Goal: Task Accomplishment & Management: Manage account settings

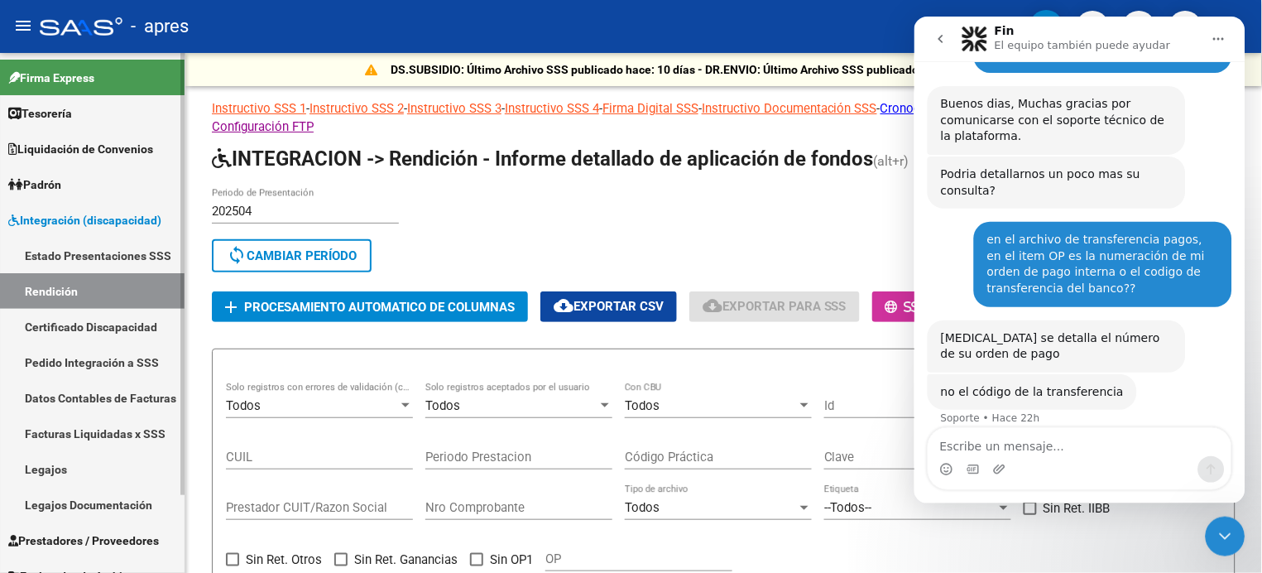
scroll to position [2, 0]
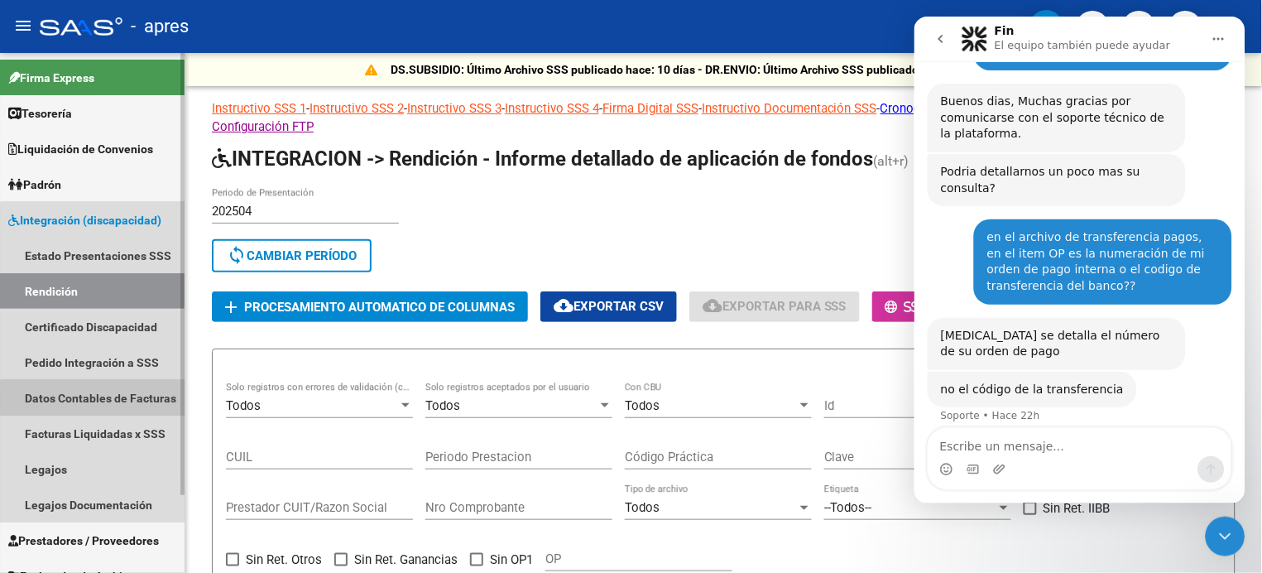
click at [111, 400] on link "Datos Contables de Facturas" at bounding box center [92, 398] width 185 height 36
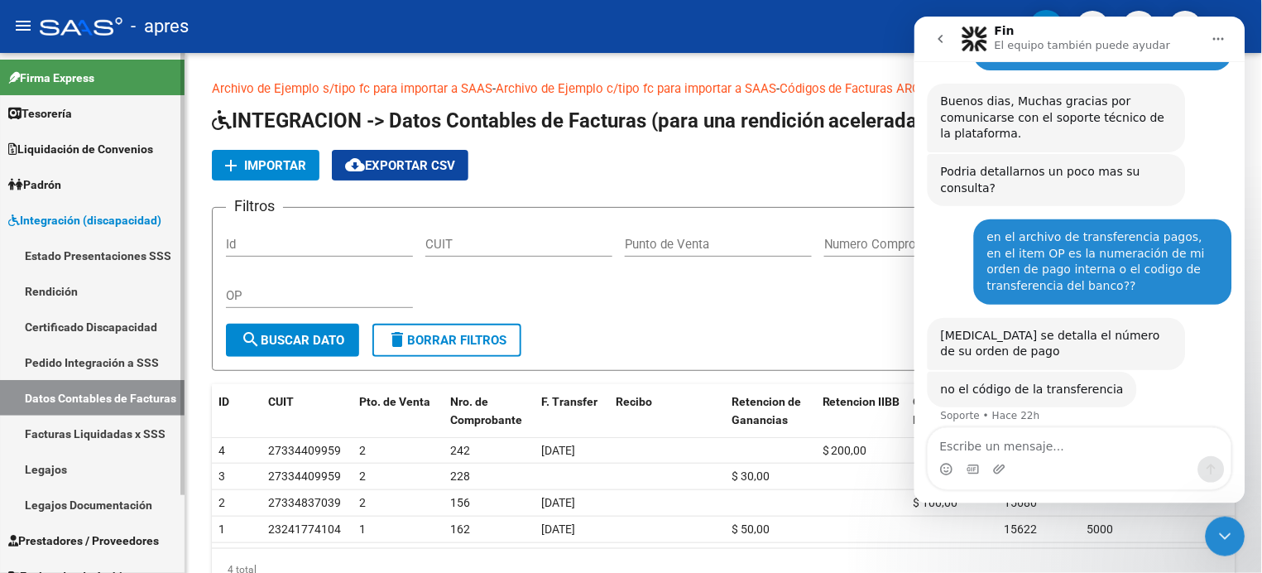
click at [50, 277] on link "Rendición" at bounding box center [92, 291] width 185 height 36
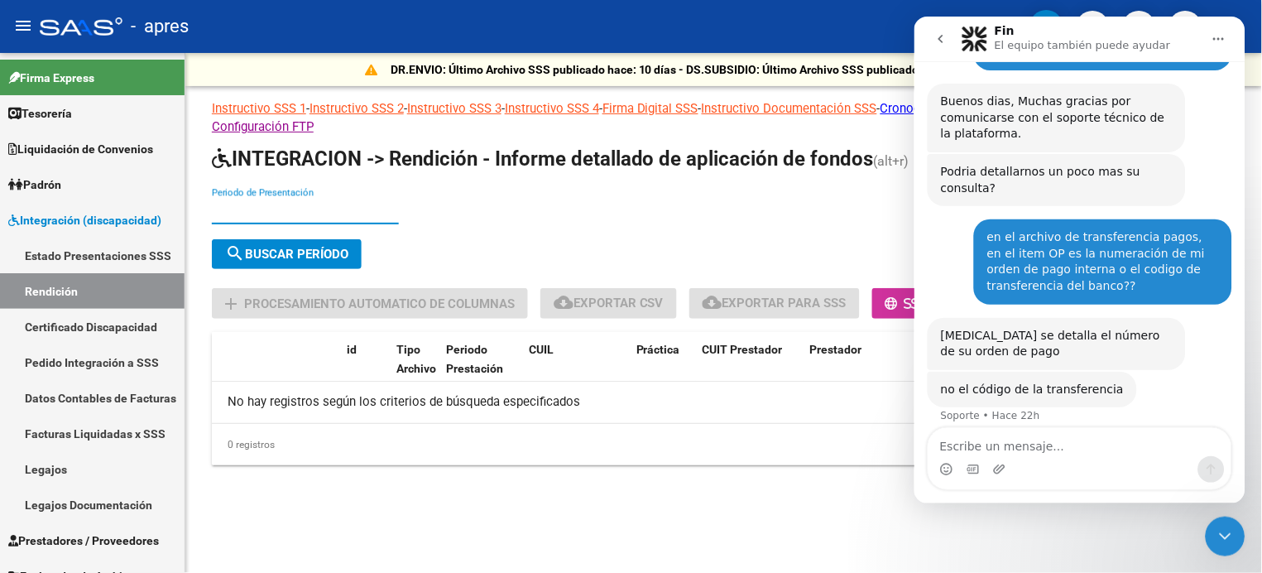
click at [257, 206] on input "Periodo de Presentación" at bounding box center [305, 211] width 187 height 15
type input "202504"
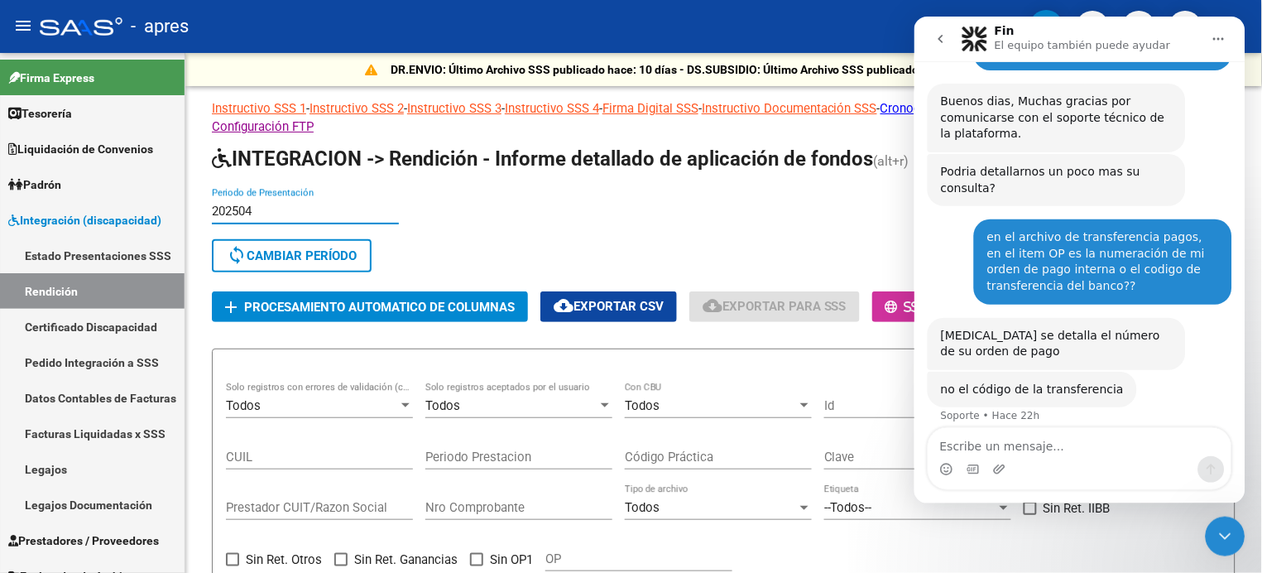
click at [1219, 523] on div "Cerrar Intercom Messenger" at bounding box center [1225, 535] width 40 height 40
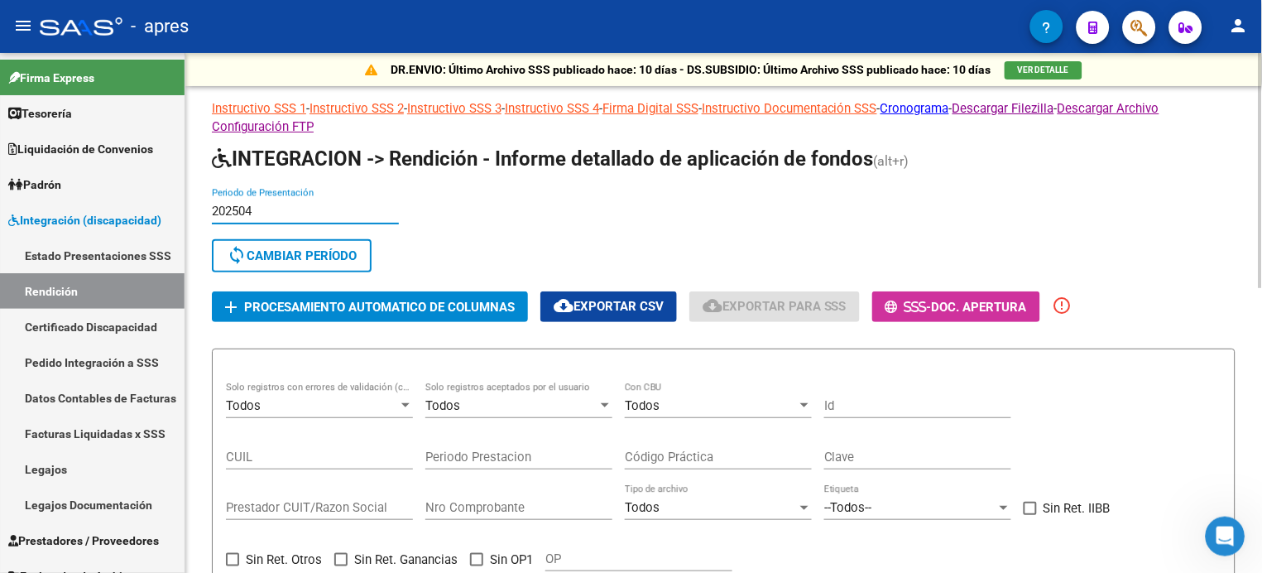
click at [276, 208] on input "202504" at bounding box center [305, 211] width 187 height 15
click at [103, 391] on link "Datos Contables de Facturas" at bounding box center [92, 398] width 185 height 36
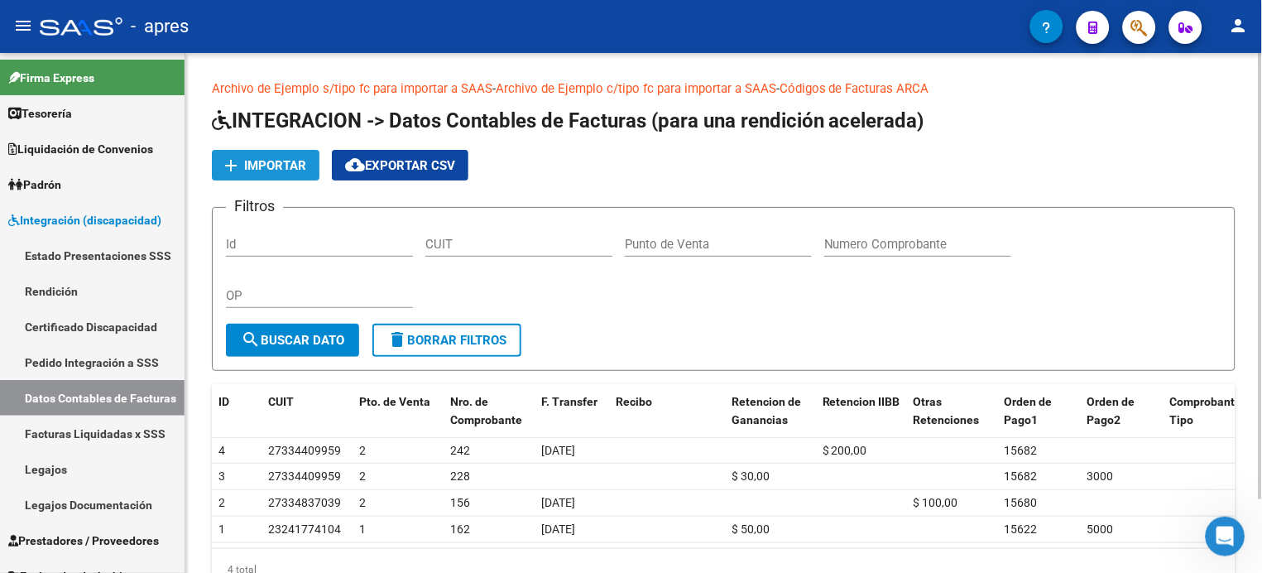
click at [271, 167] on span "Importar" at bounding box center [275, 165] width 62 height 15
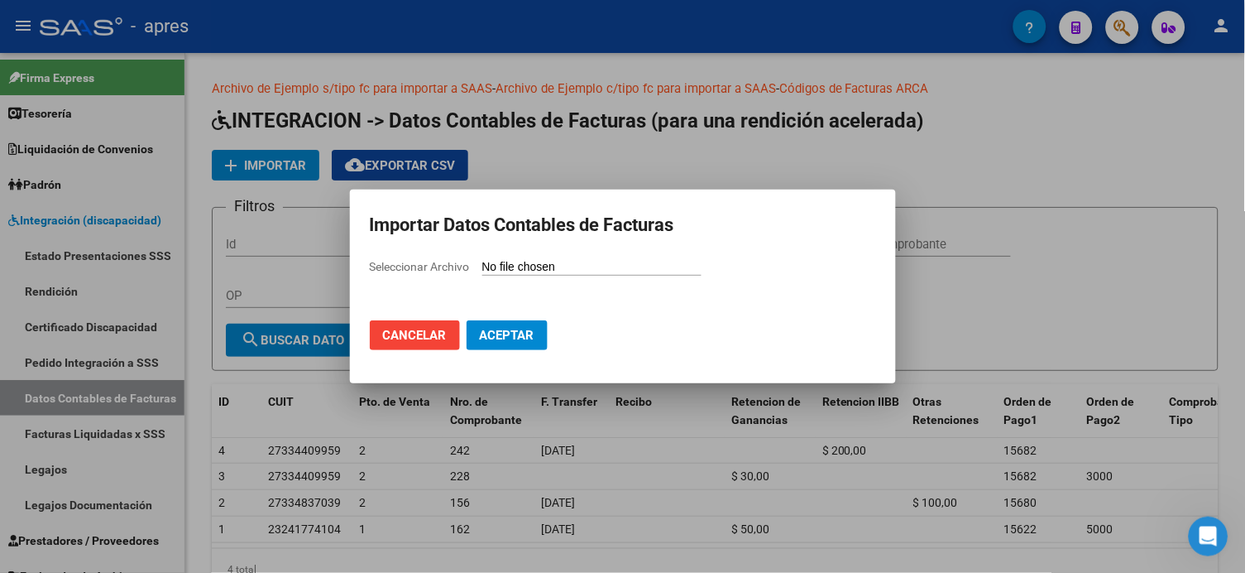
click at [458, 267] on span "Seleccionar Archivo" at bounding box center [420, 266] width 100 height 13
click at [482, 267] on input "Seleccionar Archivo" at bounding box center [591, 268] width 219 height 16
type input "C:\fakepath\APRES.csv"
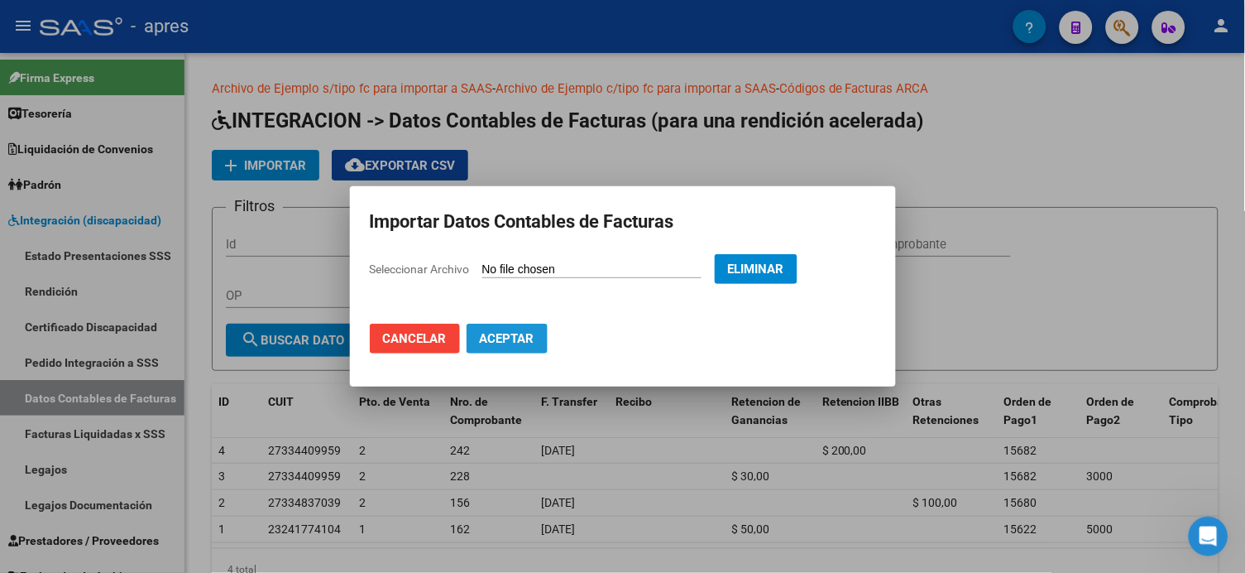
click at [509, 341] on span "Aceptar" at bounding box center [507, 338] width 55 height 15
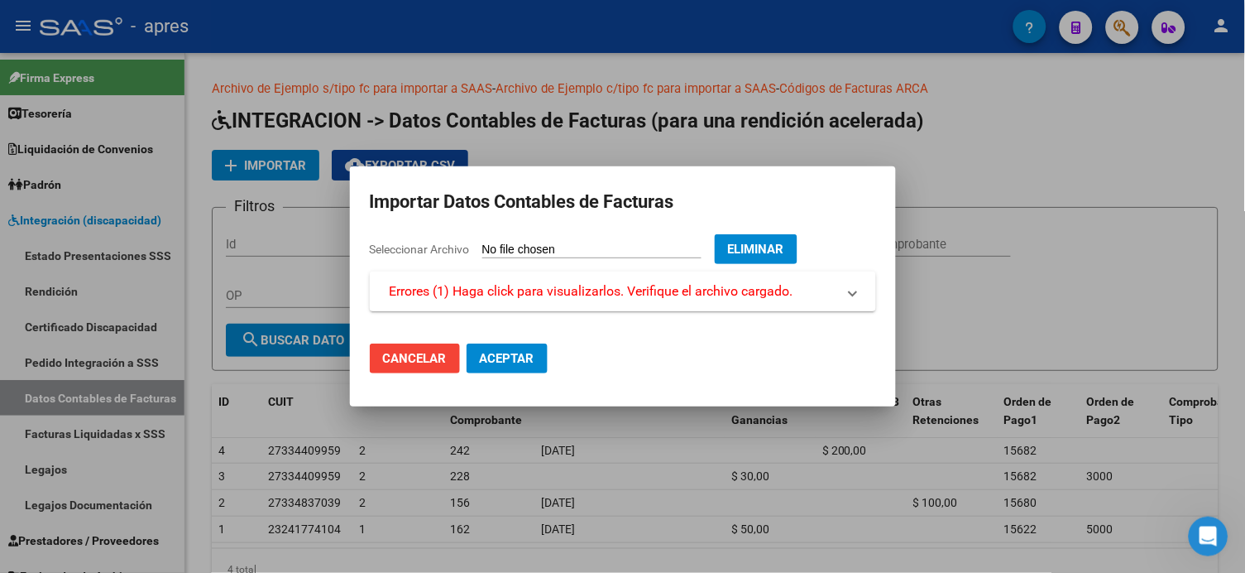
click at [680, 289] on span "Errores (1) Haga click para visualizarlos. Verifique el archivo cargado." at bounding box center [592, 291] width 404 height 20
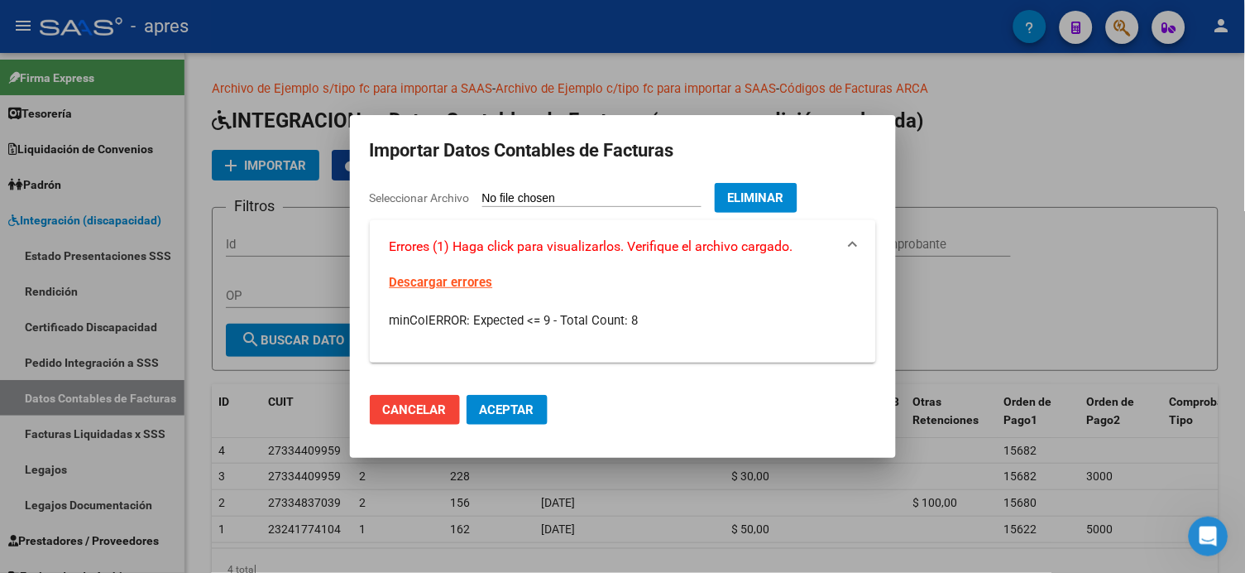
click at [473, 276] on link "Descargar errores" at bounding box center [441, 282] width 103 height 15
click at [784, 196] on span "Eliminar" at bounding box center [756, 197] width 56 height 15
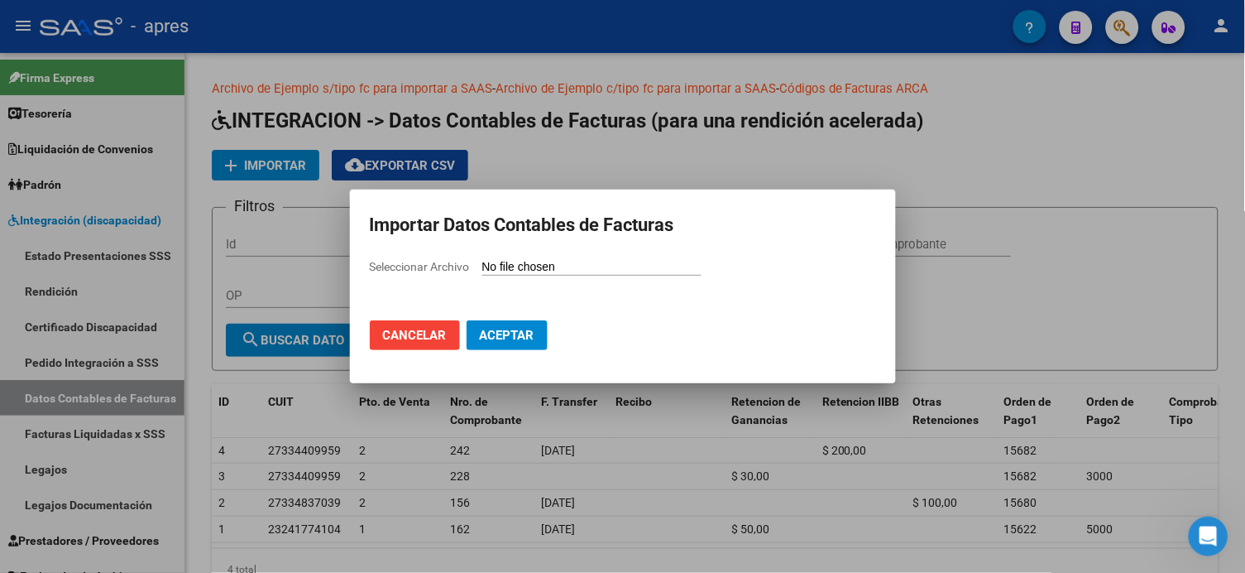
click at [416, 338] on span "Cancelar" at bounding box center [415, 335] width 64 height 15
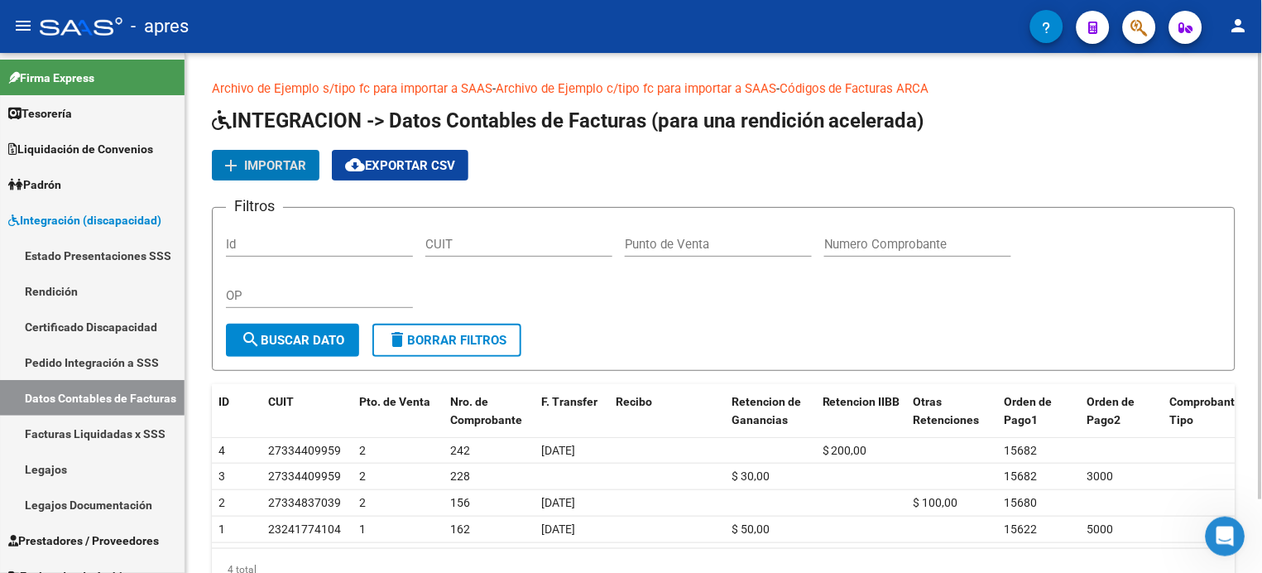
click at [279, 157] on span "add Importar" at bounding box center [265, 164] width 81 height 15
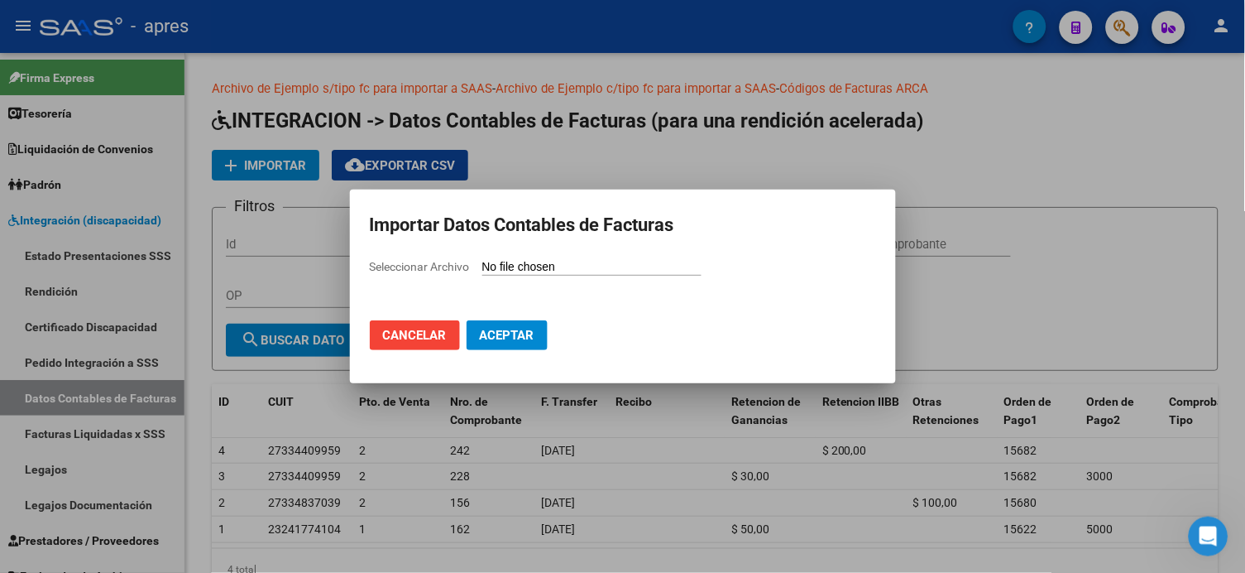
click at [393, 266] on span "Seleccionar Archivo" at bounding box center [420, 266] width 100 height 13
click at [482, 266] on input "Seleccionar Archivo" at bounding box center [591, 268] width 219 height 16
click at [418, 342] on span "Cancelar" at bounding box center [415, 335] width 64 height 15
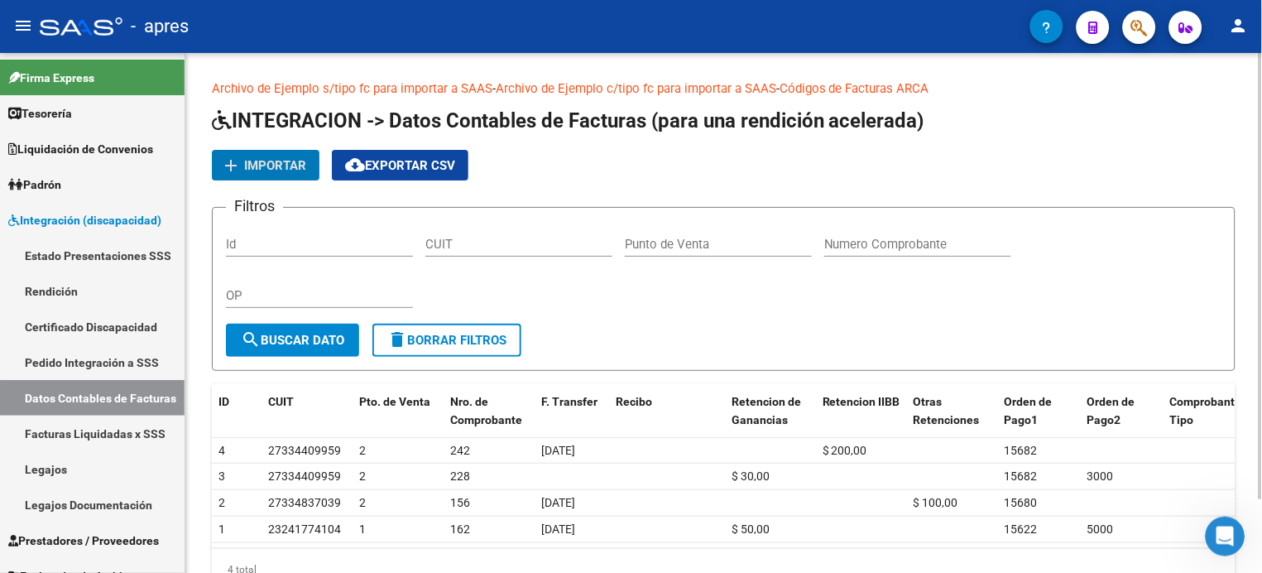
click at [290, 164] on span "Importar" at bounding box center [275, 165] width 62 height 15
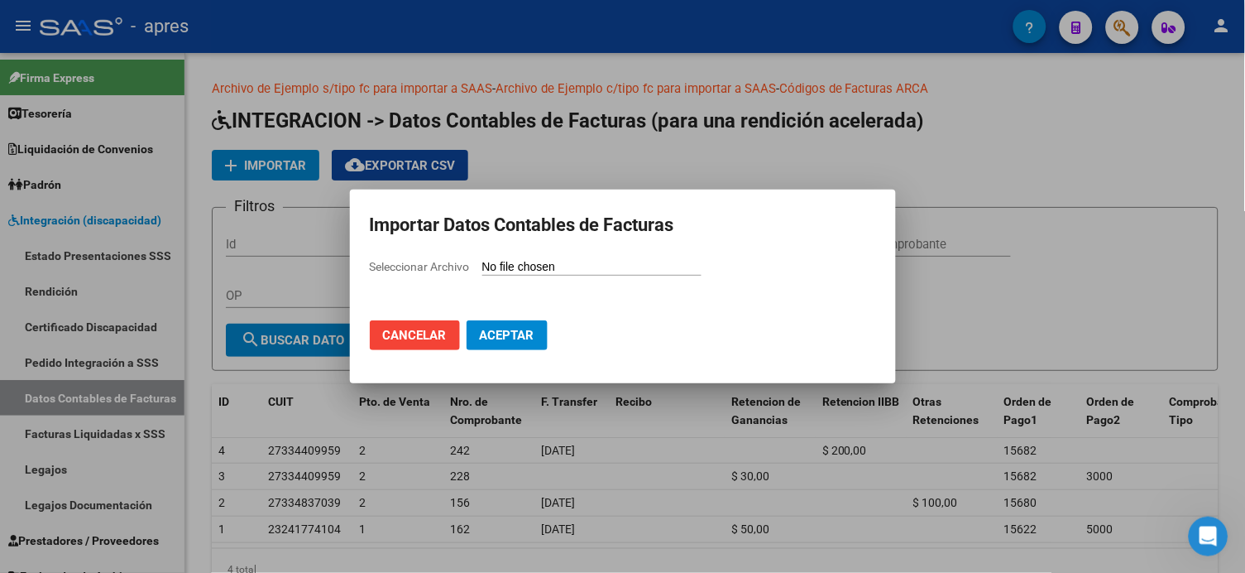
click at [445, 266] on span "Seleccionar Archivo" at bounding box center [420, 266] width 100 height 13
click at [482, 266] on input "Seleccionar Archivo" at bounding box center [591, 268] width 219 height 16
type input "C:\fakepath\APRES.csv"
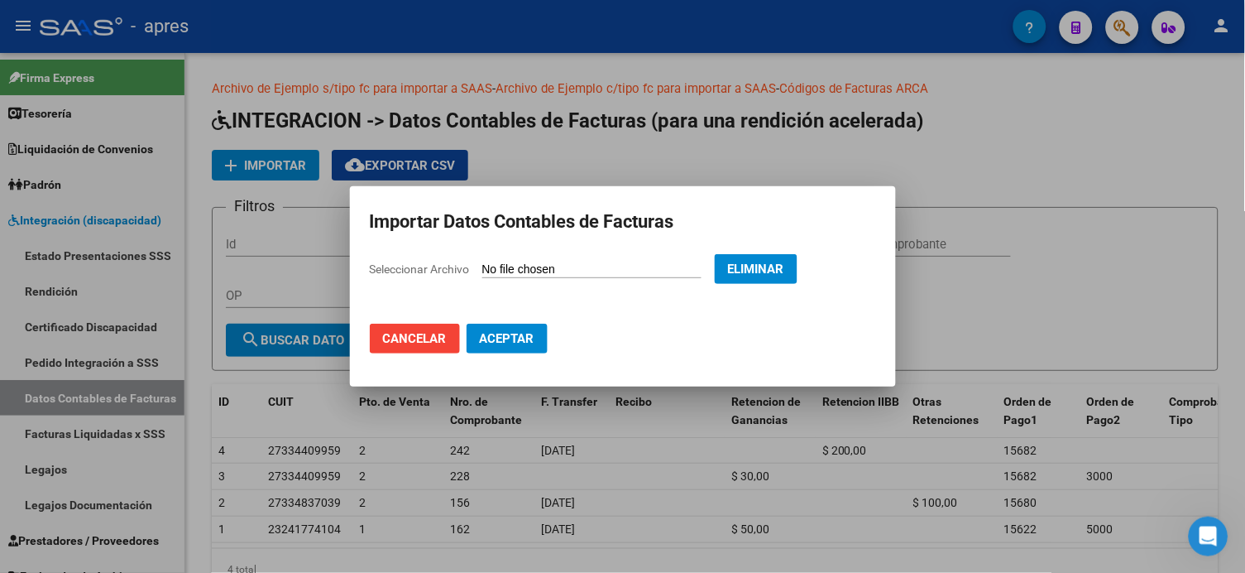
click at [523, 331] on span "Aceptar" at bounding box center [507, 338] width 55 height 15
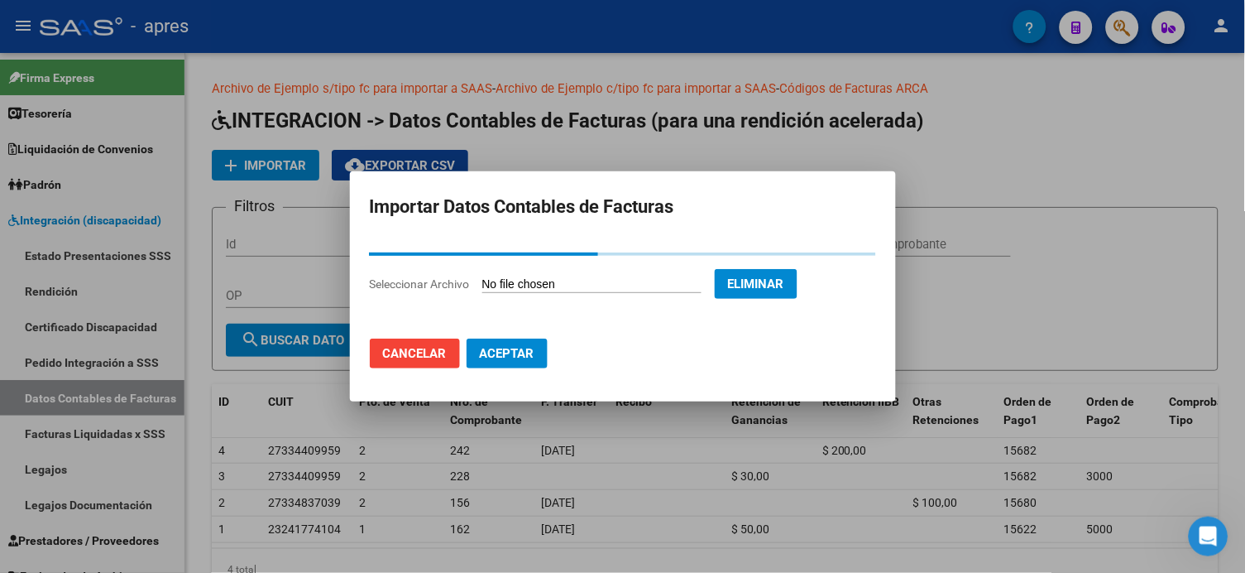
click at [523, 351] on span "Aceptar" at bounding box center [507, 353] width 55 height 15
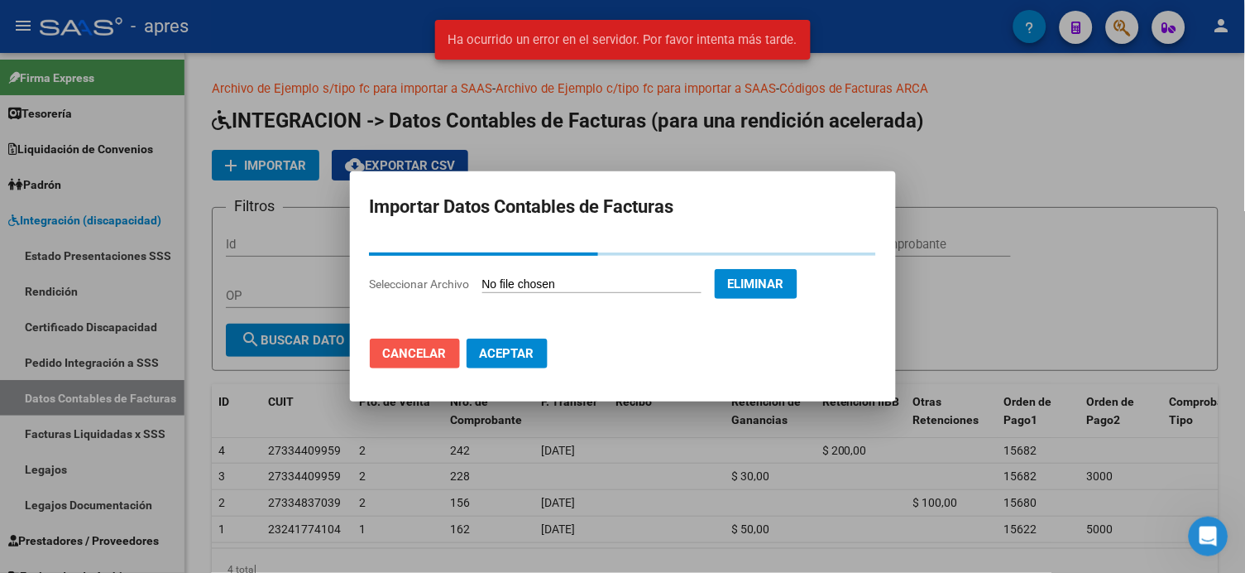
click at [410, 355] on span "Cancelar" at bounding box center [415, 353] width 64 height 15
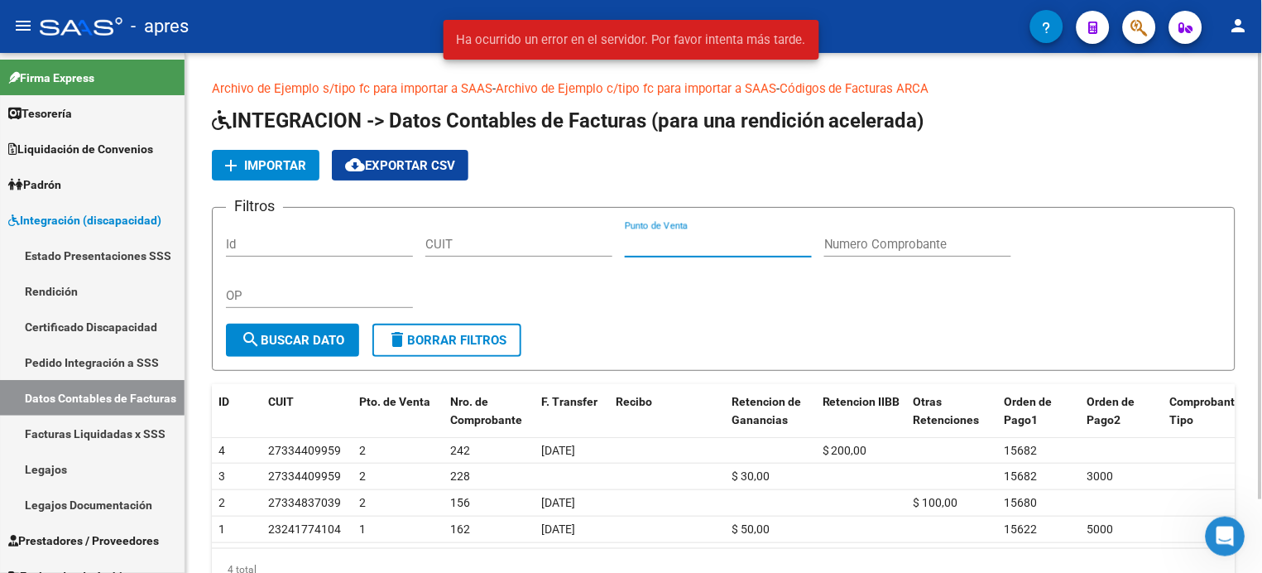
click at [653, 242] on input "Punto de Venta" at bounding box center [718, 244] width 187 height 15
click at [688, 41] on span "Ha ocurrido un error en el servidor. Por favor intenta más tarde." at bounding box center [631, 39] width 349 height 17
click at [601, 314] on div "Filtros Id CUIT Punto de Venta Numero Comprobante OP" at bounding box center [723, 272] width 995 height 103
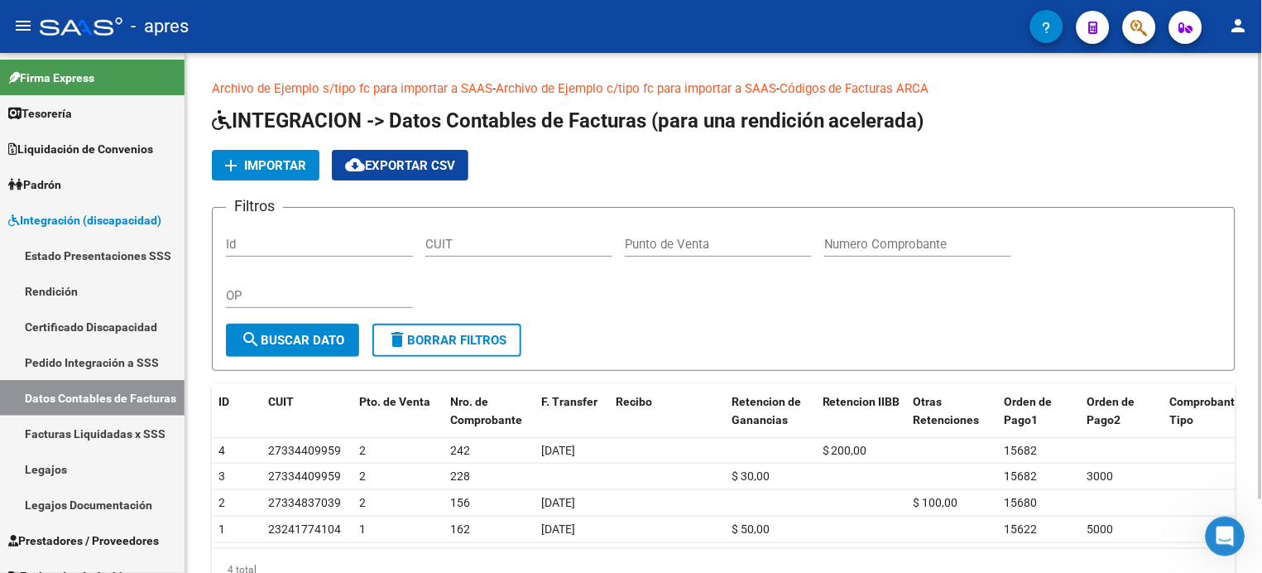
click at [251, 175] on button "add Importar" at bounding box center [266, 165] width 108 height 31
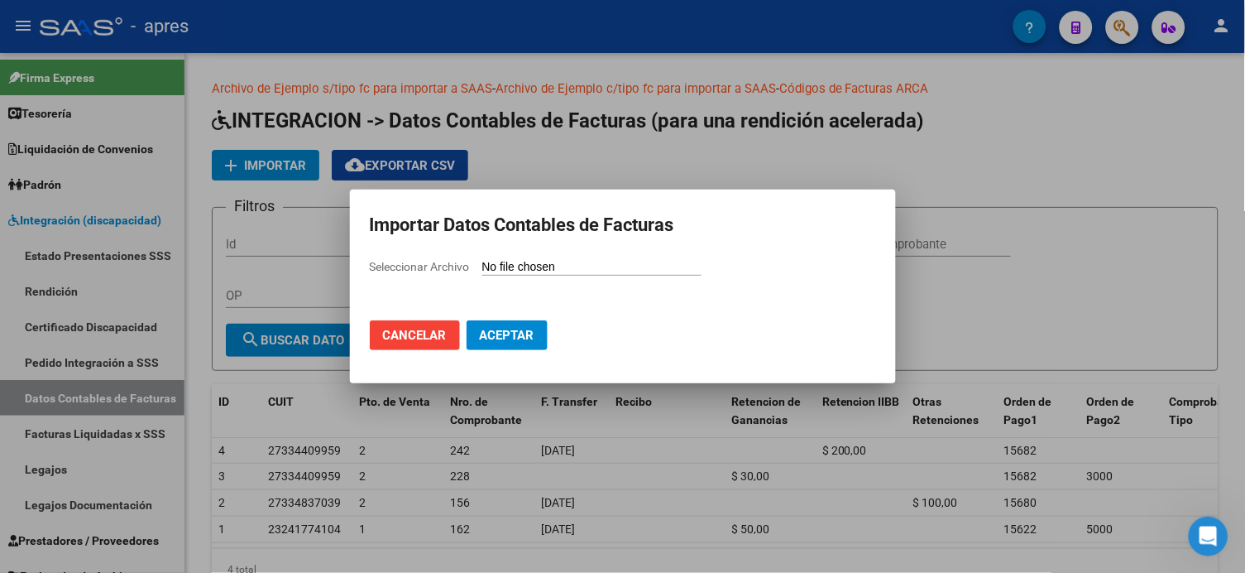
click at [419, 266] on span "Seleccionar Archivo" at bounding box center [420, 266] width 100 height 13
click at [482, 266] on input "Seleccionar Archivo" at bounding box center [591, 268] width 219 height 16
type input "C:\fakepath\APRES.csv"
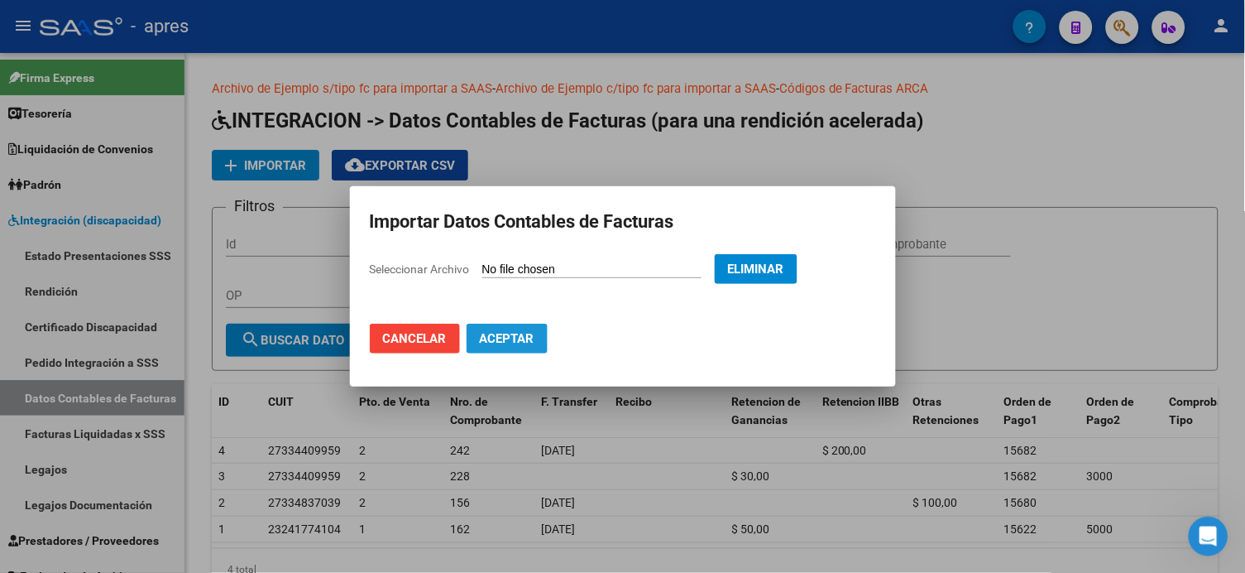
click at [514, 334] on span "Aceptar" at bounding box center [507, 338] width 55 height 15
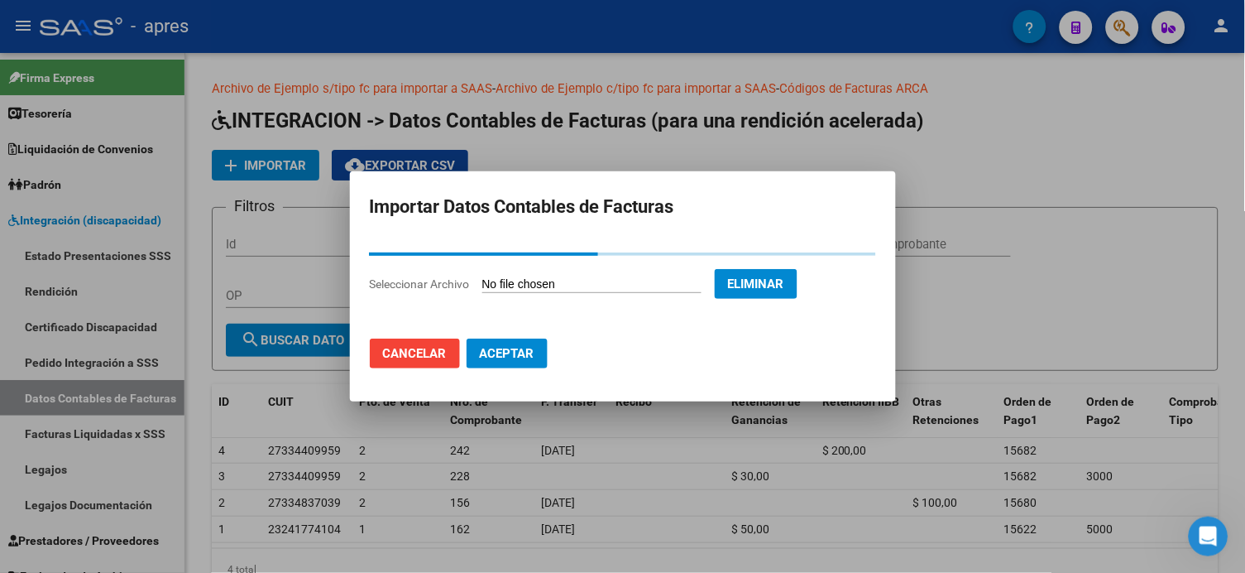
click at [1210, 539] on icon "Abrir Intercom Messenger" at bounding box center [1208, 535] width 27 height 27
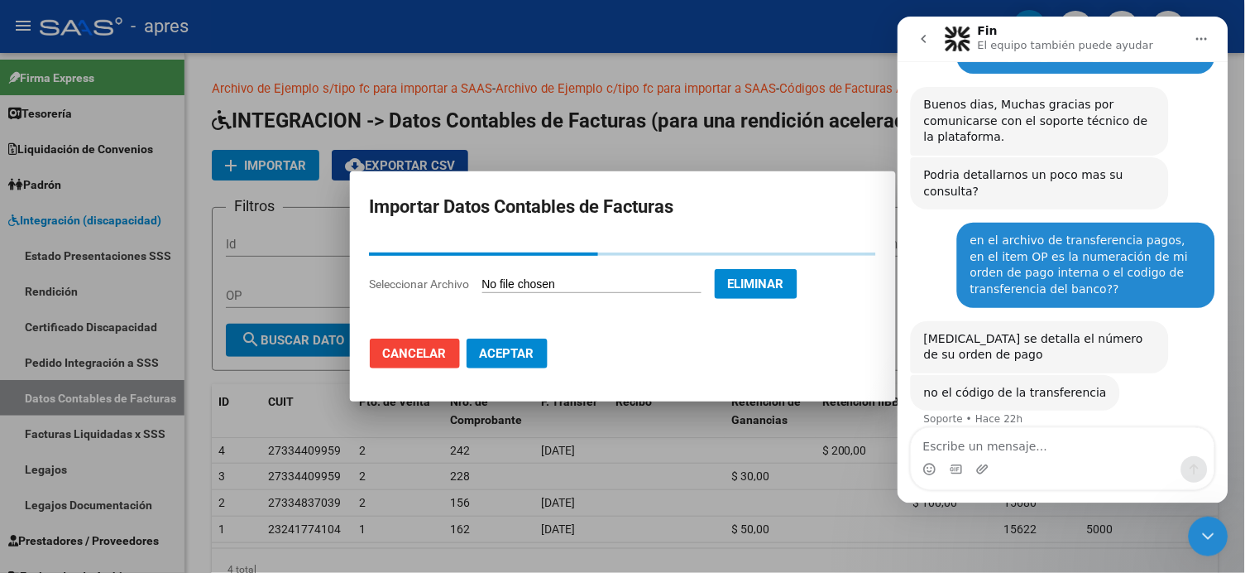
scroll to position [108, 0]
click at [999, 442] on textarea "Escribe un mensaje..." at bounding box center [1062, 441] width 303 height 28
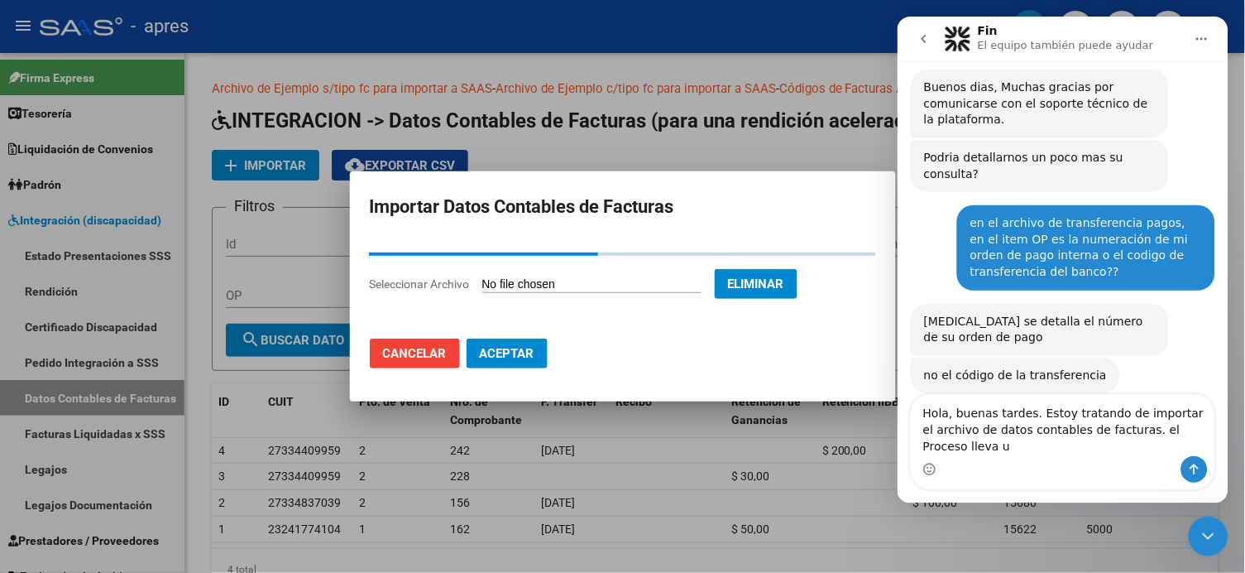
scroll to position [141, 0]
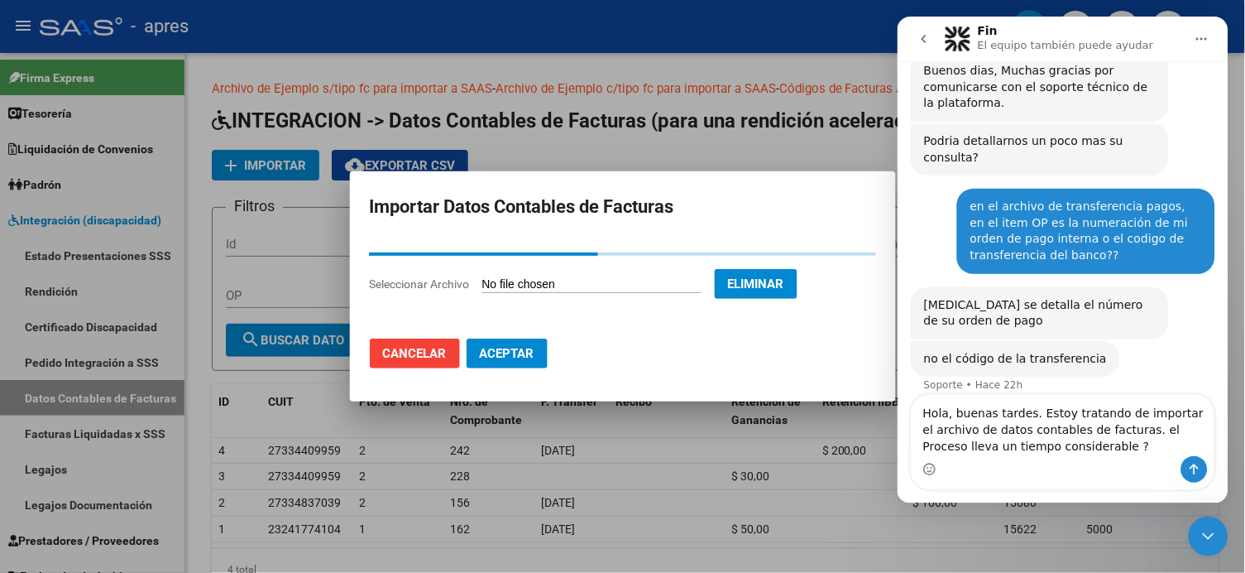
type textarea "Hola, buenas tardes. Estoy tratando de importar el archivo de datos contables d…"
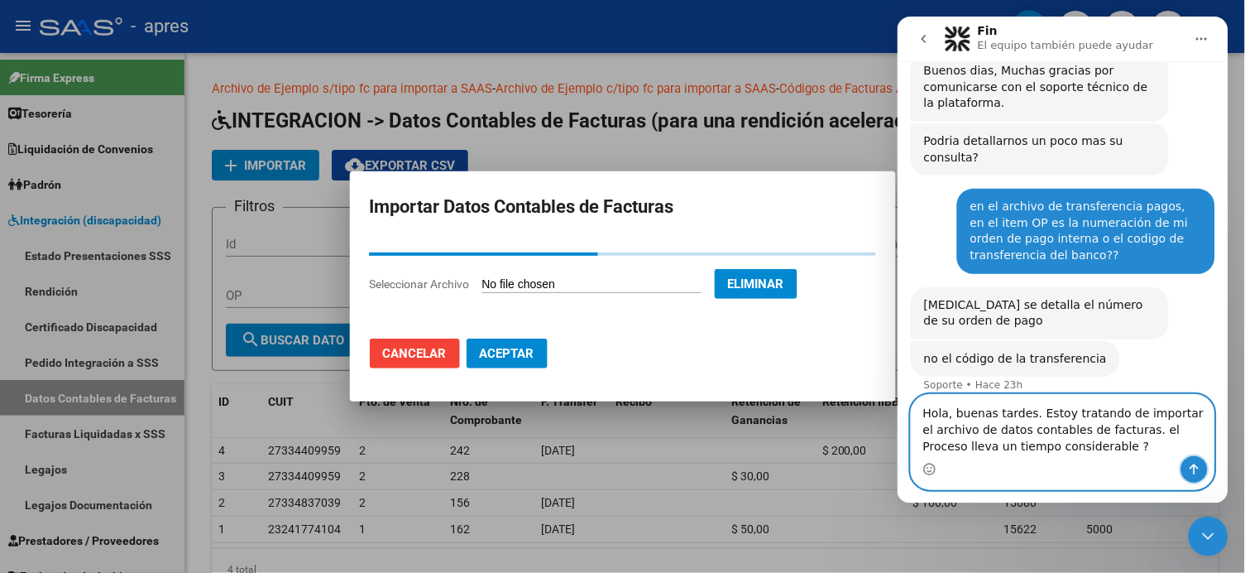
click at [1192, 470] on icon "Enviar un mensaje…" at bounding box center [1194, 468] width 9 height 11
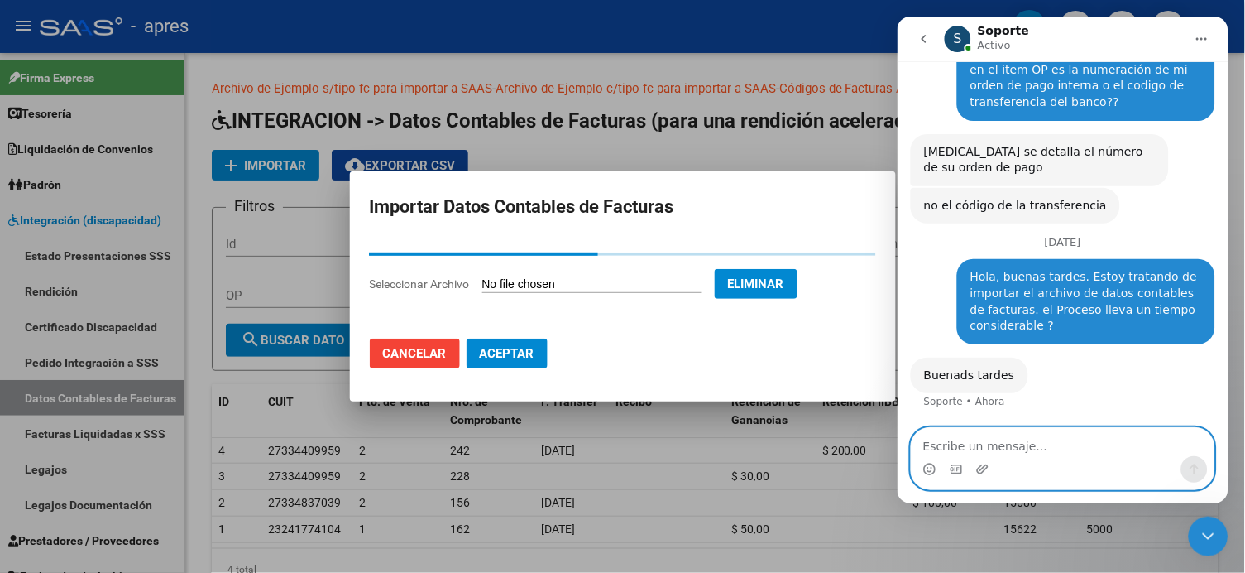
scroll to position [300, 0]
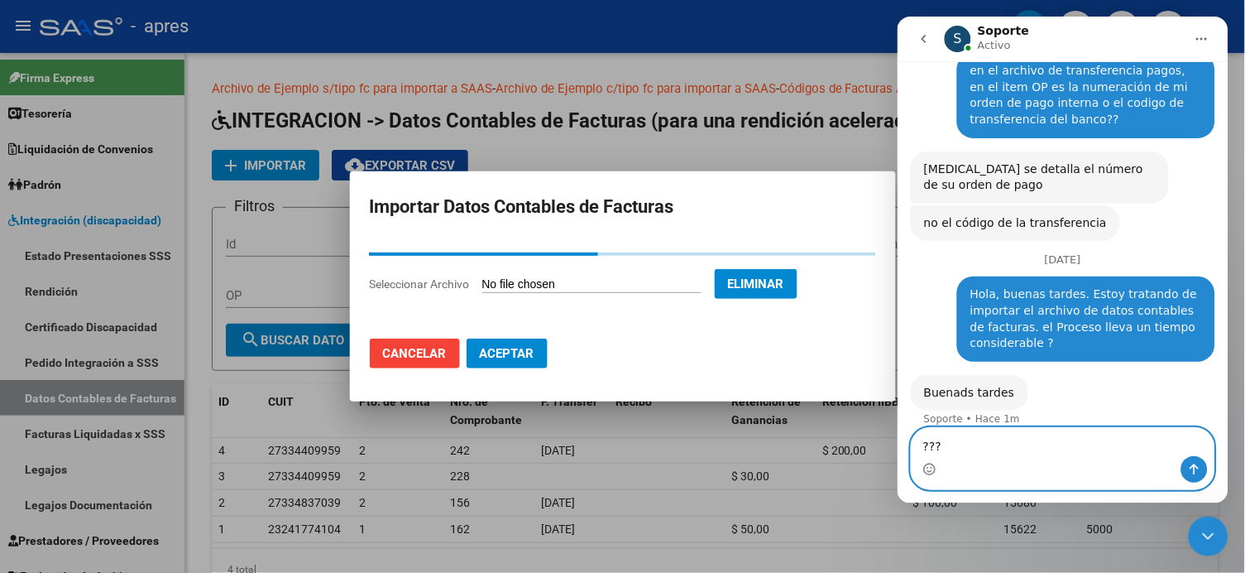
type textarea "???"
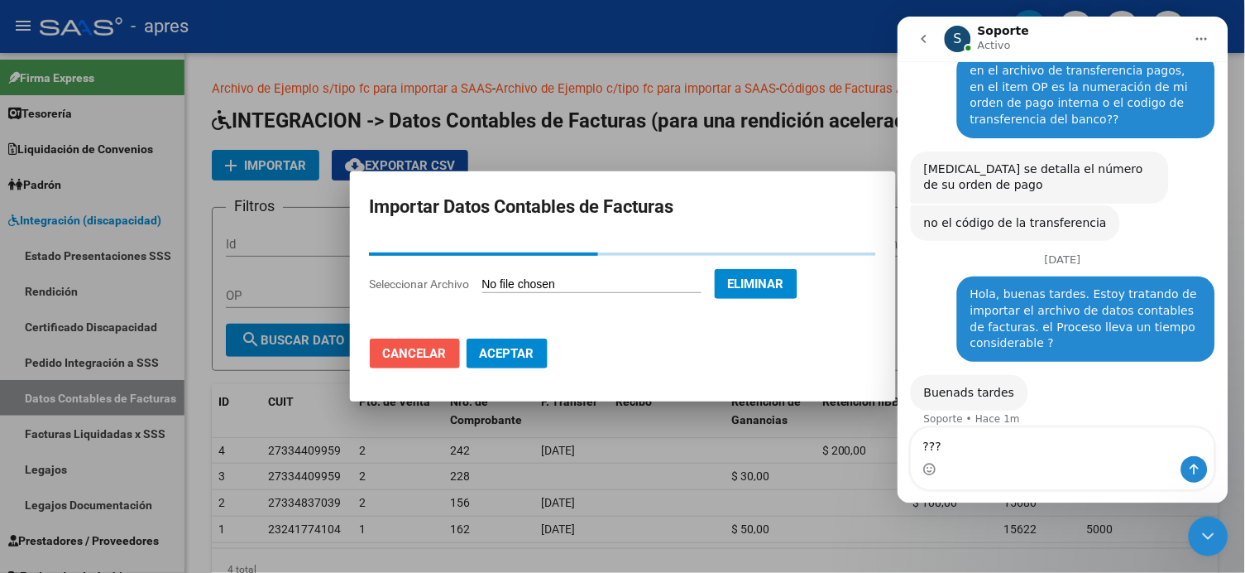
click at [401, 344] on button "Cancelar" at bounding box center [415, 353] width 90 height 30
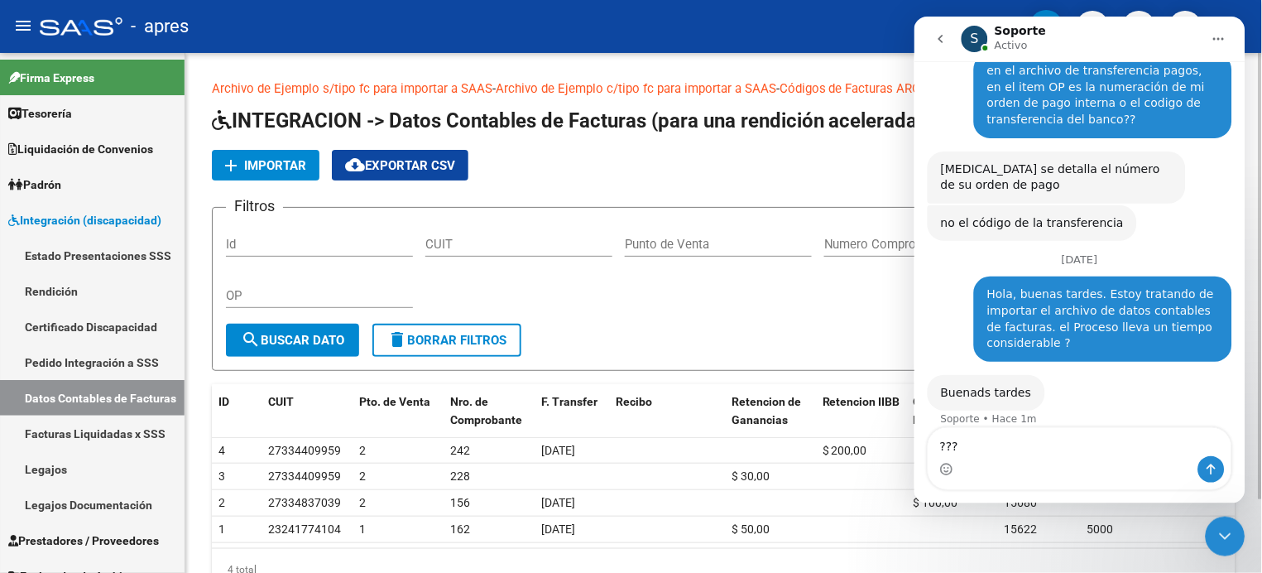
click at [678, 92] on link "Archivo de Ejemplo c/tipo fc para importar a SAAS" at bounding box center [636, 88] width 280 height 15
click at [258, 161] on span "Importar" at bounding box center [275, 165] width 62 height 15
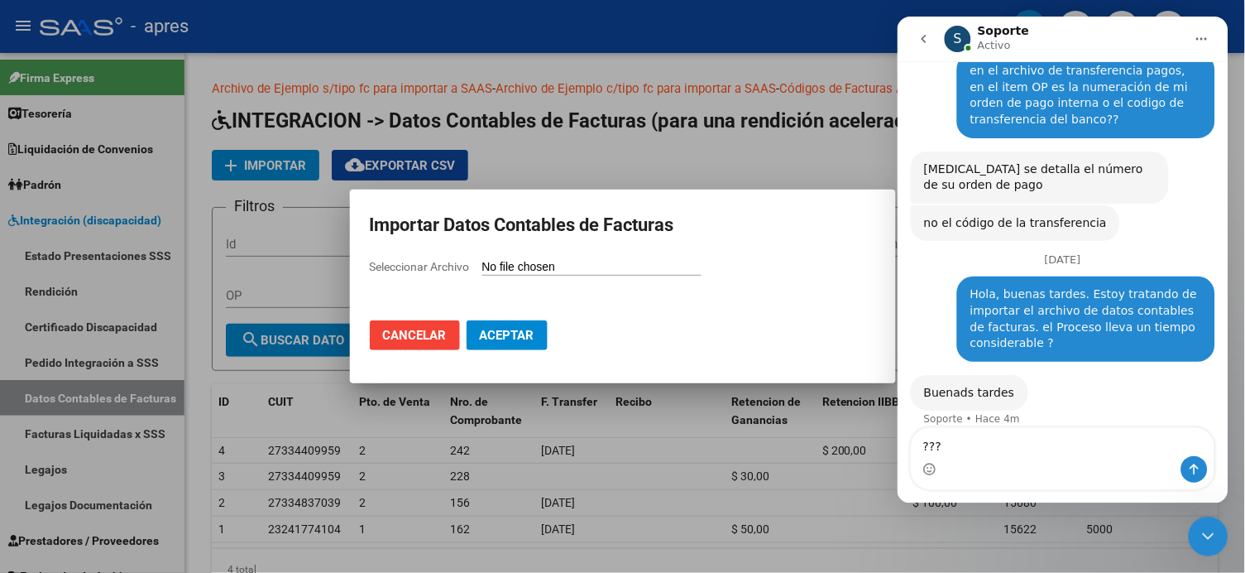
click at [428, 264] on span "Seleccionar Archivo" at bounding box center [420, 266] width 100 height 13
click at [482, 264] on input "Seleccionar Archivo" at bounding box center [591, 268] width 219 height 16
type input "C:\fakepath\APRES.csv"
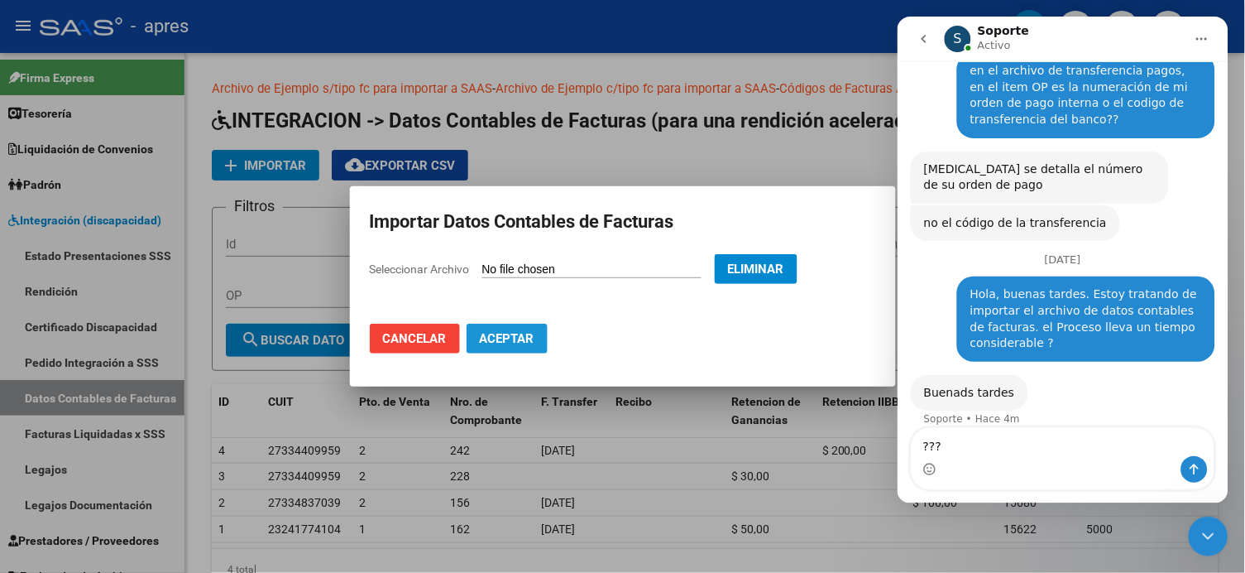
click at [525, 333] on span "Aceptar" at bounding box center [507, 338] width 55 height 15
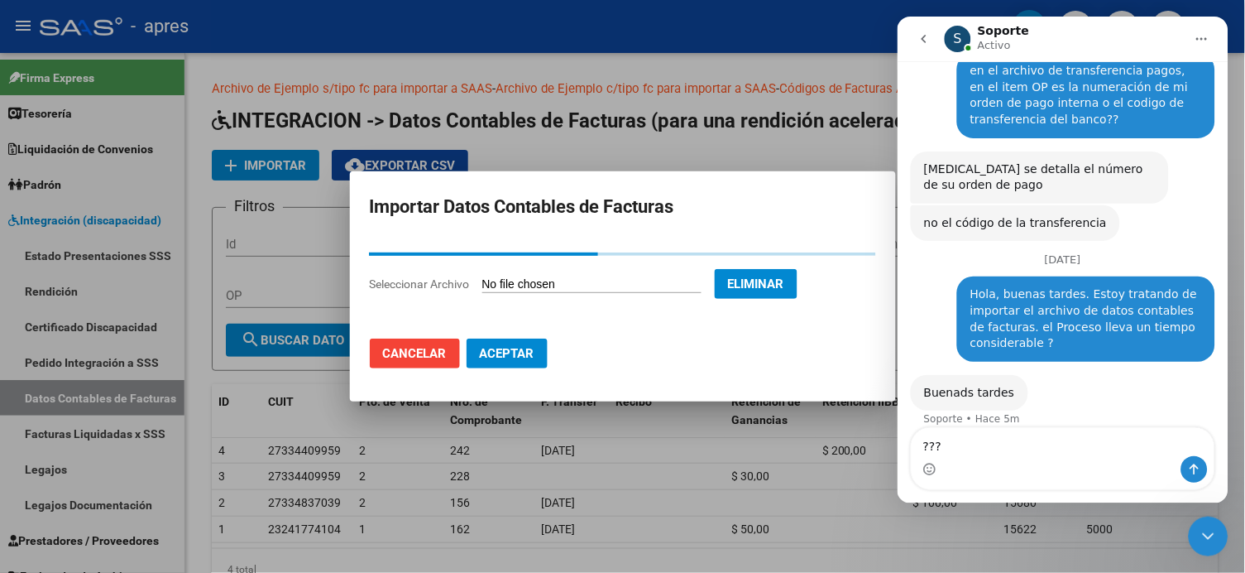
scroll to position [363, 0]
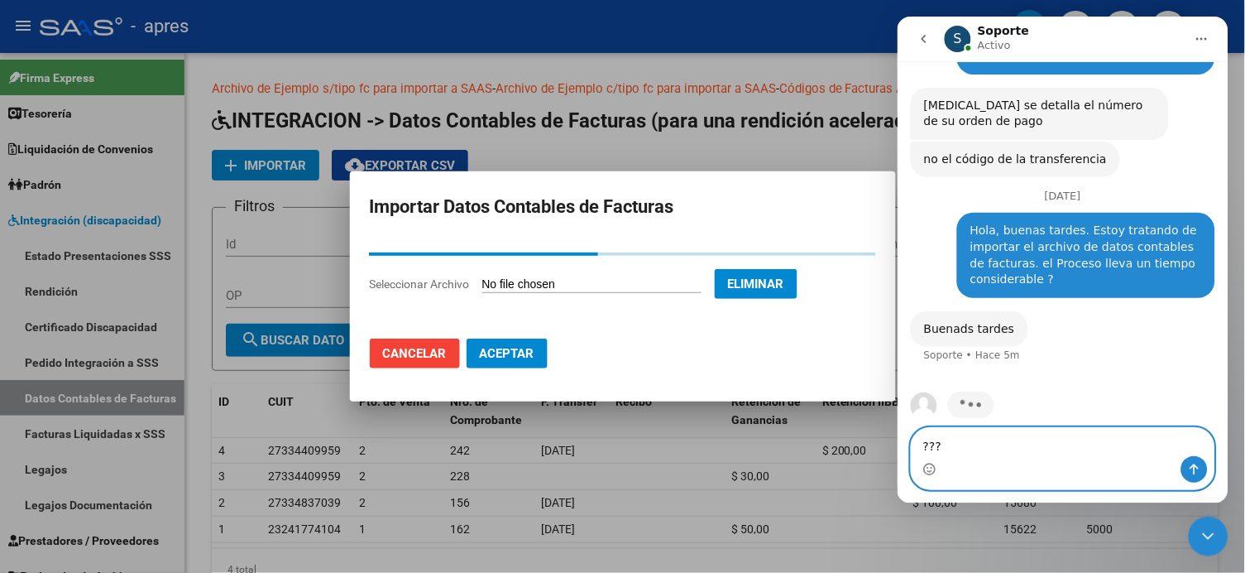
drag, startPoint x: 986, startPoint y: 439, endPoint x: 1782, endPoint y: 443, distance: 795.9
click html "S Soporte Activo Somos el equipo de soporte del sistema. Si algo no funciona po…"
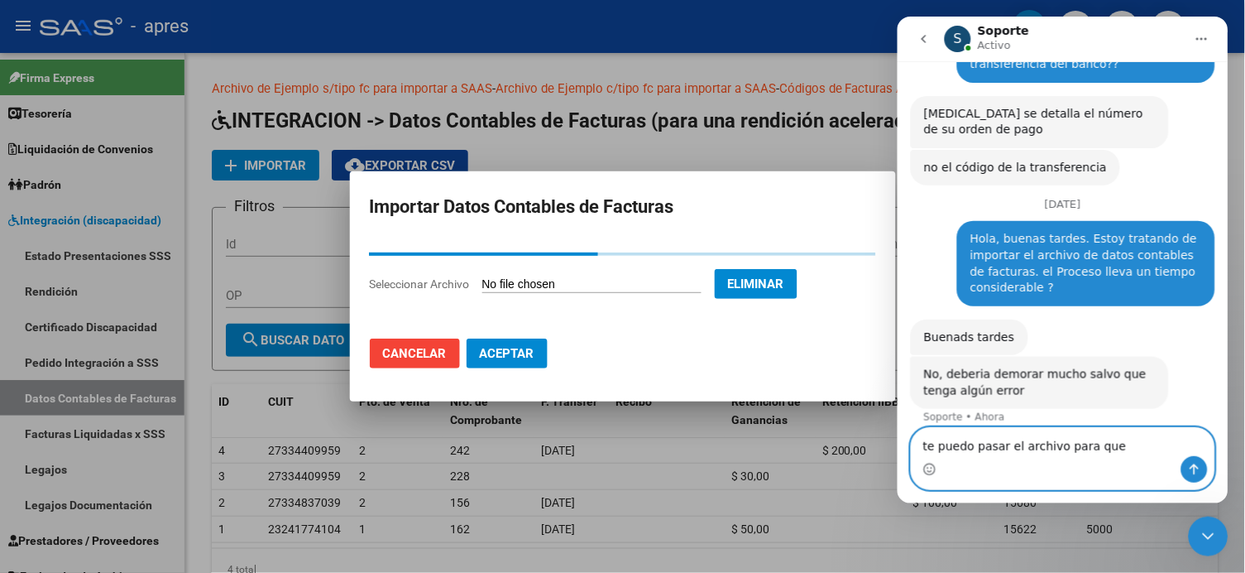
scroll to position [354, 0]
type textarea "t"
type textarea "a"
type textarea "te puedo pasar el archivo para que lo verifiques?"
click at [1187, 470] on icon "Enviar un mensaje…" at bounding box center [1193, 468] width 13 height 13
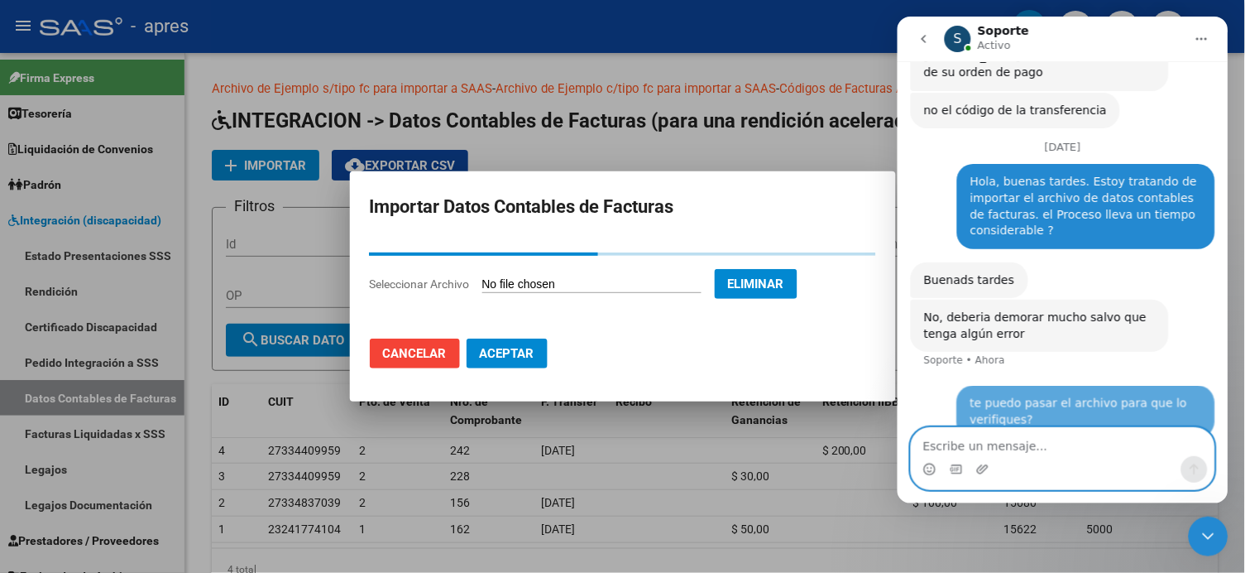
scroll to position [419, 0]
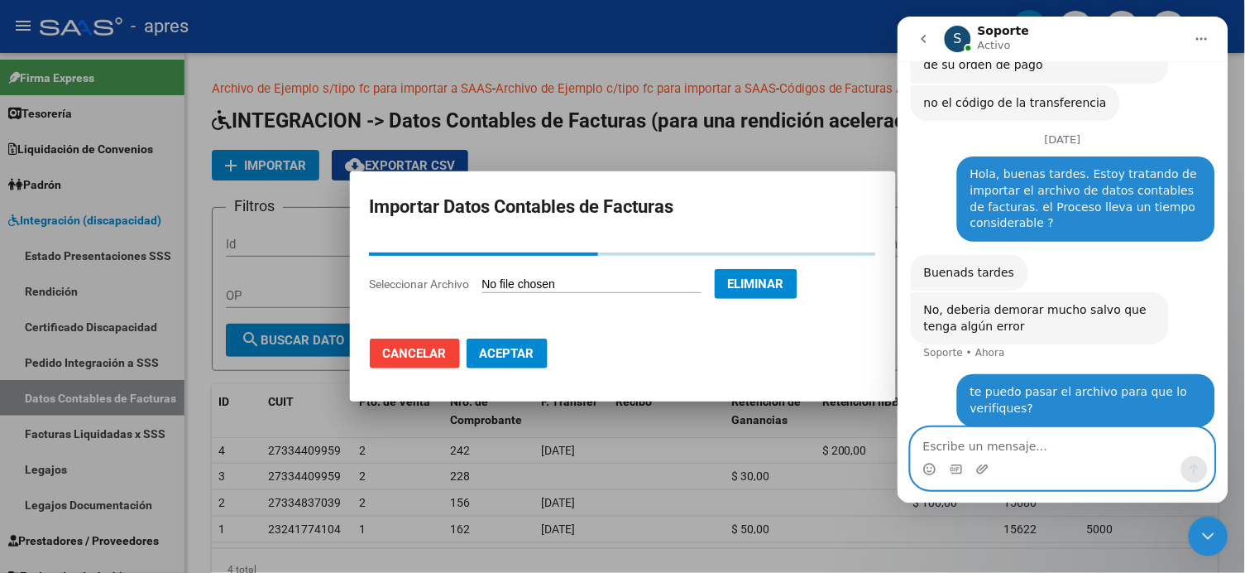
click at [948, 427] on textarea "Escribe un mensaje..." at bounding box center [1062, 441] width 303 height 28
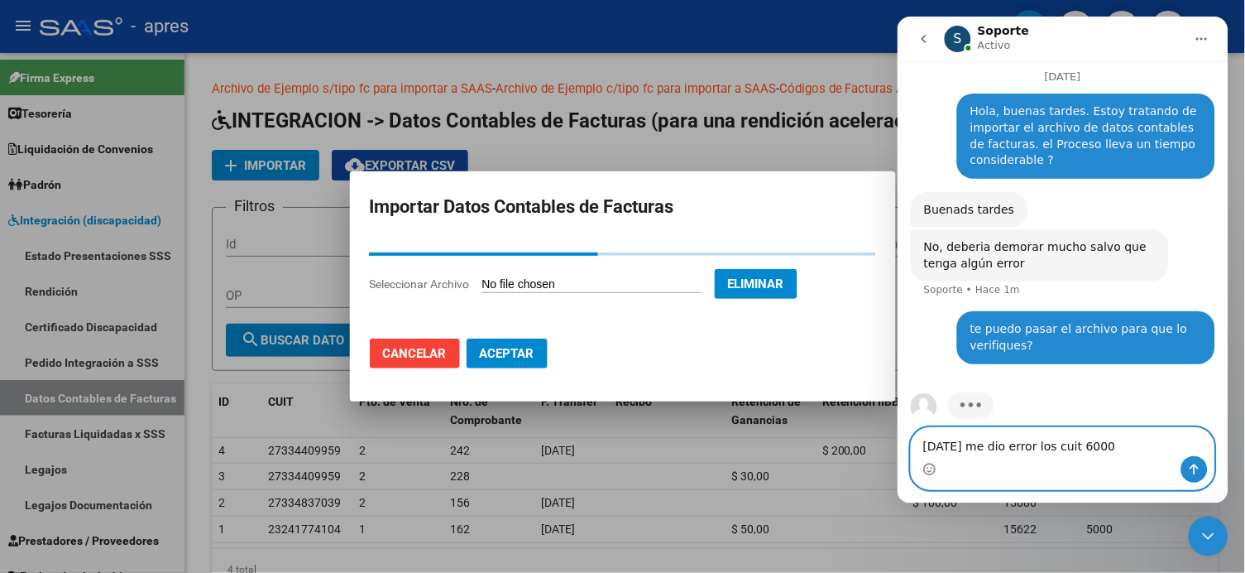
scroll to position [483, 0]
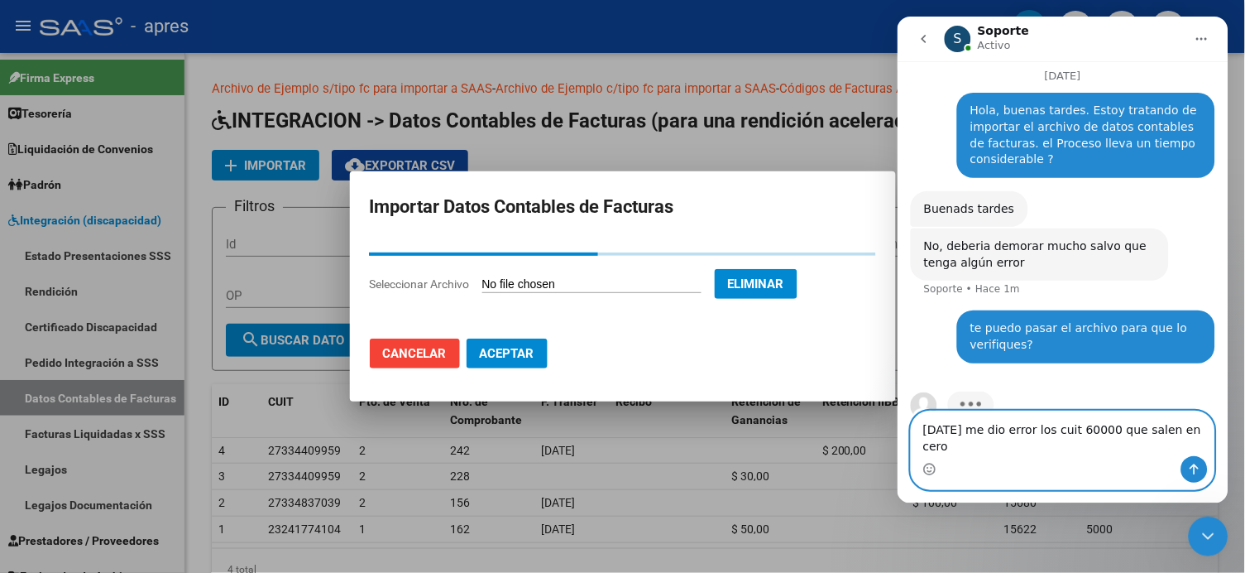
type textarea "[DATE] me dio error los cuit 60000 que salen en cero"
click at [1182, 466] on button "Enviar un mensaje…" at bounding box center [1194, 468] width 26 height 26
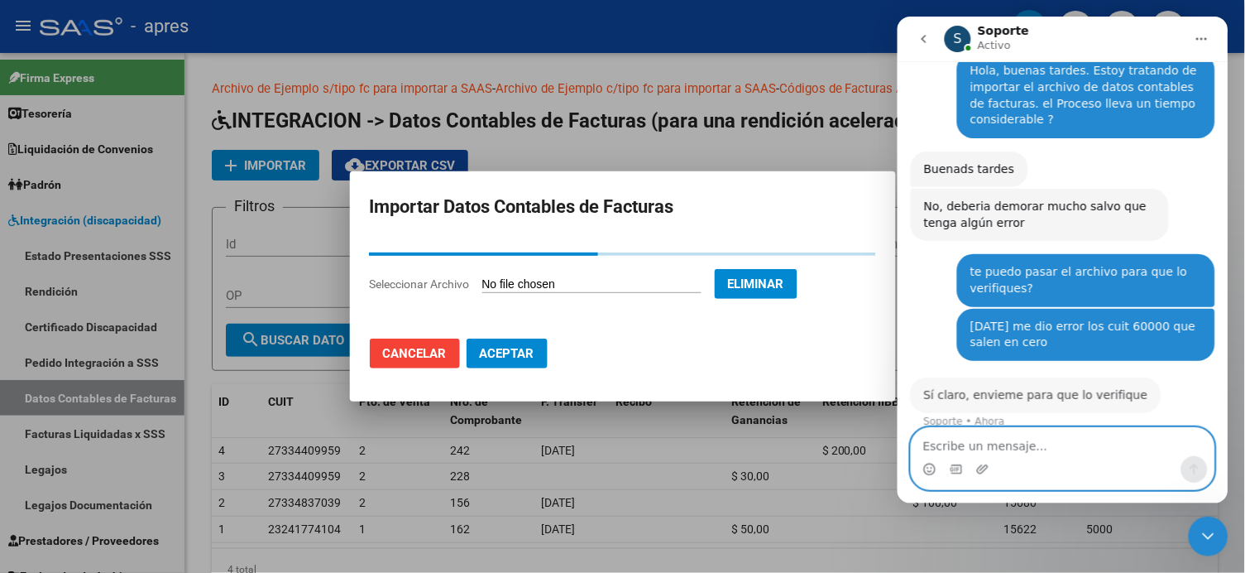
scroll to position [523, 0]
click at [1004, 447] on textarea "Escribe un mensaje..." at bounding box center [1062, 441] width 303 height 28
type textarea "por esta via ?"
click at [1201, 464] on button "Enviar un mensaje…" at bounding box center [1194, 468] width 26 height 26
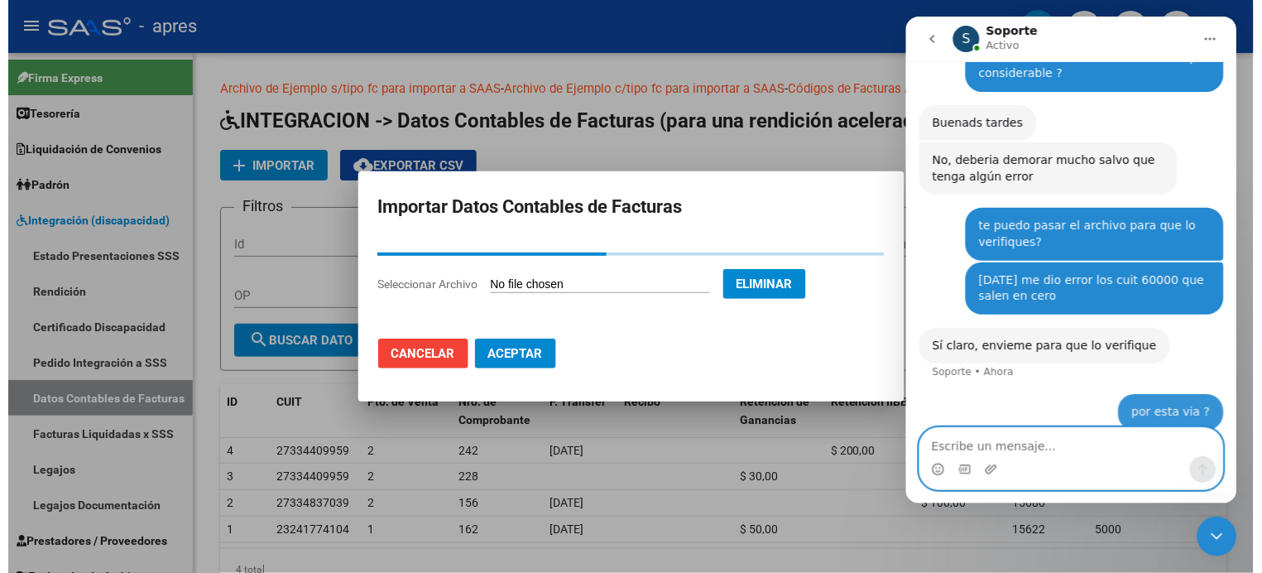
scroll to position [572, 0]
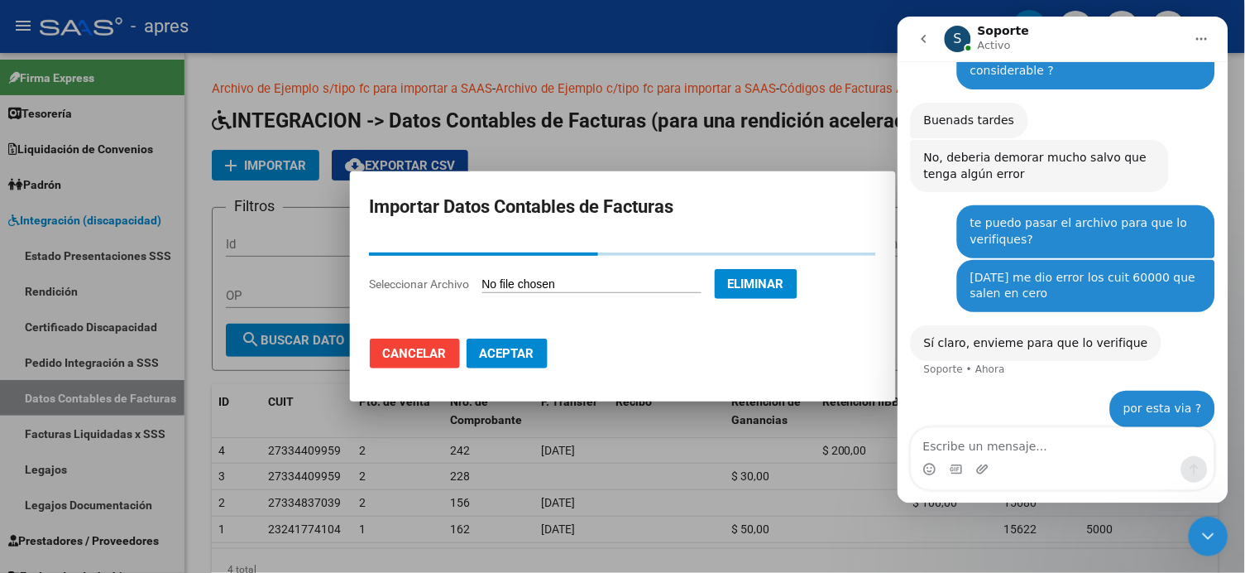
click at [424, 353] on span "Cancelar" at bounding box center [415, 353] width 64 height 15
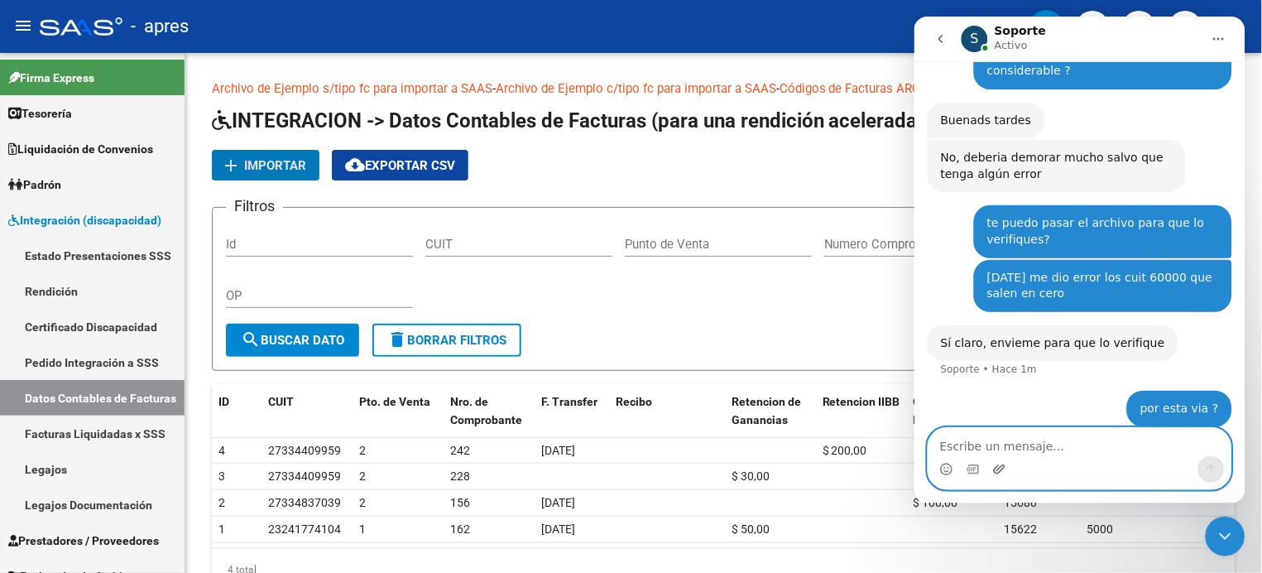
click at [994, 474] on icon "Adjuntar un archivo" at bounding box center [998, 468] width 13 height 13
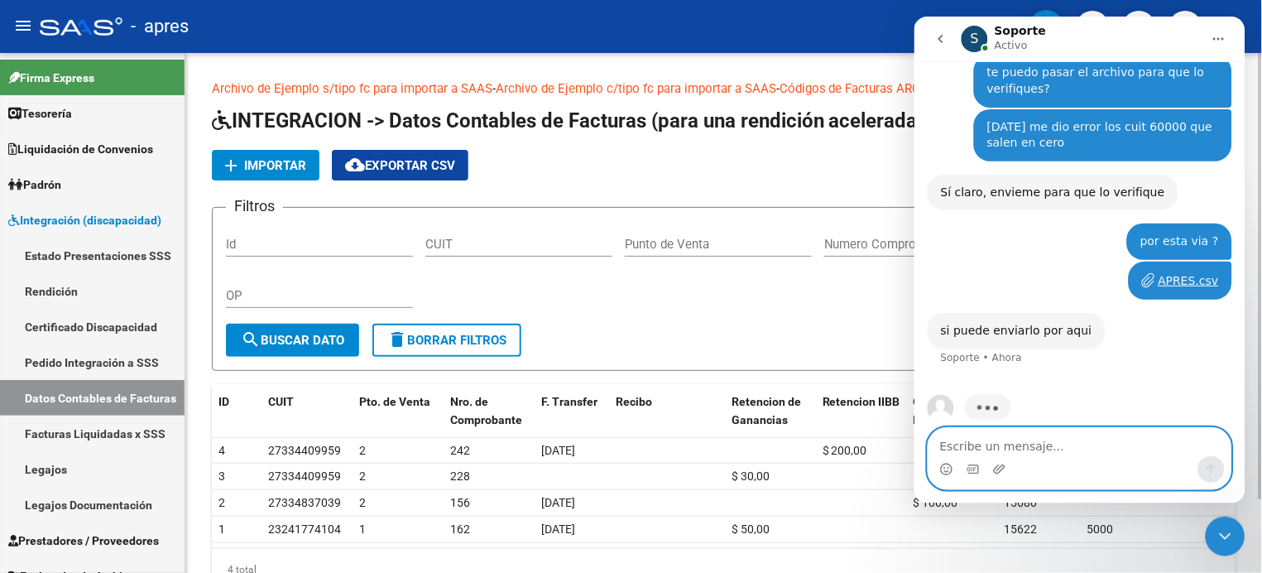
scroll to position [724, 0]
type textarea "g"
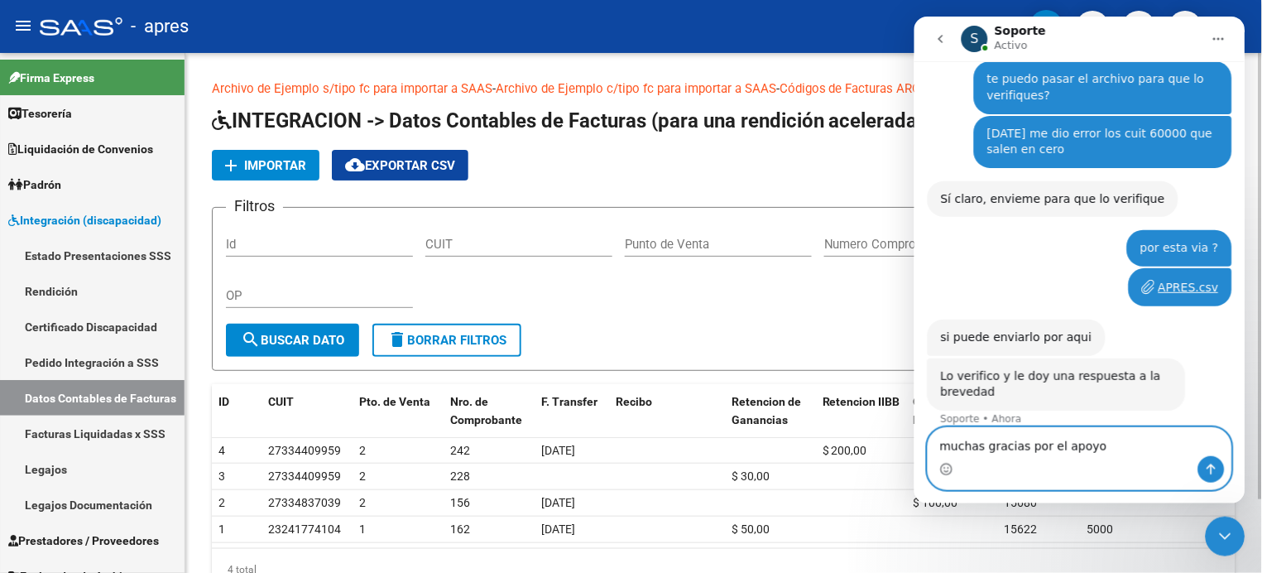
scroll to position [715, 0]
type textarea "muchas gracias por el apoyo"
click at [1207, 458] on button "Enviar un mensaje…" at bounding box center [1210, 468] width 26 height 26
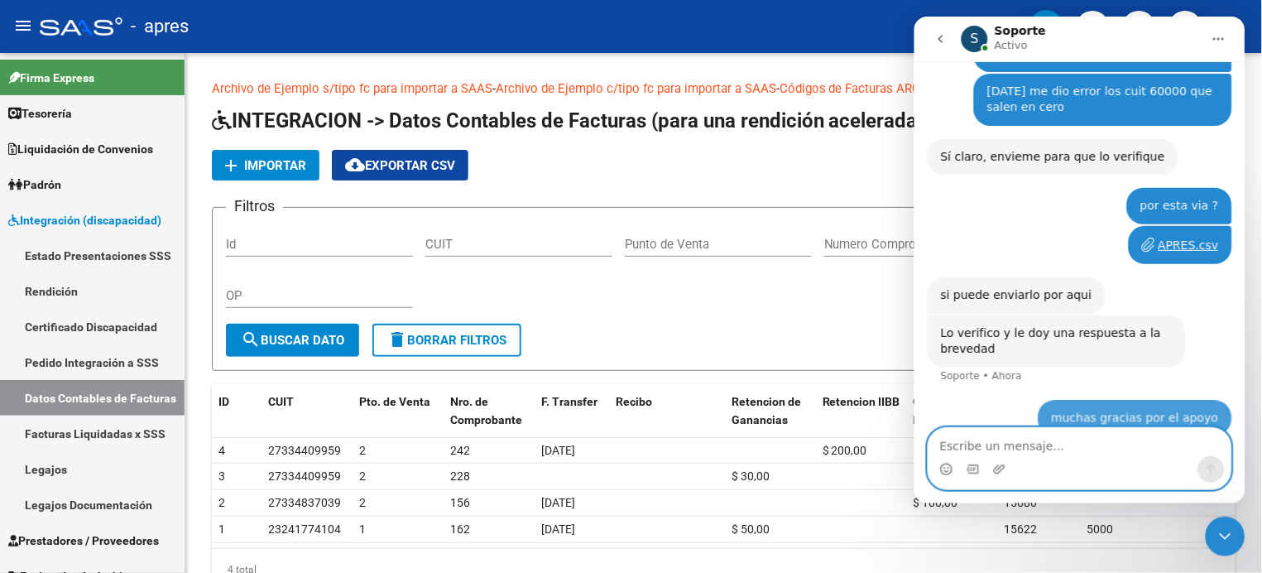
scroll to position [764, 0]
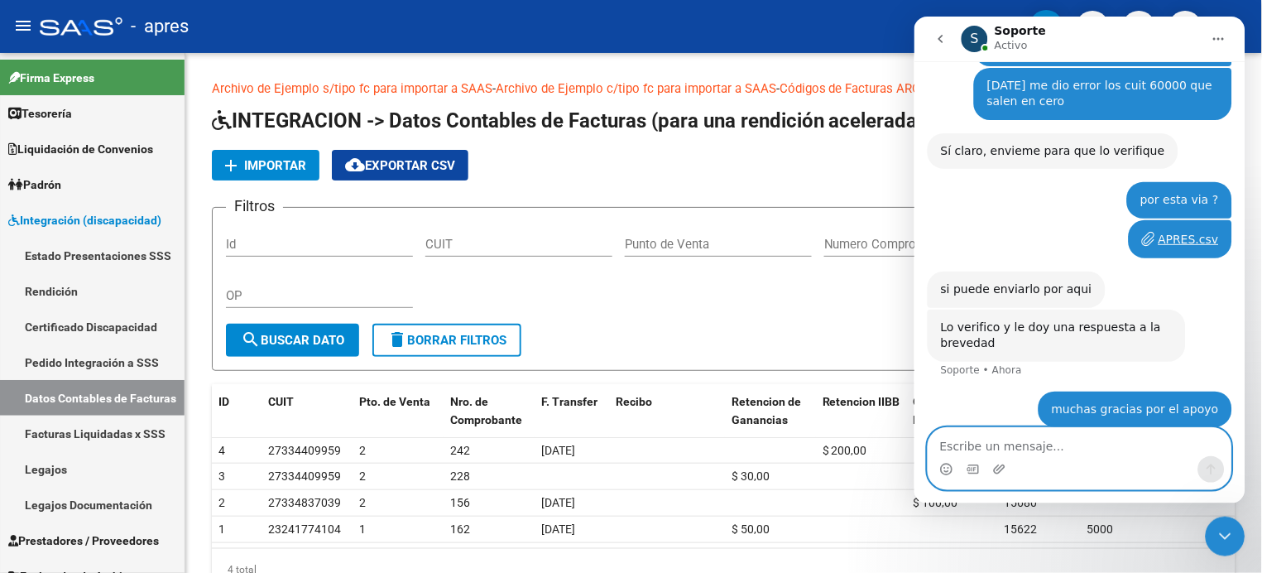
click at [1072, 452] on textarea "Escribe un mensaje..." at bounding box center [1078, 441] width 303 height 28
type textarea "Gracias"
click at [1221, 463] on button "Enviar un mensaje…" at bounding box center [1210, 468] width 26 height 26
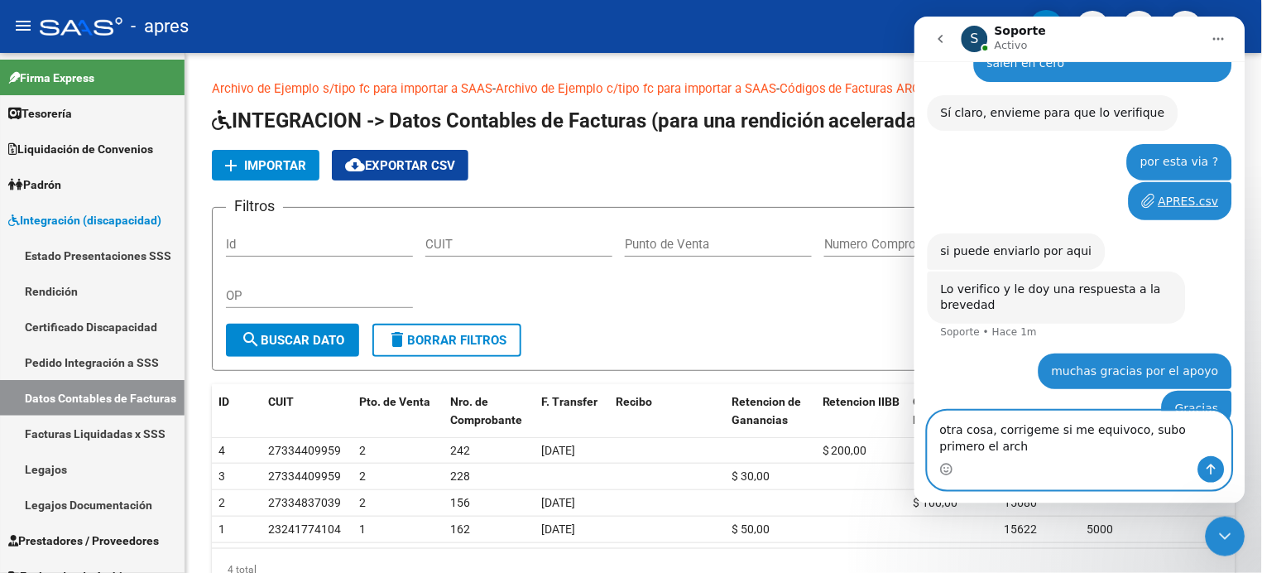
scroll to position [818, 0]
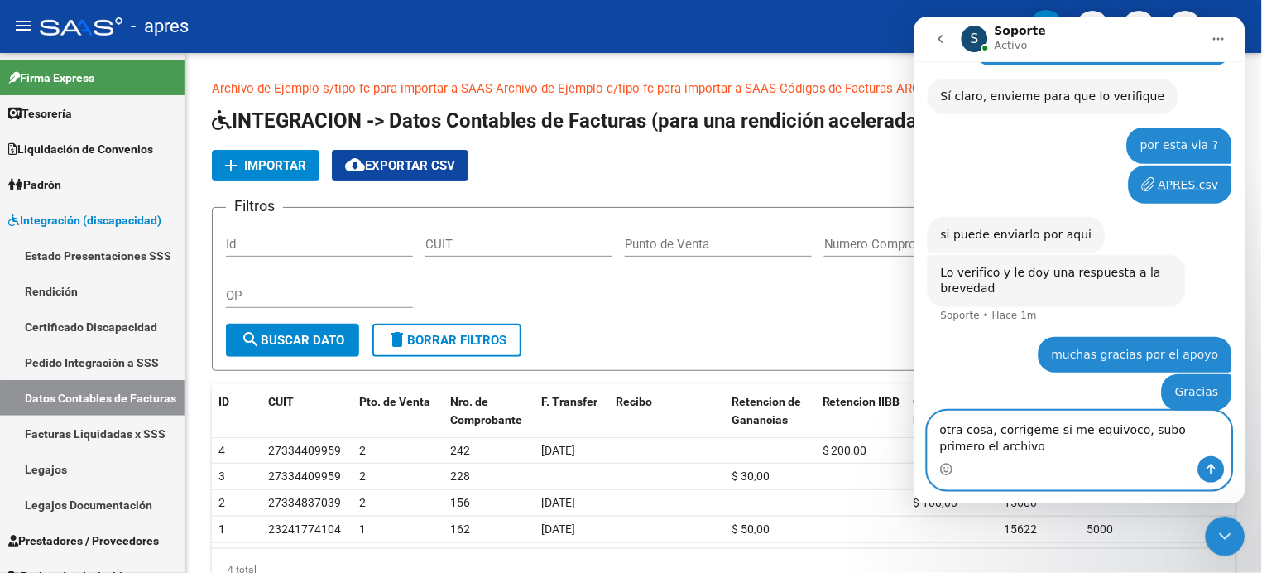
type textarea "otra cosa, corrigeme si me equivoco, subo primero el archiv"
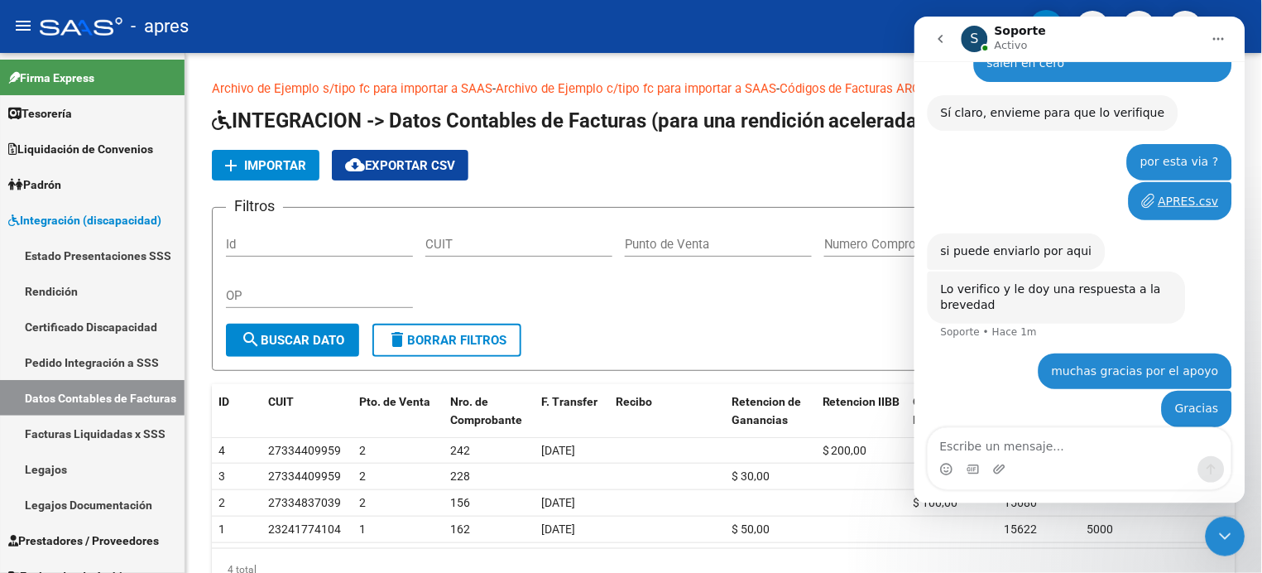
click at [1225, 530] on icon "Cerrar Intercom Messenger" at bounding box center [1225, 535] width 20 height 20
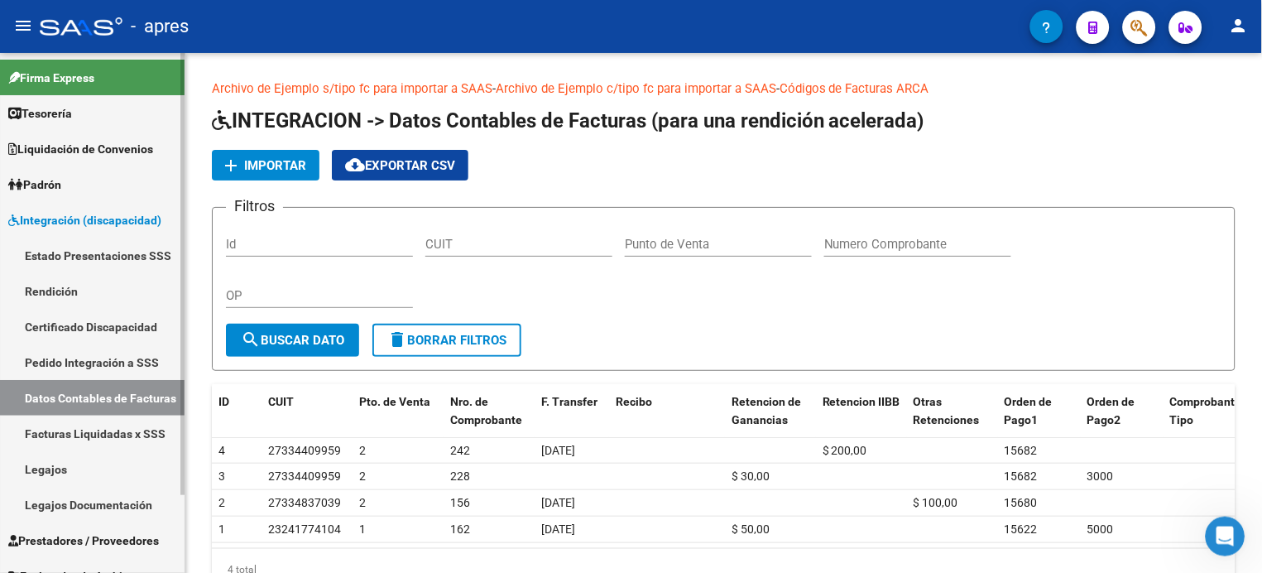
click at [36, 269] on link "Estado Presentaciones SSS" at bounding box center [92, 255] width 185 height 36
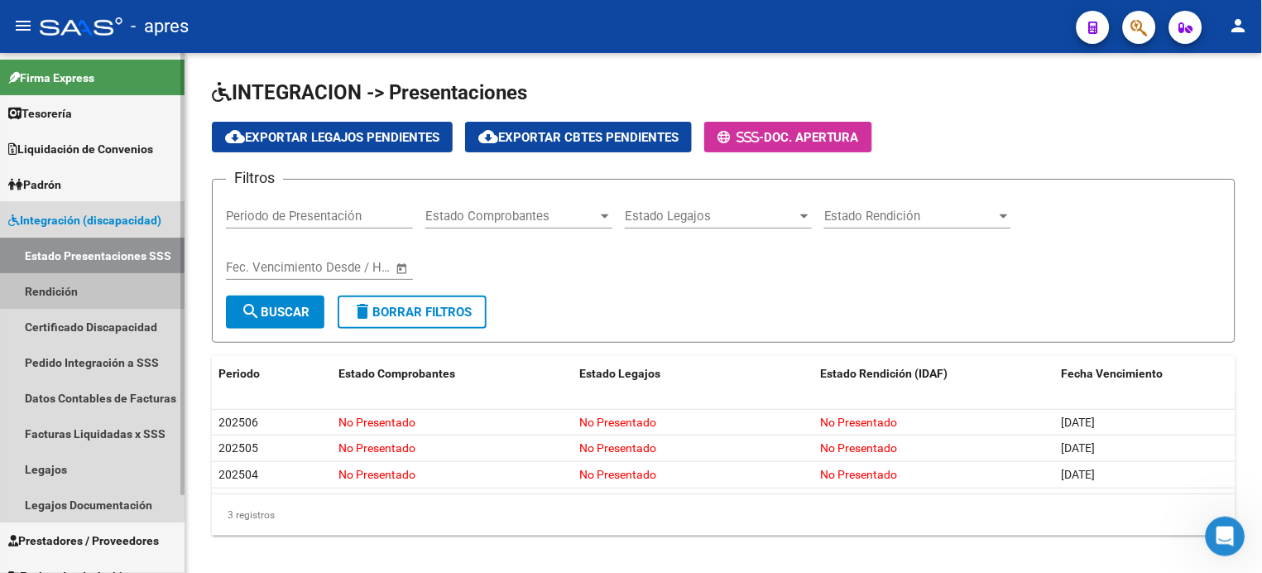
click at [61, 293] on link "Rendición" at bounding box center [92, 291] width 185 height 36
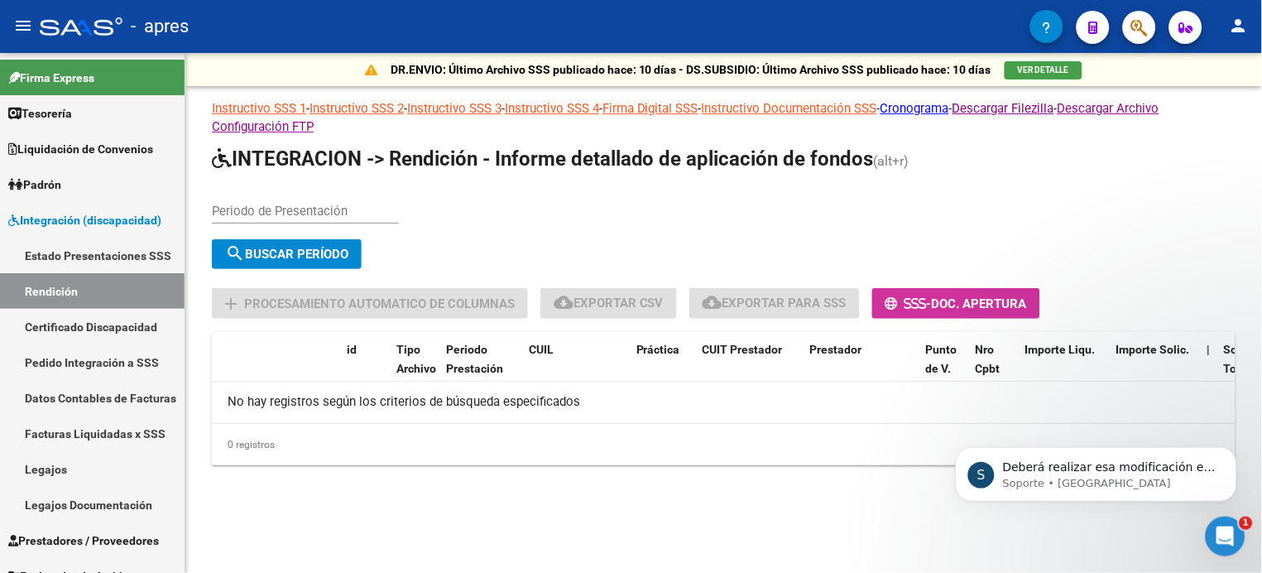
scroll to position [937, 0]
click at [1107, 460] on p "Deberá realizar esa modificación en el importe y volver a importarlo para que l…" at bounding box center [1108, 466] width 213 height 17
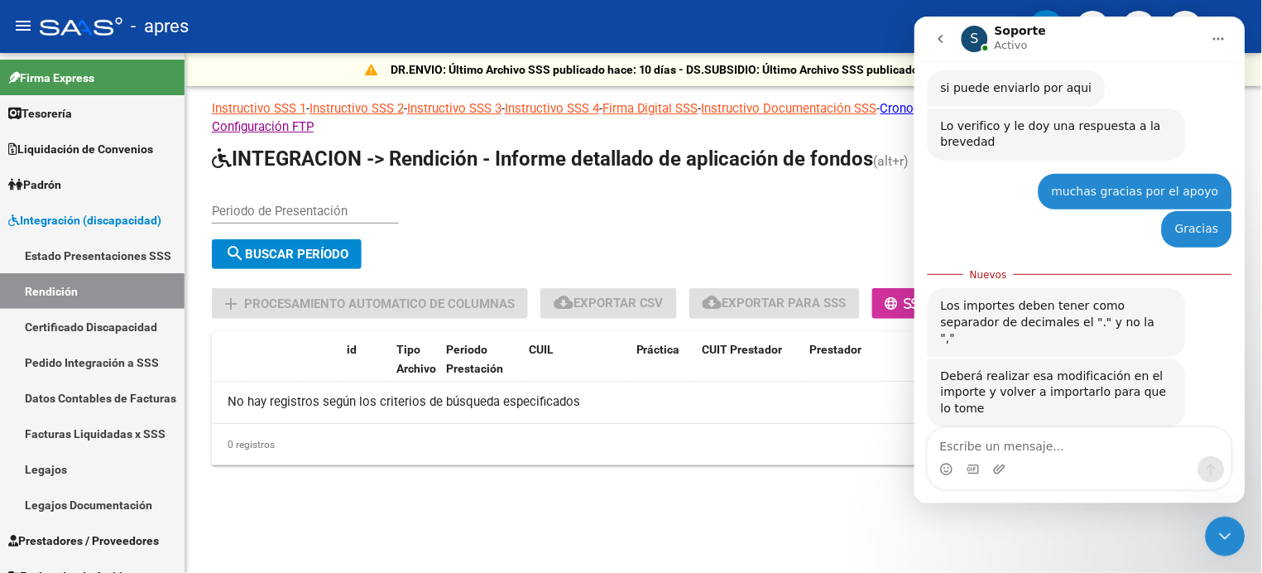
scroll to position [965, 0]
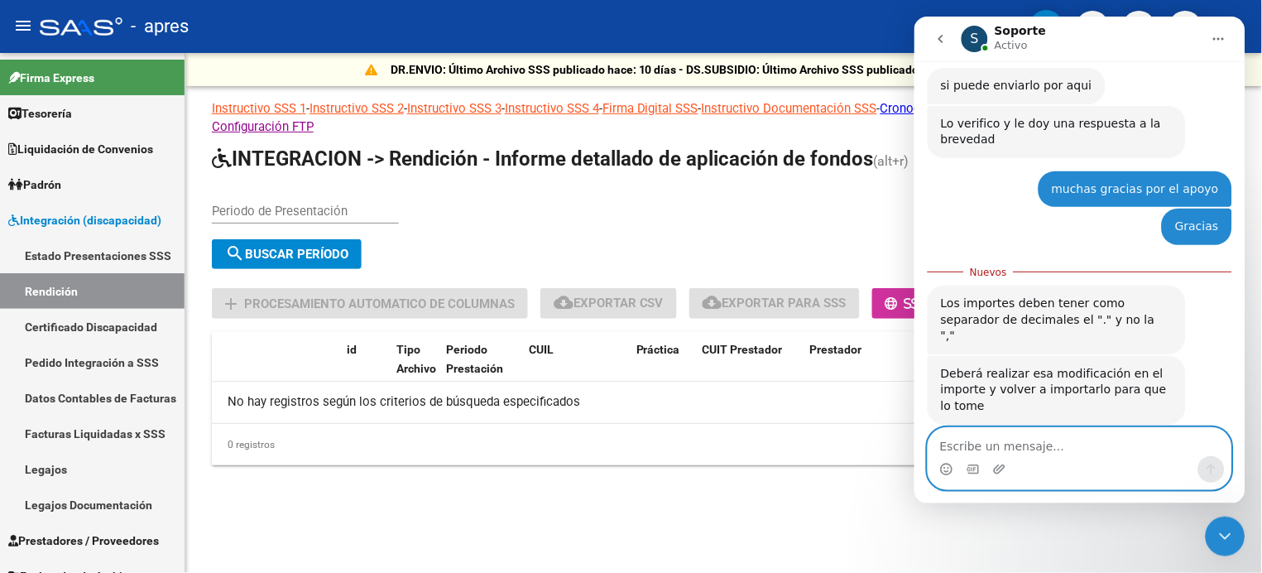
click at [1004, 434] on textarea "Escribe un mensaje..." at bounding box center [1078, 441] width 303 height 28
type textarea "ok gracias"
click at [1206, 460] on button "Enviar un mensaje…" at bounding box center [1210, 468] width 26 height 26
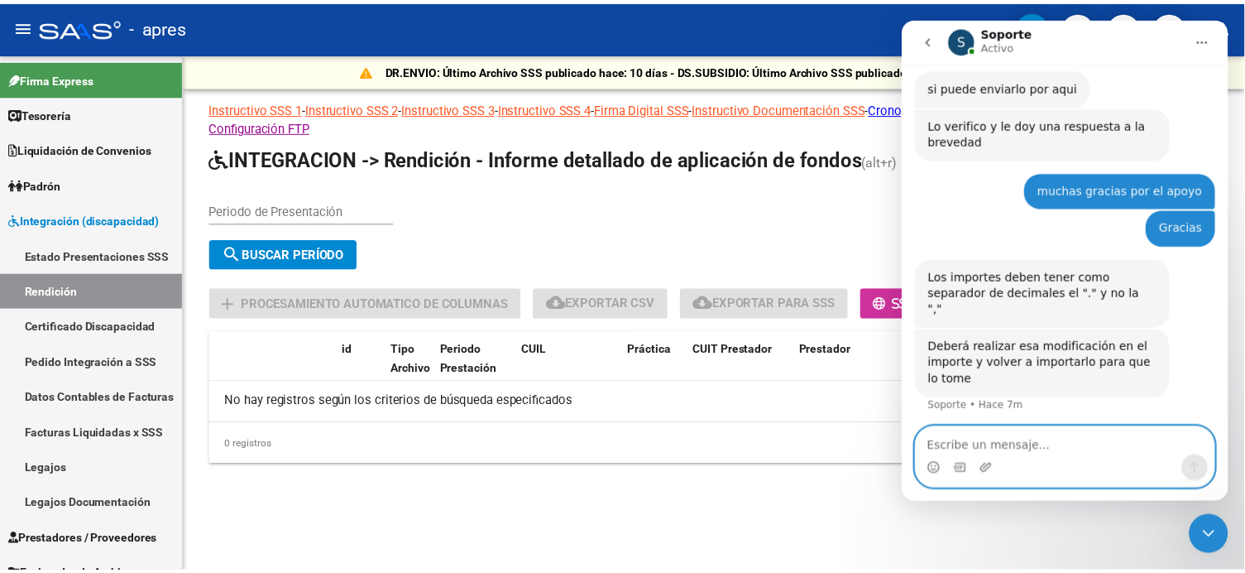
scroll to position [987, 0]
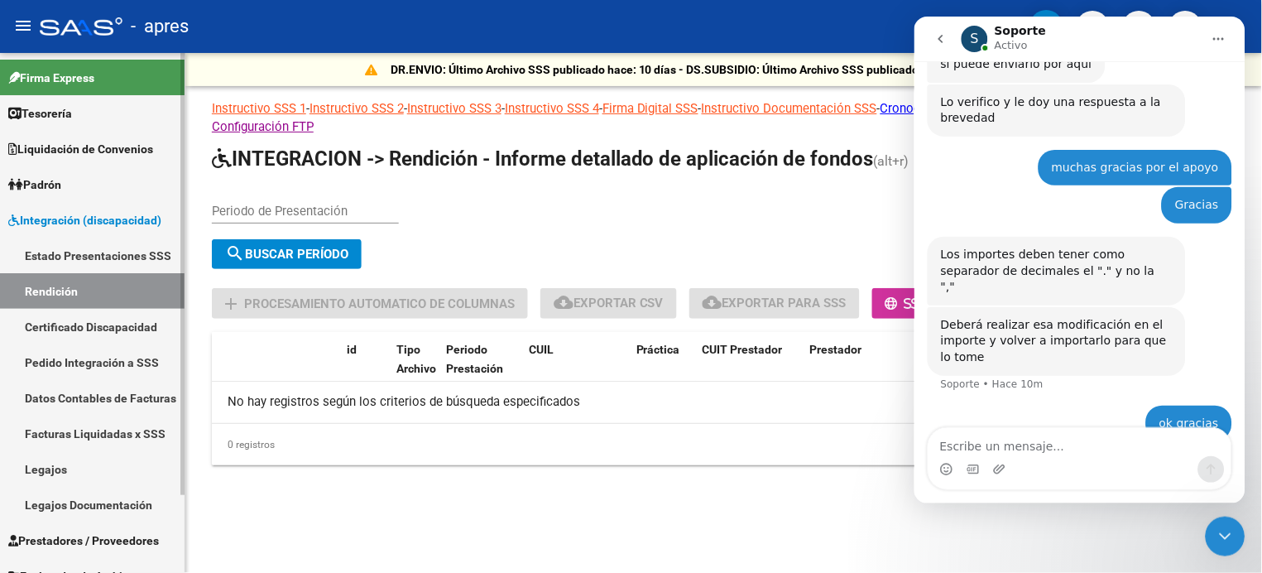
click at [91, 395] on link "Datos Contables de Facturas" at bounding box center [92, 398] width 185 height 36
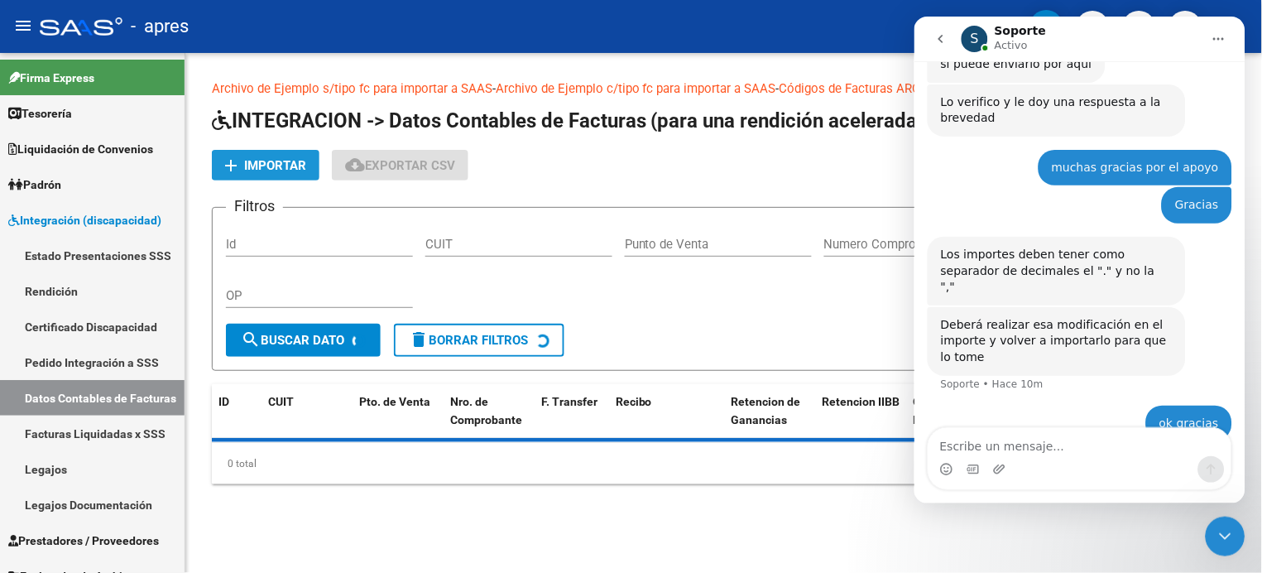
click at [281, 157] on span "add Importar" at bounding box center [265, 164] width 81 height 15
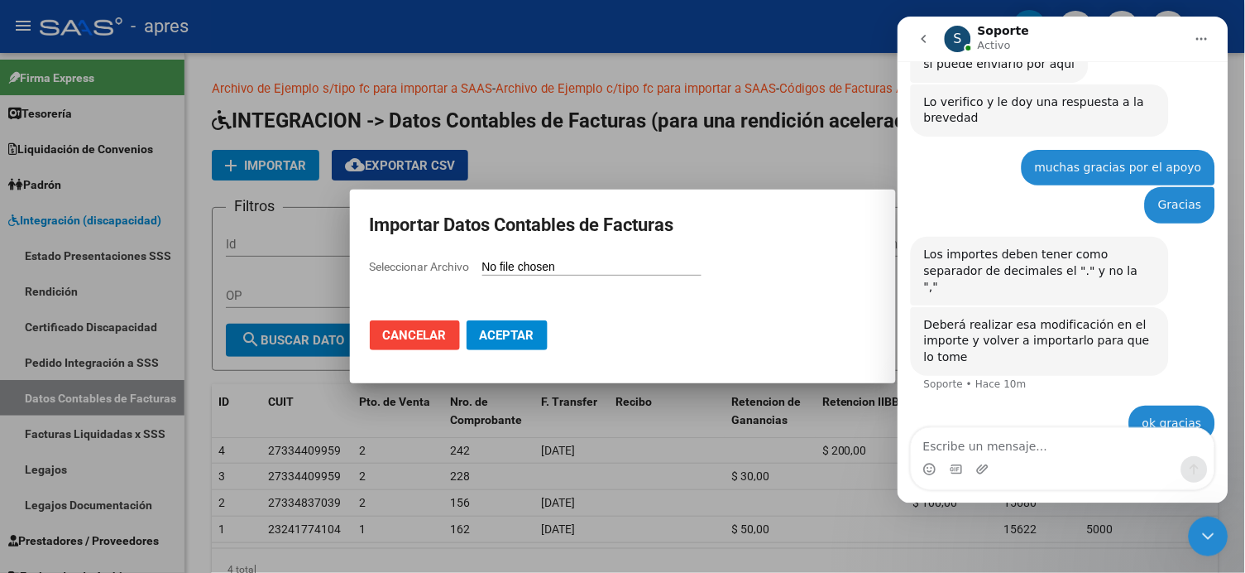
click at [419, 265] on span "Seleccionar Archivo" at bounding box center [420, 266] width 100 height 13
click at [482, 265] on input "Seleccionar Archivo" at bounding box center [591, 268] width 219 height 16
type input "C:\fakepath\APRES.csv"
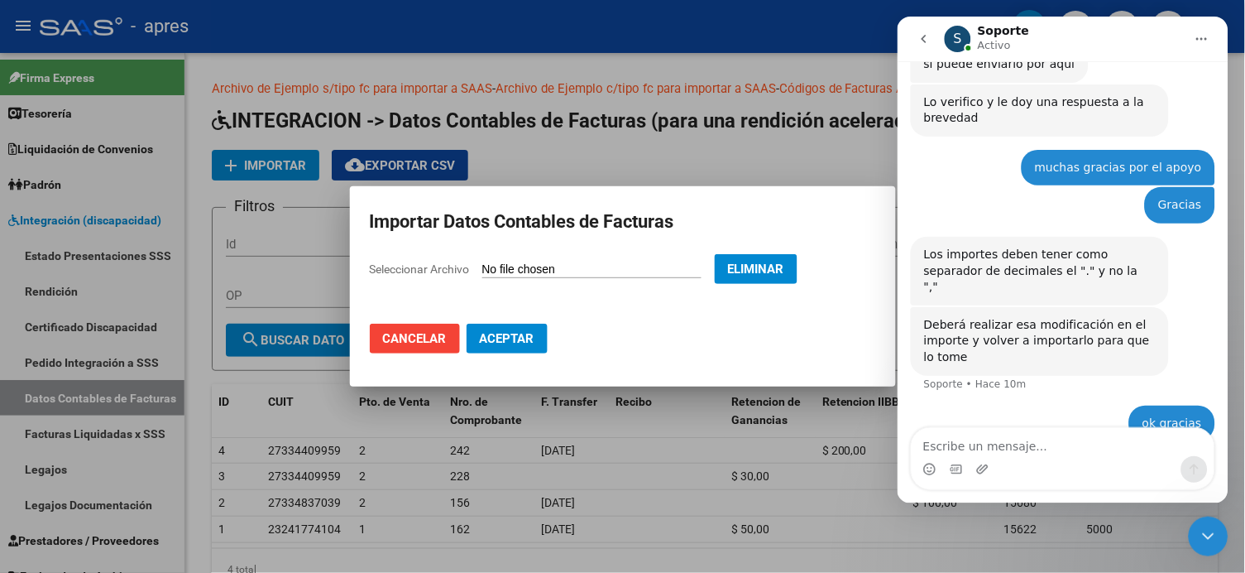
click at [508, 337] on span "Aceptar" at bounding box center [507, 338] width 55 height 15
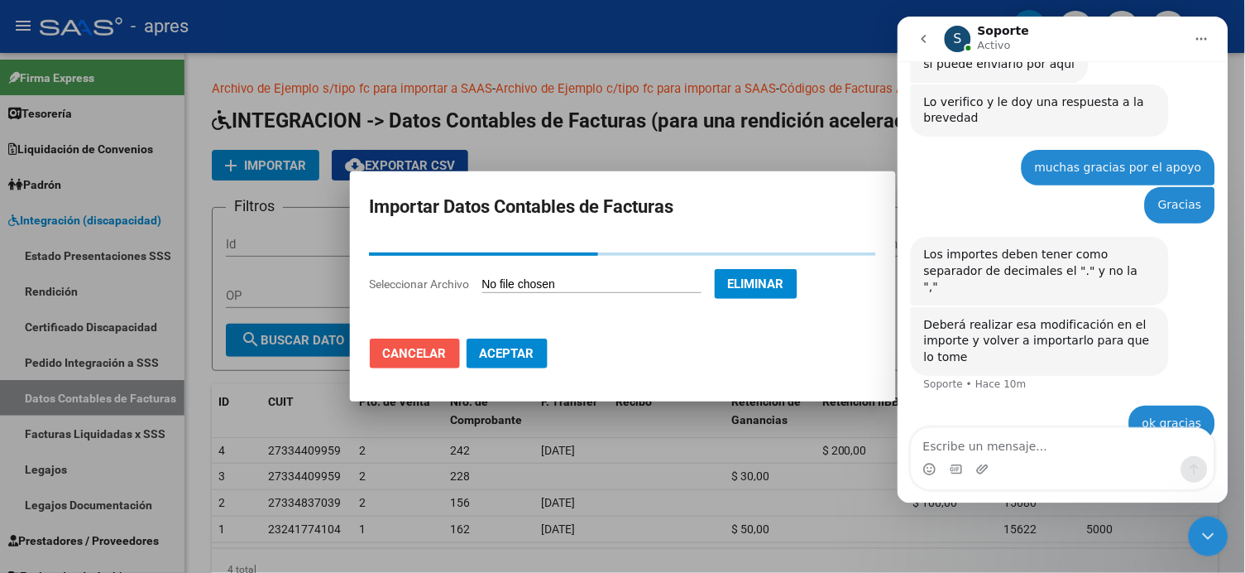
click at [412, 355] on span "Cancelar" at bounding box center [415, 353] width 64 height 15
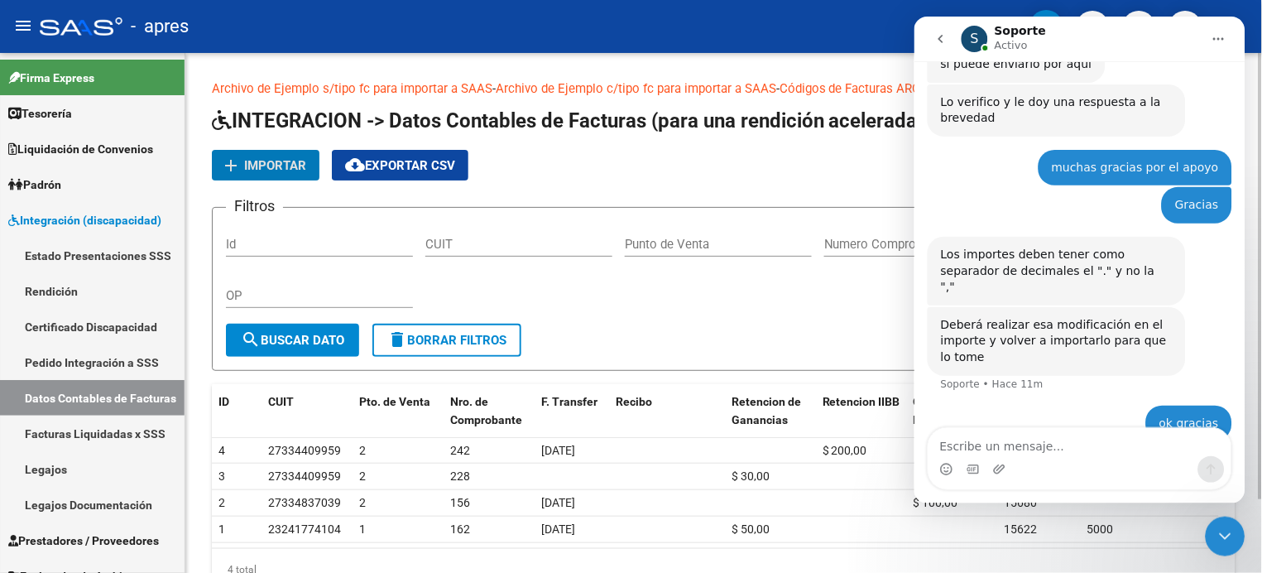
click at [274, 170] on span "Importar" at bounding box center [275, 165] width 62 height 15
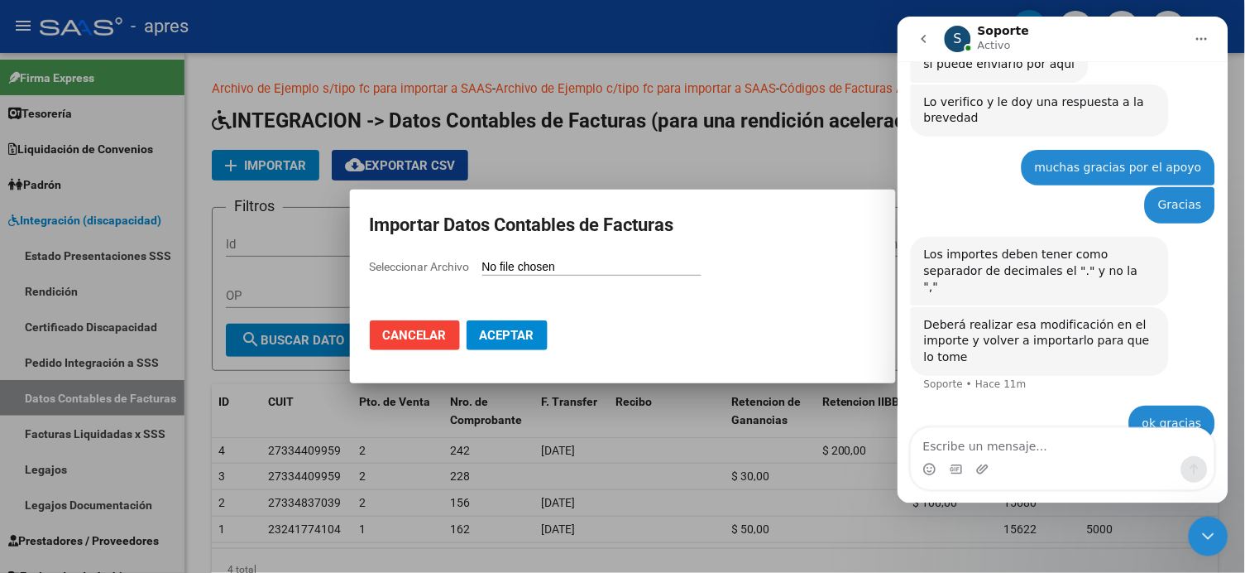
click at [440, 265] on span "Seleccionar Archivo" at bounding box center [420, 266] width 100 height 13
click at [482, 265] on input "Seleccionar Archivo" at bounding box center [591, 268] width 219 height 16
type input "C:\fakepath\APRES.csv"
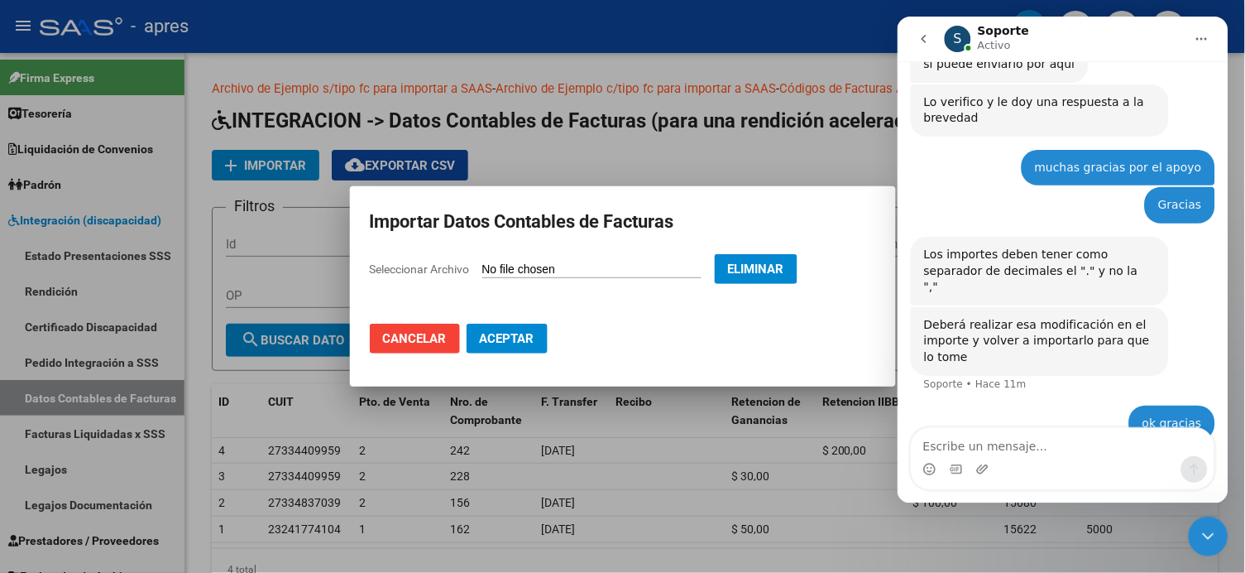
click at [504, 331] on span "Aceptar" at bounding box center [507, 338] width 55 height 15
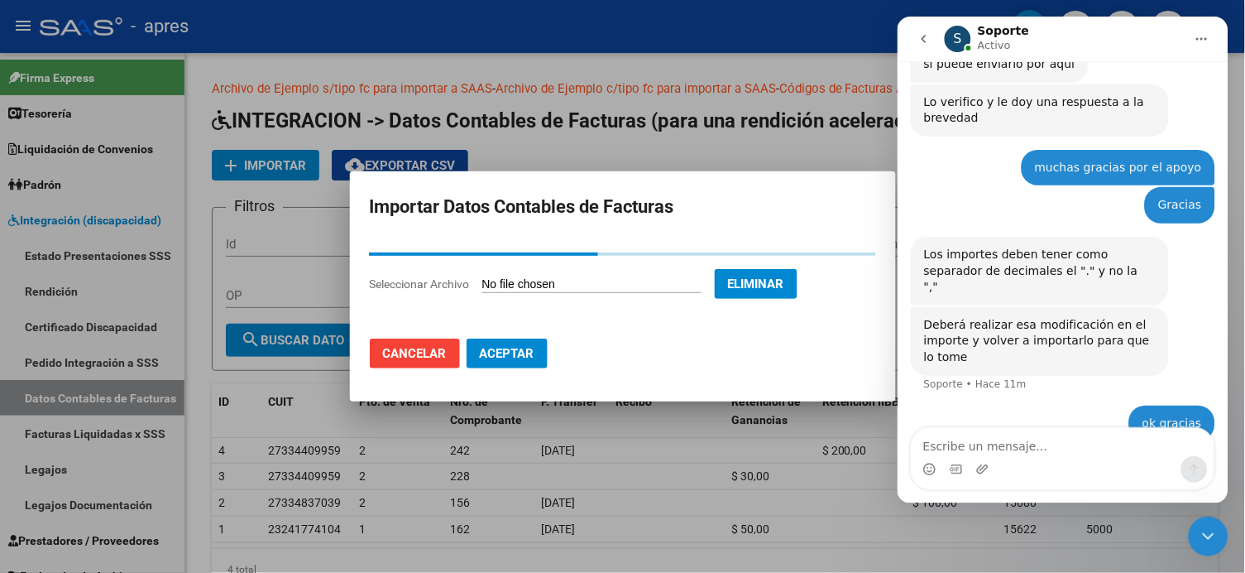
scroll to position [1050, 0]
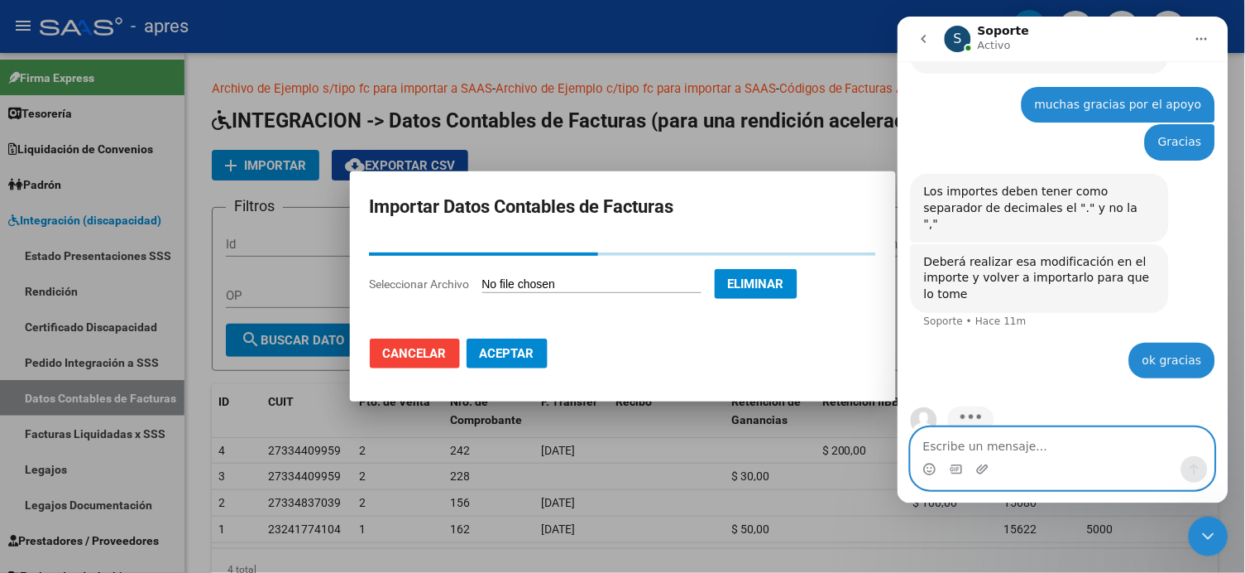
click at [930, 443] on textarea "Escribe un mensaje..." at bounding box center [1062, 441] width 303 height 28
type textarea "y"
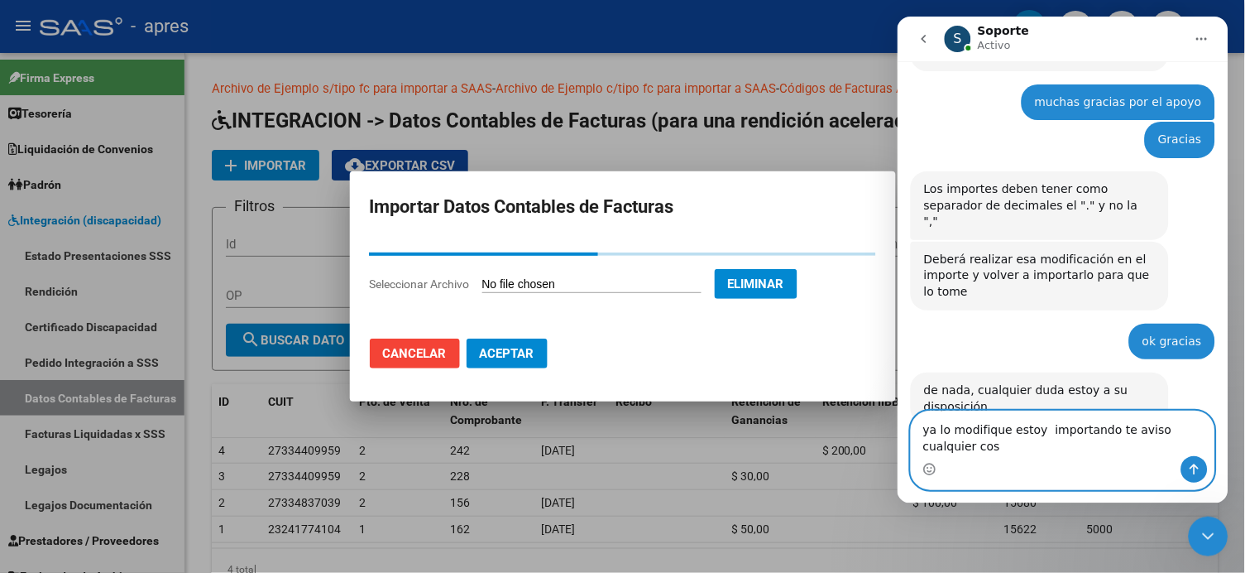
scroll to position [1069, 0]
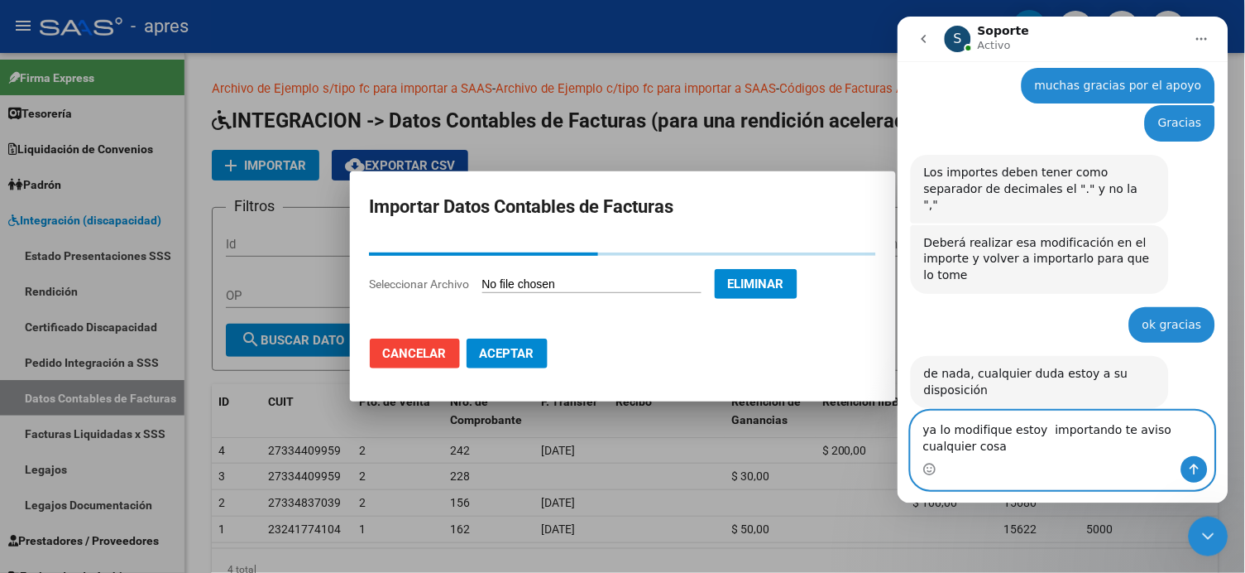
type textarea "ya lo modifique estoy importando te aviso cualquier cosa"
click at [1191, 464] on icon "Enviar un mensaje…" at bounding box center [1193, 468] width 13 height 13
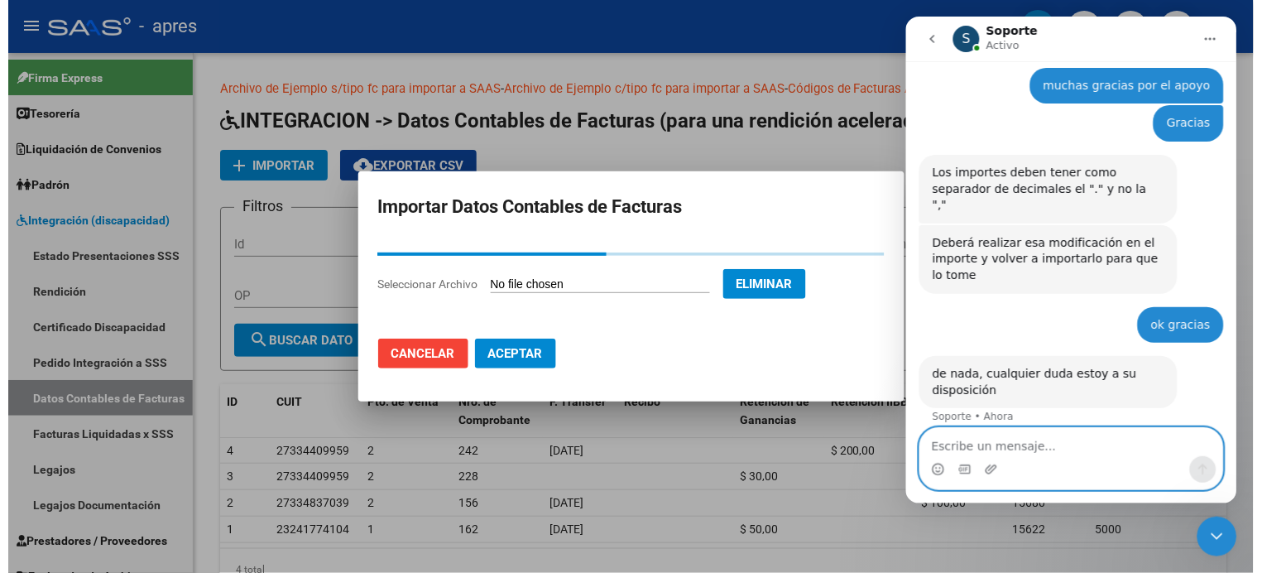
scroll to position [1118, 0]
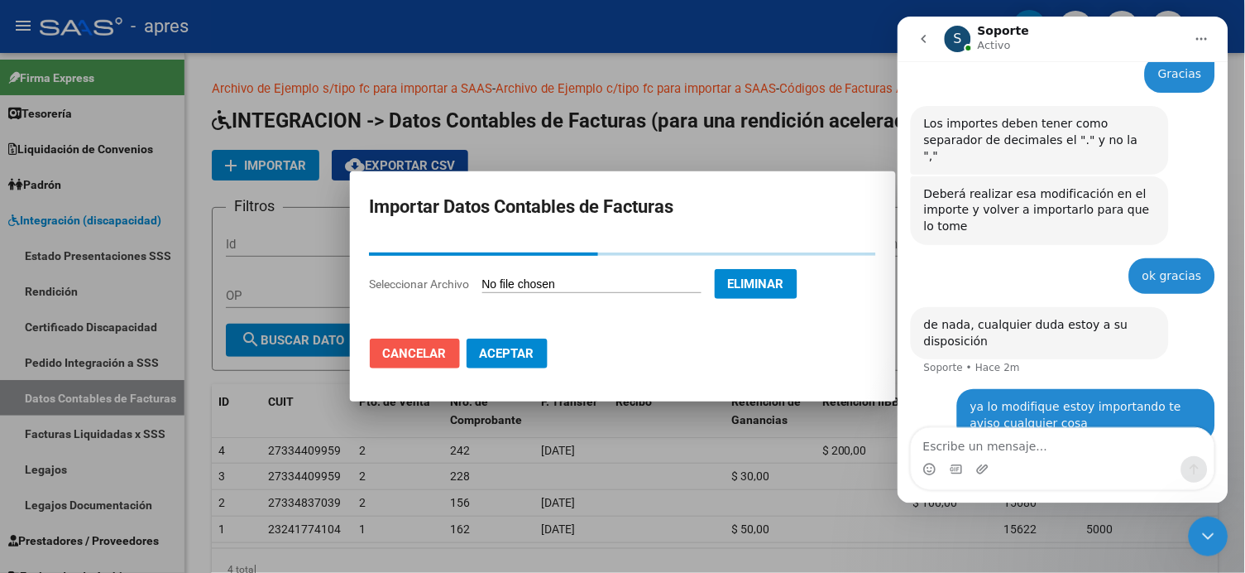
click at [405, 349] on span "Cancelar" at bounding box center [415, 353] width 64 height 15
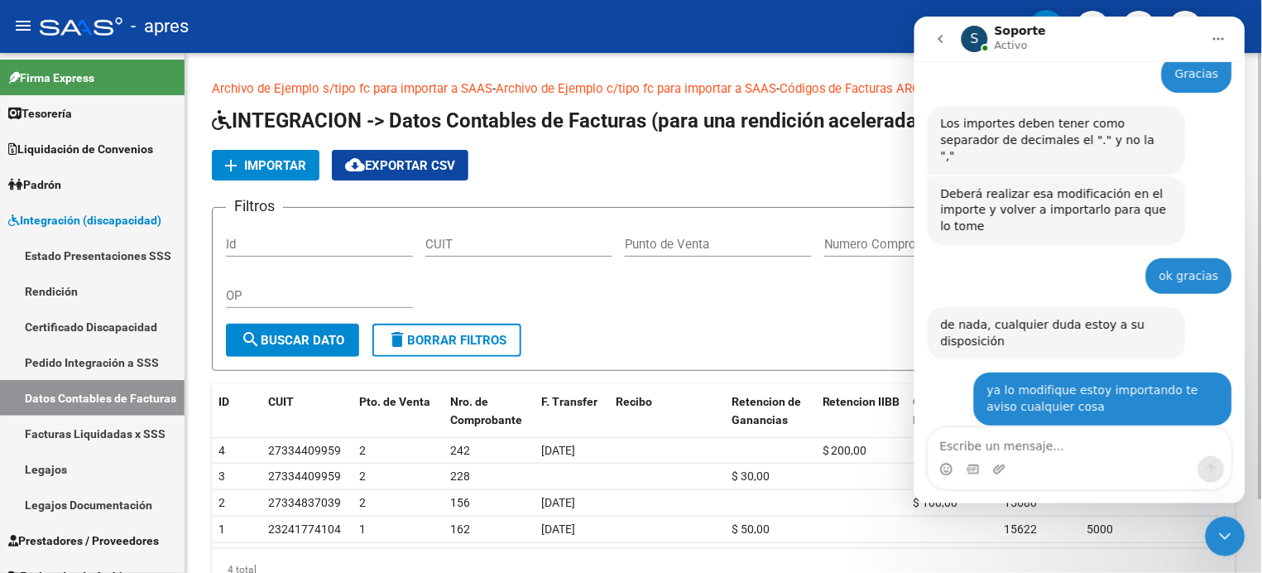
scroll to position [1184, 0]
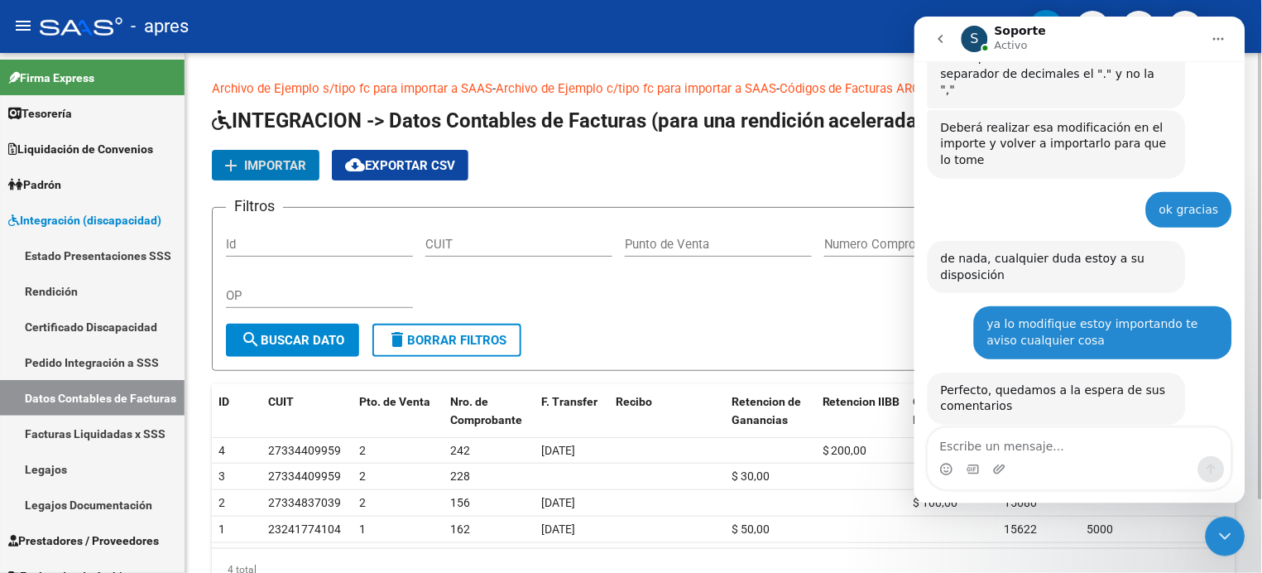
click at [281, 168] on span "Importar" at bounding box center [275, 165] width 62 height 15
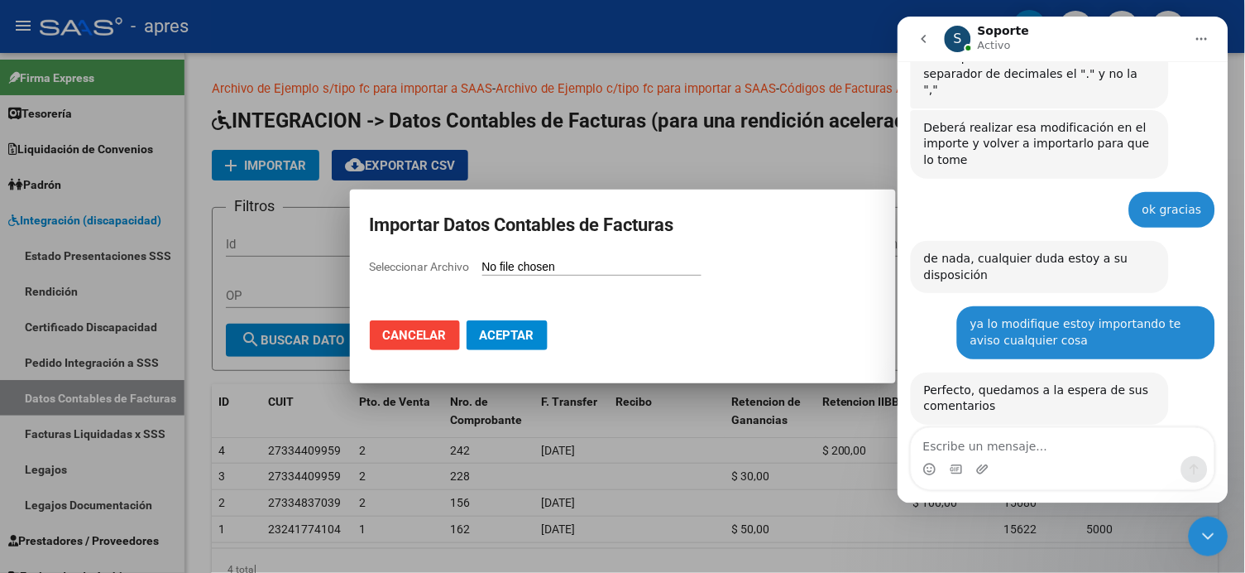
click at [454, 273] on span "Seleccionar Archivo" at bounding box center [420, 266] width 100 height 13
click at [482, 273] on input "Seleccionar Archivo" at bounding box center [591, 268] width 219 height 16
type input "C:\fakepath\APRES.csv"
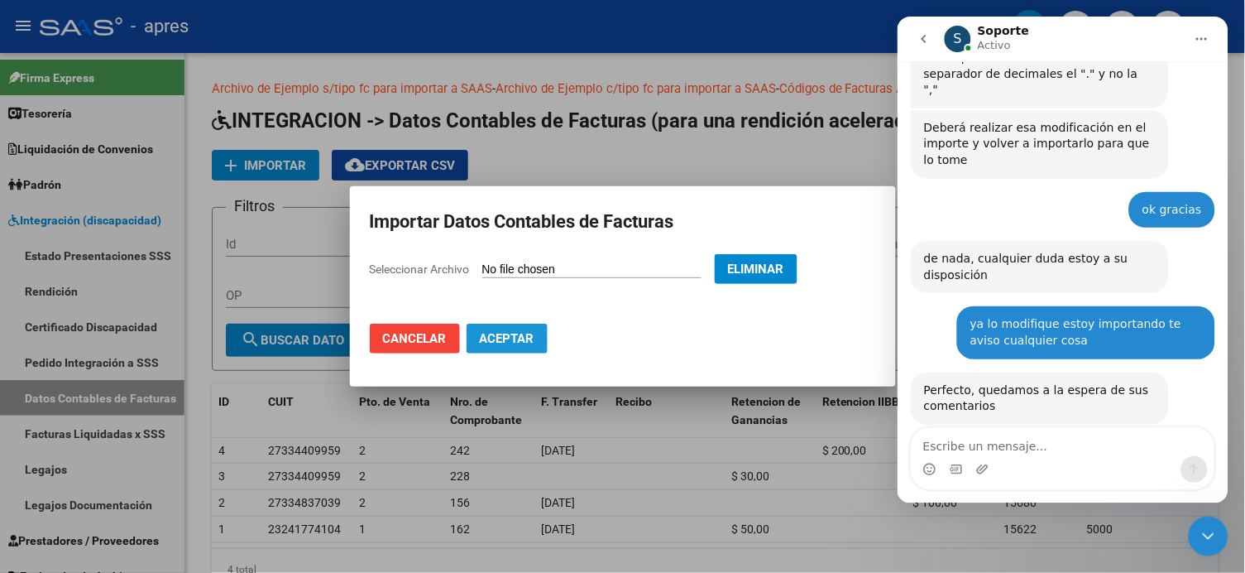
click at [506, 328] on button "Aceptar" at bounding box center [507, 338] width 81 height 30
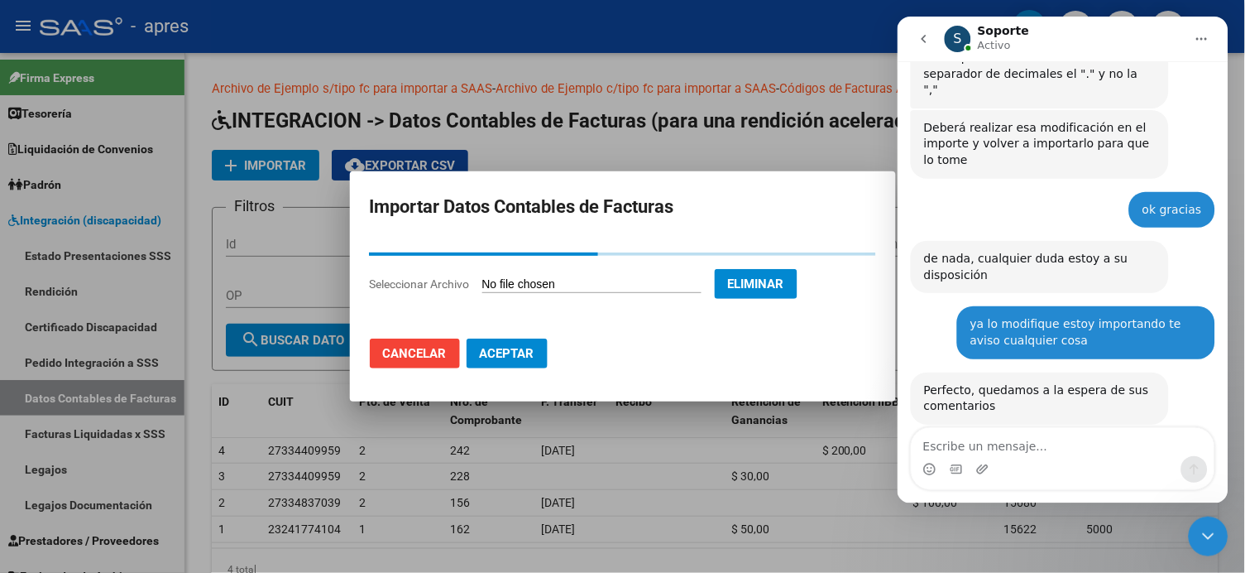
click at [194, 451] on div at bounding box center [622, 286] width 1245 height 573
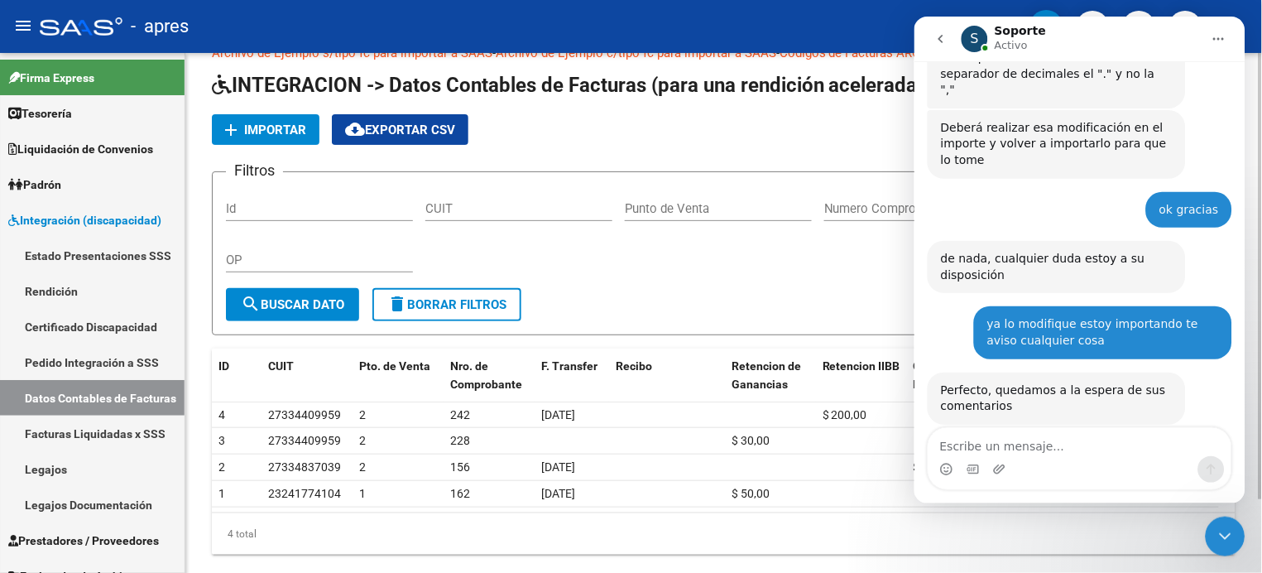
scroll to position [0, 0]
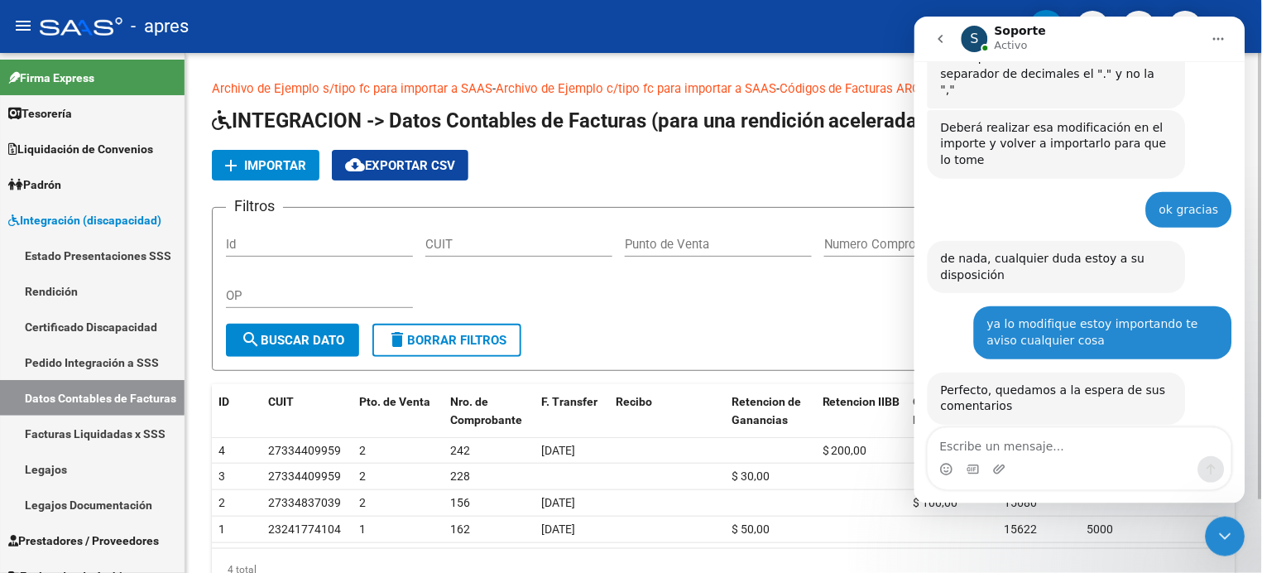
click at [270, 166] on span "Importar" at bounding box center [275, 165] width 62 height 15
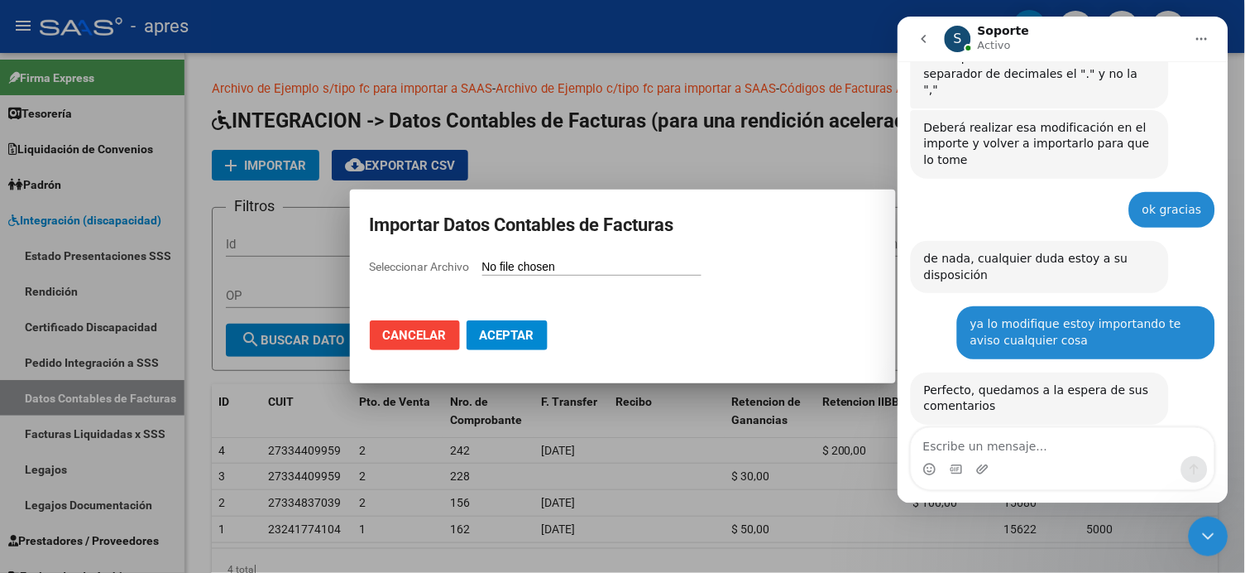
click at [441, 265] on span "Seleccionar Archivo" at bounding box center [420, 266] width 100 height 13
click at [482, 265] on input "Seleccionar Archivo" at bounding box center [591, 268] width 219 height 16
type input "C:\fakepath\APRES2.csv"
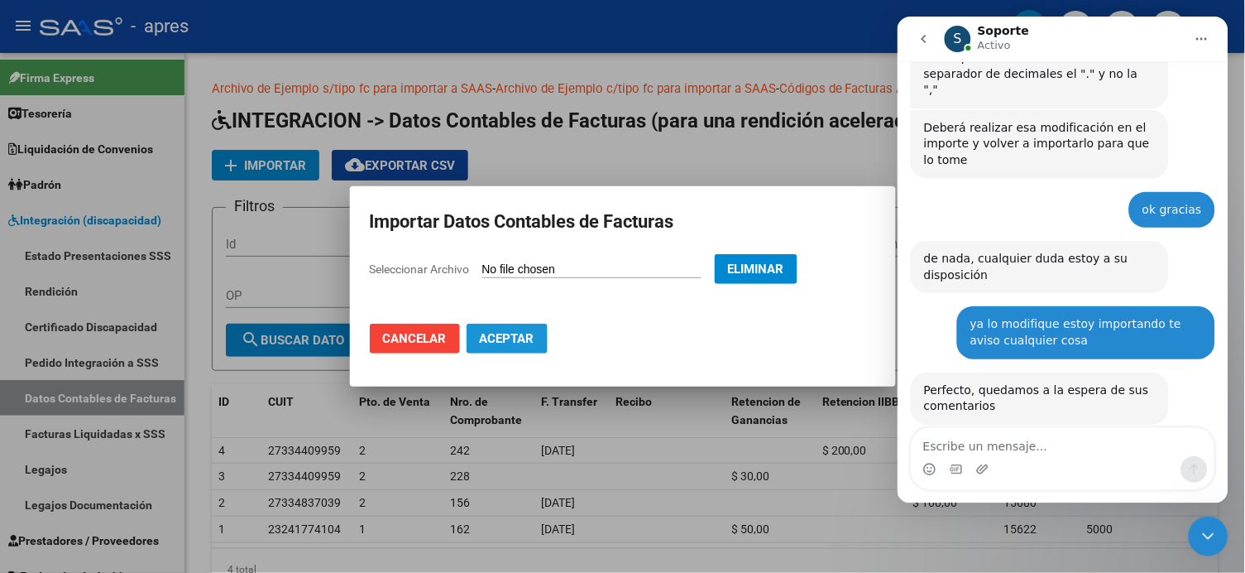
click at [507, 337] on span "Aceptar" at bounding box center [507, 338] width 55 height 15
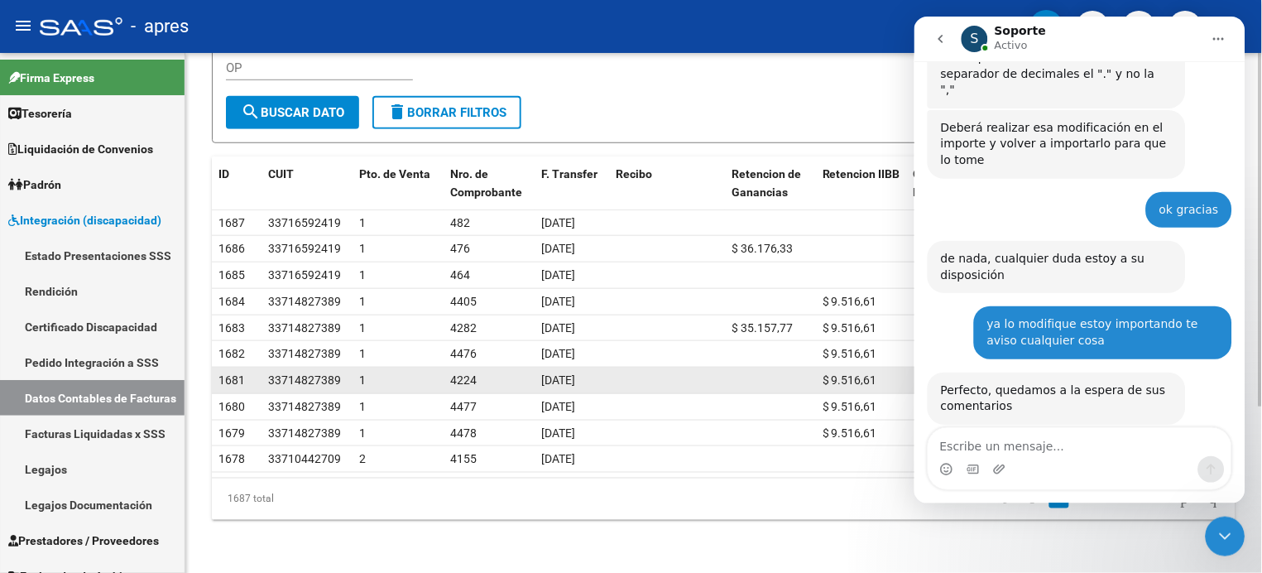
scroll to position [243, 0]
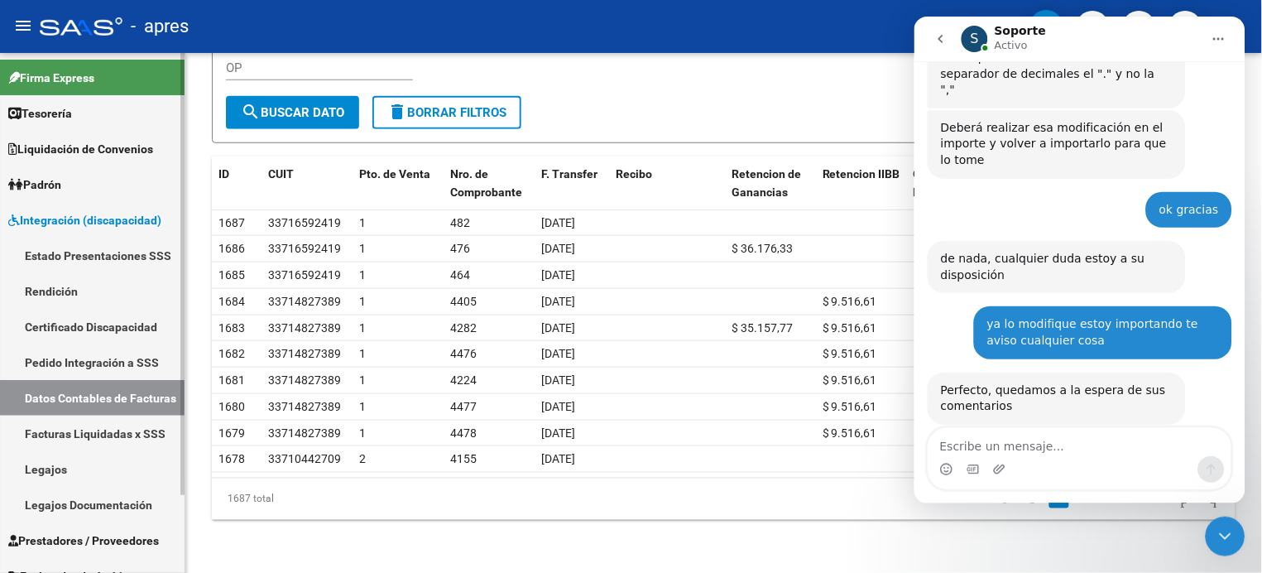
click at [29, 295] on link "Rendición" at bounding box center [92, 291] width 185 height 36
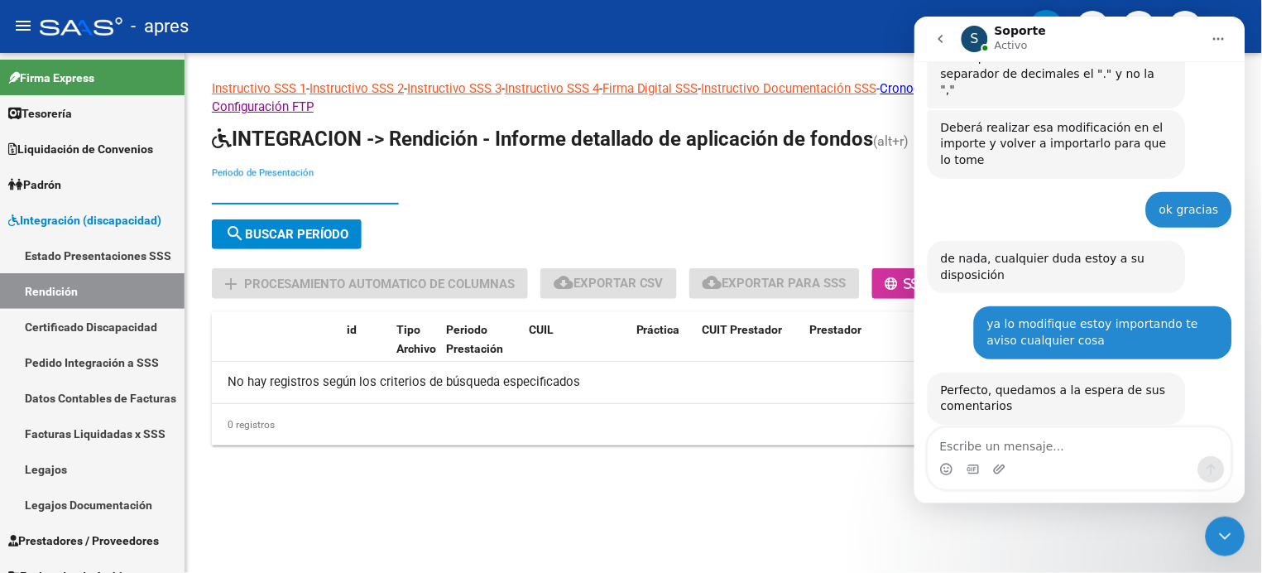
click at [228, 186] on input "Periodo de Presentación" at bounding box center [305, 191] width 187 height 15
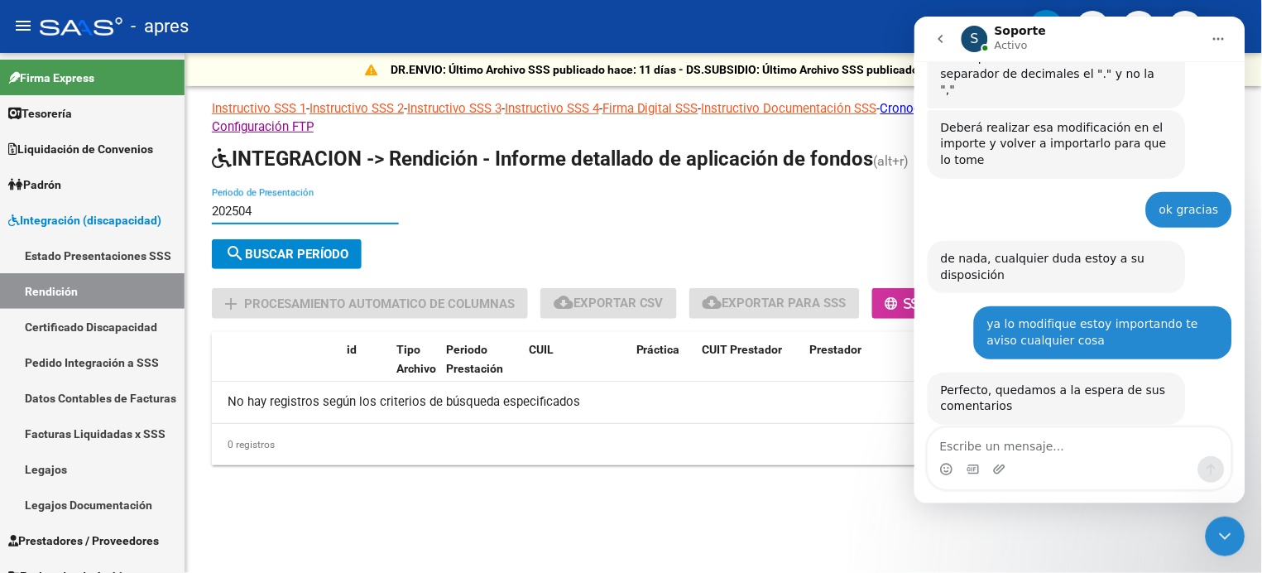
type input "202504"
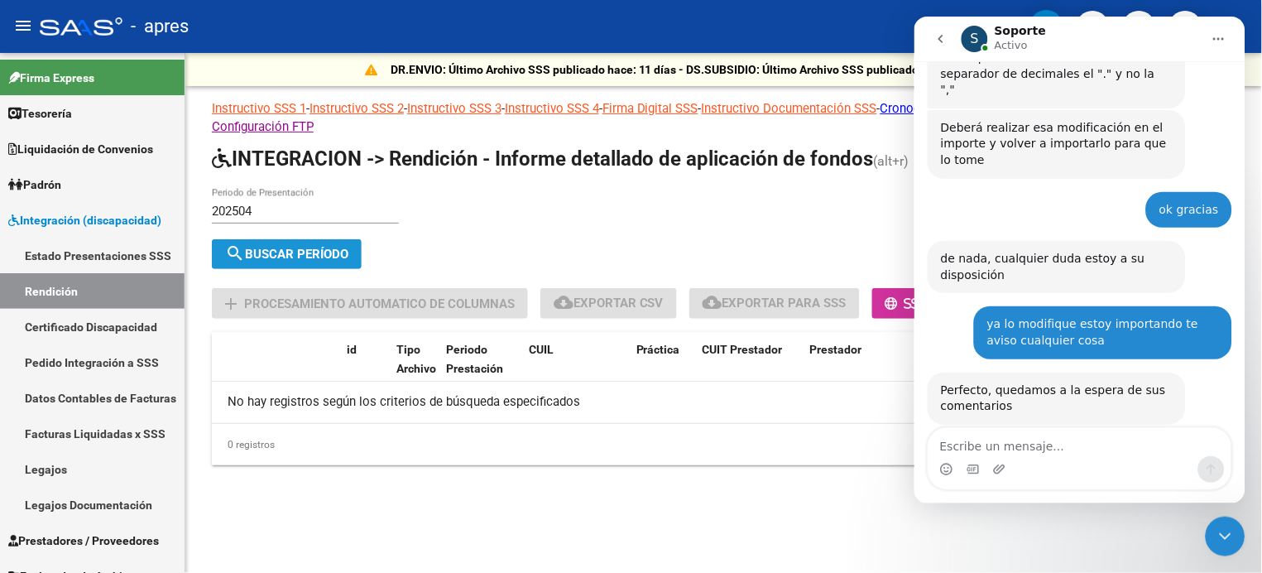
click at [285, 257] on span "search Buscar Período" at bounding box center [286, 254] width 123 height 15
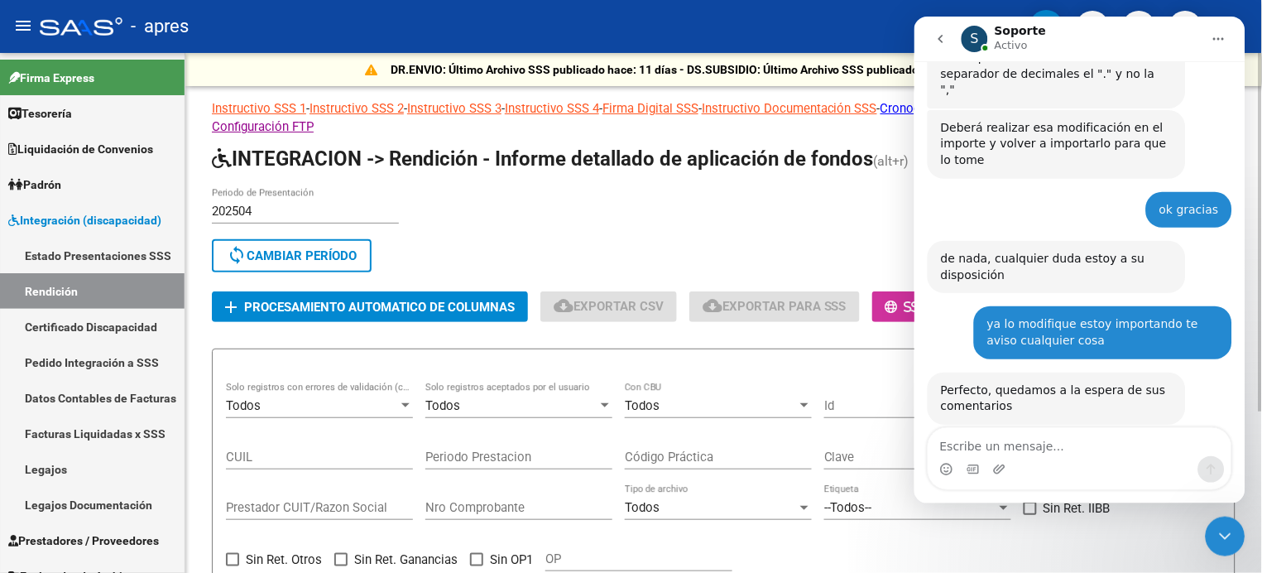
click at [437, 302] on span "Procesamiento automatico de columnas" at bounding box center [379, 307] width 271 height 15
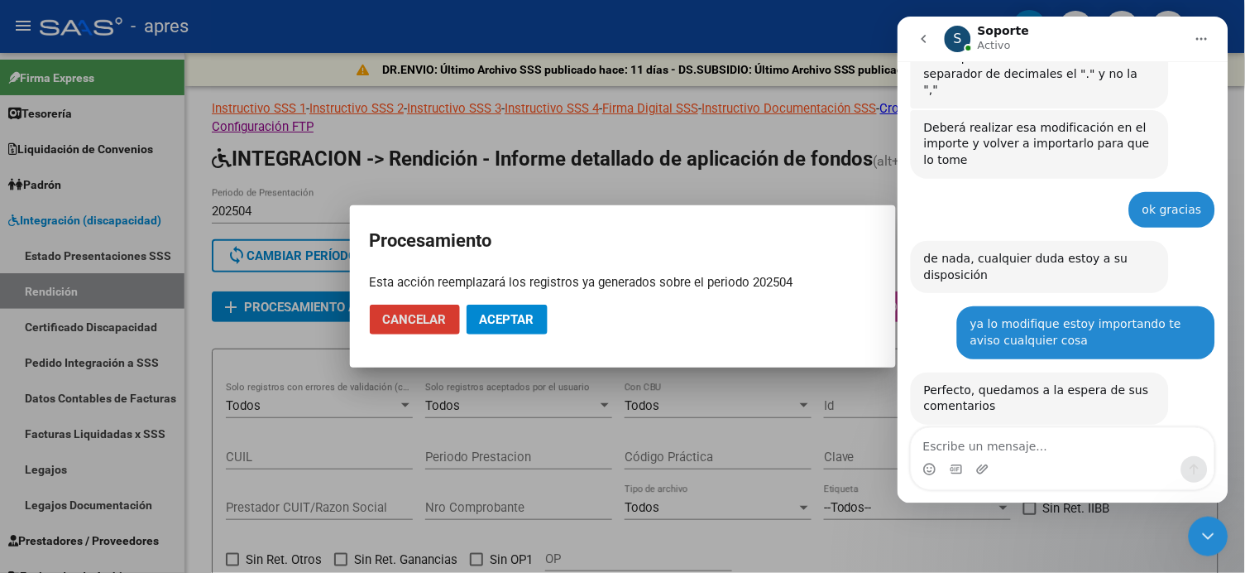
click at [519, 320] on span "Aceptar" at bounding box center [507, 319] width 55 height 15
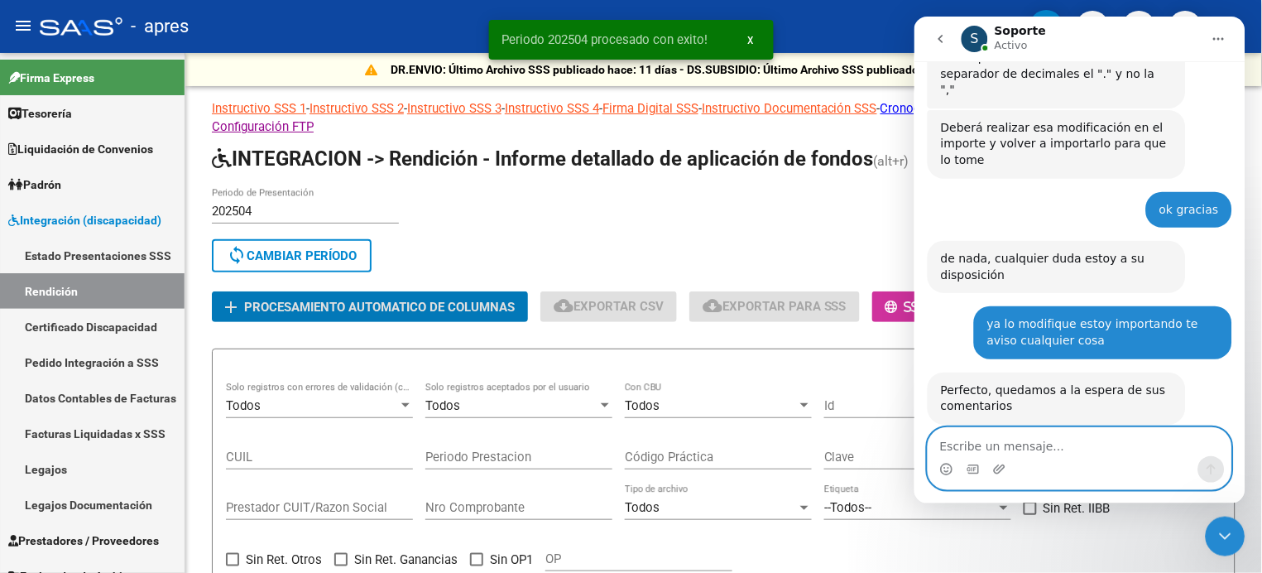
click at [954, 445] on textarea "Escribe un mensaje..." at bounding box center [1078, 441] width 303 height 28
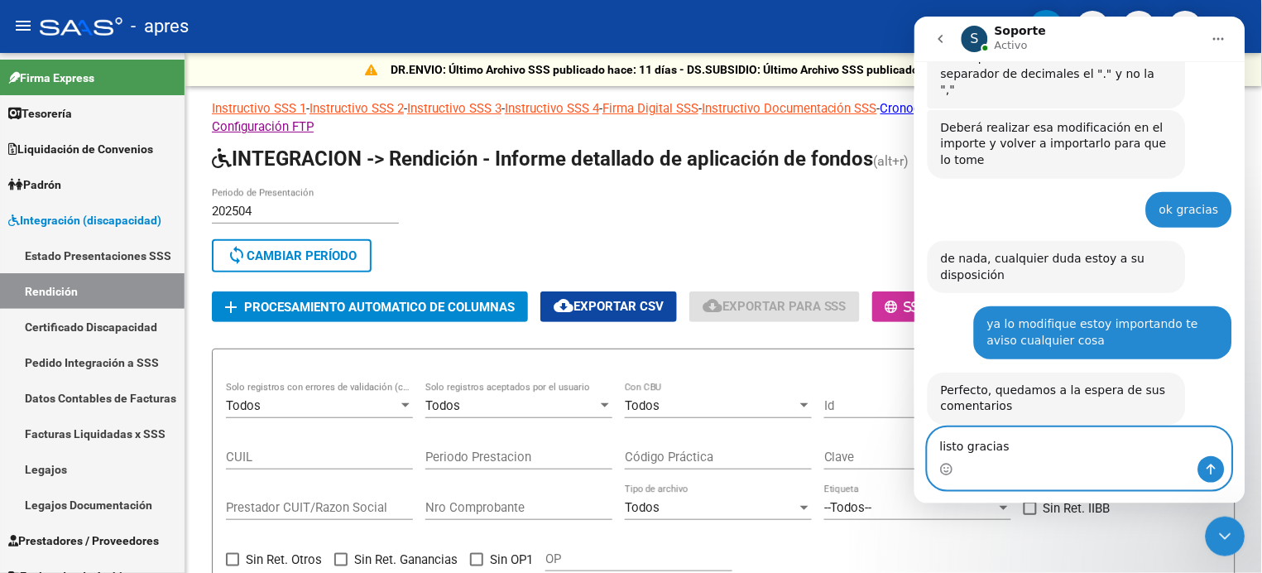
type textarea "listo gracias"
click at [1220, 468] on button "Enviar un mensaje…" at bounding box center [1210, 468] width 26 height 26
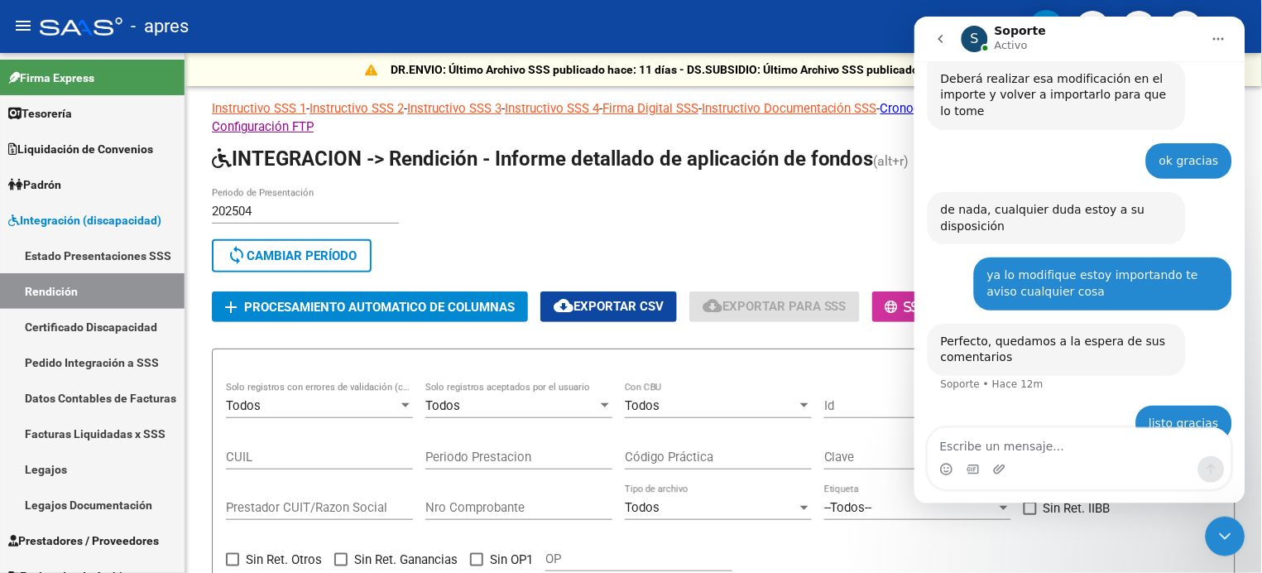
click at [1223, 530] on icon "Cerrar Intercom Messenger" at bounding box center [1225, 535] width 20 height 20
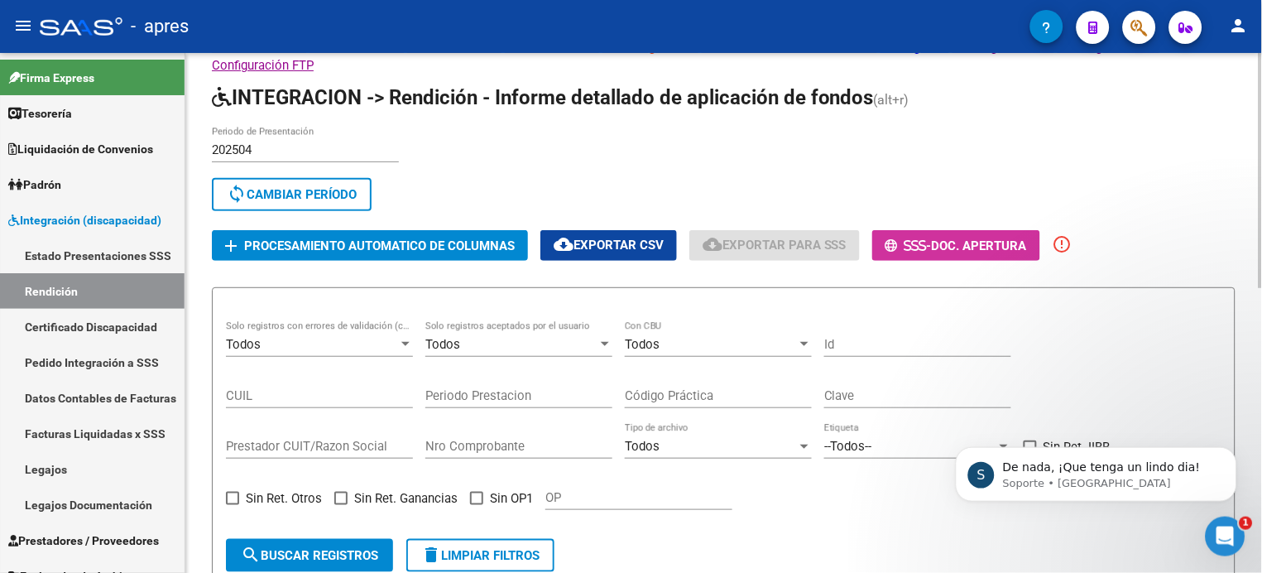
scroll to position [110, 0]
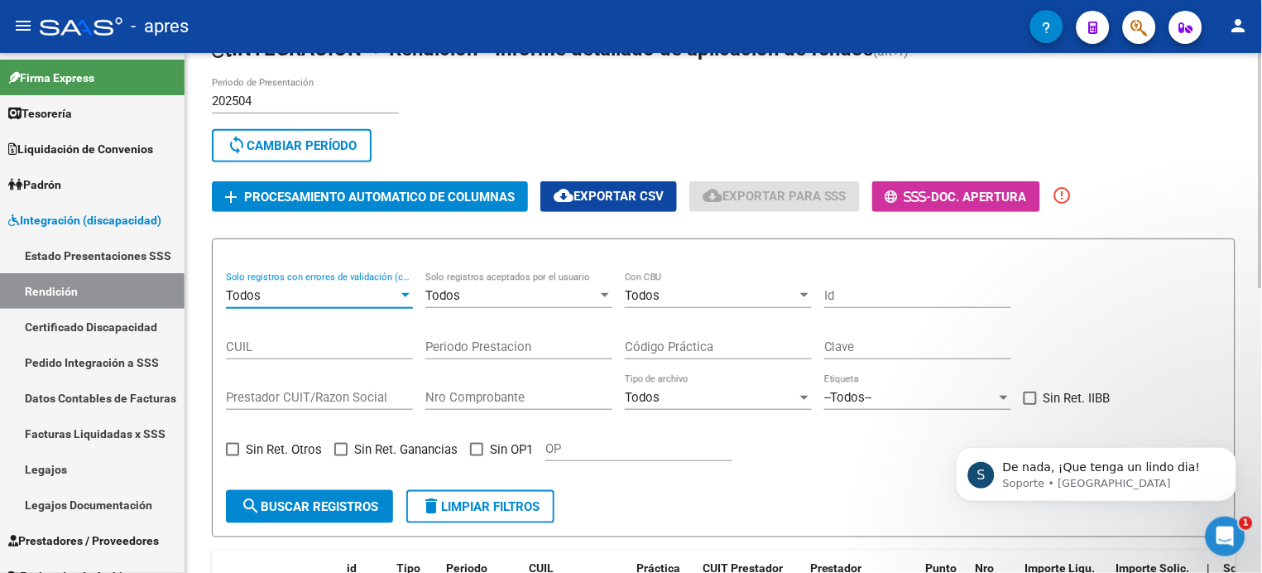
click at [341, 299] on div "Todos" at bounding box center [312, 295] width 172 height 15
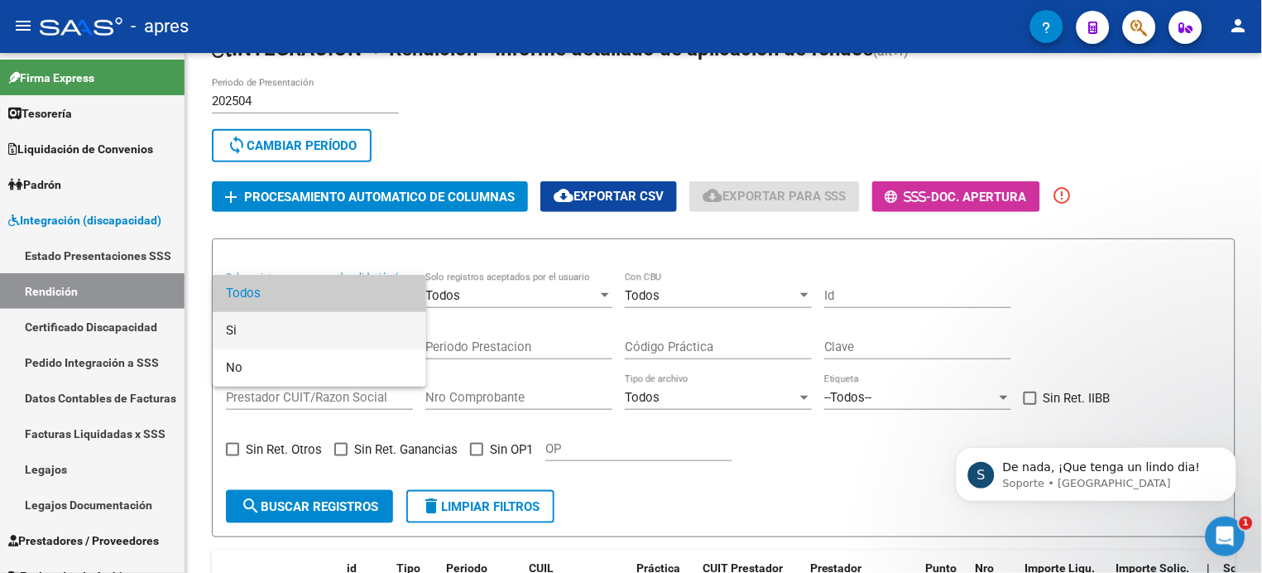
click at [257, 321] on span "Si" at bounding box center [319, 330] width 187 height 37
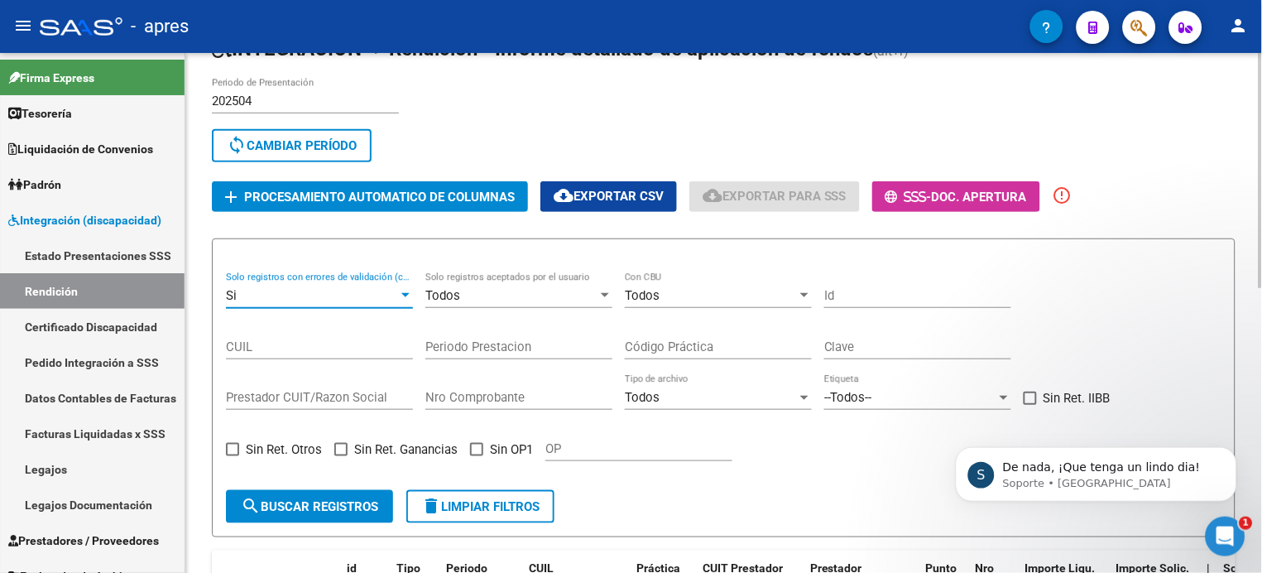
click at [340, 503] on span "search Buscar registros" at bounding box center [309, 506] width 137 height 15
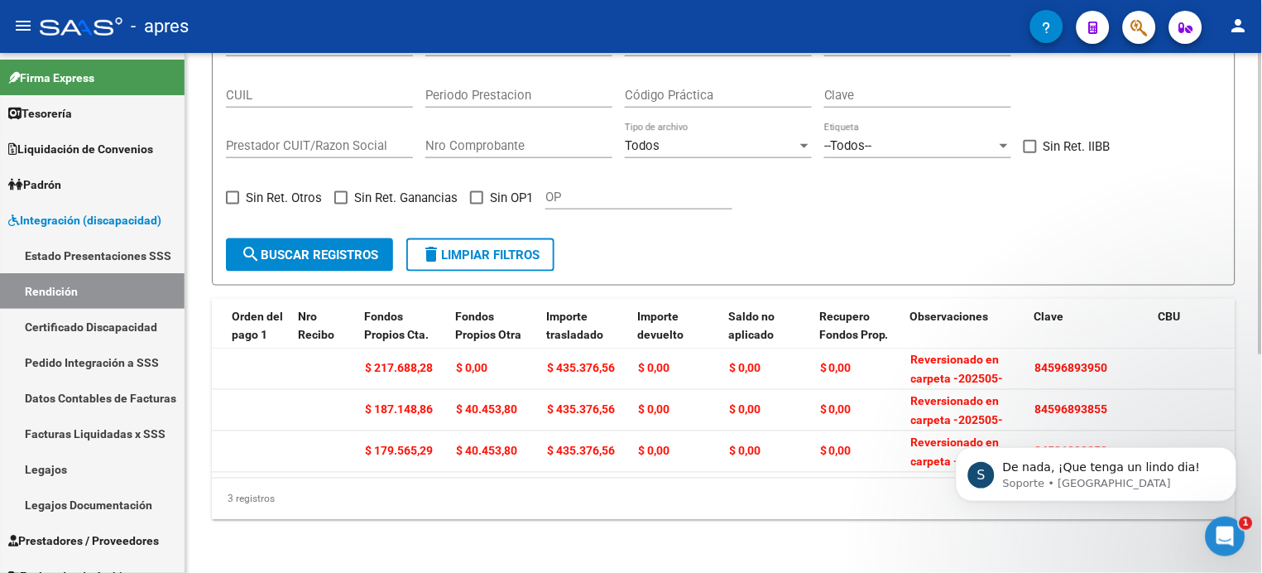
scroll to position [0, 1789]
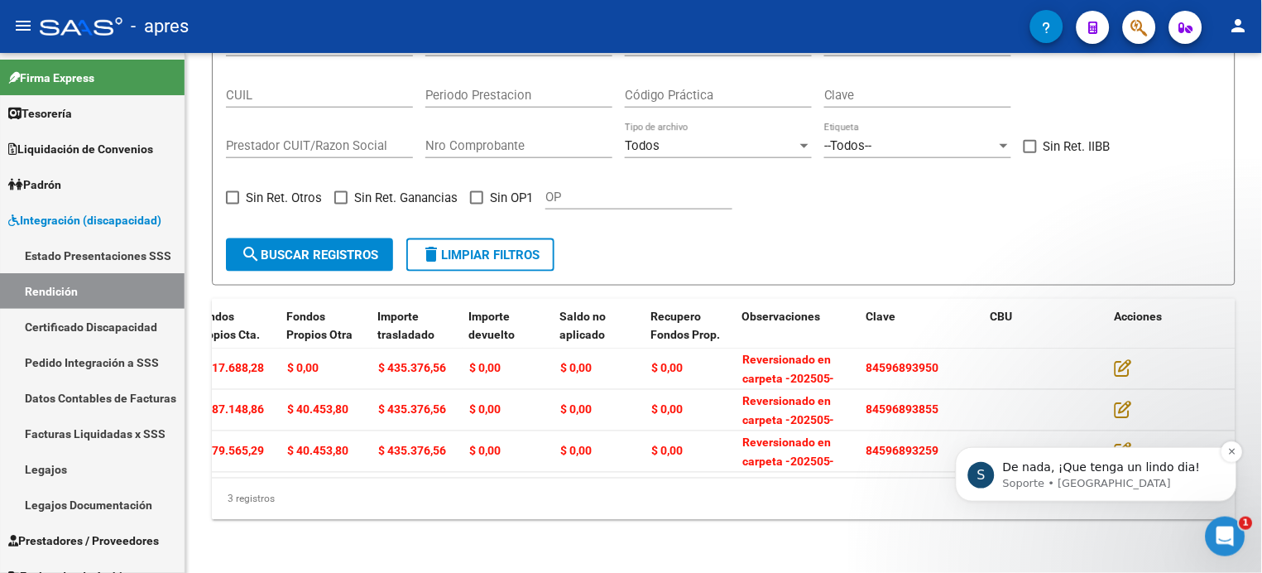
click at [1115, 470] on p "De nada, ¡Que tenga un lindo dia!" at bounding box center [1108, 466] width 213 height 17
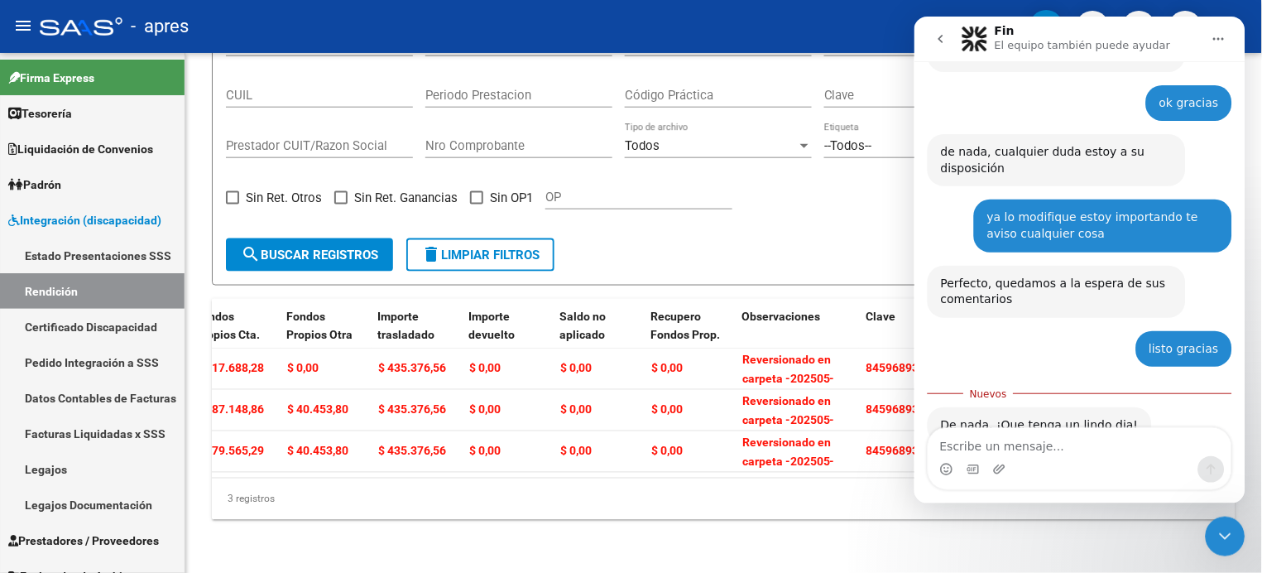
scroll to position [1309, 0]
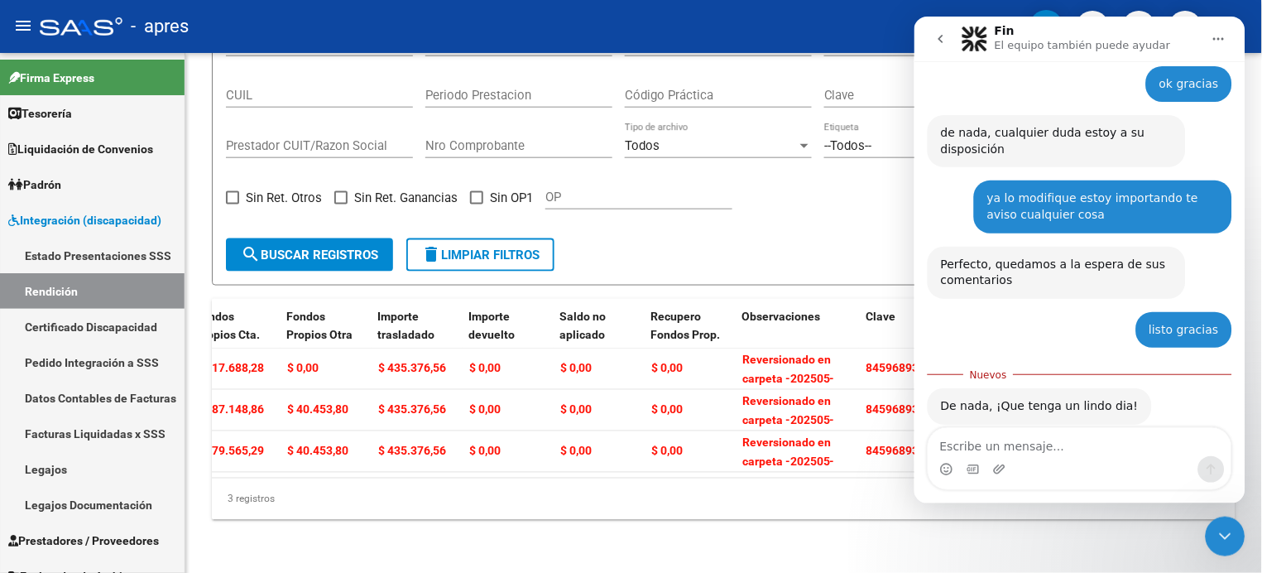
click at [995, 446] on textarea "Escribe un mensaje..." at bounding box center [1078, 441] width 303 height 28
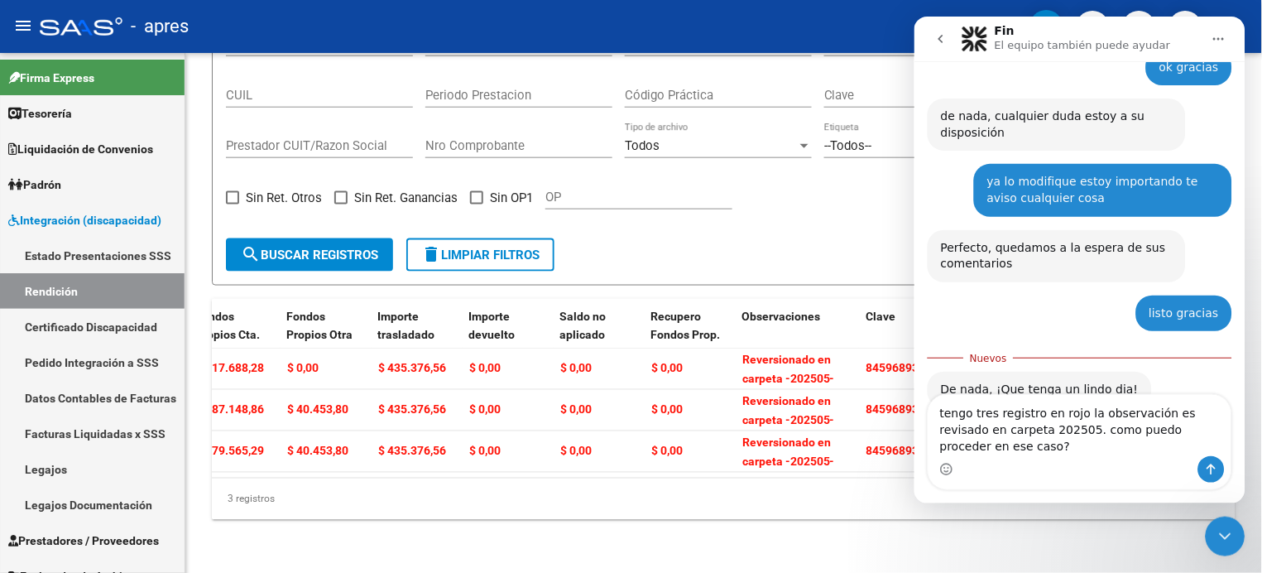
type textarea "tengo tres registro en rojo la observación es revisado en carpeta 202505. como …"
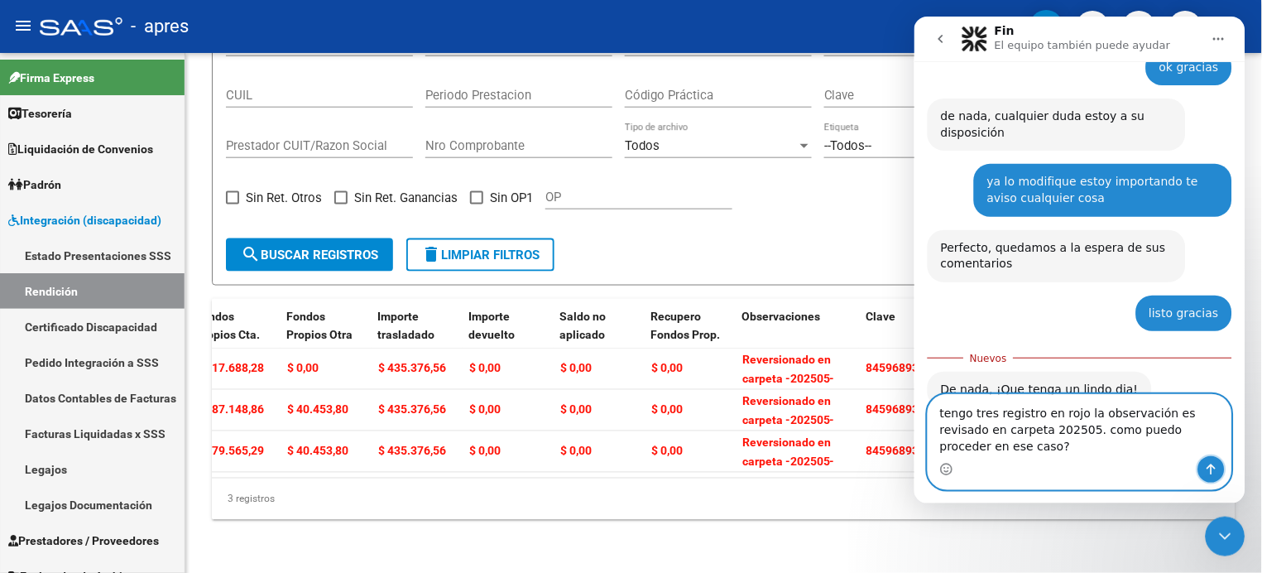
drag, startPoint x: 1208, startPoint y: 466, endPoint x: 1101, endPoint y: 470, distance: 106.8
click at [1207, 466] on icon "Enviar un mensaje…" at bounding box center [1210, 468] width 9 height 11
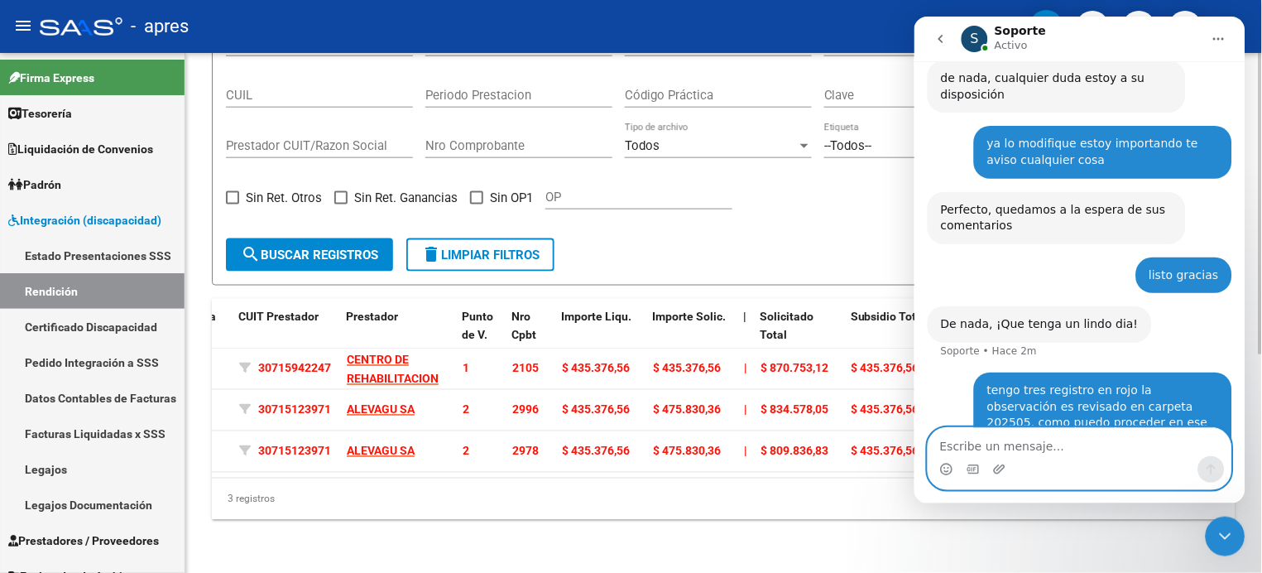
scroll to position [0, 540]
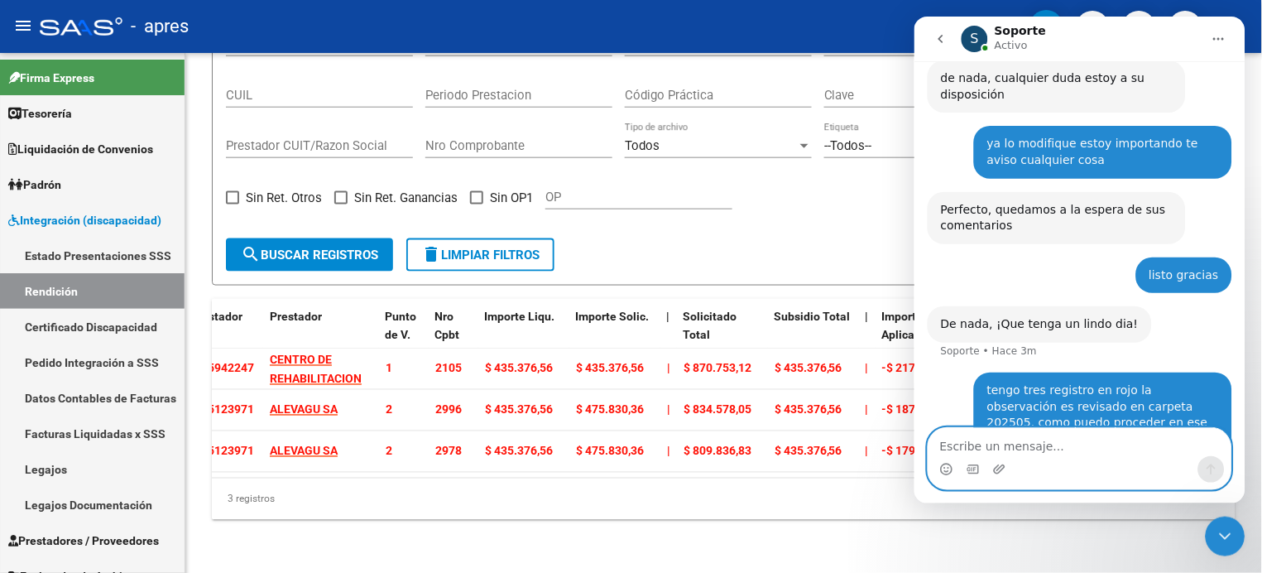
click at [1018, 451] on textarea "Escribe un mensaje..." at bounding box center [1078, 441] width 303 height 28
type textarea "q"
click at [774, 204] on div "Si Solo registros con errores de validación (control 623 instructivo de rendici…" at bounding box center [723, 123] width 995 height 204
click at [1217, 534] on icon "Cerrar Intercom Messenger" at bounding box center [1225, 535] width 20 height 20
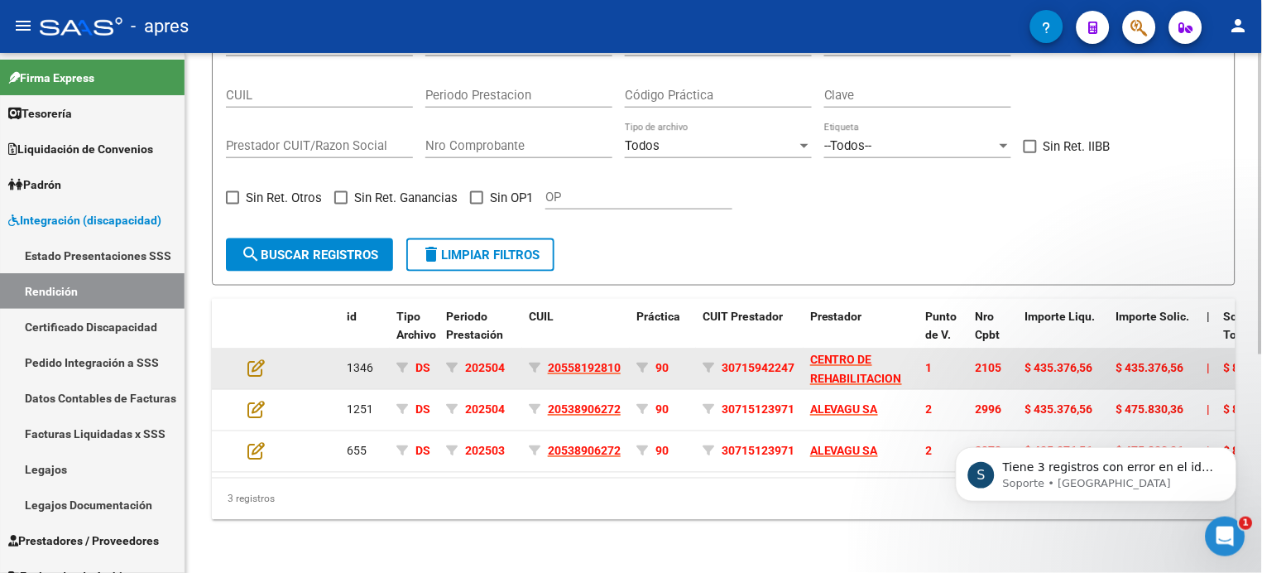
scroll to position [1430, 0]
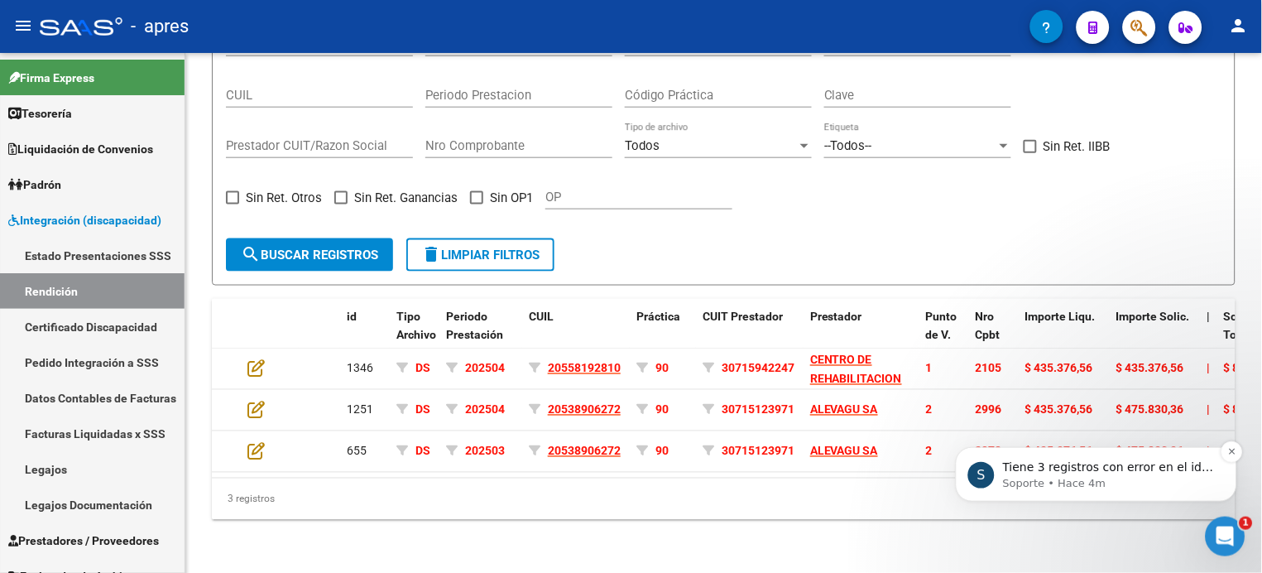
click at [1083, 464] on p "Tiene 3 registros con error en el idaf del 202505?" at bounding box center [1108, 466] width 213 height 17
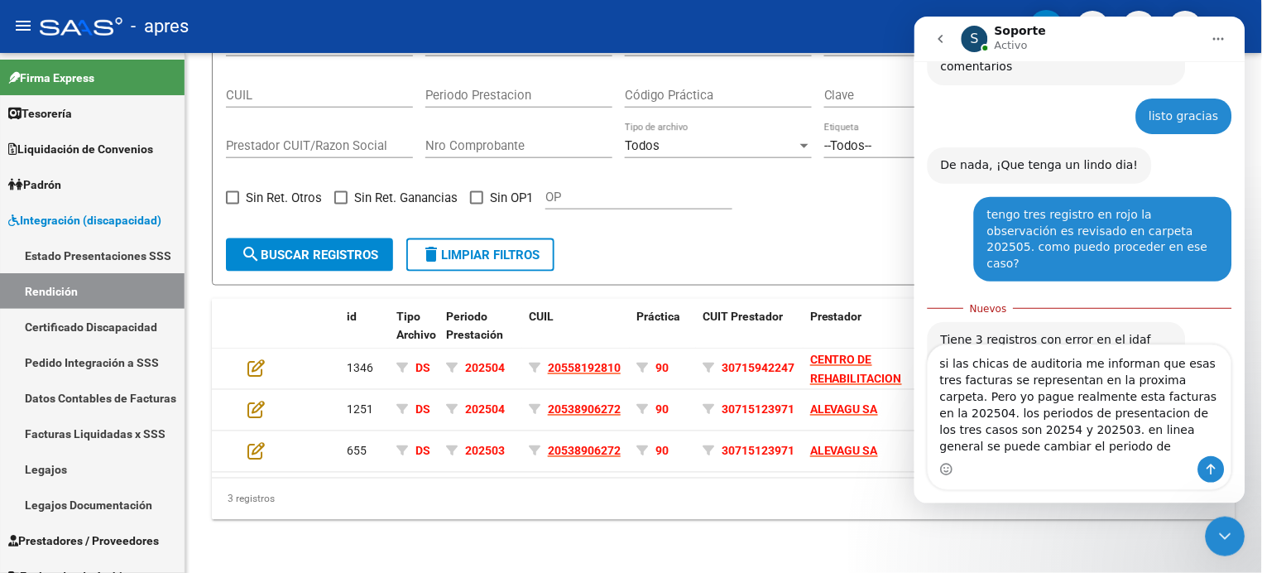
scroll to position [1540, 0]
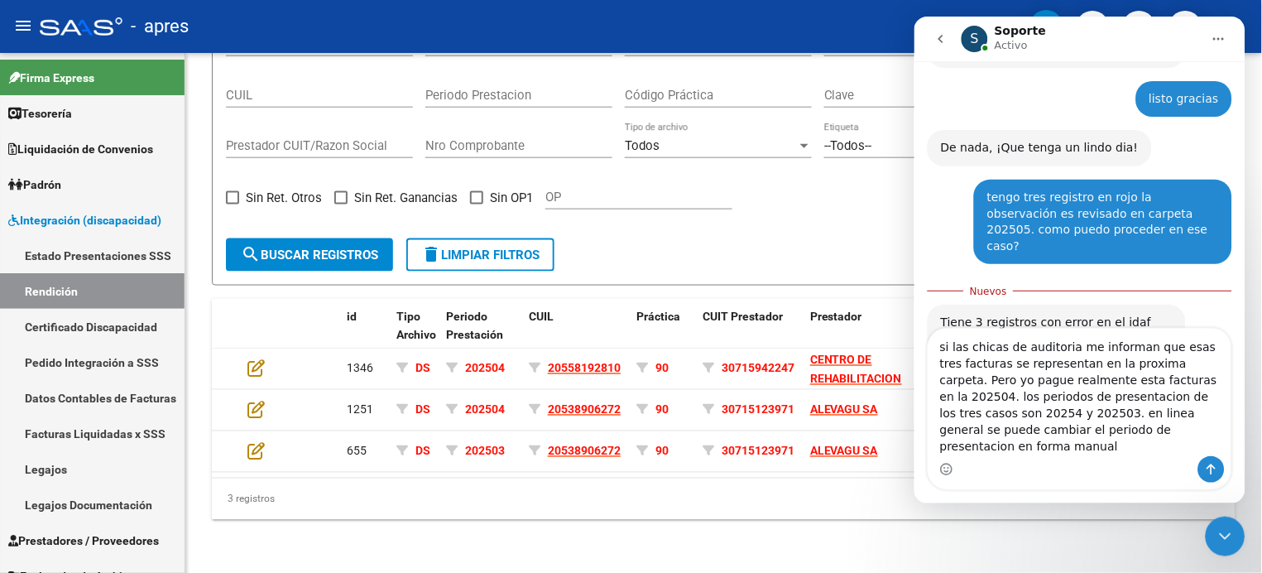
type textarea "si las chicas de auditoria me informan que esas tres facturas se representan en…"
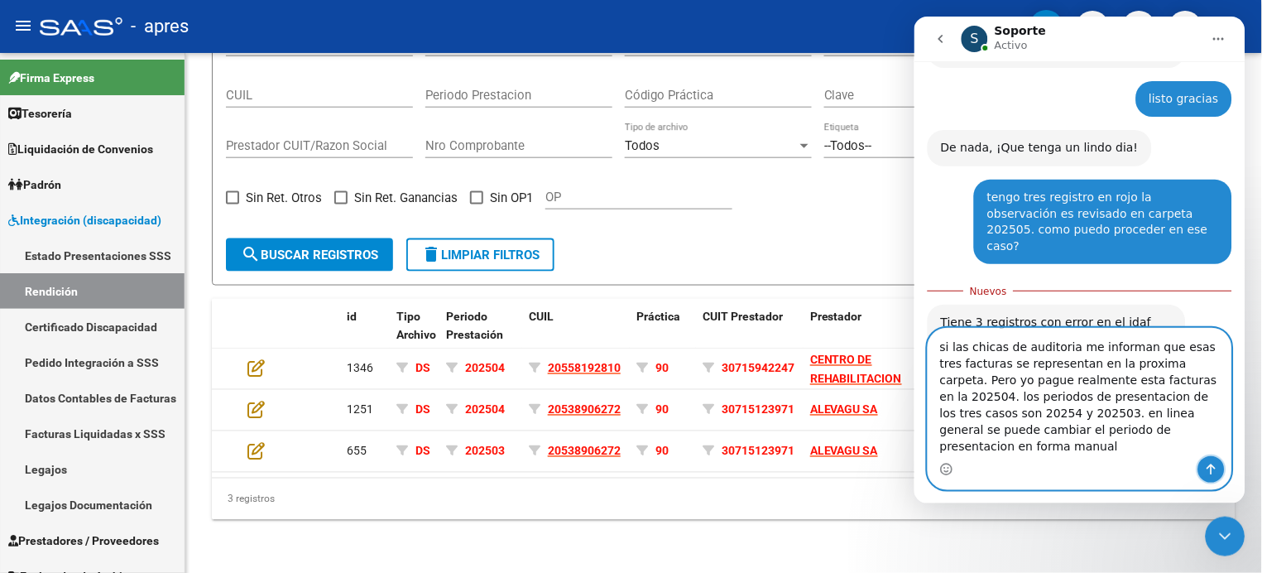
click at [1204, 474] on icon "Enviar un mensaje…" at bounding box center [1210, 468] width 13 height 13
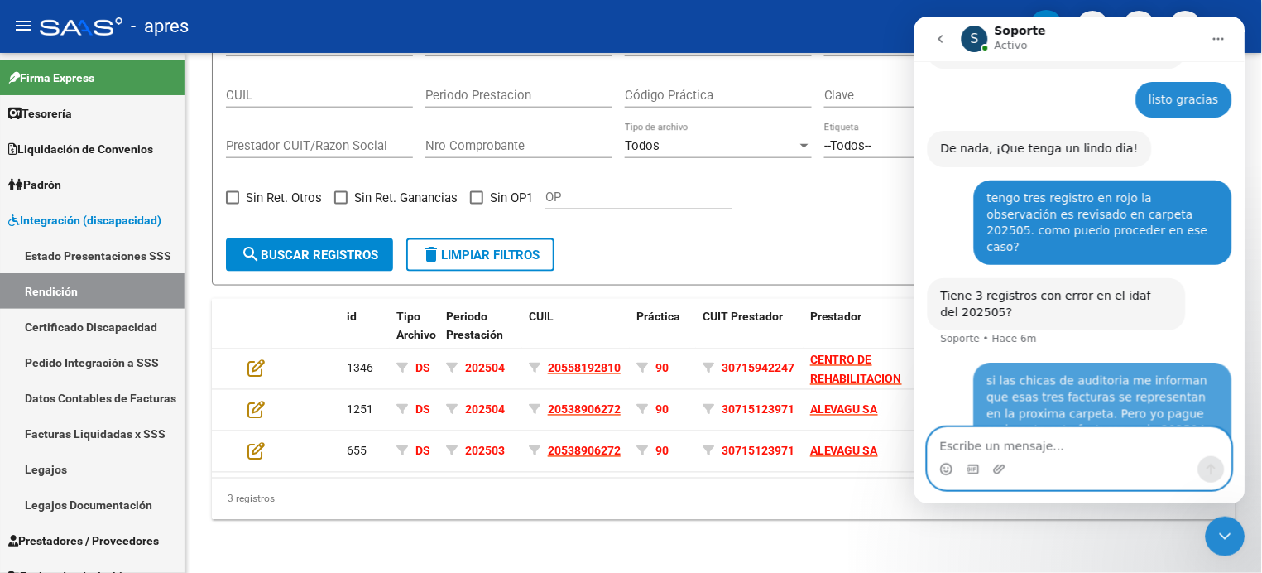
scroll to position [1576, 0]
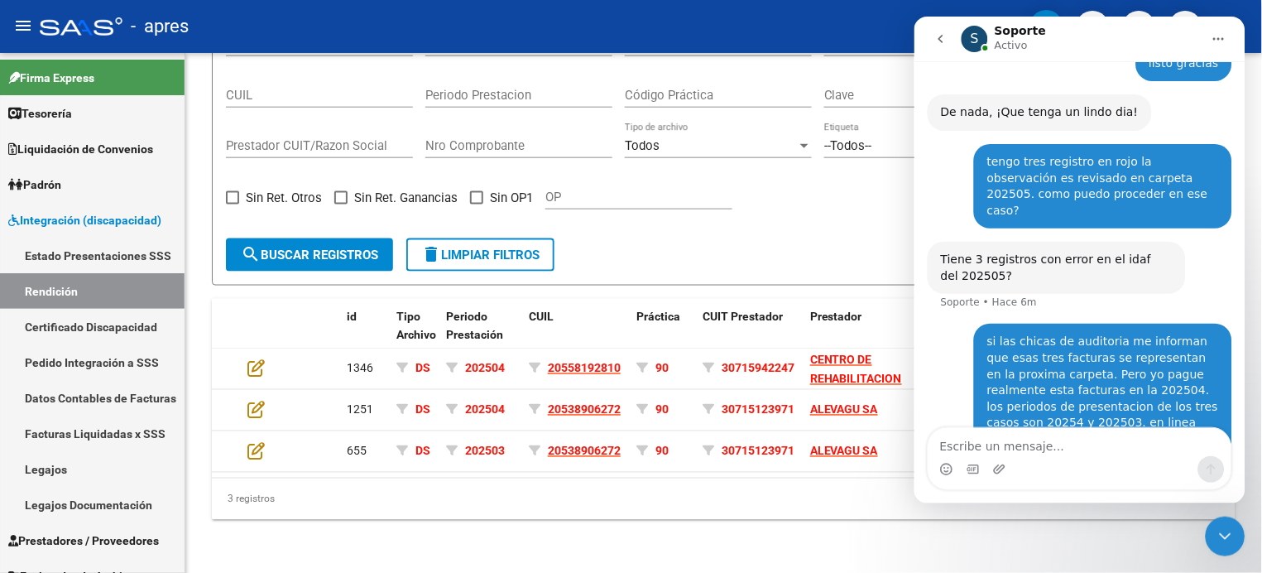
click at [1213, 538] on div "Cerrar Intercom Messenger" at bounding box center [1225, 535] width 40 height 40
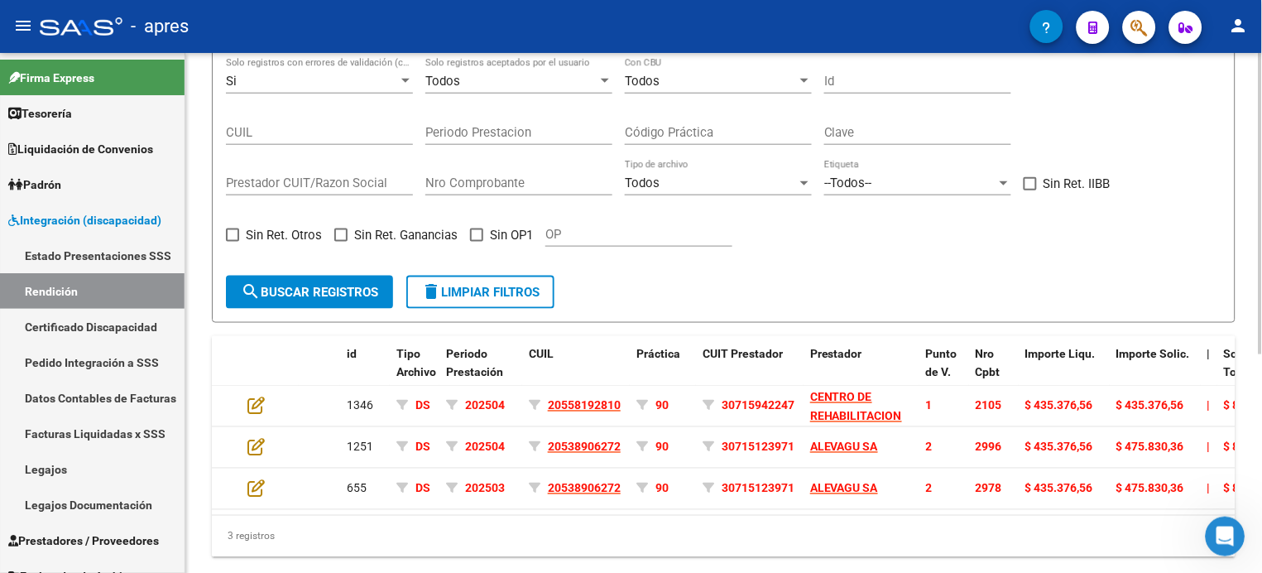
scroll to position [376, 0]
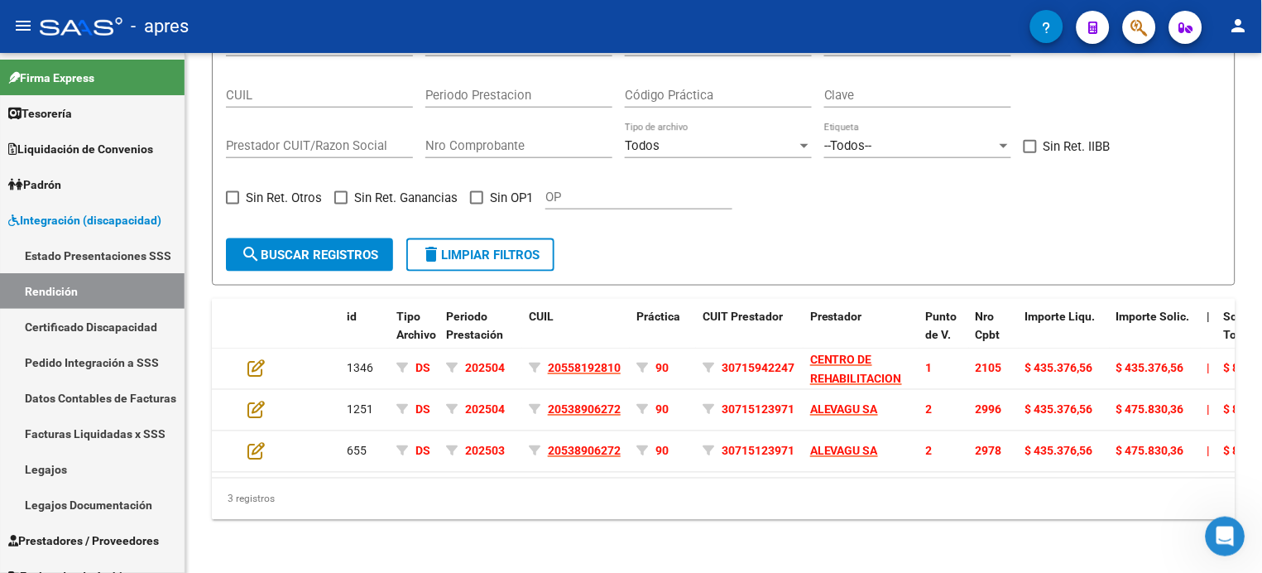
click at [1225, 534] on icon "Abrir Intercom Messenger" at bounding box center [1225, 535] width 12 height 13
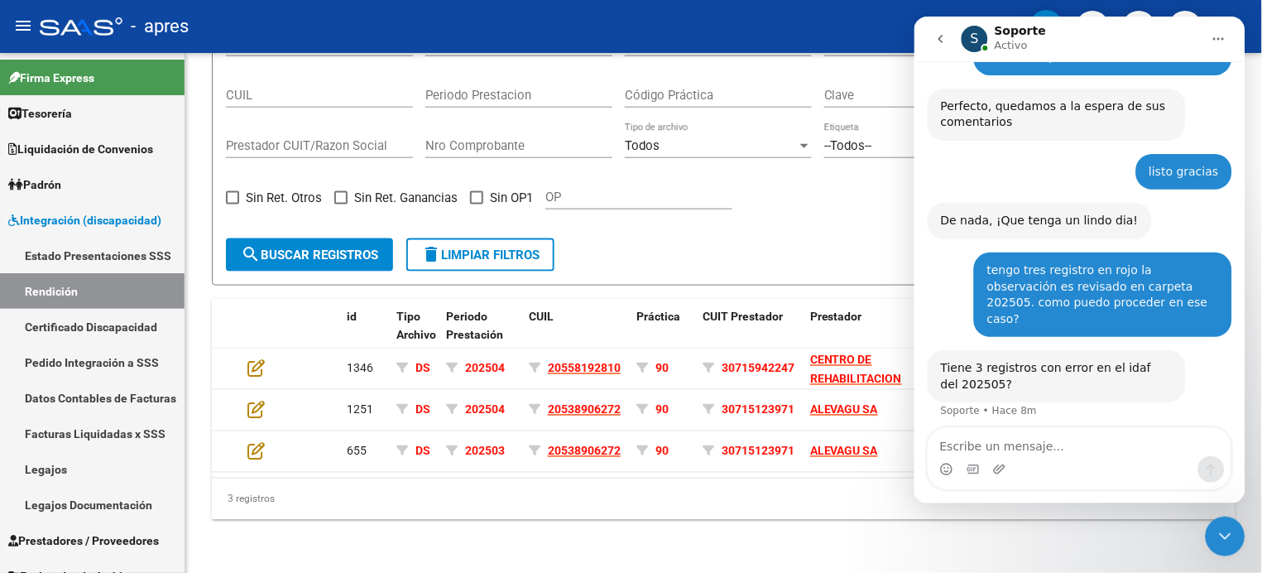
scroll to position [1576, 0]
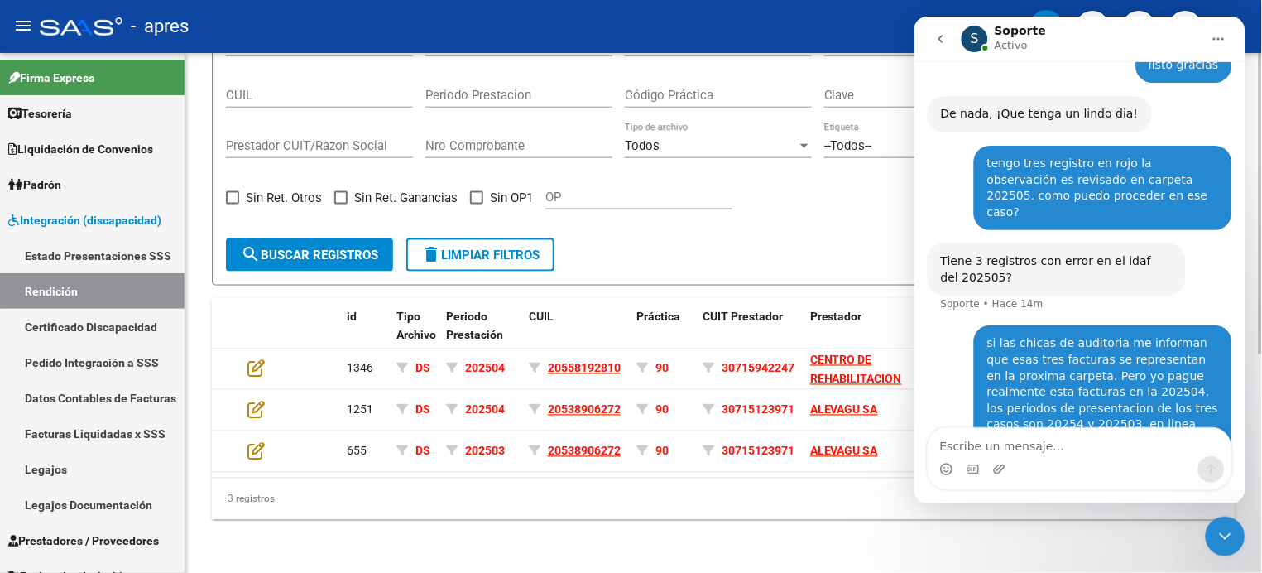
click at [635, 507] on div "3 registros" at bounding box center [723, 498] width 1023 height 41
click at [1210, 533] on div "Cerrar Intercom Messenger" at bounding box center [1225, 535] width 40 height 40
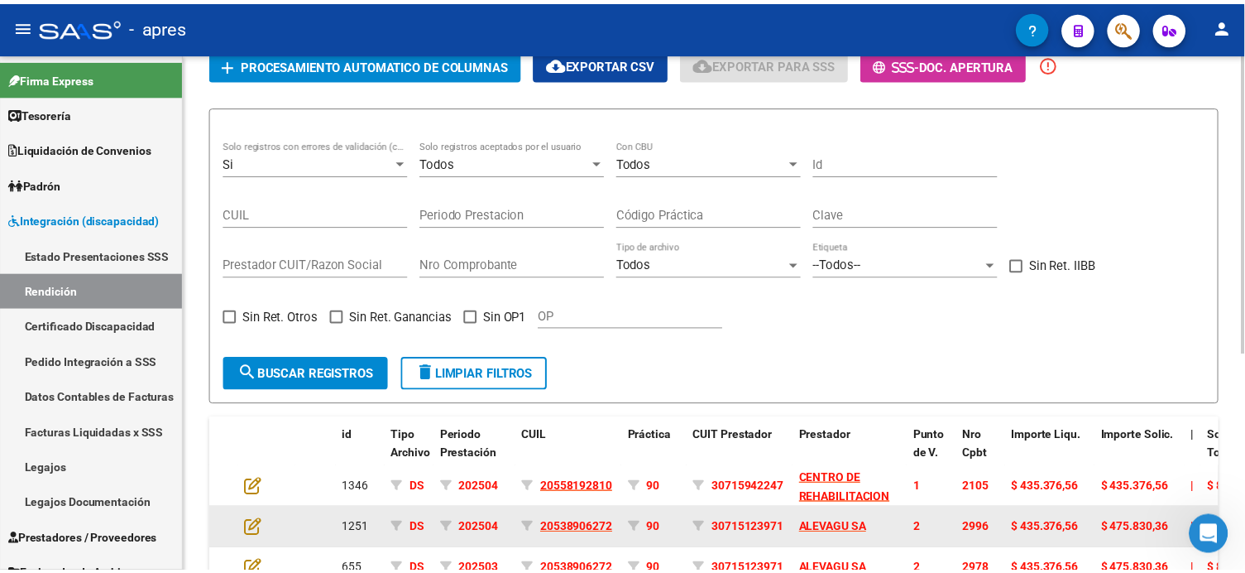
scroll to position [376, 0]
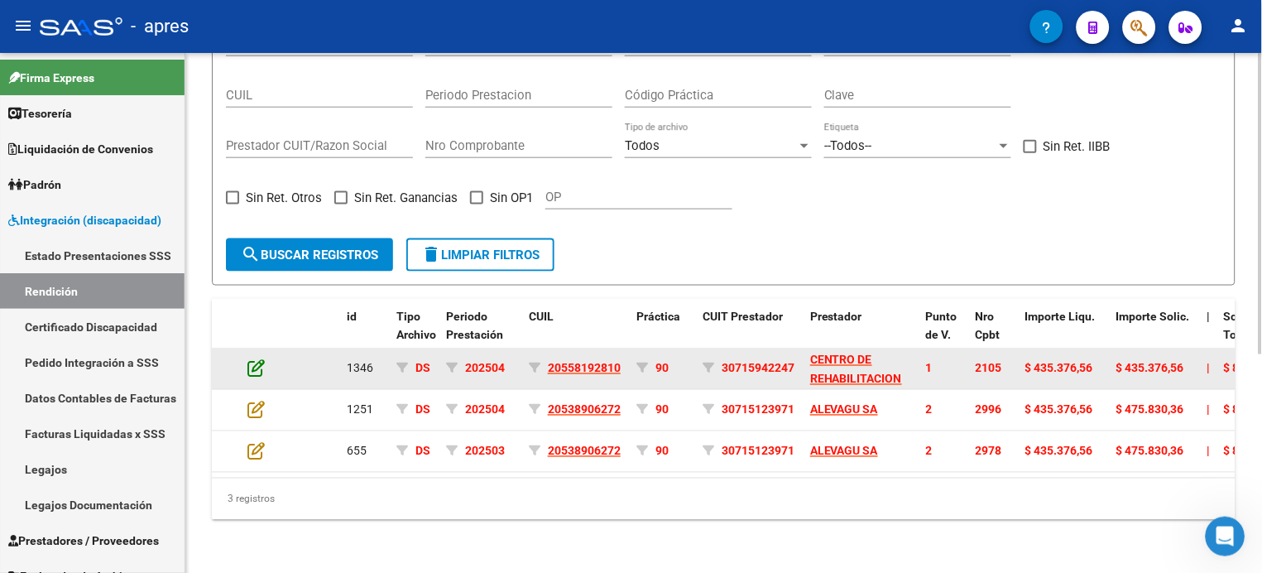
click at [259, 359] on icon at bounding box center [255, 368] width 17 height 18
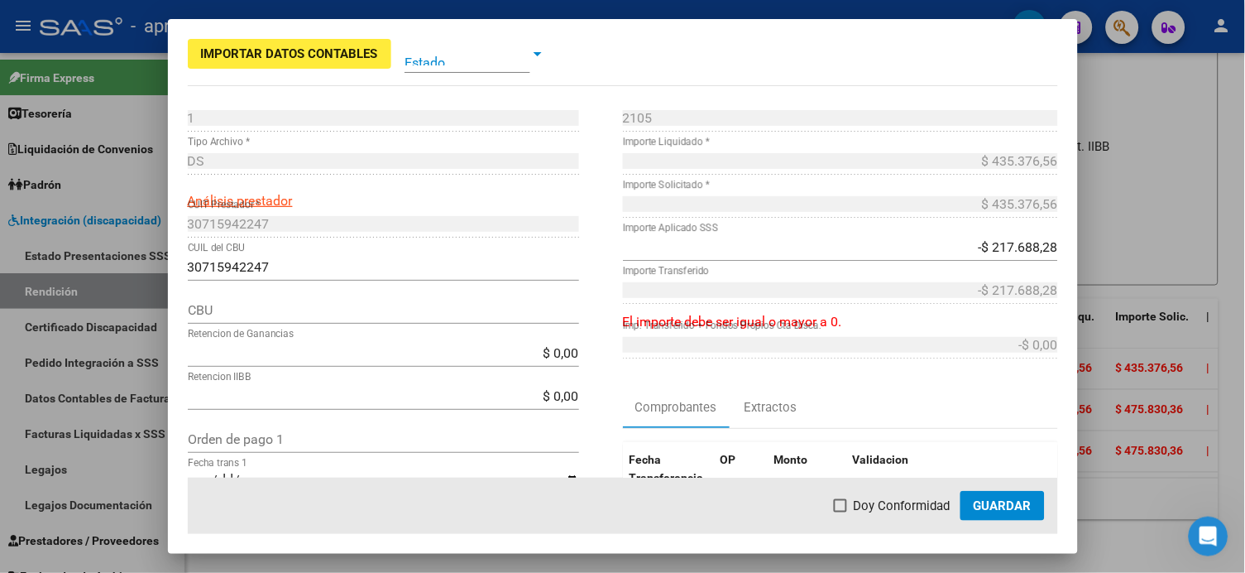
click at [530, 60] on span at bounding box center [468, 54] width 126 height 37
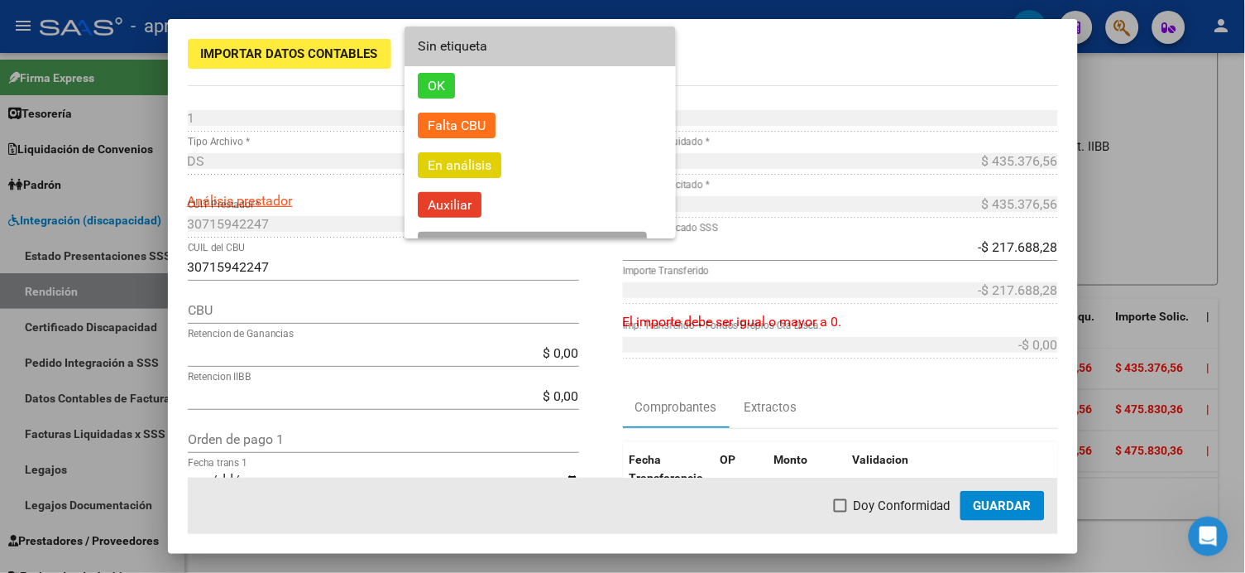
click at [717, 41] on div at bounding box center [622, 286] width 1245 height 573
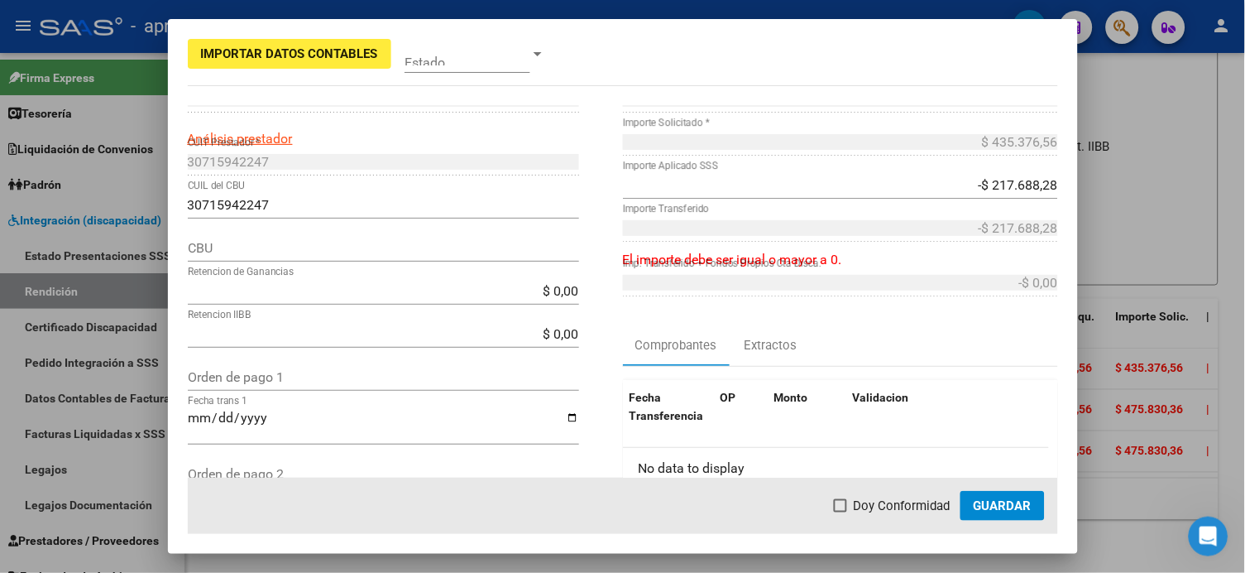
scroll to position [0, 0]
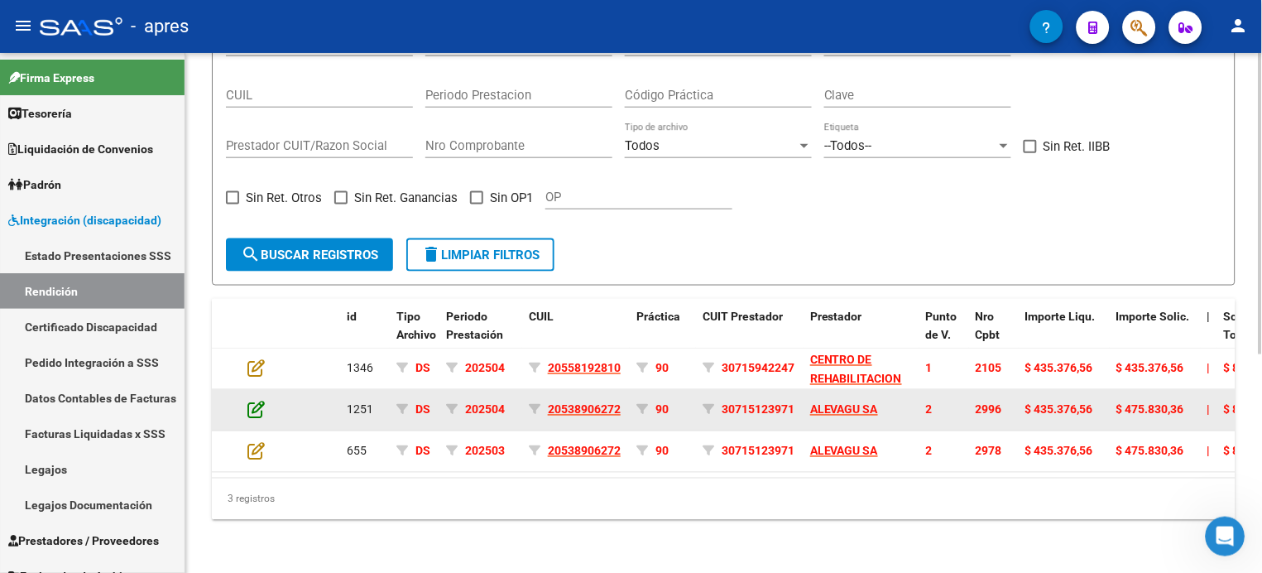
click at [254, 400] on icon at bounding box center [255, 409] width 17 height 18
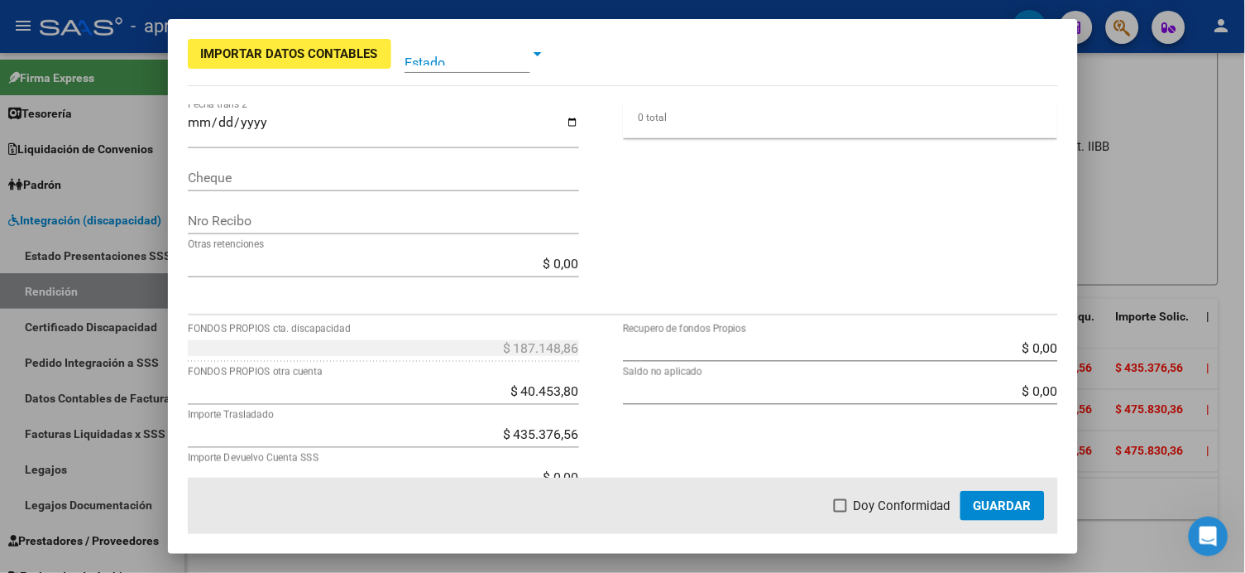
scroll to position [592, 0]
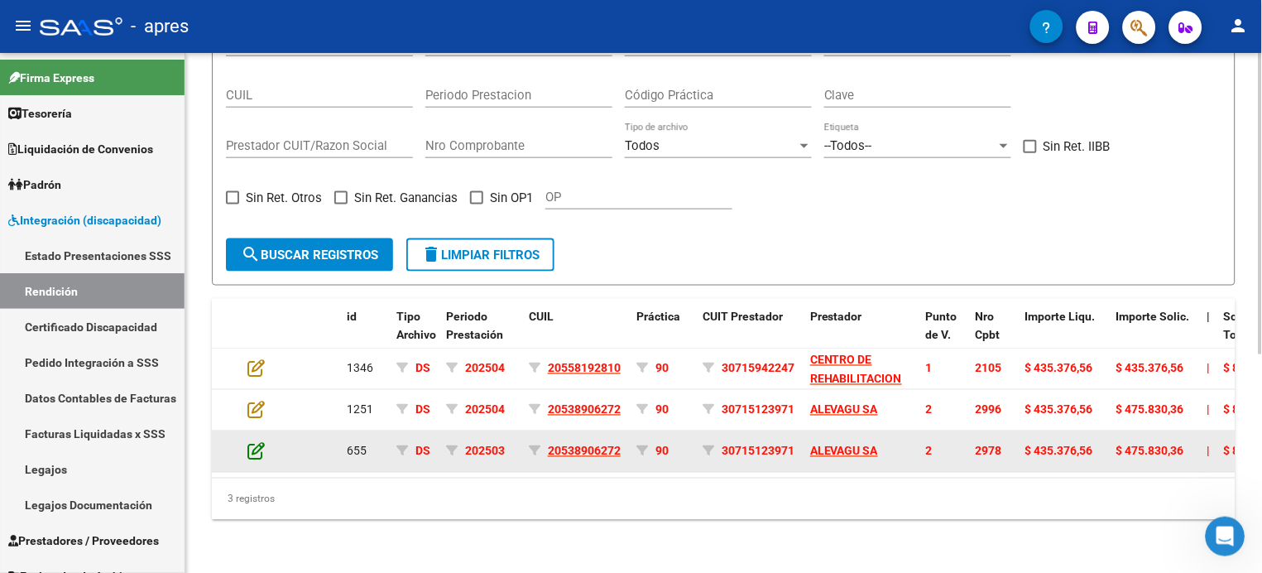
click at [252, 442] on icon at bounding box center [255, 451] width 17 height 18
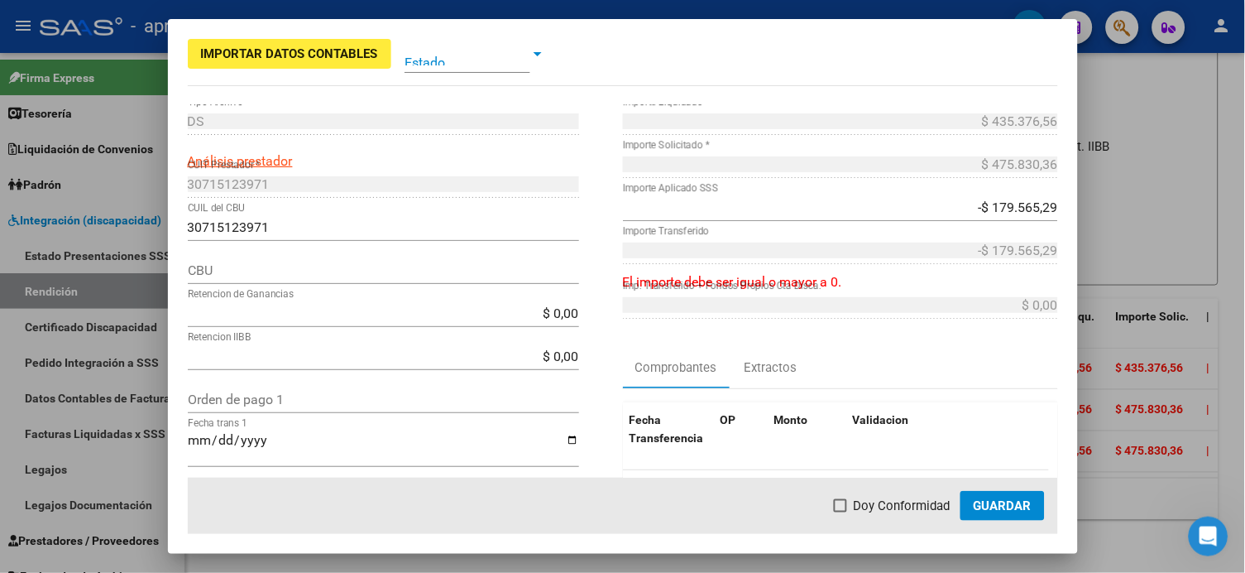
scroll to position [0, 0]
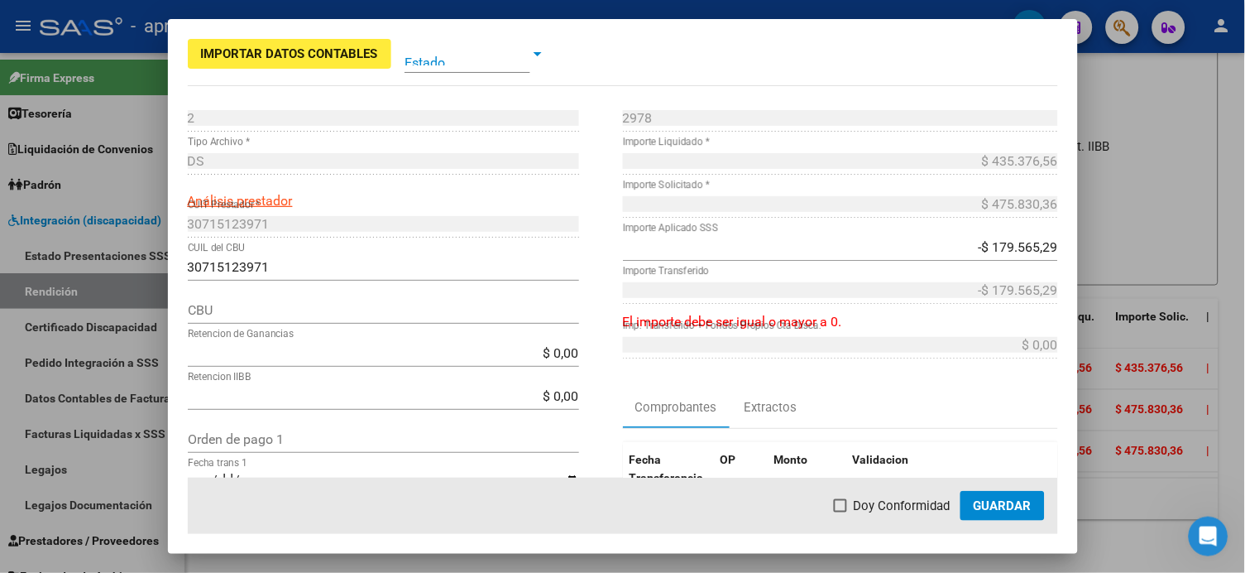
click at [1198, 530] on icon "Abrir Intercom Messenger" at bounding box center [1208, 535] width 27 height 27
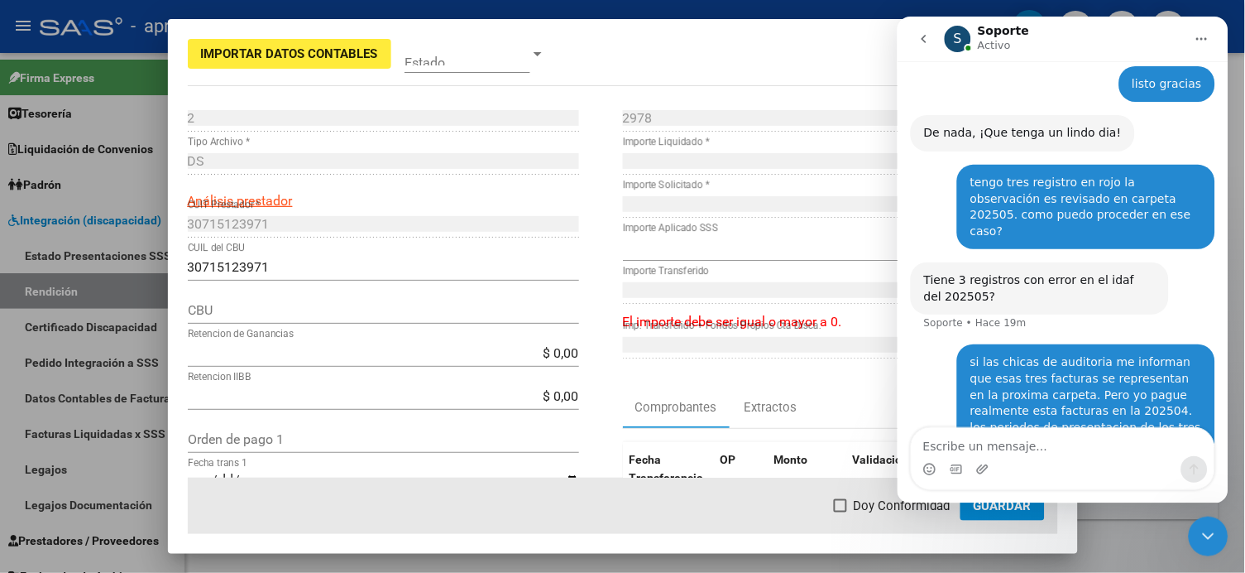
scroll to position [1576, 0]
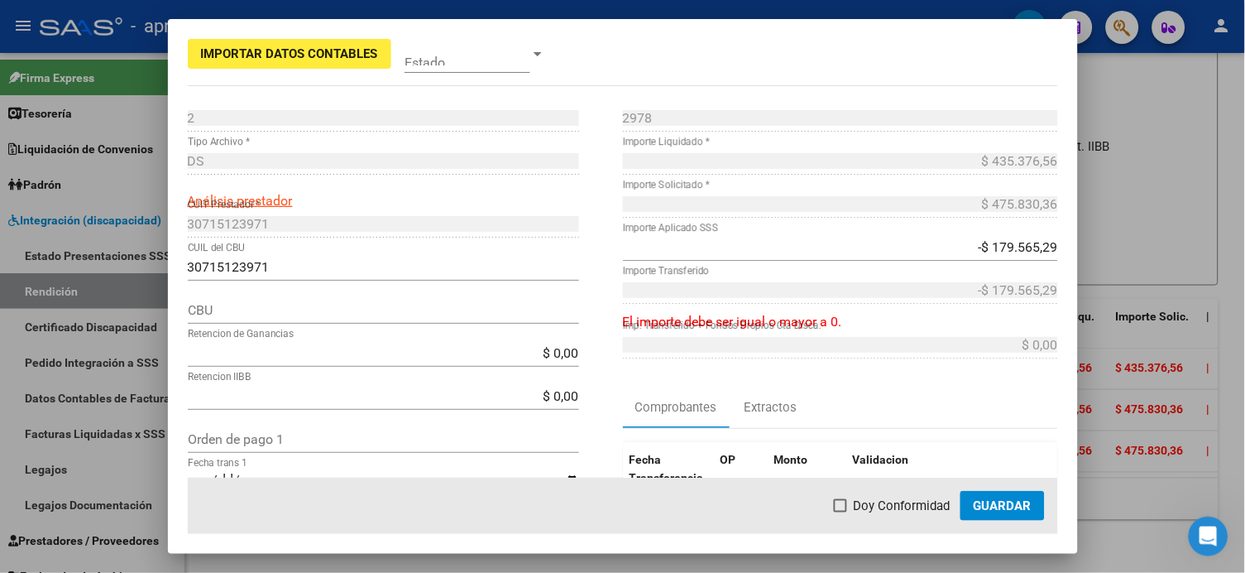
click at [707, 55] on mat-dialog-container "Importar Datos Contables Estado 2 Punto de Venta * DS Tipo Archivo * Análisis p…" at bounding box center [623, 286] width 910 height 534
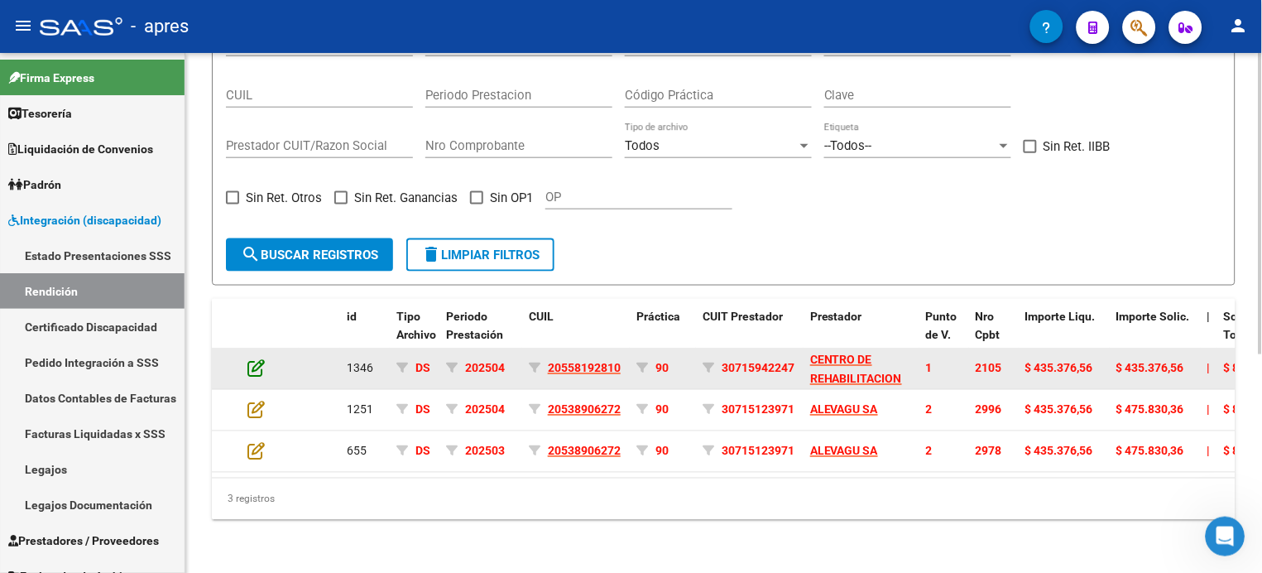
click at [254, 359] on icon at bounding box center [255, 368] width 17 height 18
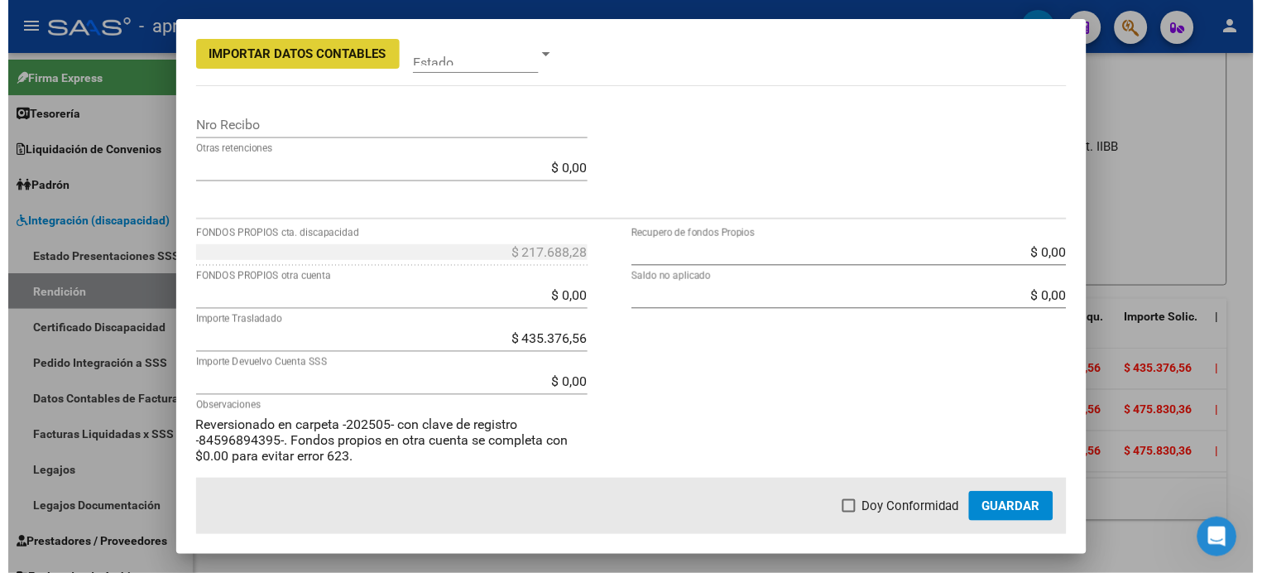
scroll to position [592, 0]
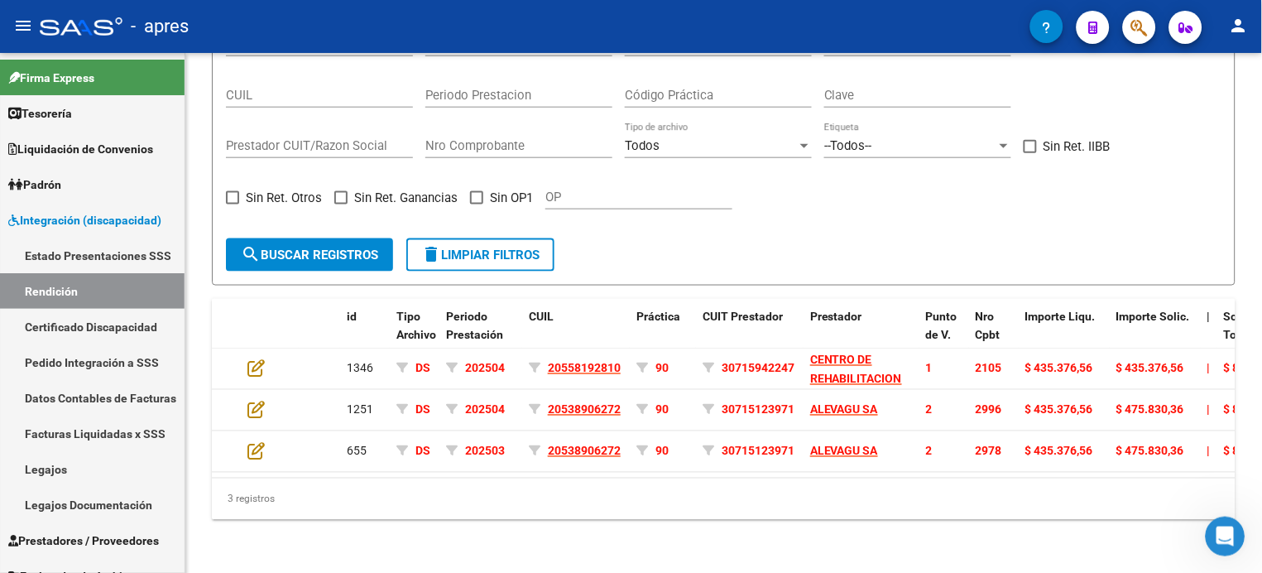
click at [1218, 524] on icon "Abrir Intercom Messenger" at bounding box center [1224, 535] width 27 height 27
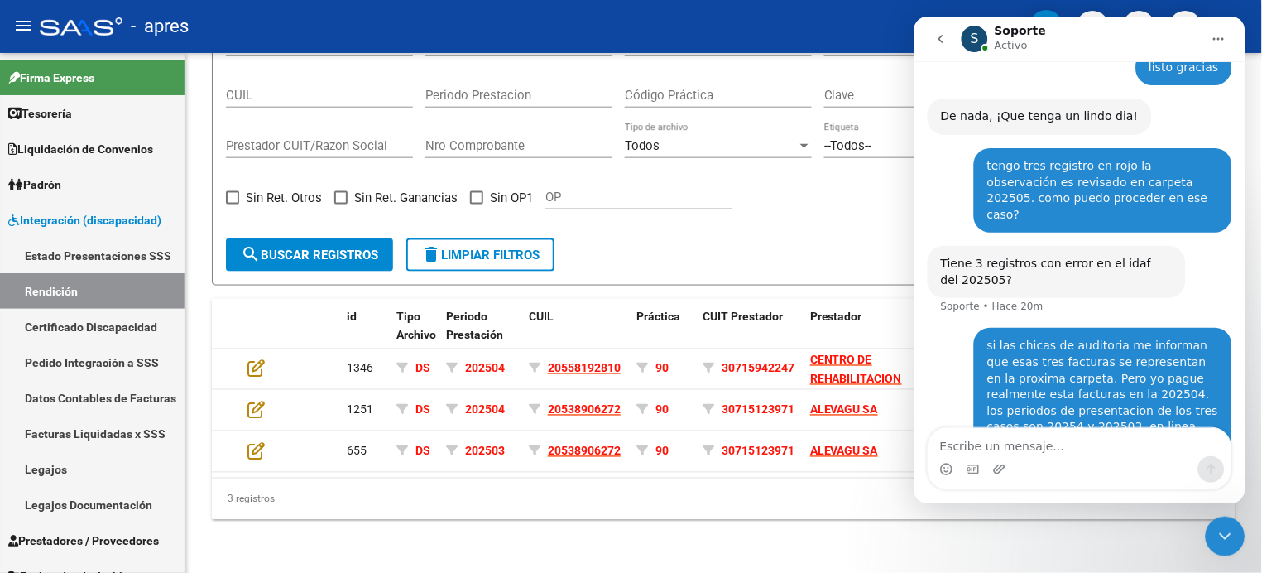
scroll to position [1576, 0]
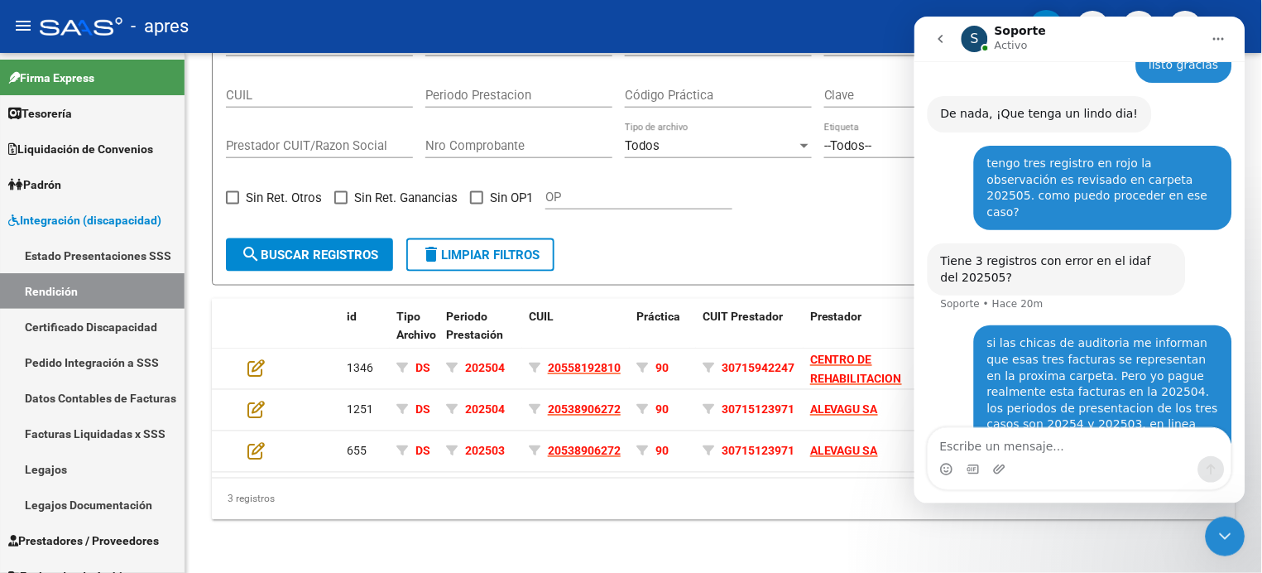
click at [1034, 444] on textarea "Escribe un mensaje..." at bounding box center [1078, 441] width 303 height 28
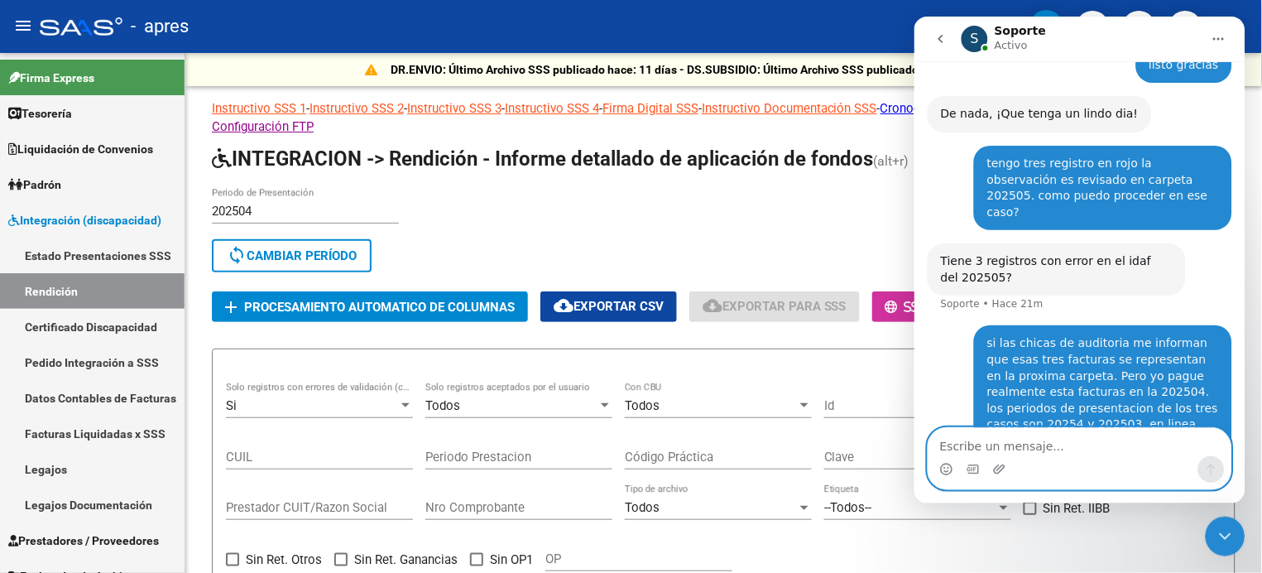
click at [1013, 442] on textarea "Escribe un mensaje..." at bounding box center [1078, 441] width 303 height 28
type textarea "d"
type textarea "hola"
click at [1216, 464] on button "Enviar un mensaje…" at bounding box center [1210, 468] width 26 height 26
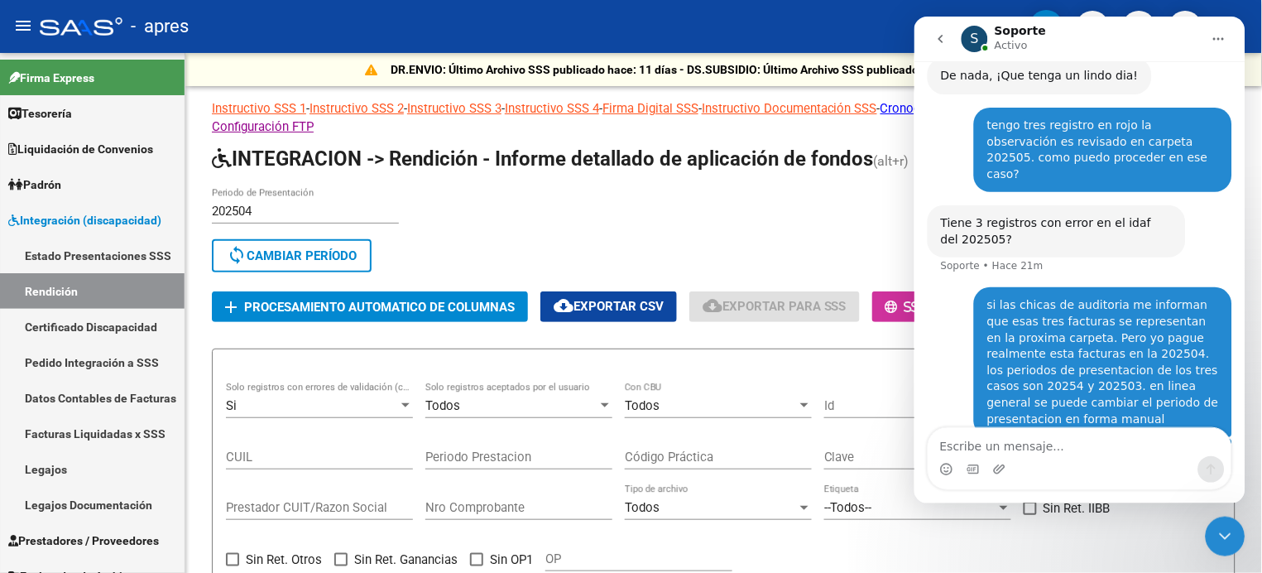
click at [1229, 539] on icon "Cerrar Intercom Messenger" at bounding box center [1225, 535] width 20 height 20
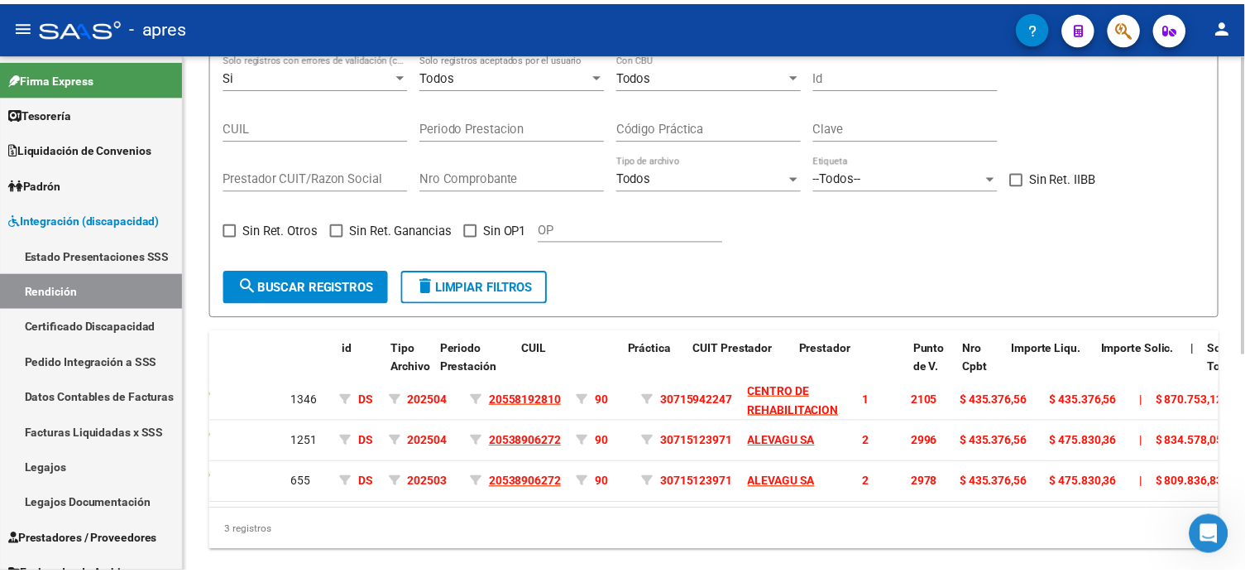
scroll to position [0, 0]
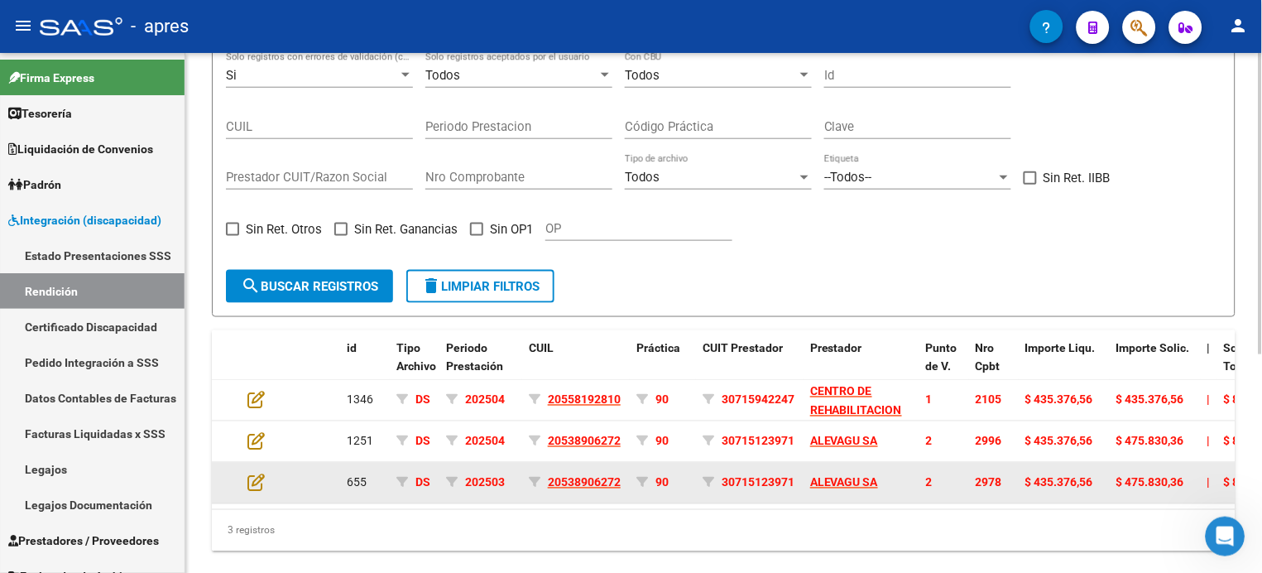
click at [242, 473] on datatable-body-cell at bounding box center [270, 482] width 58 height 41
click at [258, 473] on icon at bounding box center [255, 482] width 17 height 18
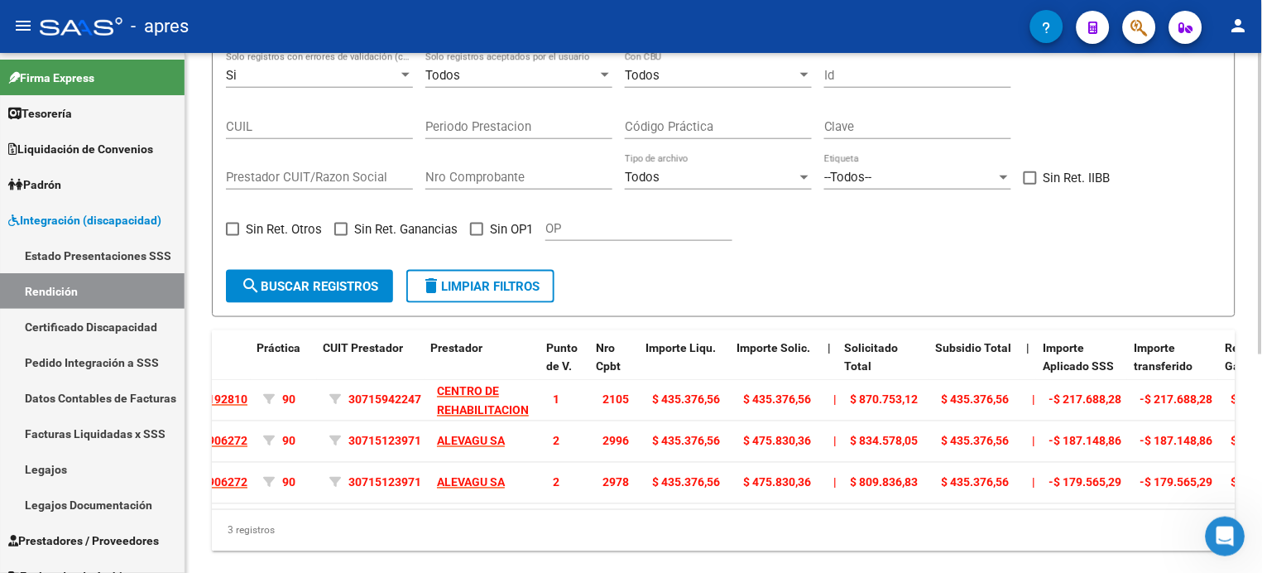
scroll to position [0, 379]
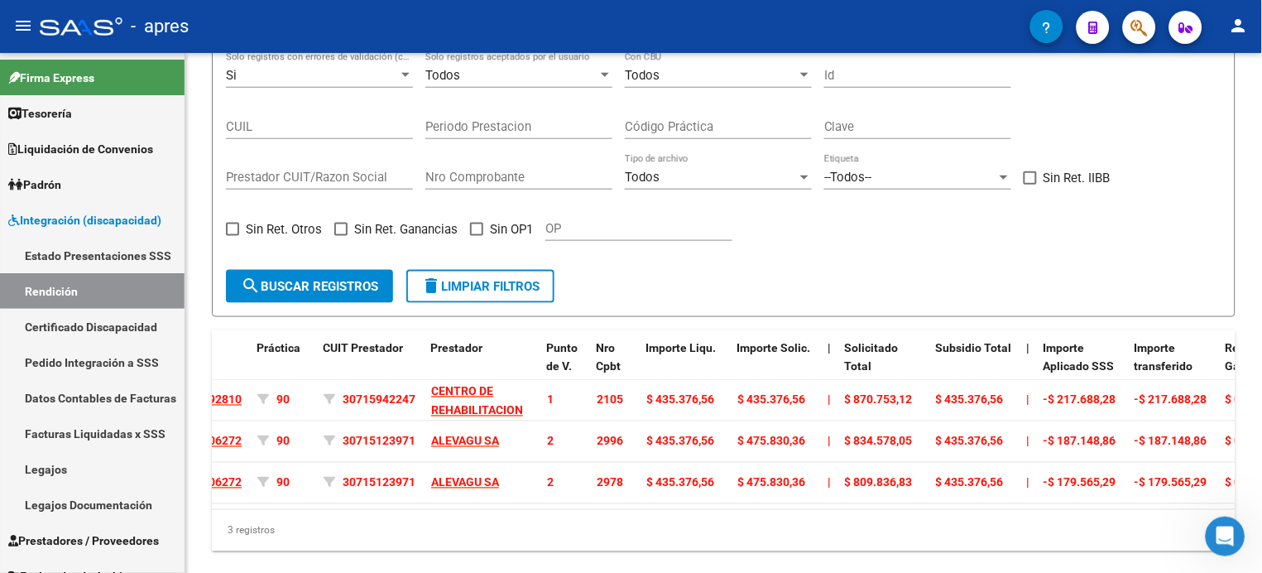
click at [1214, 533] on icon "Abrir Intercom Messenger" at bounding box center [1224, 535] width 27 height 27
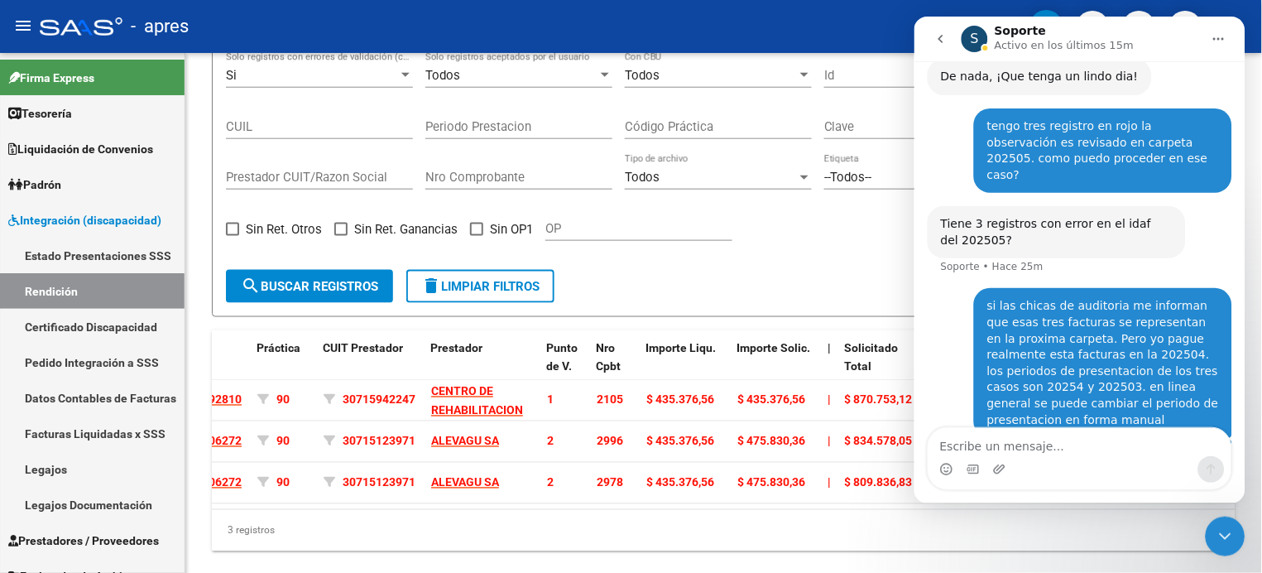
scroll to position [1614, 0]
click at [1229, 539] on icon "Cerrar Intercom Messenger" at bounding box center [1225, 535] width 20 height 20
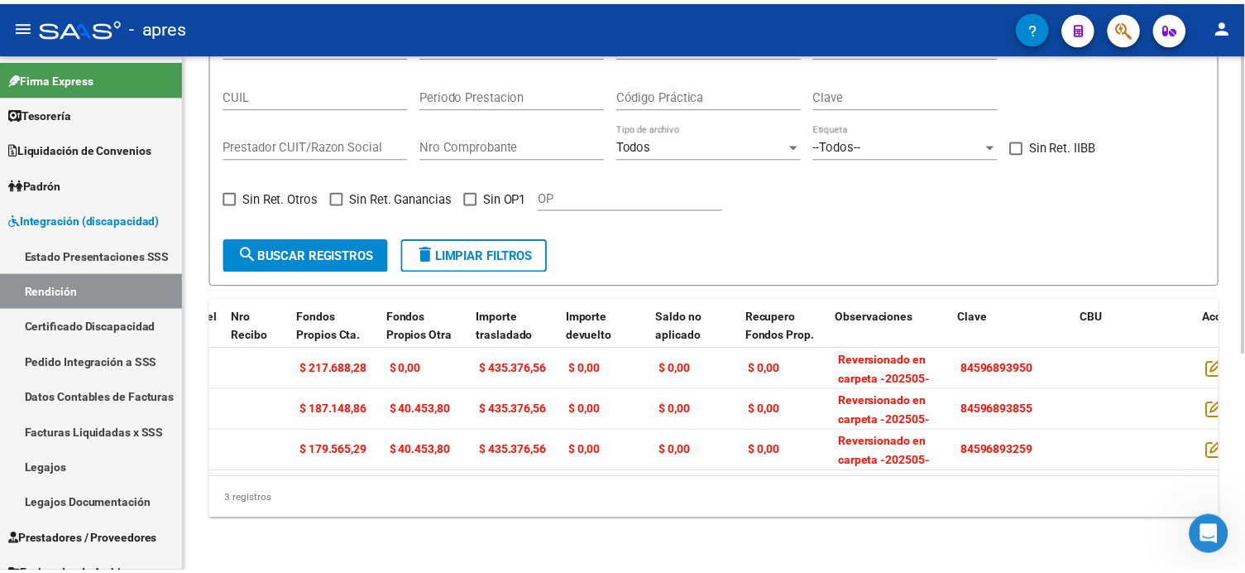
scroll to position [0, 1783]
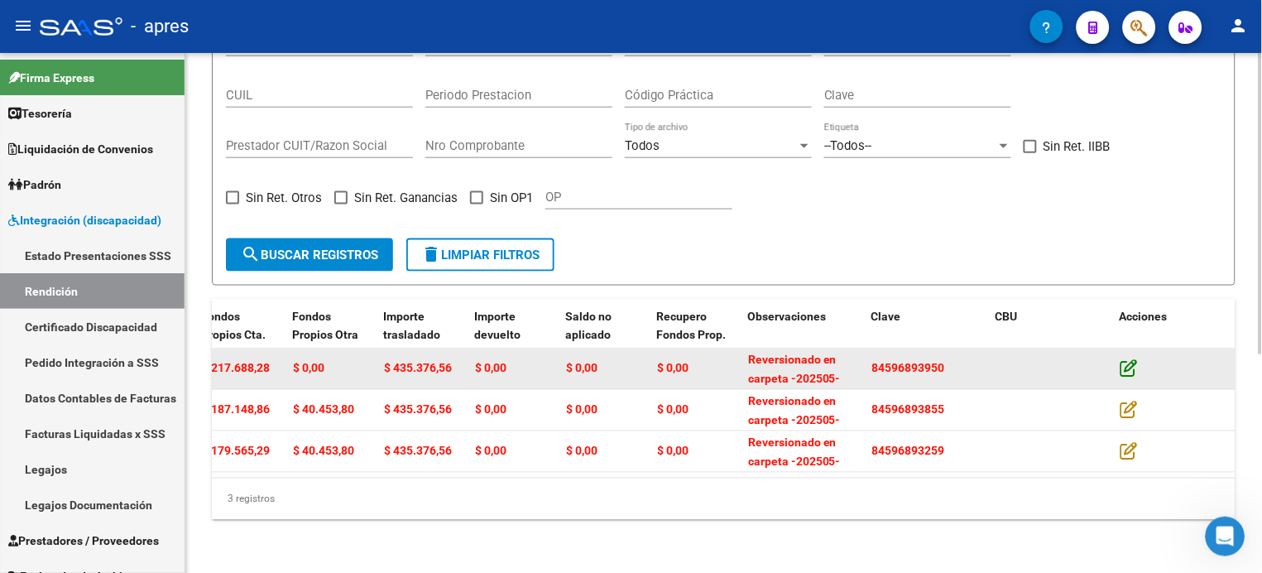
click at [1133, 359] on icon at bounding box center [1128, 368] width 17 height 18
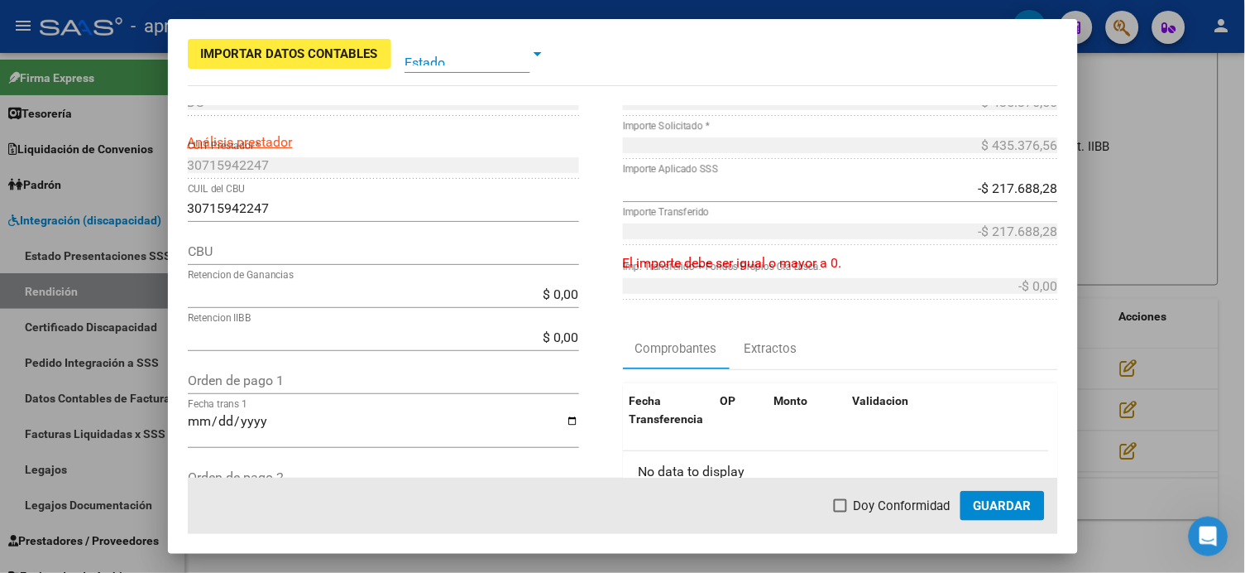
scroll to position [0, 0]
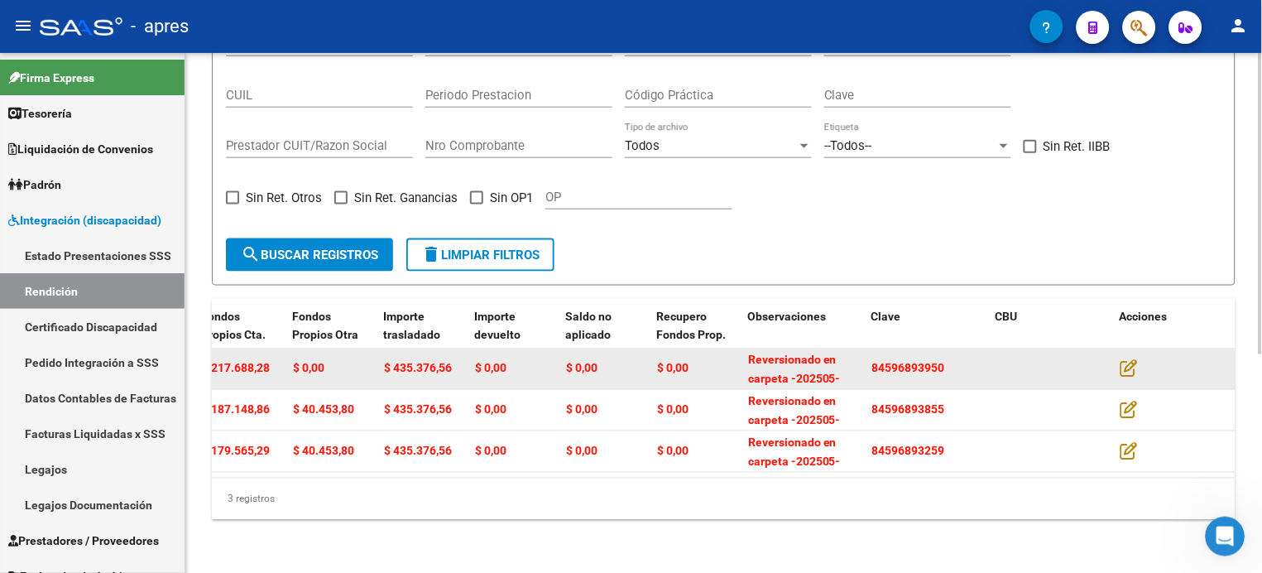
click at [893, 362] on span "84596893950" at bounding box center [908, 368] width 73 height 13
click at [1122, 359] on icon at bounding box center [1128, 368] width 17 height 18
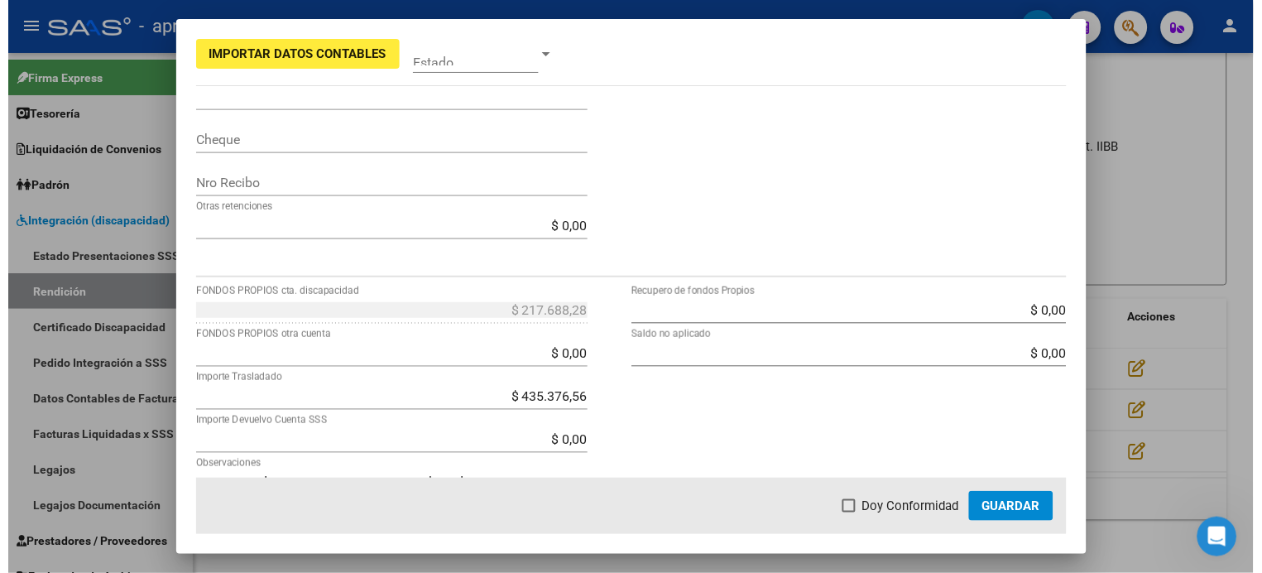
scroll to position [592, 0]
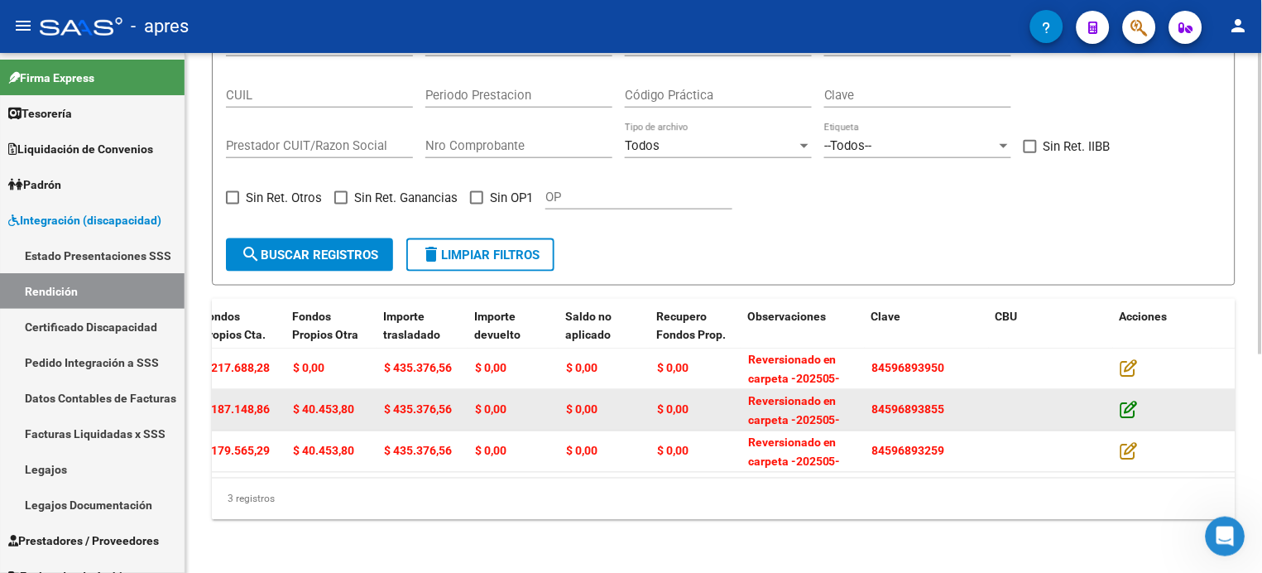
click at [1128, 400] on icon at bounding box center [1128, 409] width 17 height 18
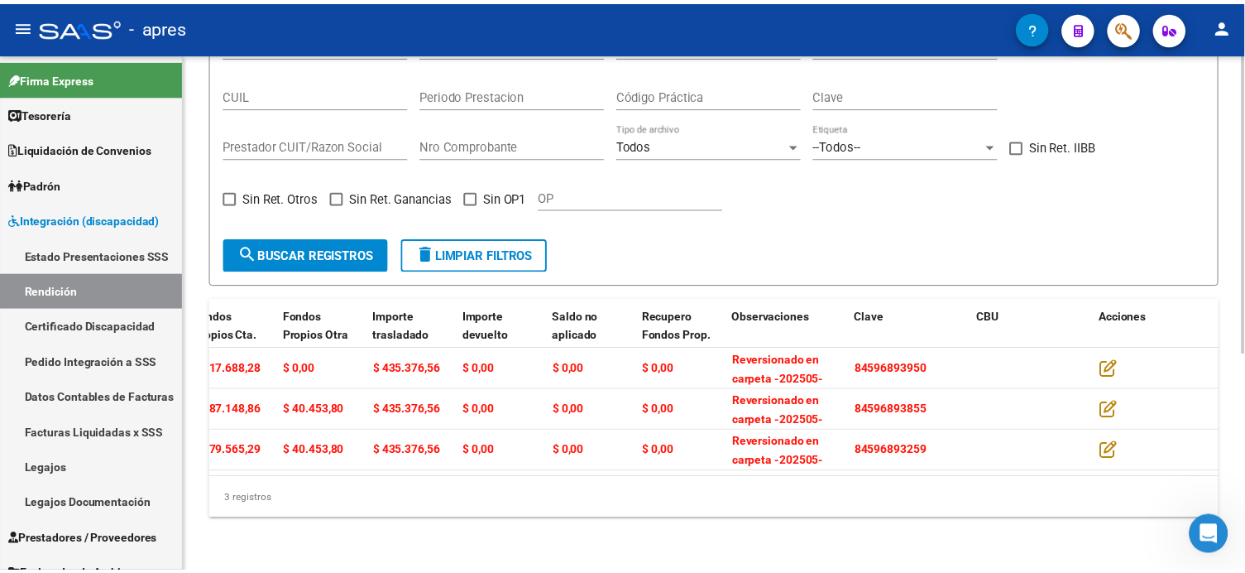
scroll to position [1614, 0]
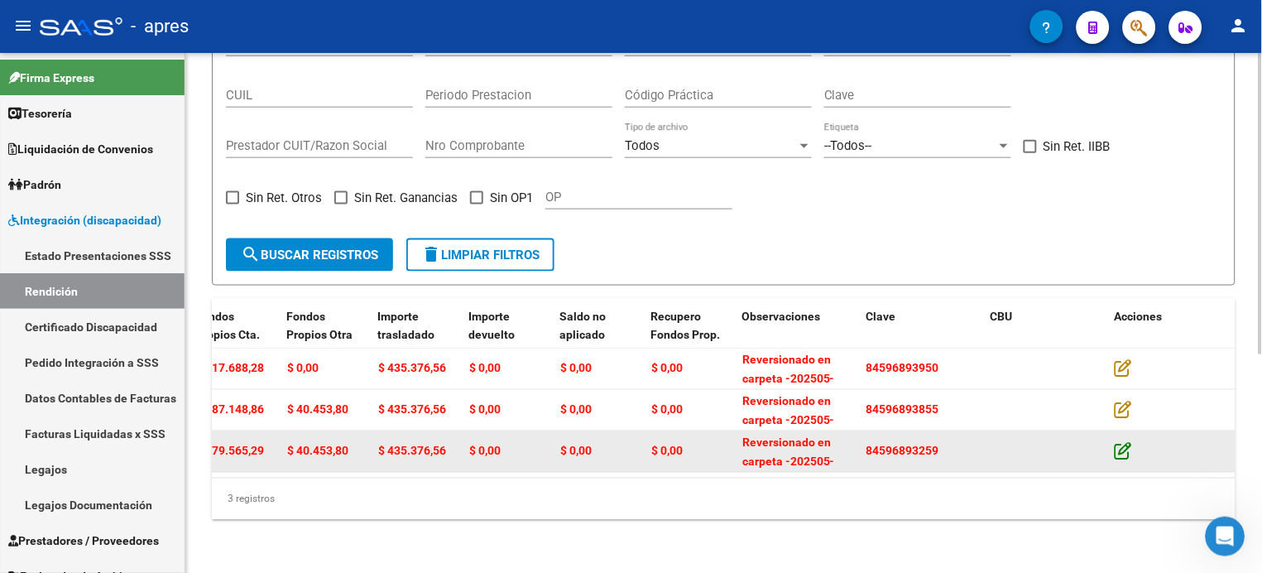
click at [1122, 442] on icon at bounding box center [1122, 451] width 17 height 18
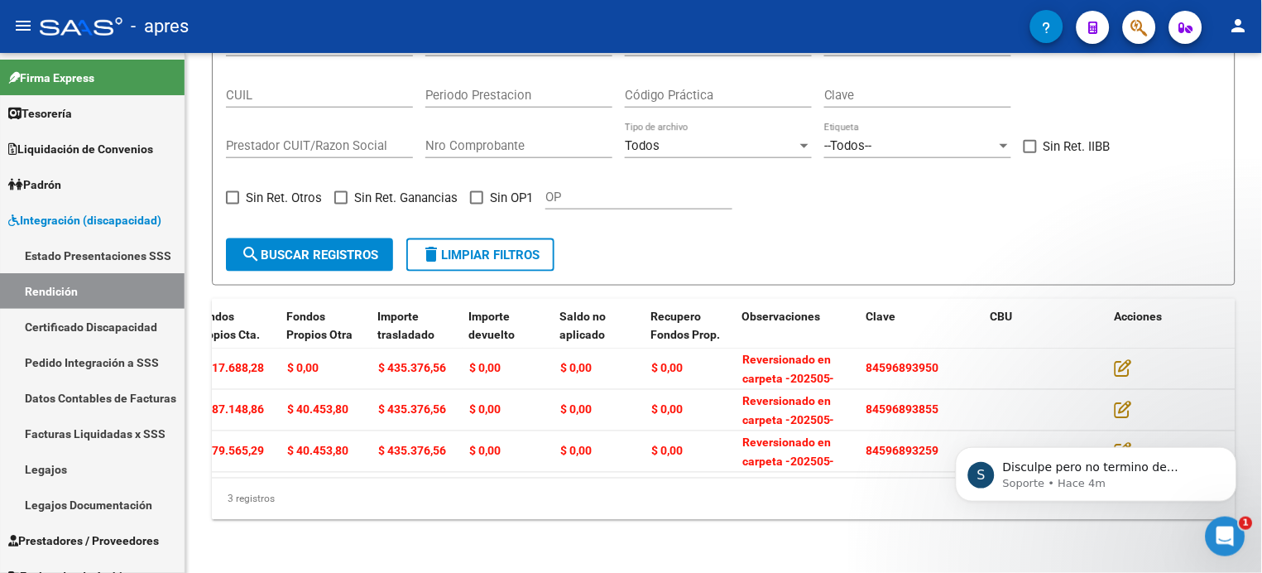
scroll to position [0, 0]
click at [1069, 461] on p "Disculpe pero no termino de comprender su consulta. Ud se refiere a que estas 3…" at bounding box center [1108, 466] width 213 height 17
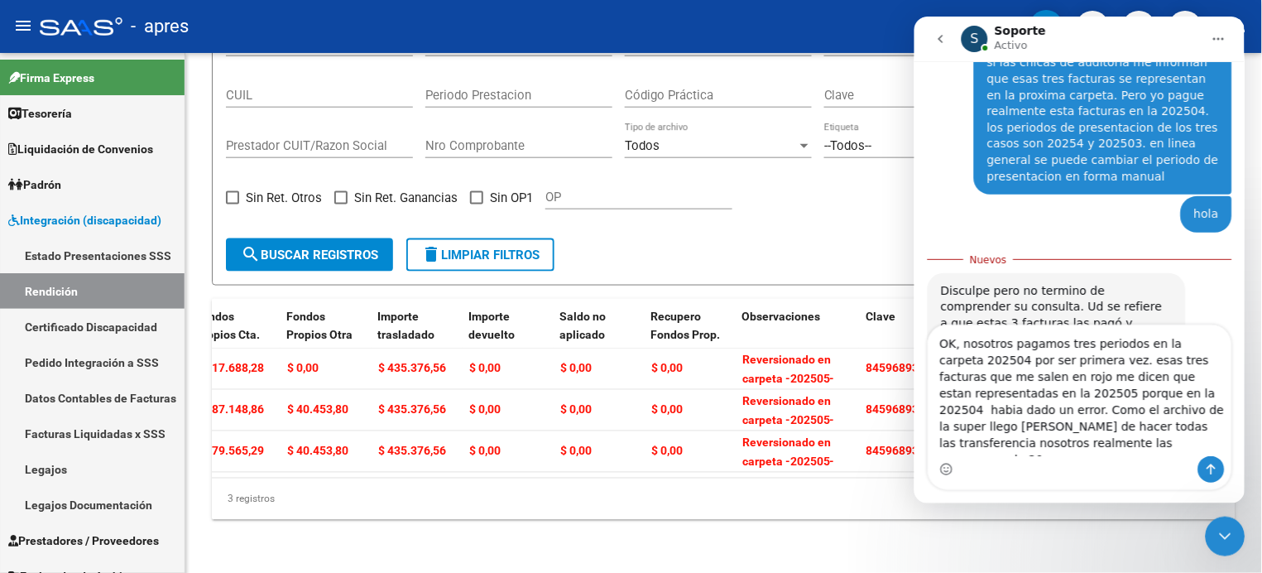
scroll to position [1854, 0]
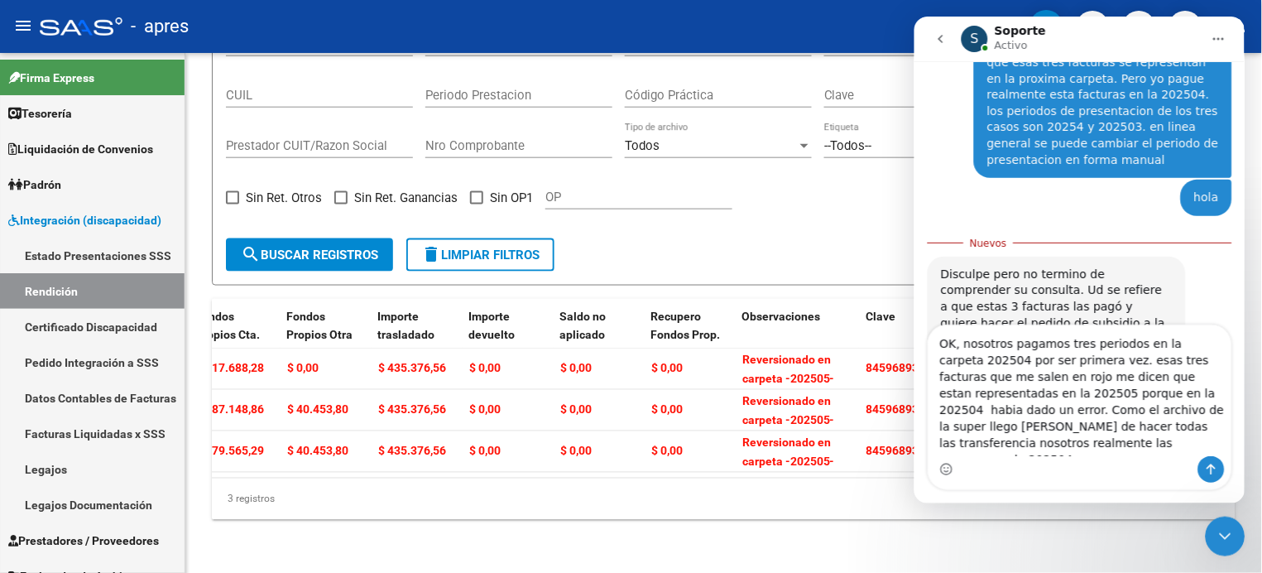
type textarea "OK, nosotros pagamos tres periodos en la carpeta 202504 por ser primera vez. es…"
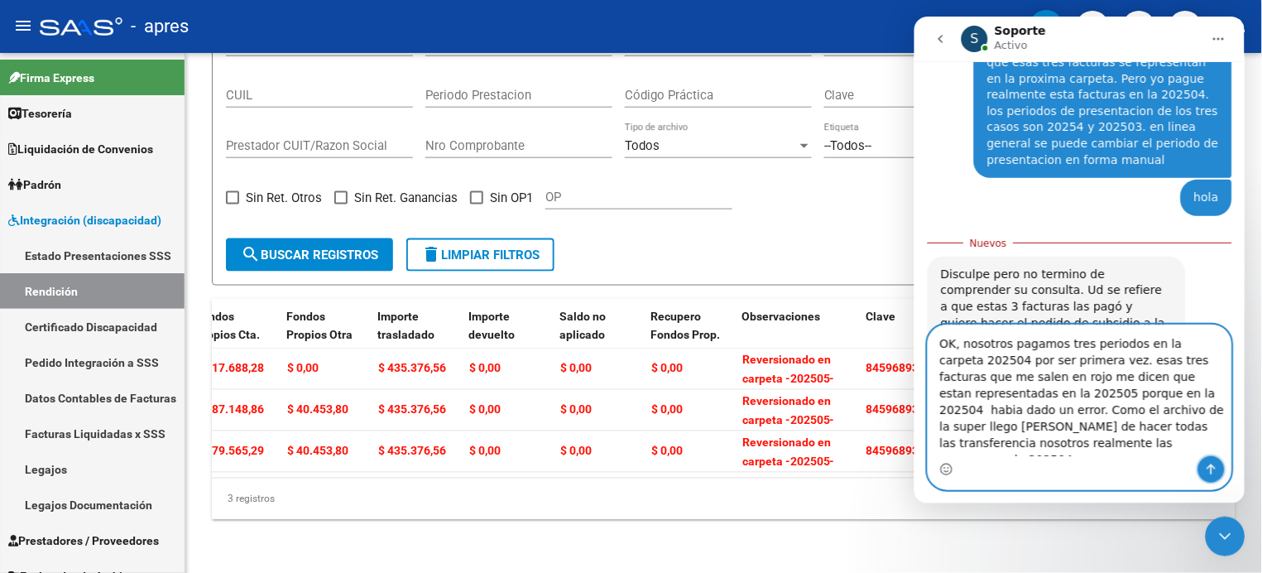
drag, startPoint x: 1219, startPoint y: 467, endPoint x: 1193, endPoint y: 467, distance: 25.7
click at [1216, 467] on button "Enviar un mensaje…" at bounding box center [1210, 468] width 26 height 26
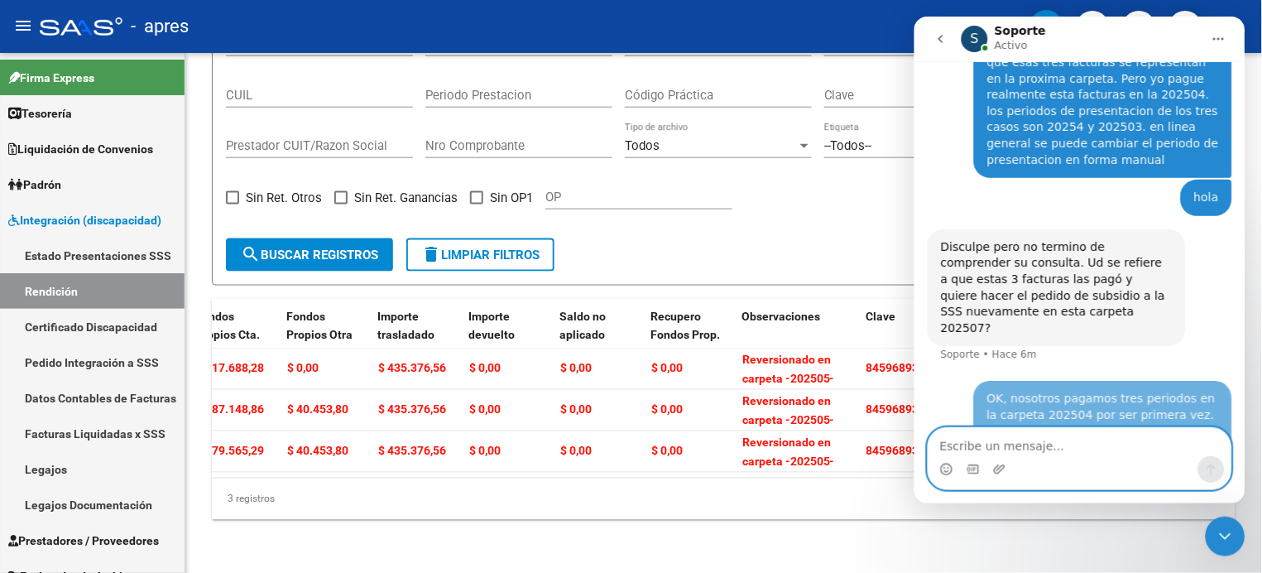
scroll to position [1891, 0]
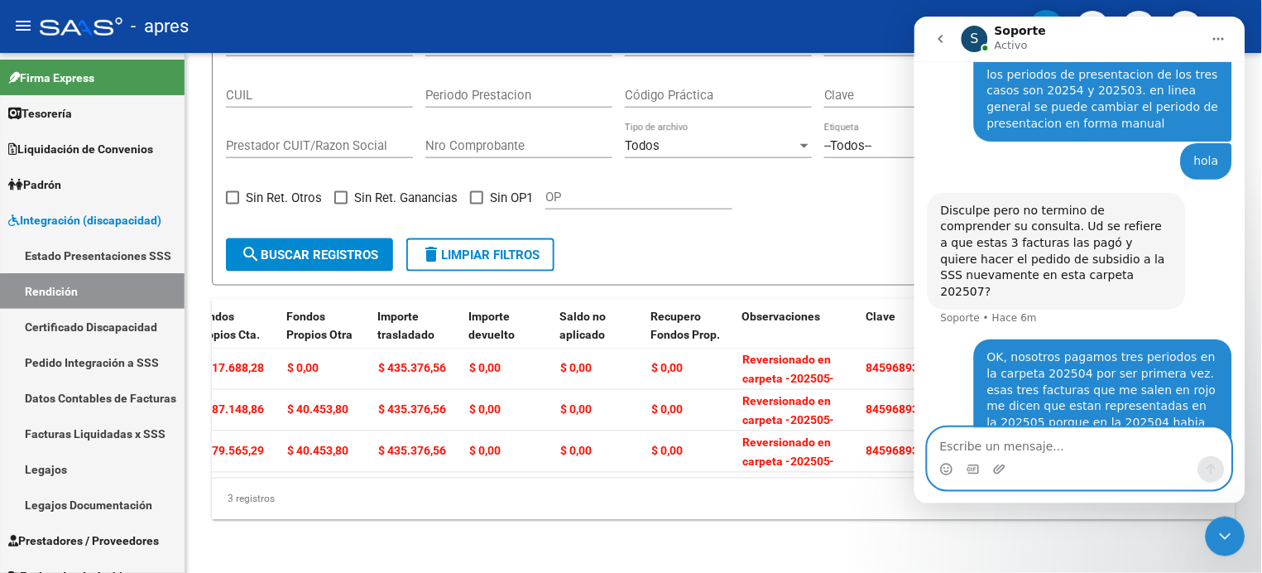
click at [1005, 443] on textarea "Escribe un mensaje..." at bounding box center [1078, 441] width 303 height 28
type textarea "c"
type textarea "o"
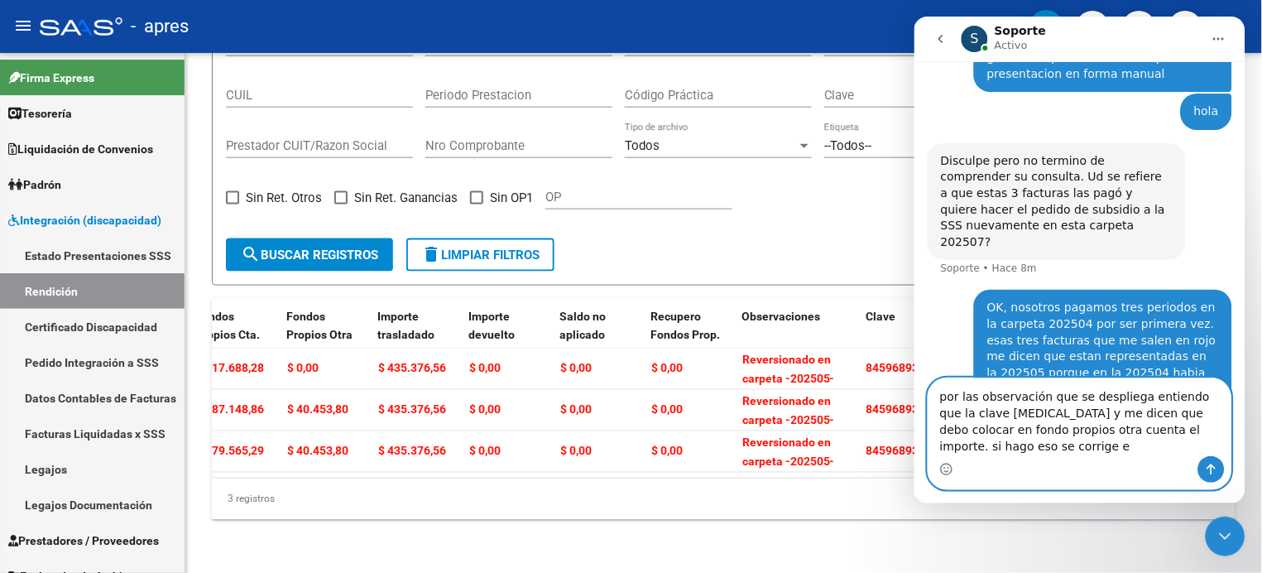
scroll to position [1924, 0]
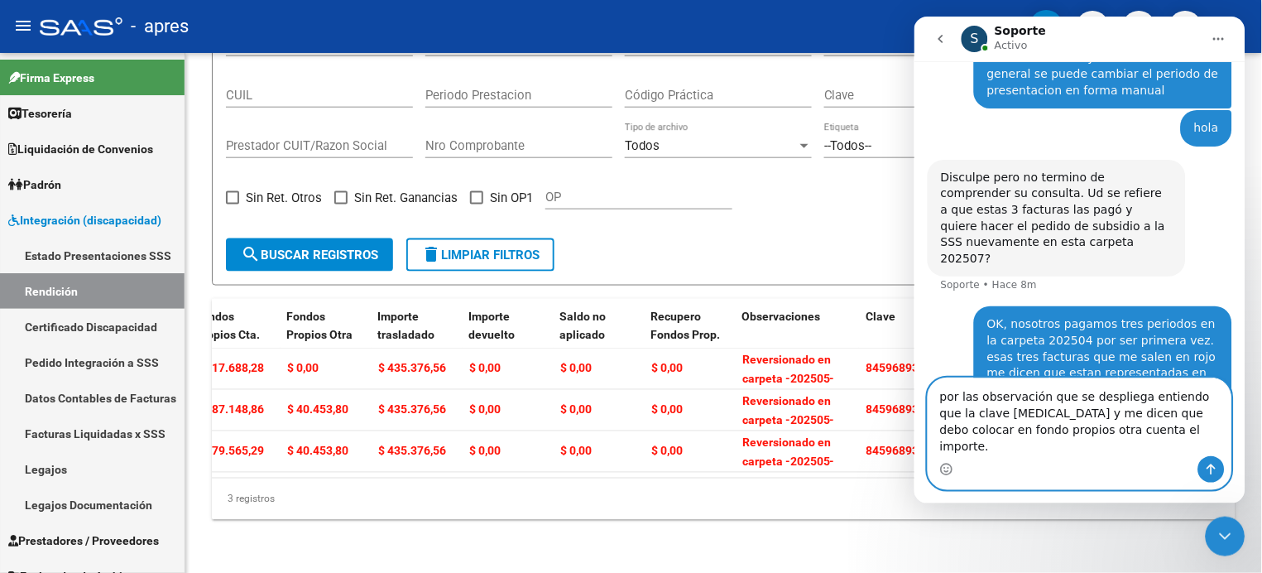
type textarea "por las observación que se despliega entiendo que la clave [MEDICAL_DATA] y me …"
click at [1210, 464] on icon "Enviar un mensaje…" at bounding box center [1210, 468] width 9 height 11
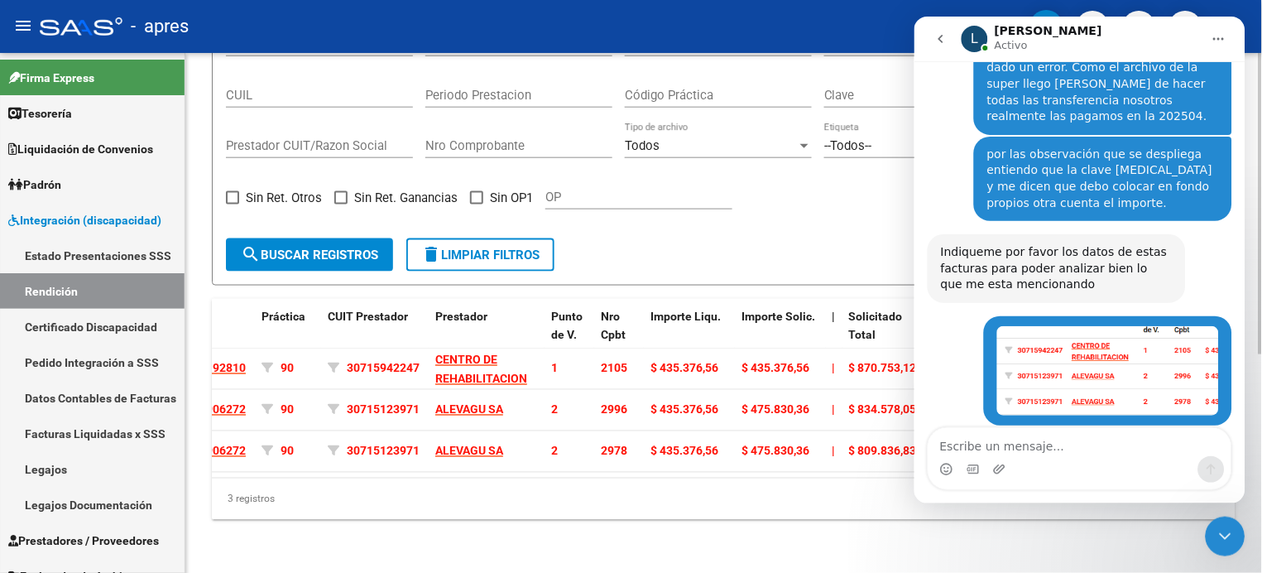
scroll to position [2247, 0]
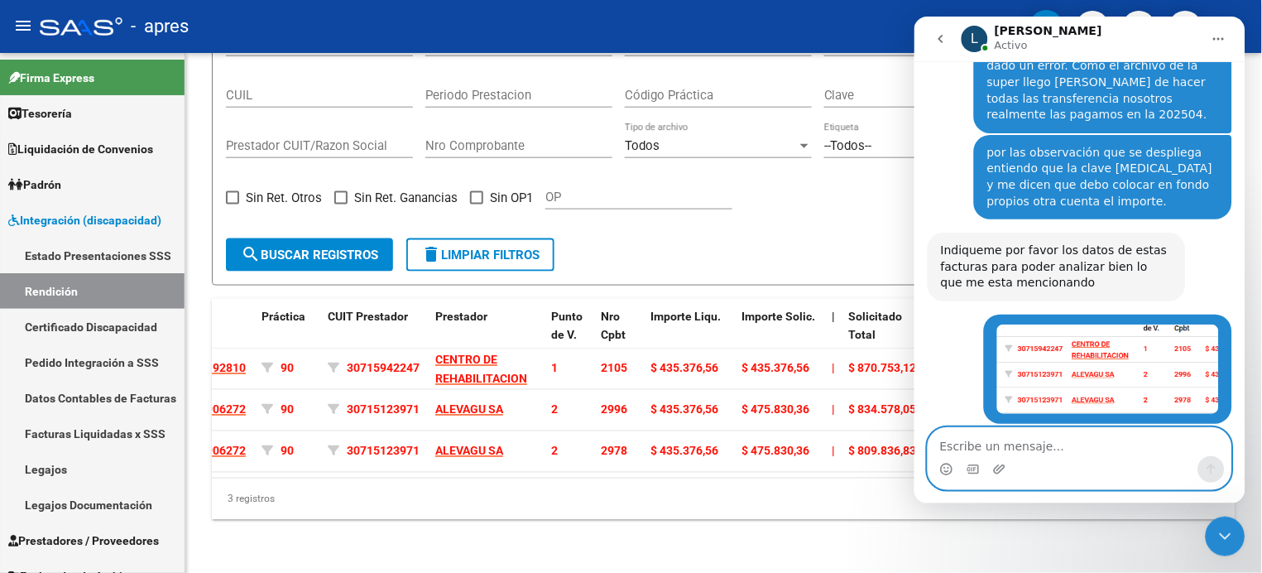
click at [1066, 443] on textarea "Escribe un mensaje..." at bounding box center [1078, 441] width 303 height 28
type textarea "a ustedes"
click at [1217, 461] on button "Enviar un mensaje…" at bounding box center [1210, 468] width 26 height 26
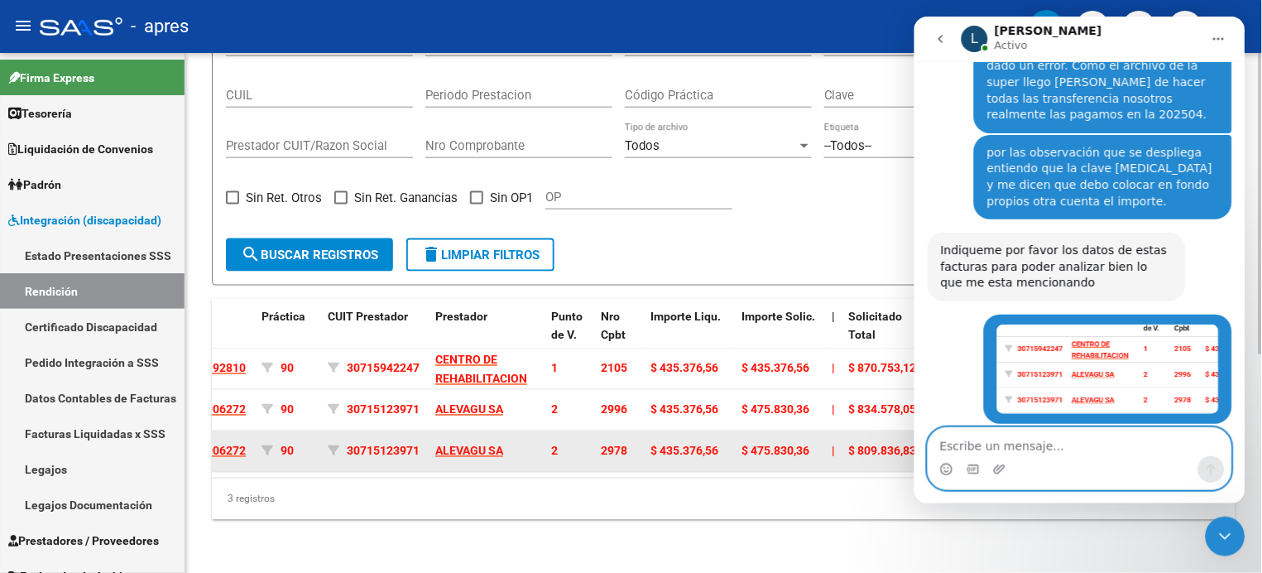
scroll to position [2296, 0]
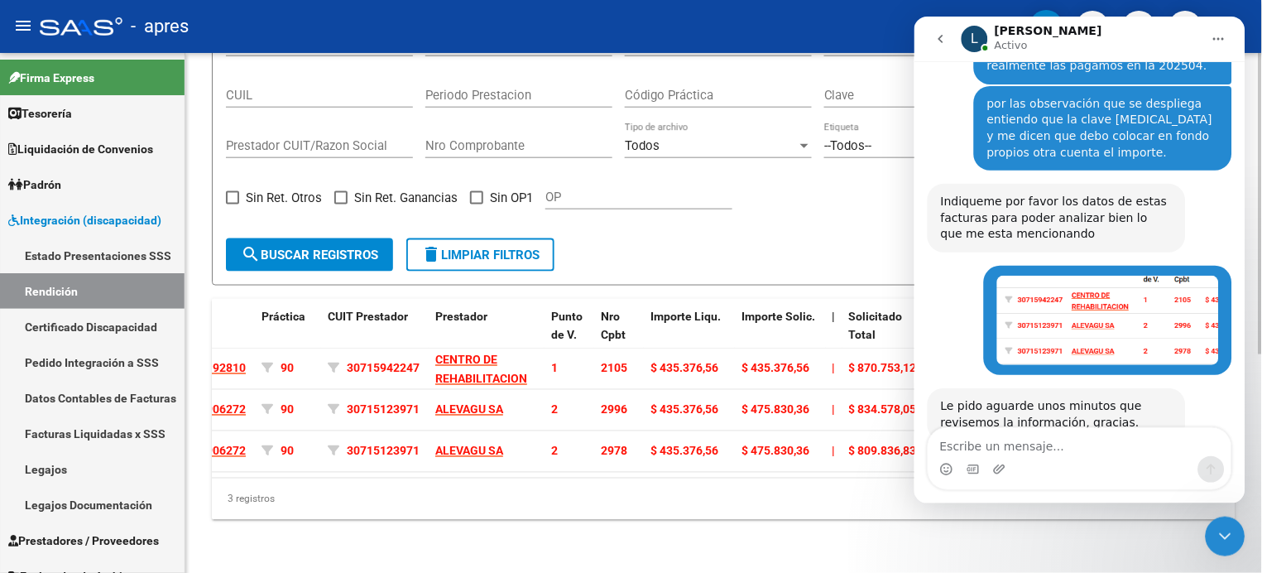
click at [792, 196] on div "Si Solo registros con errores de validación (control 623 instructivo de rendici…" at bounding box center [723, 123] width 995 height 204
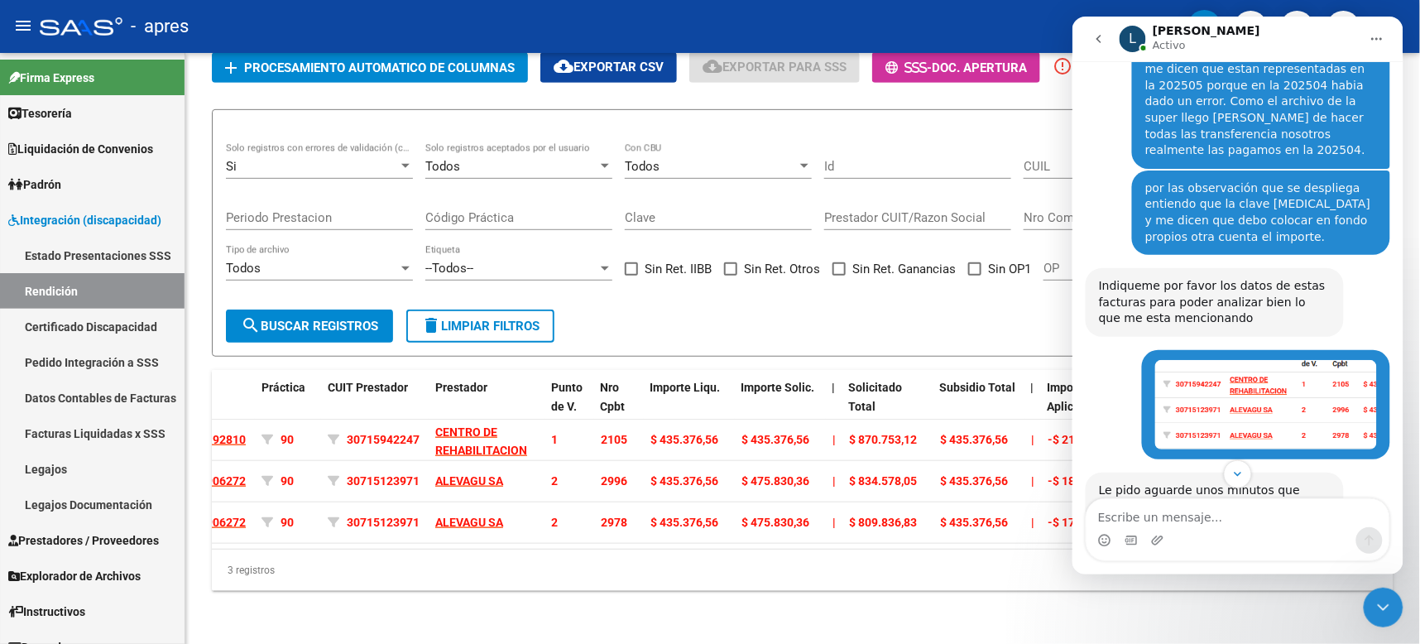
scroll to position [2225, 0]
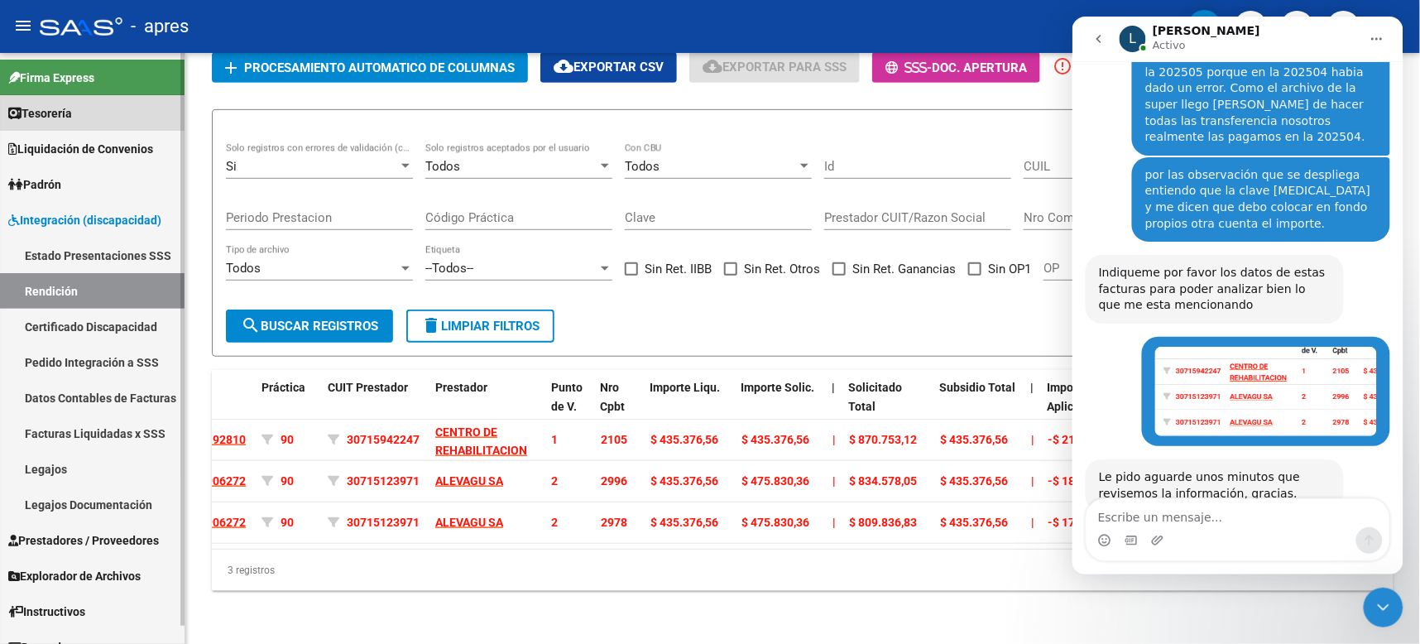
click at [39, 109] on span "Tesorería" at bounding box center [40, 113] width 64 height 18
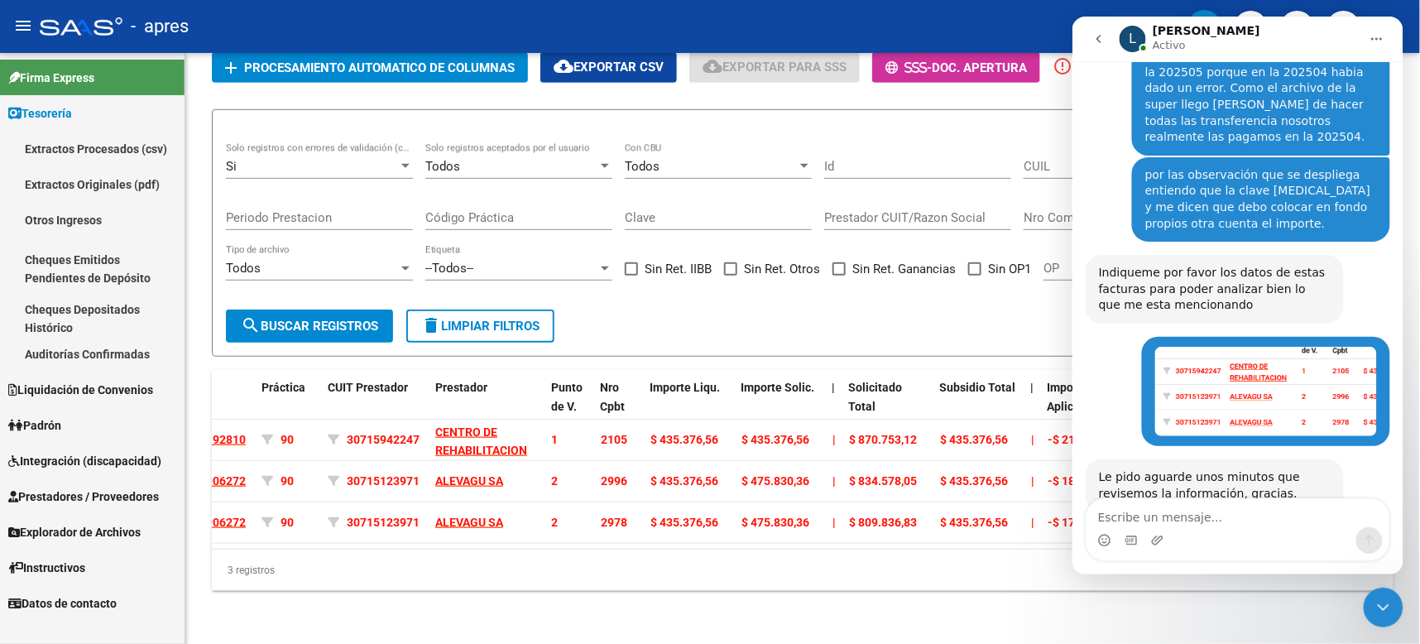
click at [80, 179] on link "Extractos Originales (pdf)" at bounding box center [92, 184] width 185 height 36
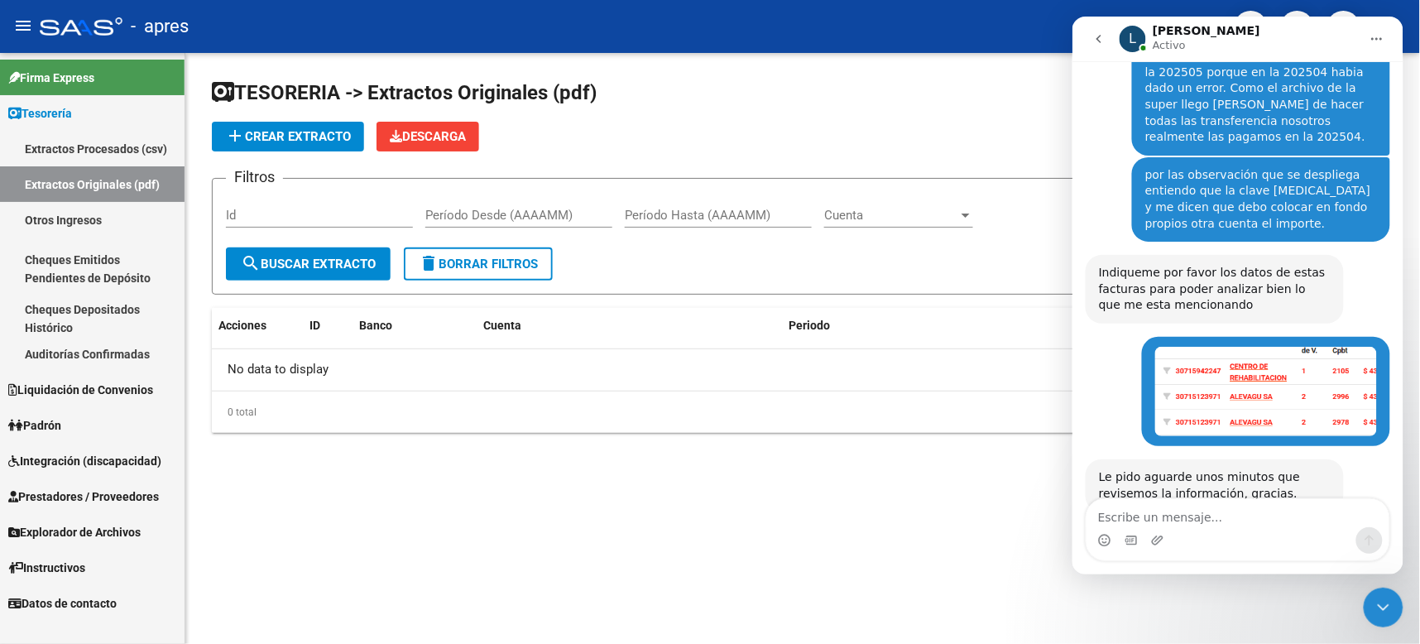
click at [56, 456] on span "Integración (discapacidad)" at bounding box center [84, 461] width 153 height 18
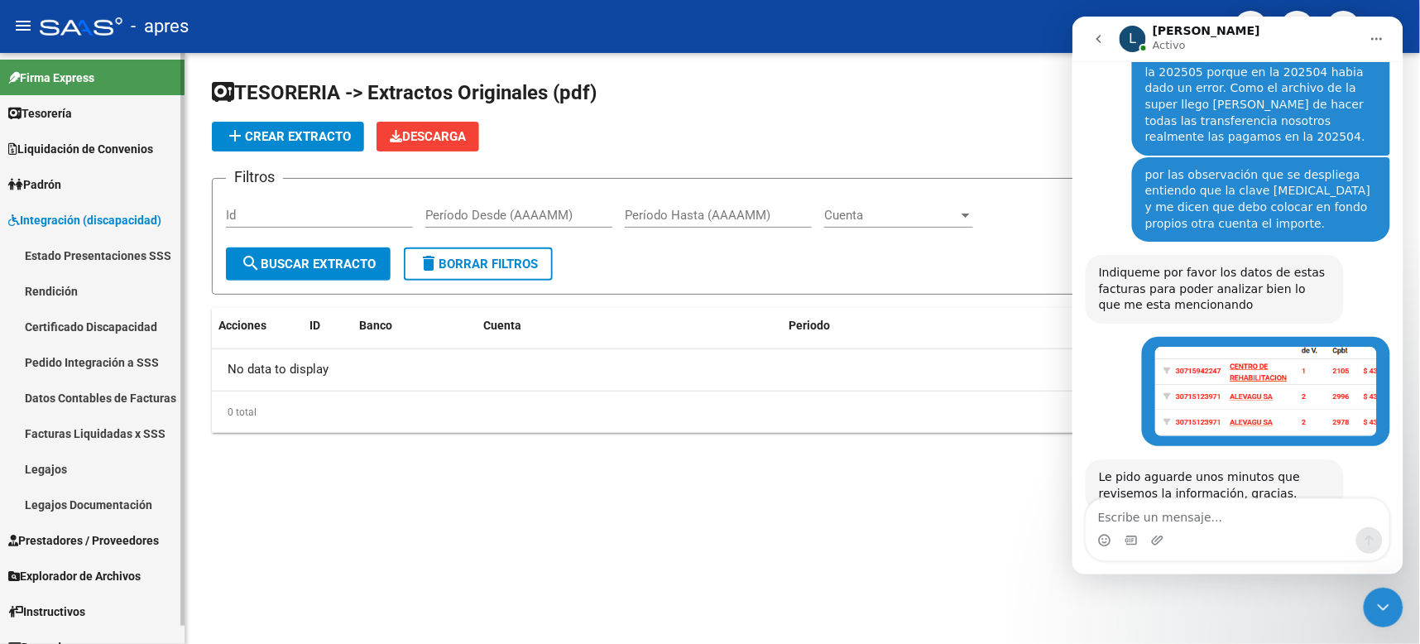
click at [113, 387] on link "Datos Contables de Facturas" at bounding box center [92, 398] width 185 height 36
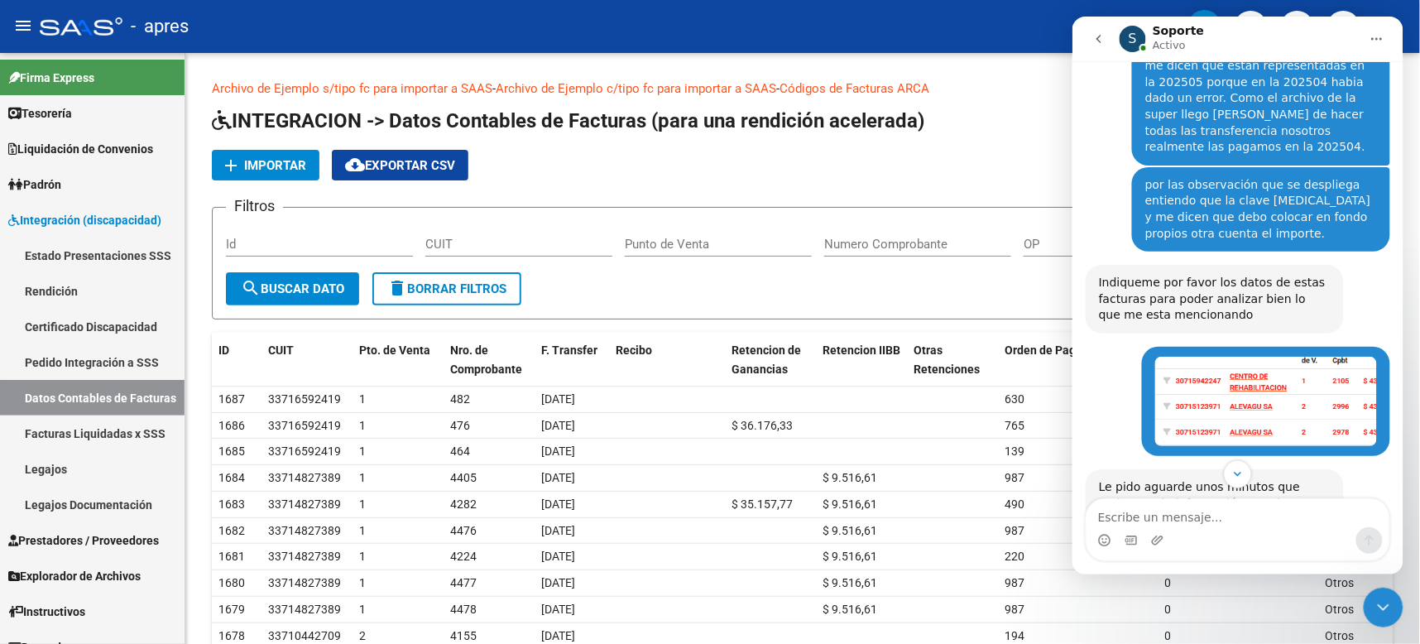
scroll to position [2339, 0]
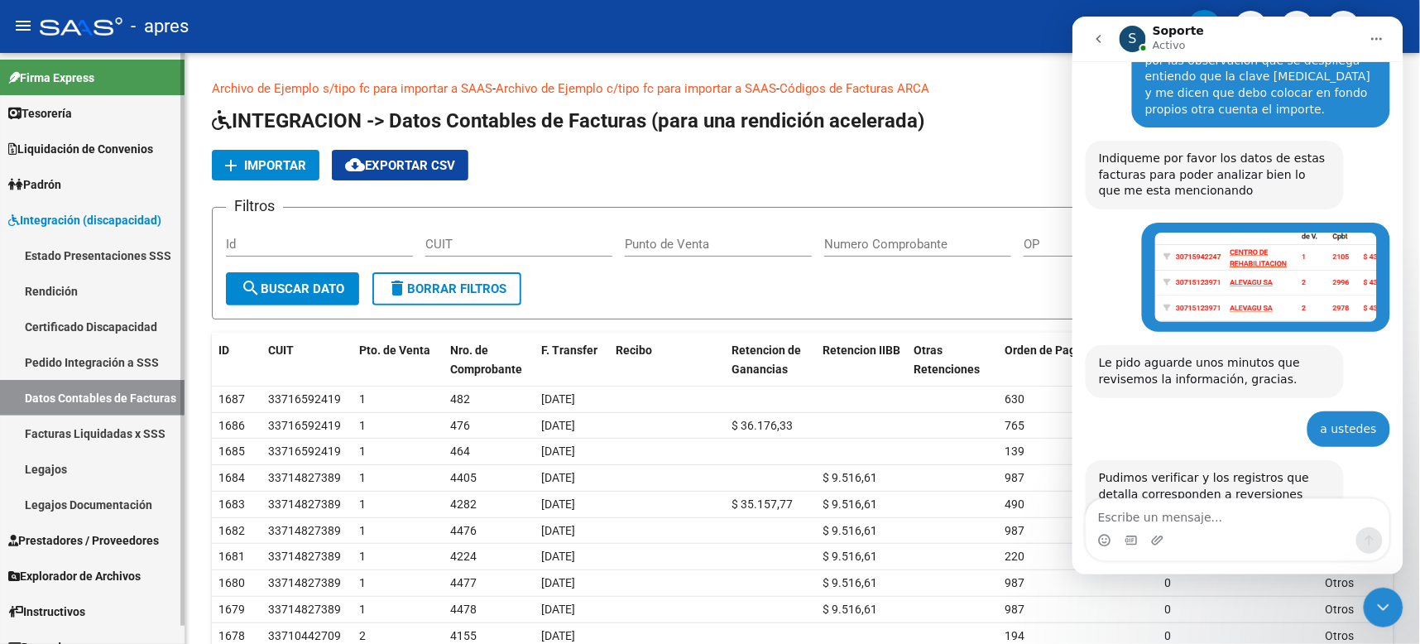
click at [48, 277] on link "Rendición" at bounding box center [92, 291] width 185 height 36
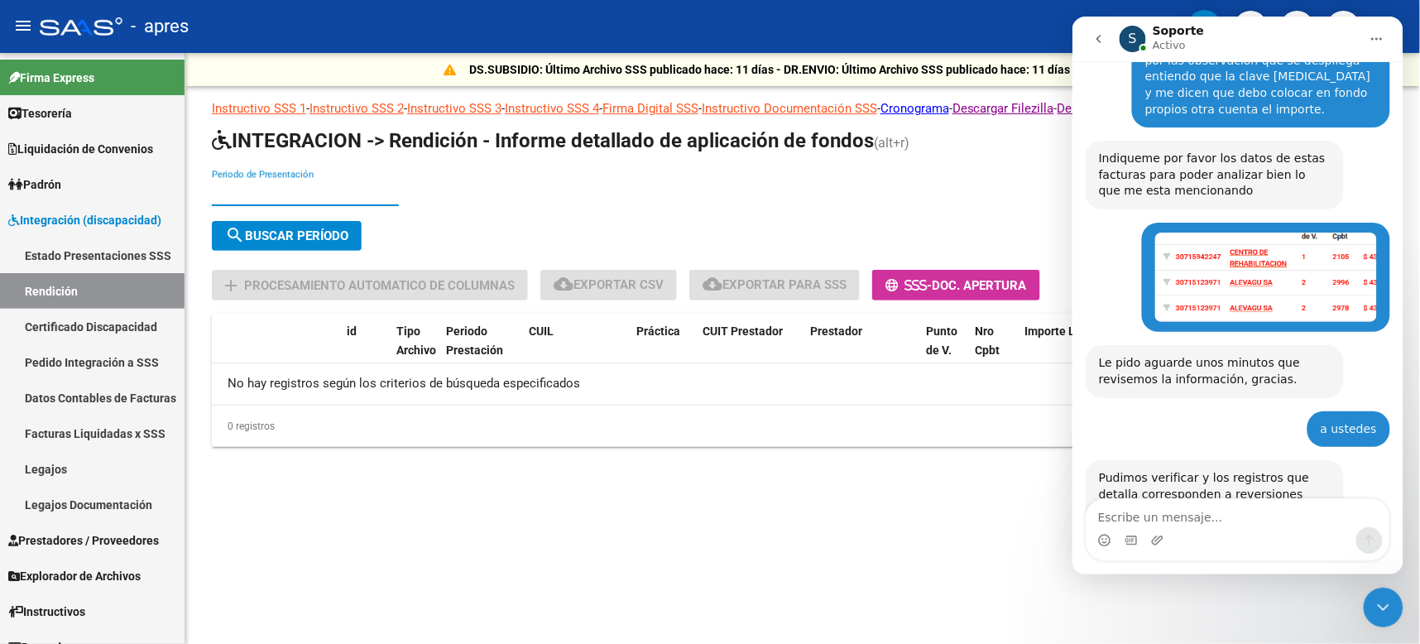
click at [277, 186] on input "Periodo de Presentación" at bounding box center [305, 192] width 187 height 15
type input "200205"
click at [293, 224] on button "search Buscar Período" at bounding box center [287, 236] width 150 height 30
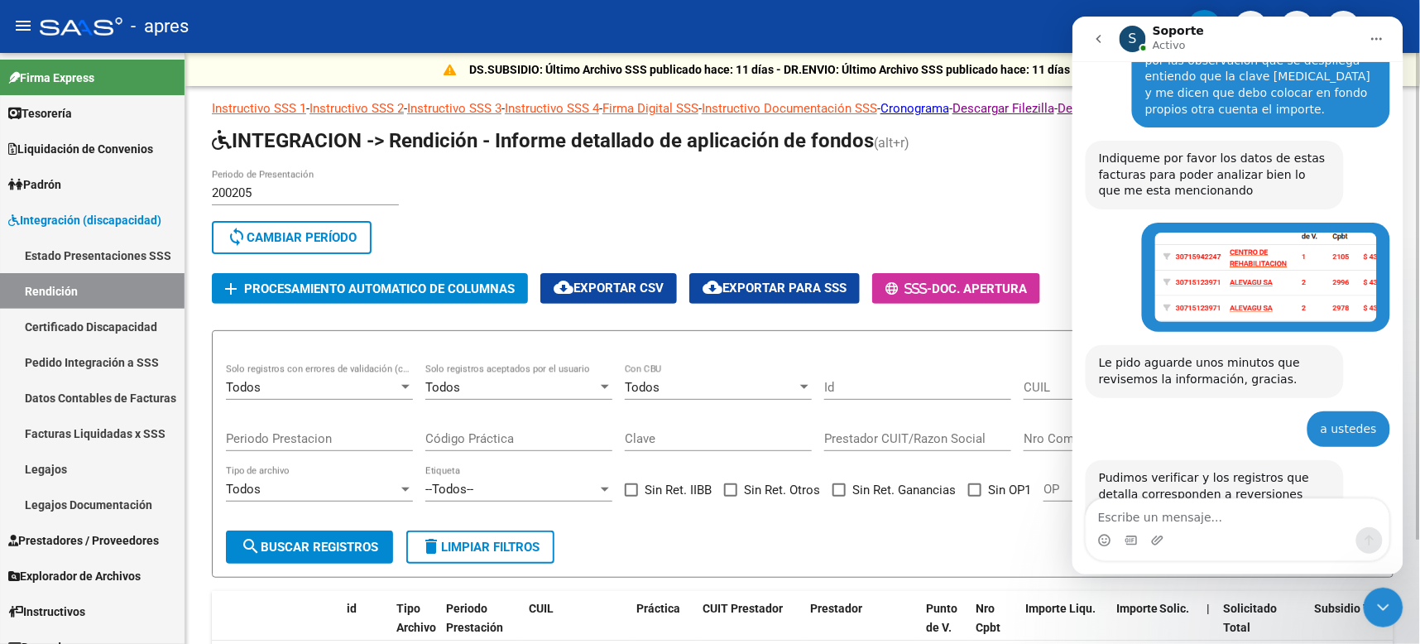
click at [453, 291] on span "Procesamiento automatico de columnas" at bounding box center [379, 288] width 271 height 15
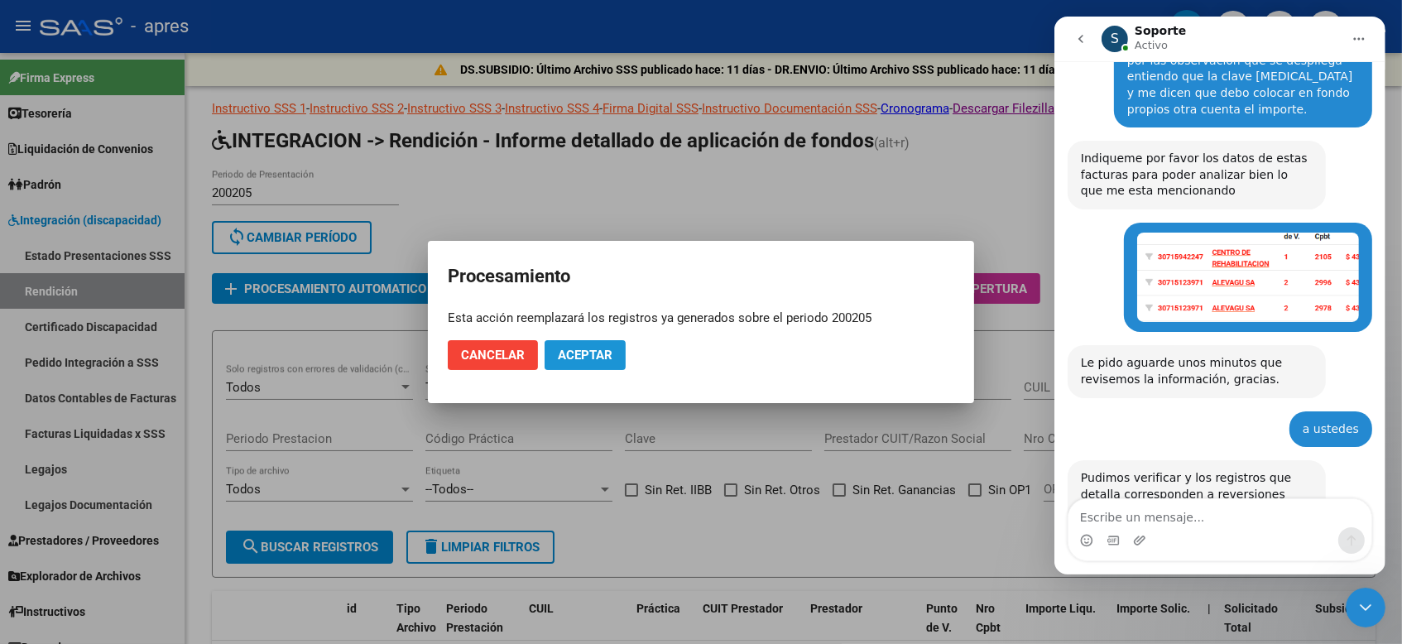
click at [581, 353] on span "Aceptar" at bounding box center [585, 354] width 55 height 15
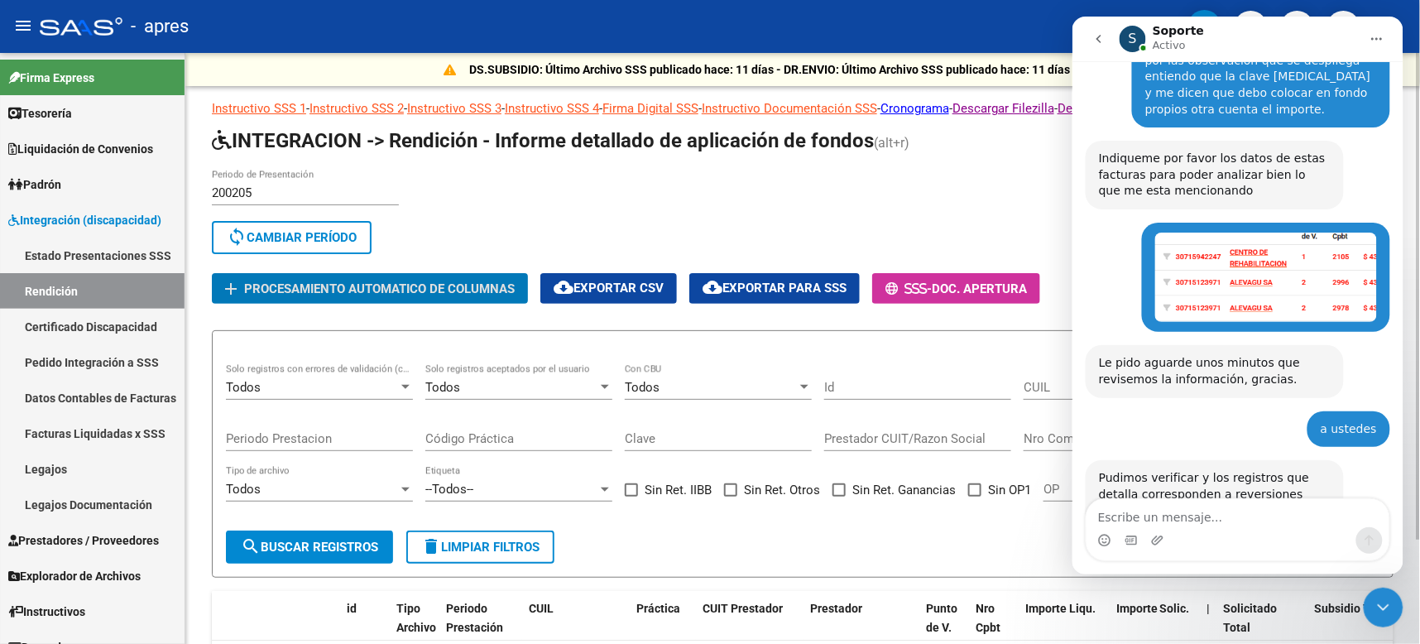
click at [294, 544] on span "search Buscar registros" at bounding box center [309, 546] width 137 height 15
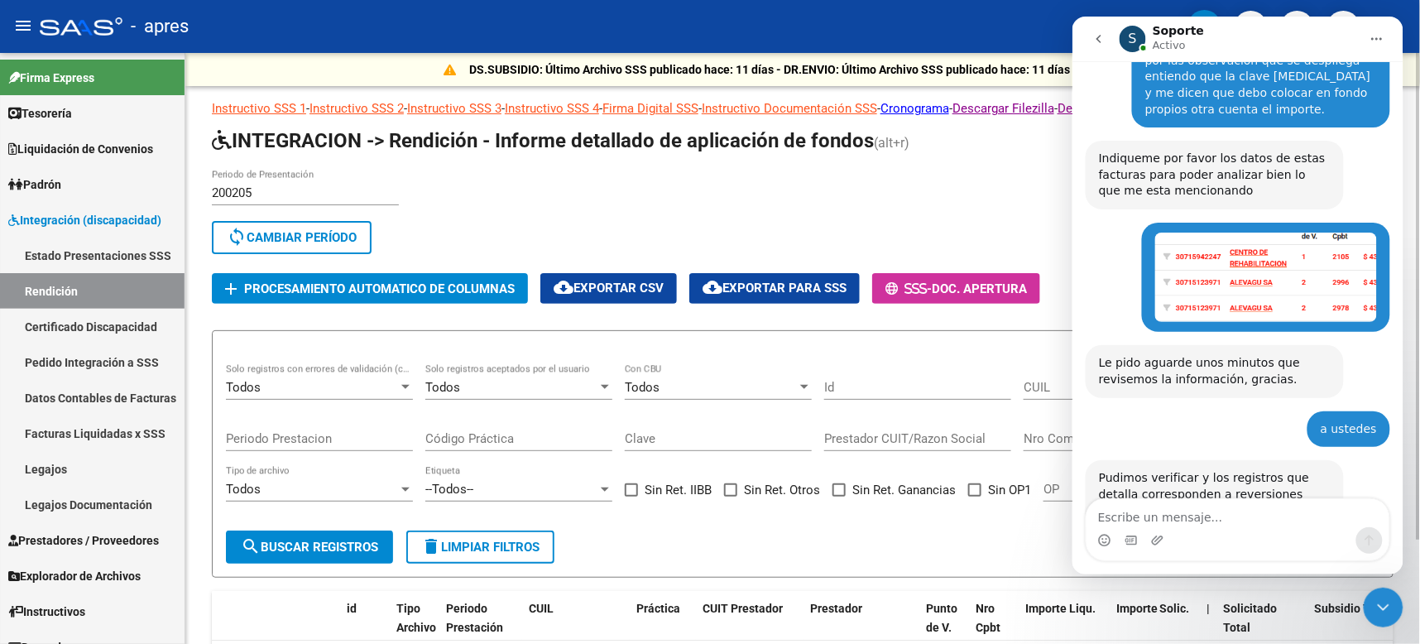
drag, startPoint x: 238, startPoint y: 191, endPoint x: 311, endPoint y: 228, distance: 81.4
click at [238, 193] on input "200205" at bounding box center [305, 192] width 187 height 15
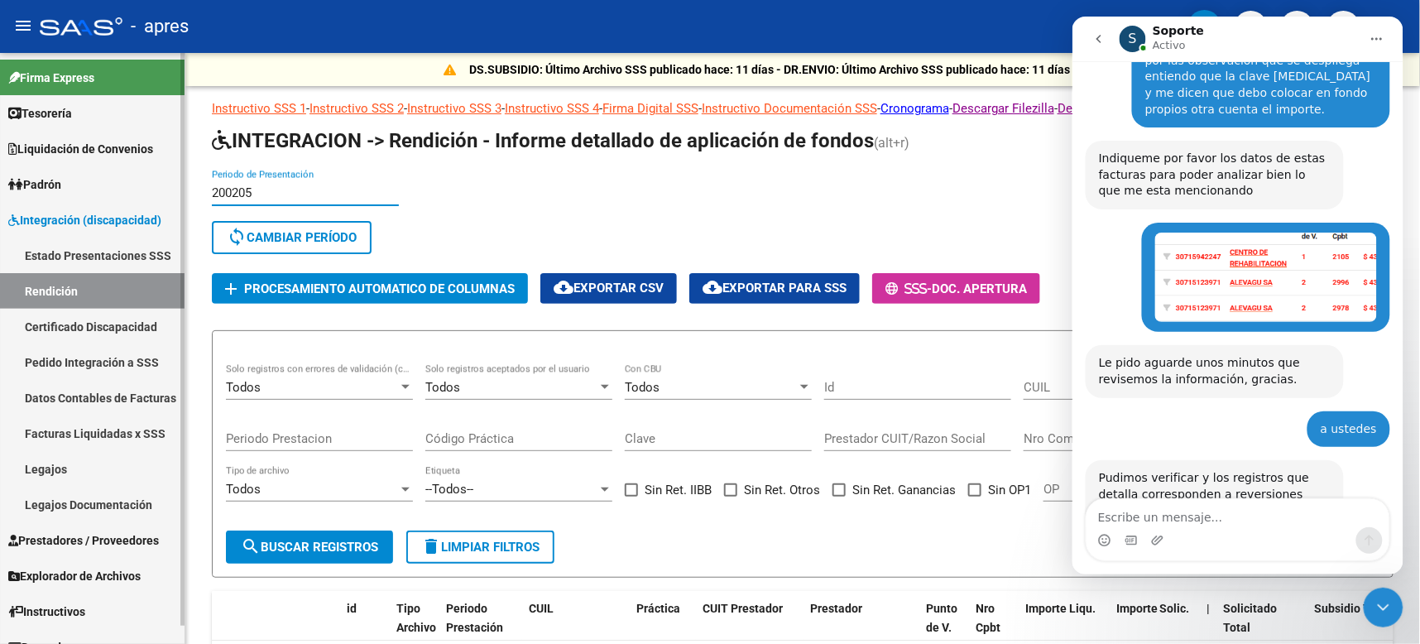
drag, startPoint x: 256, startPoint y: 191, endPoint x: 89, endPoint y: 175, distance: 167.9
click at [89, 176] on mat-sidenav-container "Firma Express Tesorería Extractos Procesados (csv) Extractos Originales (pdf) O…" at bounding box center [710, 348] width 1420 height 591
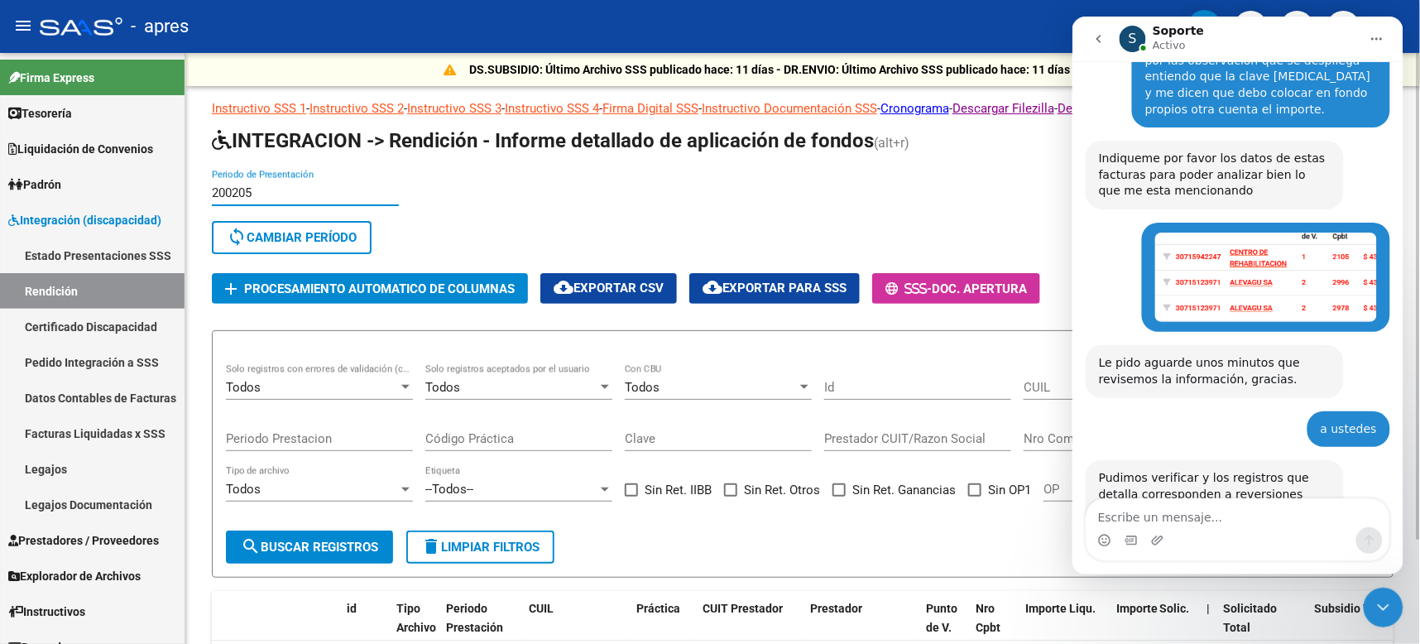
click at [344, 238] on span "sync Cambiar Período" at bounding box center [292, 237] width 130 height 15
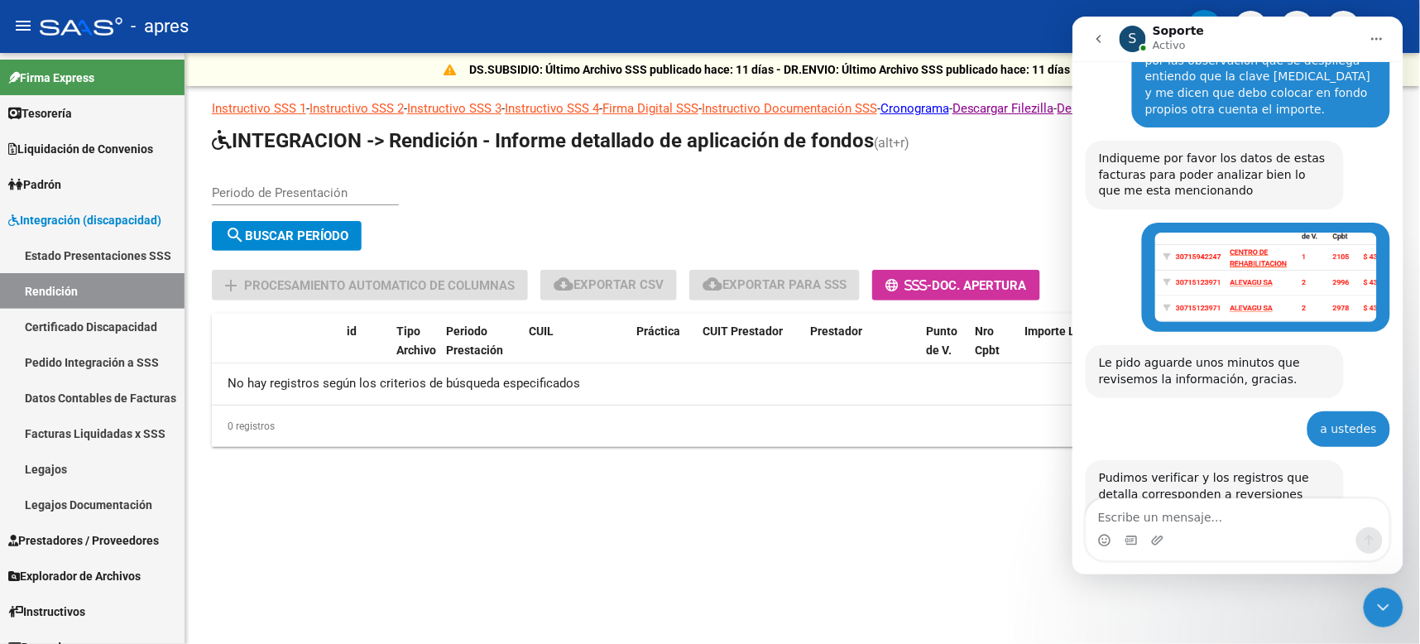
click at [323, 180] on div "Periodo de Presentación" at bounding box center [305, 188] width 187 height 36
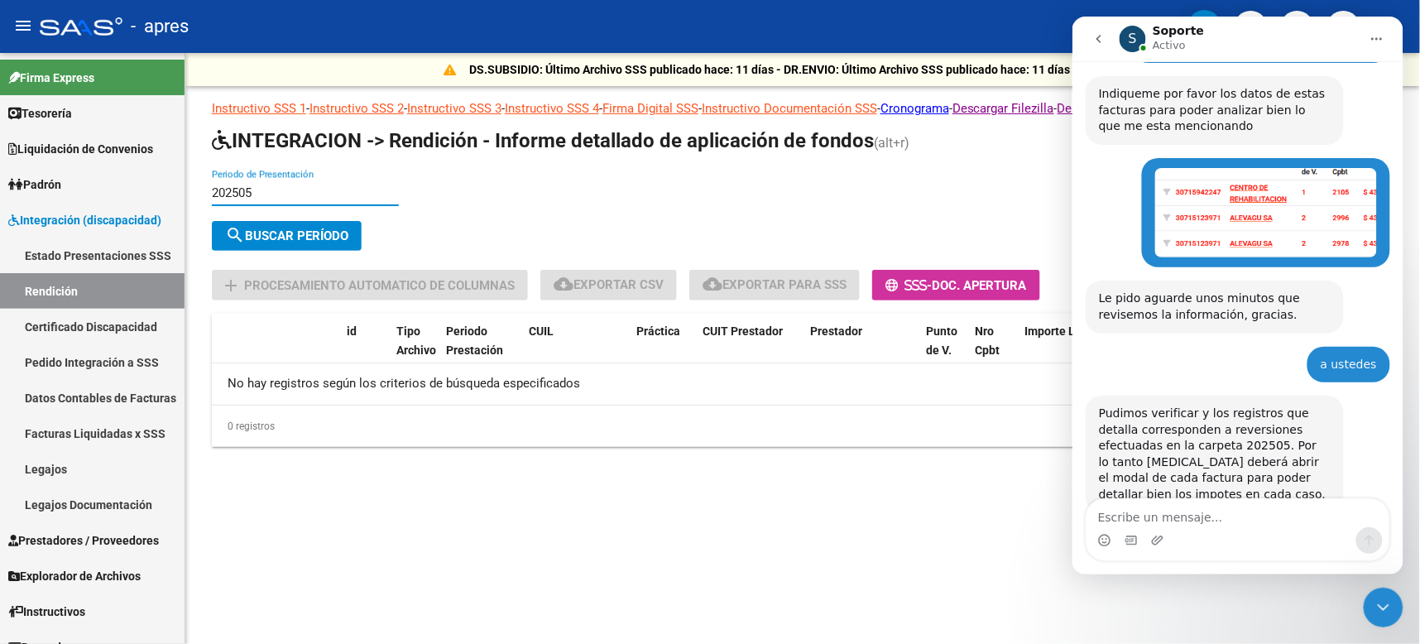
type input "202505"
click at [299, 234] on span "search Buscar Período" at bounding box center [286, 235] width 123 height 15
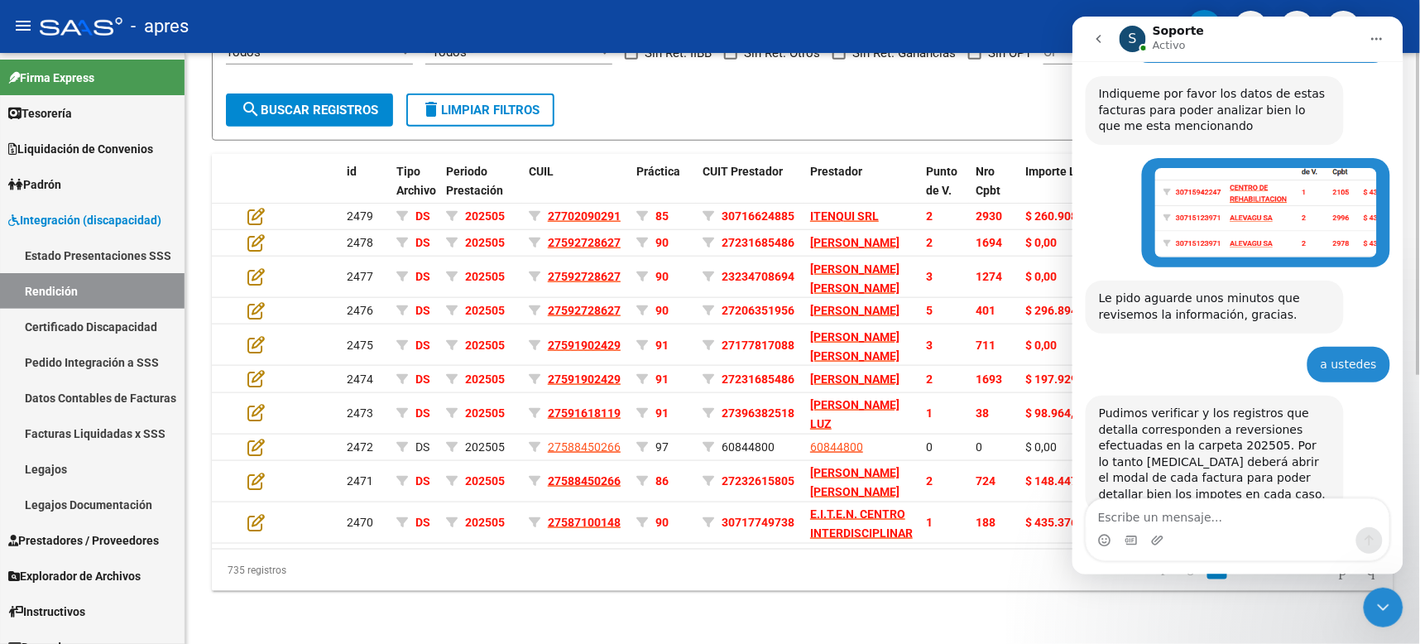
scroll to position [0, 0]
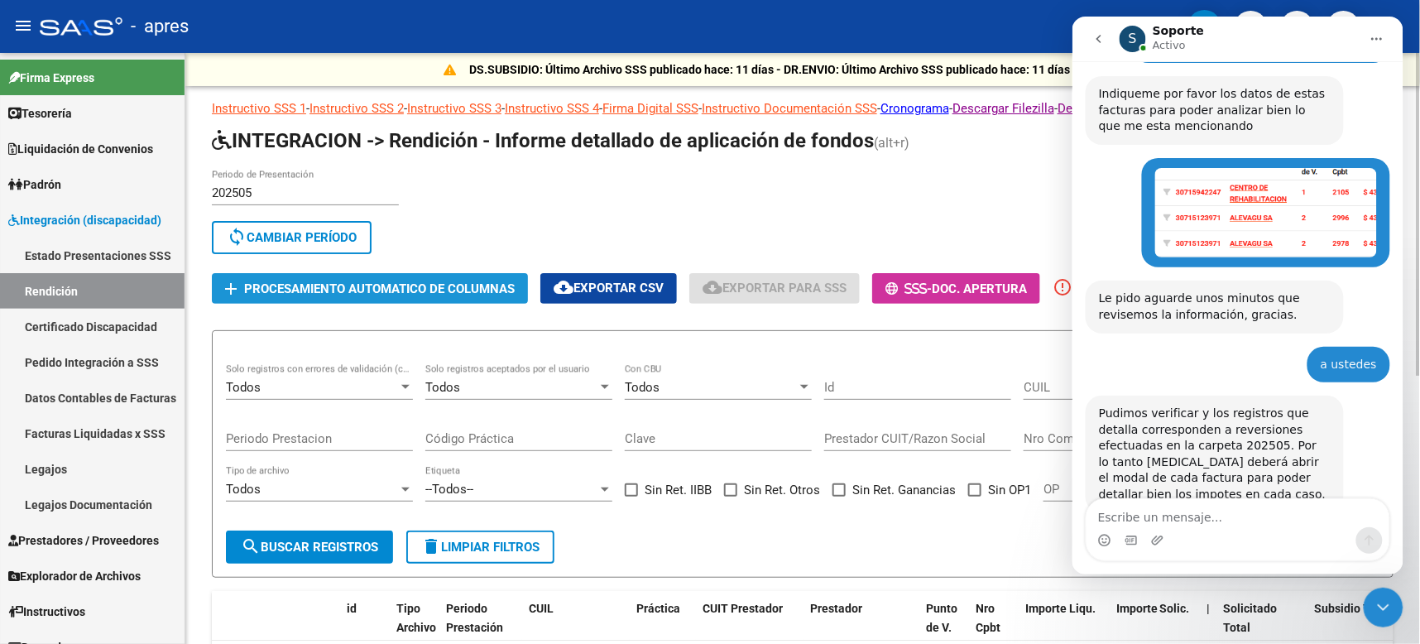
click at [409, 281] on span "Procesamiento automatico de columnas" at bounding box center [379, 288] width 271 height 15
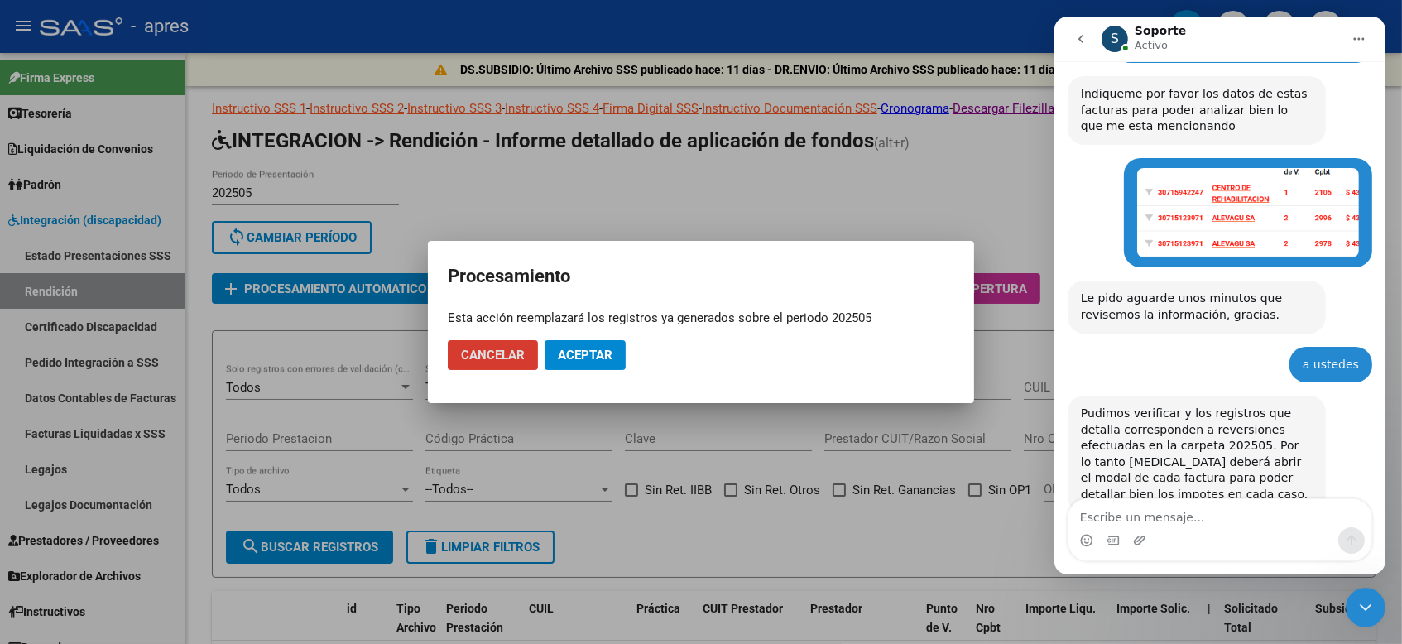
click at [590, 362] on button "Aceptar" at bounding box center [584, 355] width 81 height 30
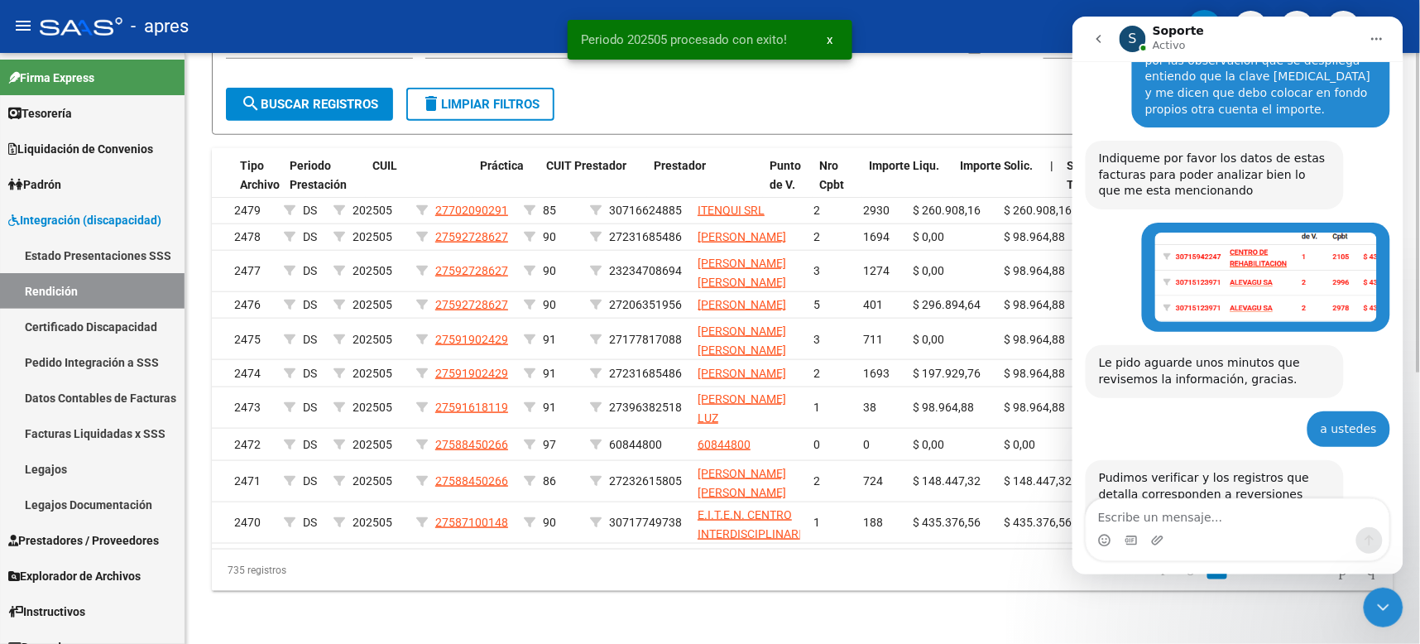
scroll to position [0, 170]
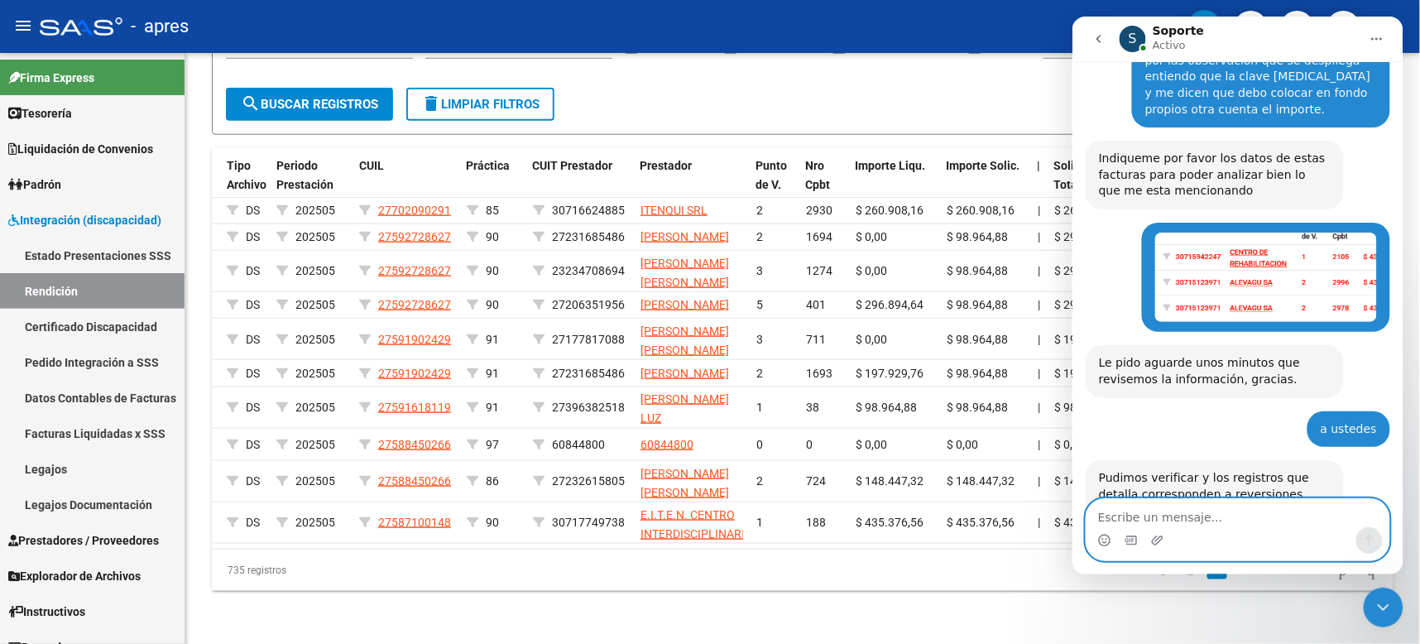
click at [1157, 512] on textarea "Escribe un mensaje..." at bounding box center [1237, 512] width 303 height 28
click at [1186, 510] on textarea "Escribe un mensaje..." at bounding box center [1237, 512] width 303 height 28
type textarea "l"
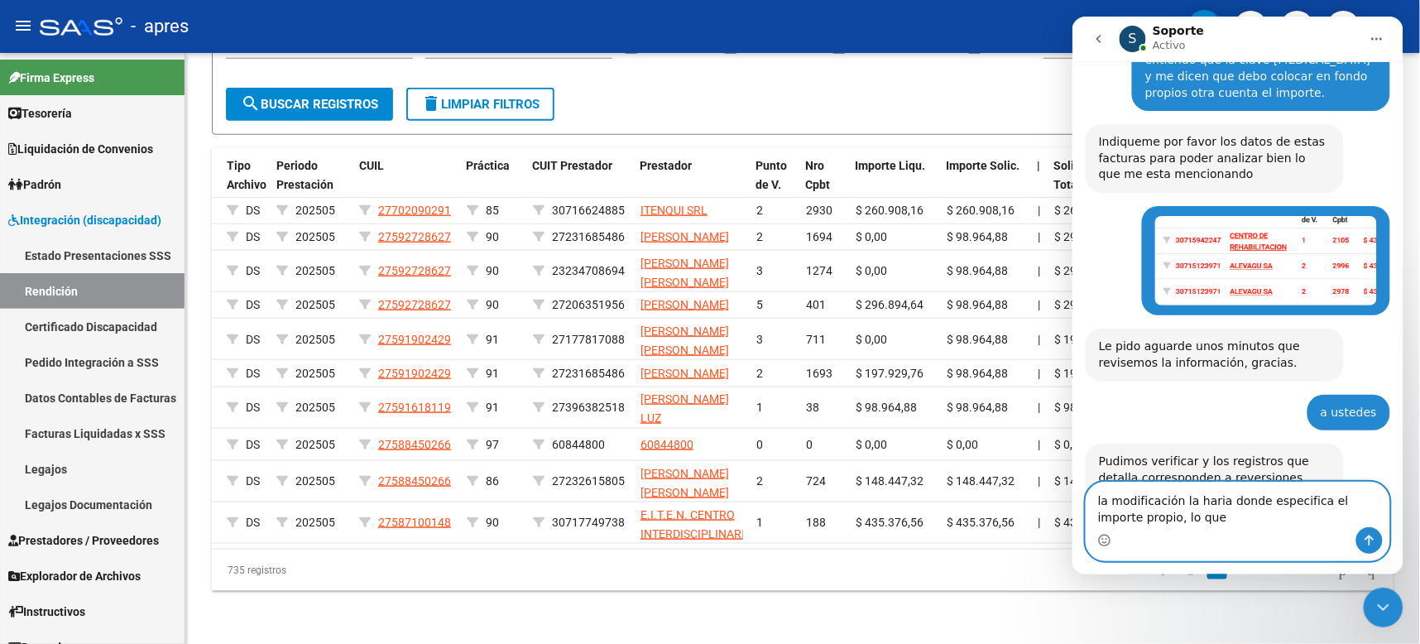
scroll to position [2420, 0]
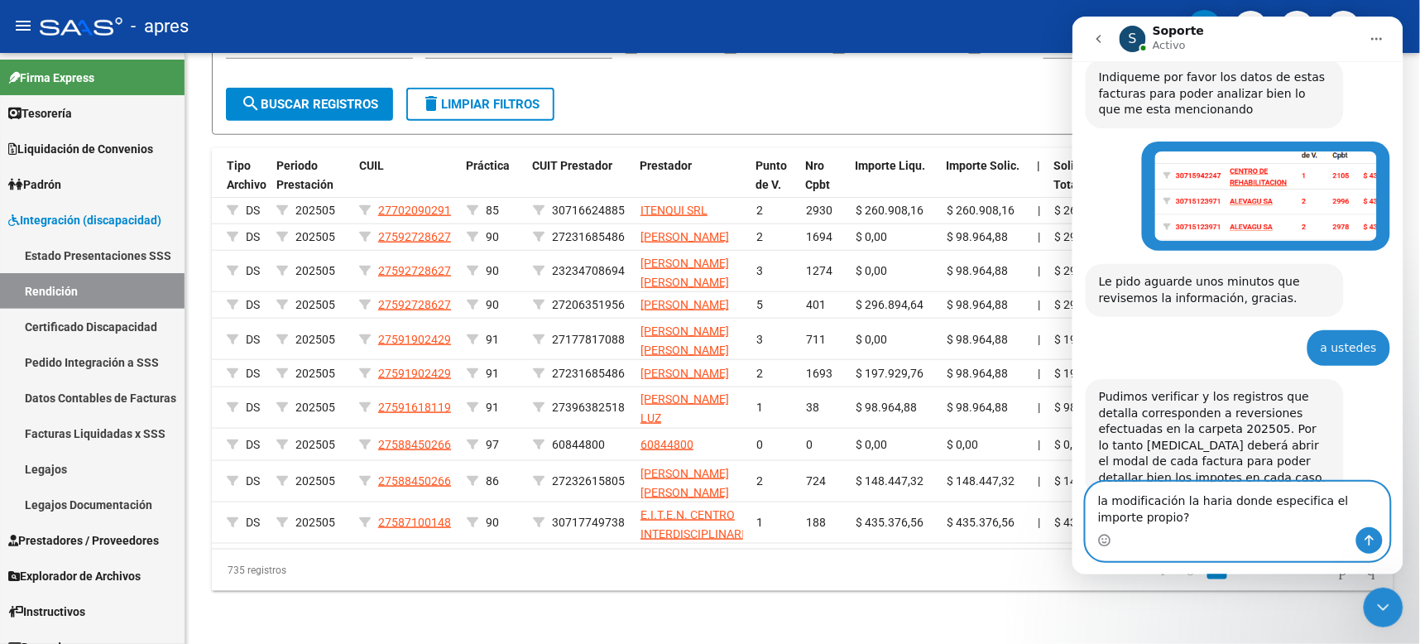
type textarea "la modificación la haria donde especifica el importe propio?"
click at [1261, 543] on icon "Enviar un mensaje…" at bounding box center [1368, 539] width 13 height 13
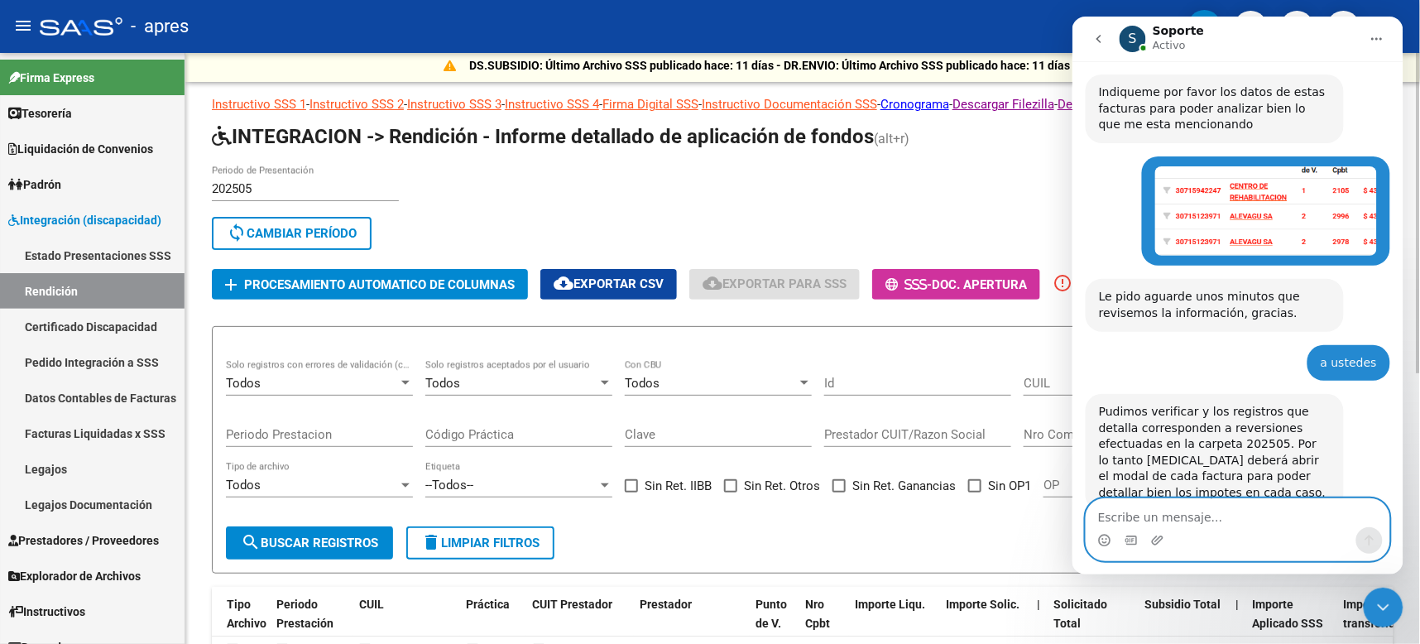
scroll to position [2468, 0]
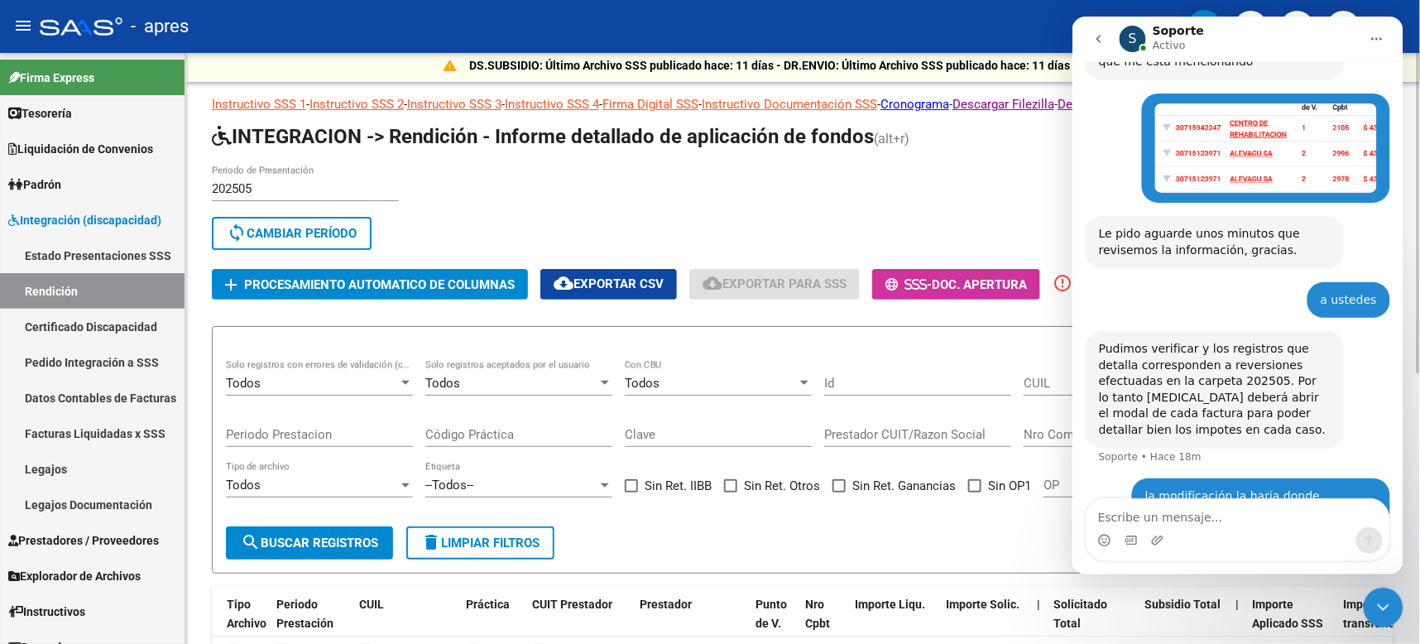
click at [343, 232] on span "sync Cambiar Período" at bounding box center [292, 233] width 130 height 15
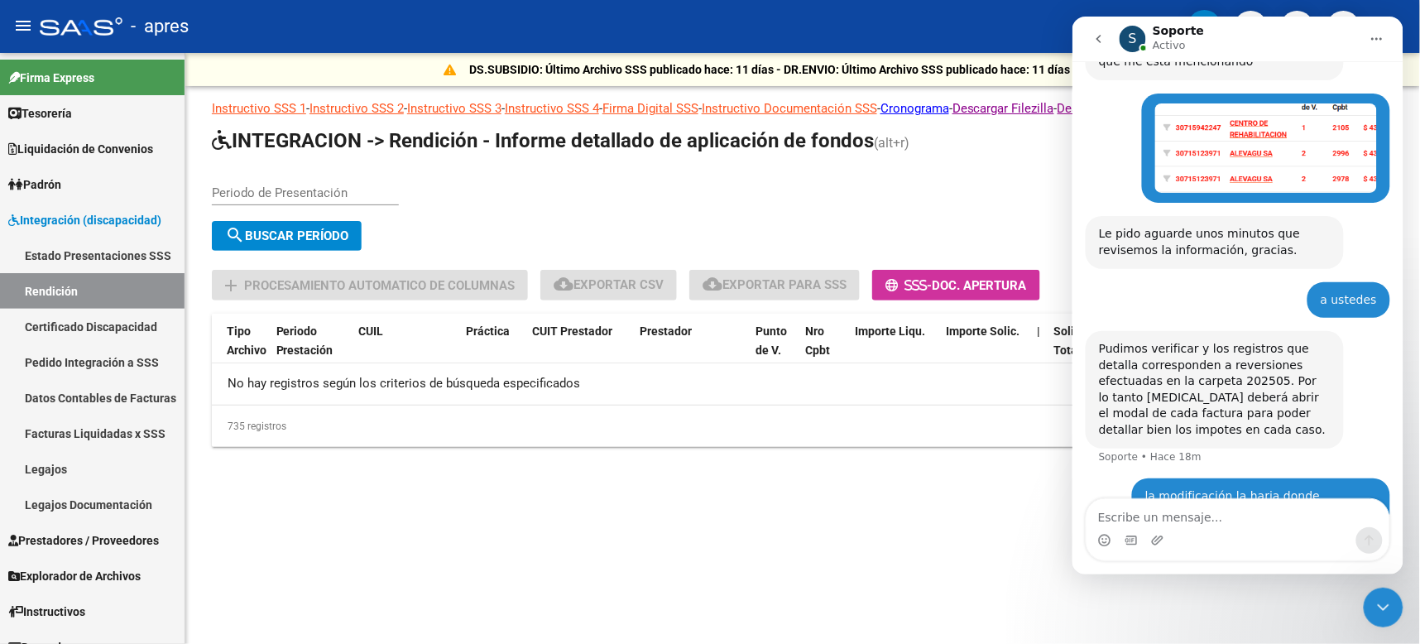
scroll to position [0, 0]
click at [285, 188] on input "Periodo de Presentación" at bounding box center [305, 192] width 187 height 15
type input "202504"
click at [325, 237] on span "search Buscar Período" at bounding box center [286, 235] width 123 height 15
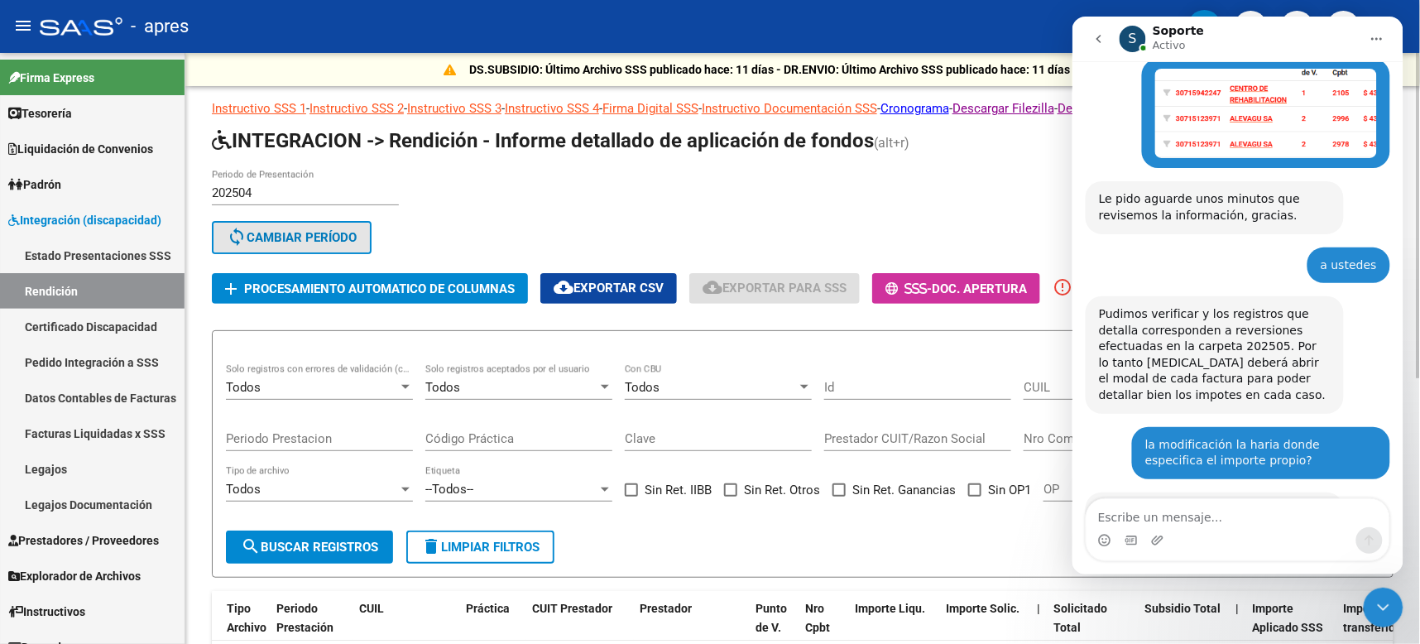
scroll to position [2550, 0]
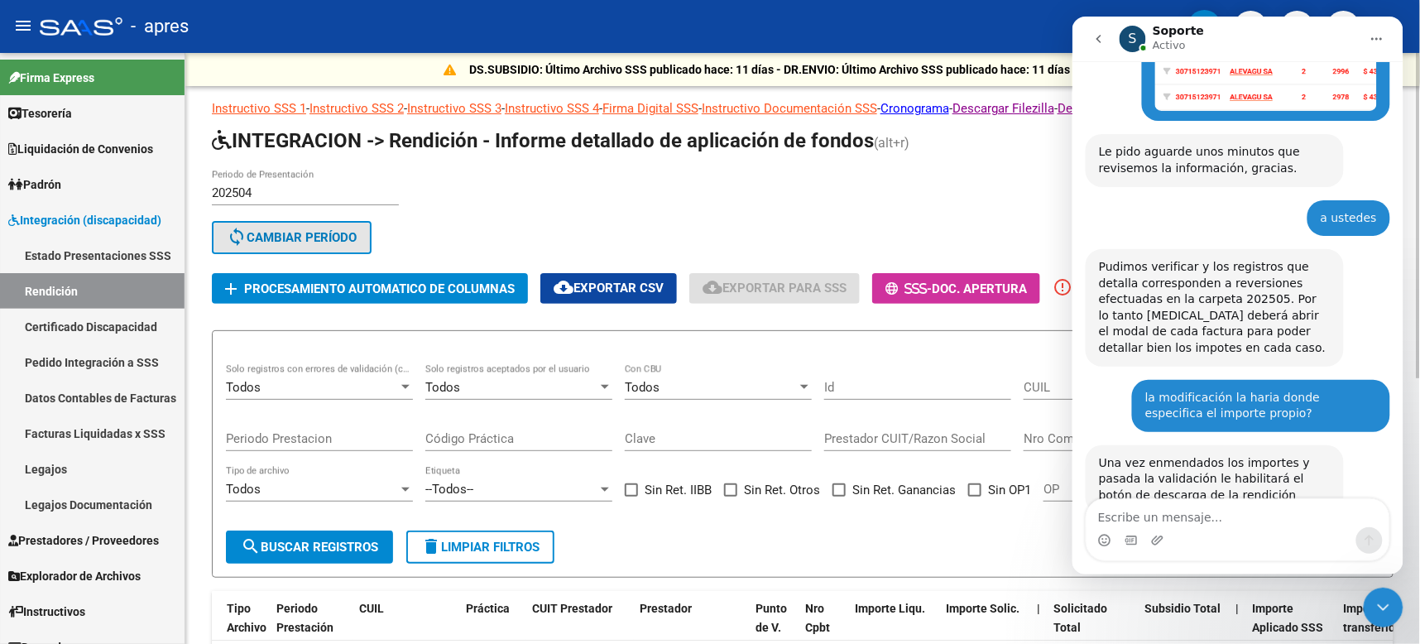
click at [292, 371] on div "Todos Solo registros con errores de validación (control 623 instructivo de rend…" at bounding box center [319, 382] width 187 height 36
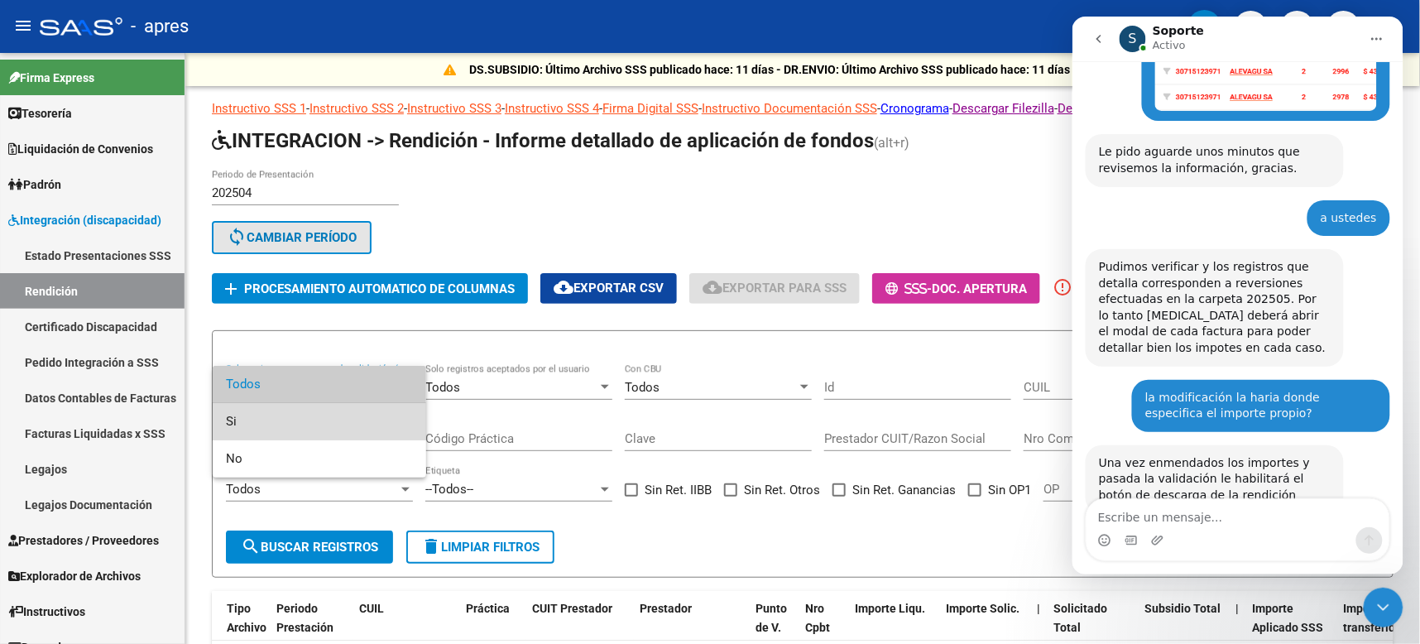
click at [235, 416] on span "Si" at bounding box center [319, 421] width 187 height 37
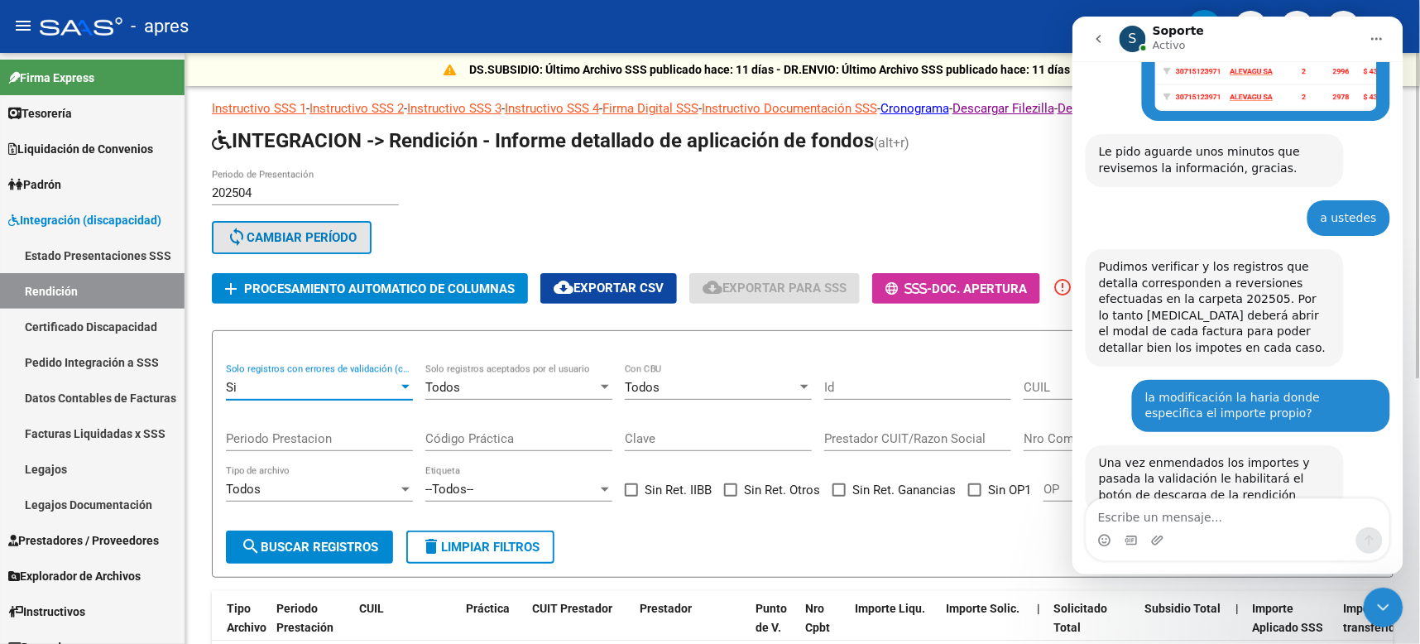
click at [344, 539] on span "search Buscar registros" at bounding box center [309, 546] width 137 height 15
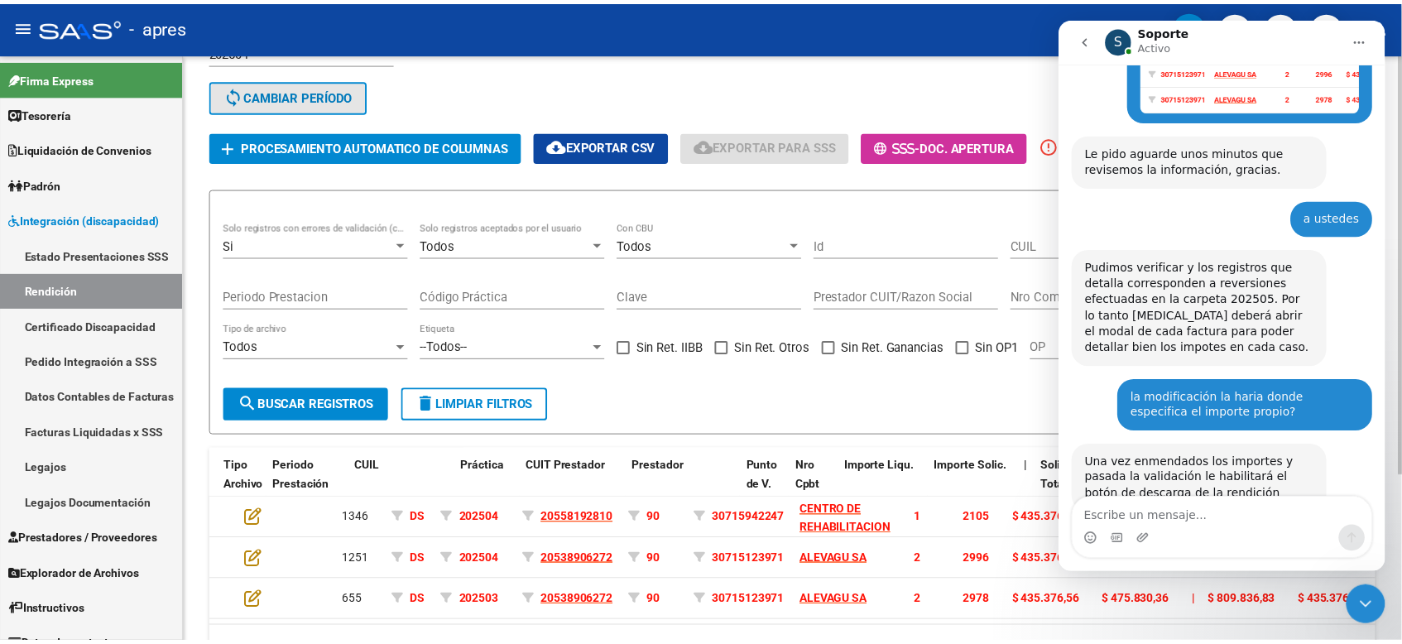
scroll to position [233, 0]
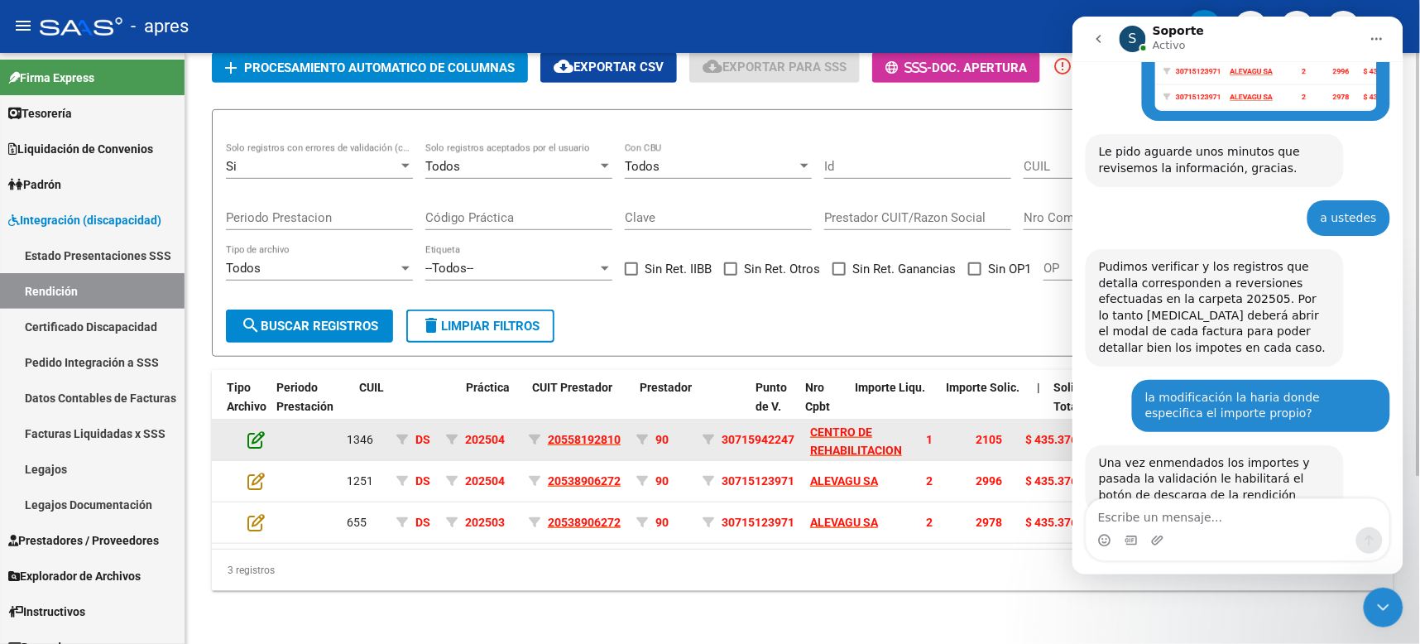
click at [256, 430] on icon at bounding box center [255, 439] width 17 height 18
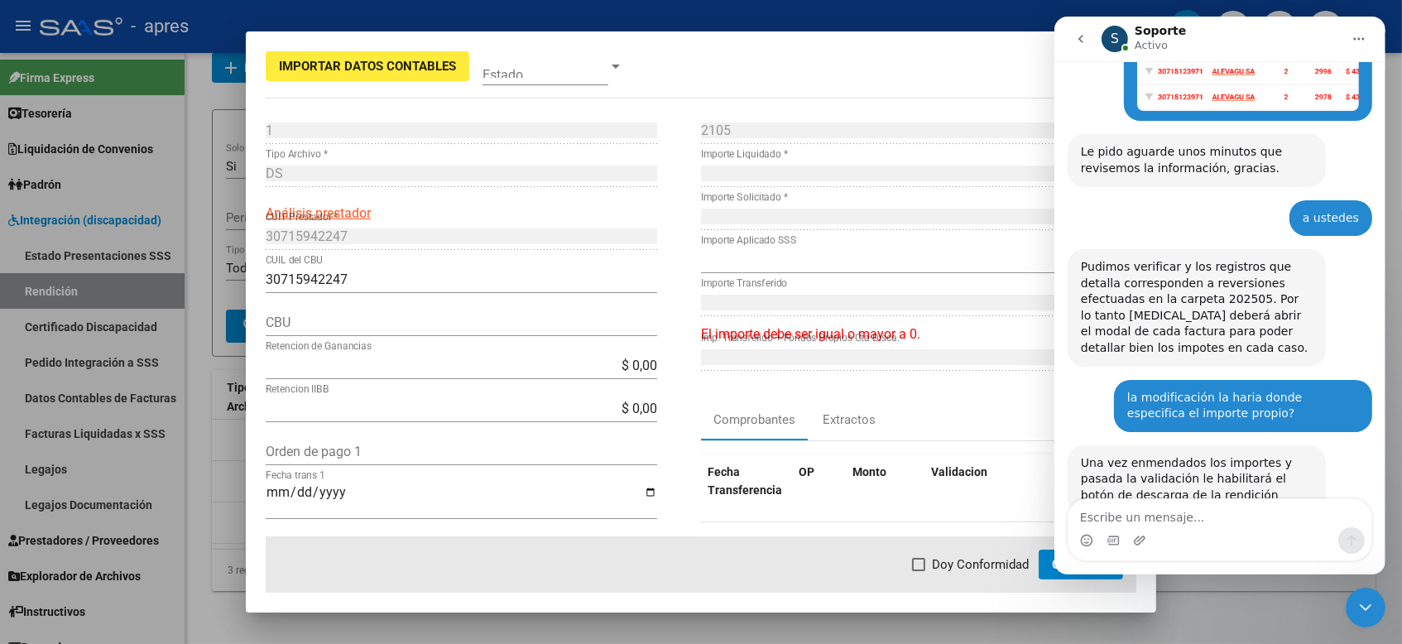
drag, startPoint x: 715, startPoint y: 46, endPoint x: 528, endPoint y: 26, distance: 188.1
click at [528, 26] on div "Importar Datos Contables Estado 1 Punto de Venta * DS Tipo Archivo * Análisis p…" at bounding box center [701, 322] width 1402 height 644
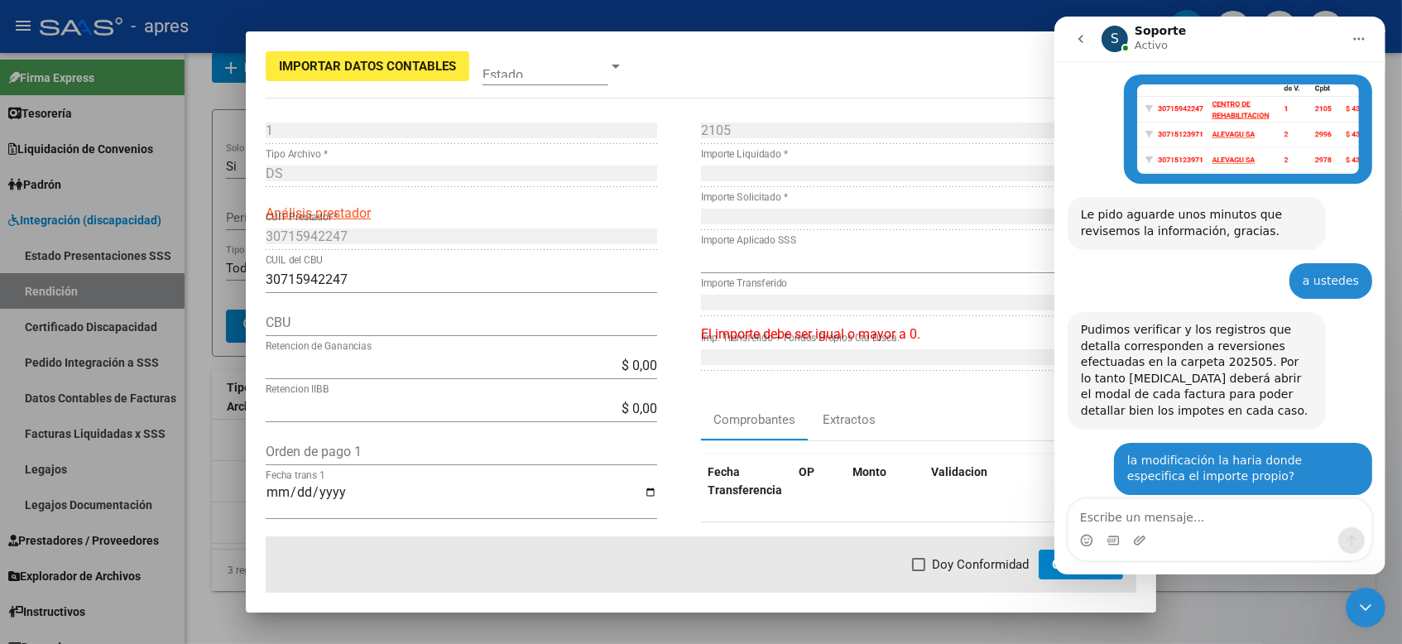
click at [1261, 572] on div "Cerrar Intercom Messenger" at bounding box center [1364, 607] width 40 height 40
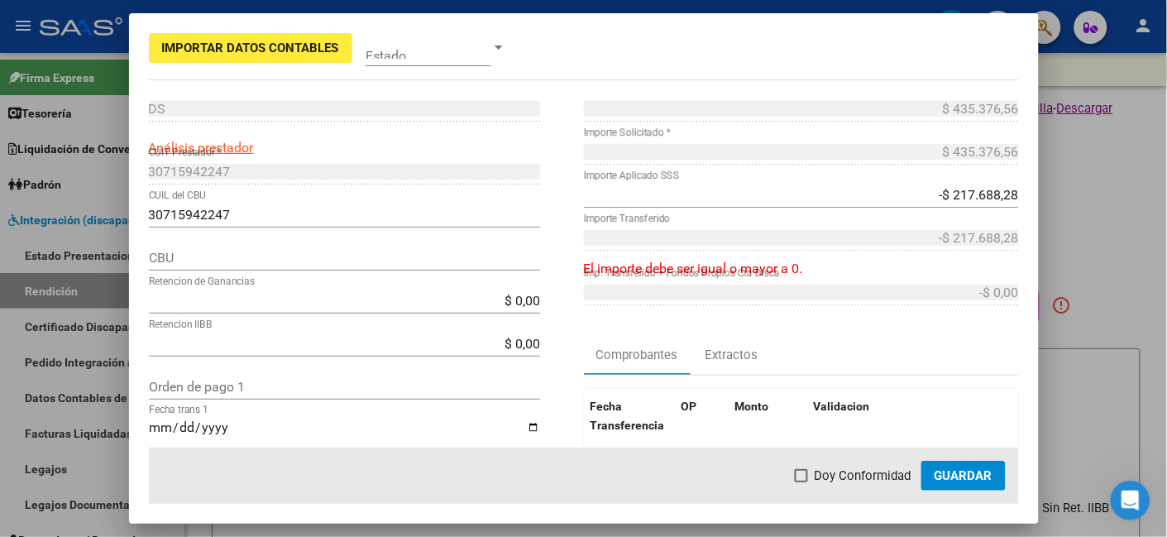
scroll to position [0, 0]
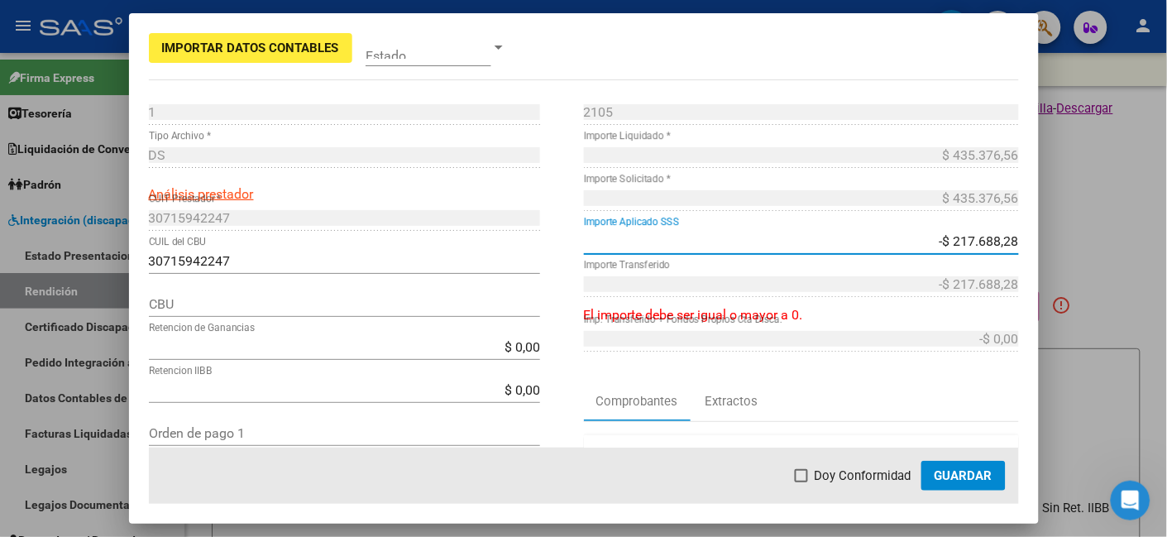
click at [955, 233] on input "-$ 217.688,28" at bounding box center [801, 241] width 435 height 16
drag, startPoint x: 923, startPoint y: 237, endPoint x: 1057, endPoint y: 237, distance: 134.0
click at [1054, 243] on div "Importar Datos Contables Estado 1 Punto de Venta * DS Tipo Archivo * Análisis p…" at bounding box center [583, 268] width 1167 height 537
type input "$ 0,00"
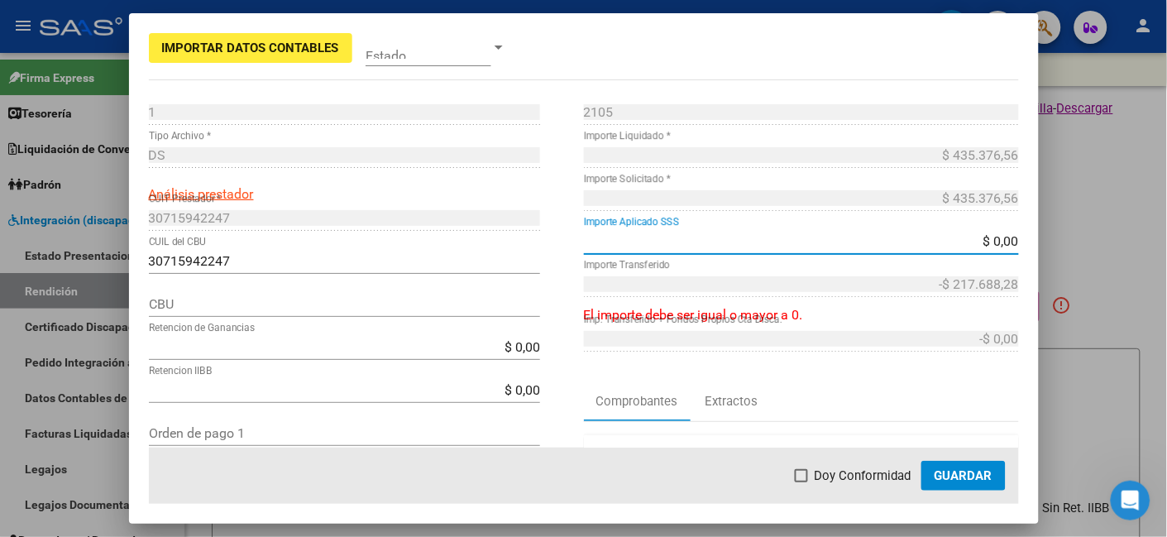
type input "$ 0,00"
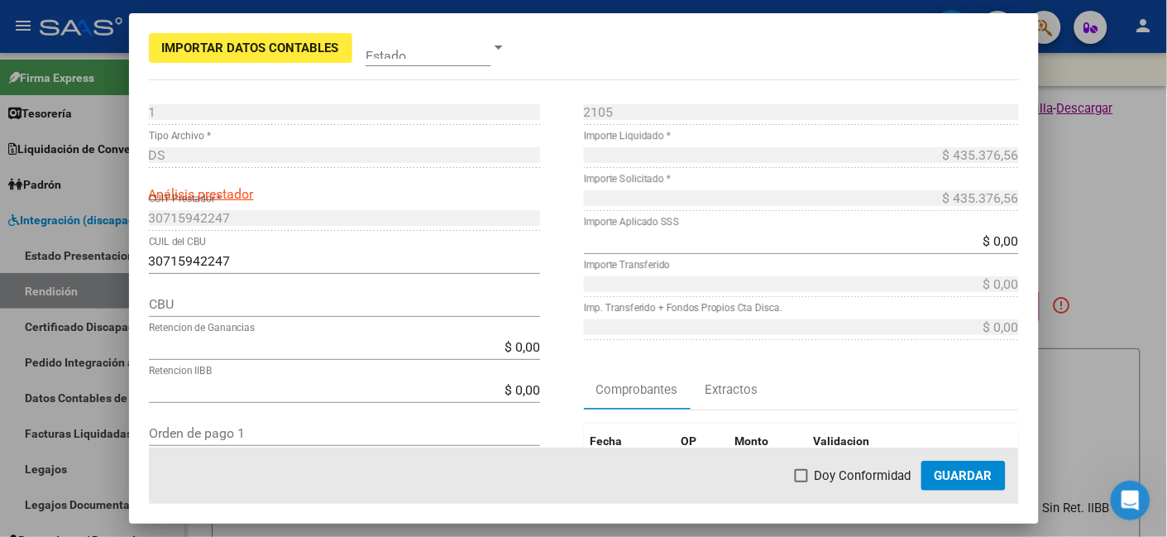
click at [828, 374] on div "2105 Nro Comprobante * $ 435.376,56 Importe Liquidado * $ 435.376,56 Importe So…" at bounding box center [801, 420] width 435 height 644
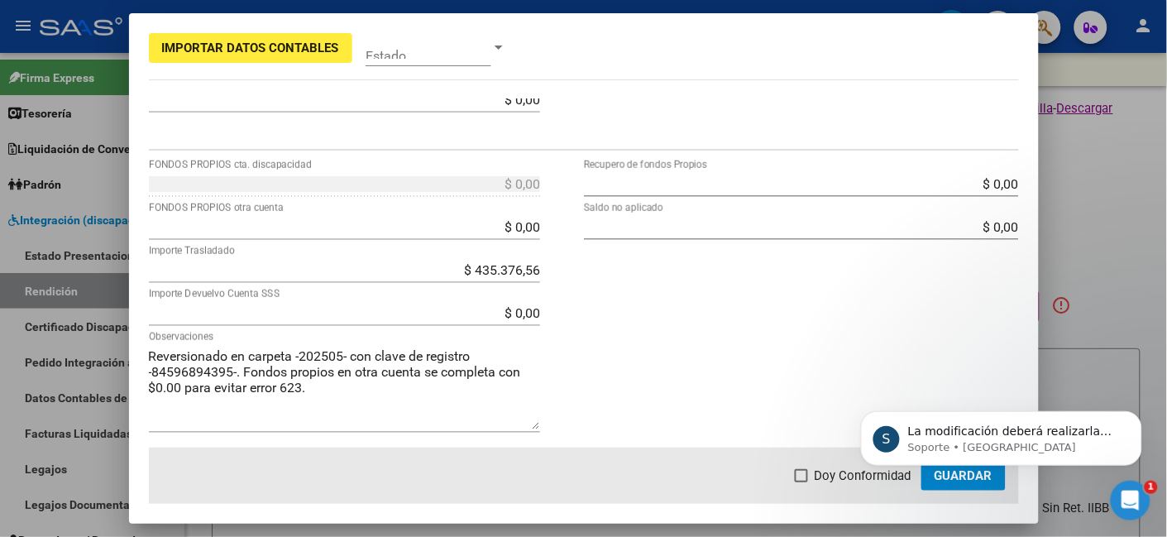
scroll to position [2696, 0]
click at [803, 479] on span at bounding box center [801, 475] width 13 height 13
click at [802, 482] on input "Doy Conformidad" at bounding box center [801, 482] width 1 height 1
checkbox input "true"
click at [974, 477] on body "S La modificación deberá realizarla conforme a lo que realizaron con cada factu…" at bounding box center [1001, 433] width 318 height 103
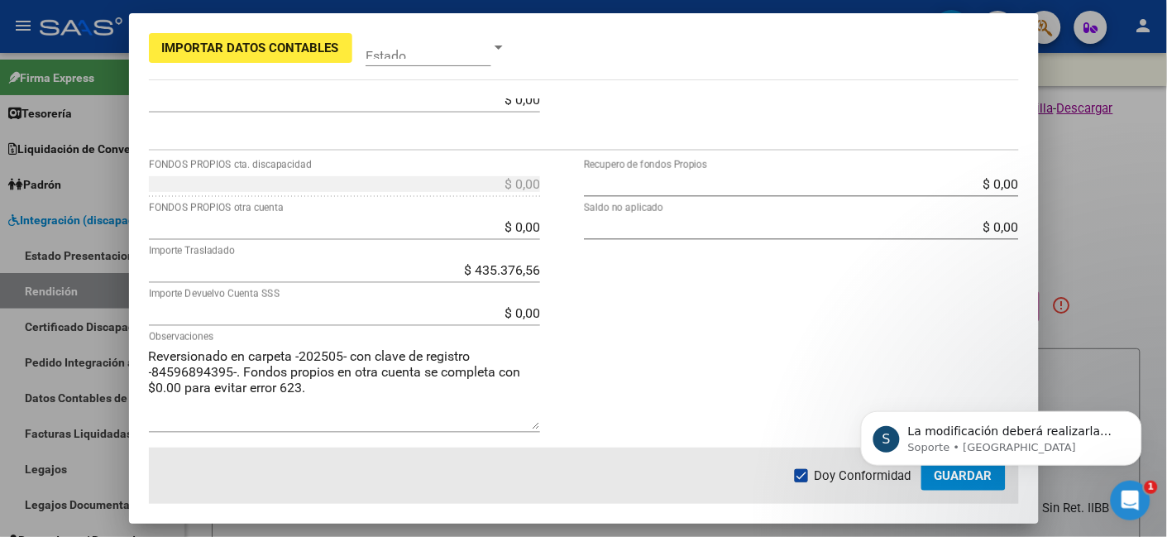
scroll to position [2761, 0]
click at [944, 473] on body "S La modificación deberá realizarla conforme a lo que realizaron con cada factu…" at bounding box center [1001, 433] width 318 height 103
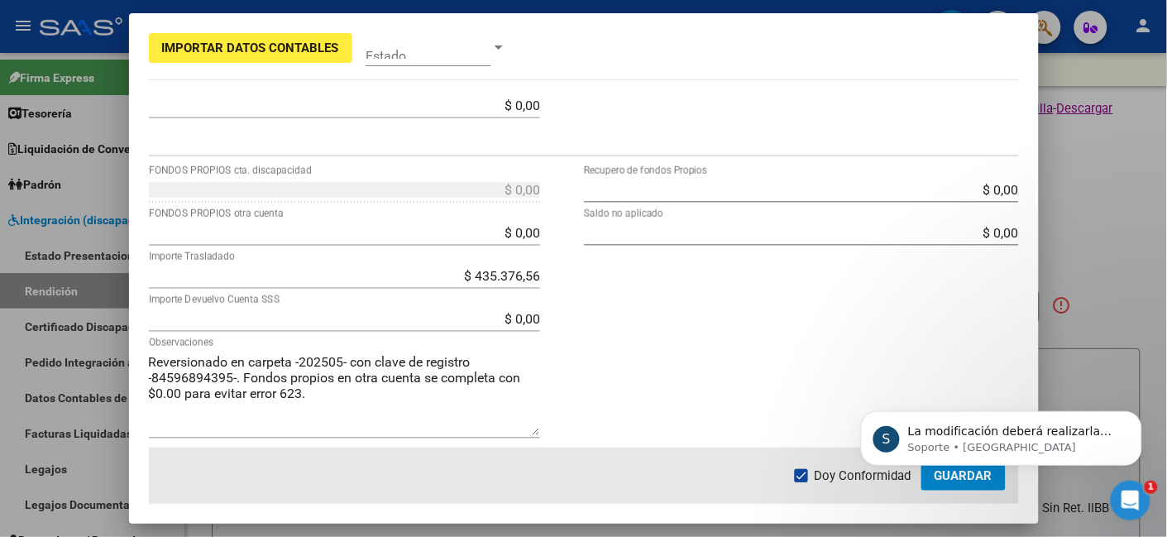
scroll to position [613, 0]
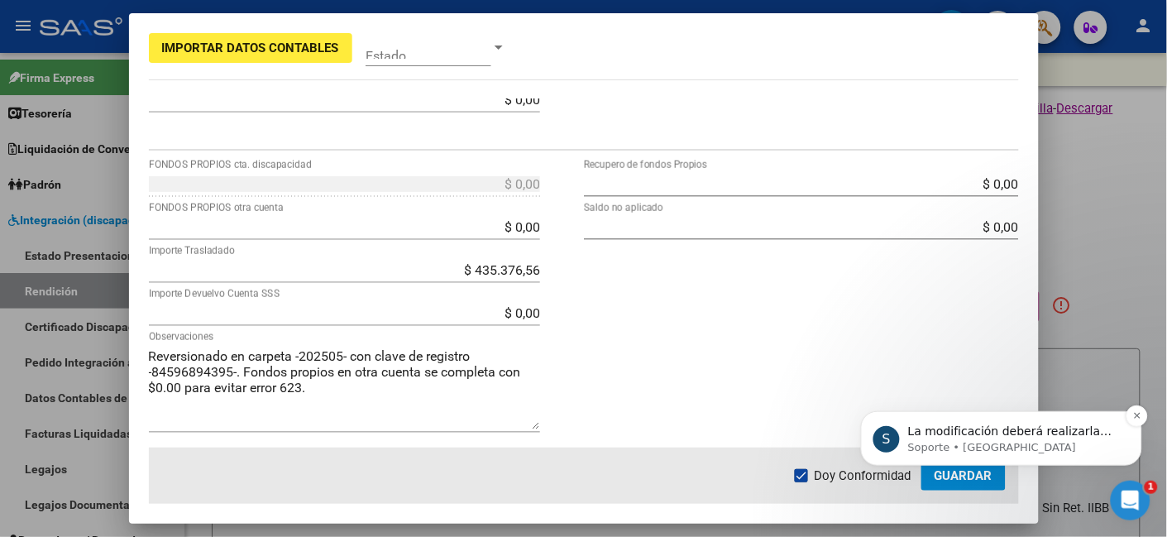
click at [1030, 434] on p "La modificación deberá realizarla conforme a lo que realizaron con cada factura…" at bounding box center [1014, 431] width 213 height 17
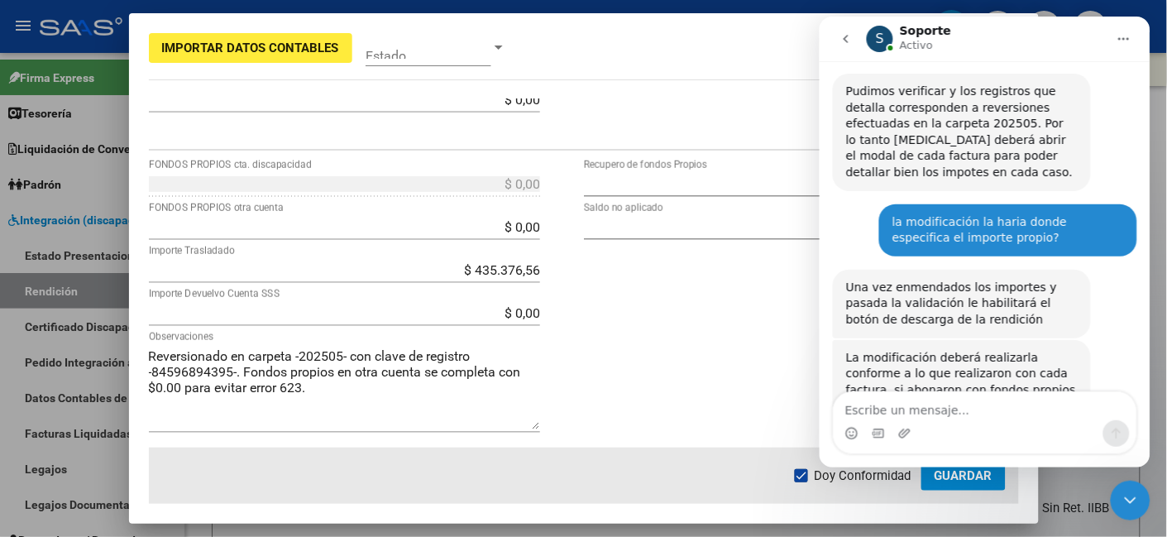
scroll to position [2, 0]
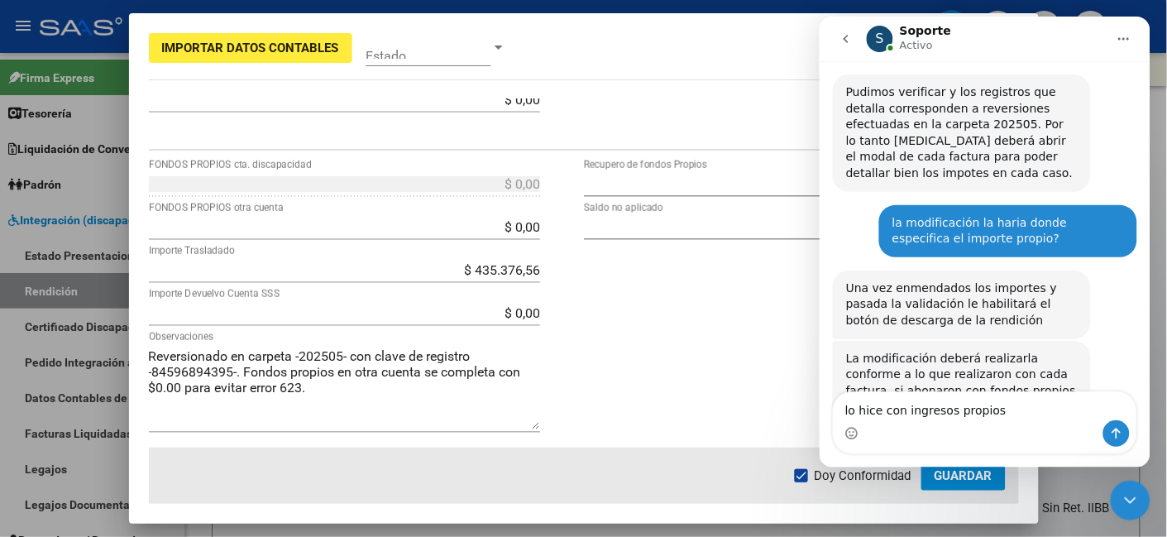
type textarea "lo hice con ingresos propios"
drag, startPoint x: 981, startPoint y: 407, endPoint x: 681, endPoint y: 407, distance: 300.3
click html "S Soporte Activo Somos el equipo de soporte del sistema. Si algo no funciona po…"
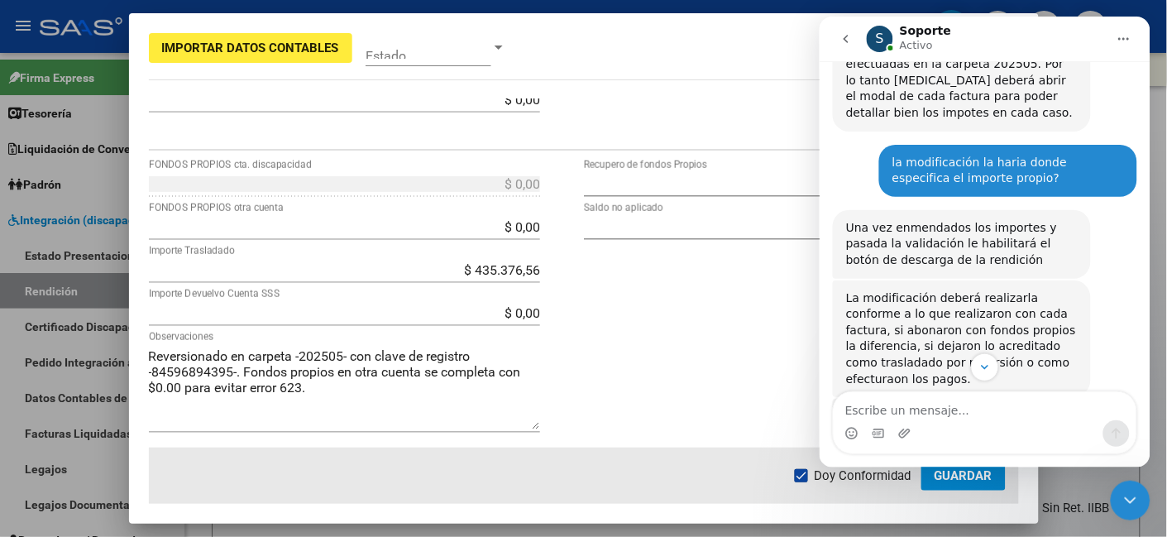
scroll to position [2788, 0]
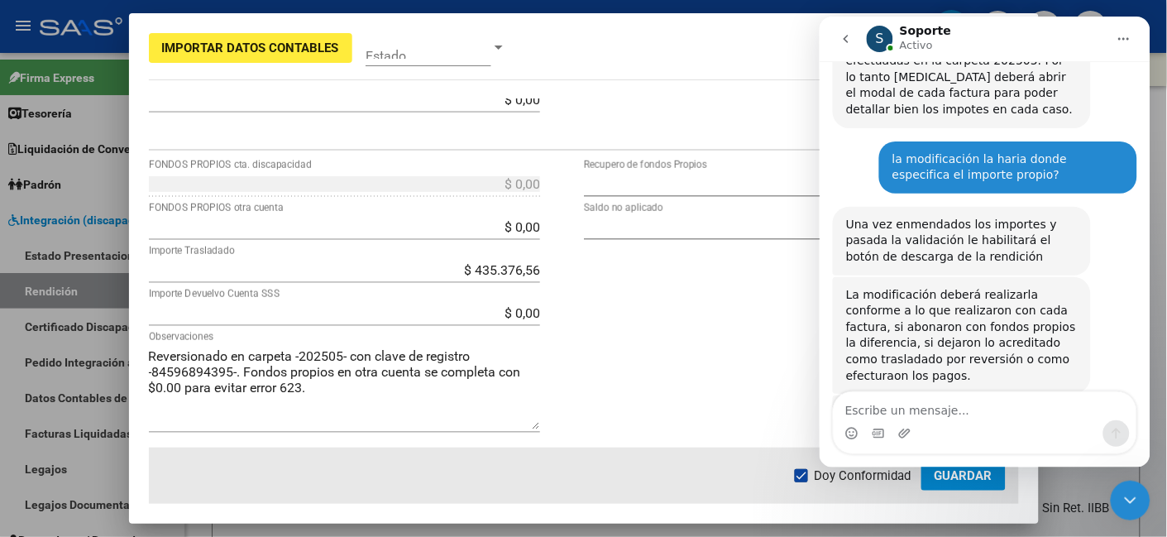
drag, startPoint x: 882, startPoint y: 395, endPoint x: 885, endPoint y: 403, distance: 8.9
click at [883, 398] on textarea "Escribe un mensaje..." at bounding box center [984, 405] width 303 height 28
type textarea "i"
type textarea "ok, muchas gracias por el apoyo."
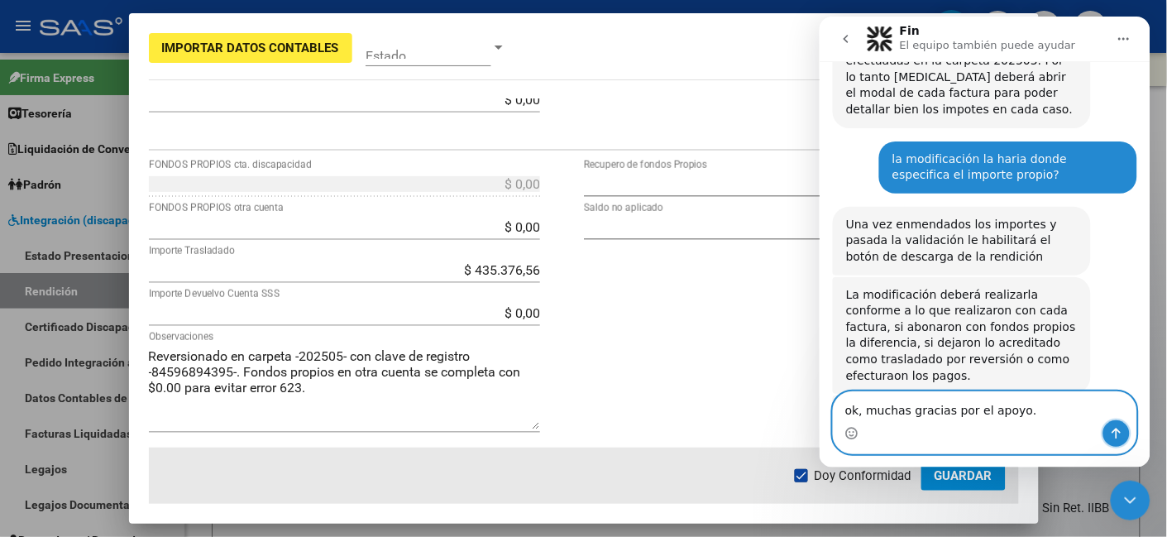
click at [1110, 436] on icon "Enviar un mensaje…" at bounding box center [1115, 432] width 13 height 13
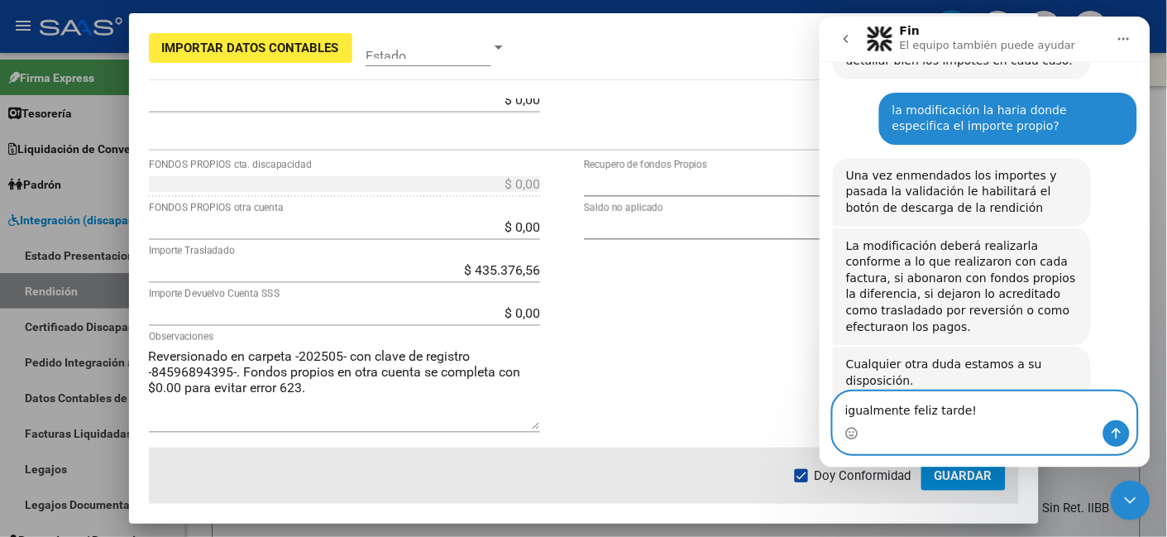
type textarea "igualmente feliz tarde!"
click at [1114, 429] on icon "Enviar un mensaje…" at bounding box center [1116, 433] width 9 height 11
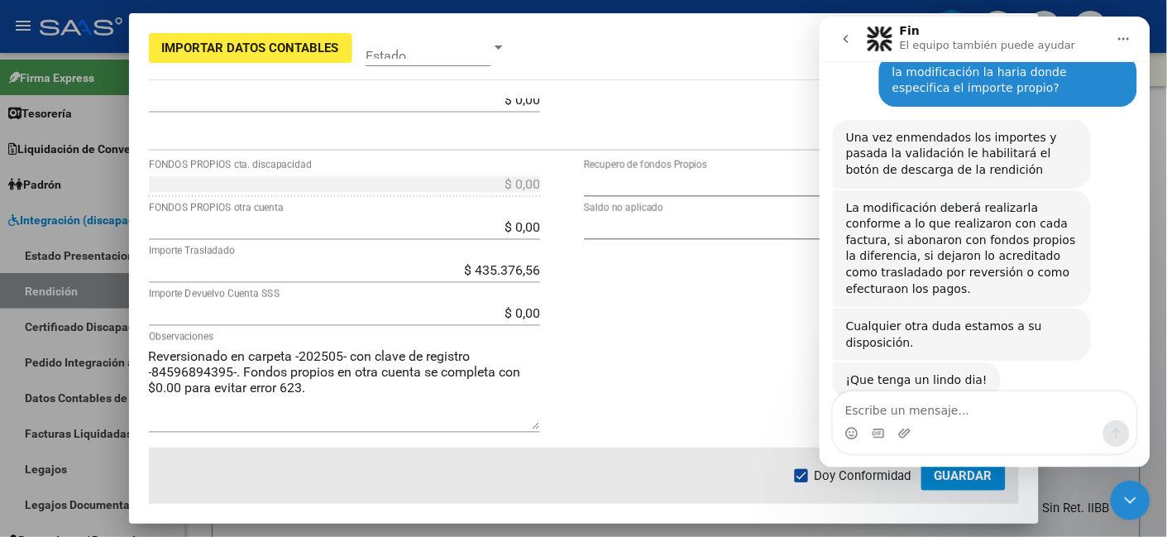
click at [1117, 493] on div "Cerrar Intercom Messenger" at bounding box center [1130, 500] width 40 height 40
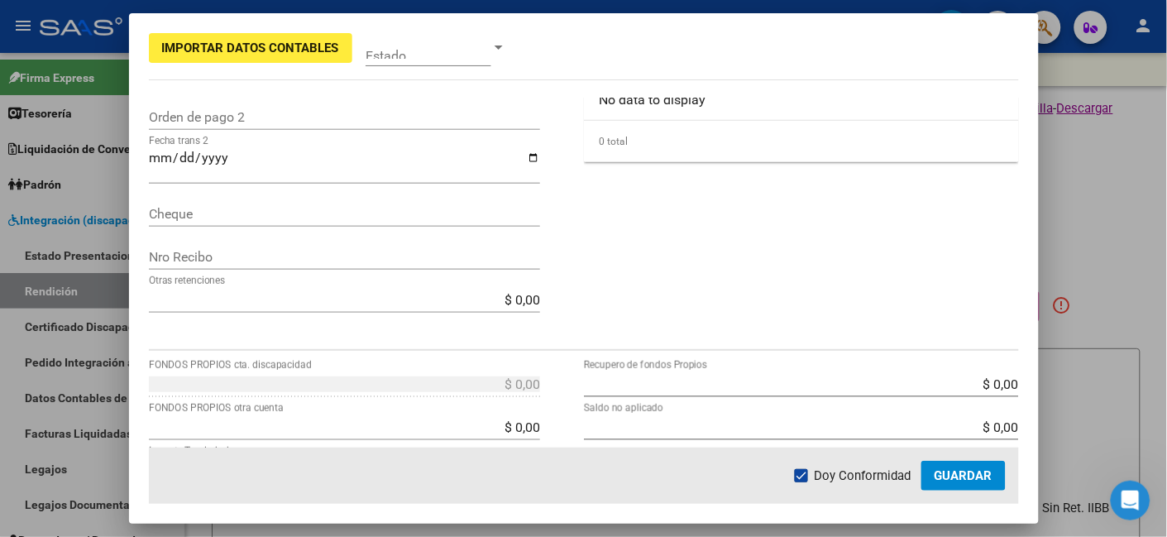
scroll to position [517, 0]
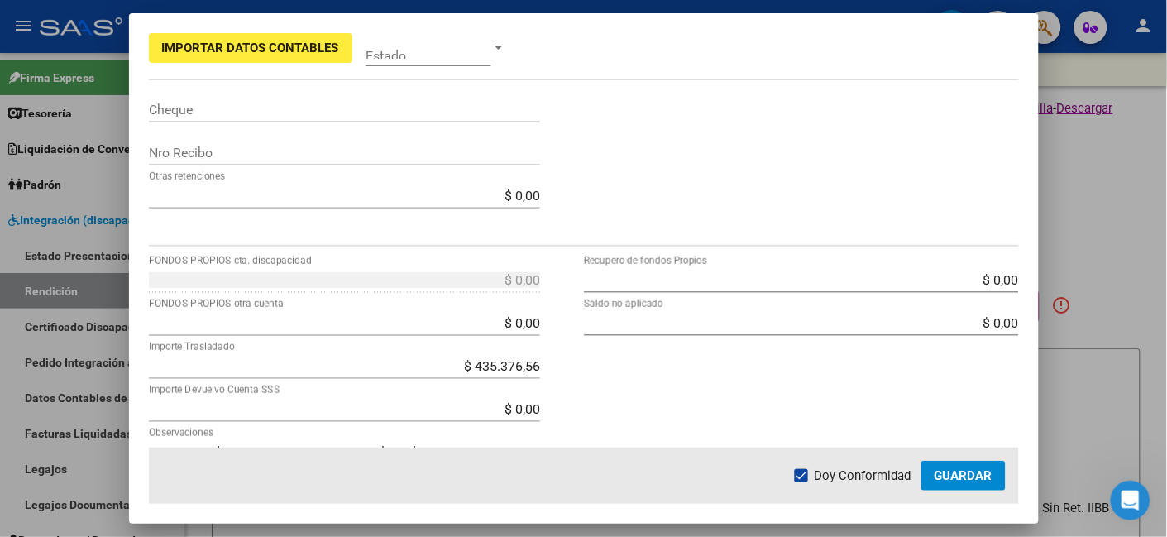
click at [462, 266] on form "1 Punto de Venta * DS Tipo Archivo * Análisis prestador 30715942247 CUIT Presta…" at bounding box center [584, 63] width 870 height 964
click at [462, 323] on input "$ 0,00" at bounding box center [344, 323] width 391 height 16
type input "$ 4.353.765,60"
type input "-$ 4.353.765,60"
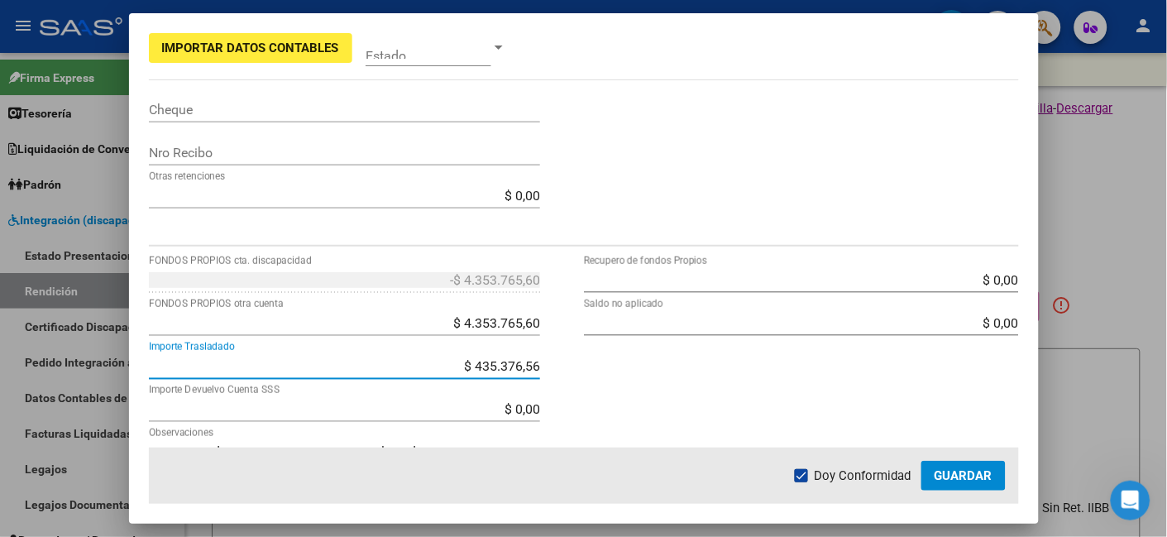
drag, startPoint x: 467, startPoint y: 366, endPoint x: 547, endPoint y: 364, distance: 80.3
click at [544, 363] on app-form-text-field "$ 435.376,56 Importe Trasladado" at bounding box center [351, 366] width 405 height 16
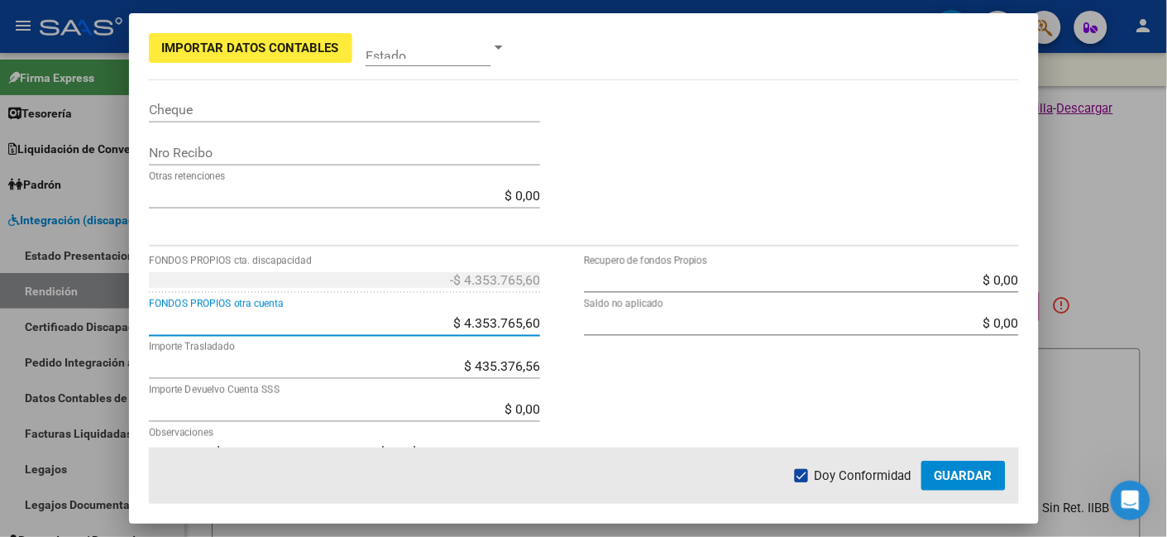
drag, startPoint x: 460, startPoint y: 323, endPoint x: 565, endPoint y: 323, distance: 105.1
click at [565, 323] on div "-$ 4.353.765,60 FONDOS PROPIOS cta. discapacidad $ 4.353.765,60 FONDOS PROPIOS …" at bounding box center [366, 405] width 435 height 279
paste input "35.376,56"
type input "$ 435.376,56"
type input "-$ 435.376,56"
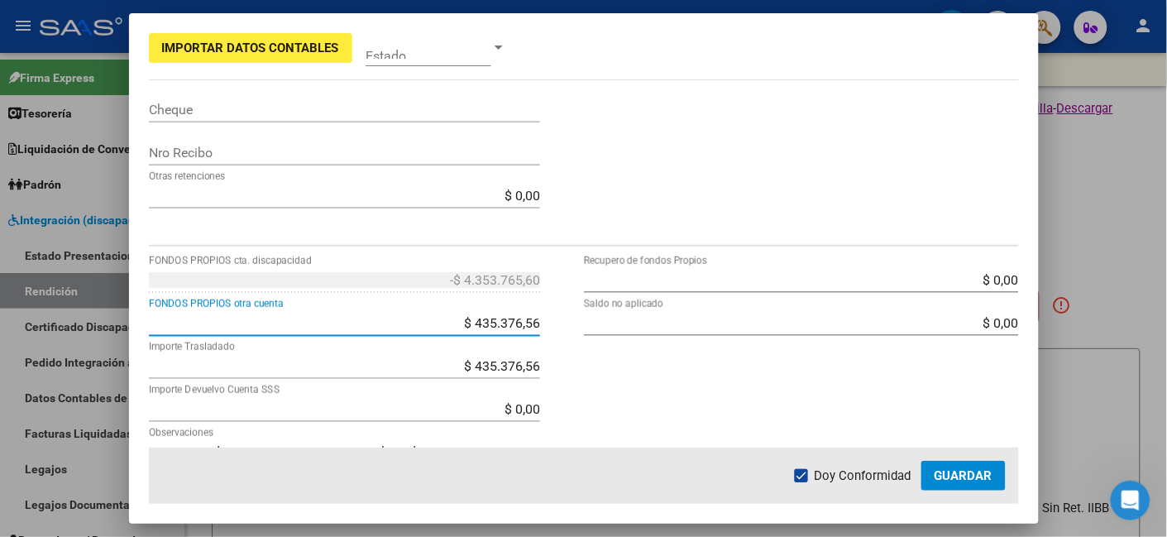
type input "-$ 435.376,56"
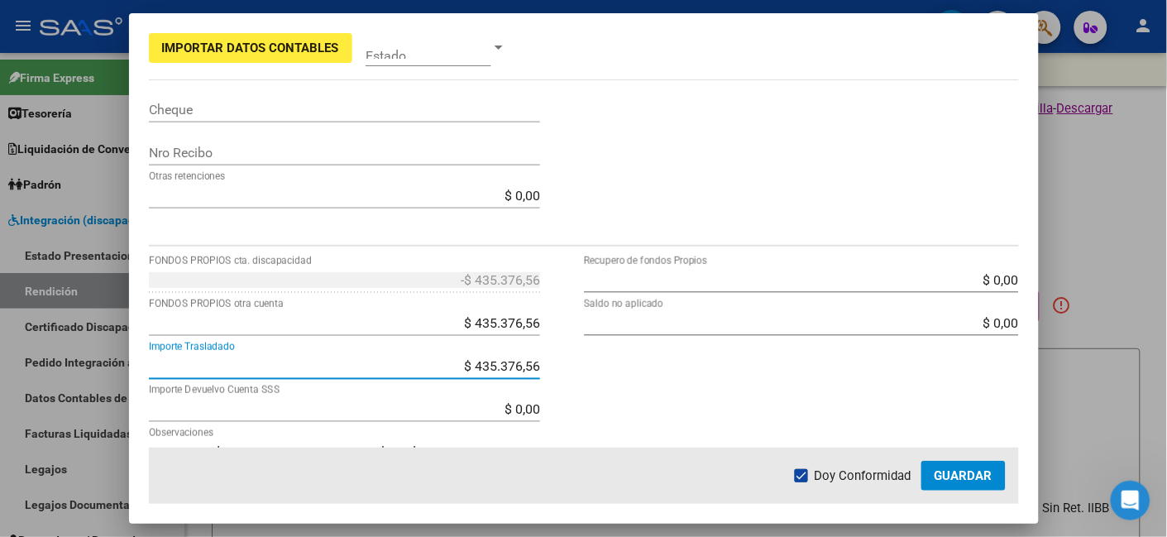
click at [488, 366] on input "$ 435.376,56" at bounding box center [344, 366] width 391 height 16
drag, startPoint x: 461, startPoint y: 362, endPoint x: 571, endPoint y: 335, distance: 113.4
click at [585, 346] on div "-$ 435.376,56 FONDOS PROPIOS cta. discapacidad $ 435.376,56 FONDOS PROPIOS otra…" at bounding box center [584, 405] width 870 height 279
type input "$ 0,00"
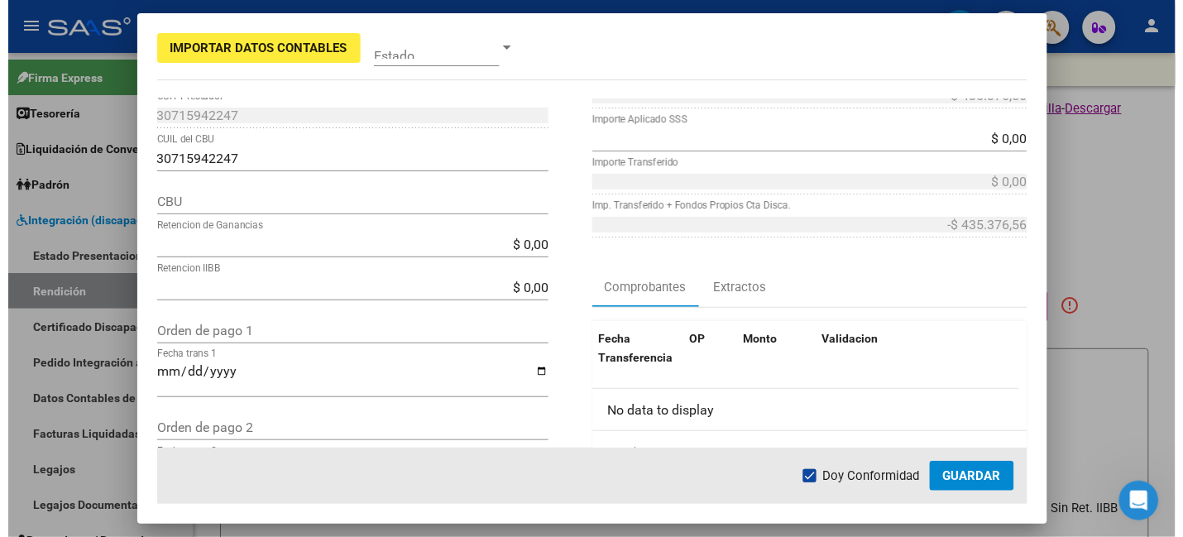
scroll to position [0, 0]
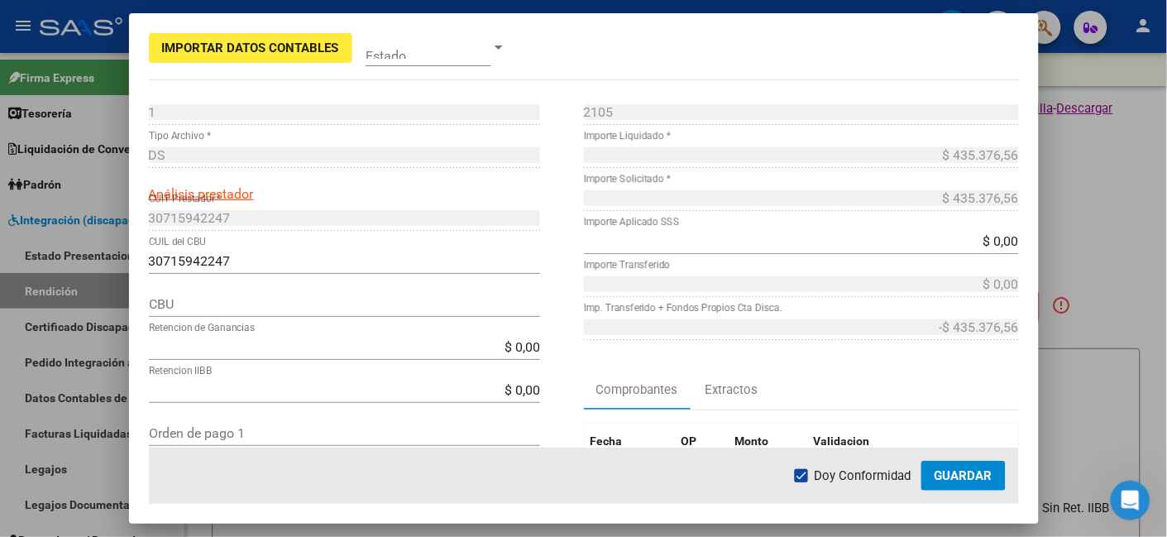
type input "$ 0,00"
click at [980, 471] on span "Guardar" at bounding box center [964, 475] width 58 height 15
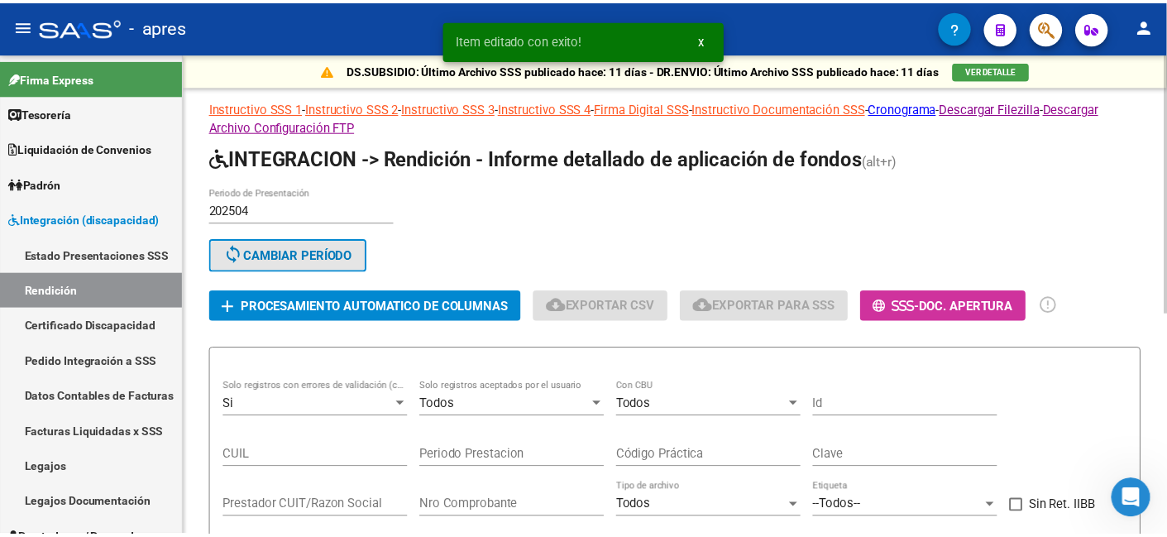
scroll to position [410, 0]
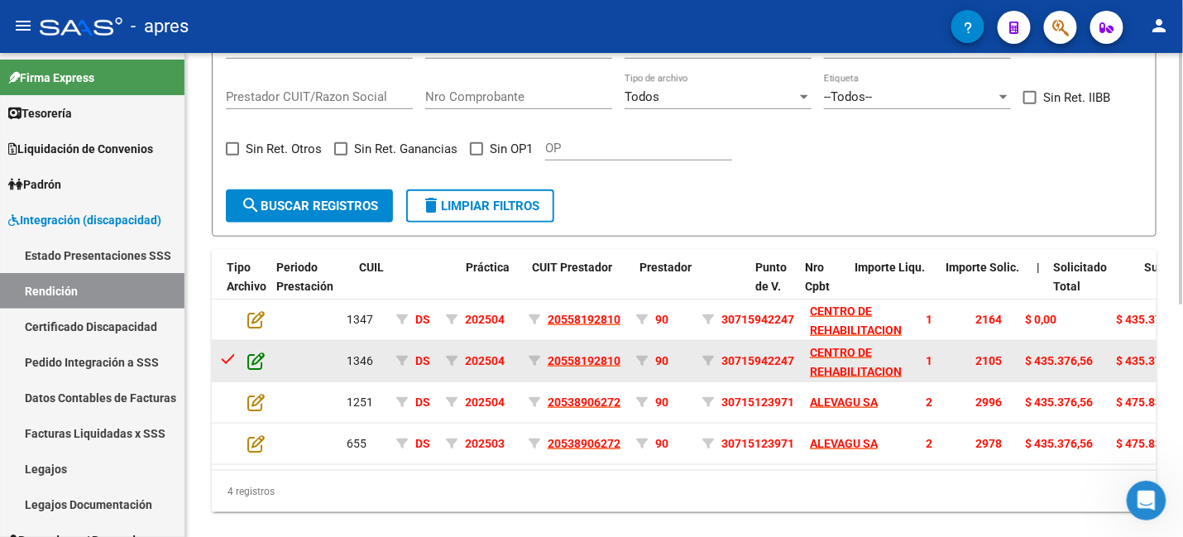
click at [255, 352] on icon at bounding box center [255, 361] width 17 height 18
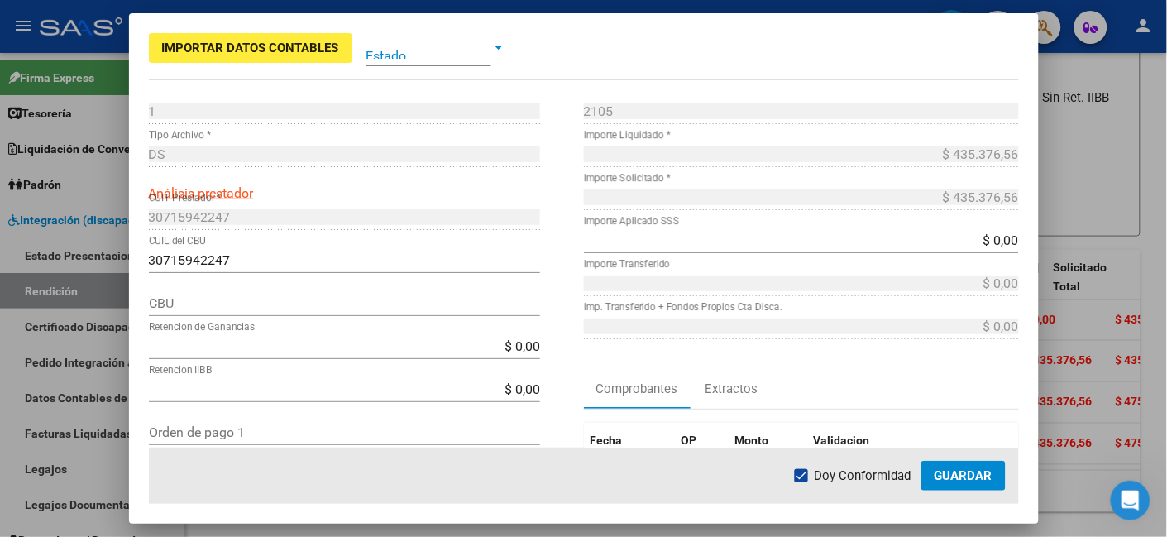
scroll to position [0, 0]
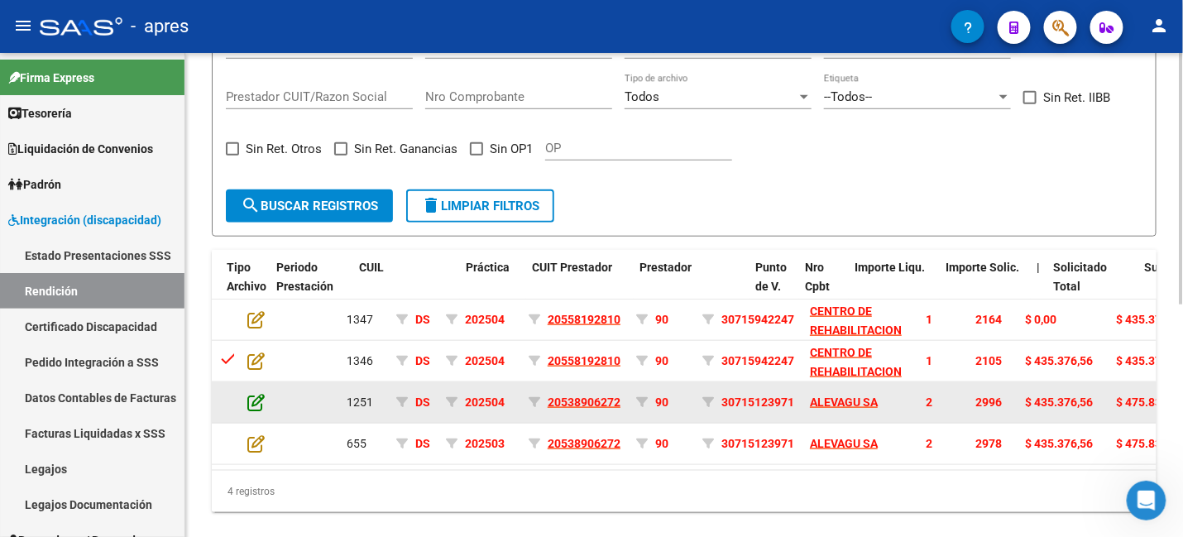
click at [248, 395] on icon at bounding box center [255, 402] width 17 height 18
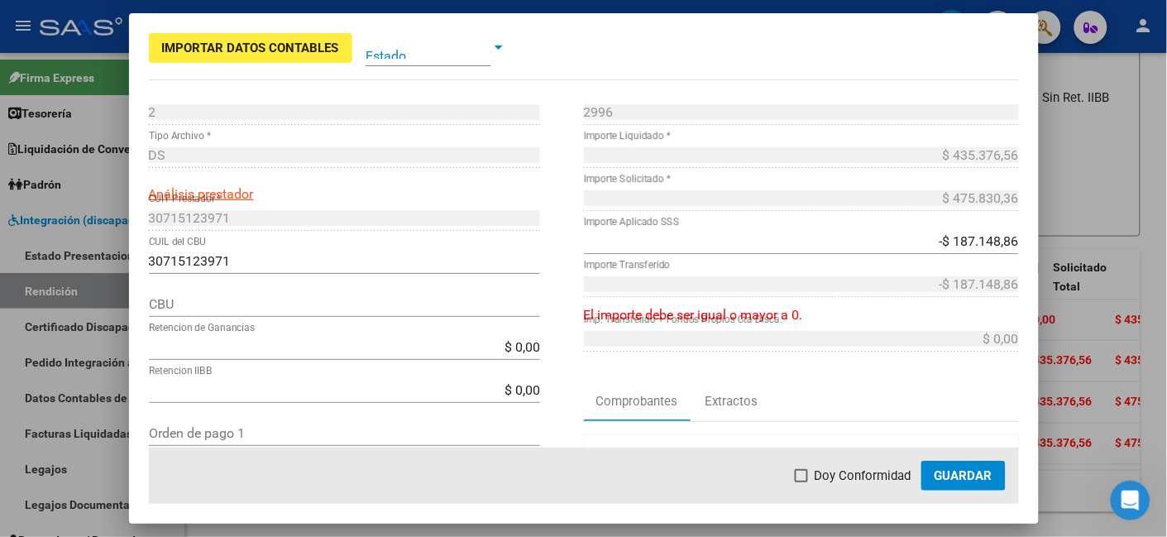
click at [974, 244] on input "-$ 187.148,86" at bounding box center [801, 241] width 435 height 16
drag, startPoint x: 920, startPoint y: 244, endPoint x: 1080, endPoint y: 240, distance: 159.7
click at [1080, 240] on div "Importar Datos Contables Estado 2 Punto de Venta * DS Tipo Archivo * Análisis p…" at bounding box center [583, 268] width 1167 height 537
type input "-$ 0,00"
type input "$ 0,00"
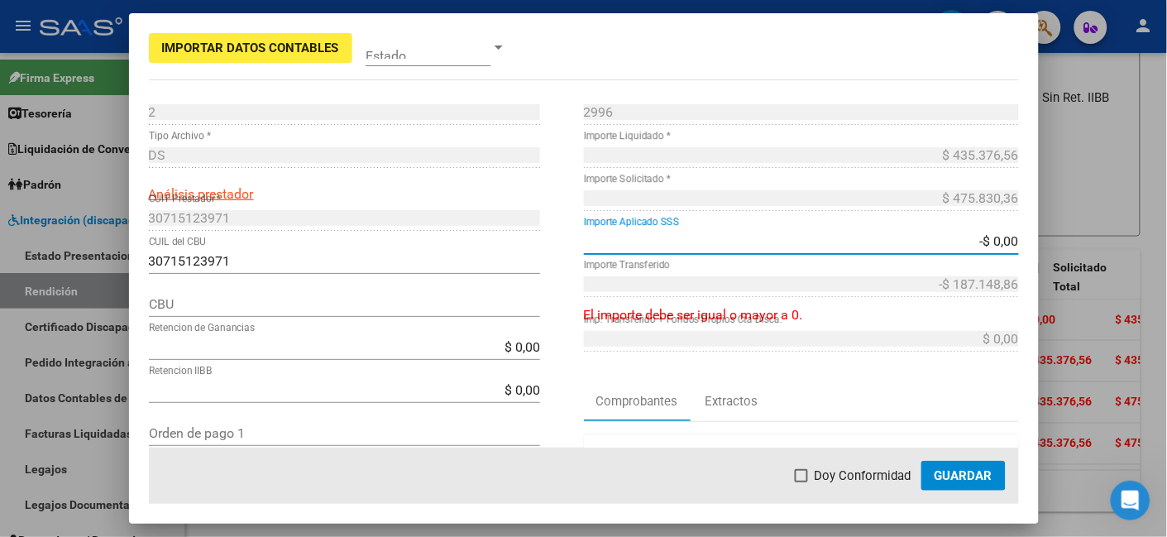
type input "-$ 0,00"
click at [520, 227] on div "30715123971 CUIT Prestador *" at bounding box center [344, 217] width 391 height 26
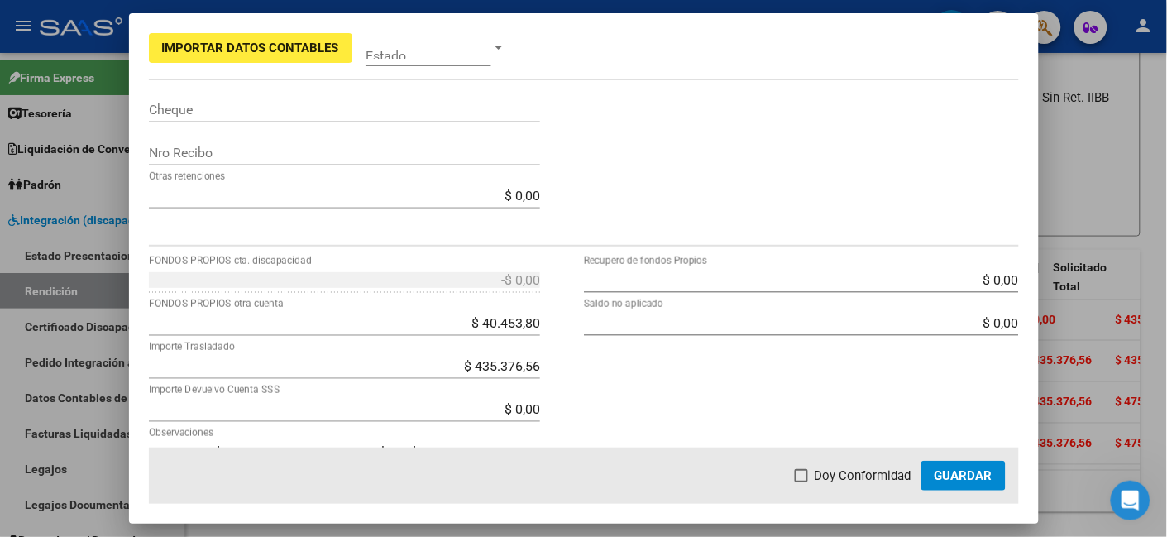
scroll to position [613, 0]
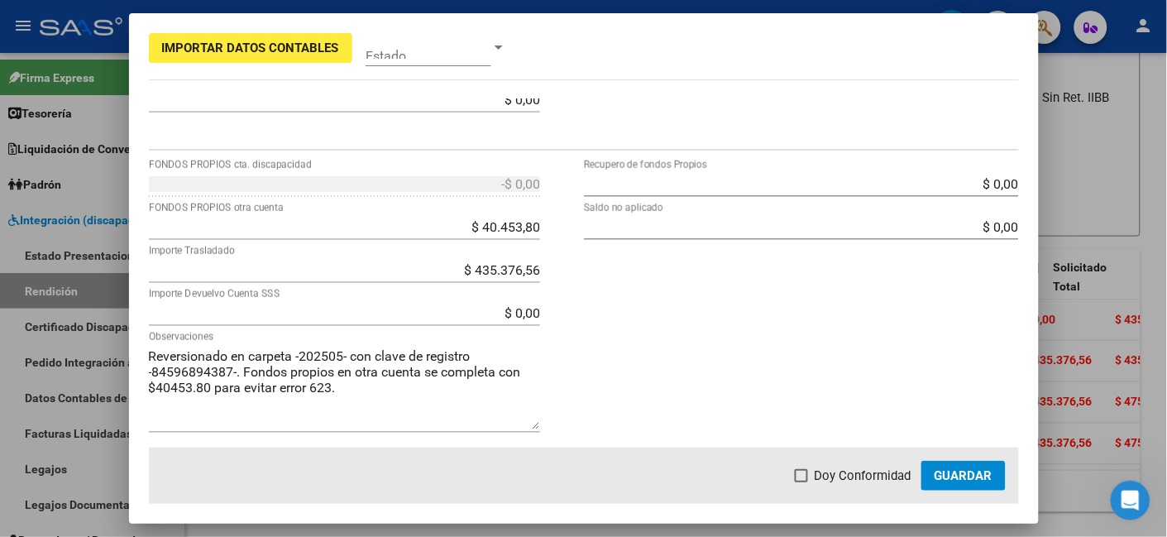
click at [519, 241] on div "$ 40.453,80 FONDOS PROPIOS otra cuenta" at bounding box center [344, 234] width 391 height 43
click at [504, 226] on input "$ 40.453,80" at bounding box center [344, 227] width 391 height 16
drag, startPoint x: 472, startPoint y: 227, endPoint x: 600, endPoint y: 225, distance: 127.4
click at [600, 225] on div "-$ 0,00 FONDOS PROPIOS cta. discapacidad $ 404.053,80 FONDOS PROPIOS otra cuent…" at bounding box center [584, 309] width 870 height 279
type input "$ 0,00"
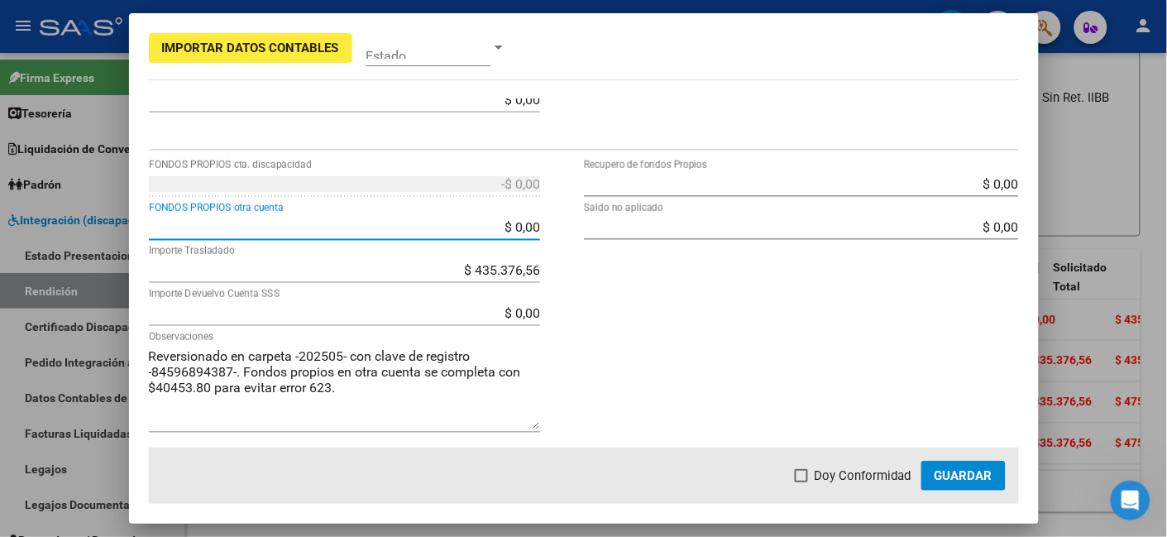
type input "$ 40.453,80"
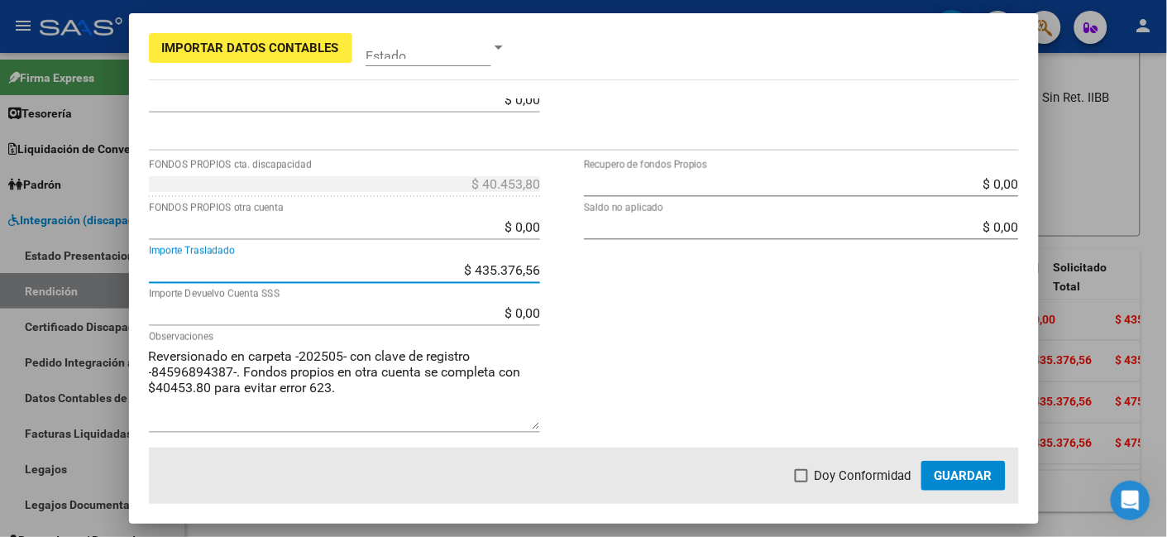
drag, startPoint x: 461, startPoint y: 268, endPoint x: 584, endPoint y: 268, distance: 123.3
click at [584, 268] on div "$ 40.453,80 FONDOS PROPIOS cta. discapacidad $ 0,00 FONDOS PROPIOS otra cuenta …" at bounding box center [584, 309] width 870 height 279
click at [488, 213] on div "$ 0,00 FONDOS PROPIOS otra cuenta" at bounding box center [344, 226] width 391 height 26
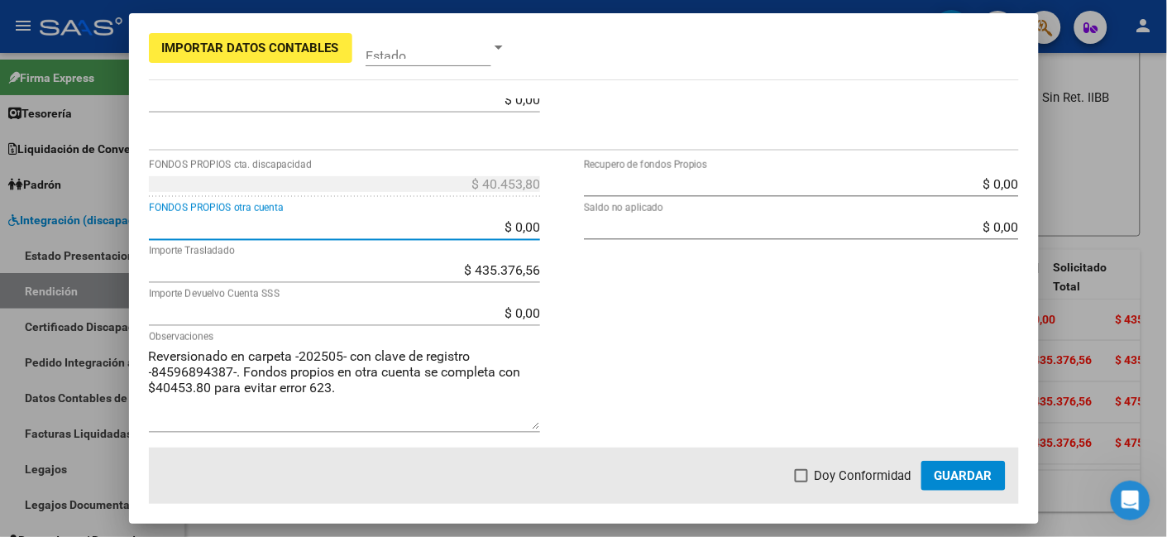
paste input "435.376,56"
type input "$ 435.376,56"
type input "-$ 394.922,76"
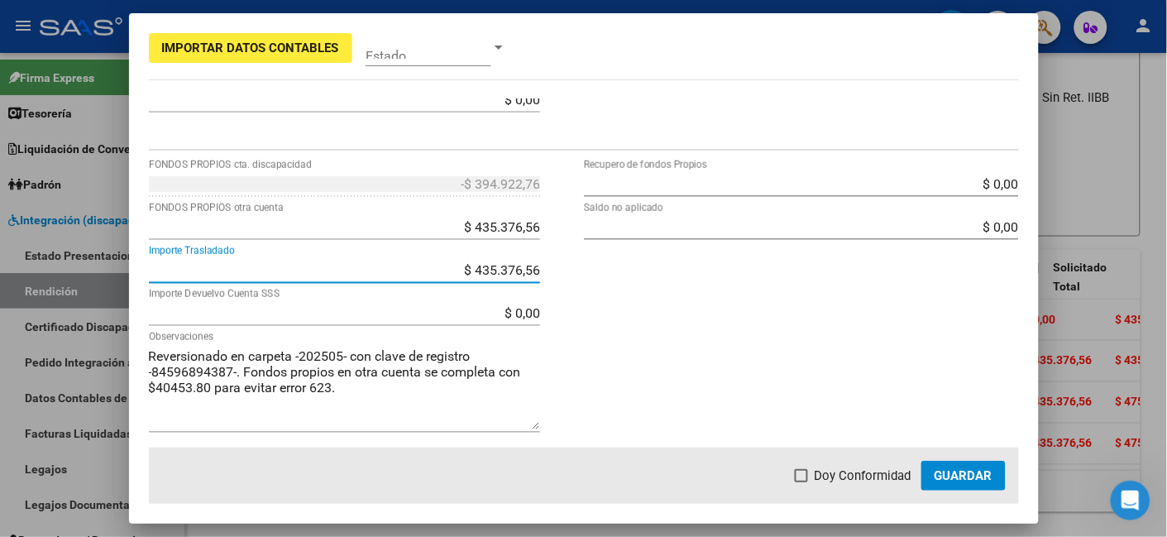
drag, startPoint x: 467, startPoint y: 266, endPoint x: 662, endPoint y: 273, distance: 194.5
click at [662, 273] on div "-$ 394.922,76 FONDOS PROPIOS cta. discapacidad $ 435.376,56 FONDOS PROPIOS otra…" at bounding box center [584, 309] width 870 height 279
type input "$ 0,00"
type input "$ 40.453,80"
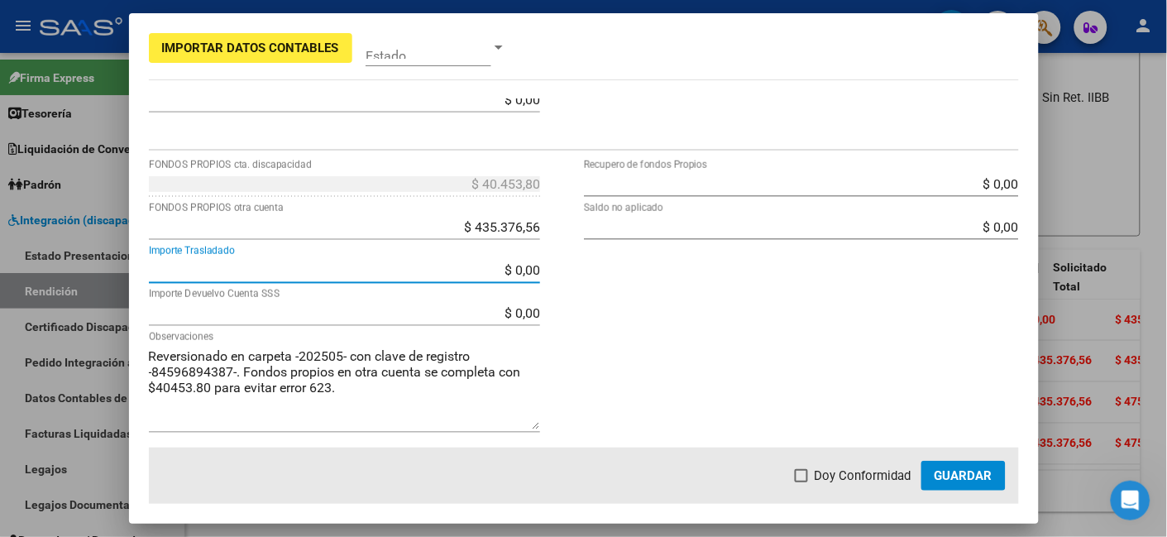
drag, startPoint x: 875, startPoint y: 465, endPoint x: 950, endPoint y: 467, distance: 74.5
click at [882, 466] on span "Doy Conformidad" at bounding box center [863, 476] width 97 height 20
click at [802, 482] on input "Doy Conformidad" at bounding box center [801, 482] width 1 height 1
checkbox input "true"
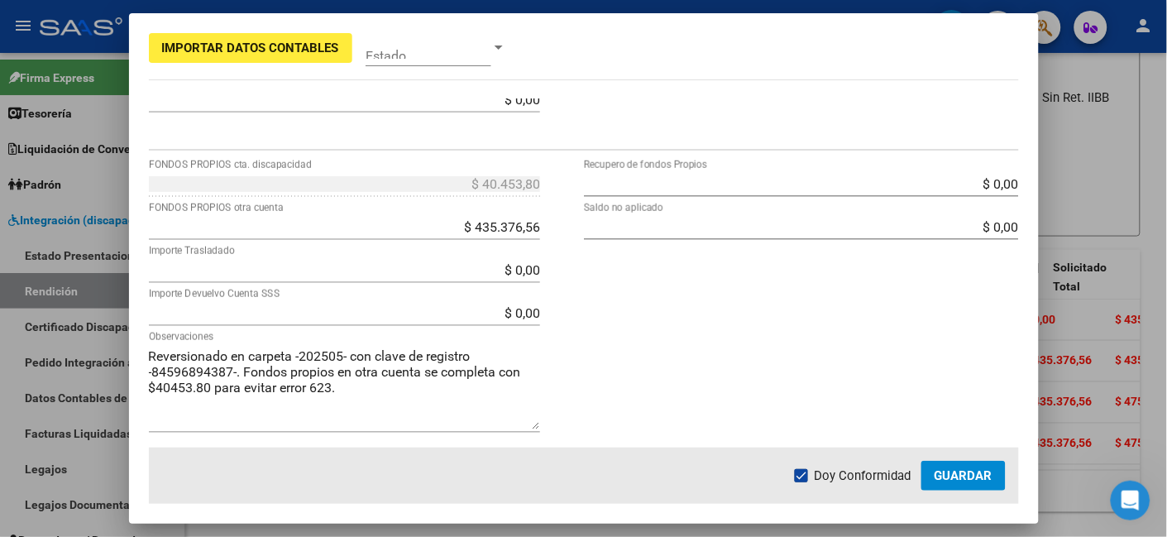
click at [960, 468] on span "Guardar" at bounding box center [964, 475] width 58 height 15
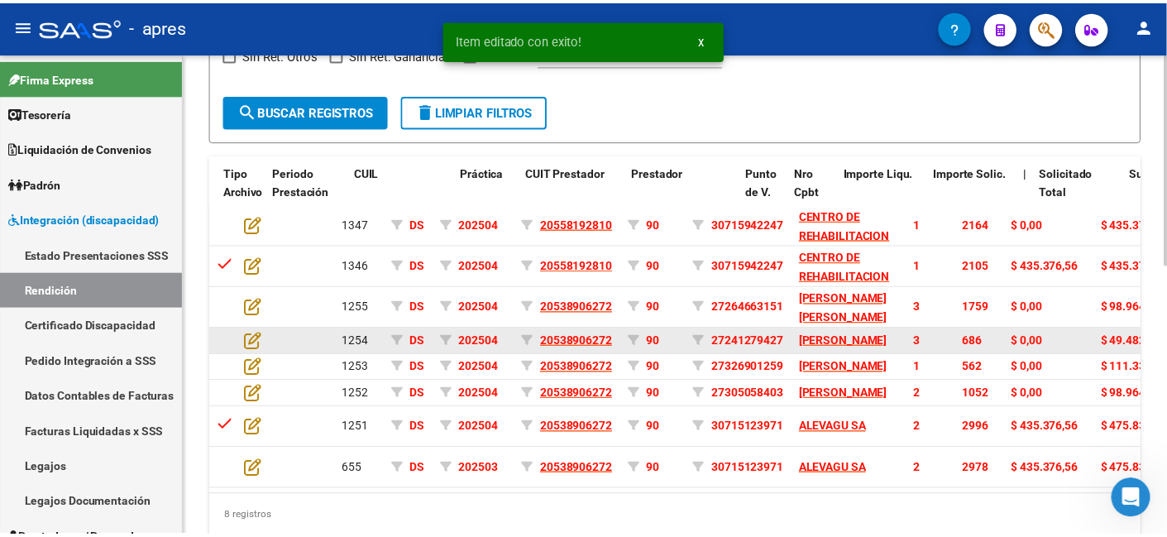
scroll to position [612, 0]
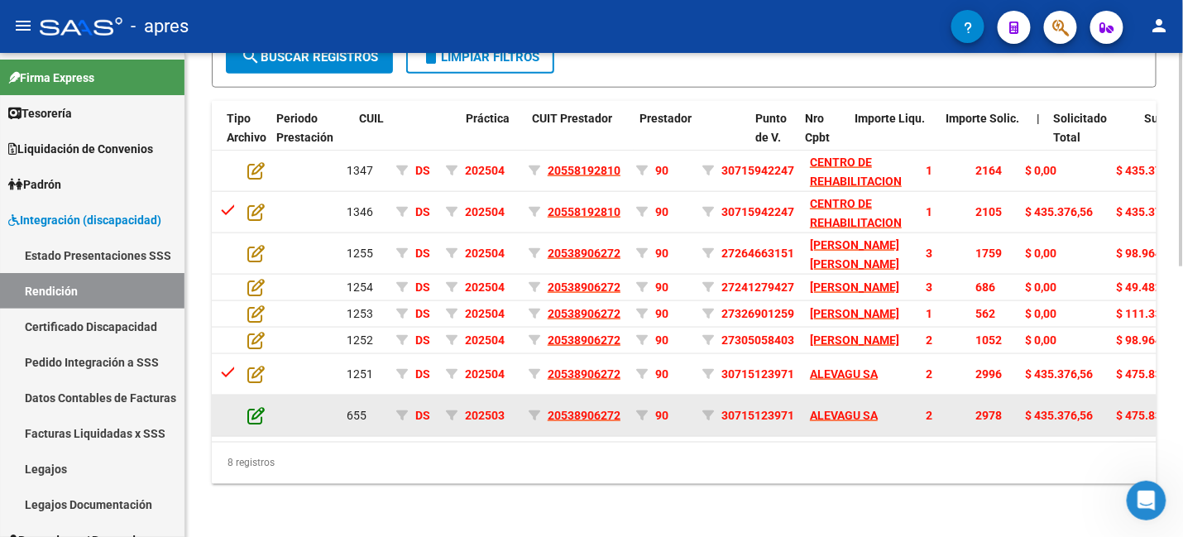
click at [254, 406] on icon at bounding box center [255, 415] width 17 height 18
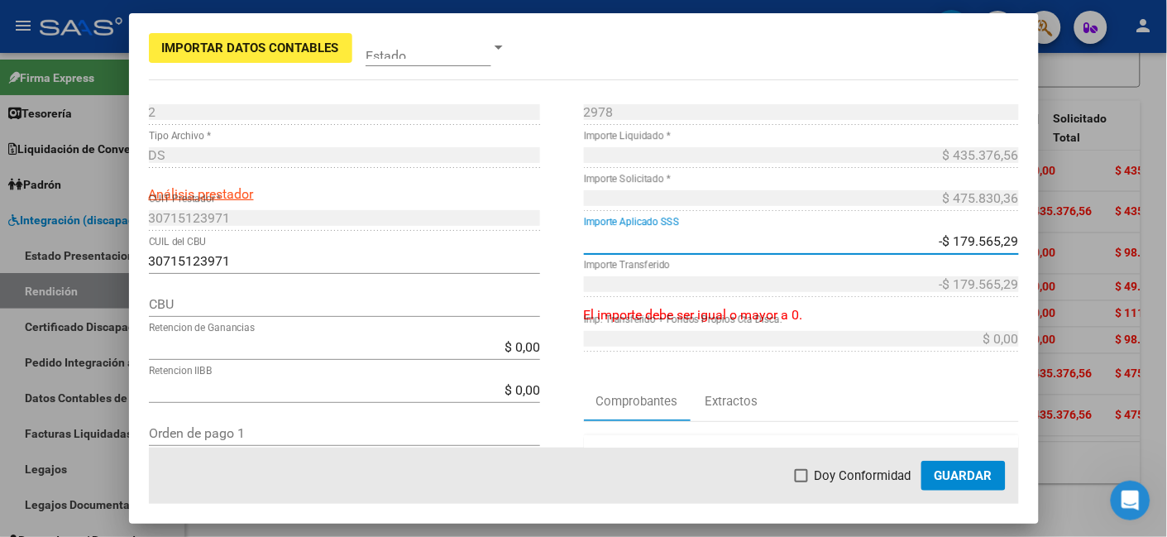
drag, startPoint x: 940, startPoint y: 237, endPoint x: 1081, endPoint y: 243, distance: 141.6
click at [1081, 243] on div "Importar Datos Contables Estado 2 Punto de Venta * DS Tipo Archivo * Análisis p…" at bounding box center [583, 268] width 1167 height 537
type input "-$ 0,00"
type input "$ 0,00"
type input "-$ 0,00"
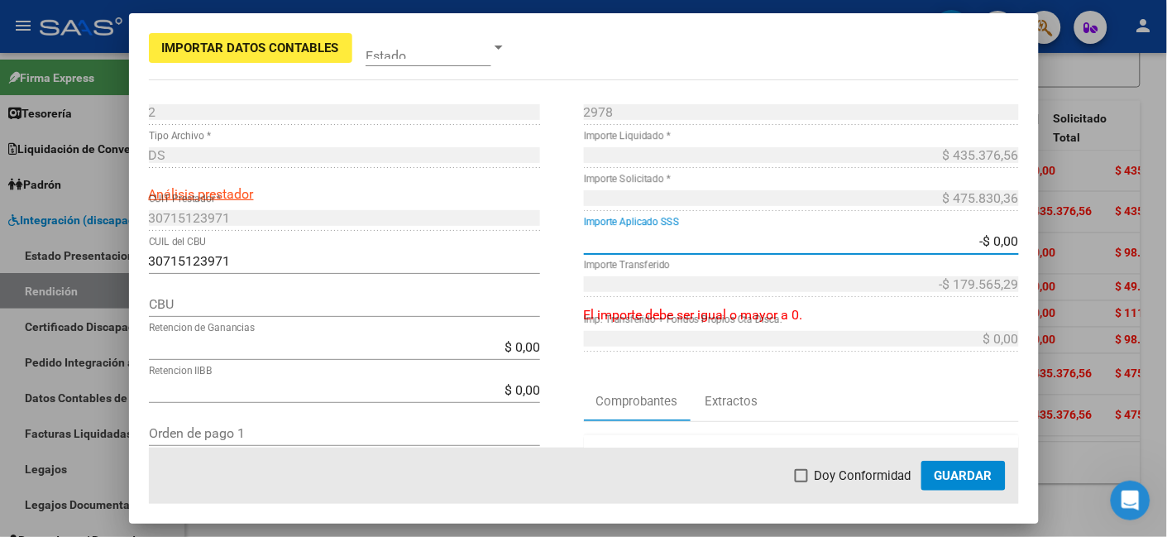
type input "-$ 0,00"
click at [956, 169] on div "$ 435.376,56 Importe Liquidado *" at bounding box center [801, 162] width 435 height 43
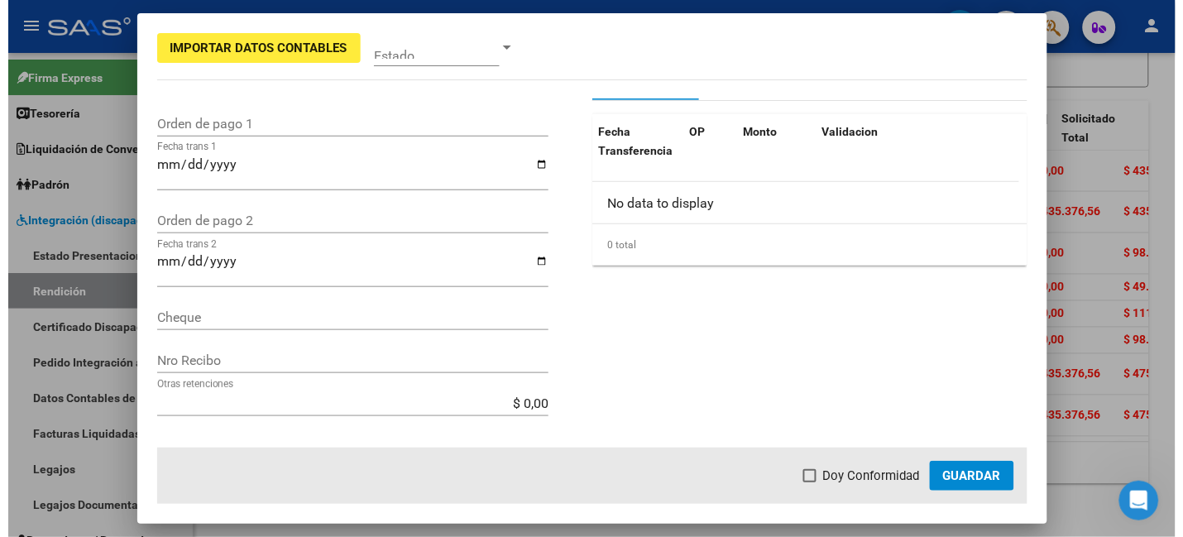
scroll to position [613, 0]
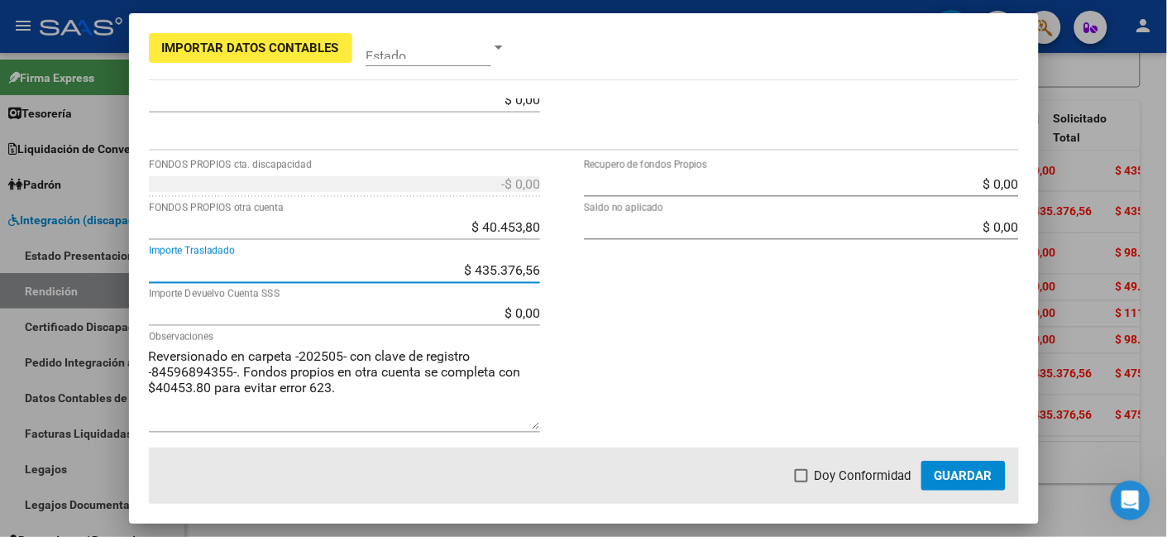
drag, startPoint x: 510, startPoint y: 266, endPoint x: 556, endPoint y: 266, distance: 45.5
click at [556, 266] on div "-$ 0,00 FONDOS PROPIOS cta. discapacidad $ 40.453,80 FONDOS PROPIOS otra cuenta…" at bounding box center [366, 309] width 435 height 279
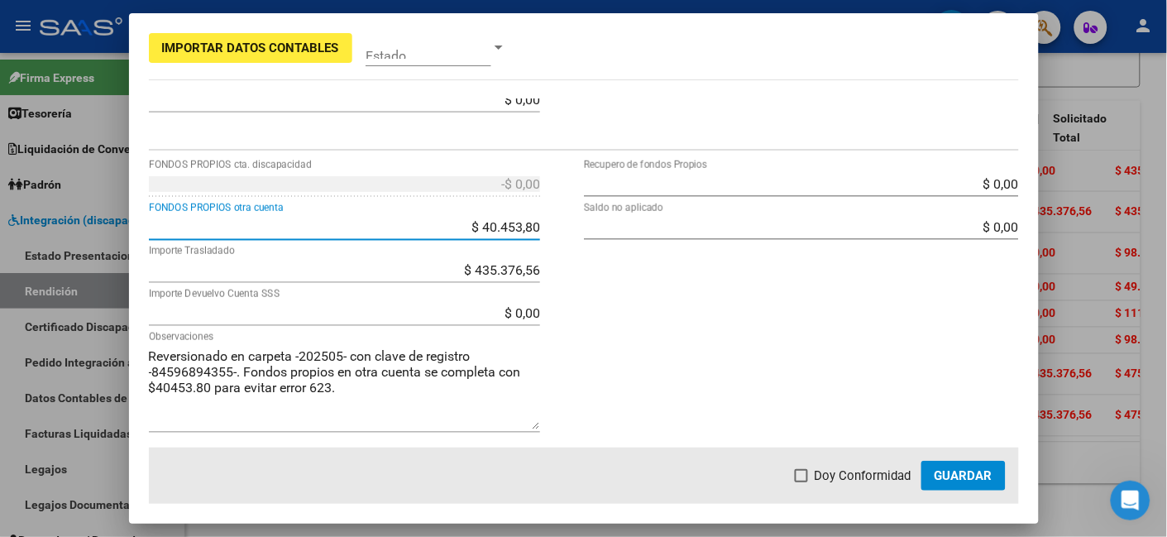
drag, startPoint x: 477, startPoint y: 226, endPoint x: 604, endPoint y: 228, distance: 127.4
click at [604, 228] on div "-$ 0,00 FONDOS PROPIOS cta. discapacidad $ 40.453,80 FONDOS PROPIOS otra cuenta…" at bounding box center [584, 309] width 870 height 279
paste input "435.376,56"
type input "$ 435.376,56"
type input "-$ 394.922,76"
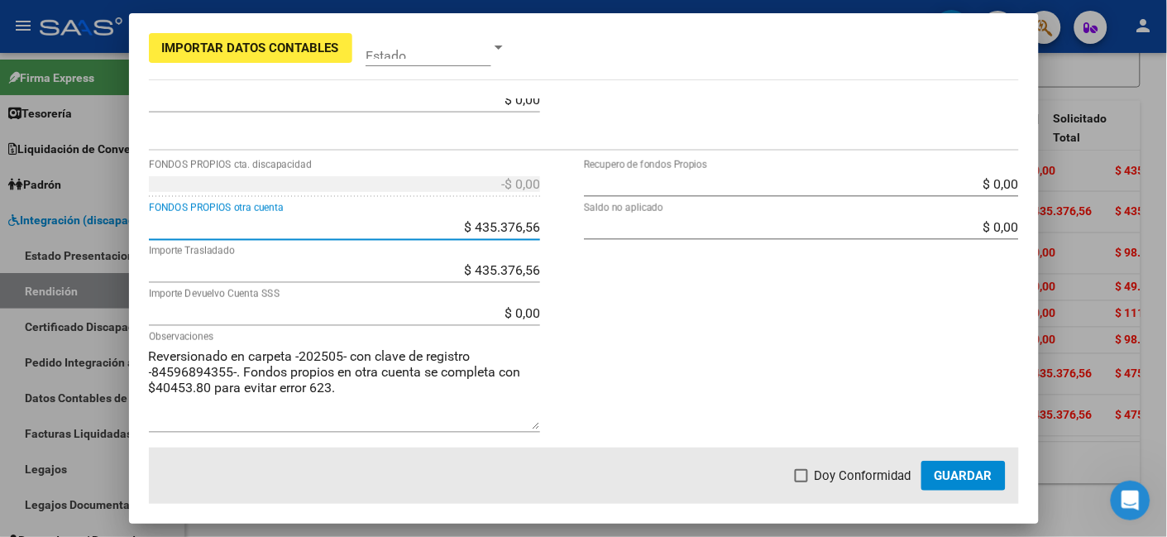
type input "-$ 394.922,76"
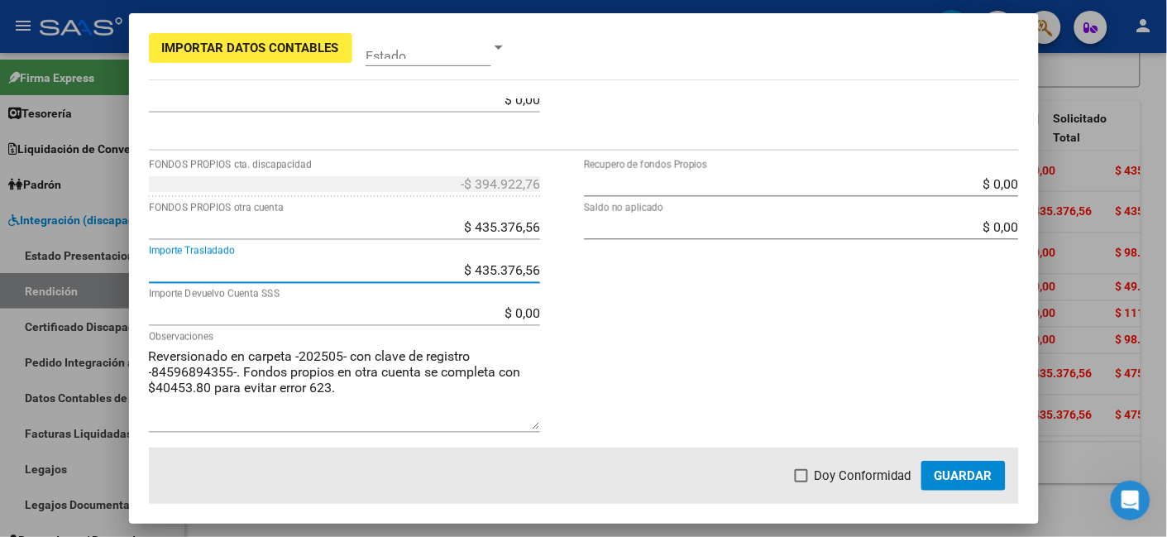
click at [492, 264] on input "$ 435.376,56" at bounding box center [344, 270] width 391 height 16
click at [462, 267] on input "$ 4.350.376,56" at bounding box center [344, 270] width 391 height 16
drag, startPoint x: 454, startPoint y: 267, endPoint x: 815, endPoint y: 266, distance: 360.7
click at [815, 266] on div "-$ 394.922,76 FONDOS PROPIOS cta. discapacidad $ 435.376,56 FONDOS PROPIOS otra…" at bounding box center [584, 309] width 870 height 279
type input "$ 0,00"
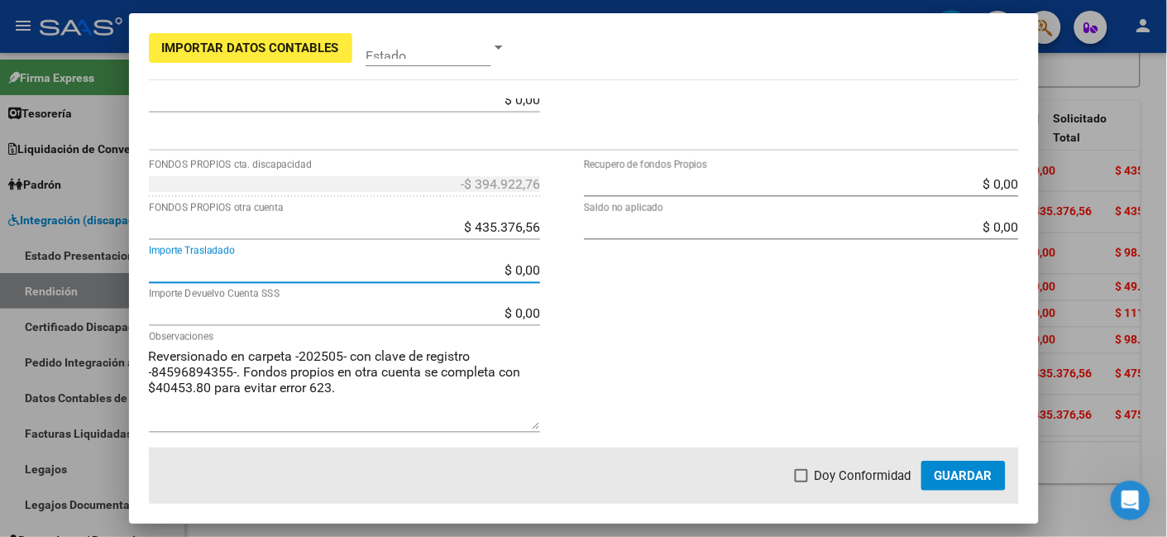
type input "$ 40.453,80"
click at [814, 479] on label "Doy Conformidad" at bounding box center [853, 476] width 117 height 20
click at [802, 482] on input "Doy Conformidad" at bounding box center [801, 482] width 1 height 1
checkbox input "true"
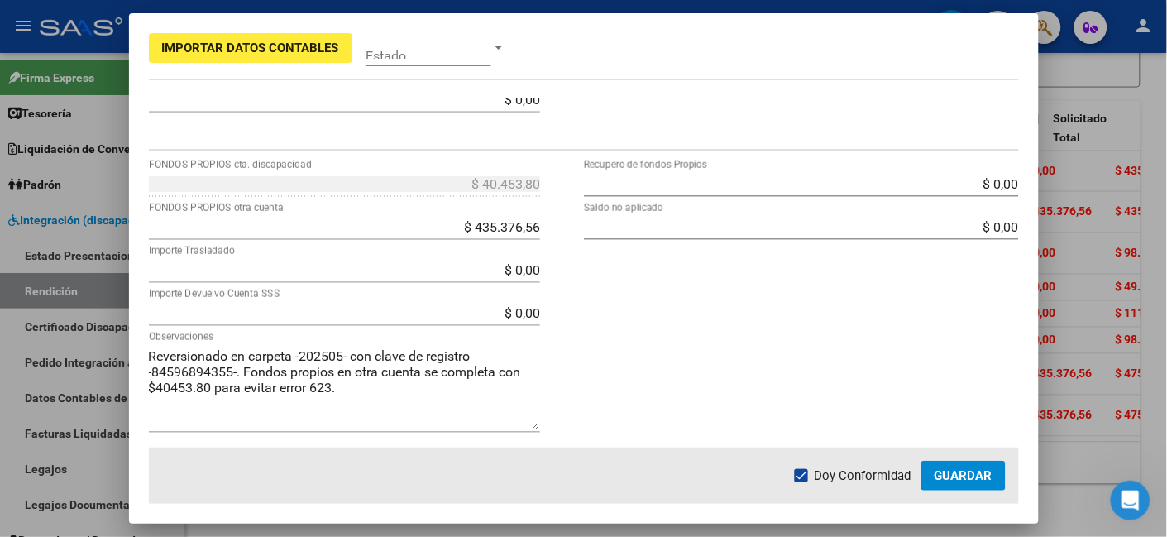
click at [950, 472] on span "Guardar" at bounding box center [964, 475] width 58 height 15
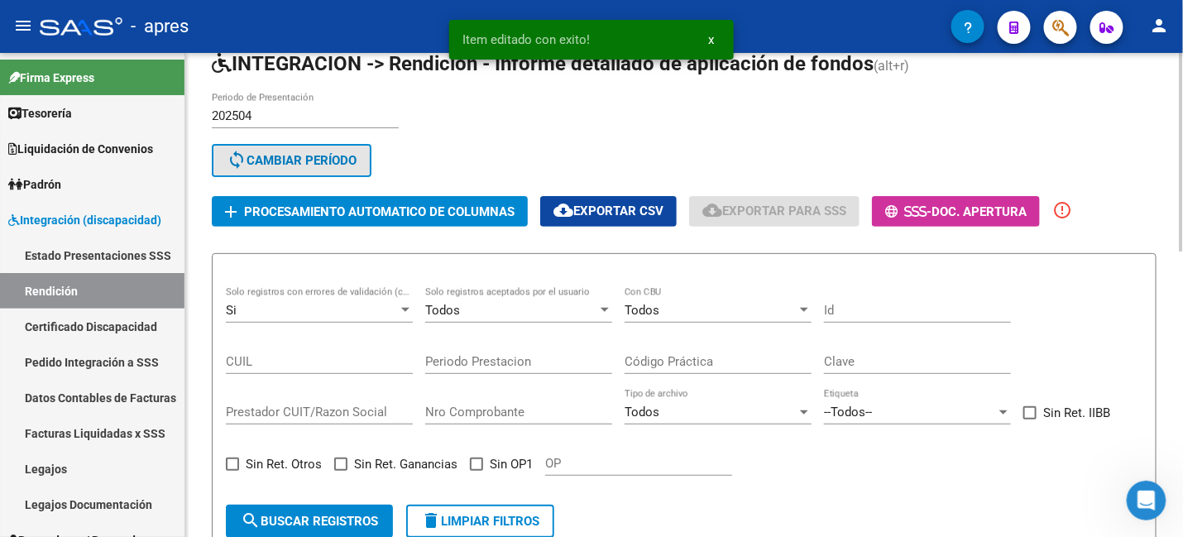
scroll to position [0, 0]
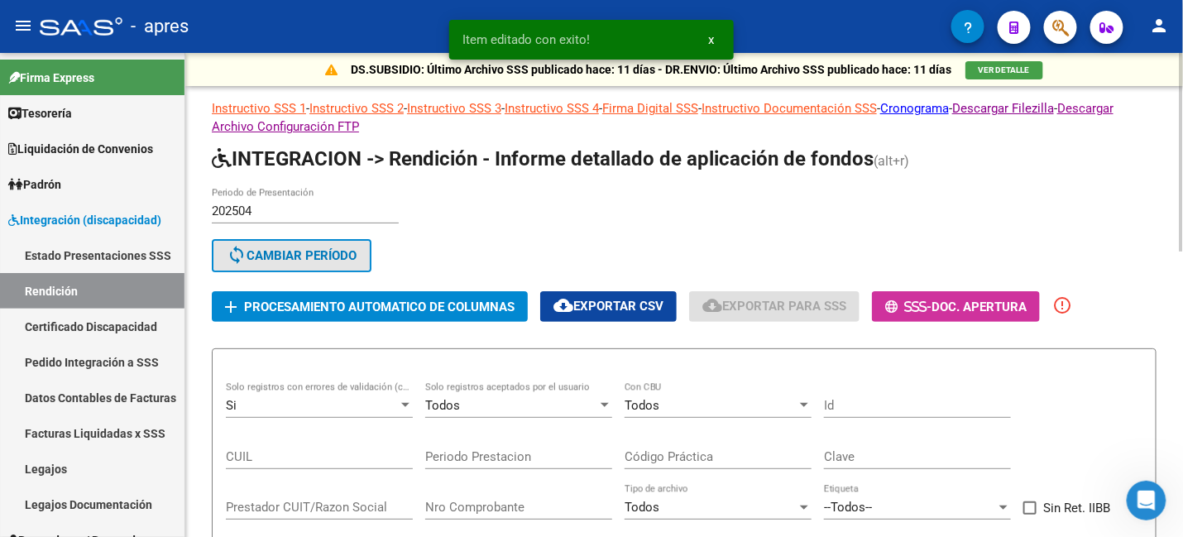
click at [446, 308] on span "Procesamiento automatico de columnas" at bounding box center [379, 307] width 271 height 15
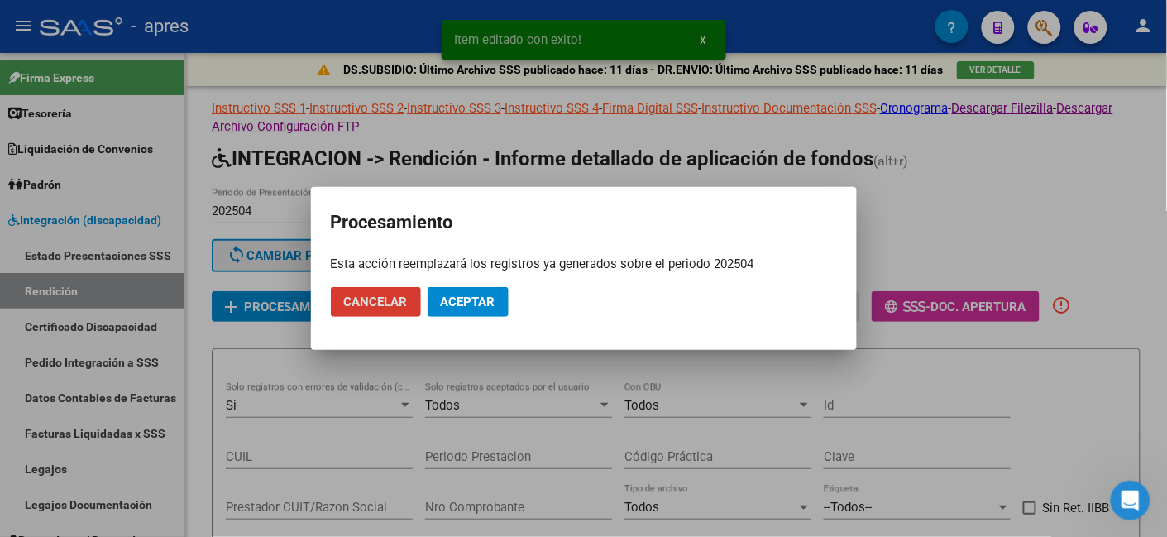
click at [462, 300] on span "Aceptar" at bounding box center [468, 302] width 55 height 15
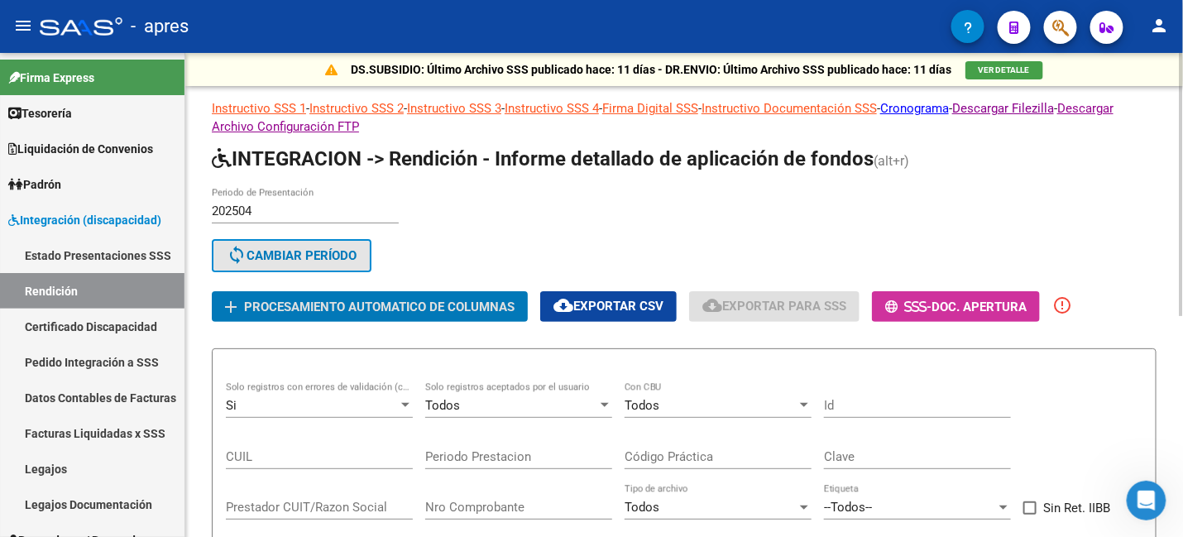
click at [391, 398] on div "Si" at bounding box center [312, 405] width 172 height 15
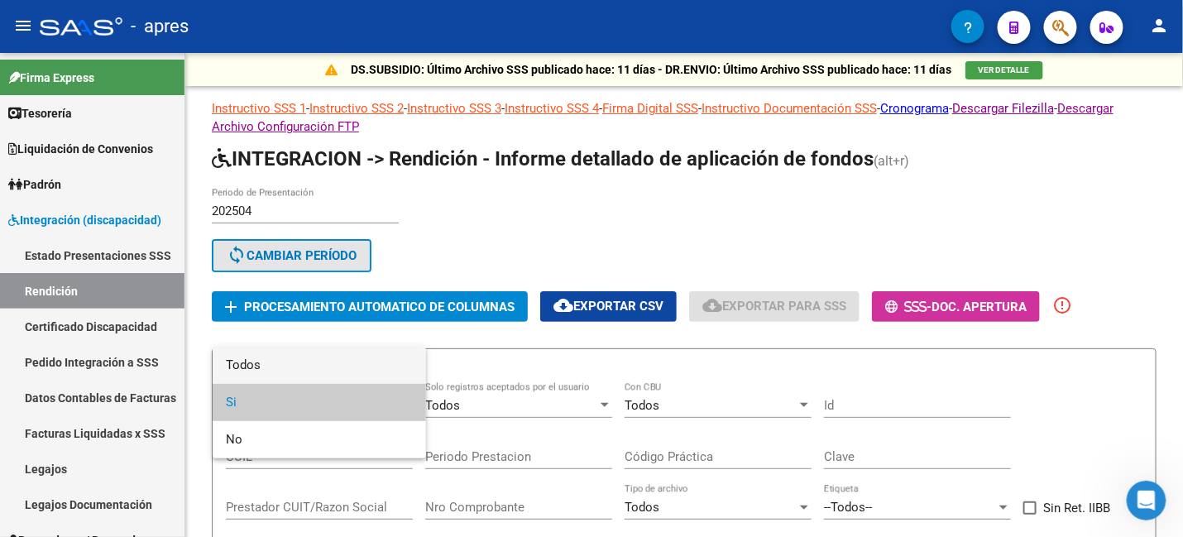
click at [268, 354] on span "Todos" at bounding box center [319, 365] width 187 height 37
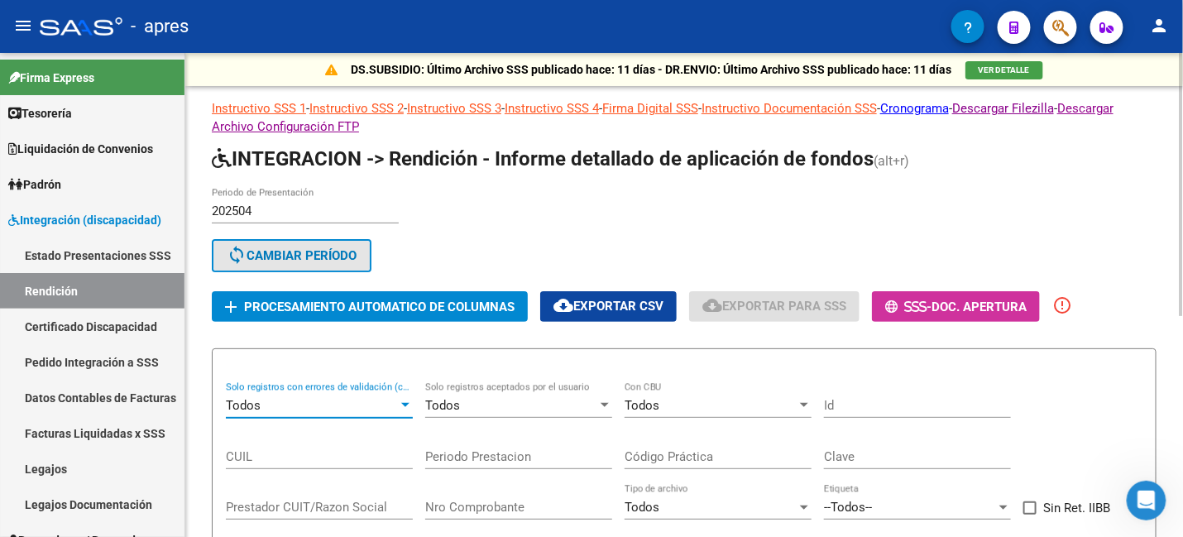
click at [334, 300] on span "Procesamiento automatico de columnas" at bounding box center [379, 307] width 271 height 15
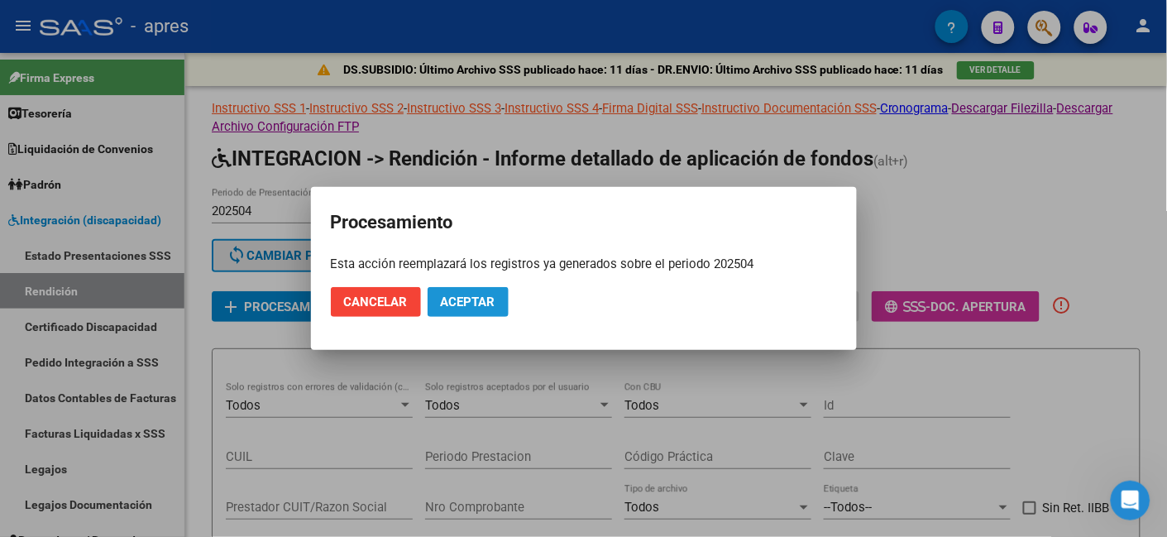
click at [467, 303] on span "Aceptar" at bounding box center [468, 302] width 55 height 15
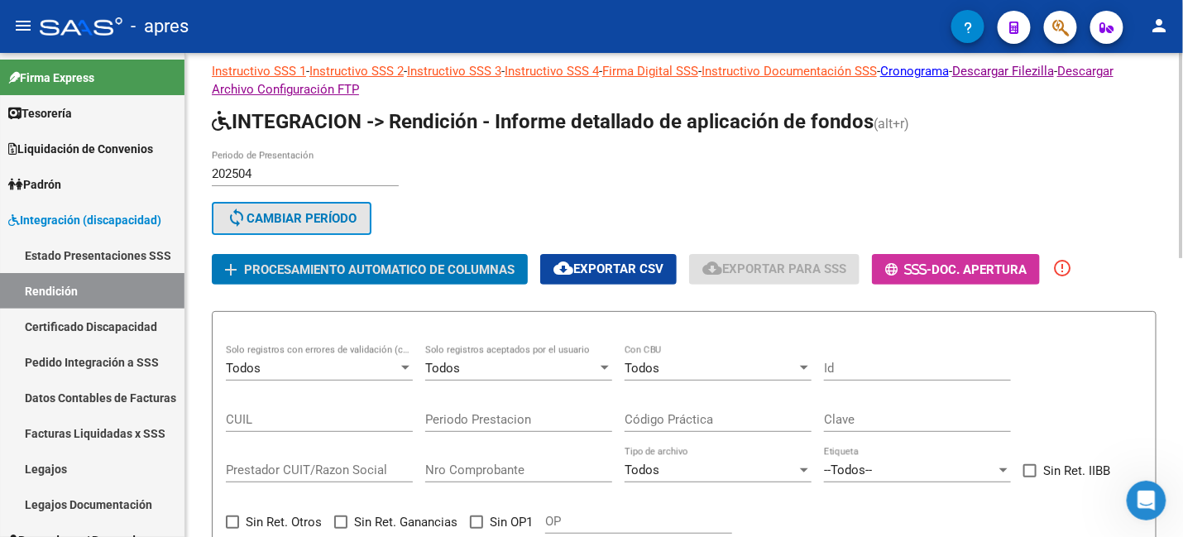
scroll to position [141, 0]
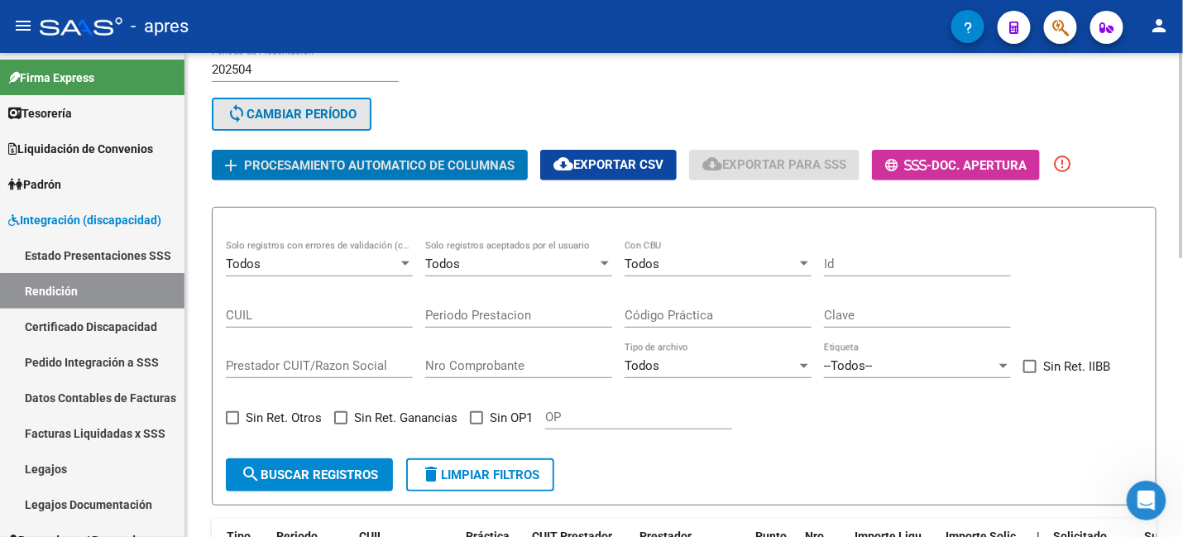
click at [381, 258] on div "Todos" at bounding box center [312, 263] width 172 height 15
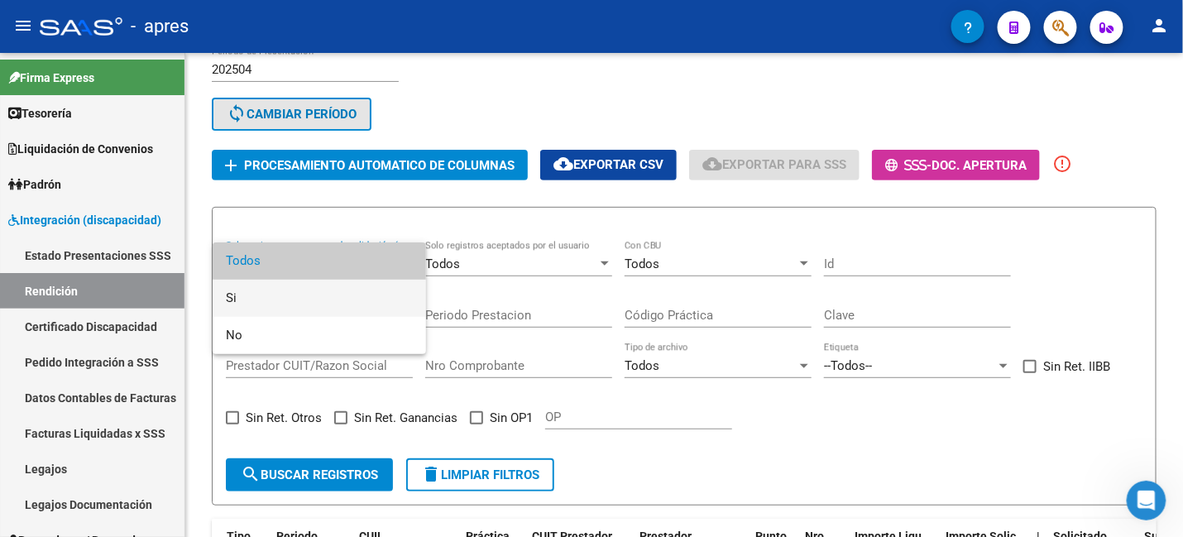
click at [288, 296] on span "Si" at bounding box center [319, 298] width 187 height 37
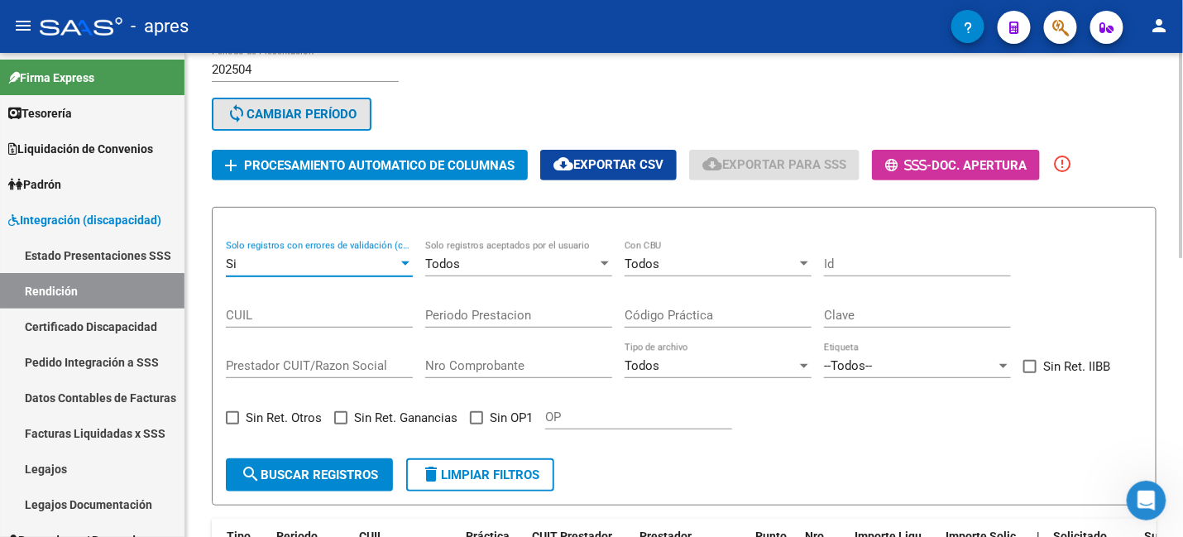
click at [352, 458] on button "search Buscar registros" at bounding box center [309, 474] width 167 height 33
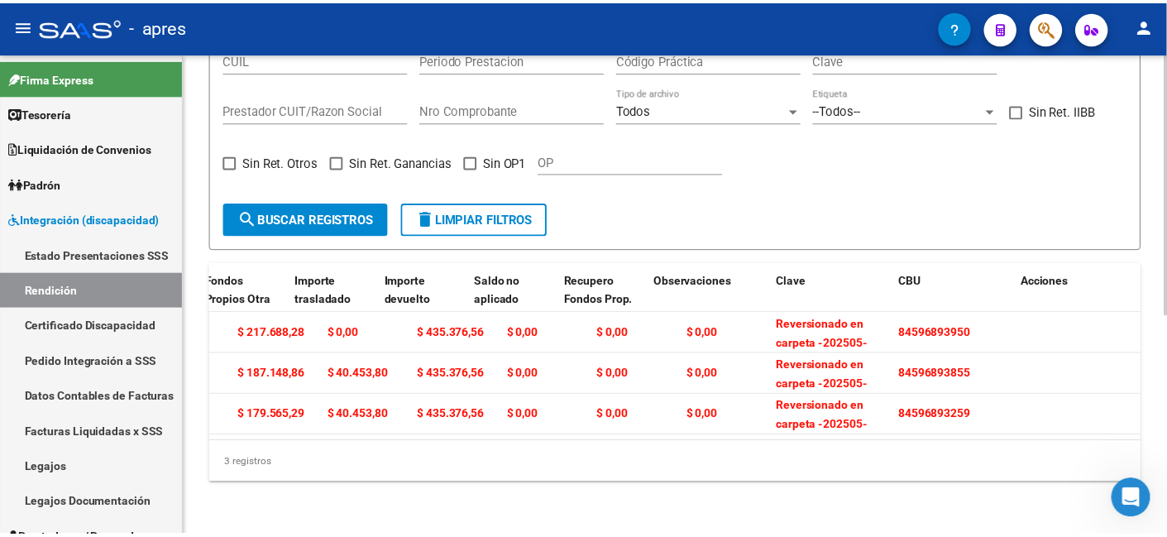
scroll to position [0, 1868]
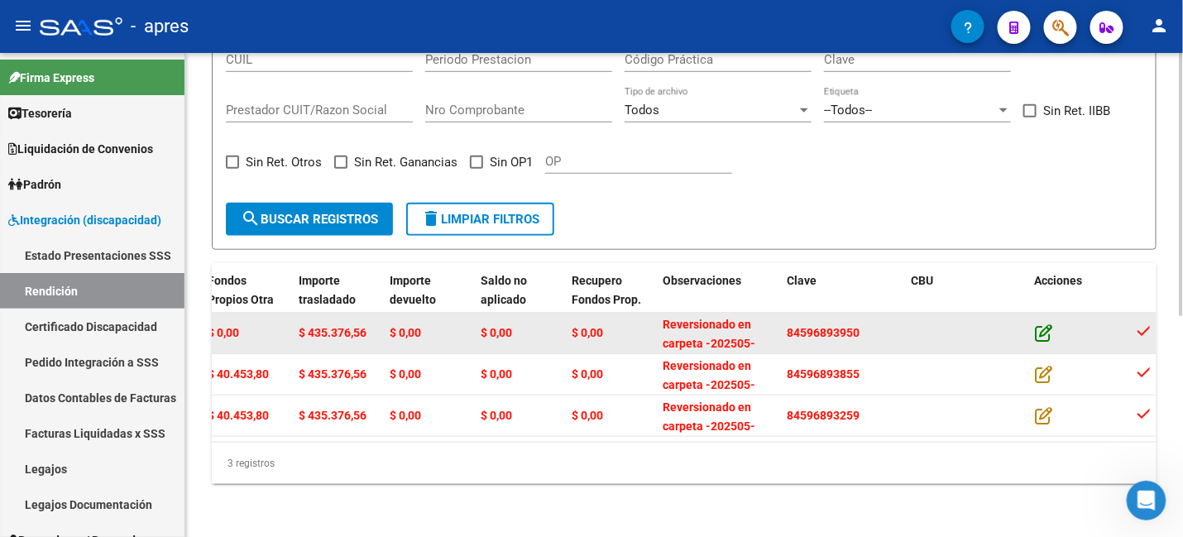
click at [1042, 323] on icon at bounding box center [1043, 332] width 17 height 18
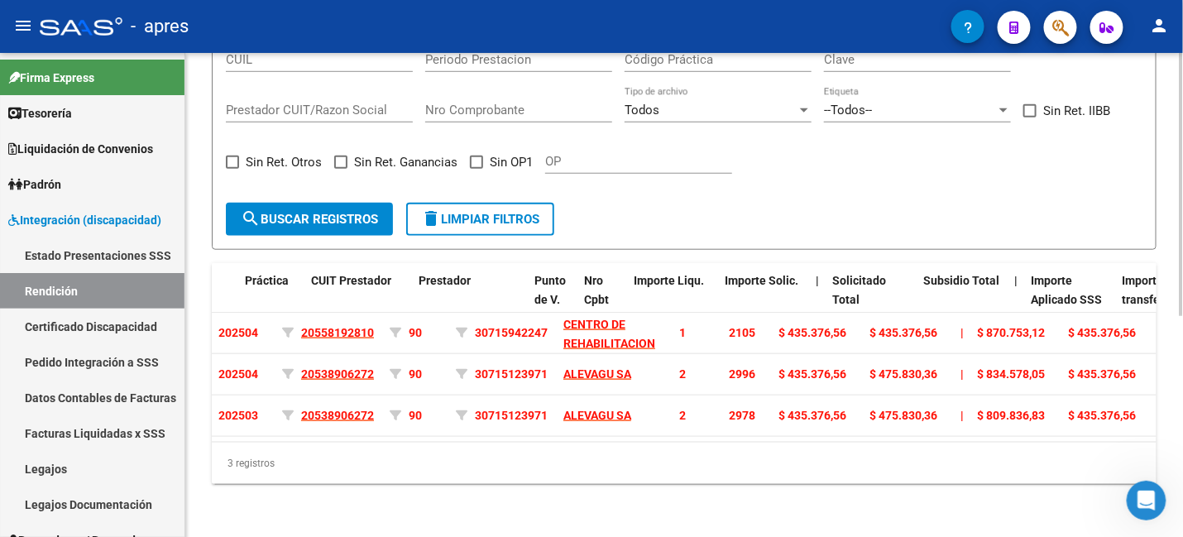
scroll to position [0, 0]
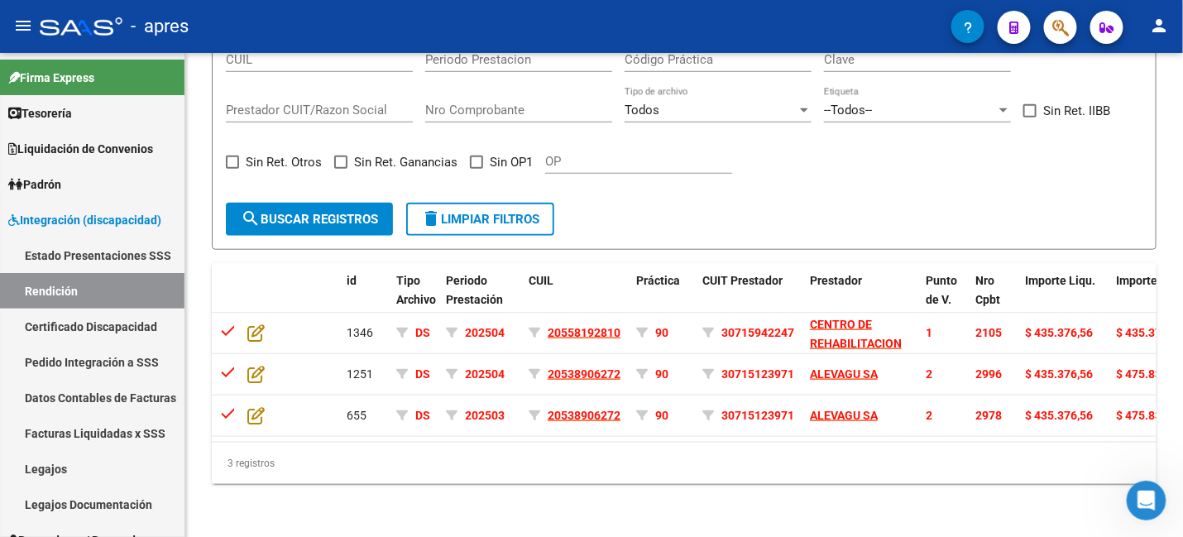
click at [1144, 493] on icon "Abrir Intercom Messenger" at bounding box center [1146, 499] width 27 height 27
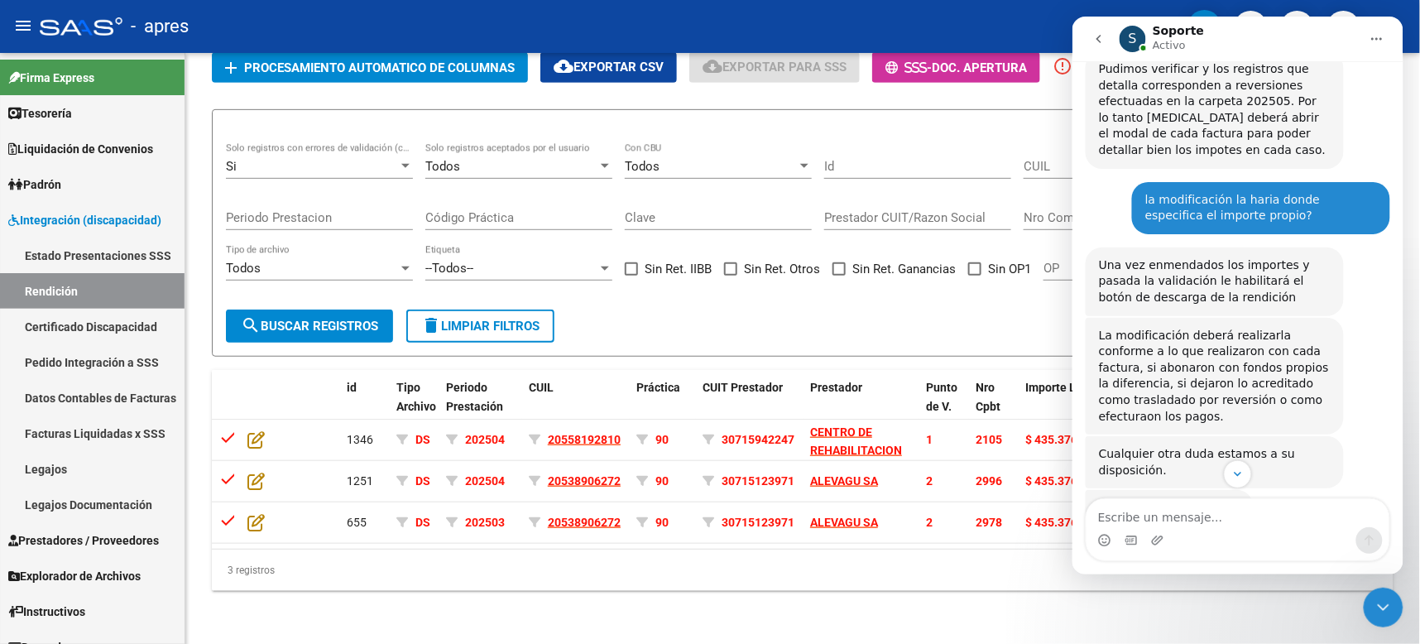
scroll to position [2768, 0]
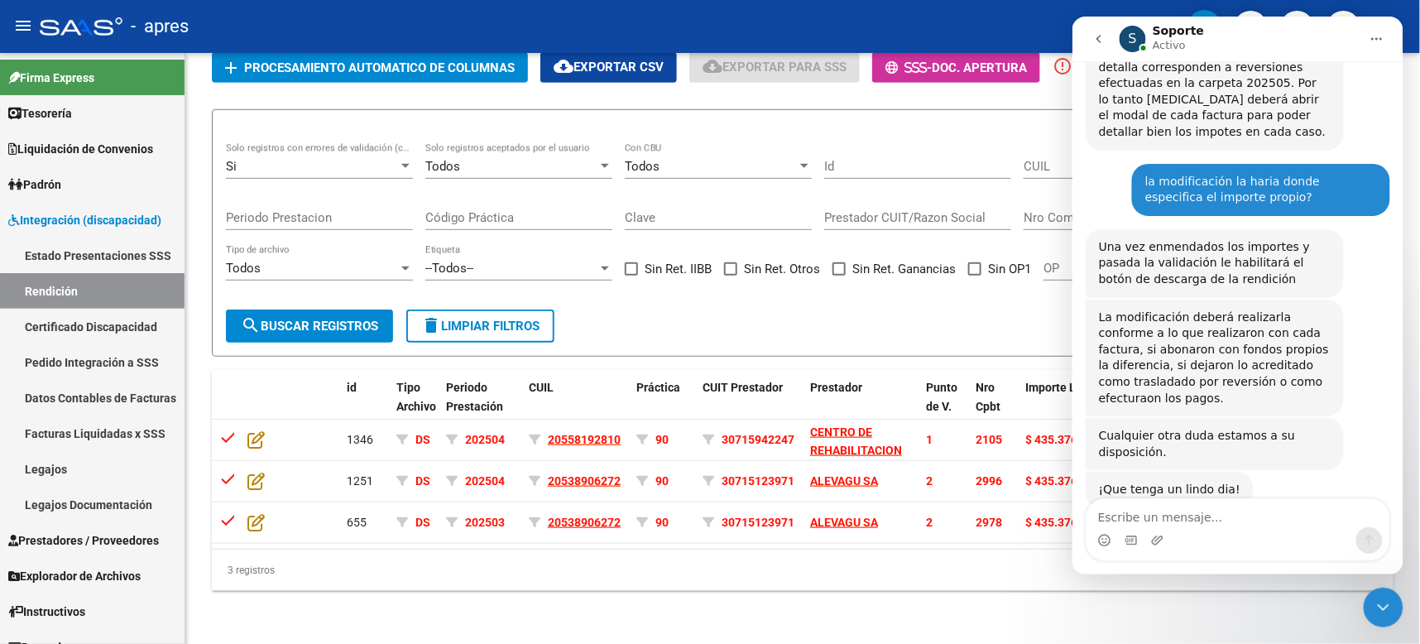
click at [1261, 36] on icon "Inicio" at bounding box center [1375, 37] width 13 height 13
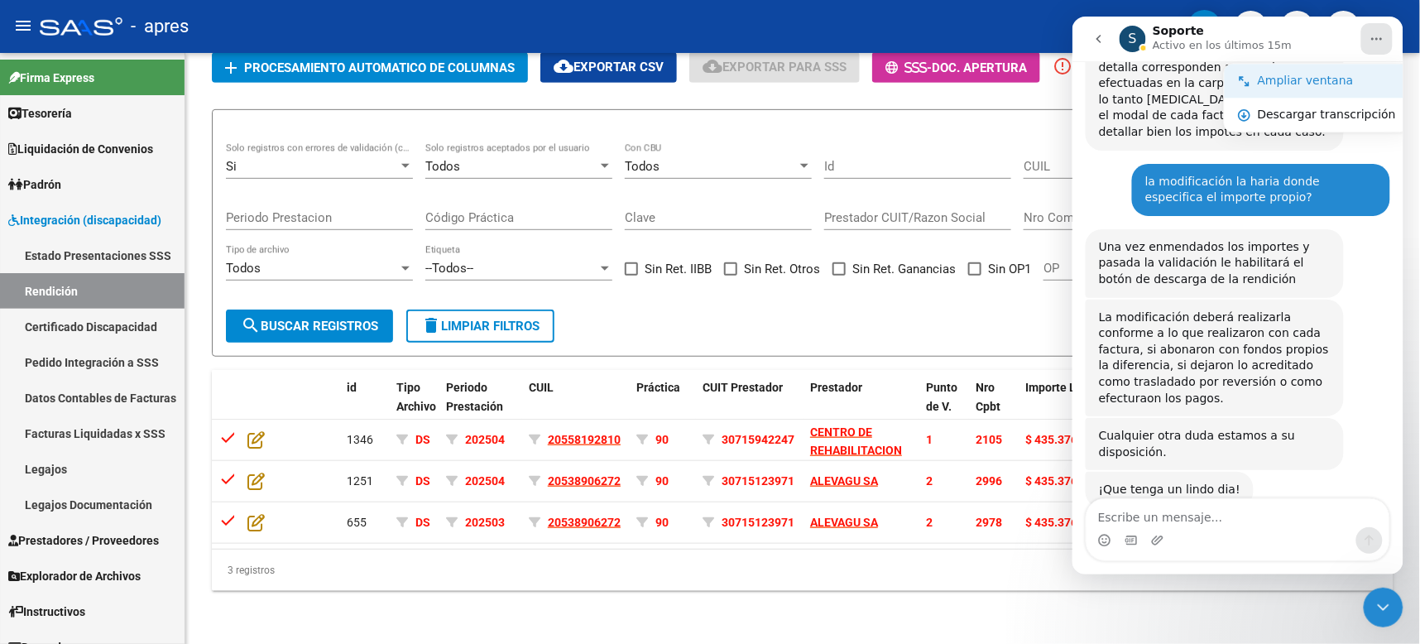
click at [1261, 81] on div "Ampliar ventana" at bounding box center [1326, 79] width 138 height 17
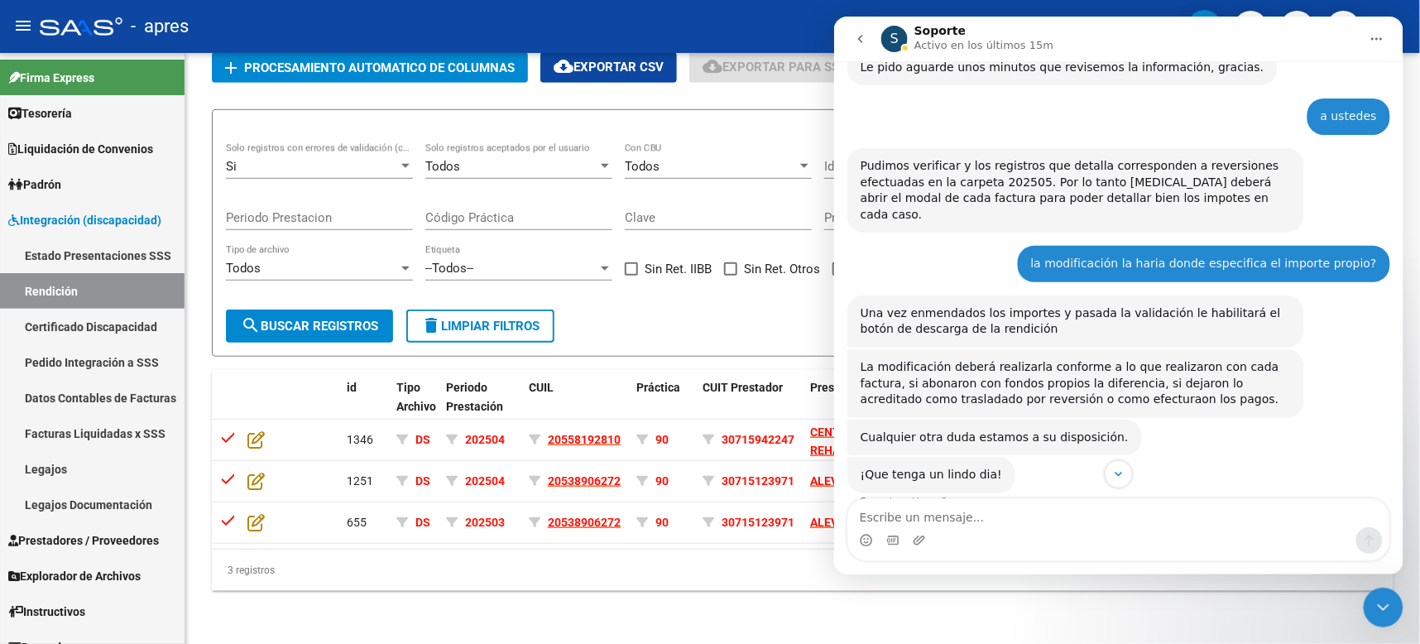
scroll to position [2034, 0]
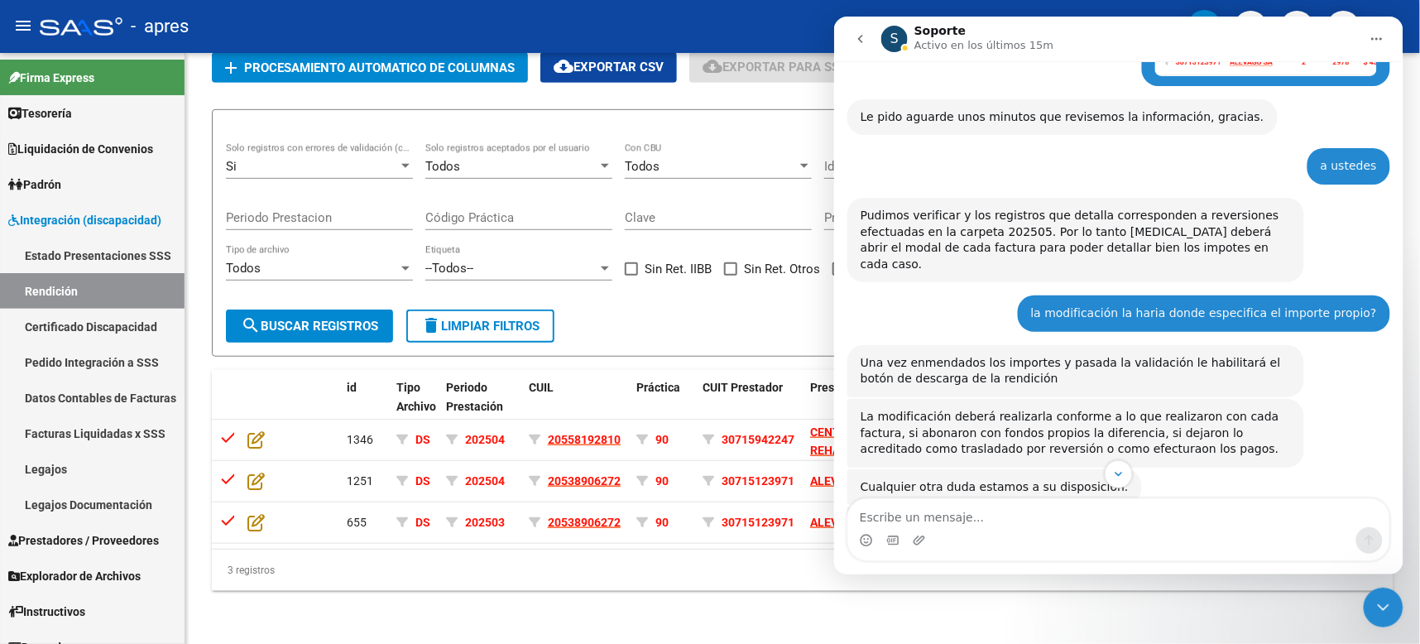
click at [1261, 572] on icon "Cerrar Intercom Messenger" at bounding box center [1383, 607] width 20 height 20
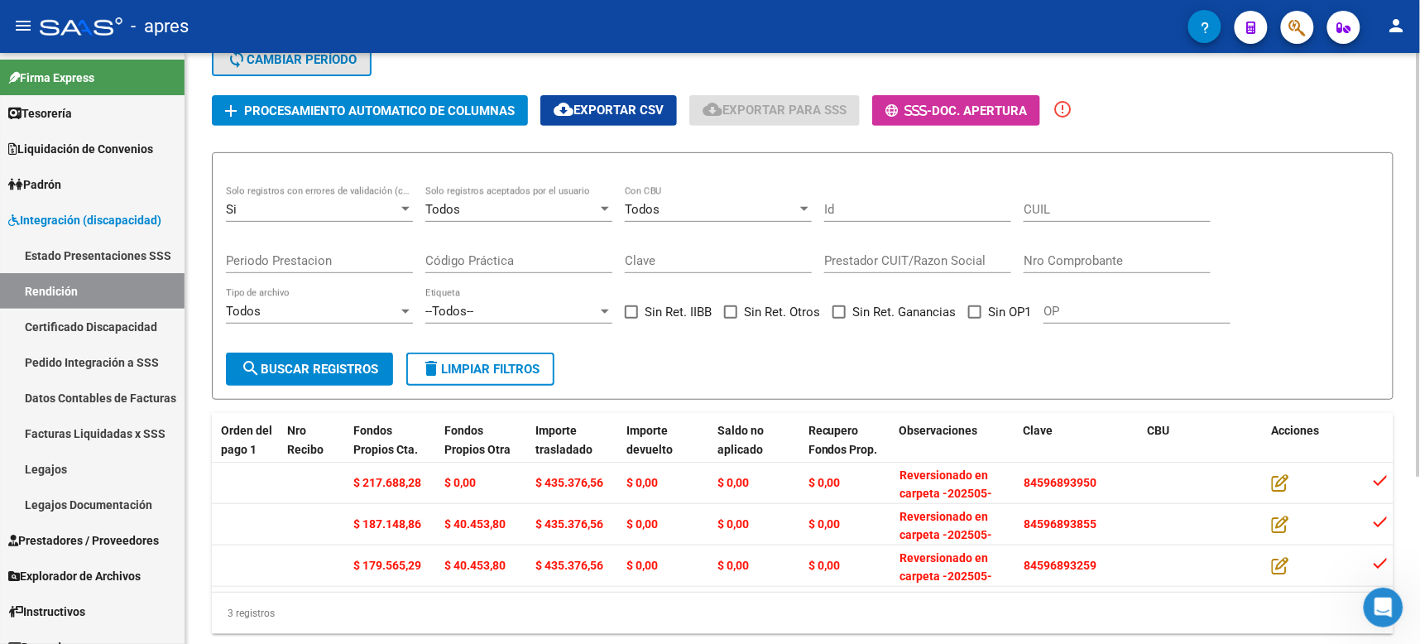
scroll to position [0, 0]
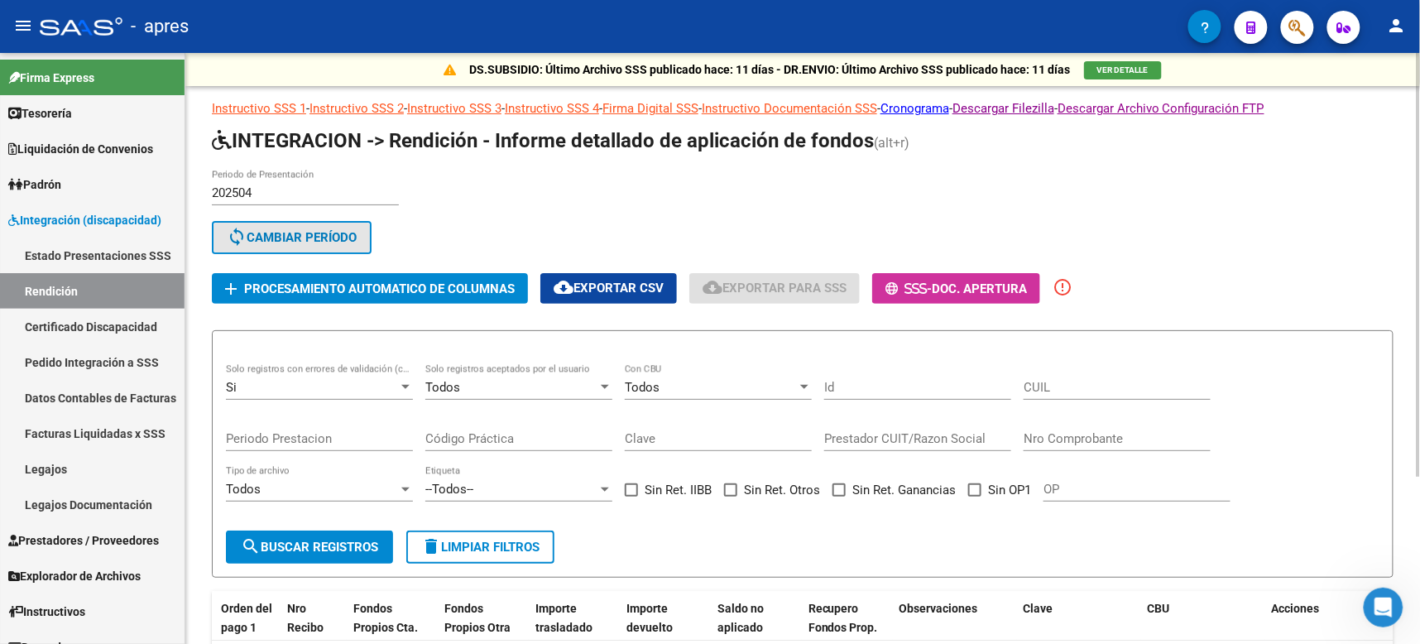
click at [485, 539] on span "delete Limpiar filtros" at bounding box center [480, 546] width 118 height 15
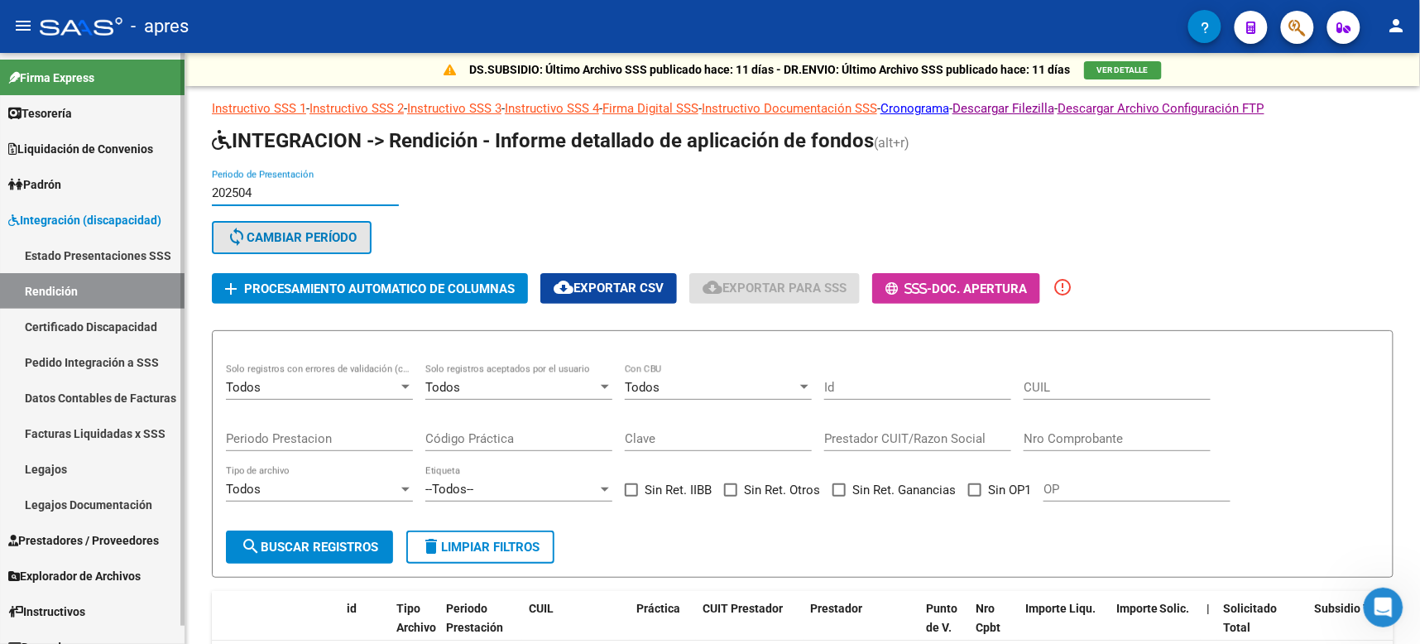
drag, startPoint x: 311, startPoint y: 189, endPoint x: 102, endPoint y: 172, distance: 210.0
click at [102, 172] on mat-sidenav-container "Firma Express Tesorería Extractos Procesados (csv) Extractos Originales (pdf) O…" at bounding box center [710, 348] width 1420 height 591
click at [335, 232] on span "sync Cambiar Período" at bounding box center [292, 237] width 130 height 15
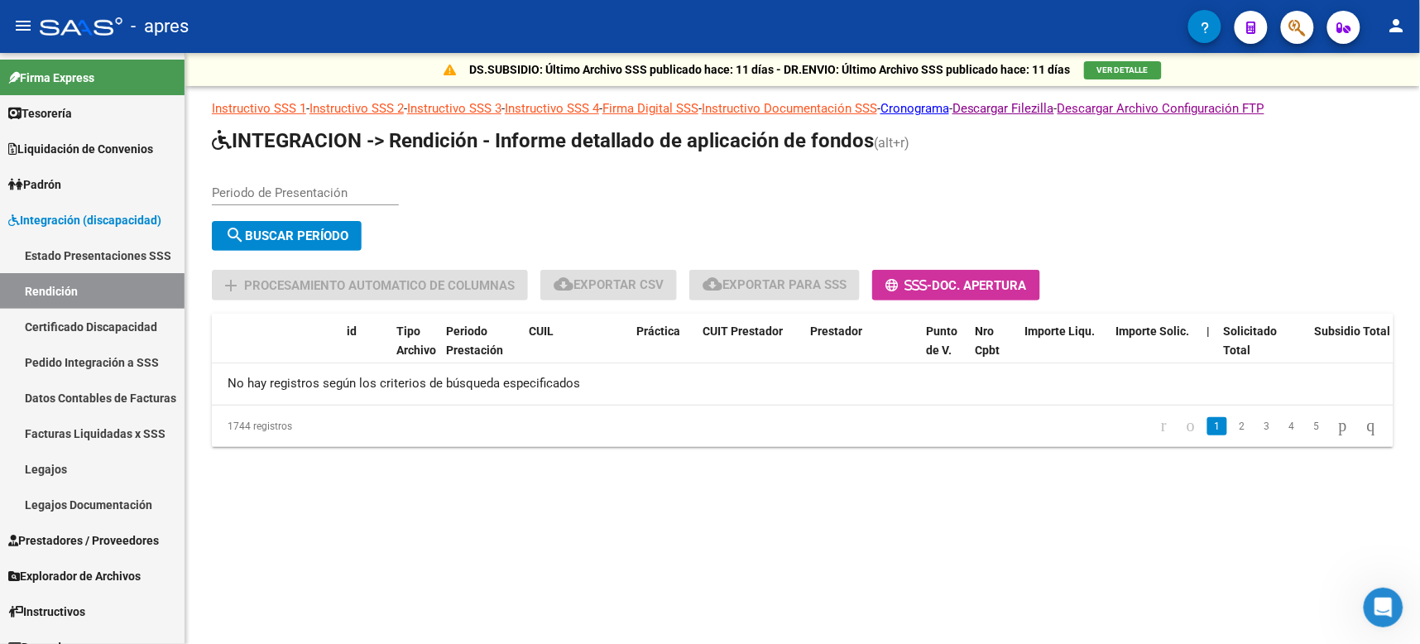
click at [232, 176] on div "Periodo de Presentación" at bounding box center [305, 188] width 187 height 36
type input "202504"
click at [290, 234] on span "search Buscar Período" at bounding box center [286, 235] width 123 height 15
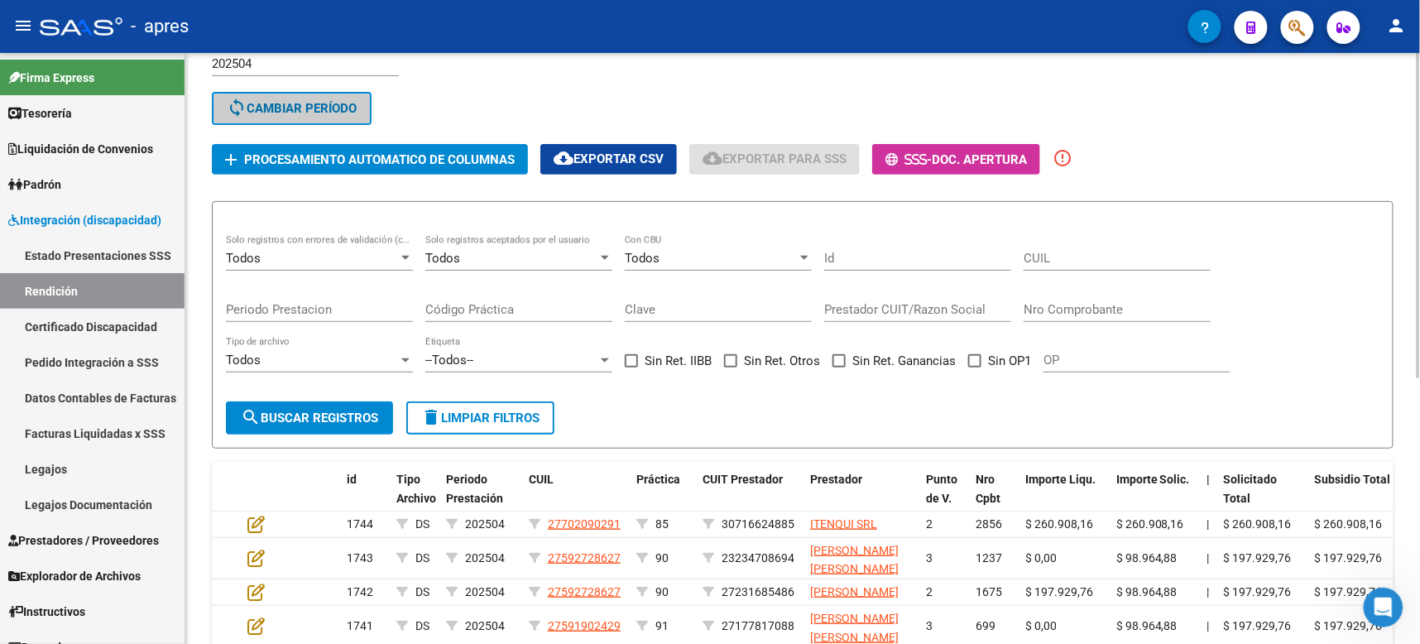
scroll to position [113, 0]
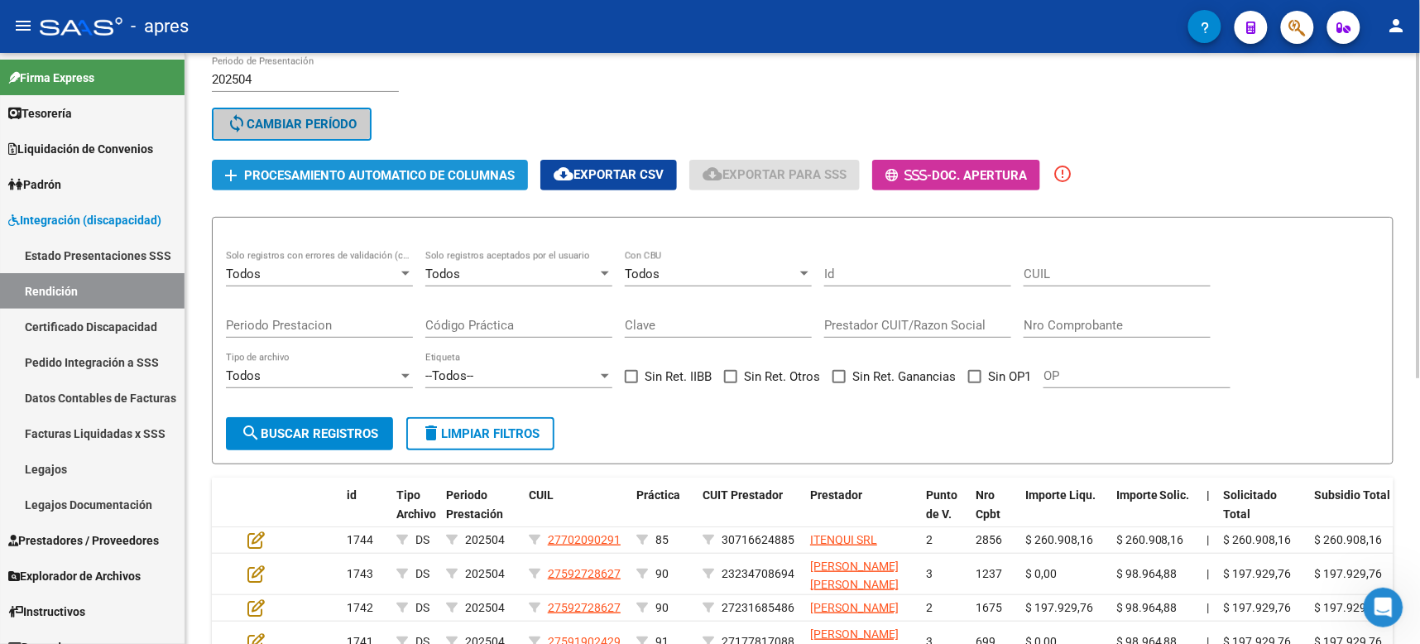
click at [412, 170] on span "Procesamiento automatico de columnas" at bounding box center [379, 175] width 271 height 15
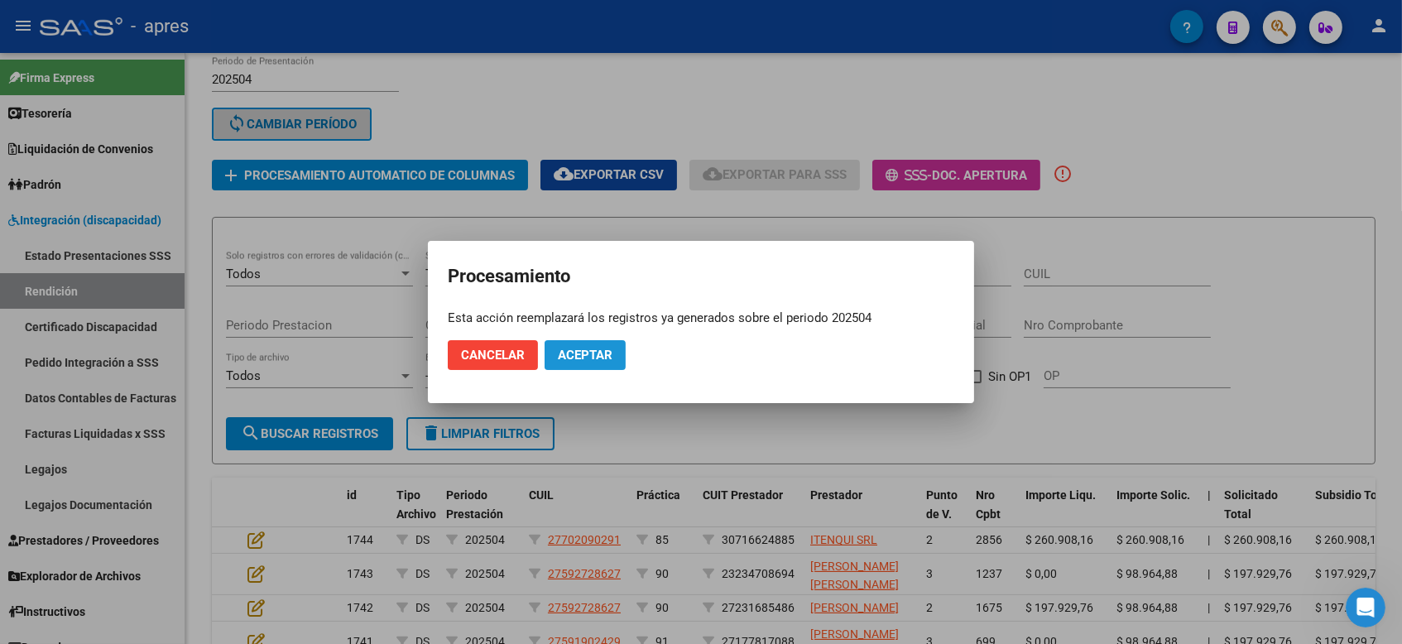
click at [589, 369] on button "Aceptar" at bounding box center [584, 355] width 81 height 30
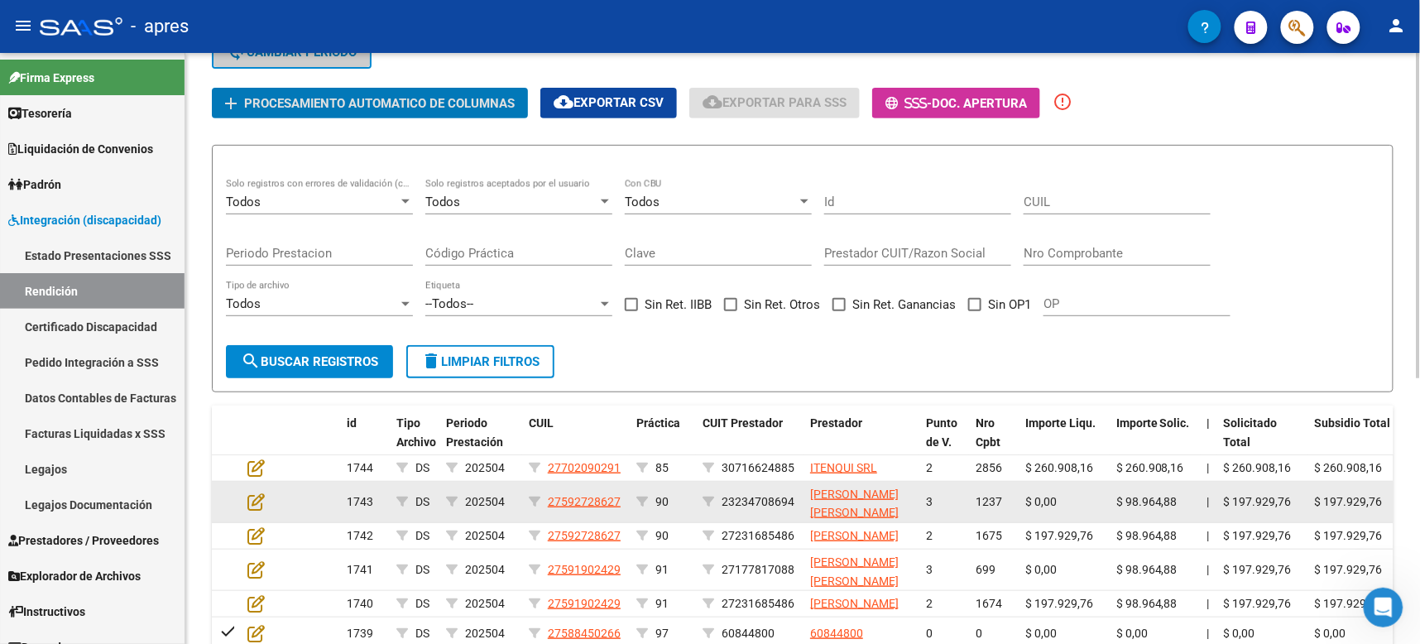
scroll to position [0, 0]
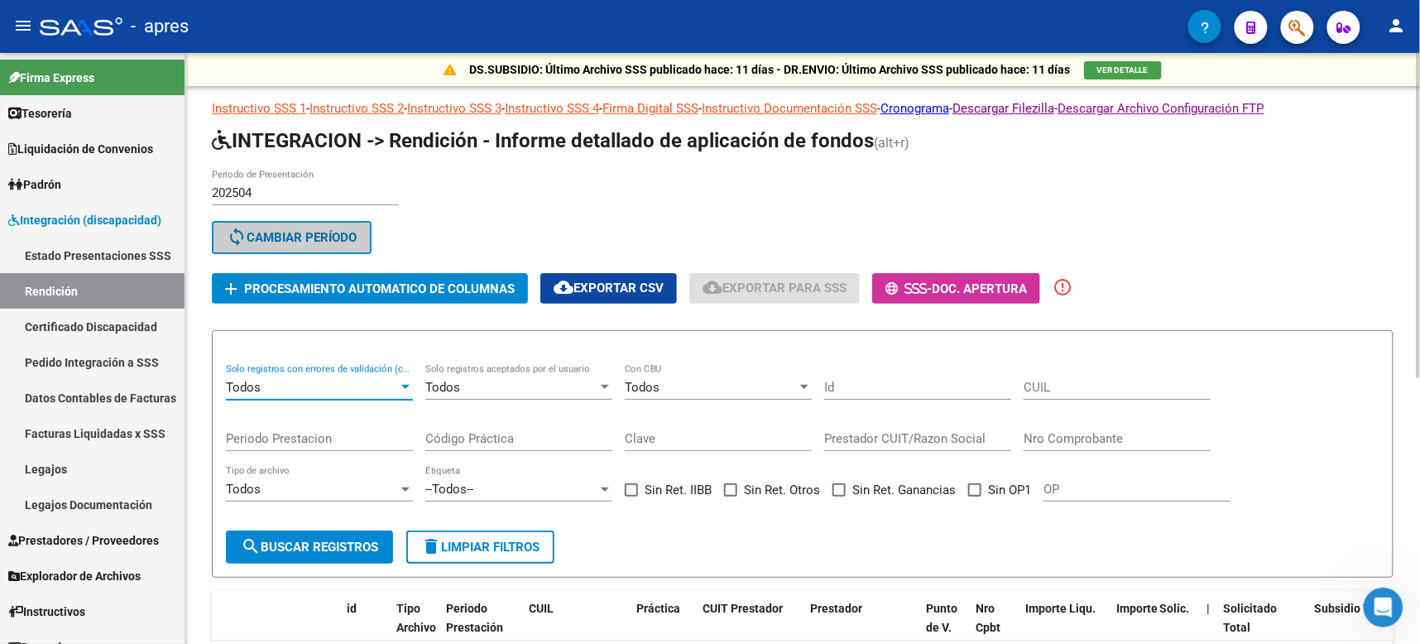
click at [355, 380] on div "Todos" at bounding box center [312, 387] width 172 height 15
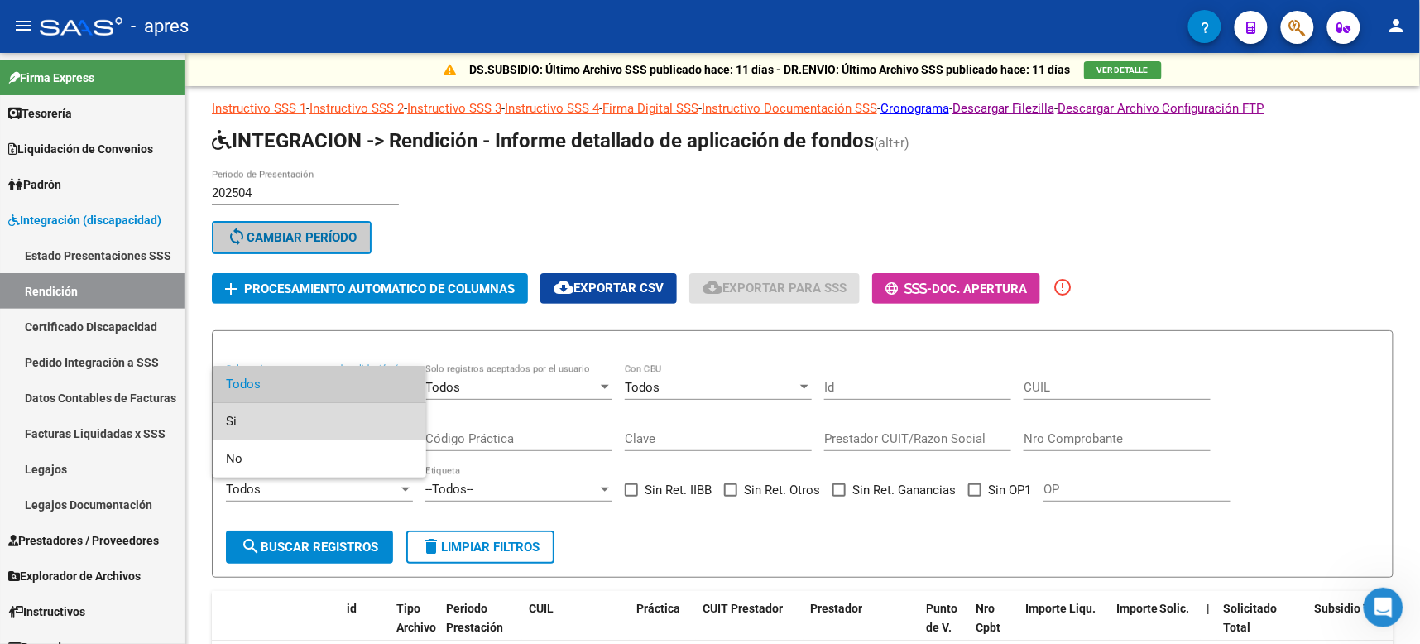
click at [276, 423] on span "Si" at bounding box center [319, 421] width 187 height 37
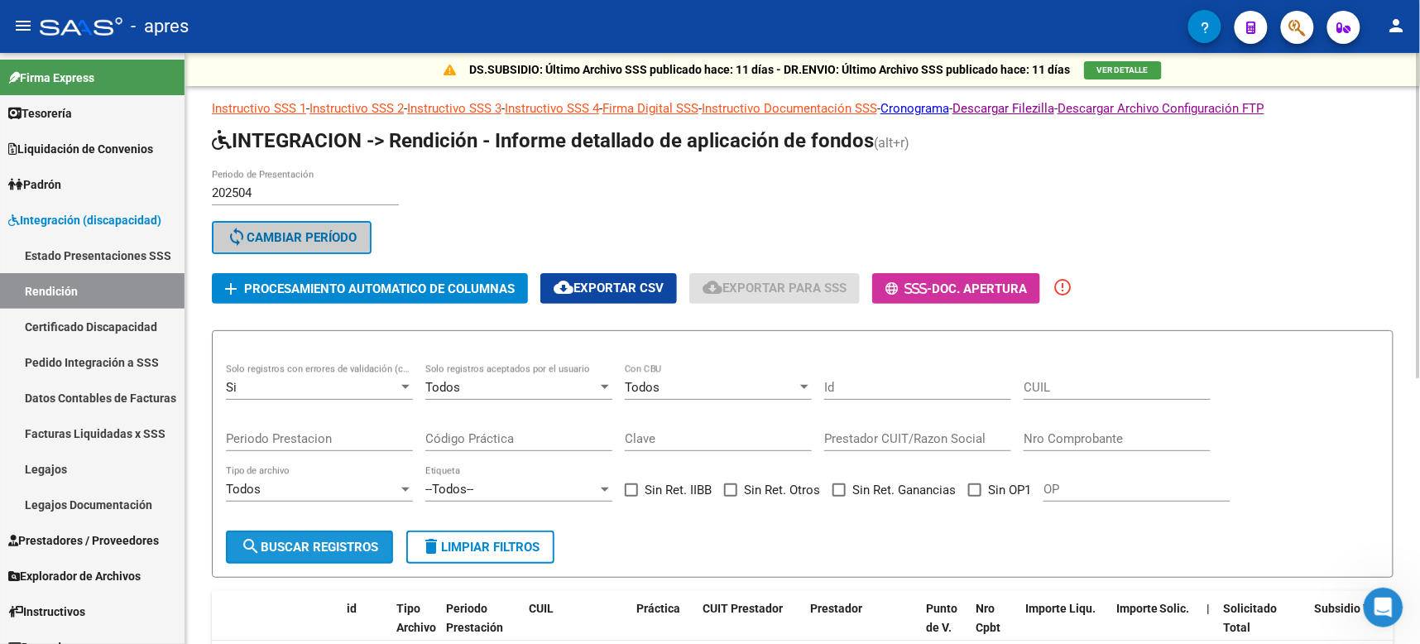
click at [299, 540] on span "search Buscar registros" at bounding box center [309, 546] width 137 height 15
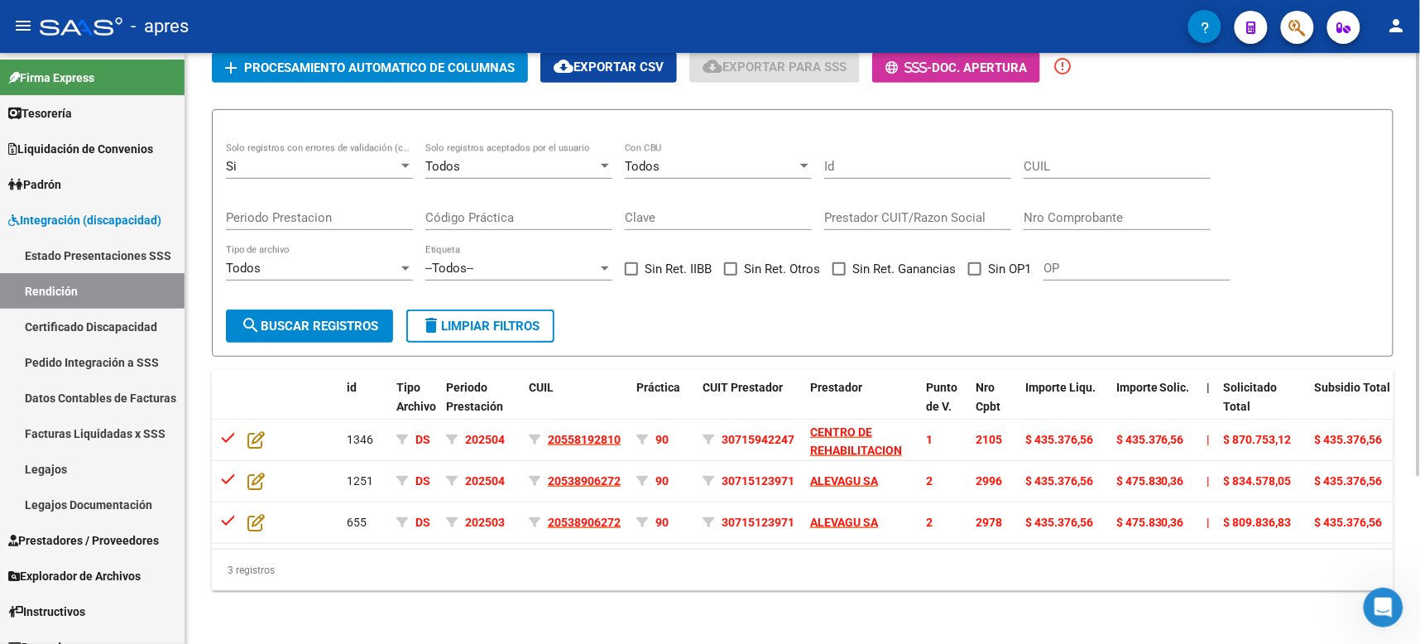
click at [750, 572] on div "3 registros" at bounding box center [802, 569] width 1181 height 41
click at [1261, 572] on icon "Abrir Intercom Messenger" at bounding box center [1382, 606] width 27 height 27
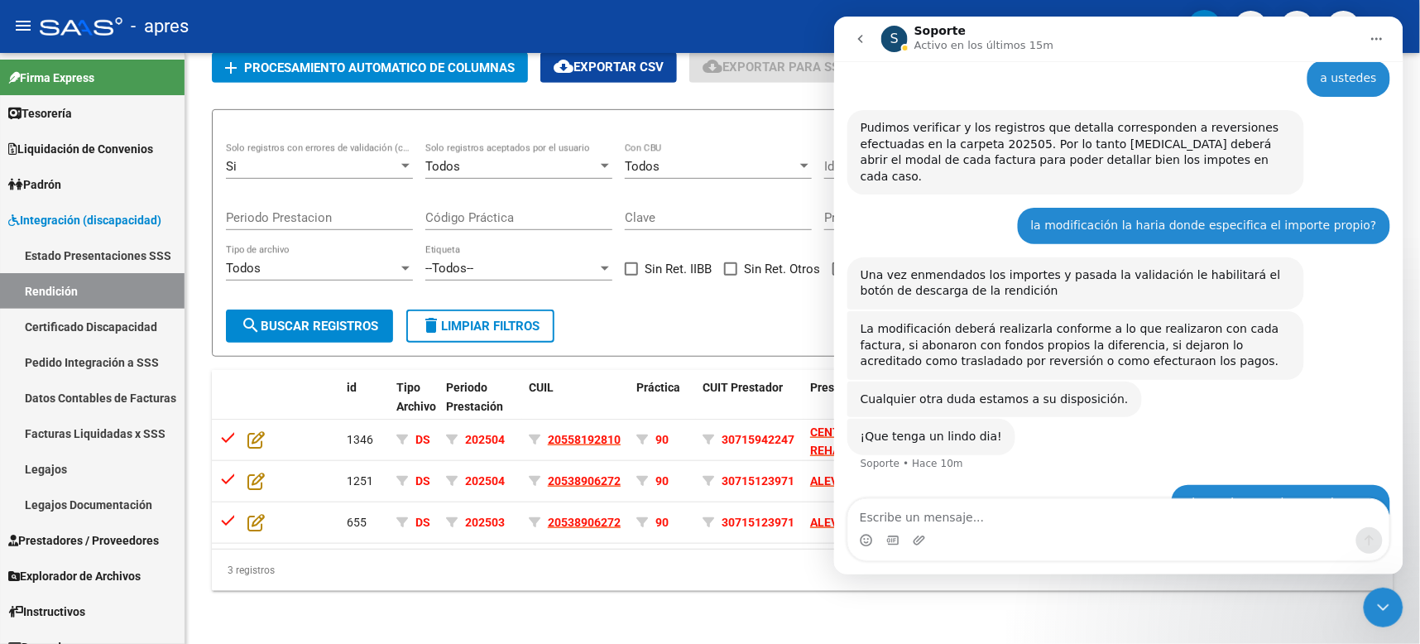
scroll to position [2134, 0]
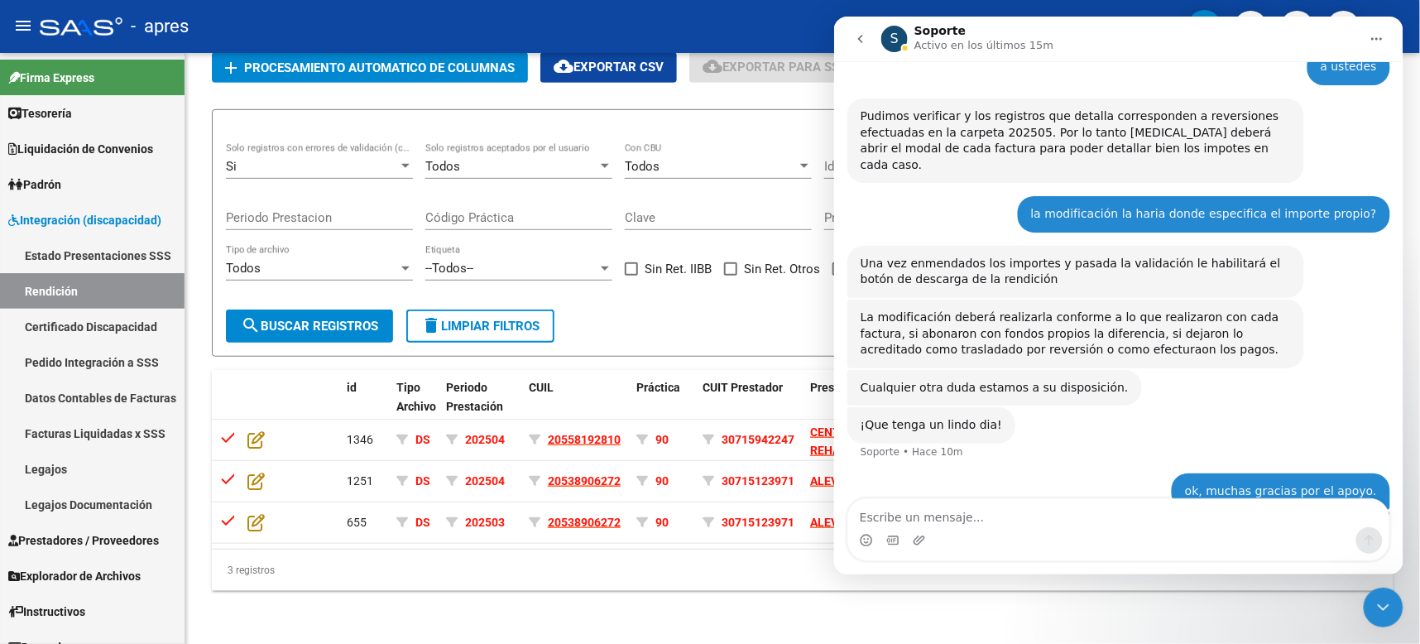
click at [990, 514] on textarea "Escribe un mensaje..." at bounding box center [1117, 512] width 541 height 28
type textarea "H"
type textarea "sorry!!!"
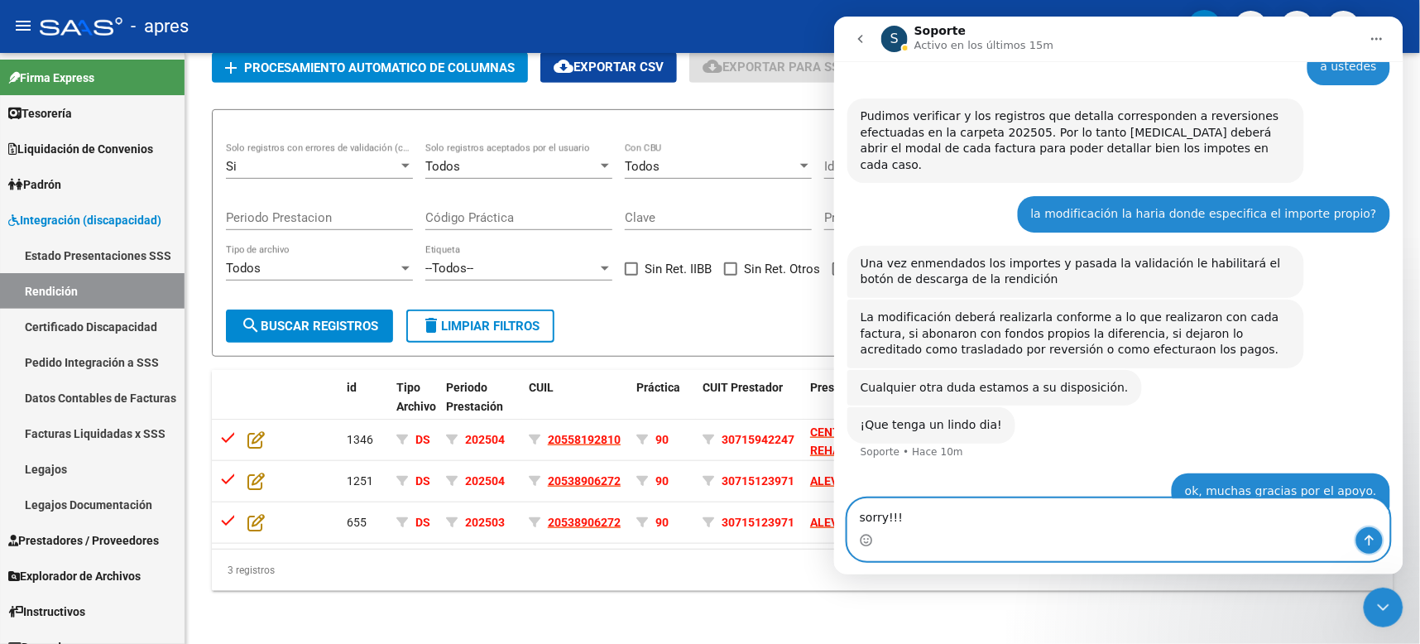
click at [1261, 541] on icon "Enviar un mensaje…" at bounding box center [1368, 539] width 13 height 13
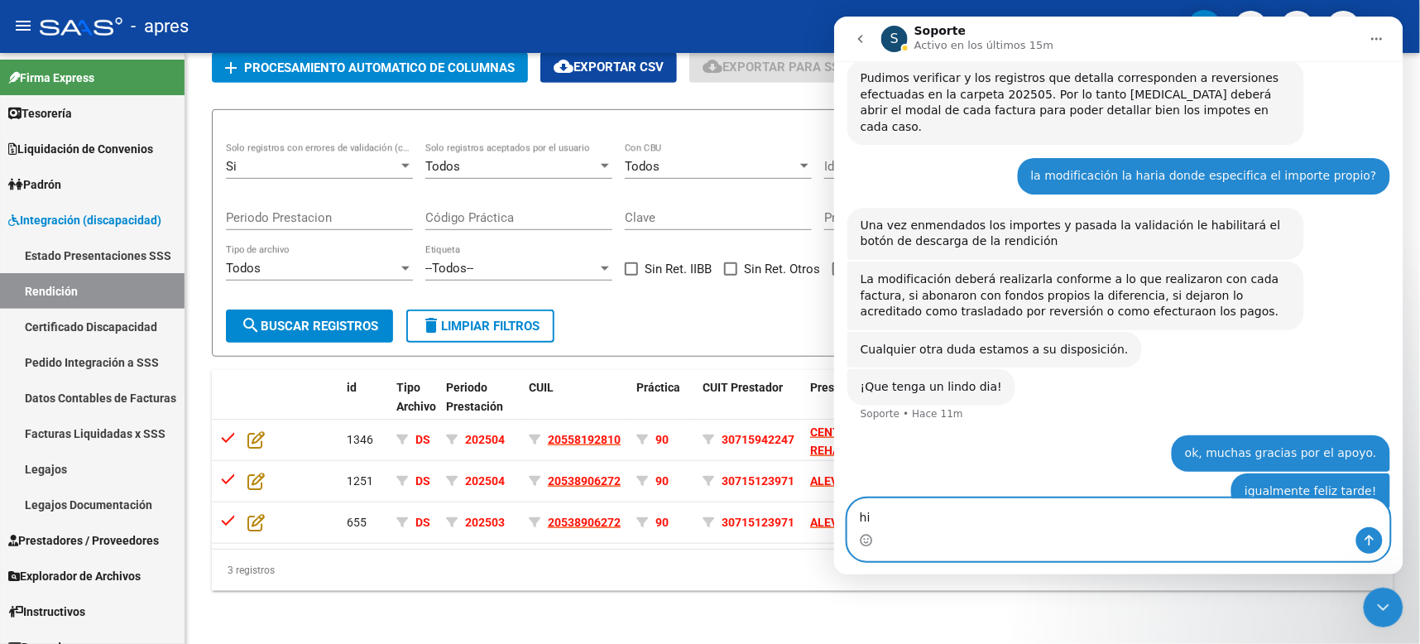
type textarea "h"
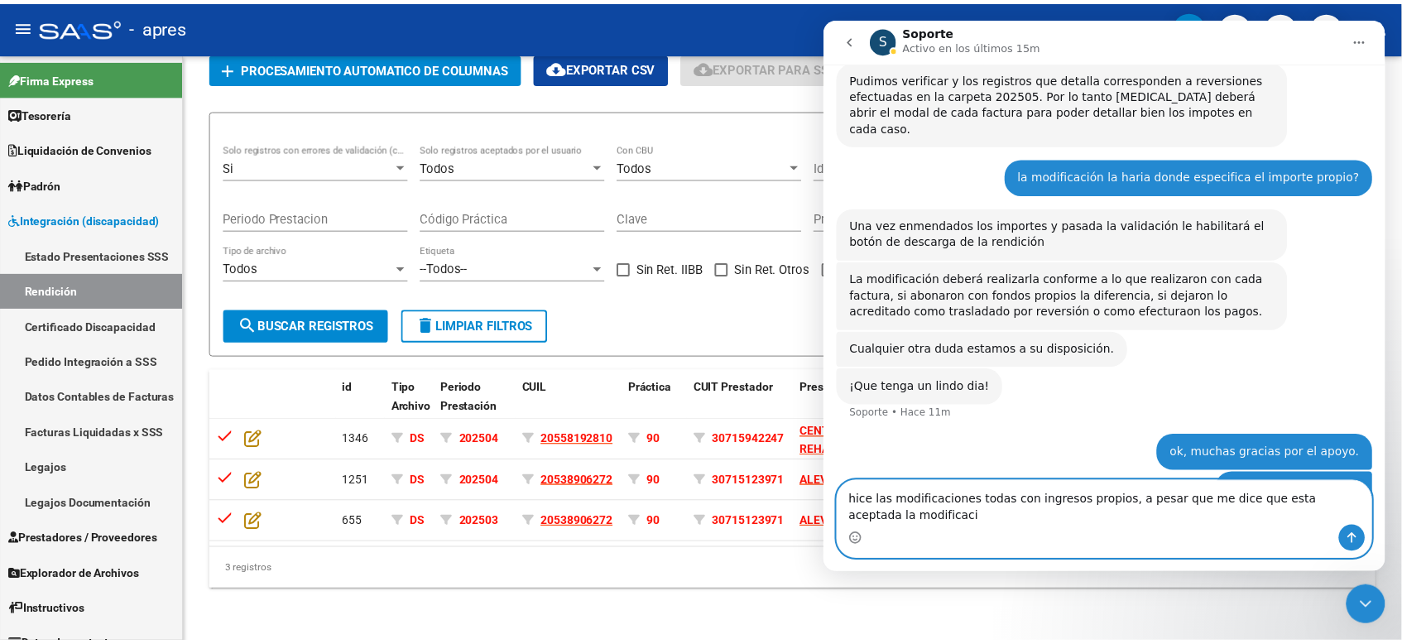
scroll to position [2188, 0]
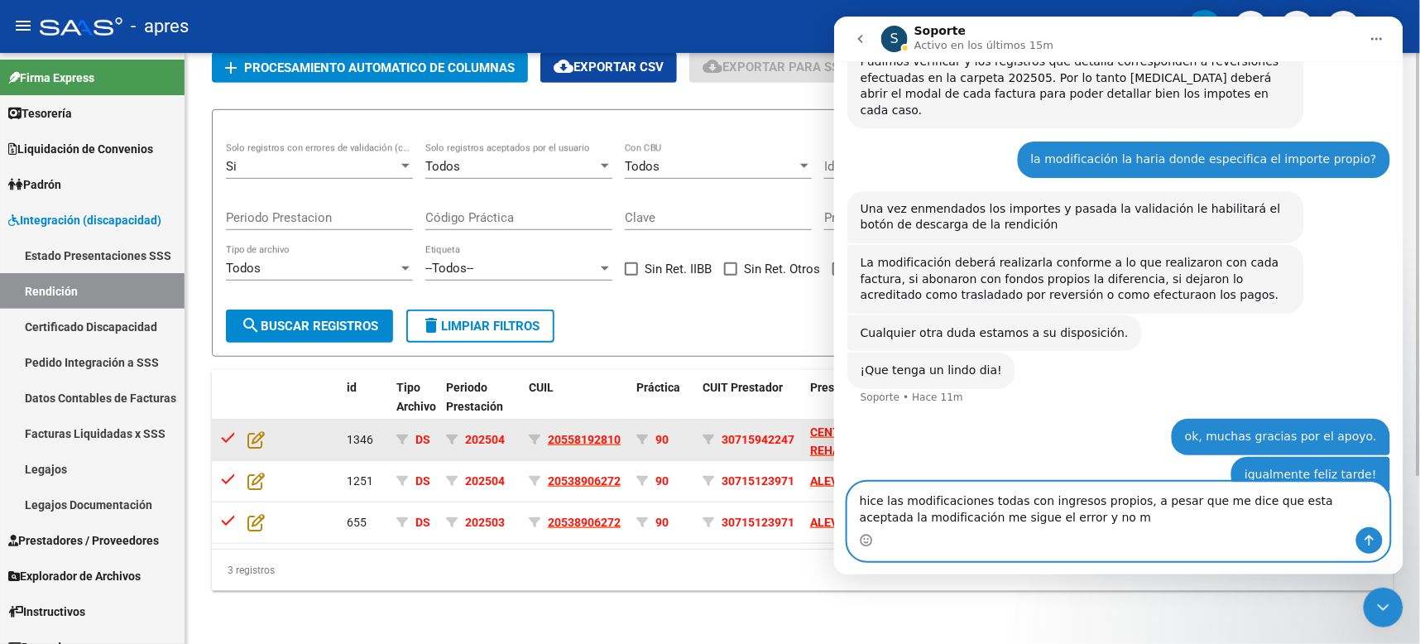
type textarea "hice las modificaciones todas con ingresos propios, a pesar que me dice que est…"
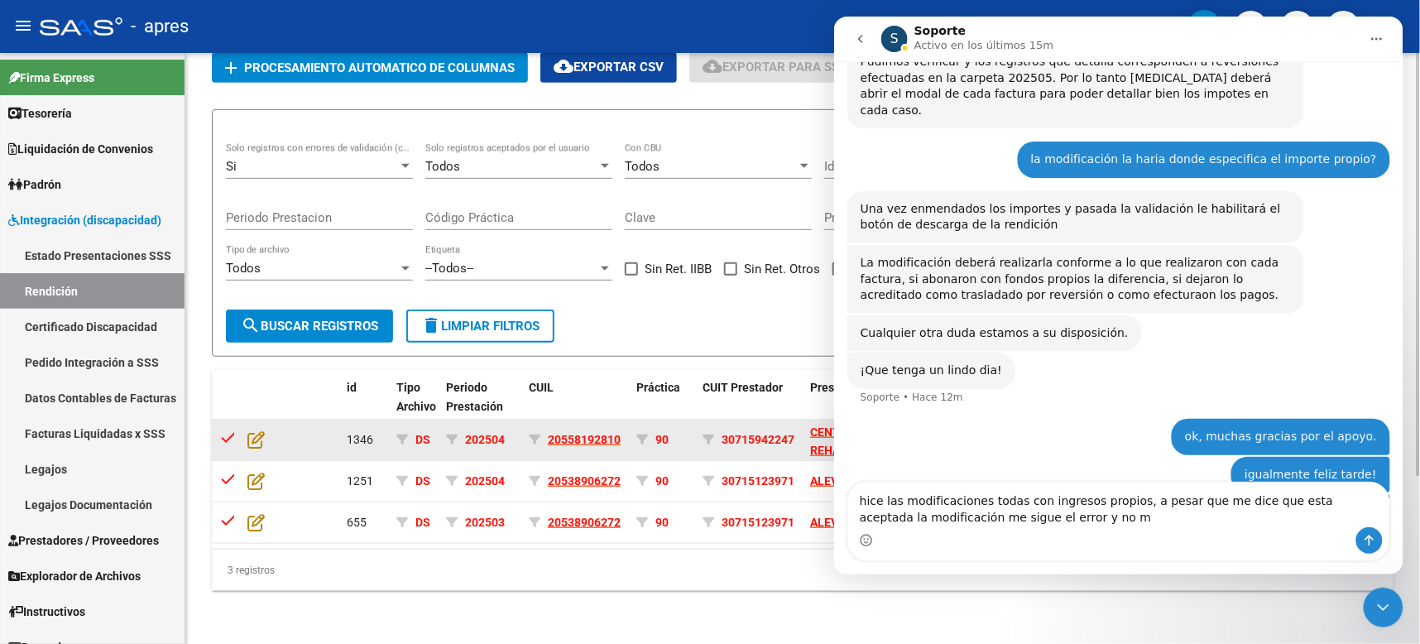
click at [239, 419] on datatable-body-cell "check" at bounding box center [226, 439] width 29 height 41
click at [256, 430] on icon at bounding box center [255, 439] width 17 height 18
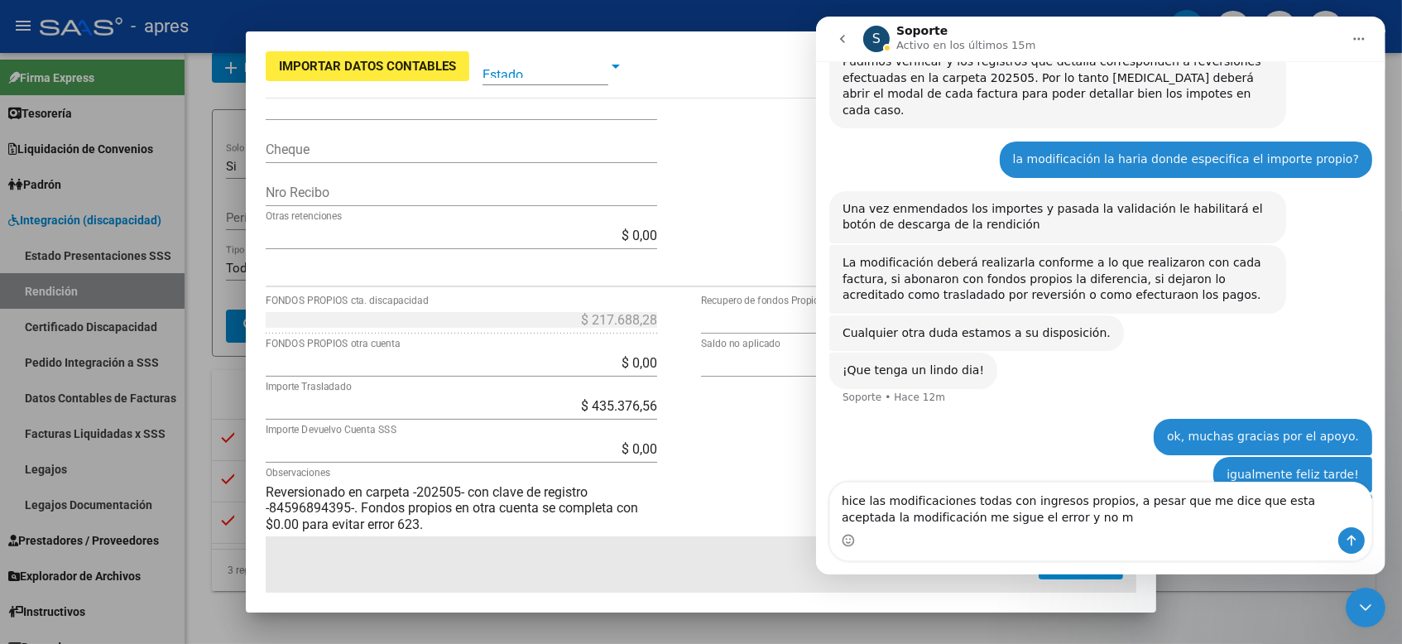
scroll to position [544, 0]
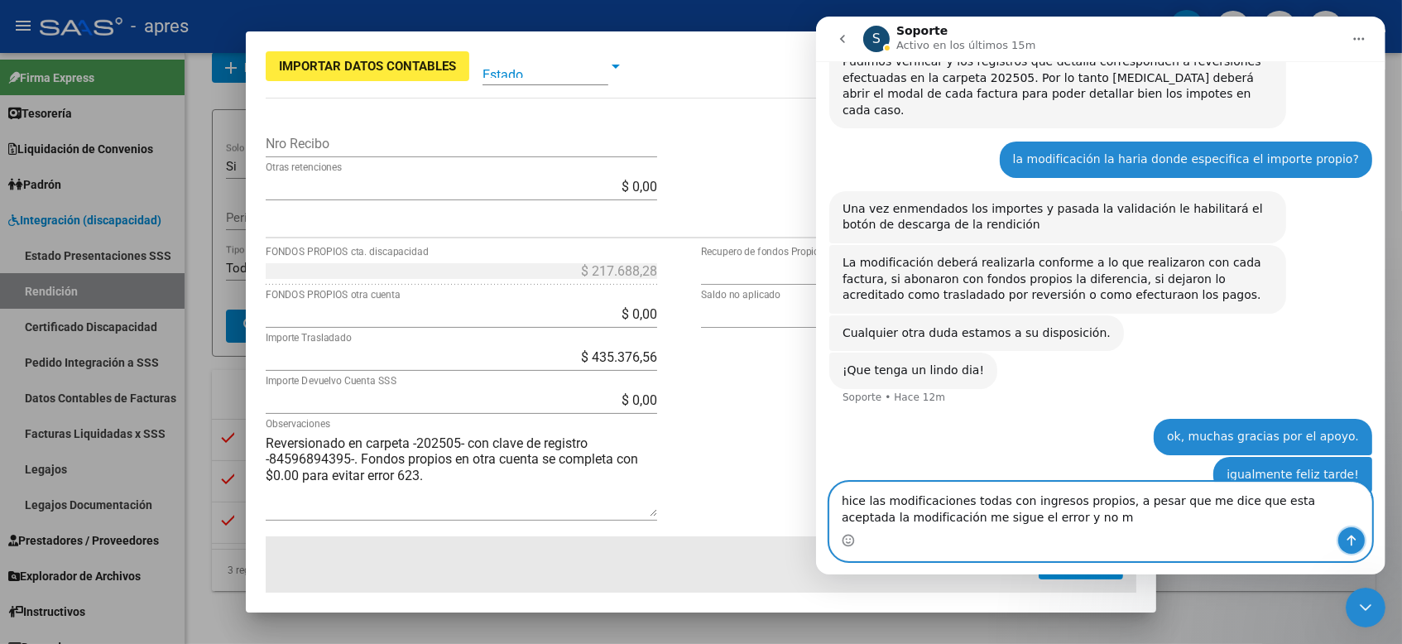
click at [1261, 537] on icon "Enviar un mensaje…" at bounding box center [1350, 540] width 13 height 13
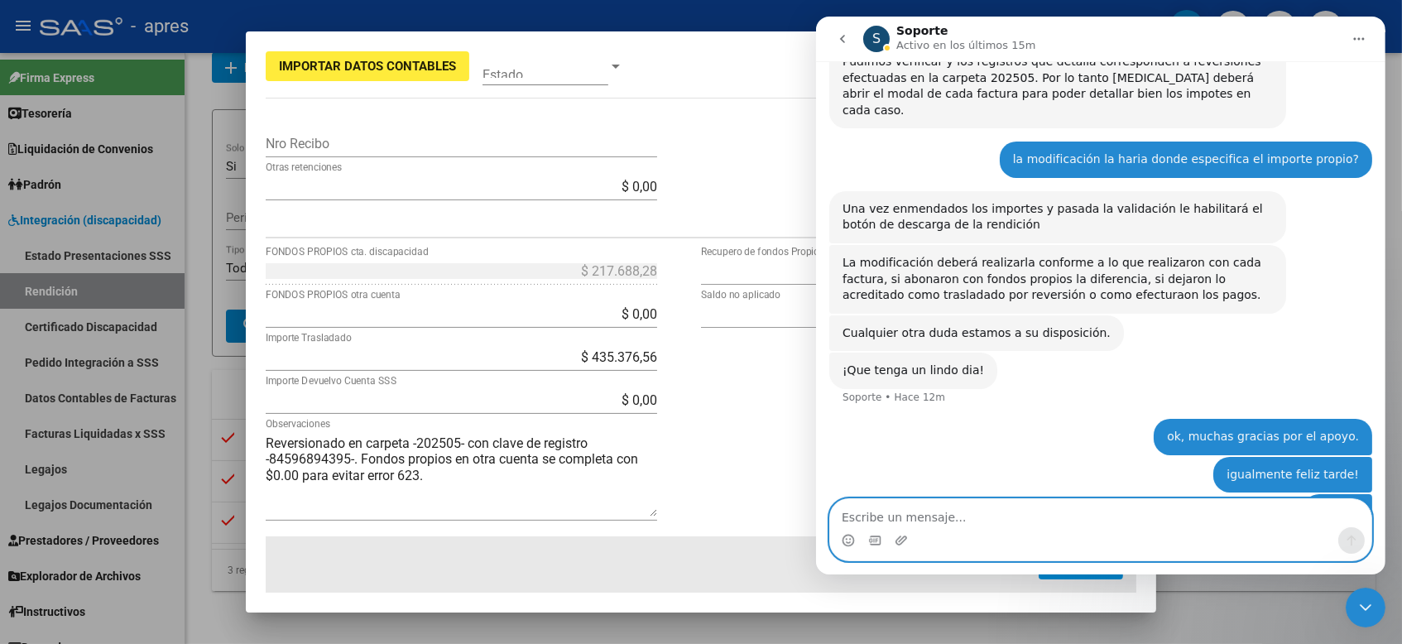
scroll to position [2226, 0]
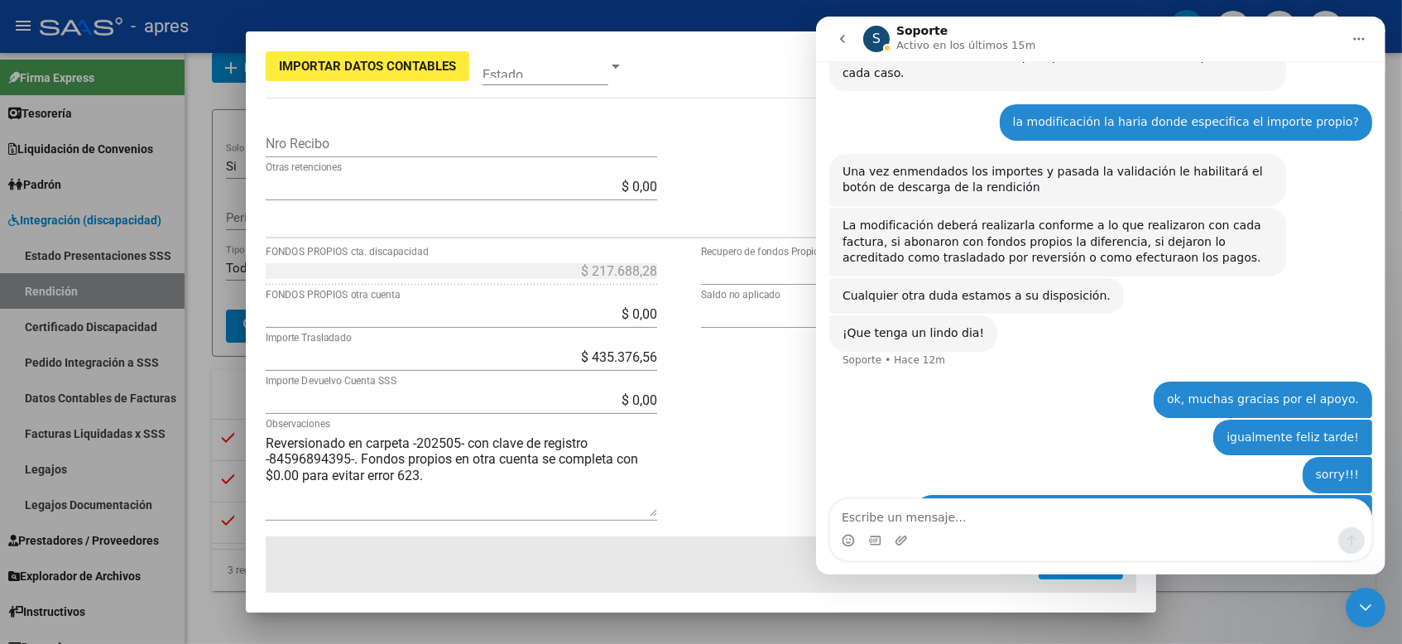
click at [626, 309] on input "$ 0,00" at bounding box center [461, 314] width 391 height 16
drag, startPoint x: 578, startPoint y: 357, endPoint x: 659, endPoint y: 356, distance: 80.3
click at [659, 356] on app-form-text-field "$ 435.376,56 Importe Trasladado" at bounding box center [468, 357] width 405 height 16
type input "$ 0,00"
type input "$ 435.376,56"
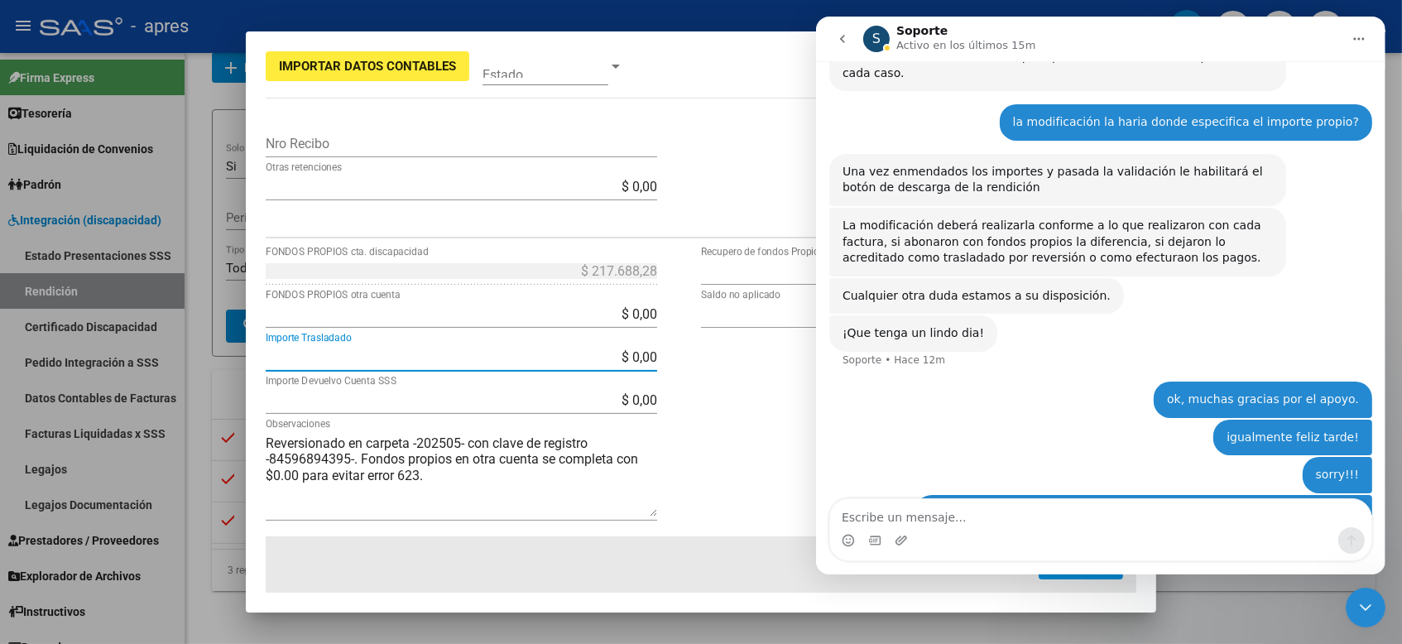
type input "$ 653.064,84"
click at [615, 327] on div "$ 0,00 FONDOS PROPIOS otra cuenta" at bounding box center [461, 314] width 391 height 26
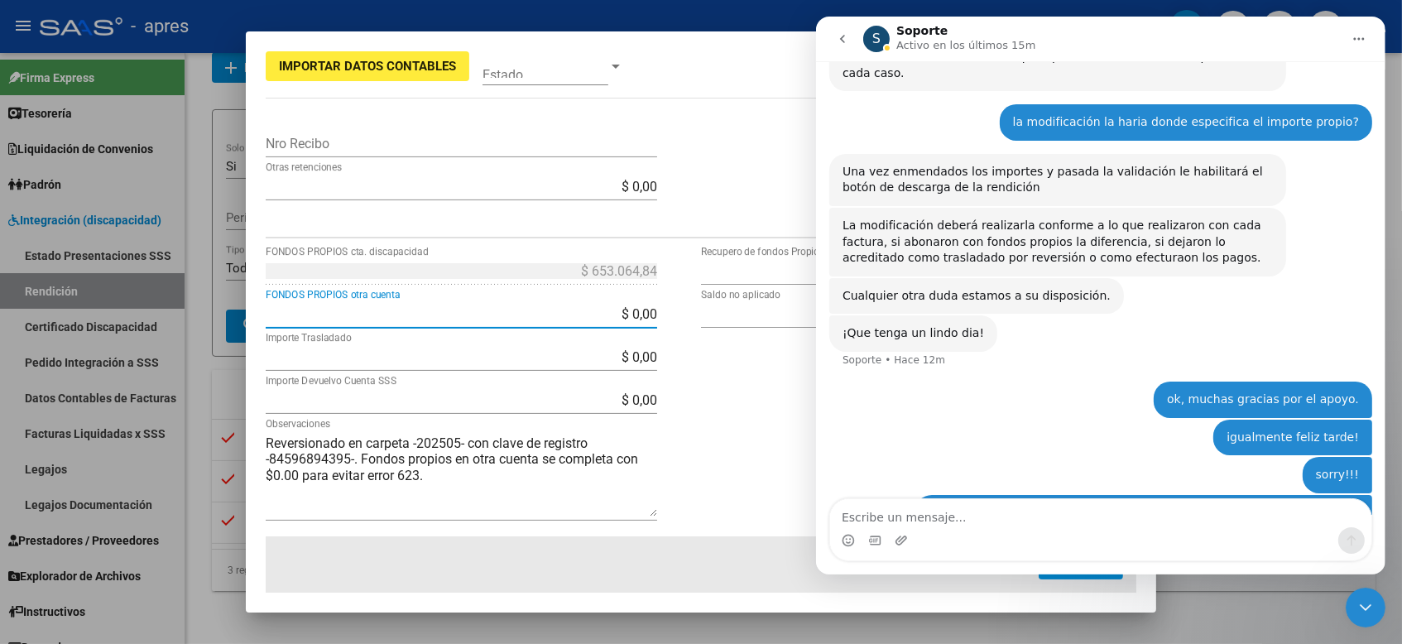
paste input "435.376,56"
drag, startPoint x: 560, startPoint y: 314, endPoint x: 681, endPoint y: 319, distance: 120.9
click at [681, 319] on div "$ 653.064,84 FONDOS PROPIOS cta. discapacidad $ 435.376.560,00 FONDOS PROPIOS o…" at bounding box center [483, 397] width 435 height 279
paste input "435.376,56"
type input "$ 435.376,56"
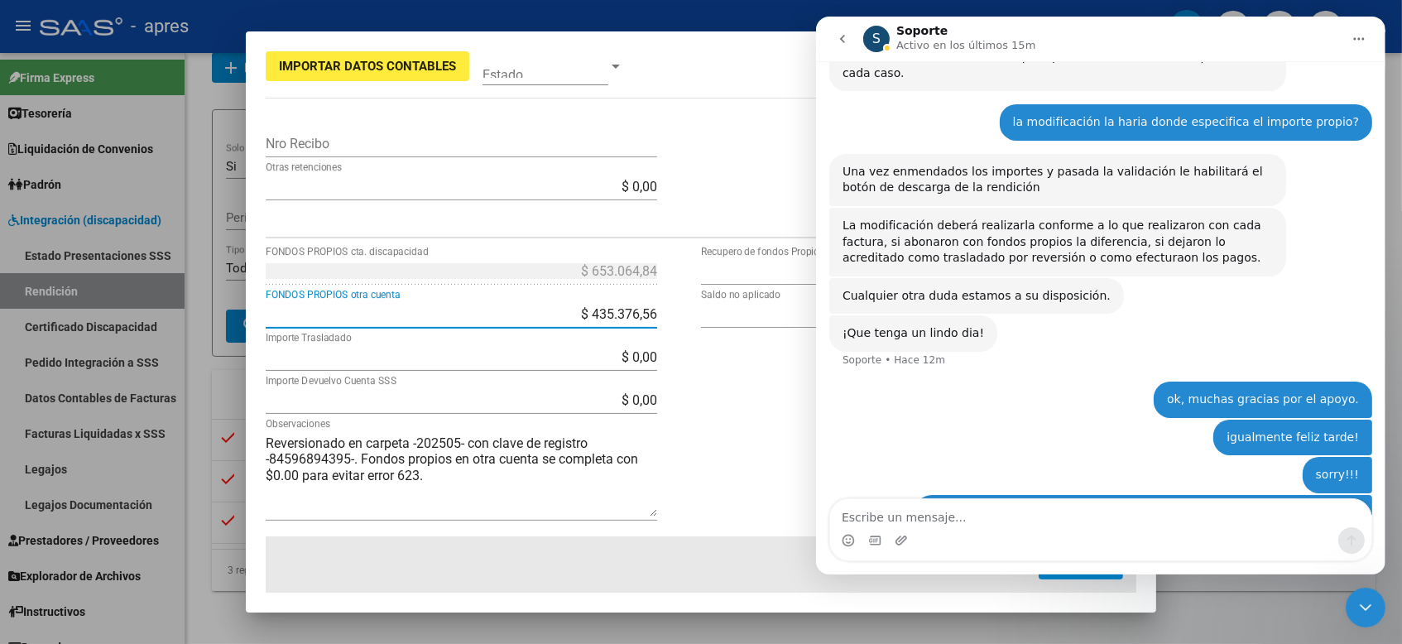
type input "-$ 0,00"
type input "$ 217.688,28"
click at [688, 364] on div "$ 217.688,28 FONDOS PROPIOS cta. discapacidad $ 435.376,56 FONDOS PROPIOS otra …" at bounding box center [483, 397] width 435 height 279
click at [1261, 572] on icon "Cerrar Intercom Messenger" at bounding box center [1364, 607] width 20 height 20
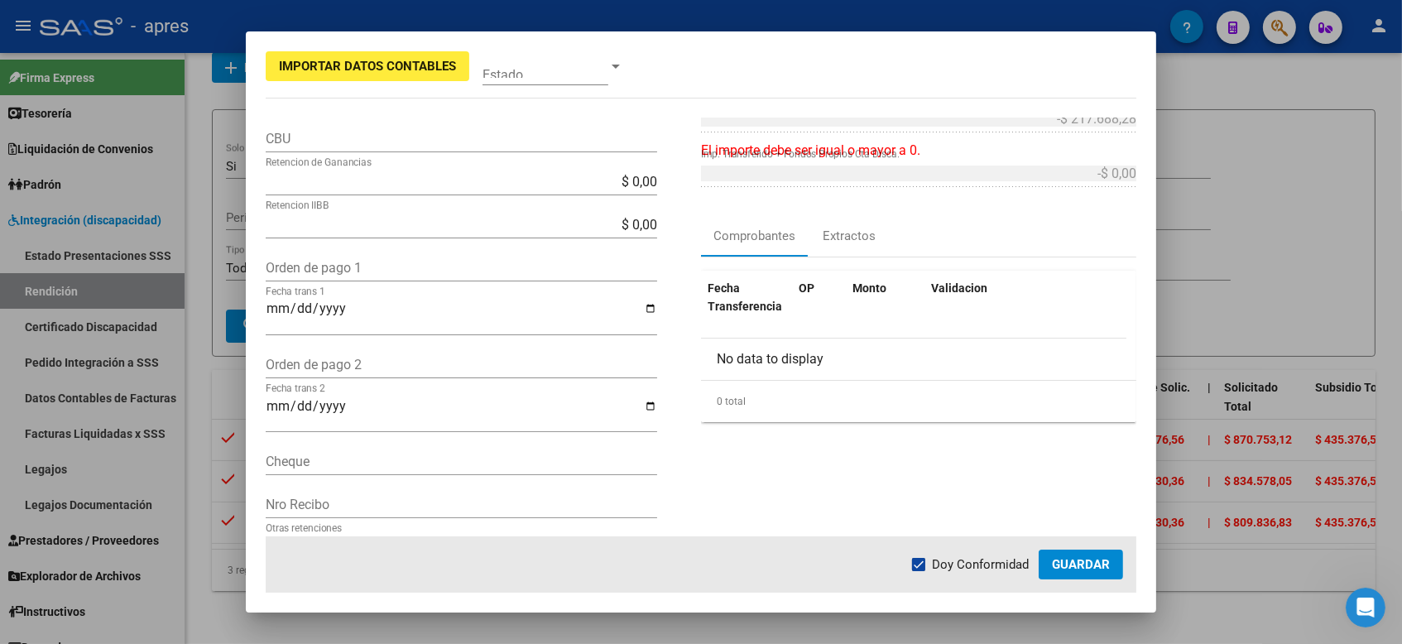
scroll to position [0, 0]
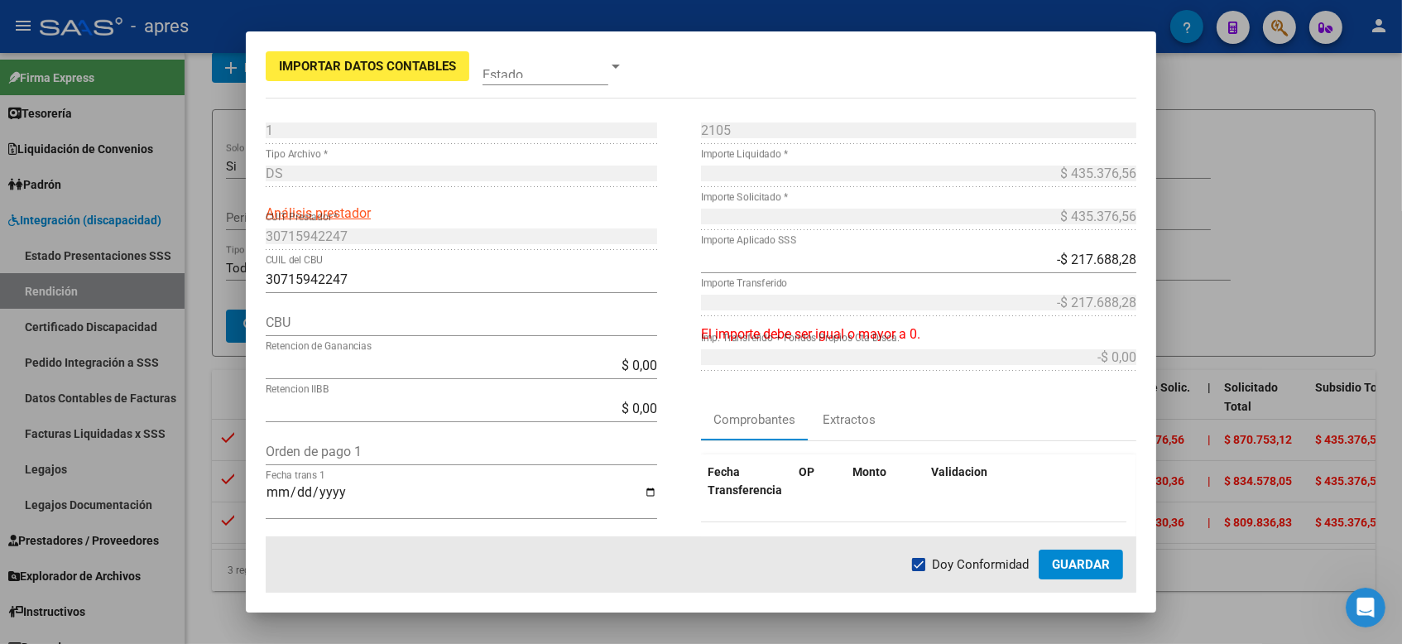
click at [1037, 443] on div "Fecha Transferencia OP Monto Validacion No data to display 0 total 1" at bounding box center [918, 530] width 435 height 178
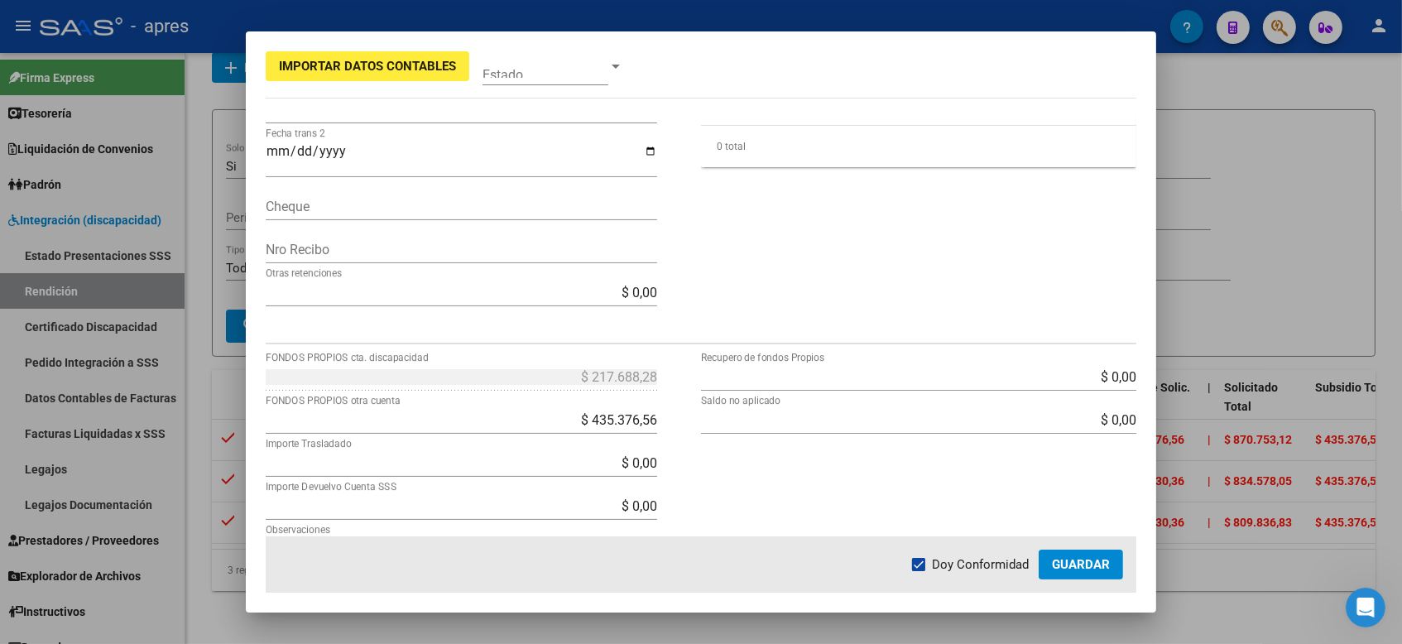
scroll to position [496, 0]
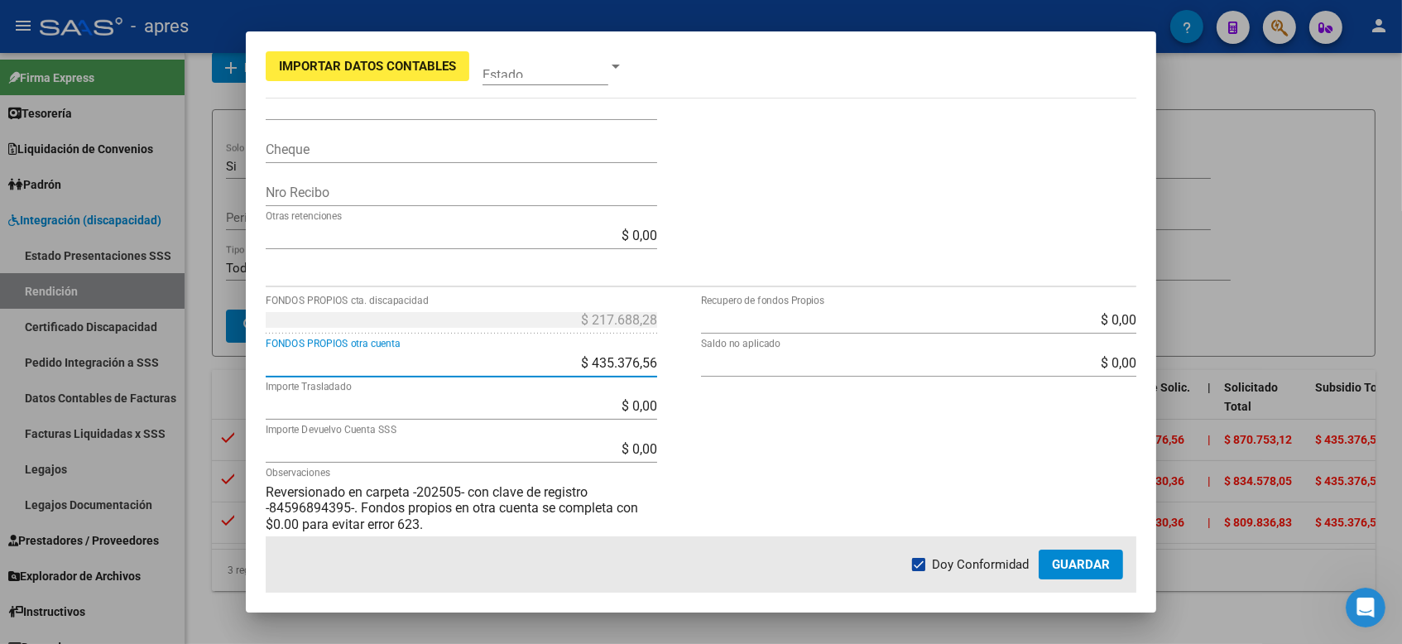
click at [597, 369] on input "$ 435.376,56" at bounding box center [461, 363] width 391 height 16
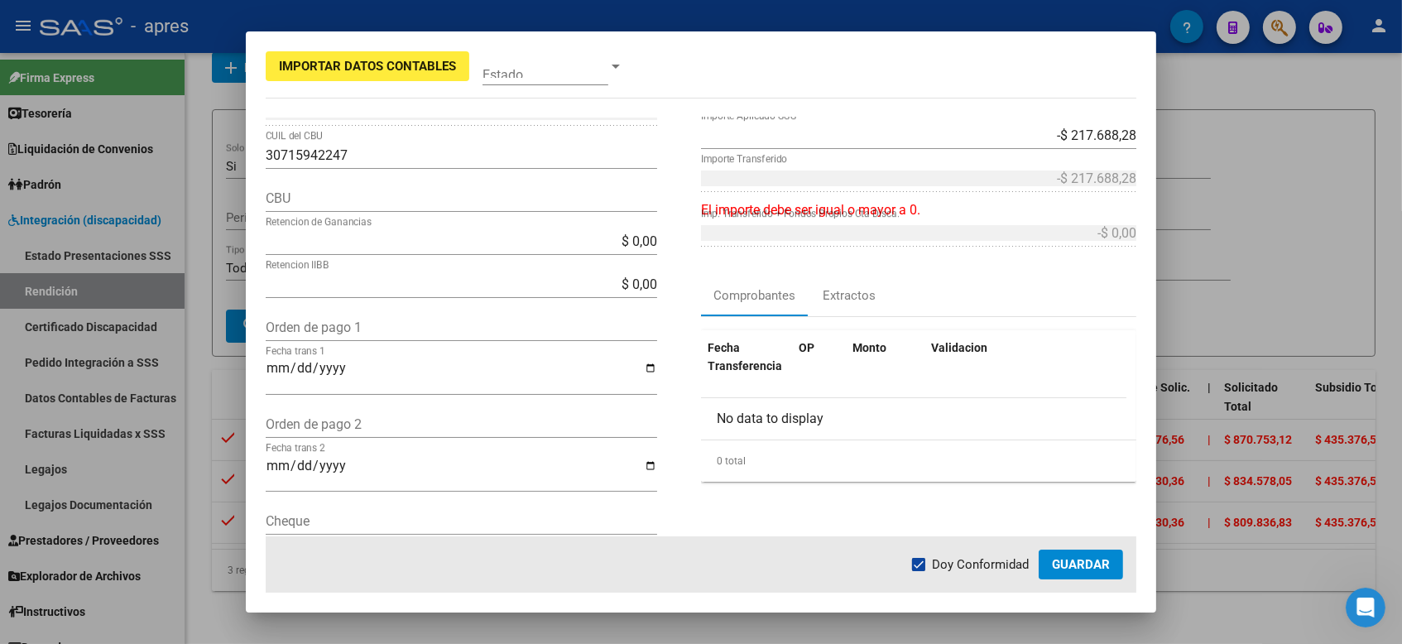
scroll to position [0, 0]
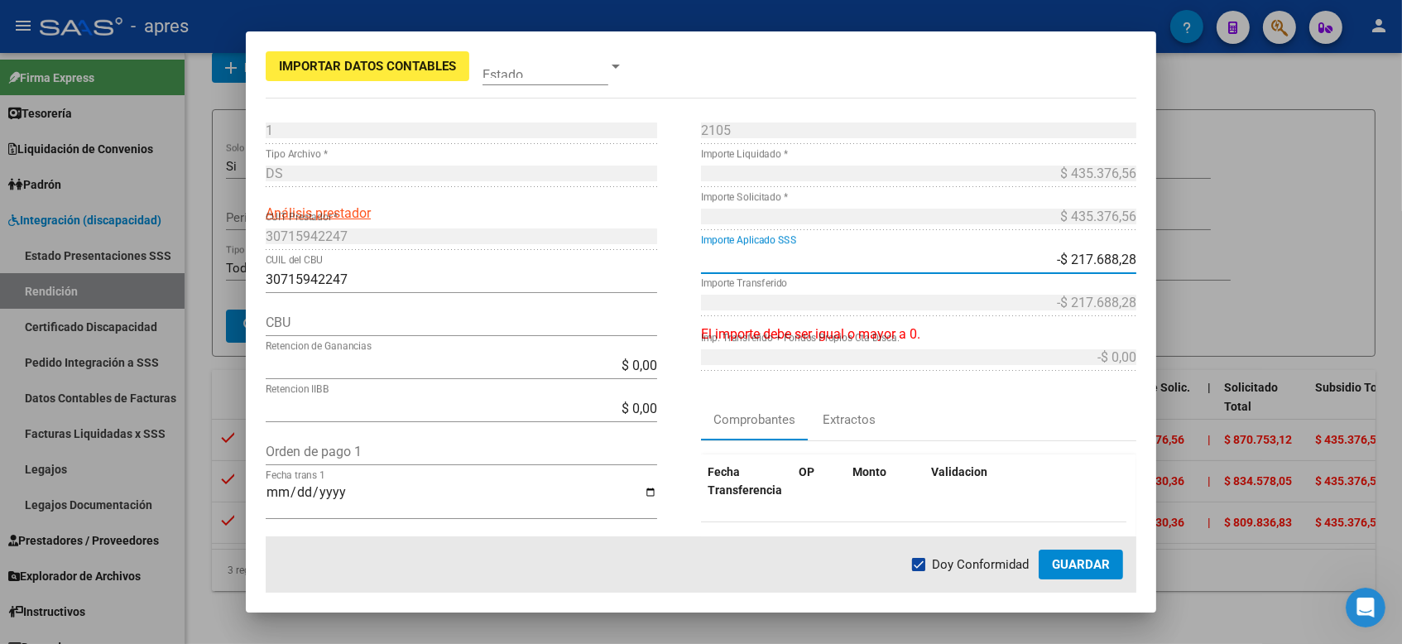
drag, startPoint x: 1038, startPoint y: 260, endPoint x: 1147, endPoint y: 258, distance: 109.2
click at [1147, 258] on mat-dialog-content "1 Punto de Venta * DS Tipo Archivo * Análisis prestador 30715942247 CUIT Presta…" at bounding box center [701, 326] width 910 height 419
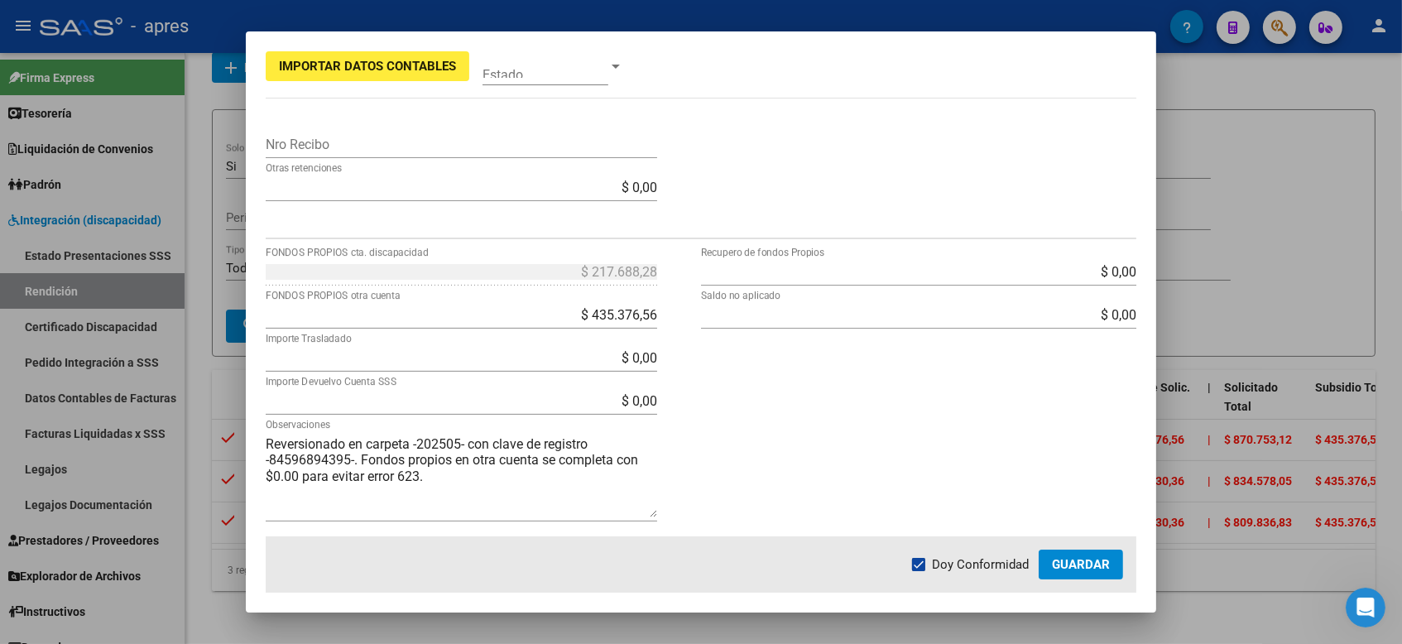
scroll to position [544, 0]
drag, startPoint x: 555, startPoint y: 314, endPoint x: 758, endPoint y: 307, distance: 202.8
click at [756, 308] on div "$ 217.688,28 FONDOS PROPIOS cta. discapacidad $ 435.376,56 FONDOS PROPIOS otra …" at bounding box center [701, 397] width 870 height 279
type input "$ 0,00"
type input "$ 435.376,56"
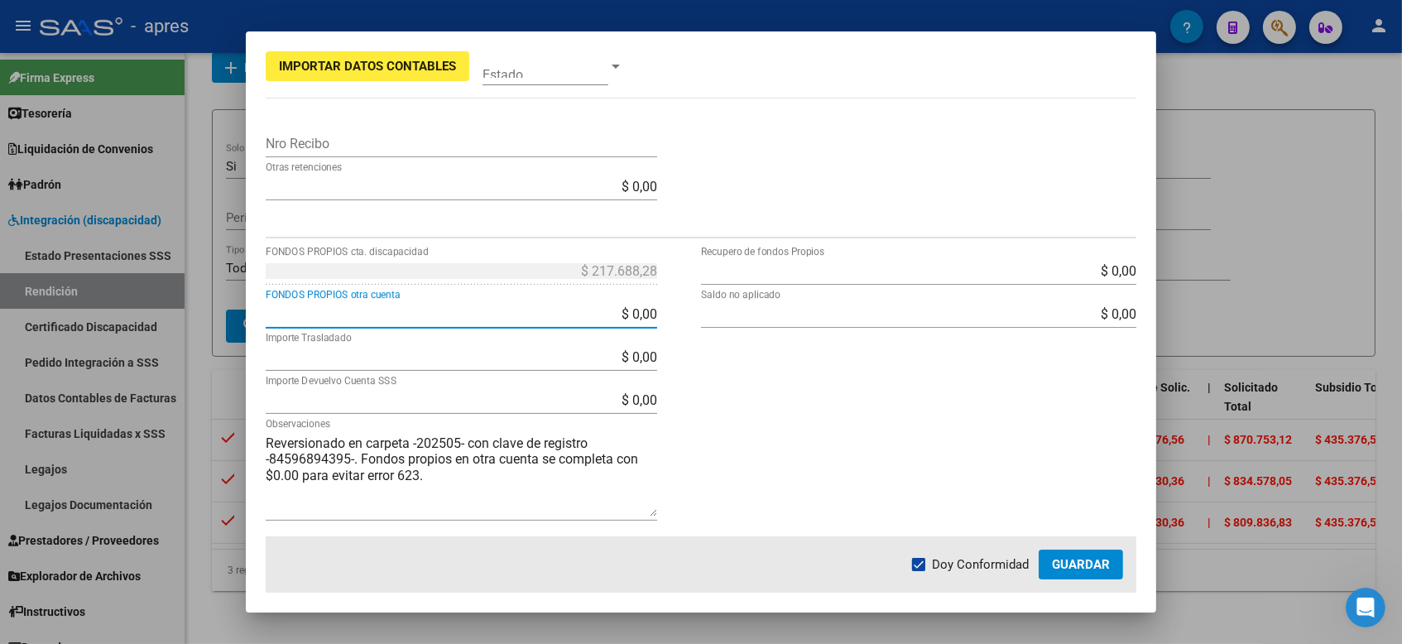
type input "$ 653.064,84"
click at [738, 405] on div "$ 0,00 Recupero de fondos Propios $ 0,00 Saldo no aplicado" at bounding box center [918, 397] width 435 height 279
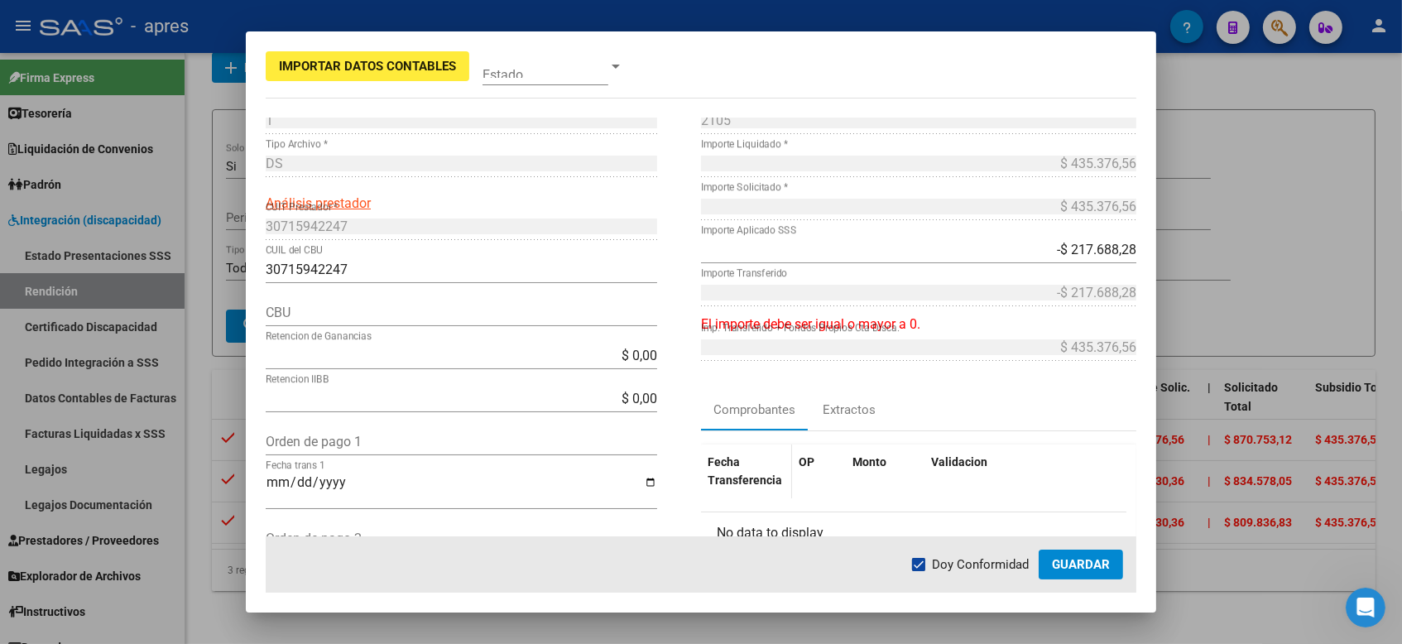
scroll to position [0, 0]
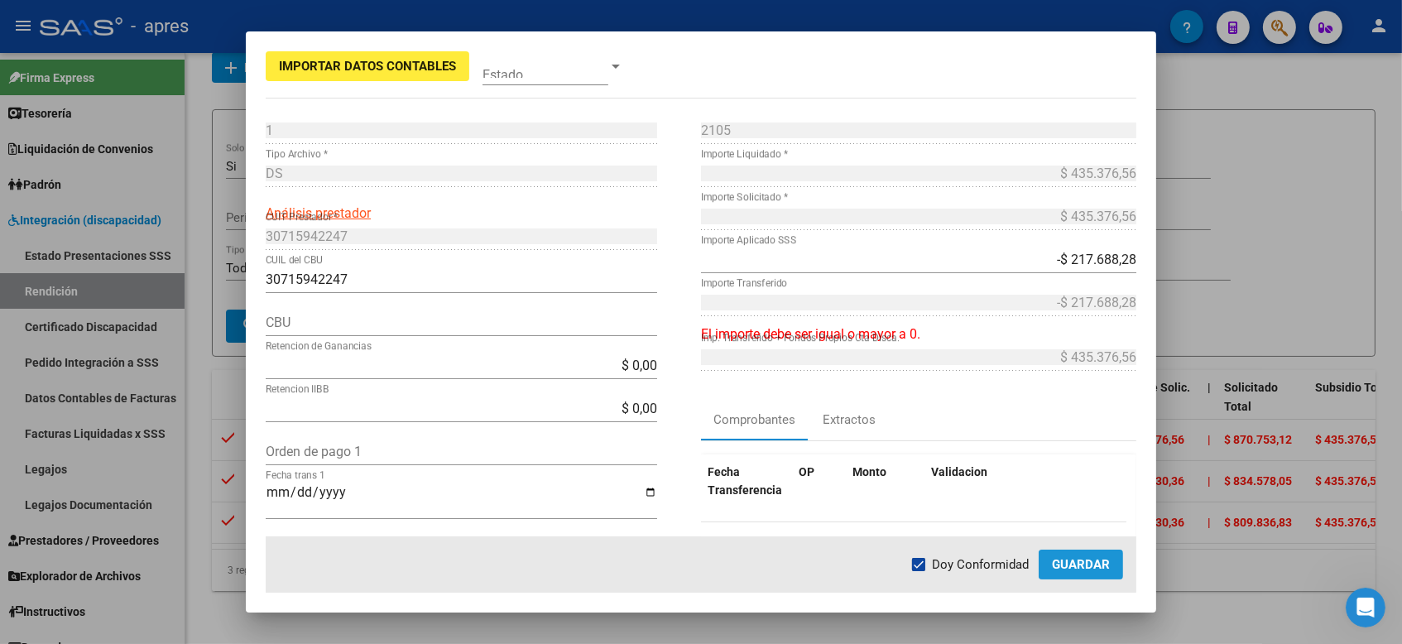
click at [1093, 565] on span "Guardar" at bounding box center [1081, 564] width 58 height 15
drag, startPoint x: 758, startPoint y: 57, endPoint x: 1242, endPoint y: 190, distance: 502.0
click at [1261, 196] on div "Importar Datos Contables Estado 1 Punto de Venta * DS Tipo Archivo * Análisis p…" at bounding box center [701, 322] width 1402 height 644
drag, startPoint x: 815, startPoint y: 60, endPoint x: 766, endPoint y: 88, distance: 56.3
click at [766, 88] on mat-dialog-container "Importar Datos Contables Estado 1 Punto de Venta * DS Tipo Archivo * Análisis p…" at bounding box center [701, 321] width 910 height 580
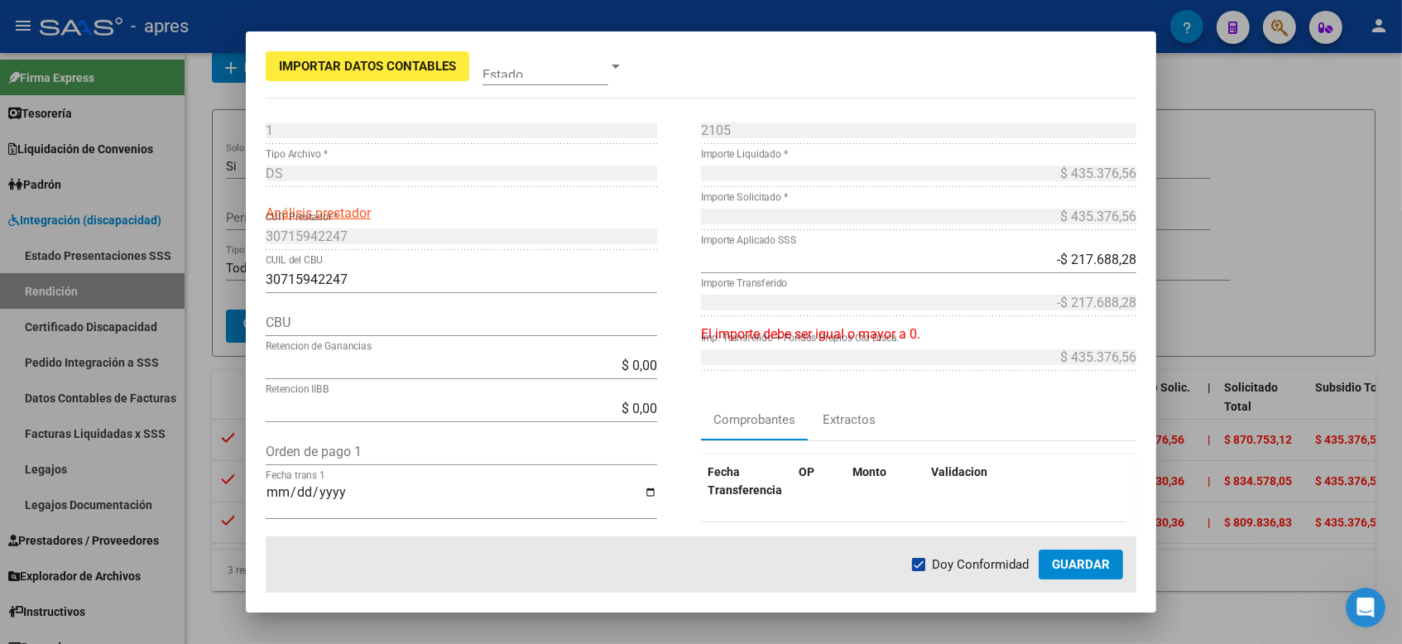
drag, startPoint x: 766, startPoint y: 61, endPoint x: 927, endPoint y: 61, distance: 161.3
click at [927, 61] on mat-dialog-container "Importar Datos Contables Estado 1 Punto de Venta * DS Tipo Archivo * Análisis p…" at bounding box center [701, 321] width 910 height 580
click at [374, 75] on button "Importar Datos Contables" at bounding box center [368, 66] width 204 height 30
type input "364"
type input "[DATE]"
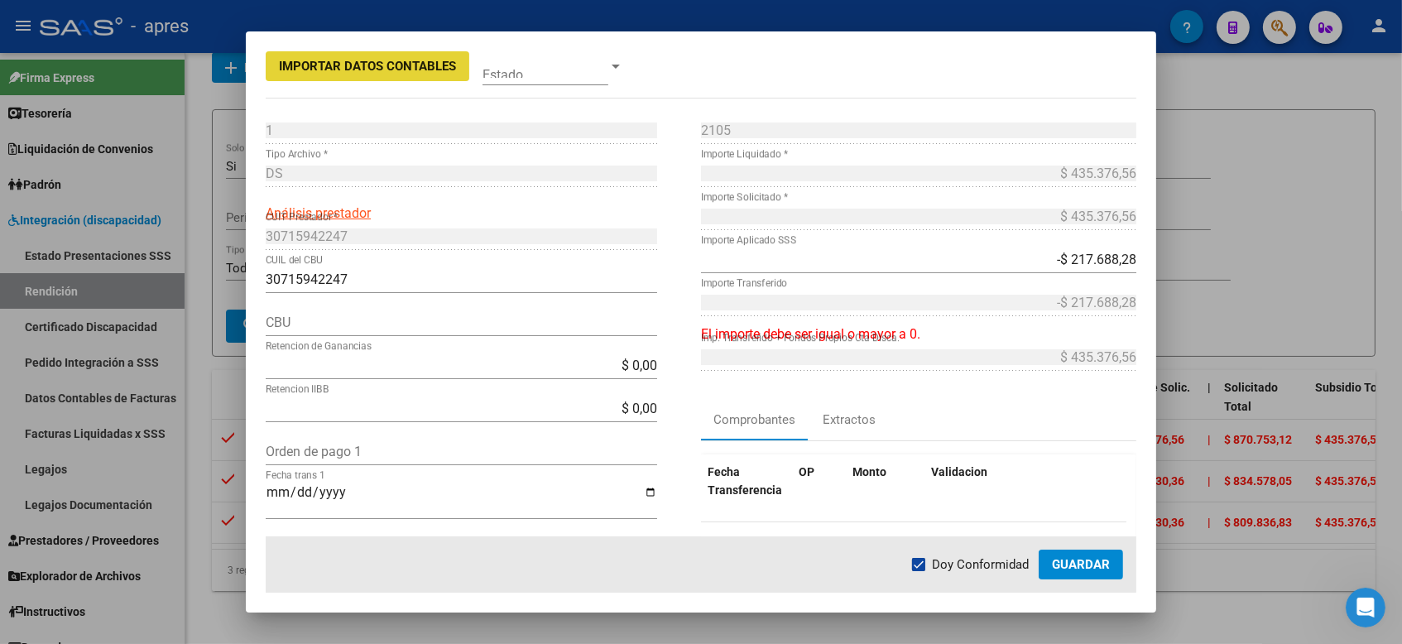
type input "0"
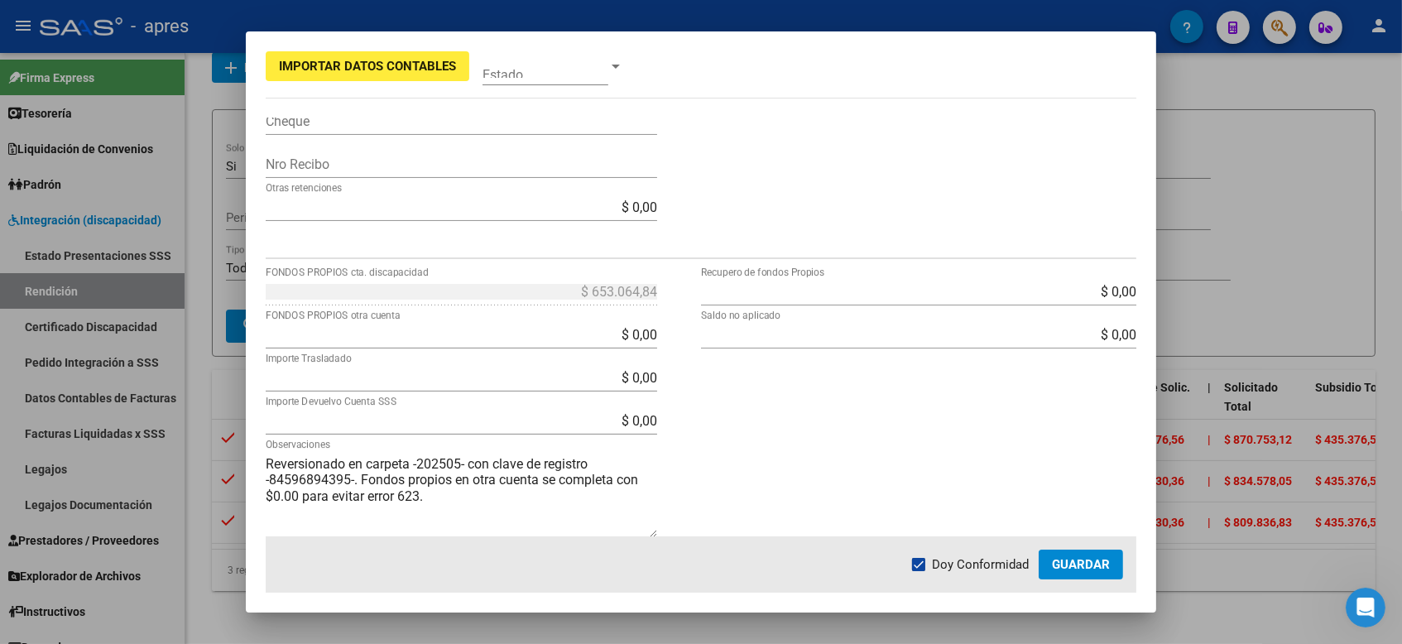
scroll to position [544, 0]
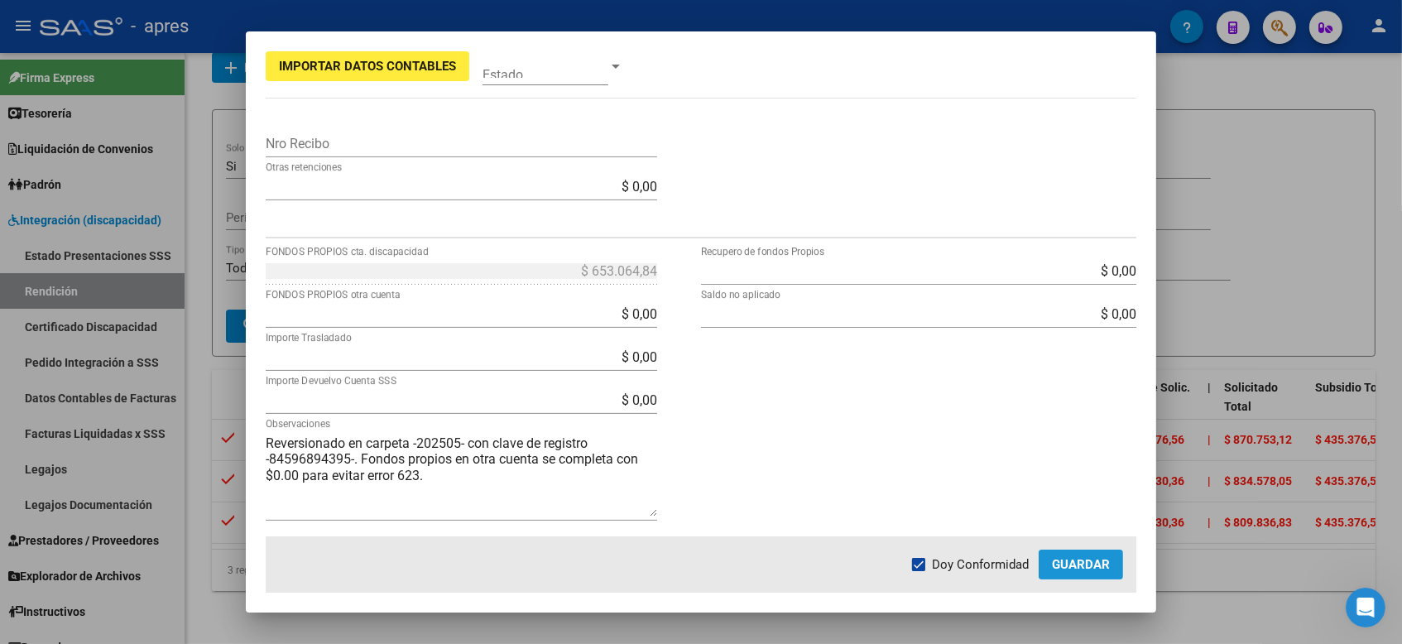
click at [1069, 558] on span "Guardar" at bounding box center [1081, 564] width 58 height 15
click at [1083, 554] on button "Guardar" at bounding box center [1080, 564] width 84 height 30
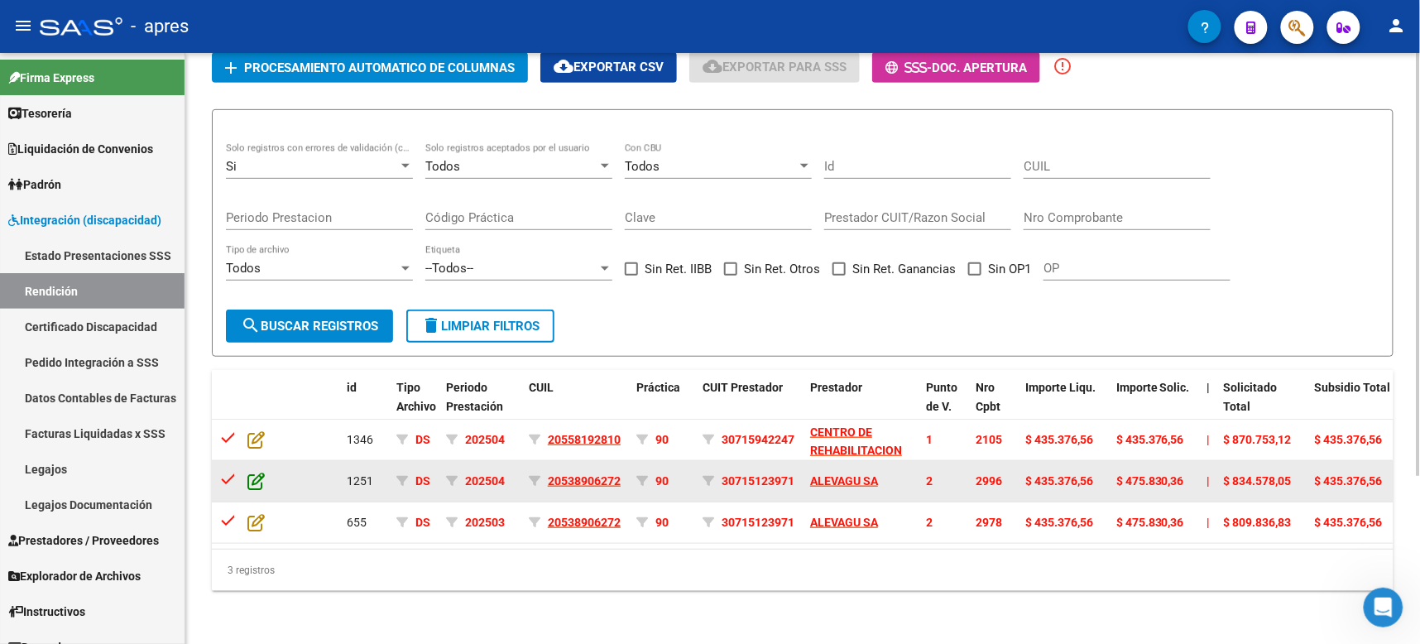
click at [252, 472] on icon at bounding box center [255, 481] width 17 height 18
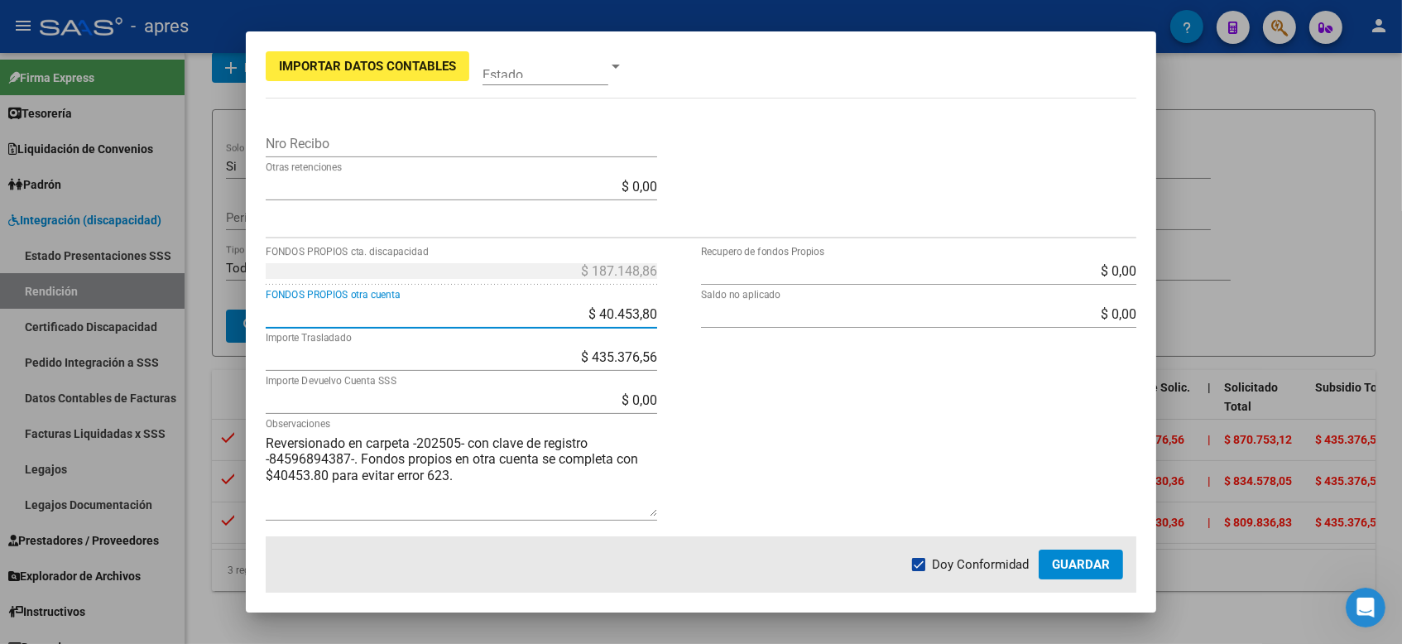
click at [592, 307] on input "$ 40.453,80" at bounding box center [461, 314] width 391 height 16
click at [1112, 556] on button "Guardar" at bounding box center [1080, 564] width 84 height 30
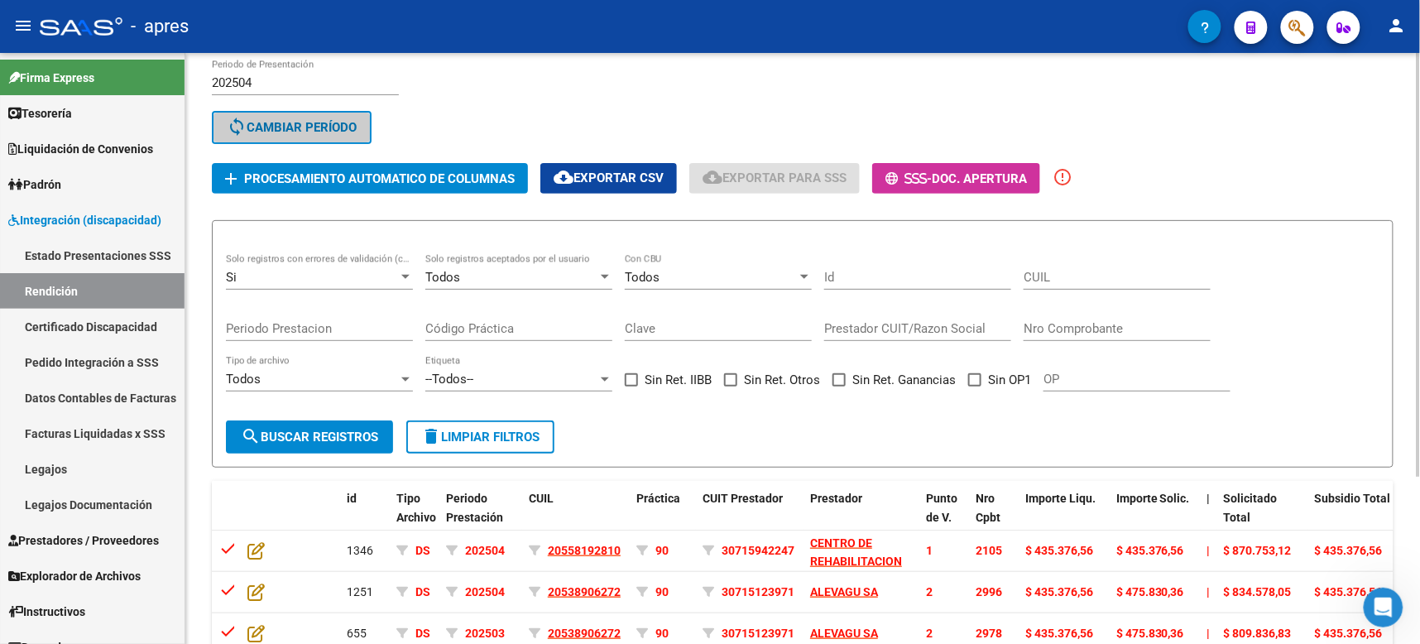
scroll to position [0, 0]
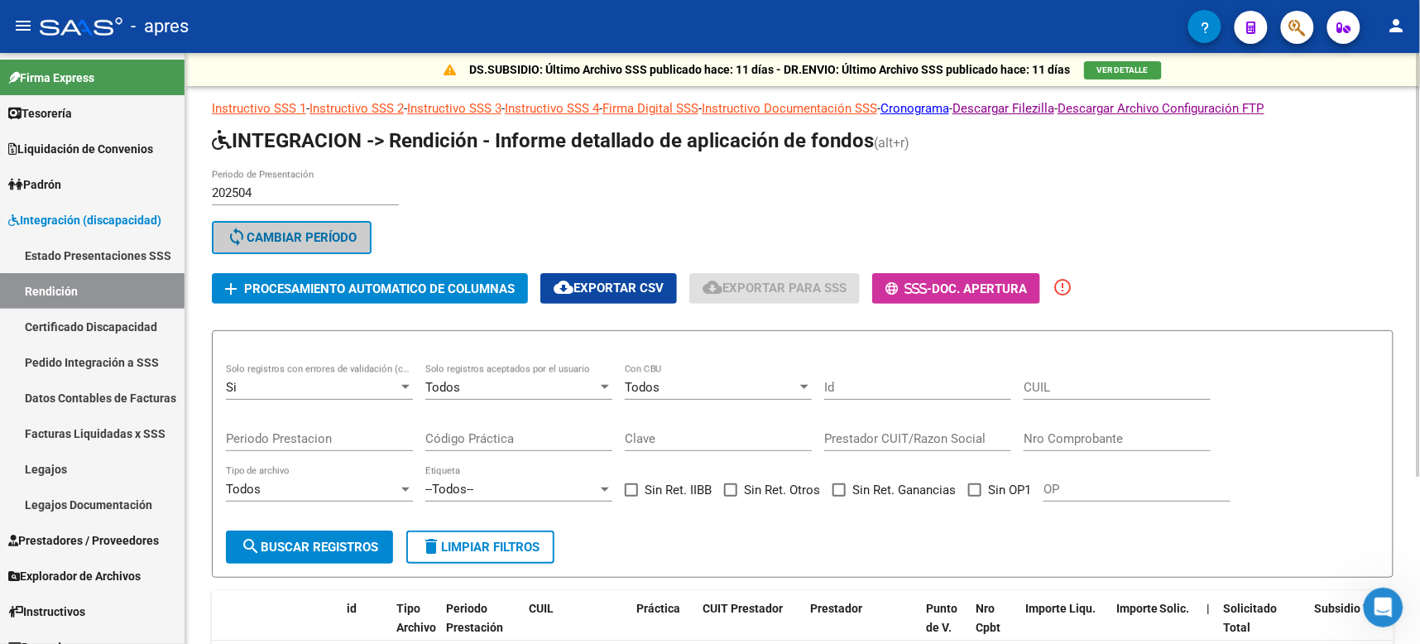
click at [363, 290] on span "Procesamiento automatico de columnas" at bounding box center [379, 288] width 271 height 15
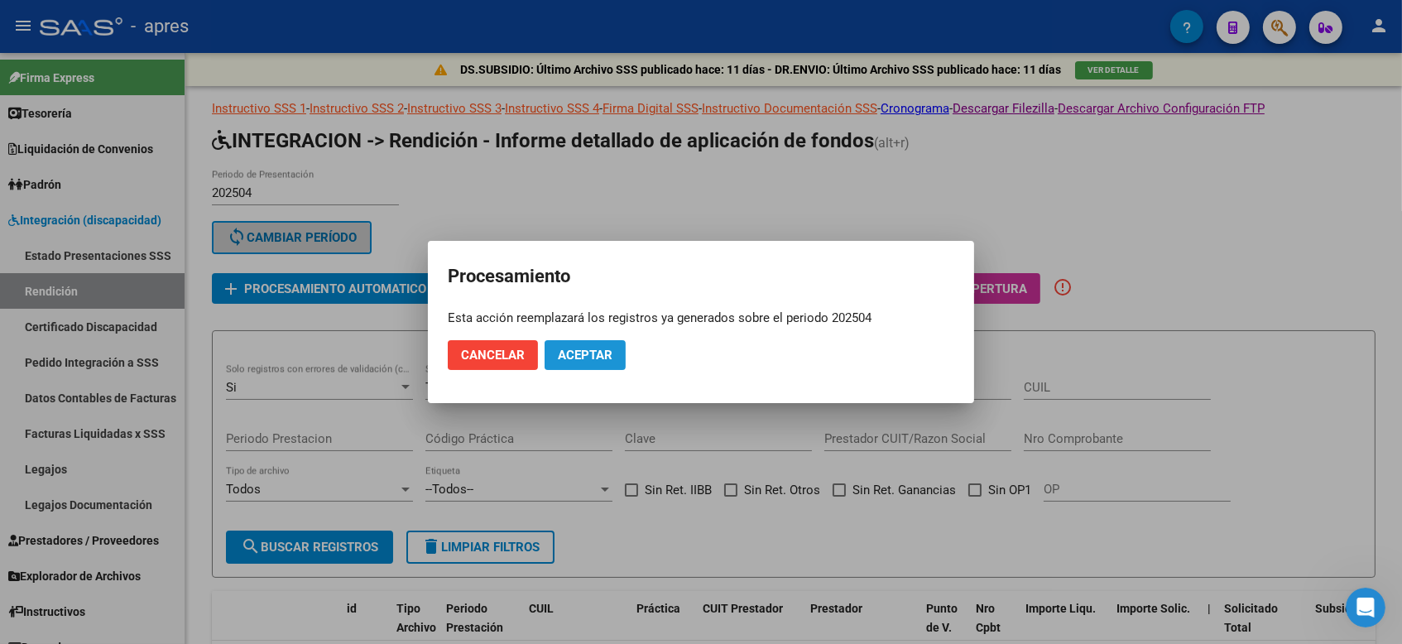
click at [616, 363] on button "Aceptar" at bounding box center [584, 355] width 81 height 30
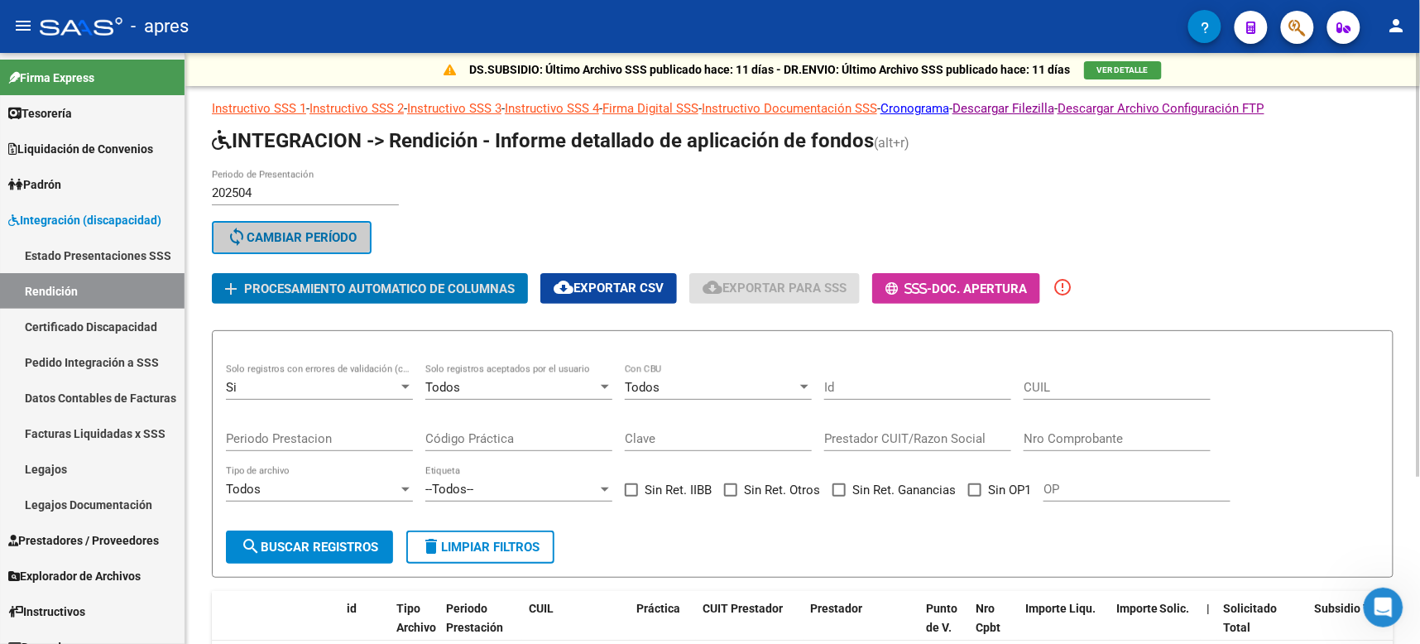
click at [462, 539] on span "delete Limpiar filtros" at bounding box center [480, 546] width 118 height 15
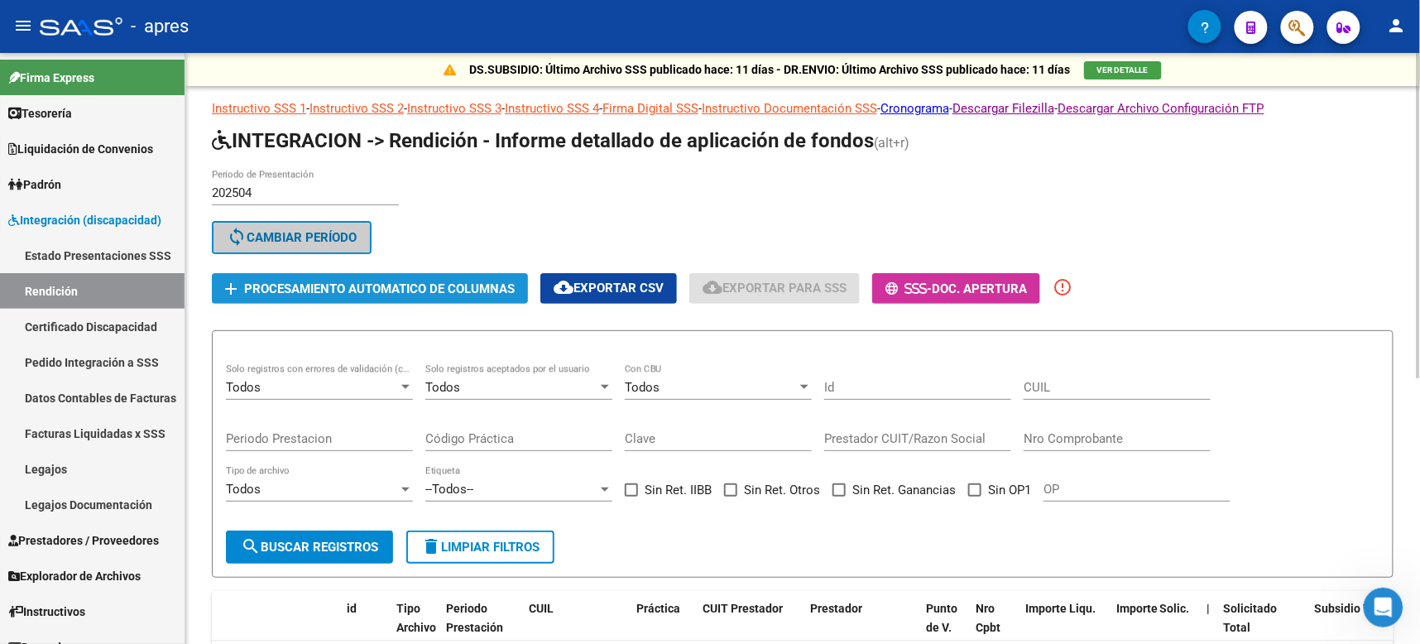
click at [374, 281] on span "Procesamiento automatico de columnas" at bounding box center [379, 288] width 271 height 15
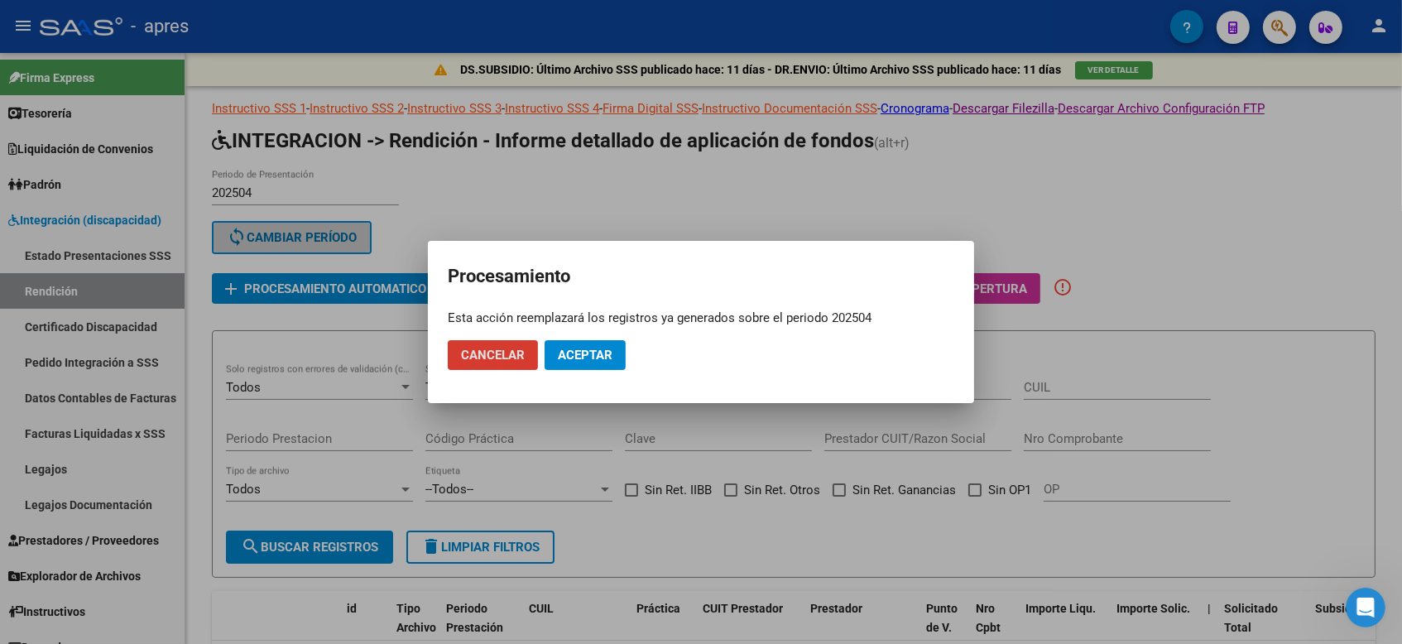
click at [589, 352] on span "Aceptar" at bounding box center [585, 354] width 55 height 15
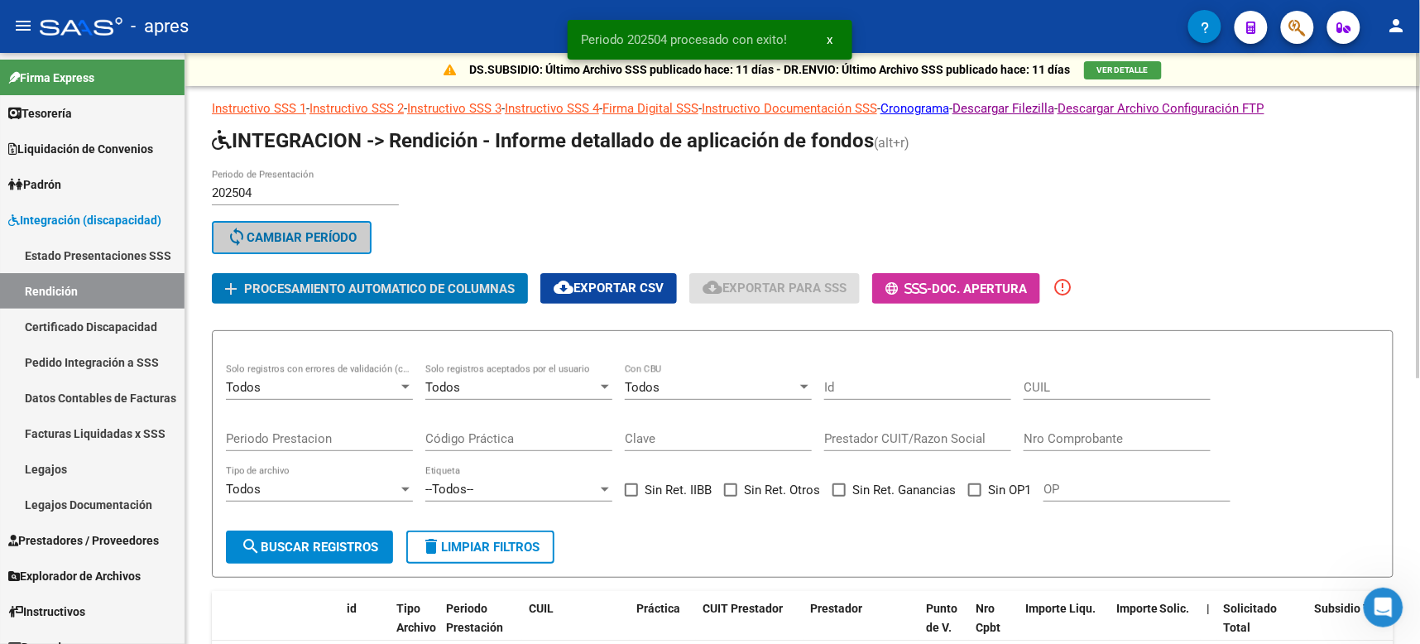
click at [293, 389] on div "Todos" at bounding box center [312, 387] width 172 height 15
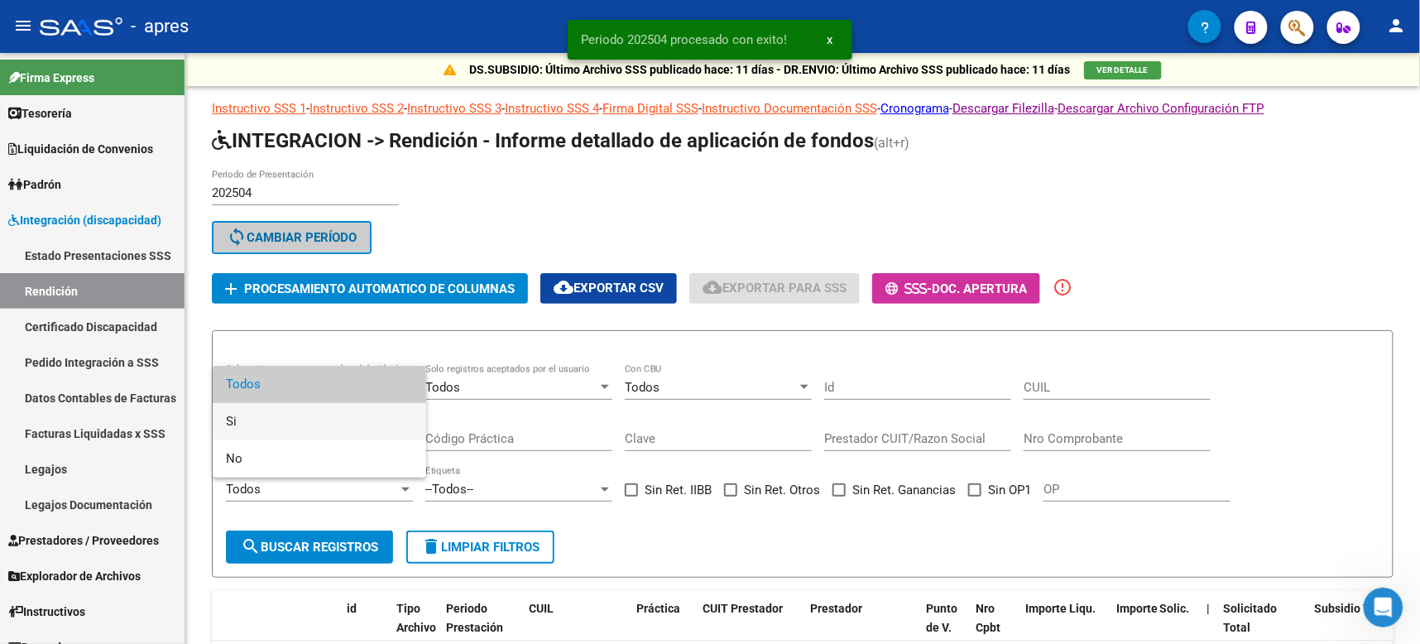
click at [259, 421] on span "Si" at bounding box center [319, 421] width 187 height 37
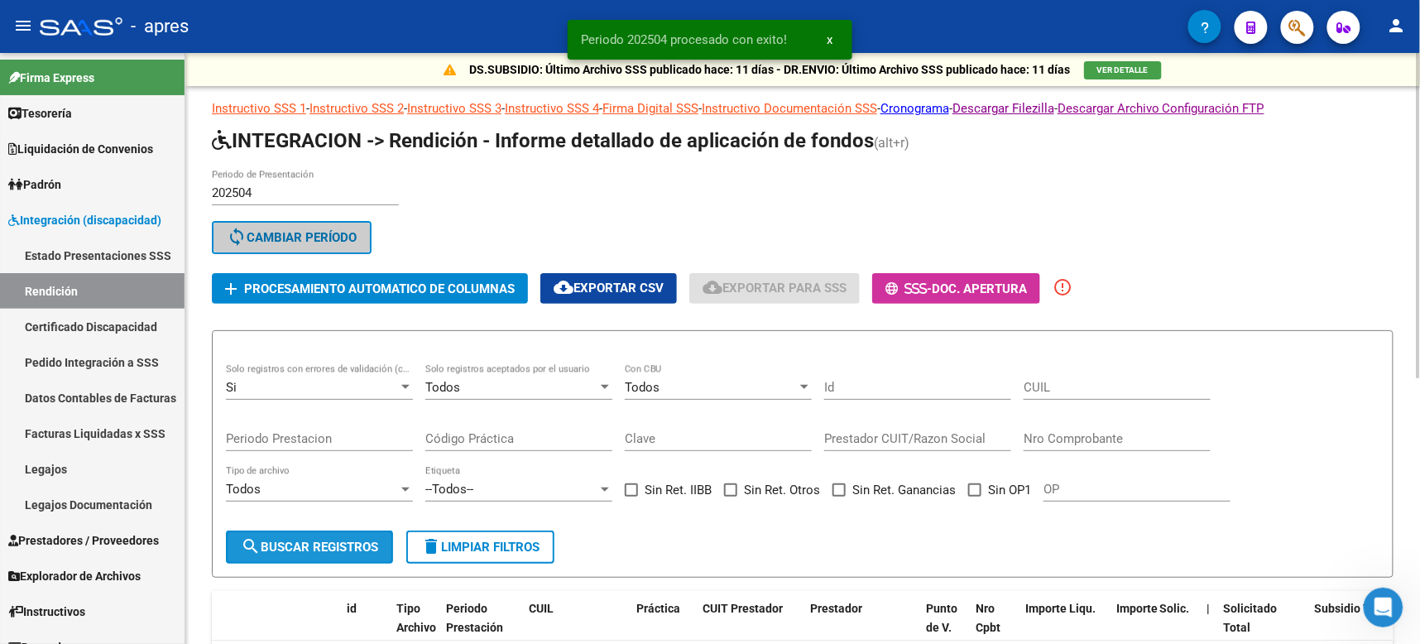
click at [334, 544] on span "search Buscar registros" at bounding box center [309, 546] width 137 height 15
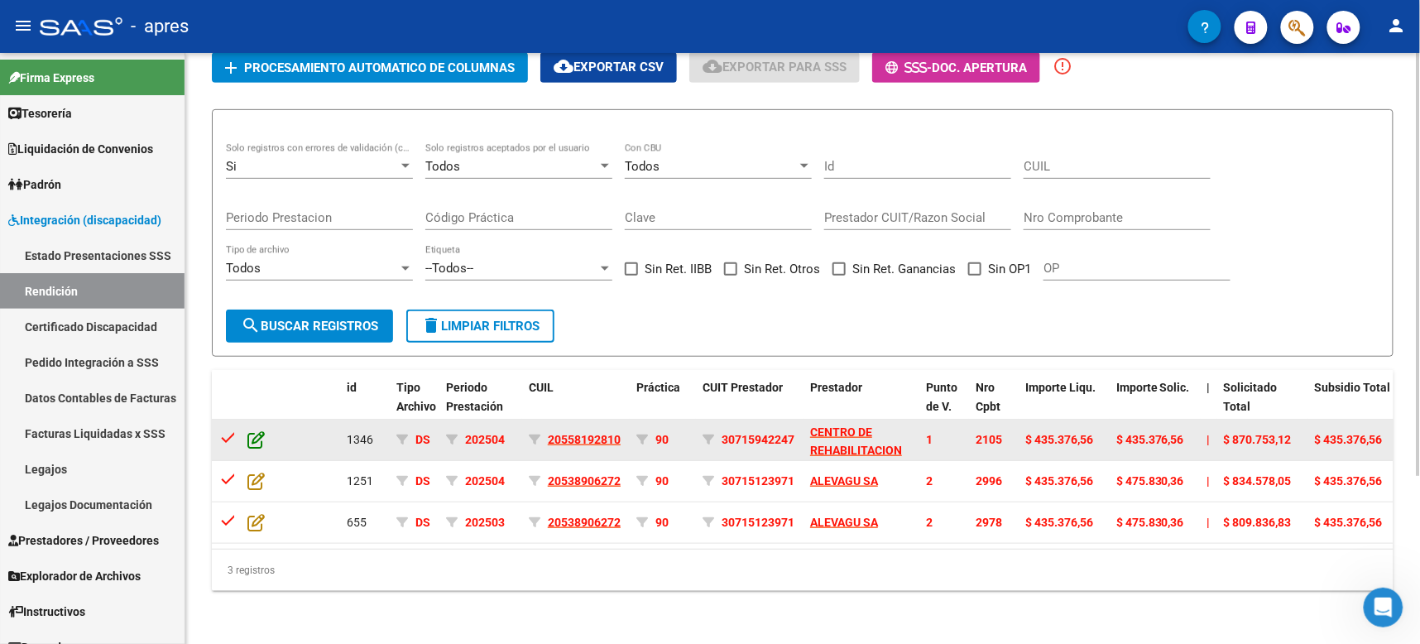
click at [256, 430] on icon at bounding box center [255, 439] width 17 height 18
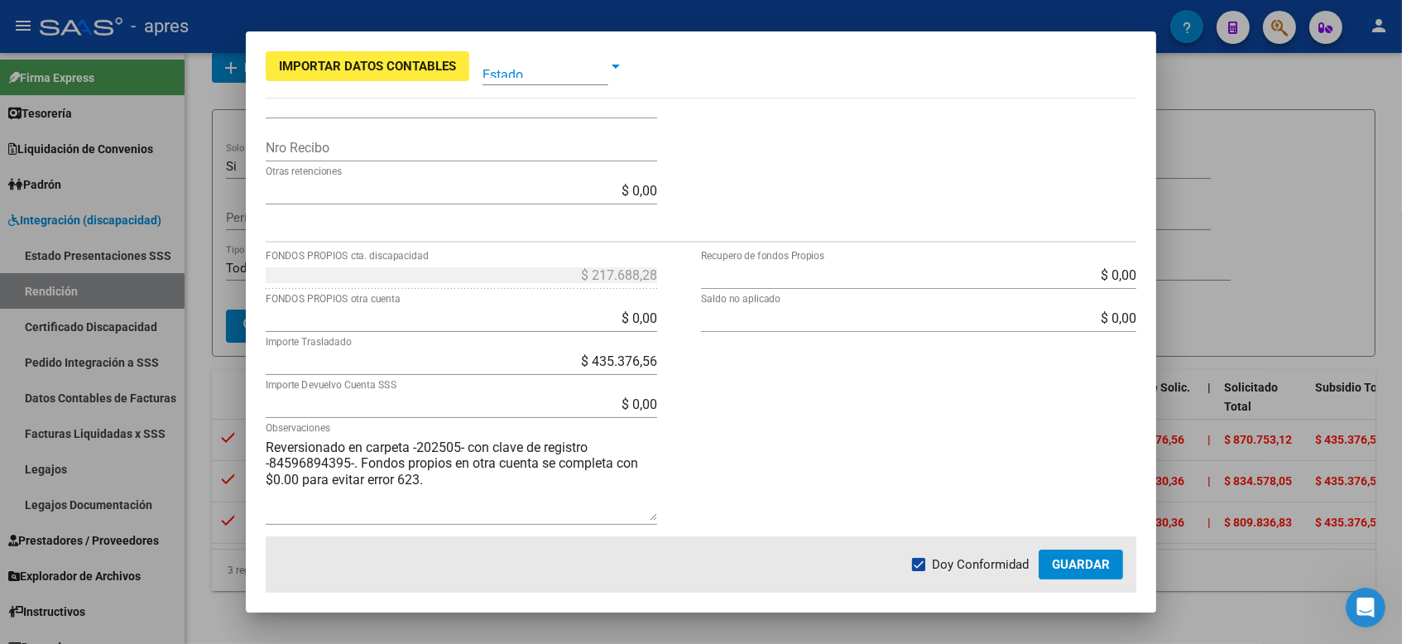
scroll to position [544, 0]
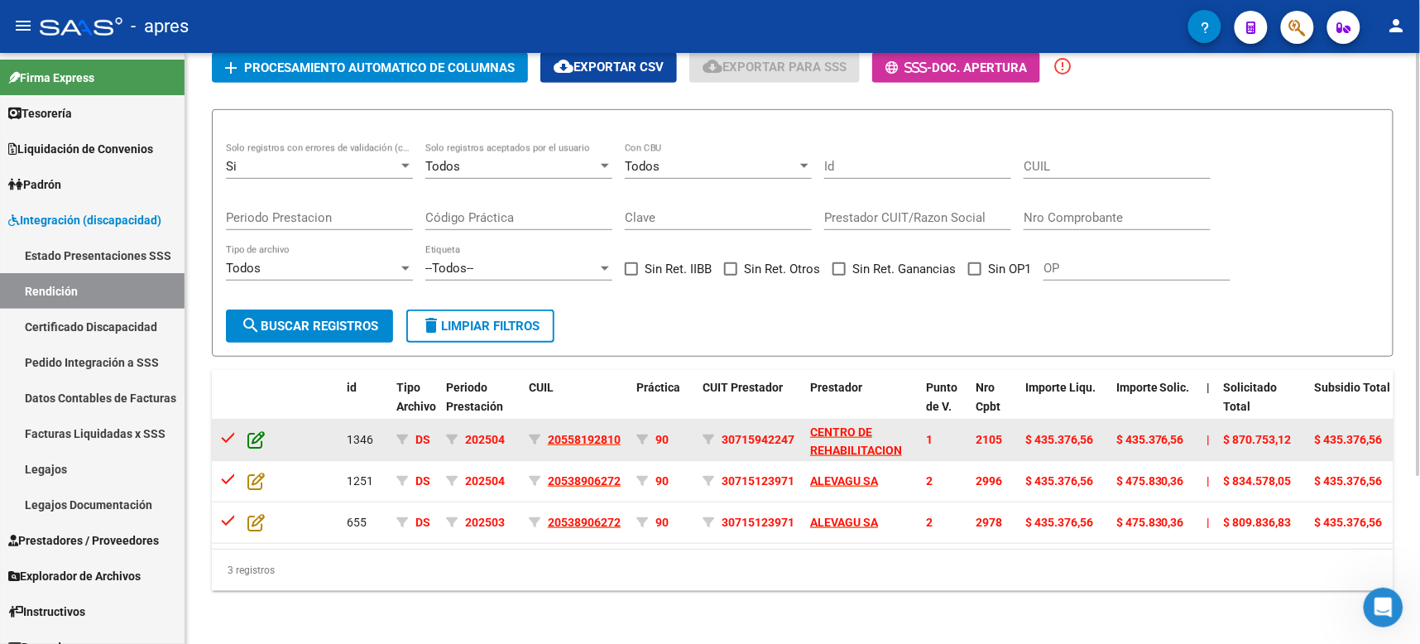
click at [256, 430] on icon at bounding box center [255, 439] width 17 height 18
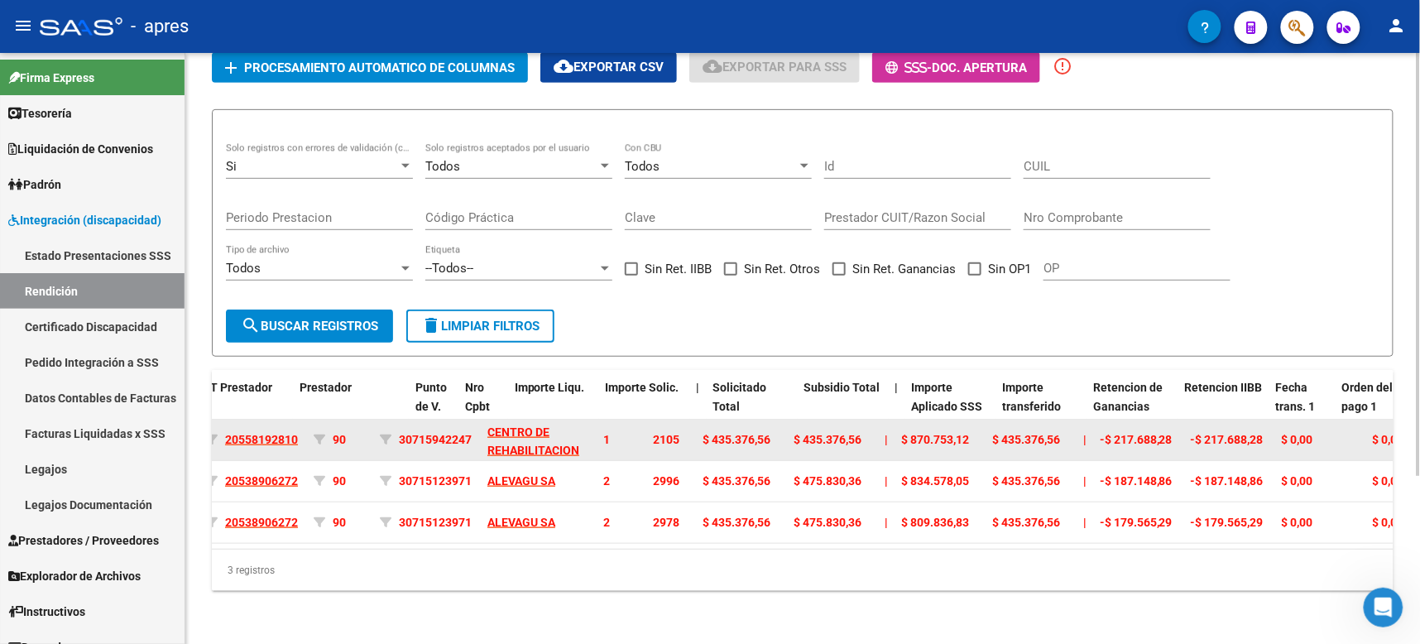
scroll to position [0, 217]
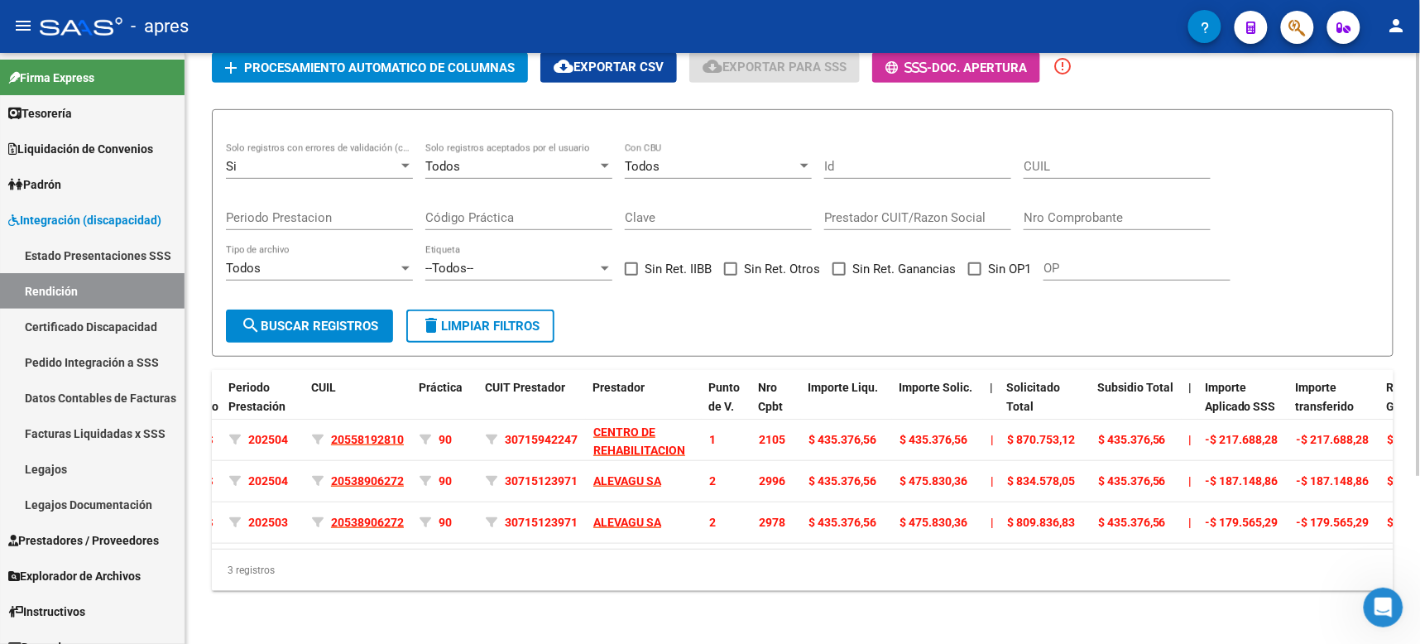
click at [400, 160] on div at bounding box center [405, 166] width 15 height 13
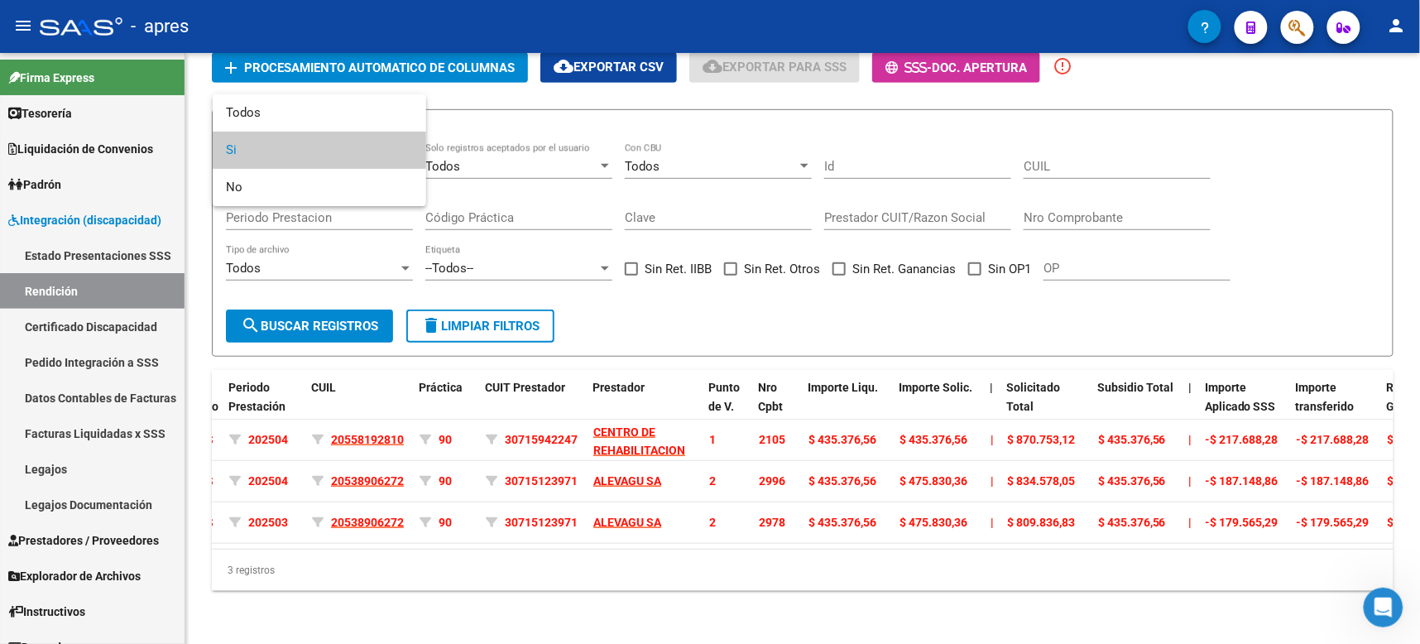
click at [1059, 224] on div at bounding box center [710, 322] width 1420 height 644
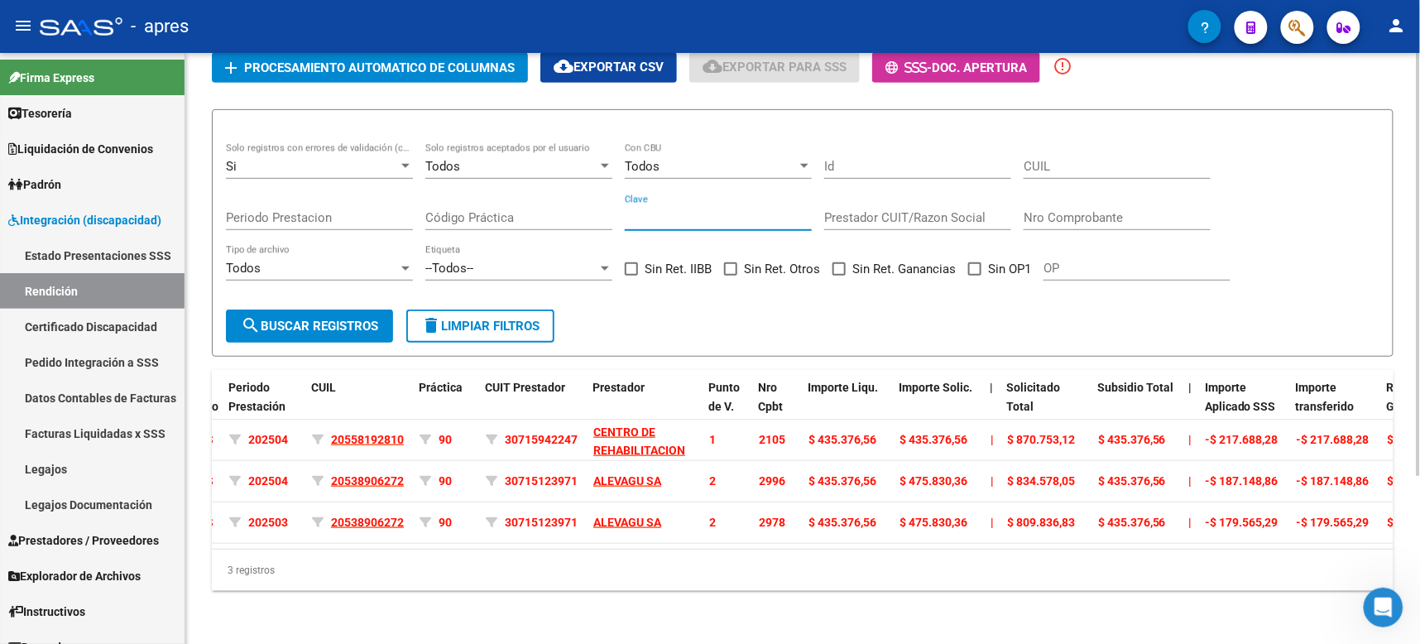
click at [677, 210] on input "Clave" at bounding box center [718, 217] width 187 height 15
type input "84596894395"
click at [314, 314] on button "search Buscar registros" at bounding box center [309, 325] width 167 height 33
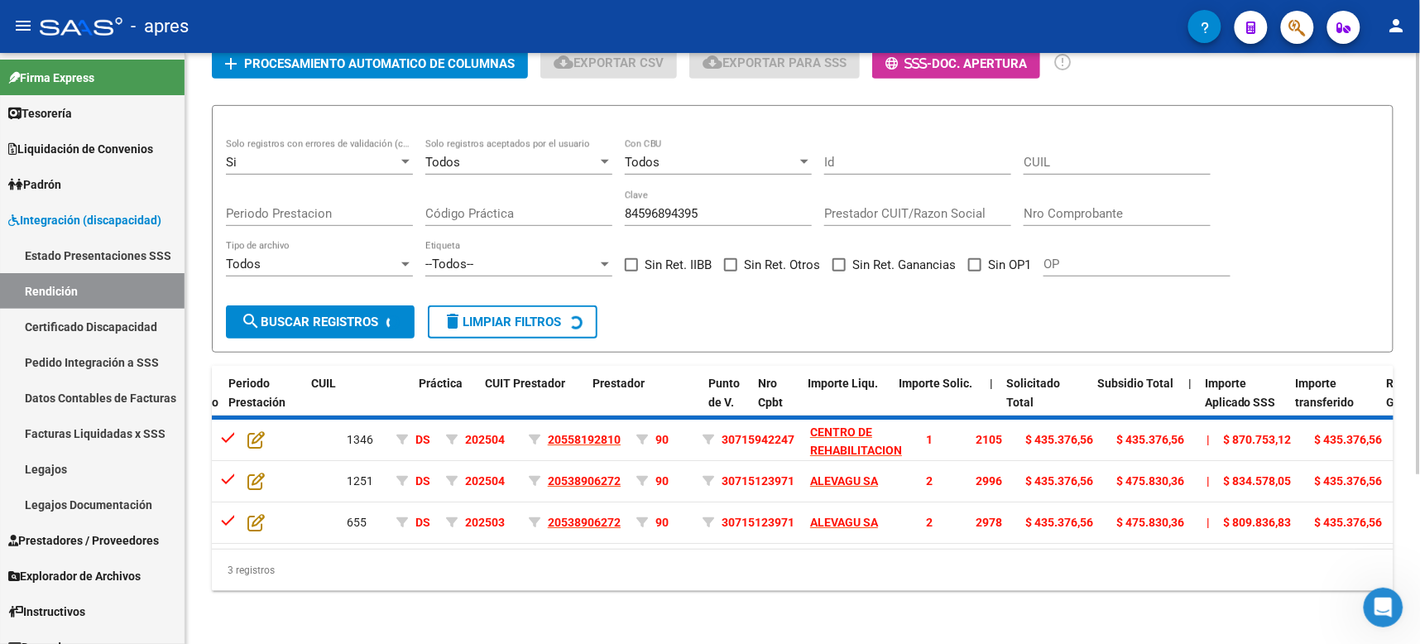
scroll to position [127, 0]
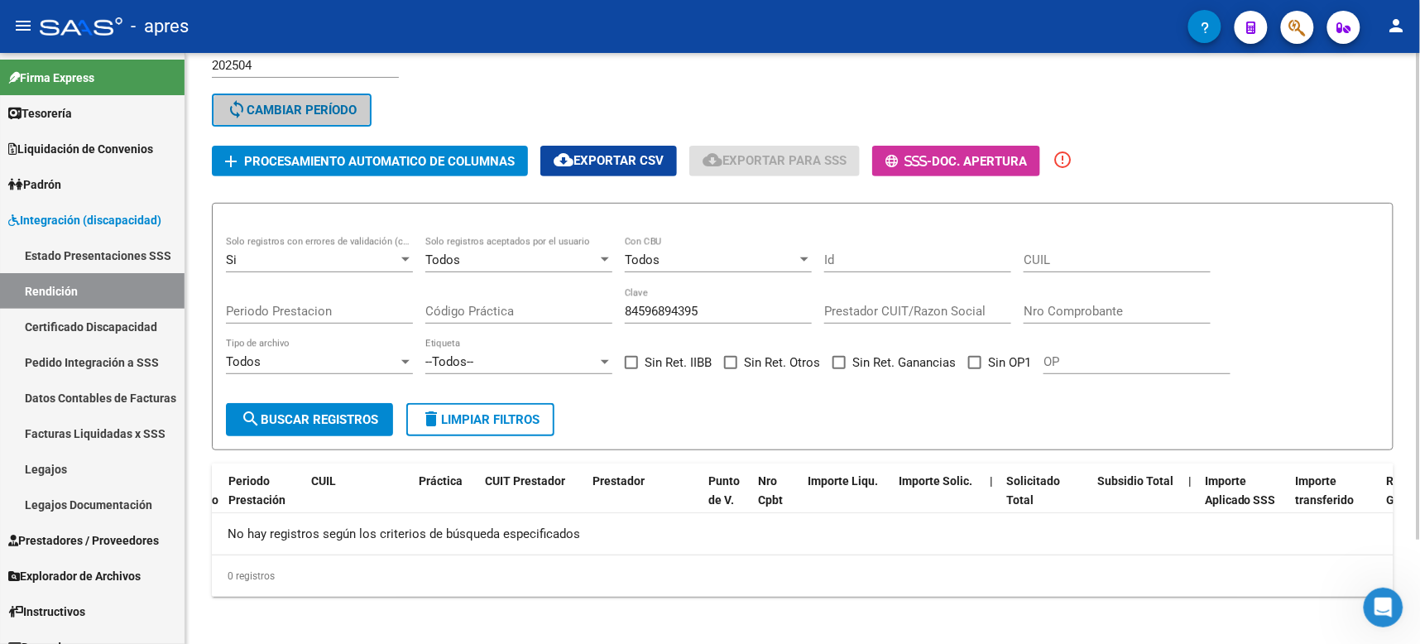
click at [400, 237] on div "Si Solo registros con errores de validación (control 623 instructivo de rendici…" at bounding box center [319, 255] width 187 height 36
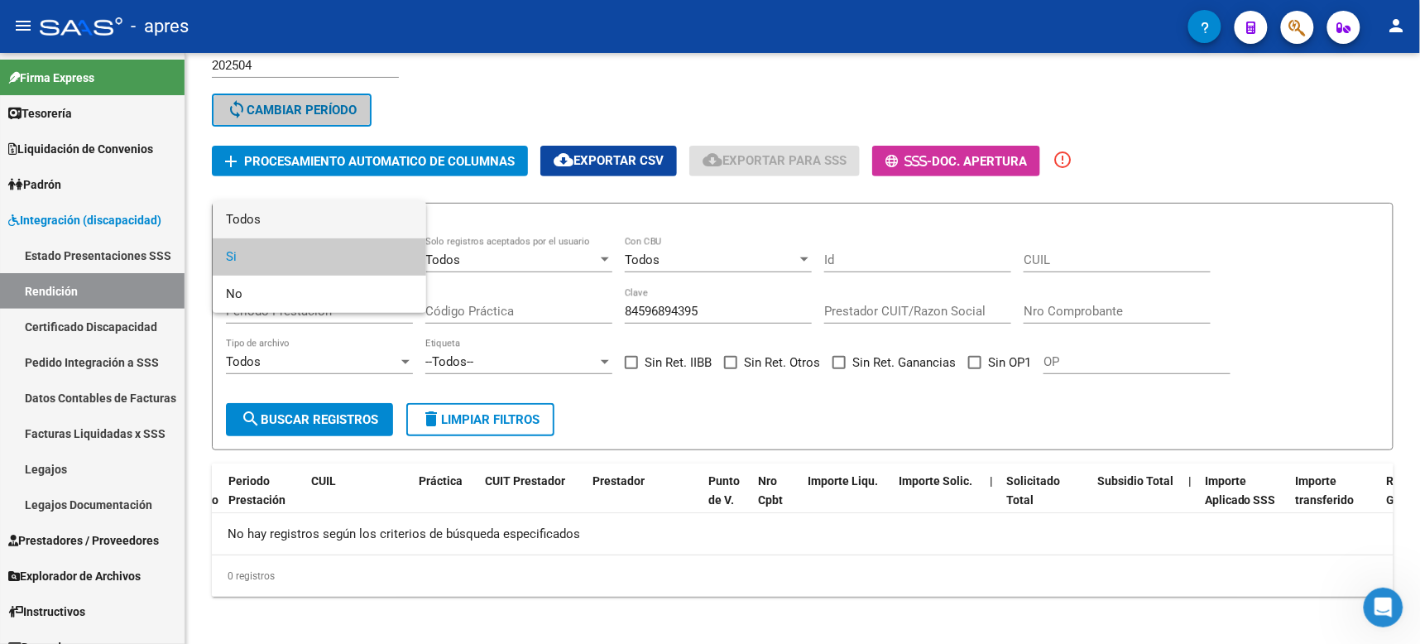
click at [299, 208] on span "Todos" at bounding box center [319, 219] width 187 height 37
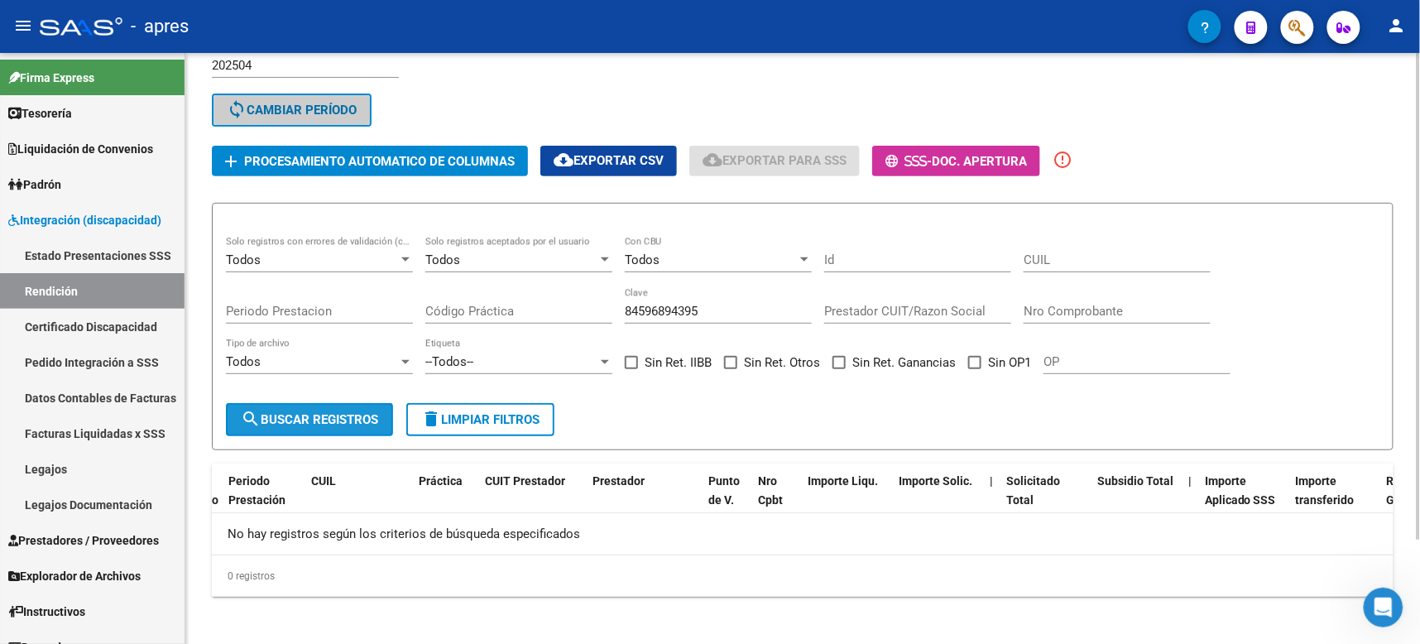
click at [314, 412] on span "search Buscar registros" at bounding box center [309, 419] width 137 height 15
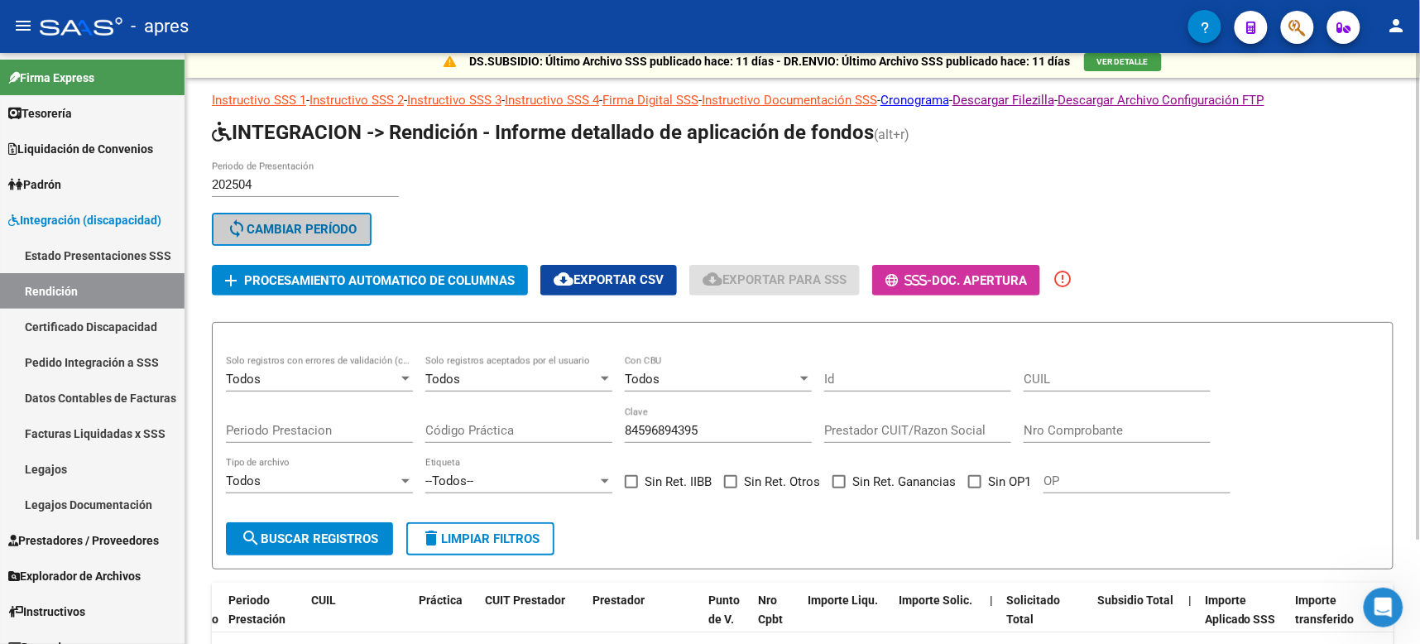
scroll to position [0, 0]
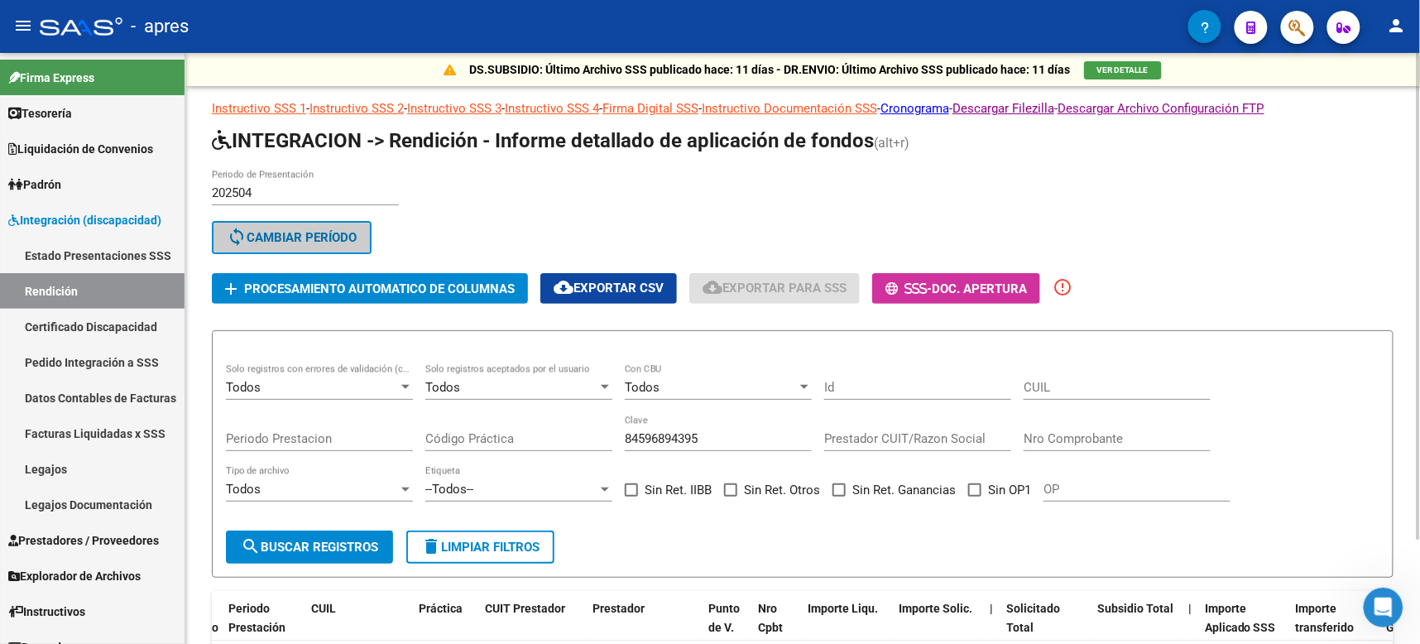
click at [299, 242] on button "sync Cambiar Período" at bounding box center [292, 237] width 160 height 33
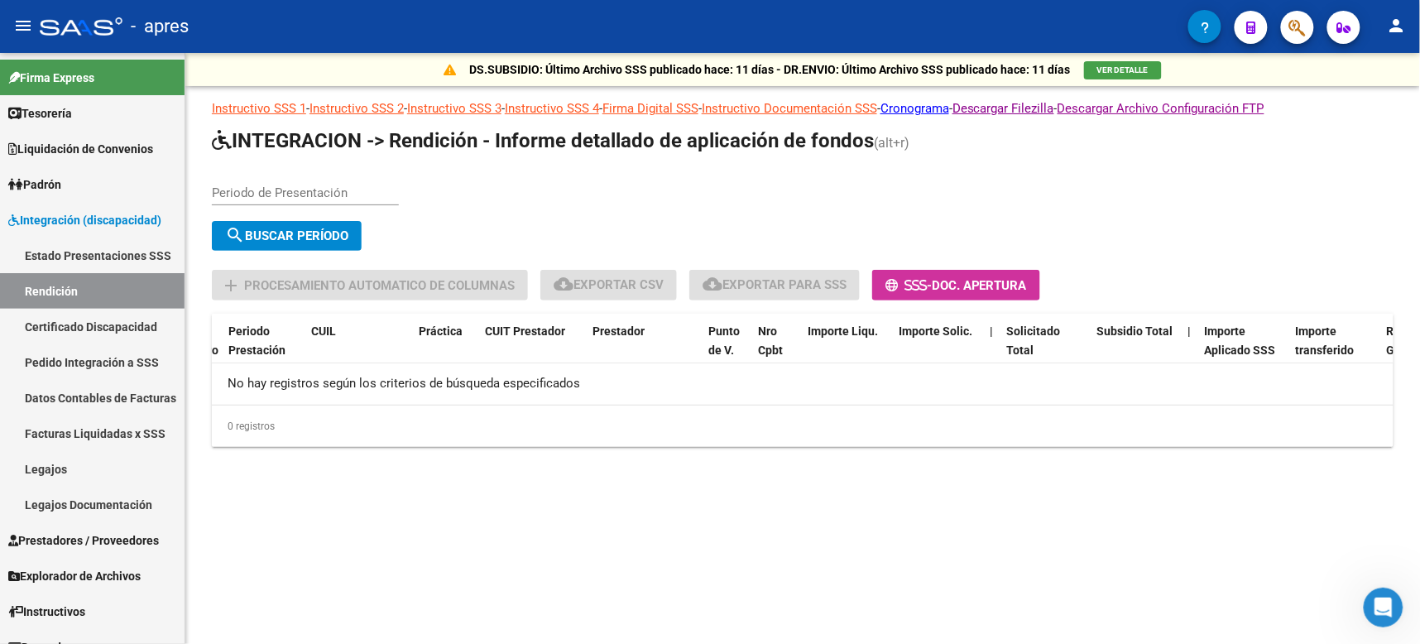
click at [290, 194] on input "Periodo de Presentación" at bounding box center [305, 192] width 187 height 15
type input "202505"
click at [276, 237] on span "search Buscar Período" at bounding box center [286, 235] width 123 height 15
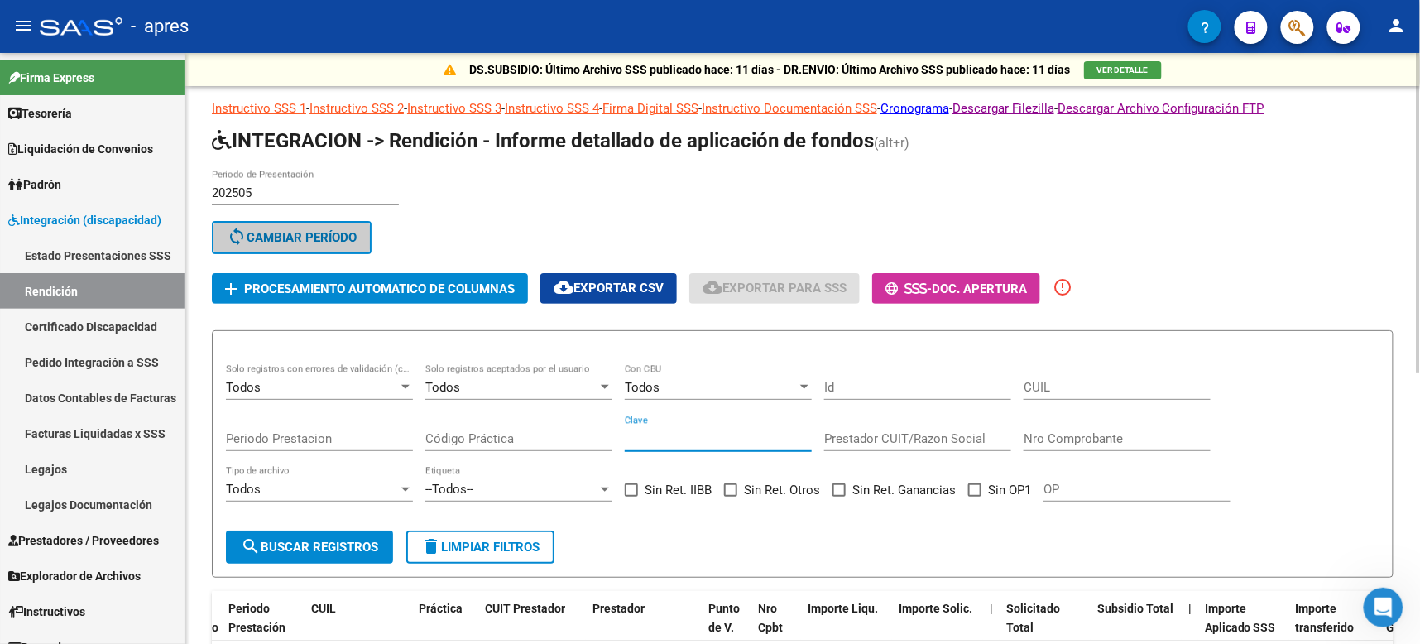
click at [712, 438] on input "Clave" at bounding box center [718, 438] width 187 height 15
type input "84596894395"
click at [309, 544] on span "search Buscar registros" at bounding box center [309, 546] width 137 height 15
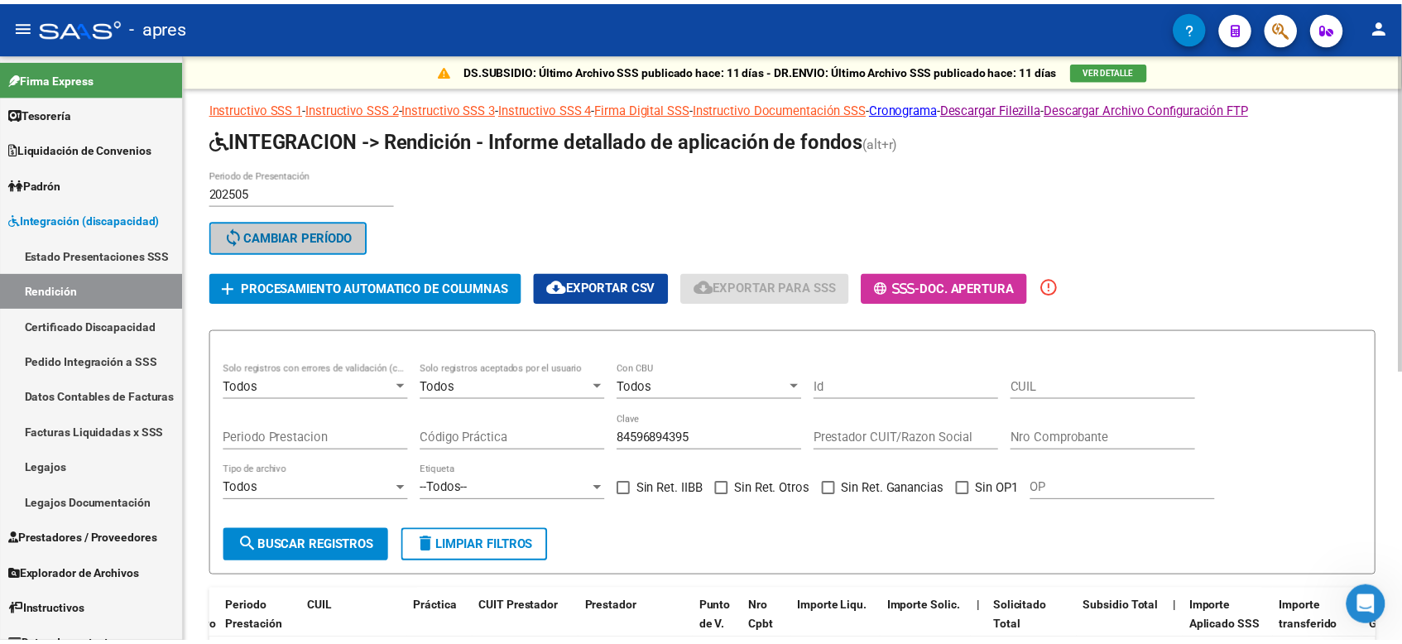
scroll to position [151, 0]
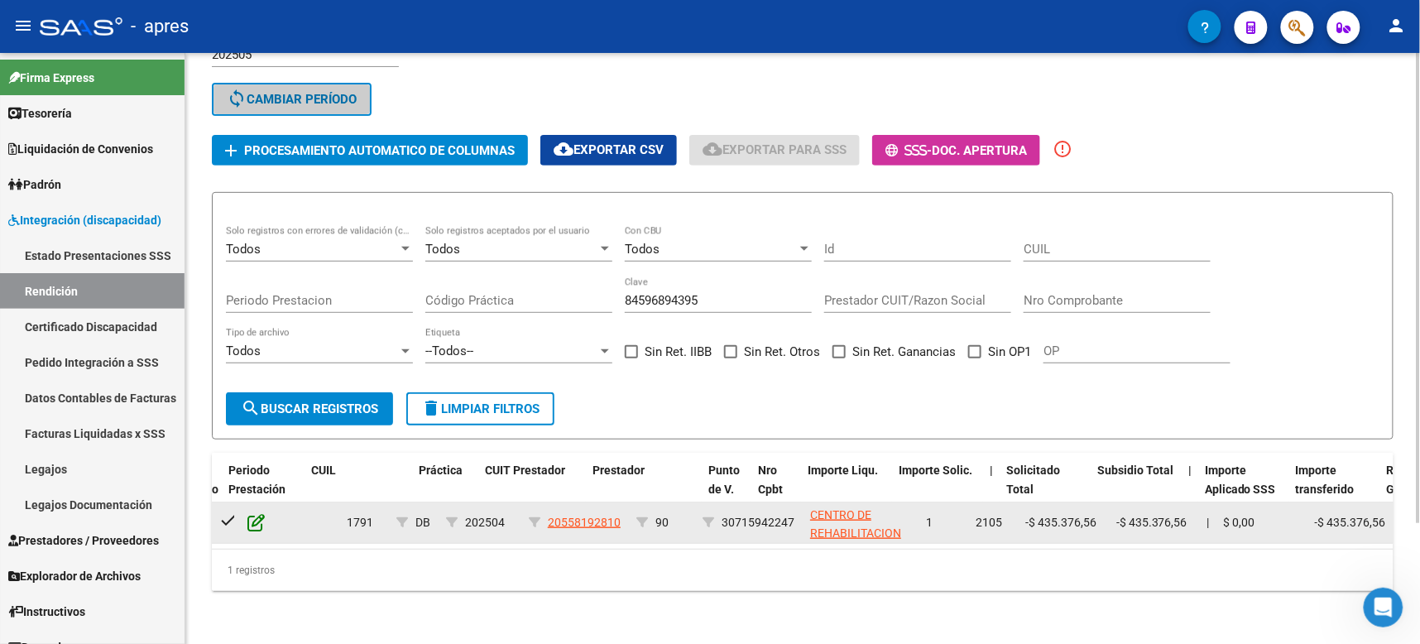
click at [249, 513] on icon at bounding box center [255, 522] width 17 height 18
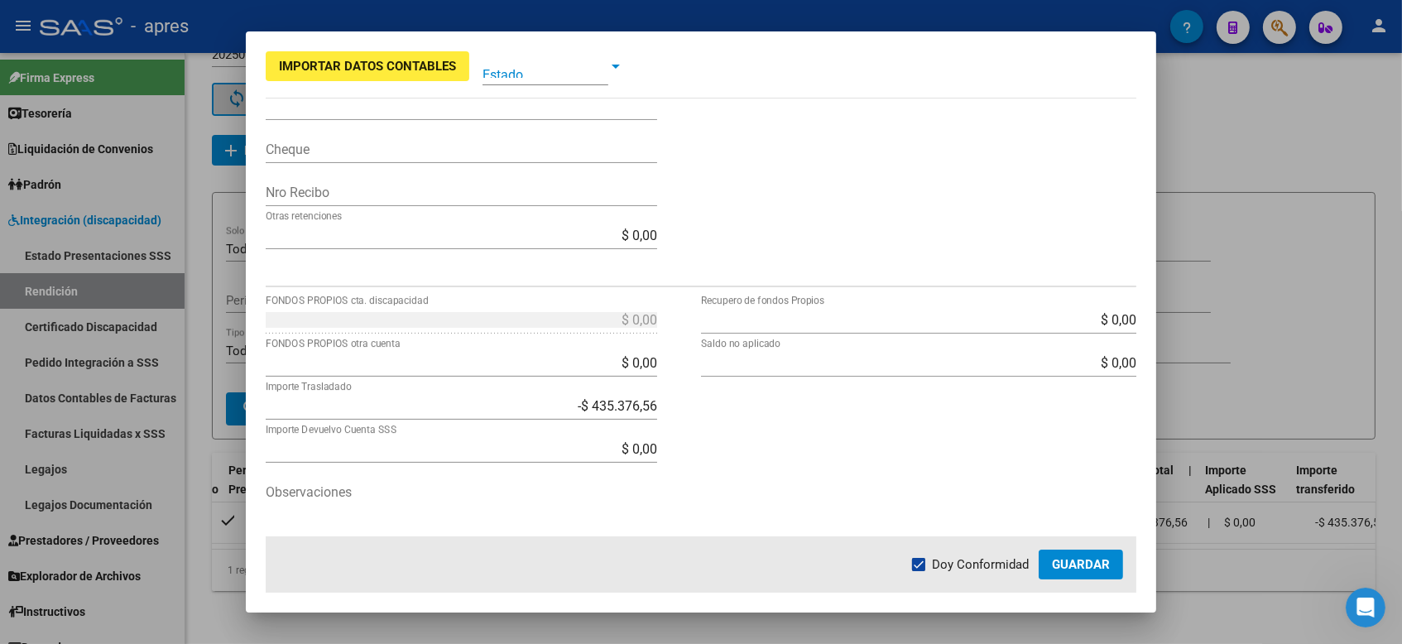
scroll to position [544, 0]
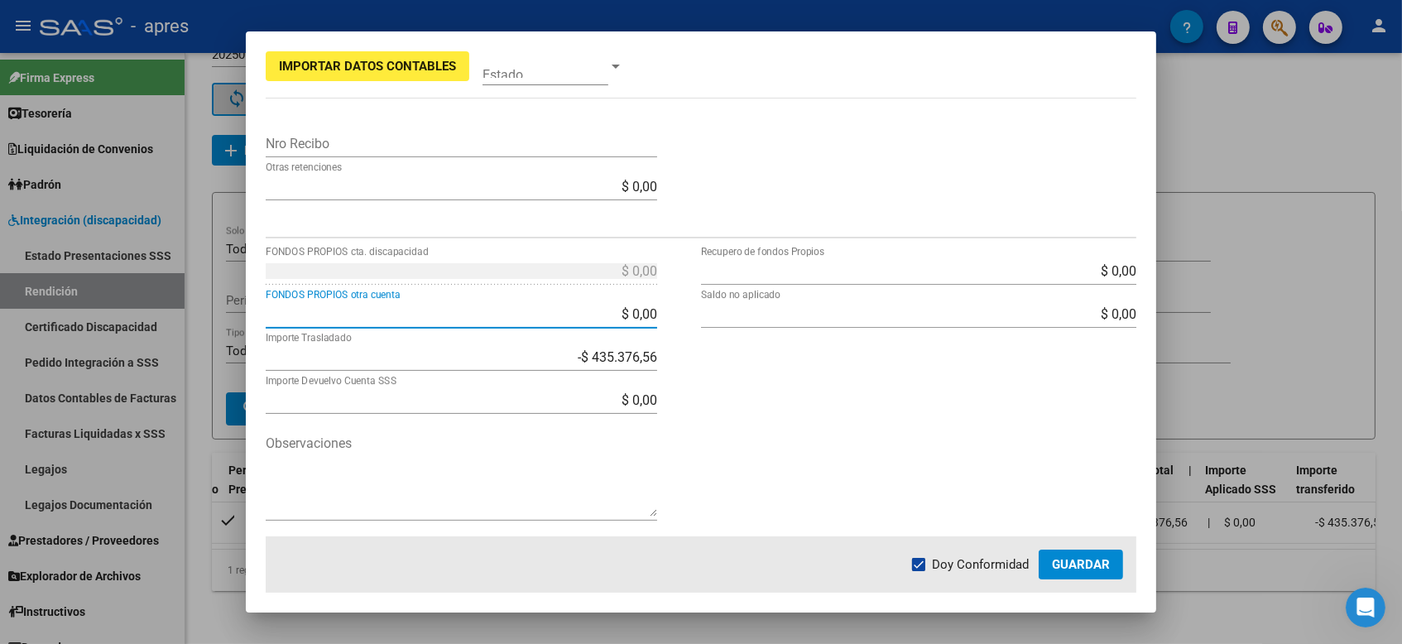
click at [623, 310] on input "$ 0,00" at bounding box center [461, 314] width 391 height 16
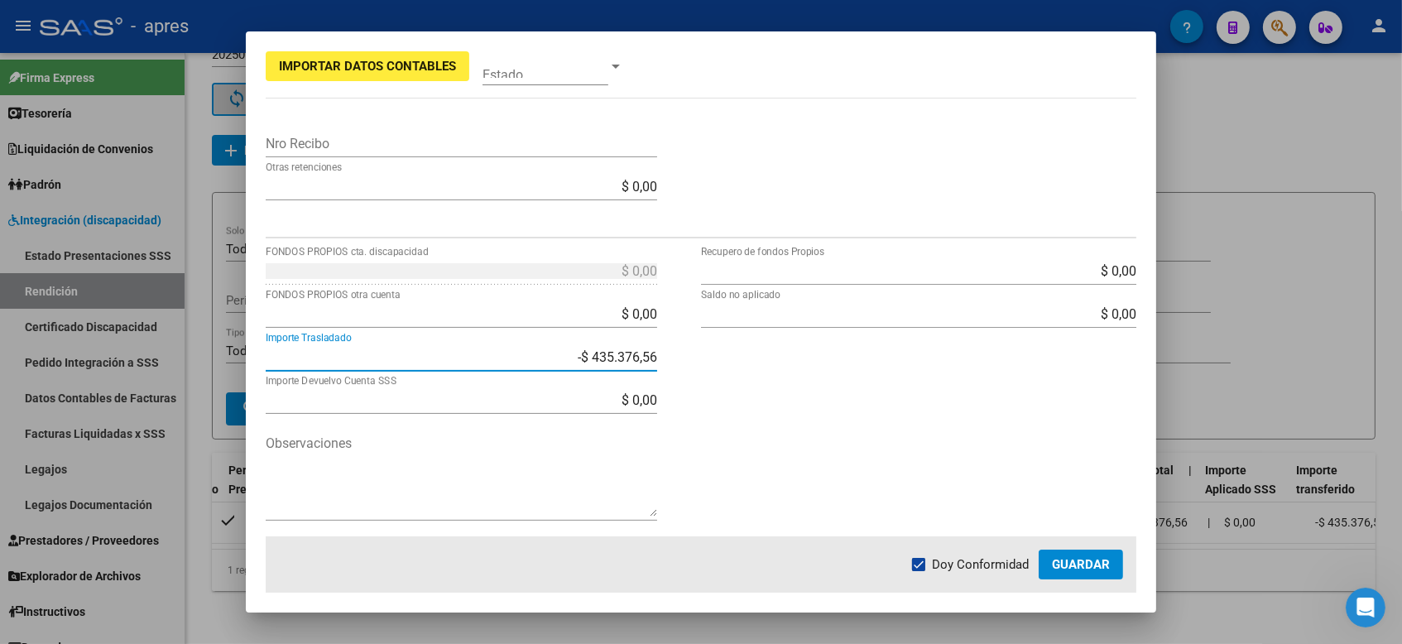
drag, startPoint x: 572, startPoint y: 352, endPoint x: 712, endPoint y: 352, distance: 139.8
click at [712, 352] on div "$ 0,00 FONDOS PROPIOS cta. discapacidad $ 0,00 FONDOS PROPIOS otra cuenta -$ 43…" at bounding box center [701, 397] width 870 height 279
type input "$ 0,00"
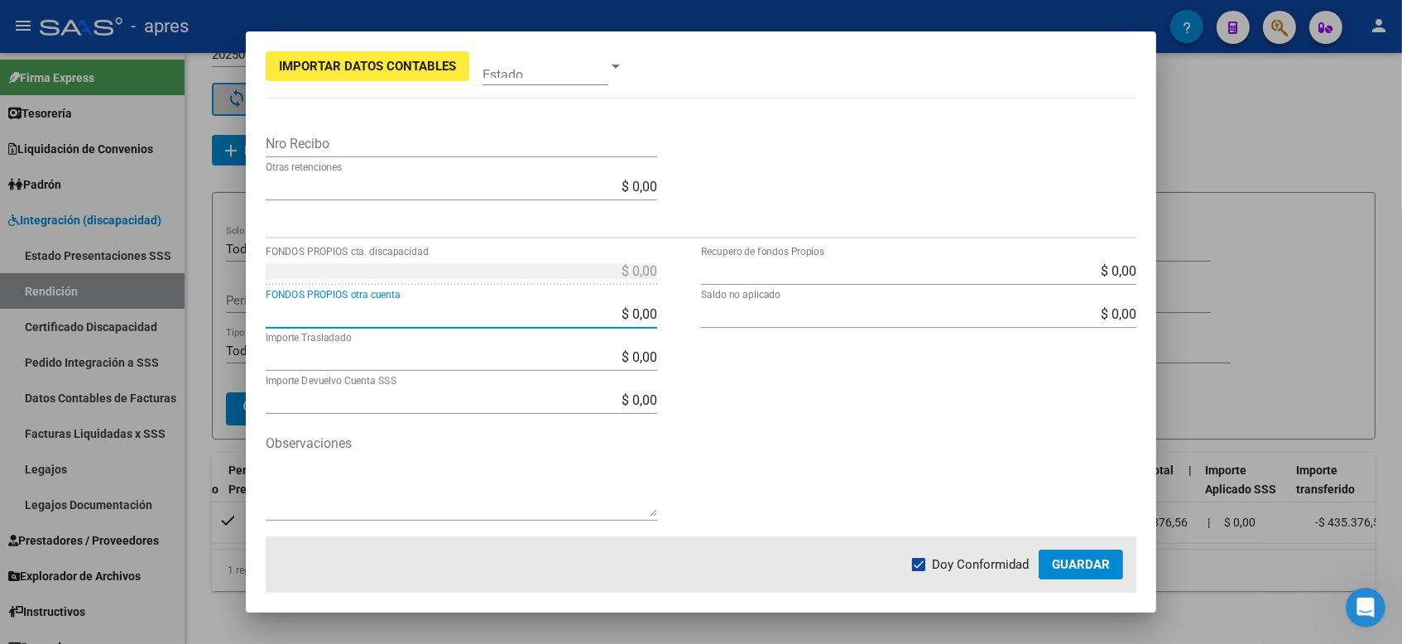
drag, startPoint x: 606, startPoint y: 316, endPoint x: 736, endPoint y: 316, distance: 129.9
click at [736, 316] on div "$ 0,00 FONDOS PROPIOS cta. discapacidad $ 0,00 FONDOS PROPIOS otra cuenta $ 0,0…" at bounding box center [701, 397] width 870 height 279
paste input "435.376,56"
type input "$ 435.376,56"
click at [1105, 557] on span "Guardar" at bounding box center [1081, 564] width 58 height 15
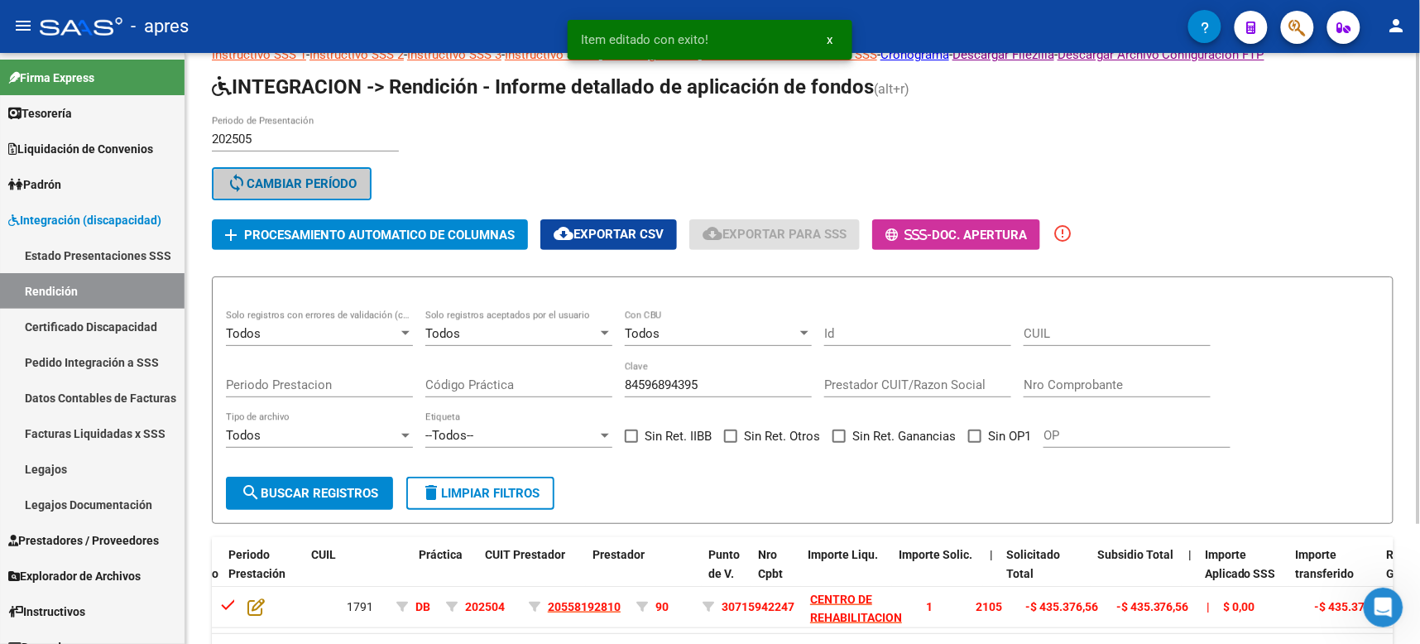
scroll to position [0, 0]
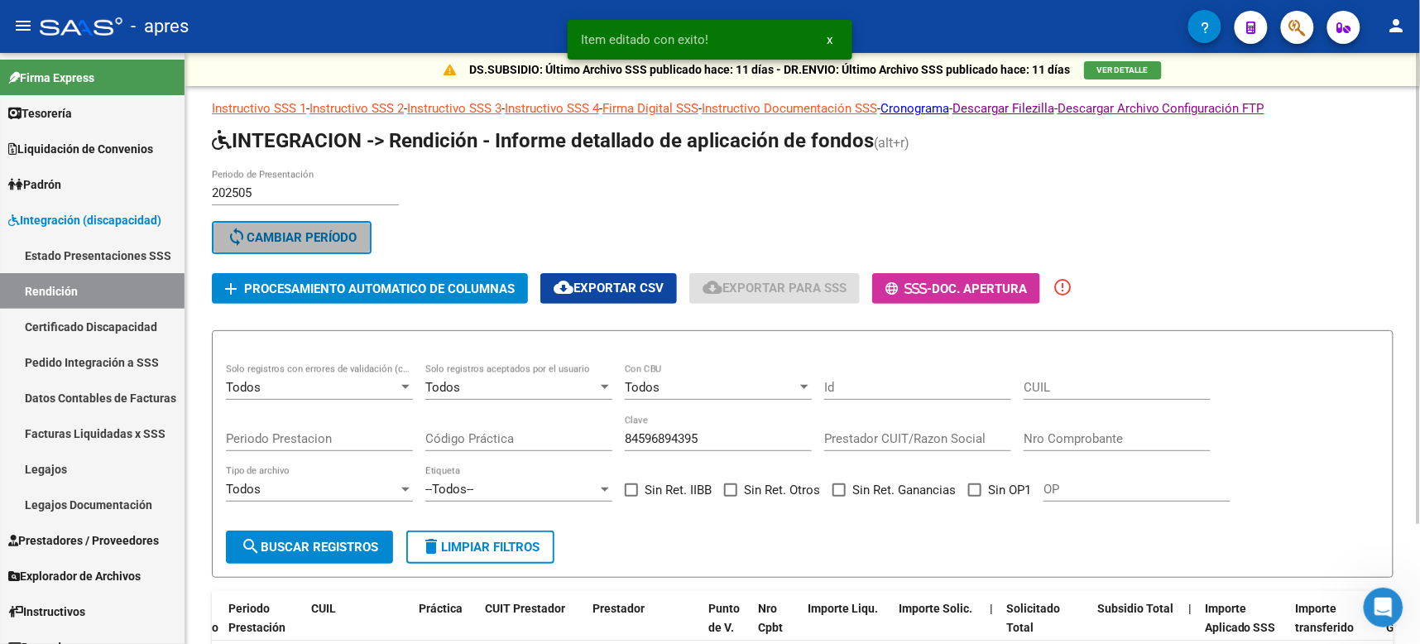
click at [358, 225] on button "sync Cambiar Período" at bounding box center [292, 237] width 160 height 33
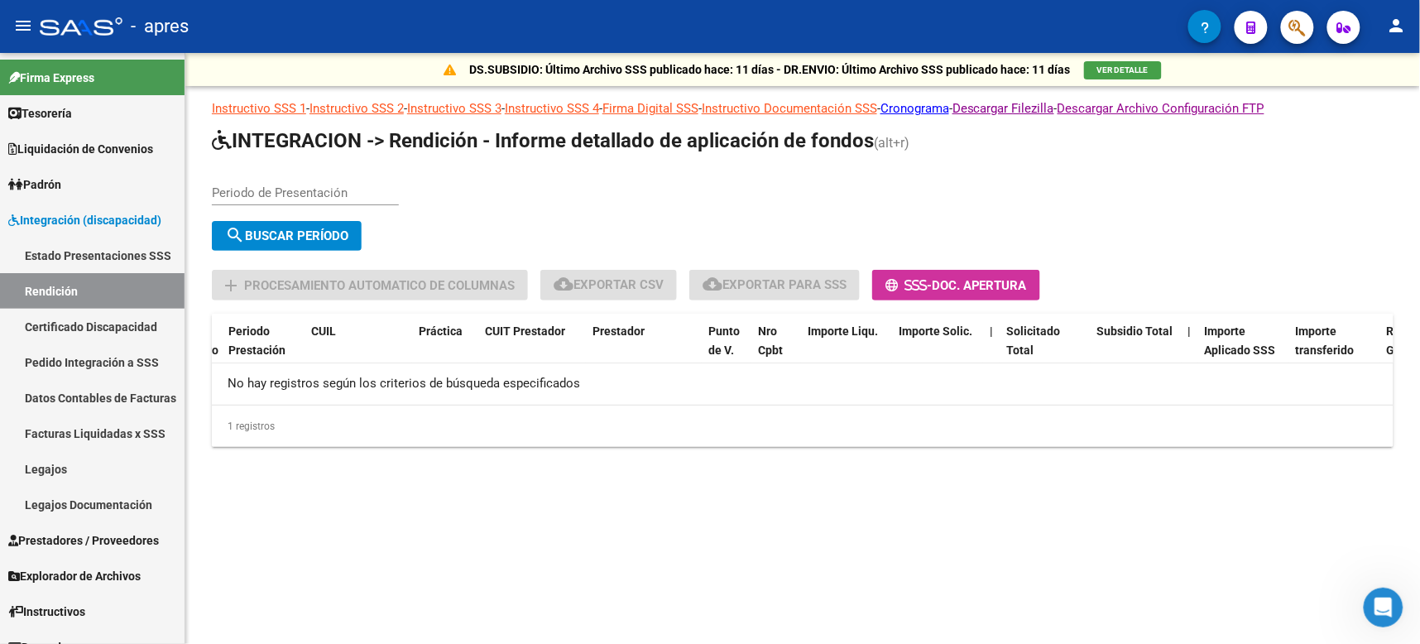
click at [319, 188] on input "Periodo de Presentación" at bounding box center [305, 192] width 187 height 15
type input "202504"
click at [300, 216] on div "202504 Periodo de Presentación" at bounding box center [305, 195] width 187 height 51
click at [336, 237] on span "search Buscar Período" at bounding box center [286, 235] width 123 height 15
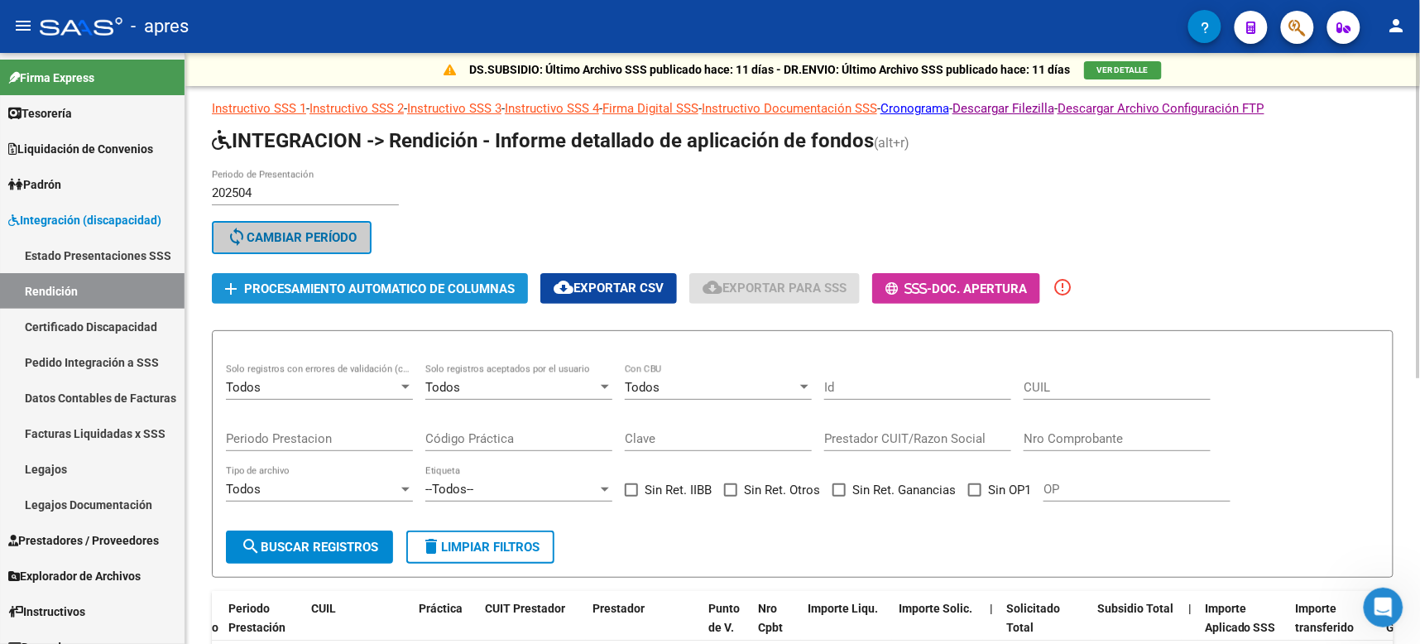
click at [416, 289] on span "Procesamiento automatico de columnas" at bounding box center [379, 288] width 271 height 15
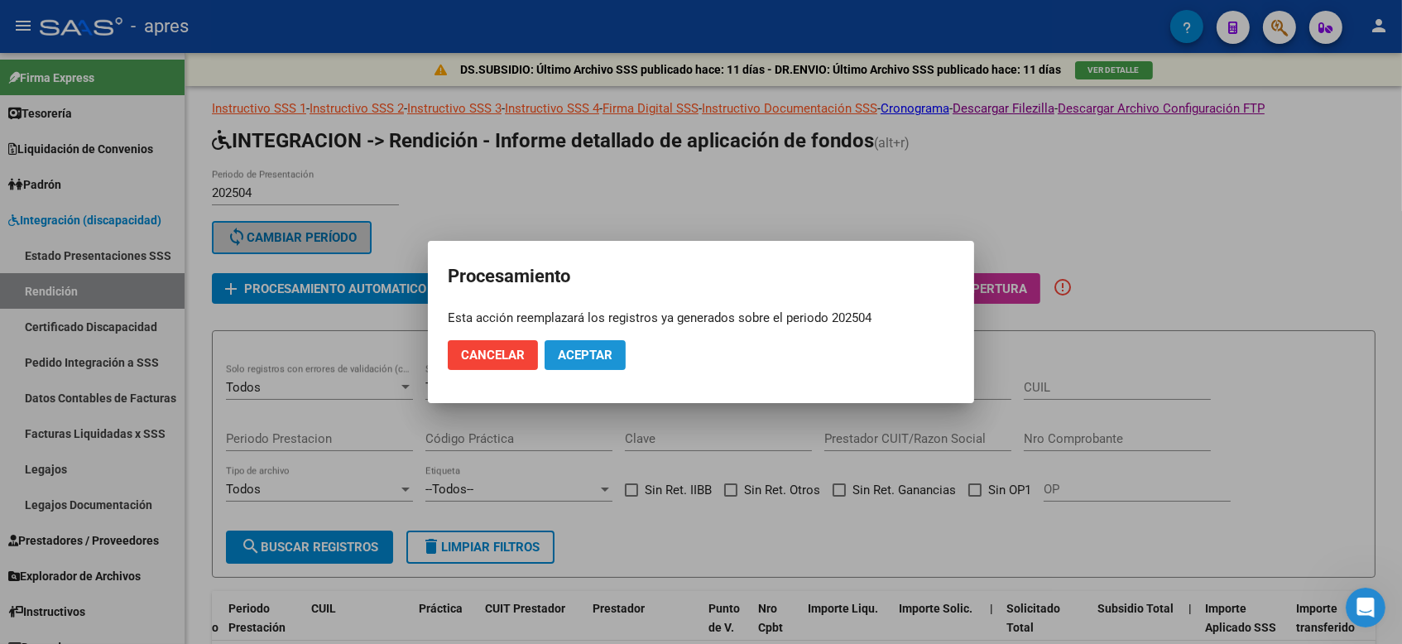
click at [561, 352] on span "Aceptar" at bounding box center [585, 354] width 55 height 15
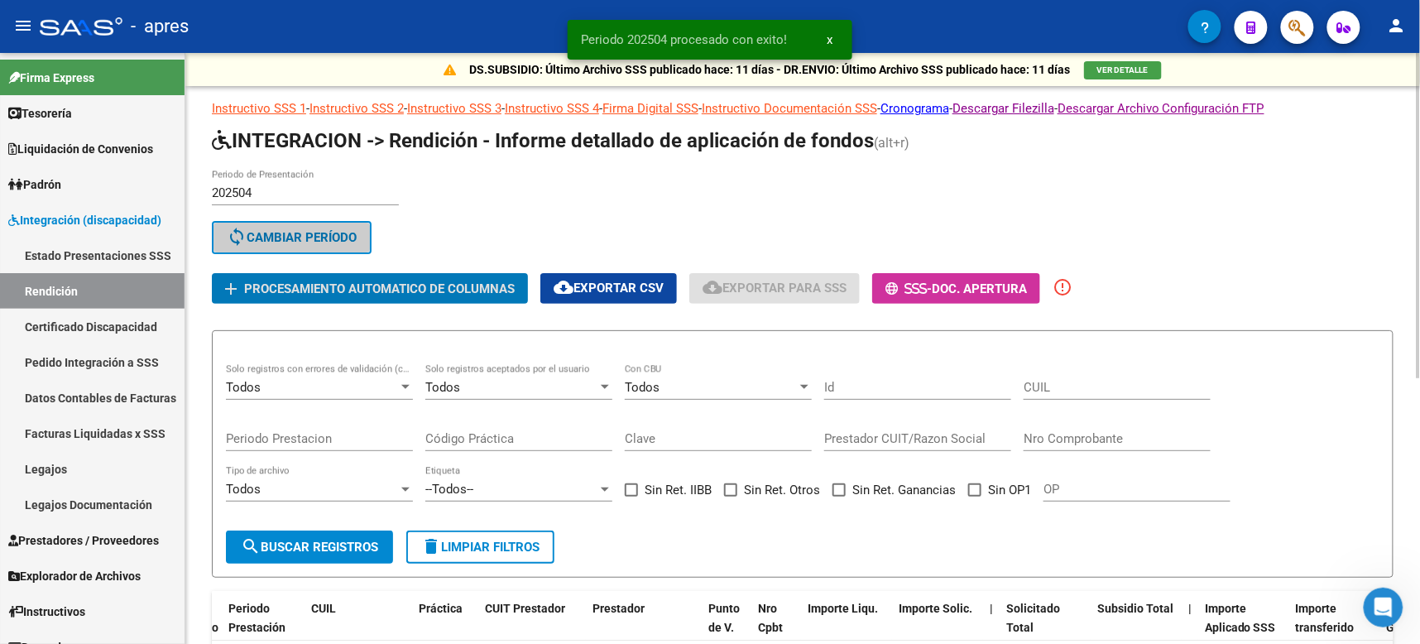
click at [303, 380] on div "Todos" at bounding box center [312, 387] width 172 height 15
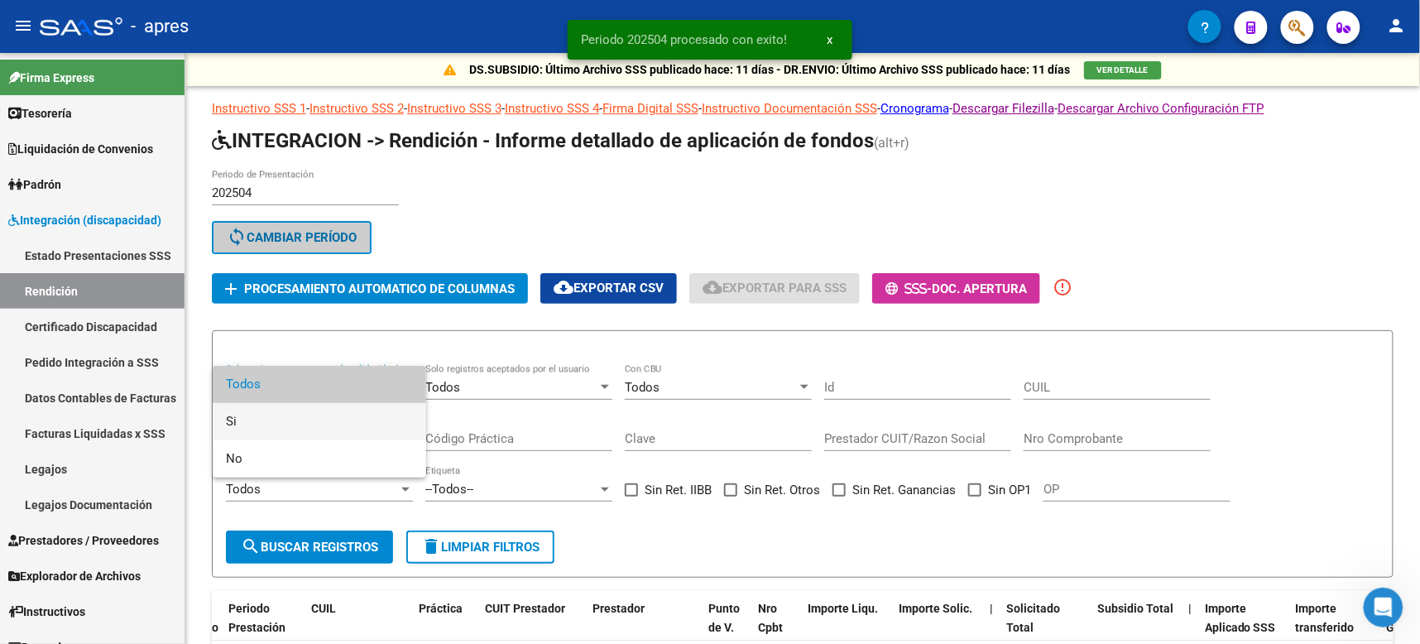
click at [263, 410] on span "Si" at bounding box center [319, 421] width 187 height 37
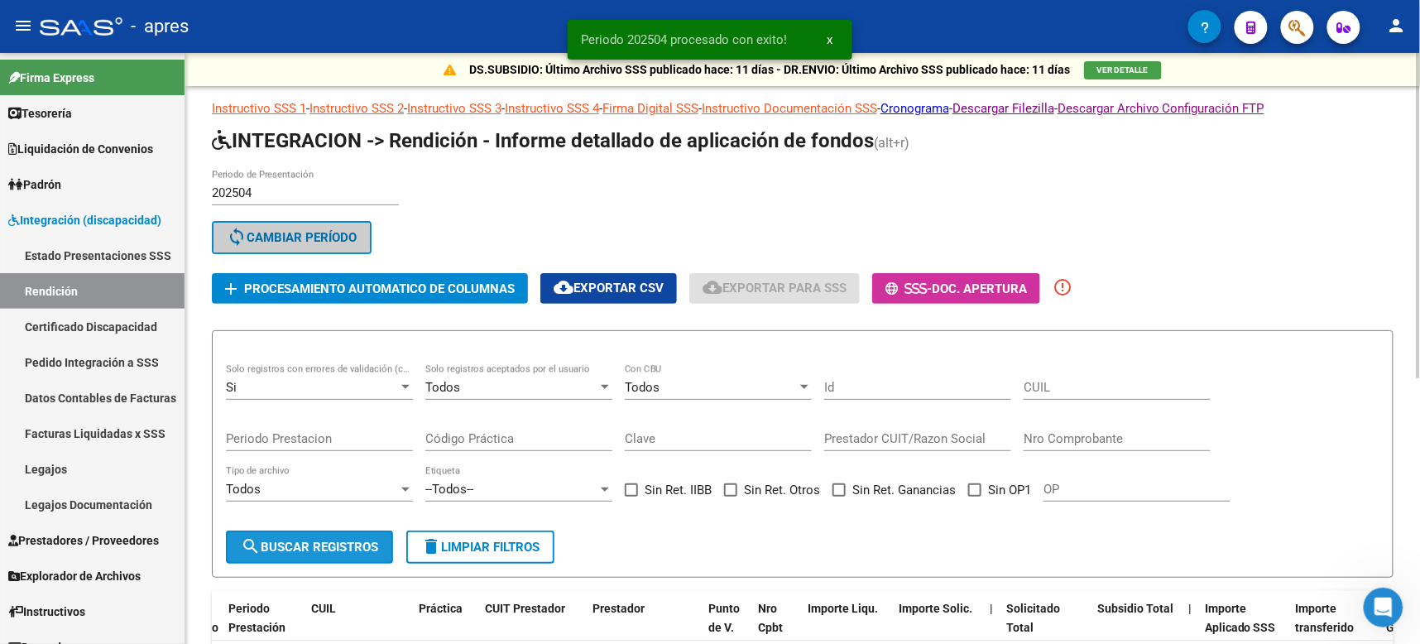
click at [288, 530] on button "search Buscar registros" at bounding box center [309, 546] width 167 height 33
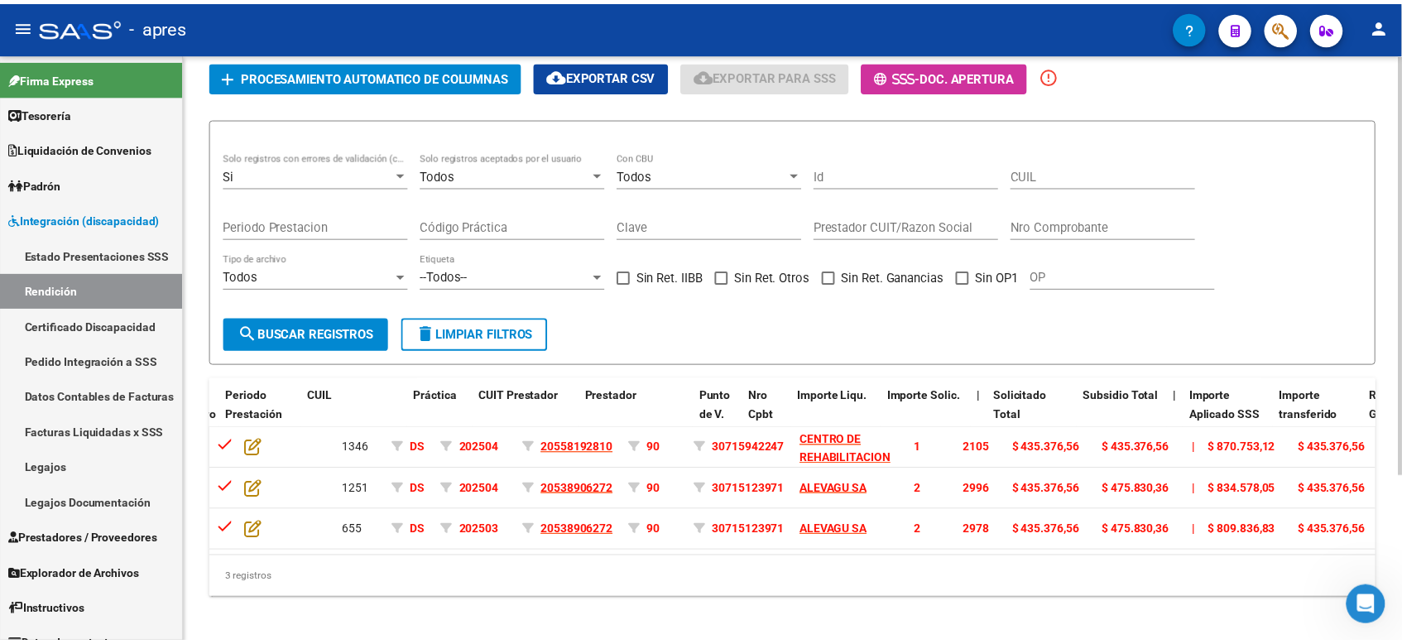
scroll to position [233, 0]
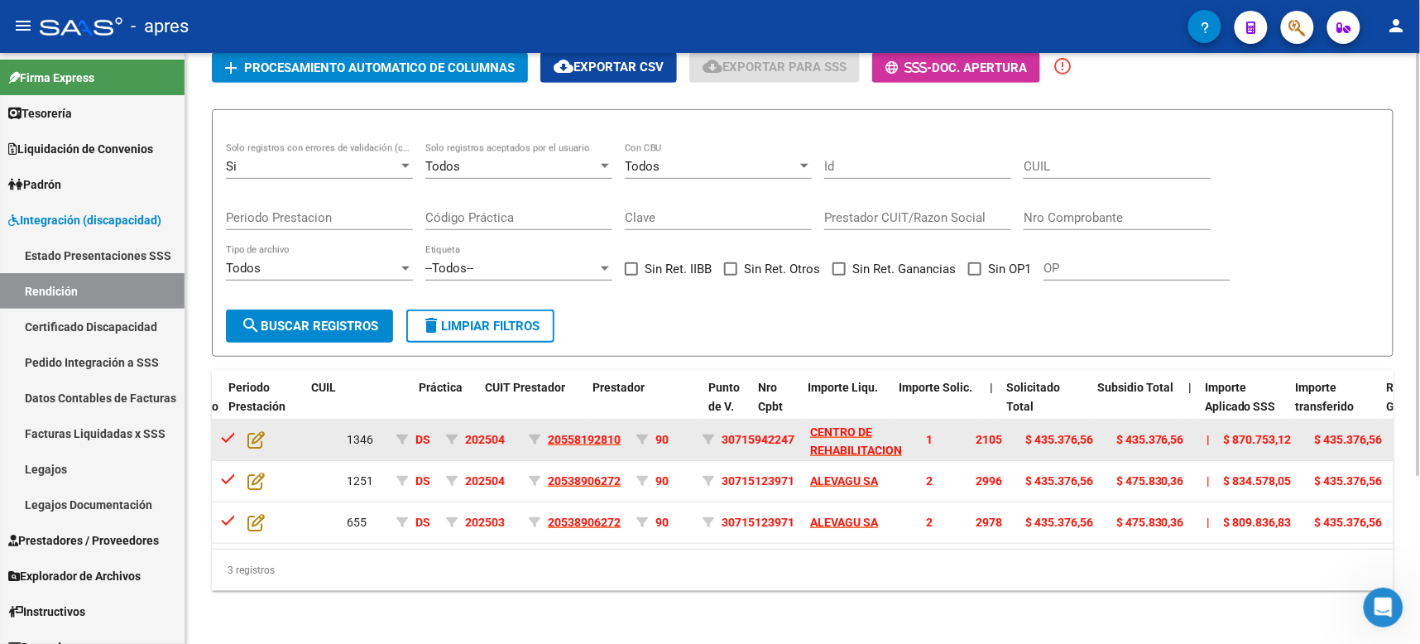
click at [587, 430] on app-link-go-to "20558192810" at bounding box center [584, 439] width 73 height 19
click at [561, 433] on span "20558192810" at bounding box center [584, 439] width 73 height 13
type textarea "20558192810"
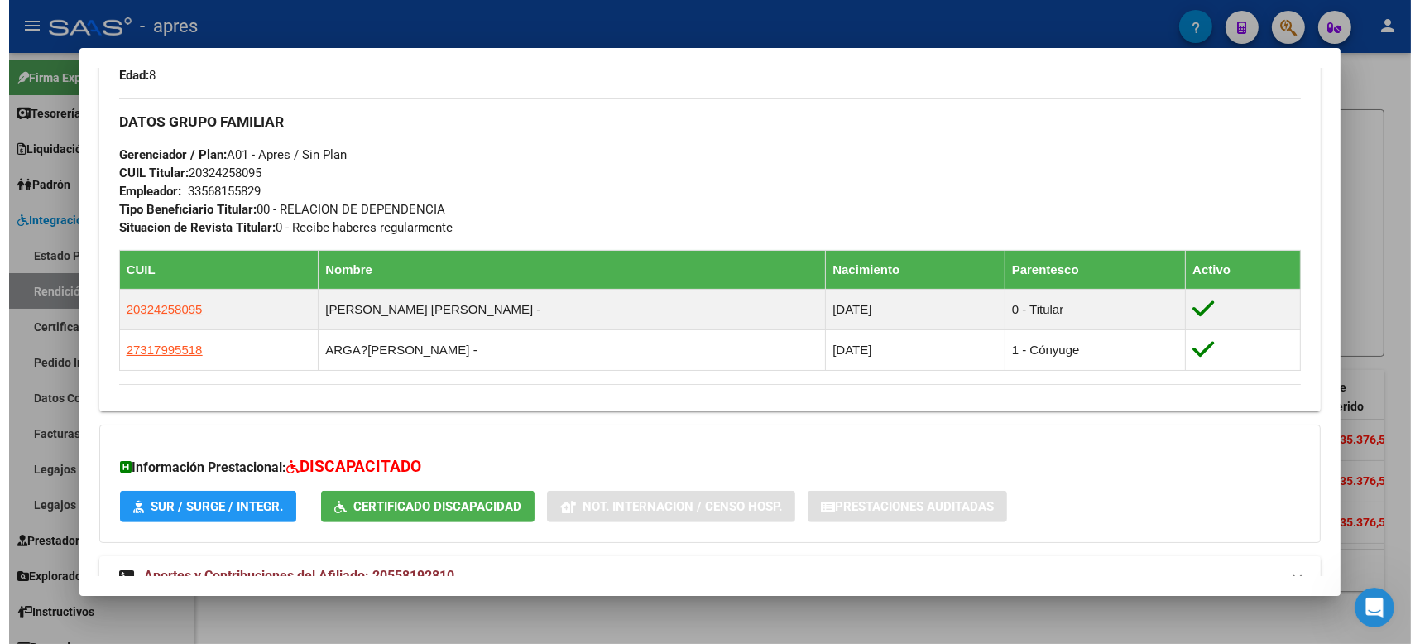
scroll to position [842, 0]
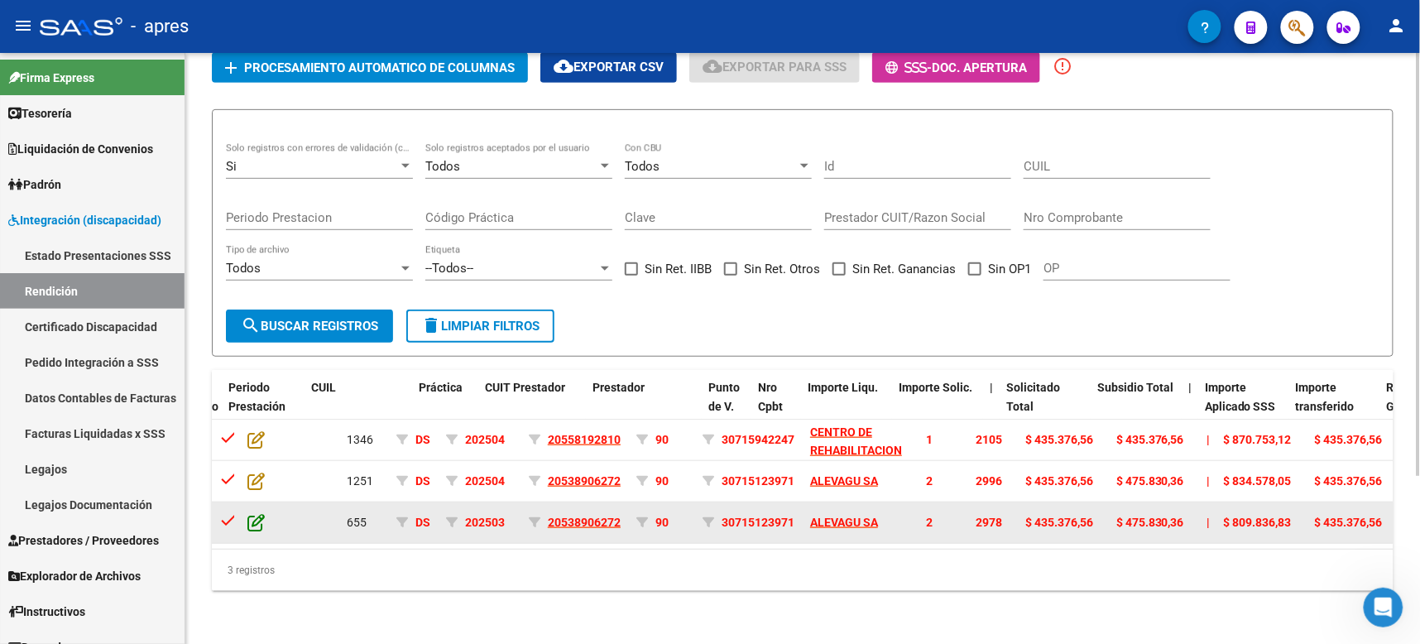
click at [257, 513] on icon at bounding box center [255, 522] width 17 height 18
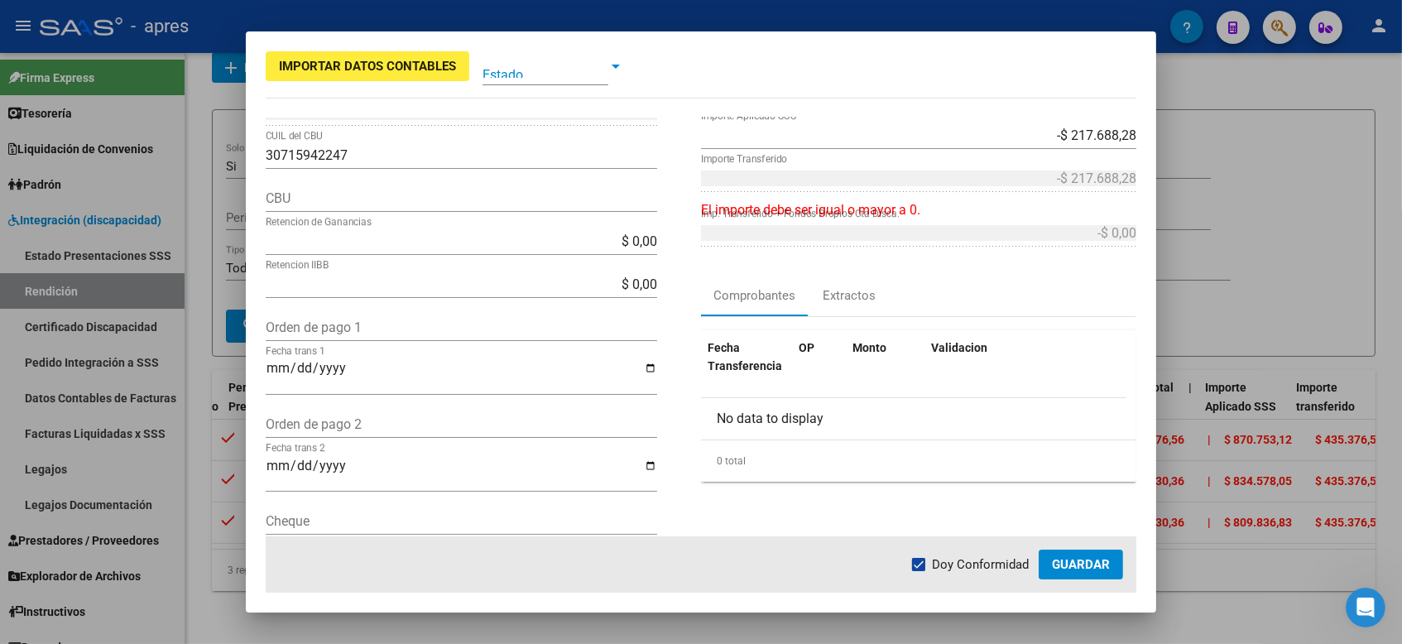
scroll to position [544, 0]
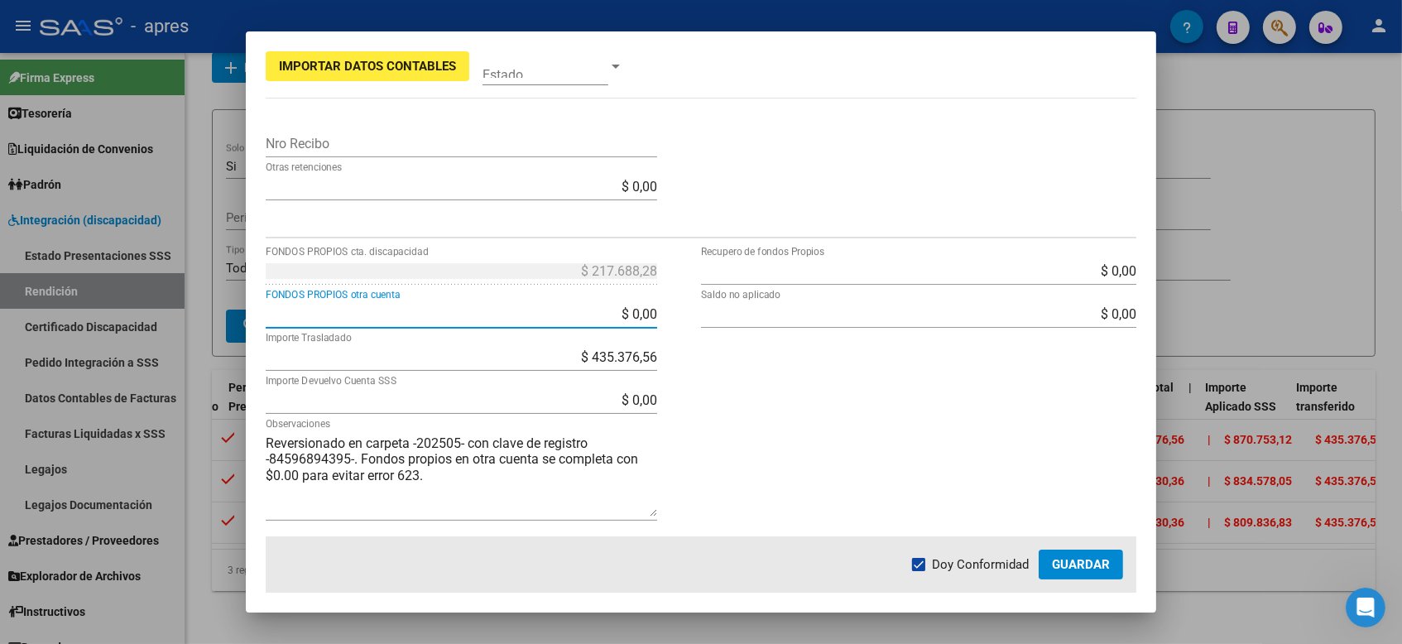
drag, startPoint x: 608, startPoint y: 310, endPoint x: 648, endPoint y: 309, distance: 39.7
click at [648, 309] on input "$ 0,00" at bounding box center [461, 314] width 391 height 16
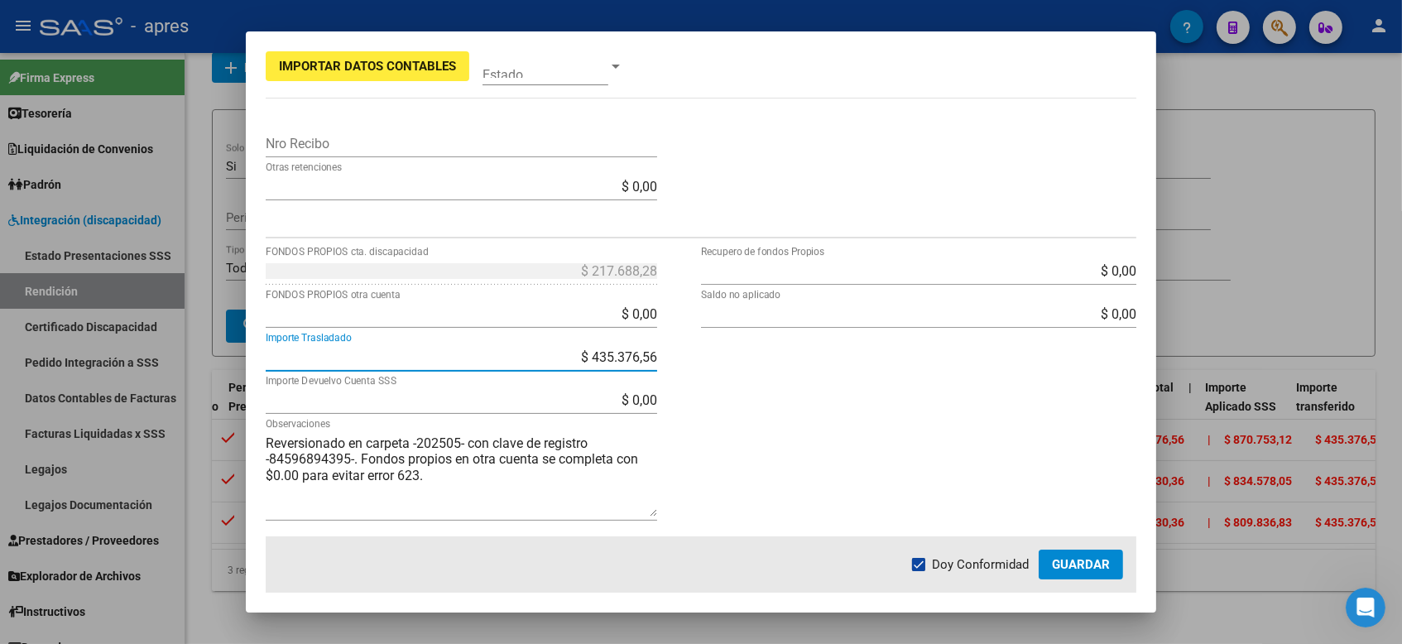
drag, startPoint x: 588, startPoint y: 357, endPoint x: 654, endPoint y: 352, distance: 65.6
click at [654, 352] on app-form-text-field "$ 435.376,56 Importe Trasladado" at bounding box center [468, 357] width 405 height 16
click at [1087, 558] on span "Guardar" at bounding box center [1081, 564] width 58 height 15
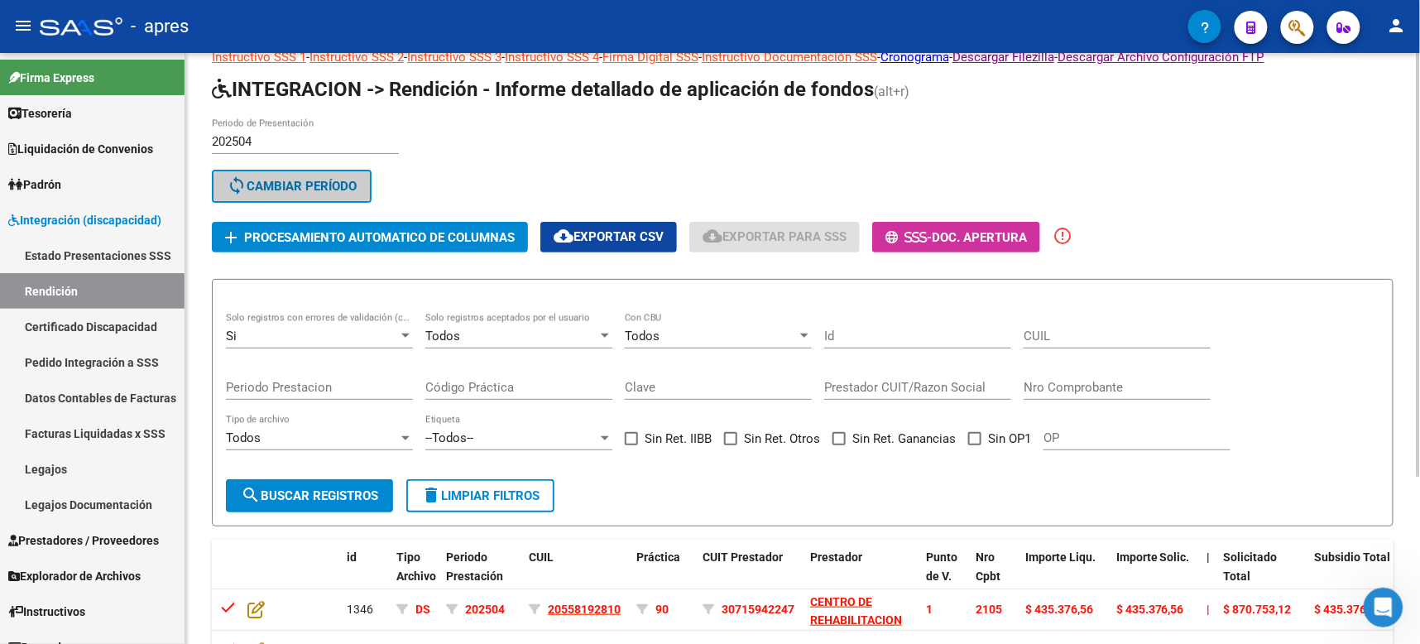
scroll to position [0, 0]
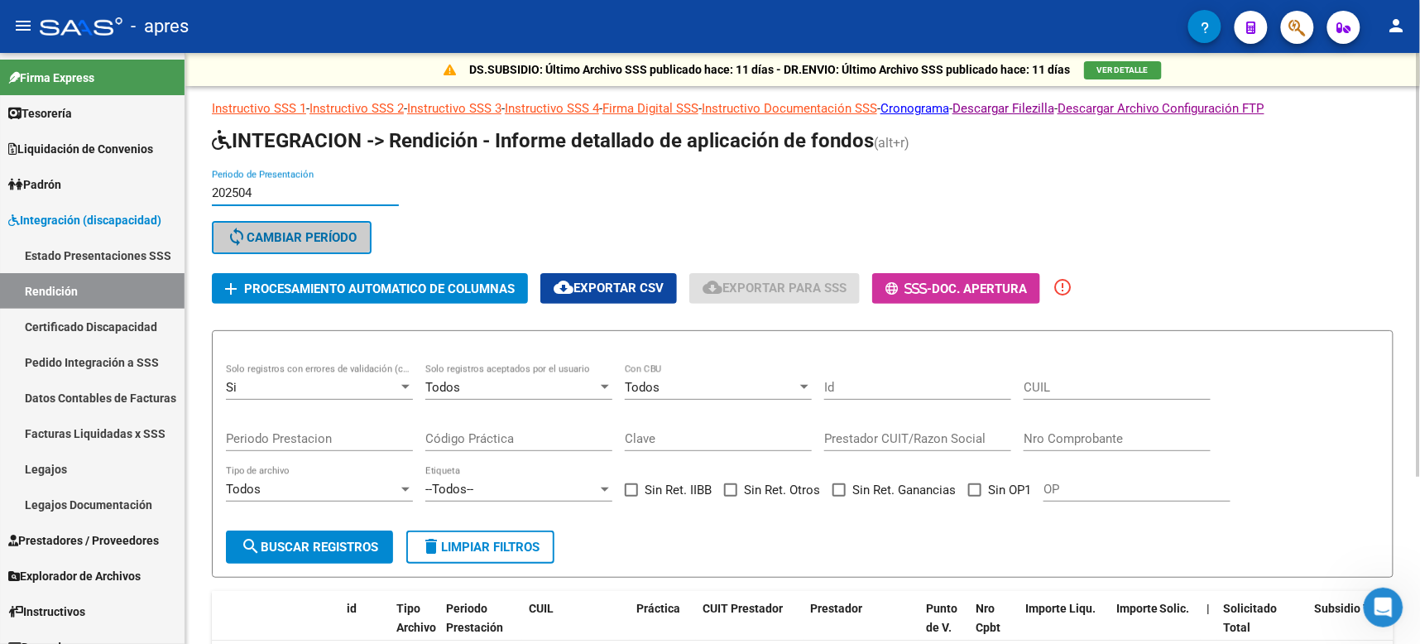
click at [280, 192] on input "202504" at bounding box center [305, 192] width 187 height 15
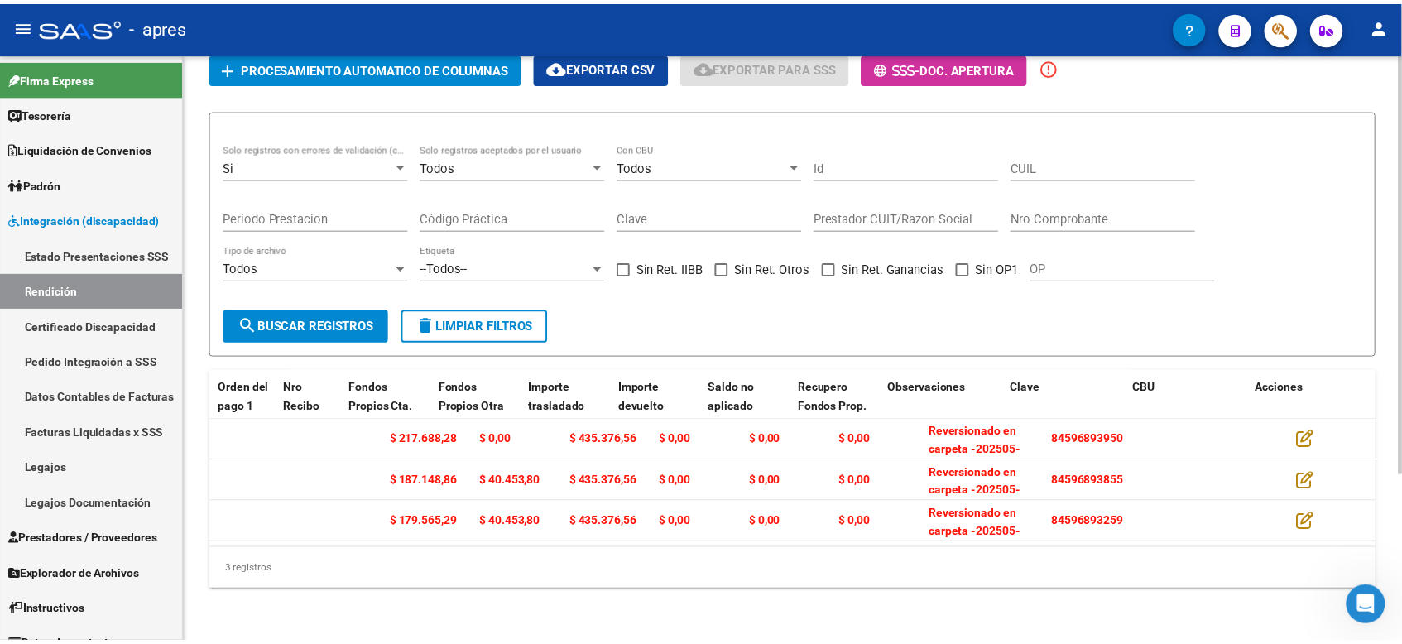
scroll to position [0, 1632]
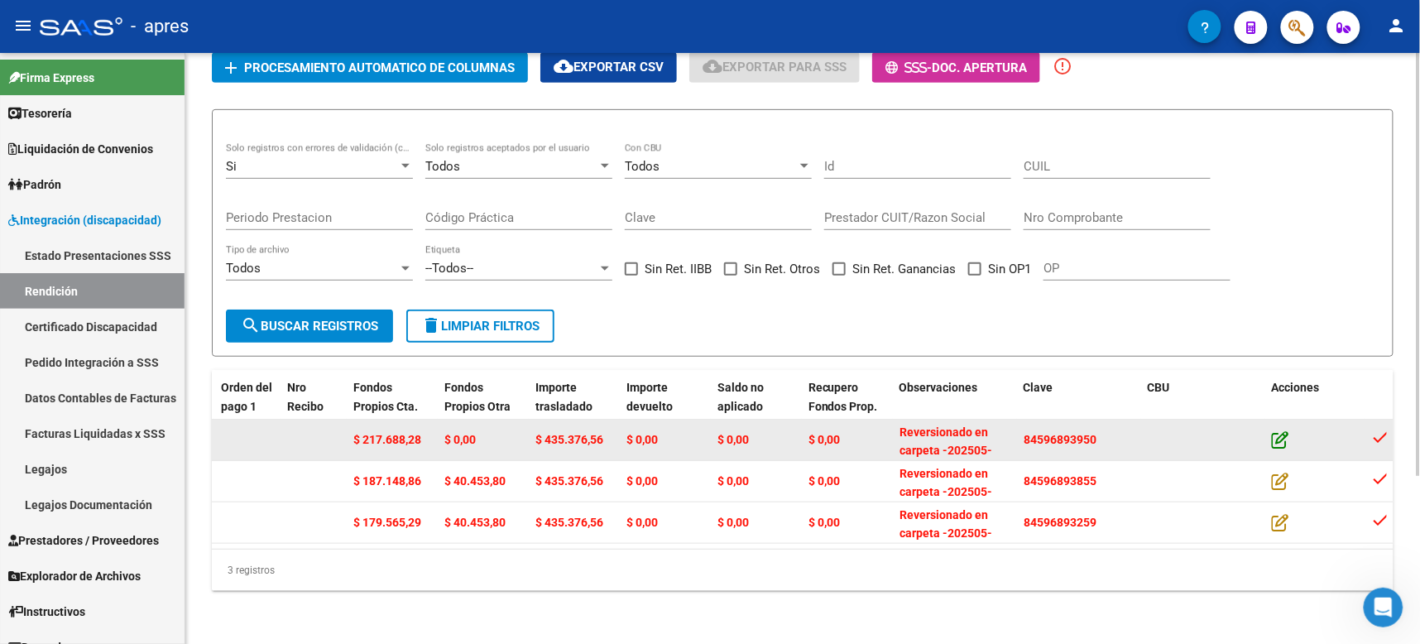
click at [1280, 430] on icon at bounding box center [1280, 439] width 17 height 18
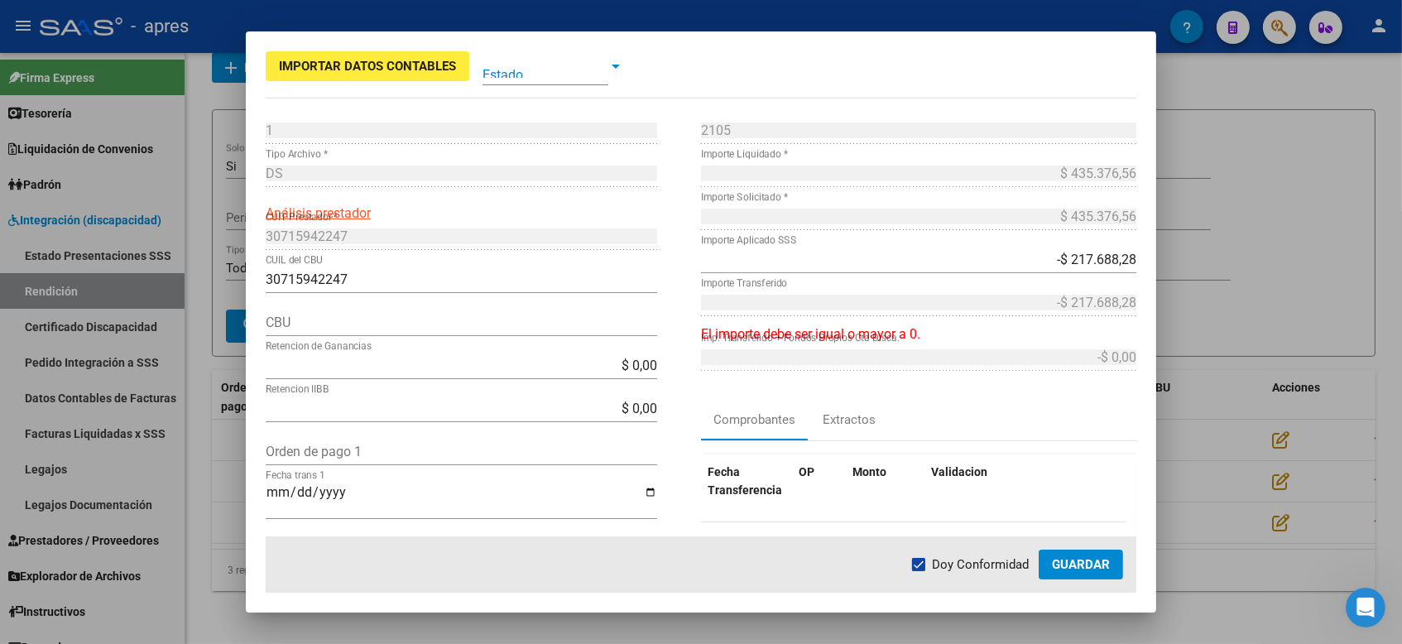
click at [614, 60] on div at bounding box center [615, 66] width 15 height 13
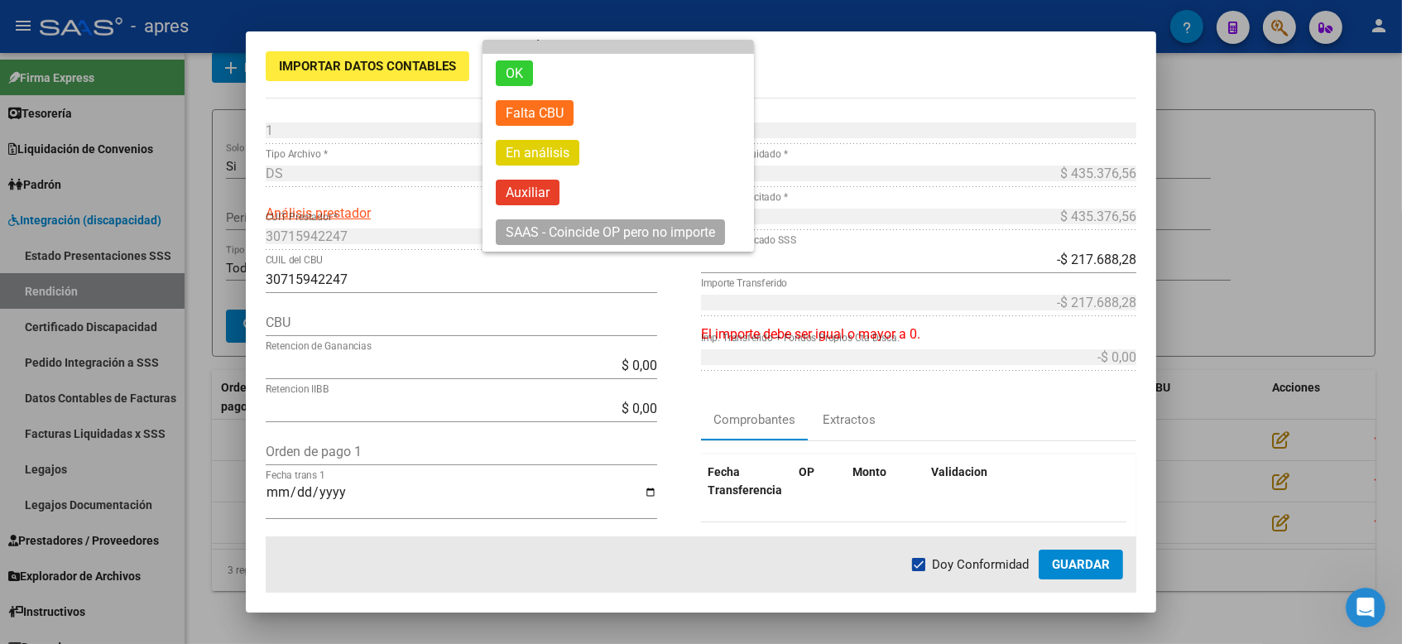
scroll to position [0, 0]
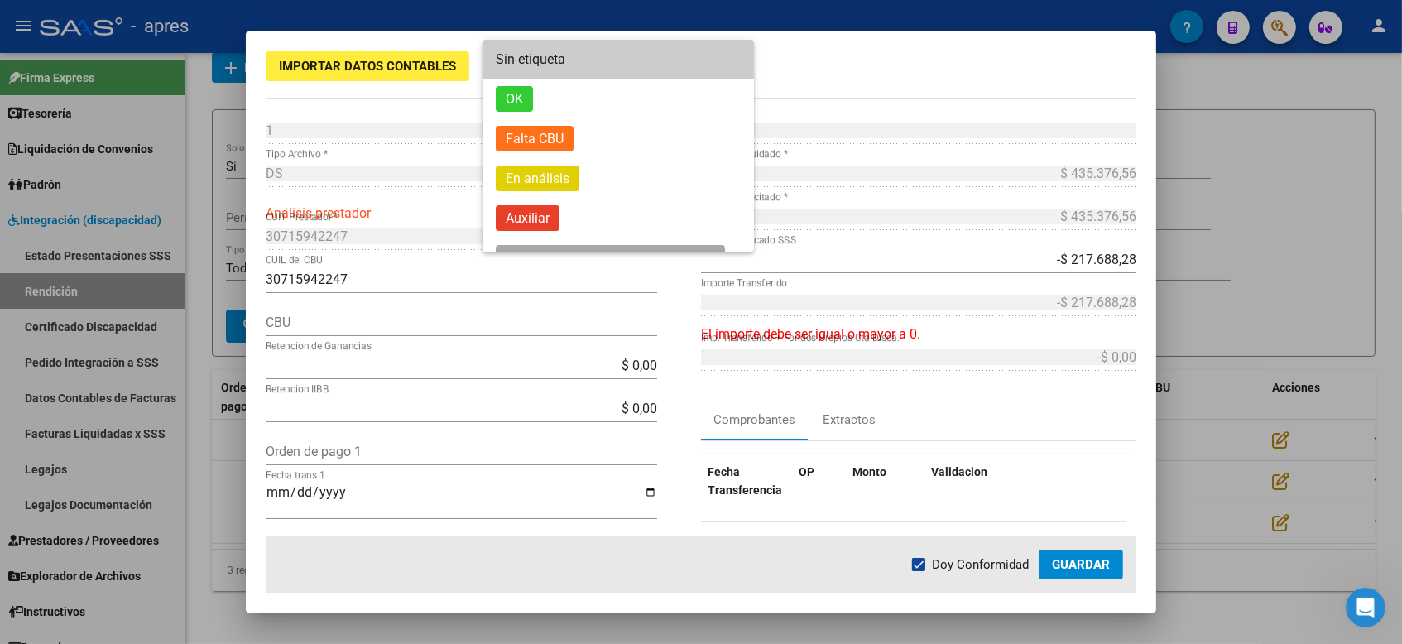
click at [889, 59] on div at bounding box center [701, 322] width 1402 height 644
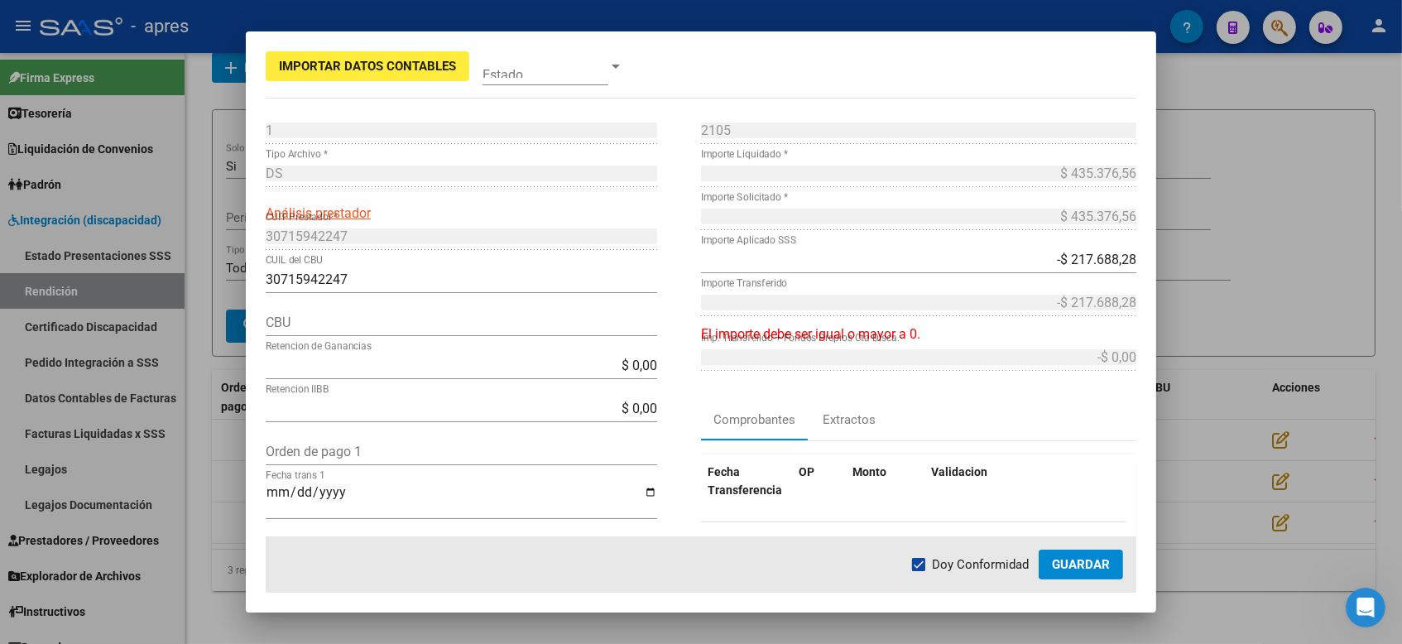
click at [416, 64] on span "Importar Datos Contables" at bounding box center [367, 66] width 177 height 15
type input "364"
type input "[DATE]"
type input "0"
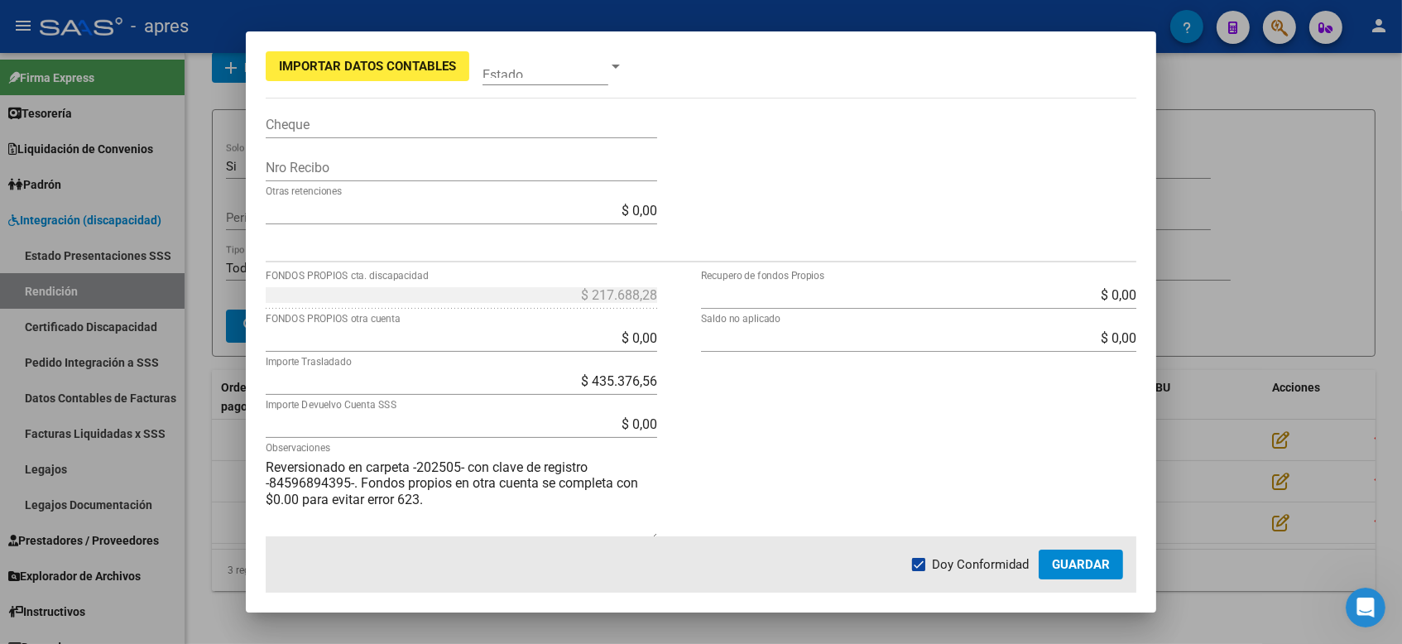
scroll to position [544, 0]
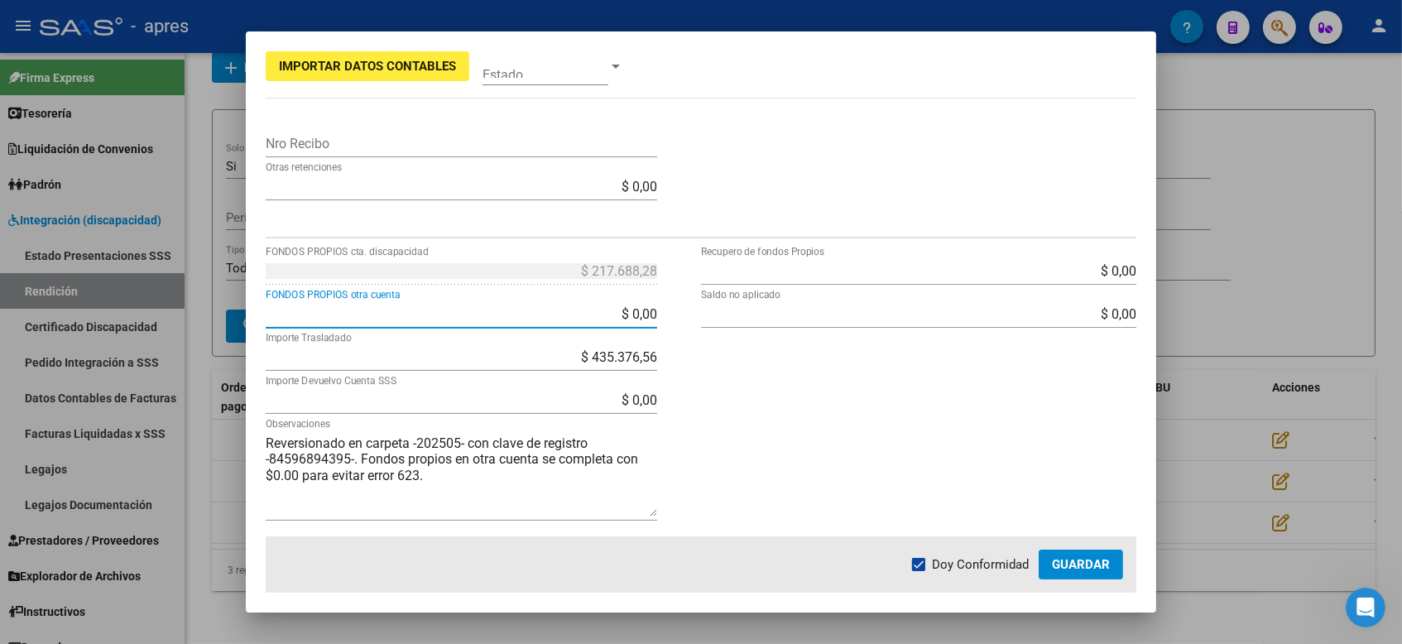
drag, startPoint x: 613, startPoint y: 316, endPoint x: 669, endPoint y: 315, distance: 55.4
click at [669, 315] on div "$ 217.688,28 FONDOS PROPIOS cta. discapacidad $ 0,00 FONDOS PROPIOS otra cuenta…" at bounding box center [483, 397] width 435 height 279
type input "$ 217.688,28"
type input "-$ 217.688,28"
type input "-$ 0,00"
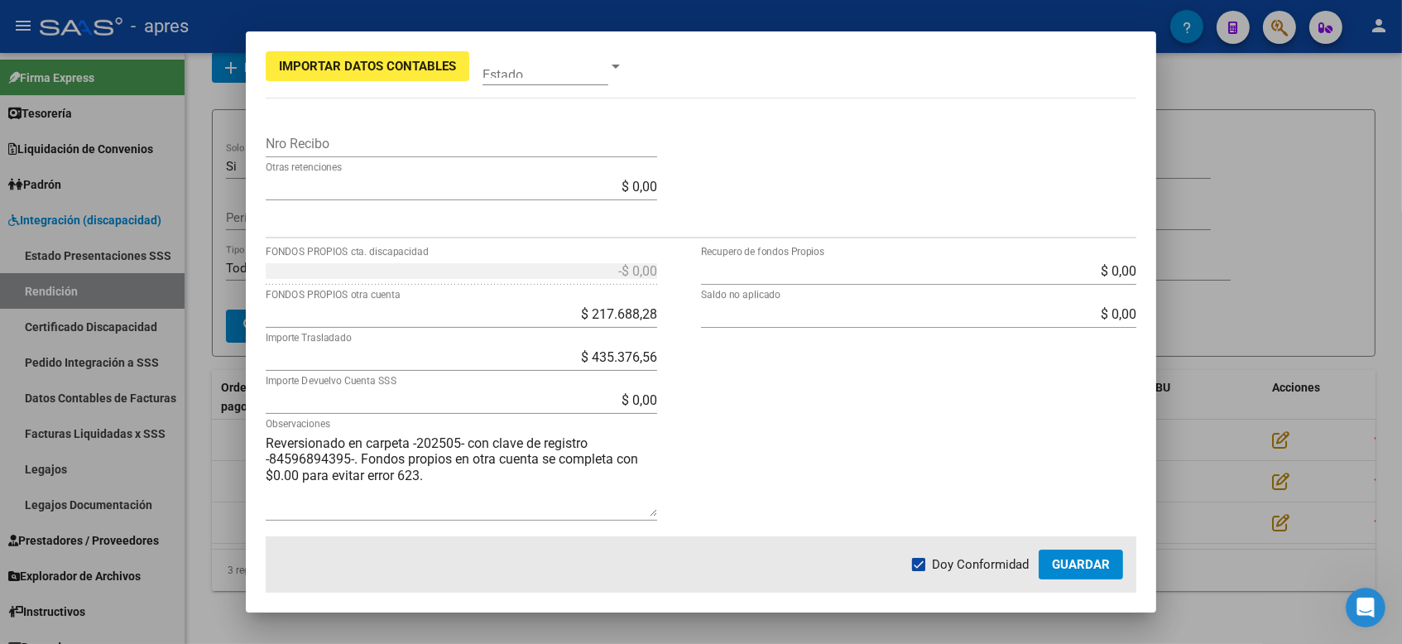
click at [823, 402] on div "$ 0,00 Recupero de fondos Propios $ 0,00 Saldo no aplicado" at bounding box center [918, 397] width 435 height 279
click at [1101, 565] on span "Guardar" at bounding box center [1081, 564] width 58 height 15
click at [1058, 558] on span "Guardar" at bounding box center [1081, 564] width 58 height 15
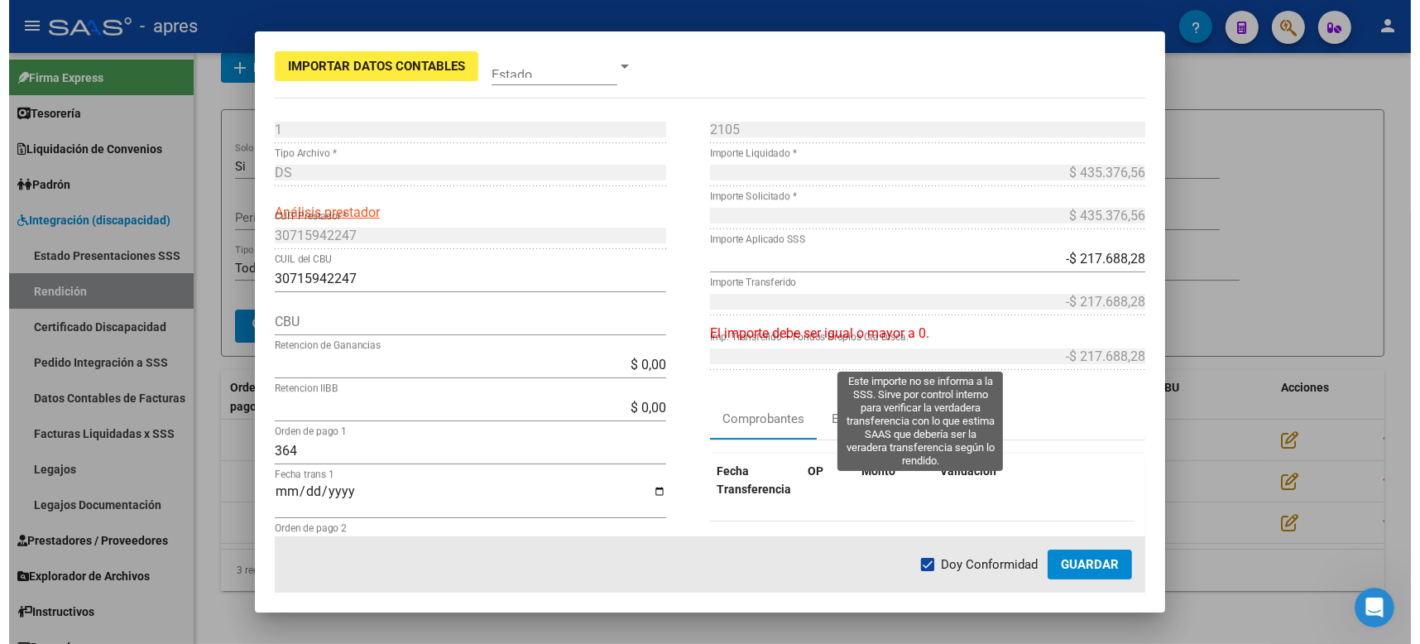
scroll to position [0, 0]
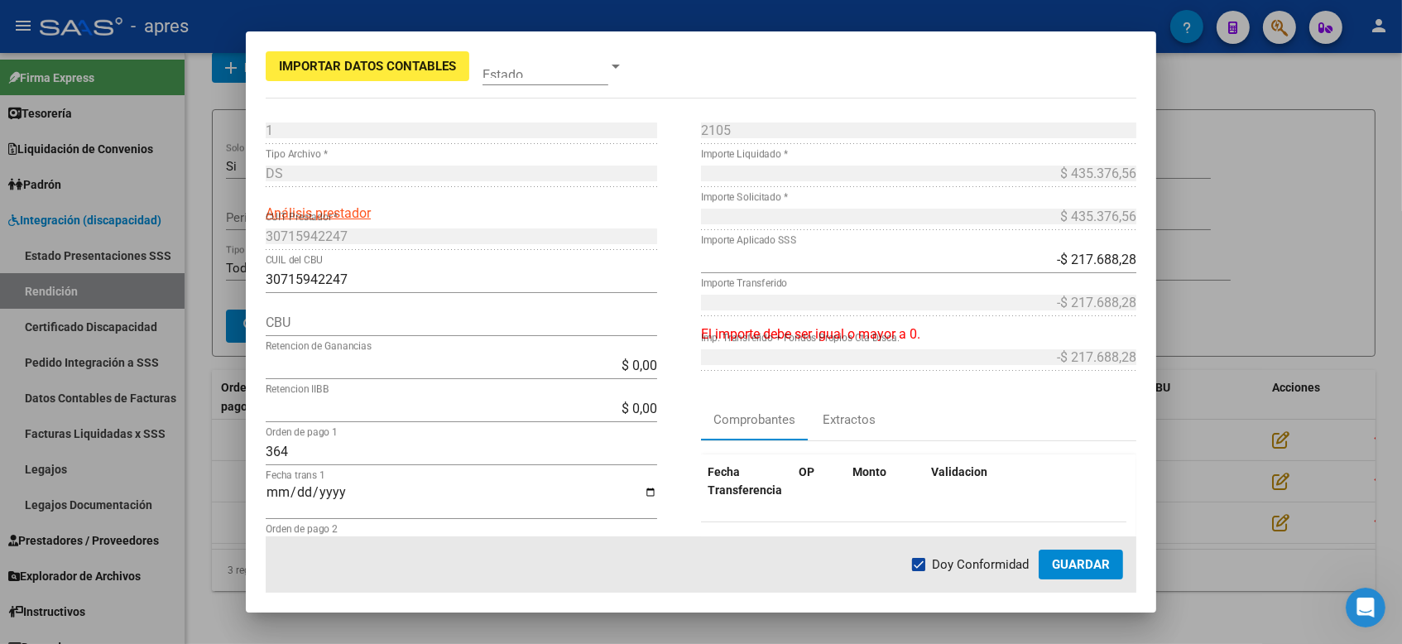
click at [975, 563] on span "Doy Conformidad" at bounding box center [980, 564] width 97 height 20
click at [918, 571] on input "Doy Conformidad" at bounding box center [918, 571] width 1 height 1
checkbox input "false"
click at [1062, 562] on span "Guardar" at bounding box center [1081, 564] width 58 height 15
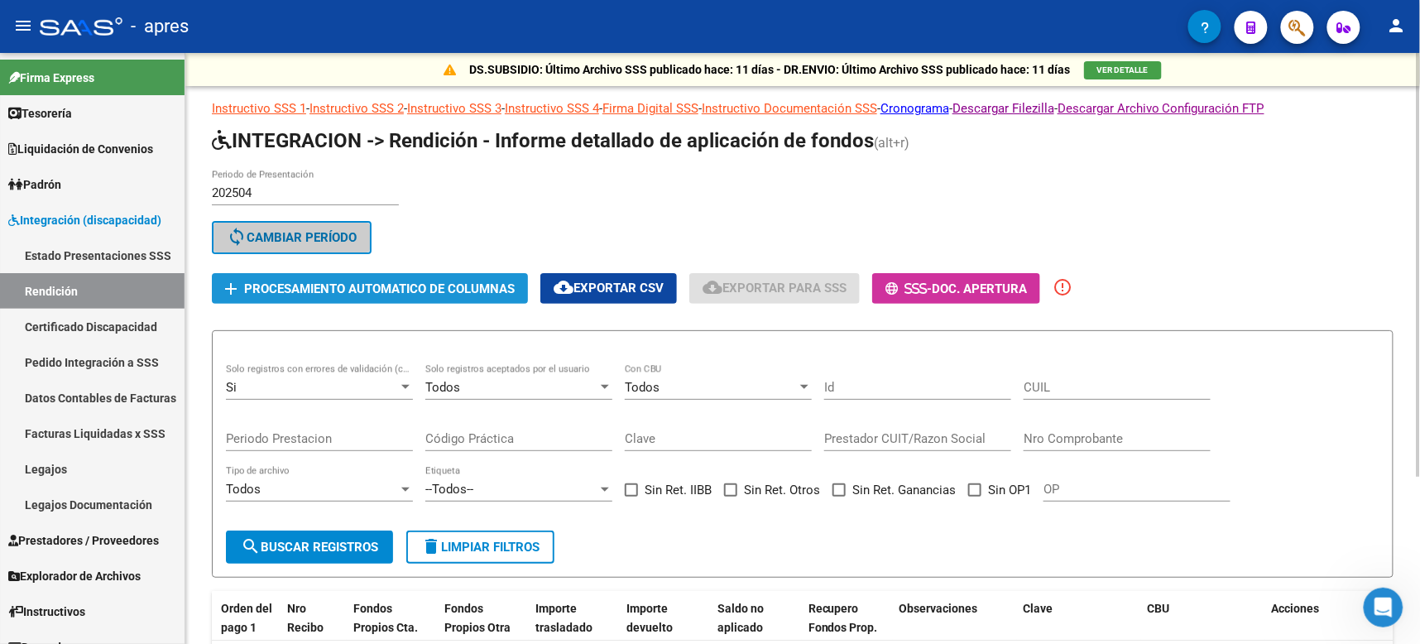
click at [424, 285] on span "Procesamiento automatico de columnas" at bounding box center [379, 288] width 271 height 15
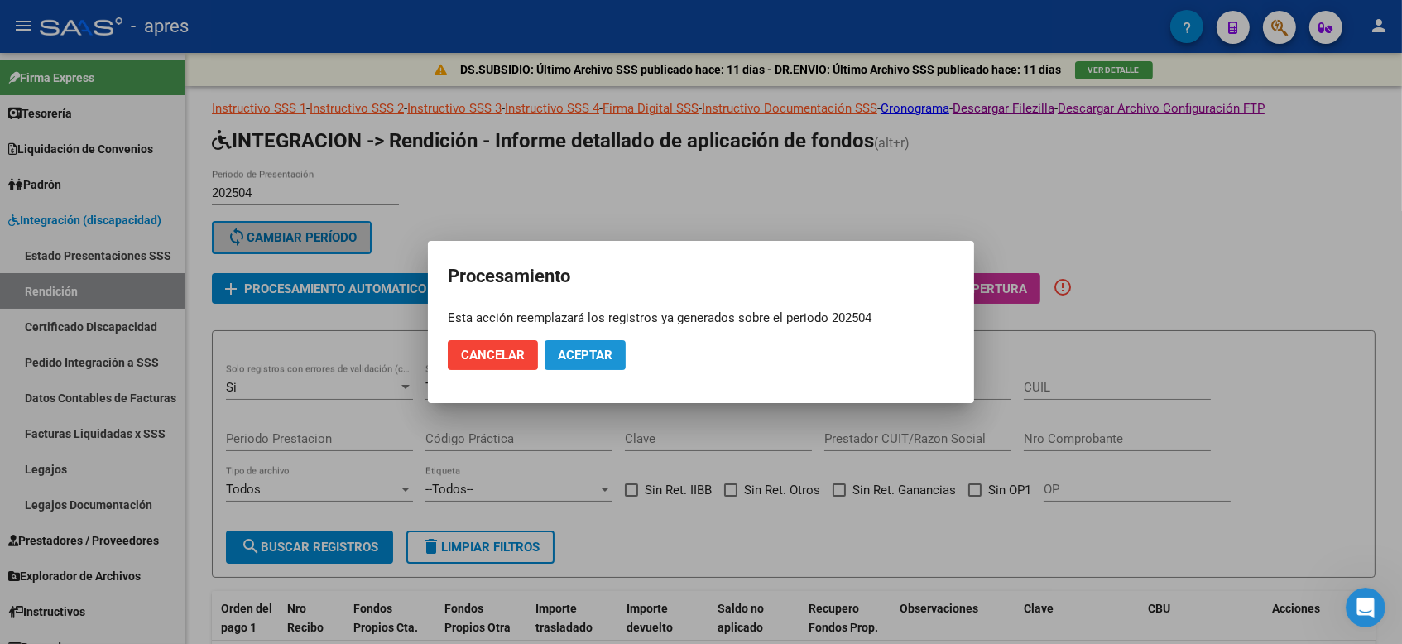
click at [582, 351] on span "Aceptar" at bounding box center [585, 354] width 55 height 15
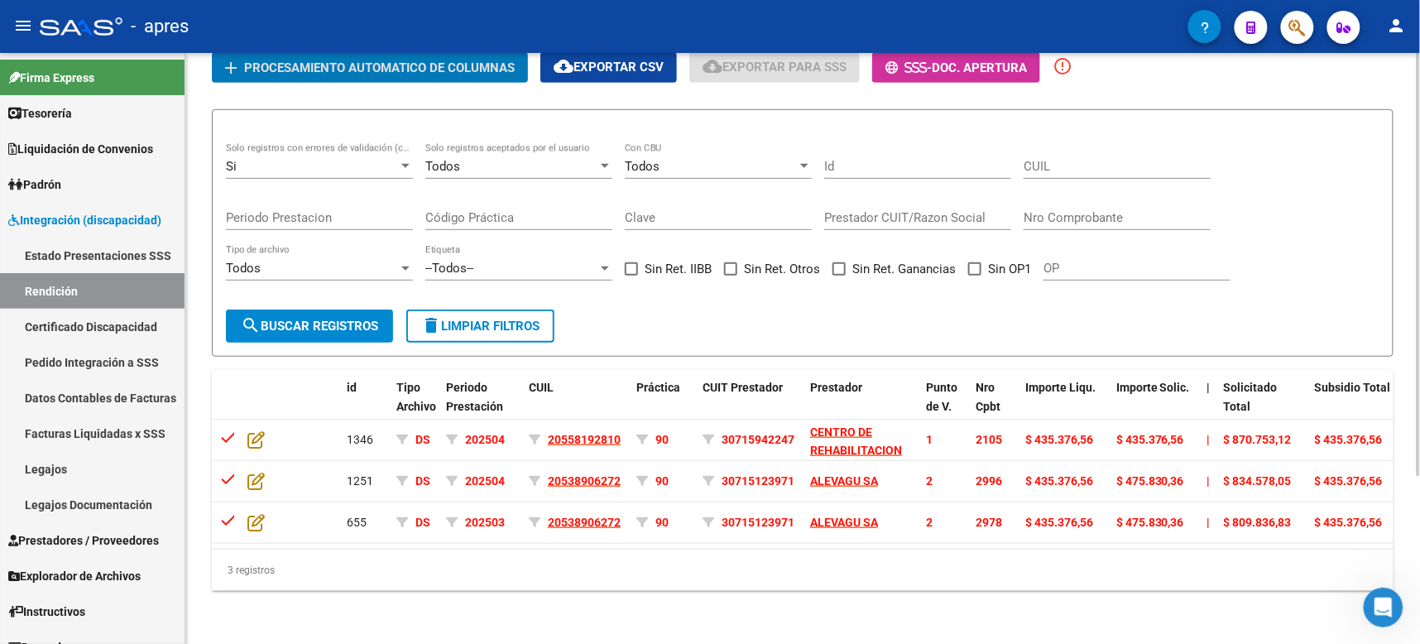
click at [327, 319] on span "search Buscar registros" at bounding box center [309, 326] width 137 height 15
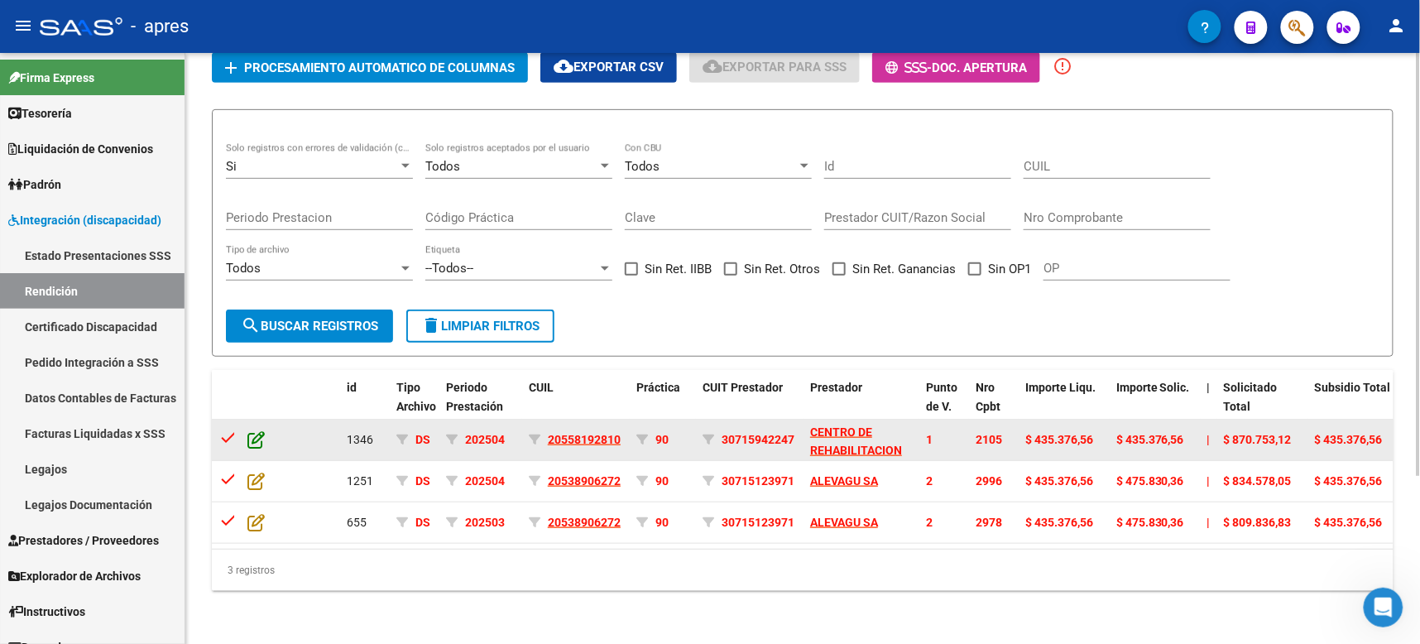
click at [264, 430] on icon at bounding box center [255, 439] width 17 height 18
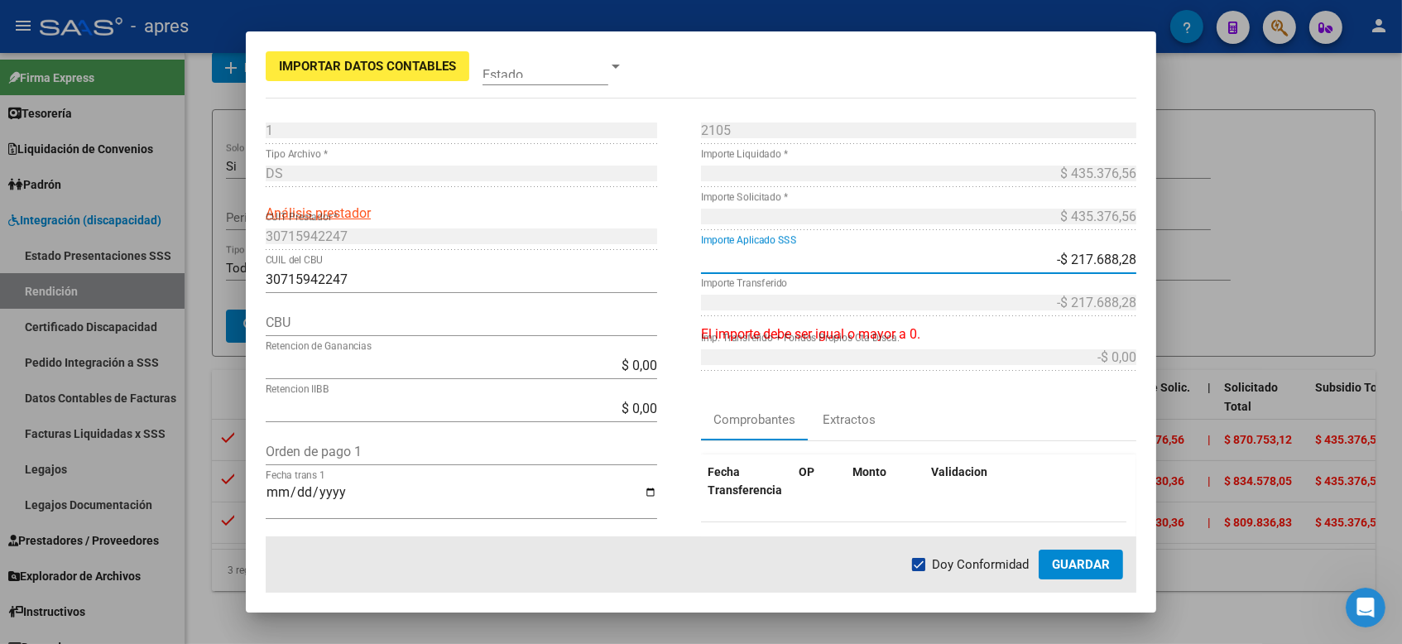
click at [1063, 252] on input "-$ 217.688,28" at bounding box center [918, 260] width 435 height 16
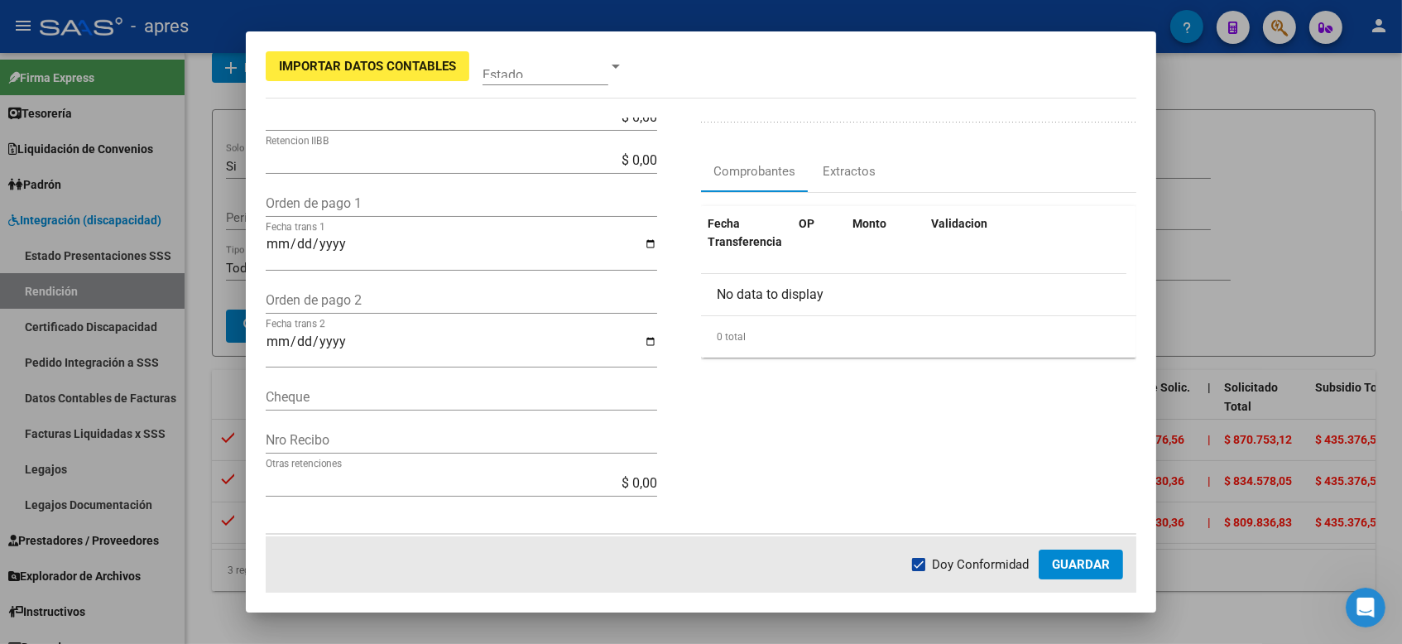
scroll to position [544, 0]
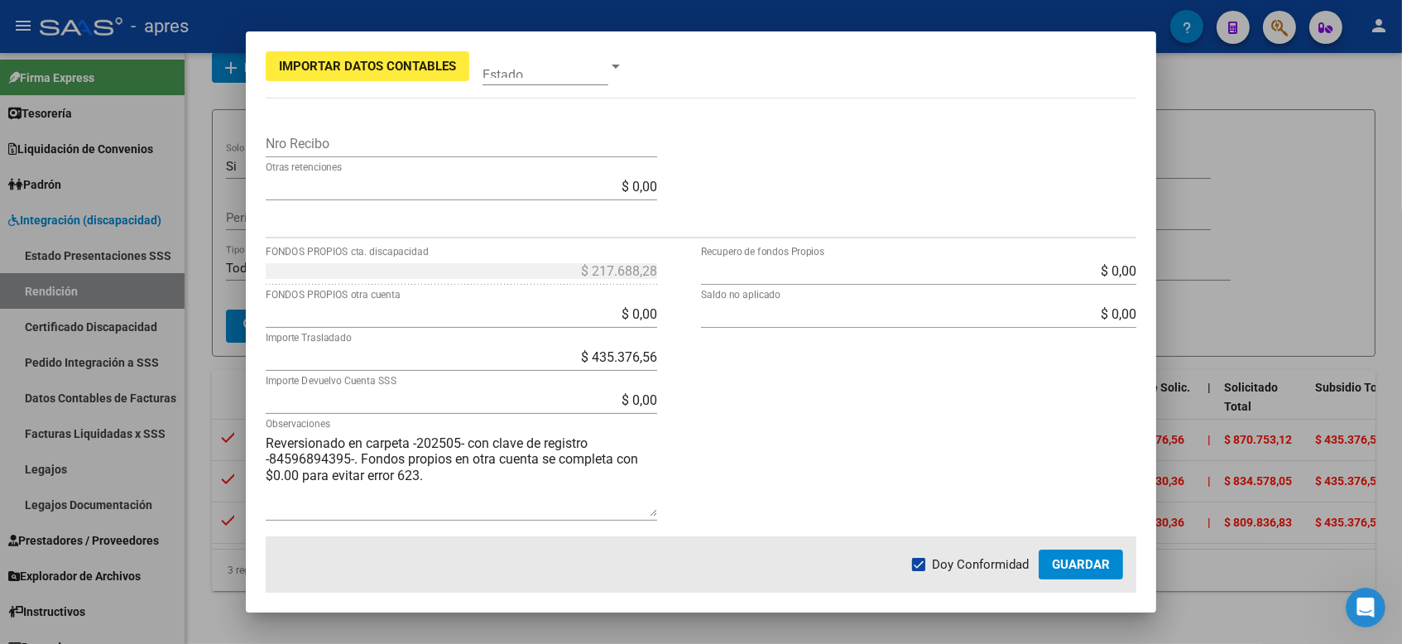
click at [1354, 604] on icon "Abrir Intercom Messenger" at bounding box center [1364, 606] width 27 height 27
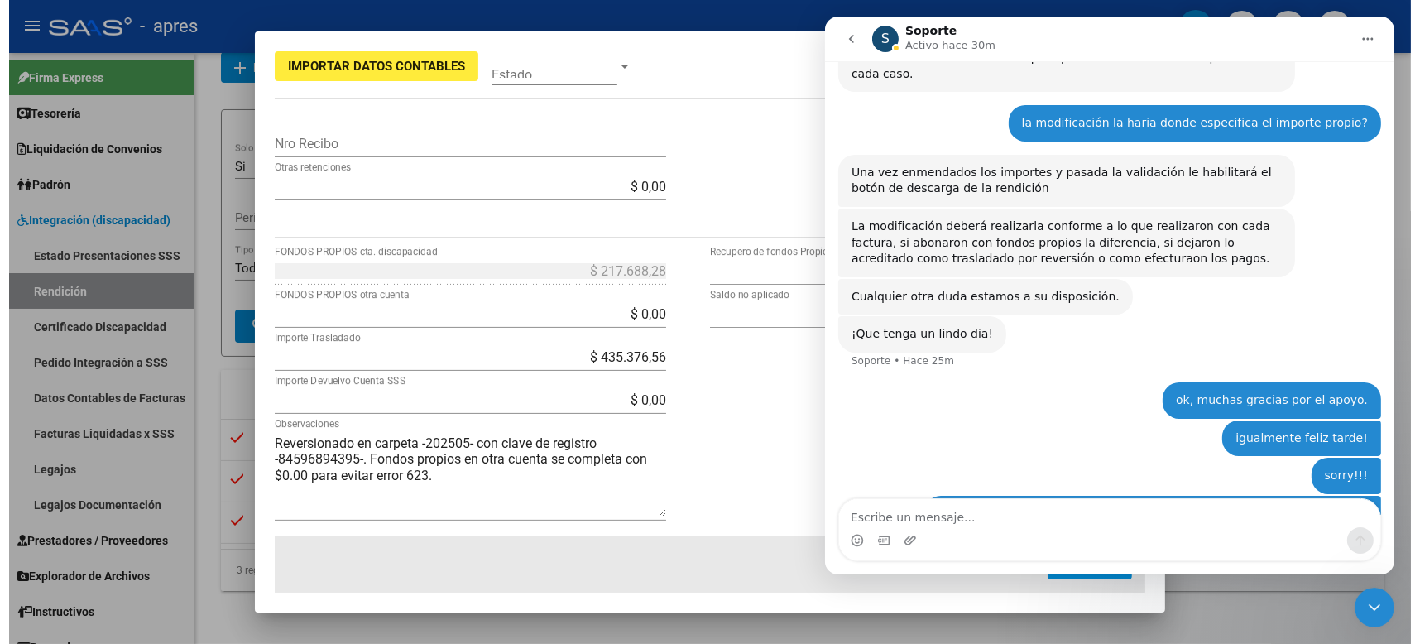
scroll to position [2226, 0]
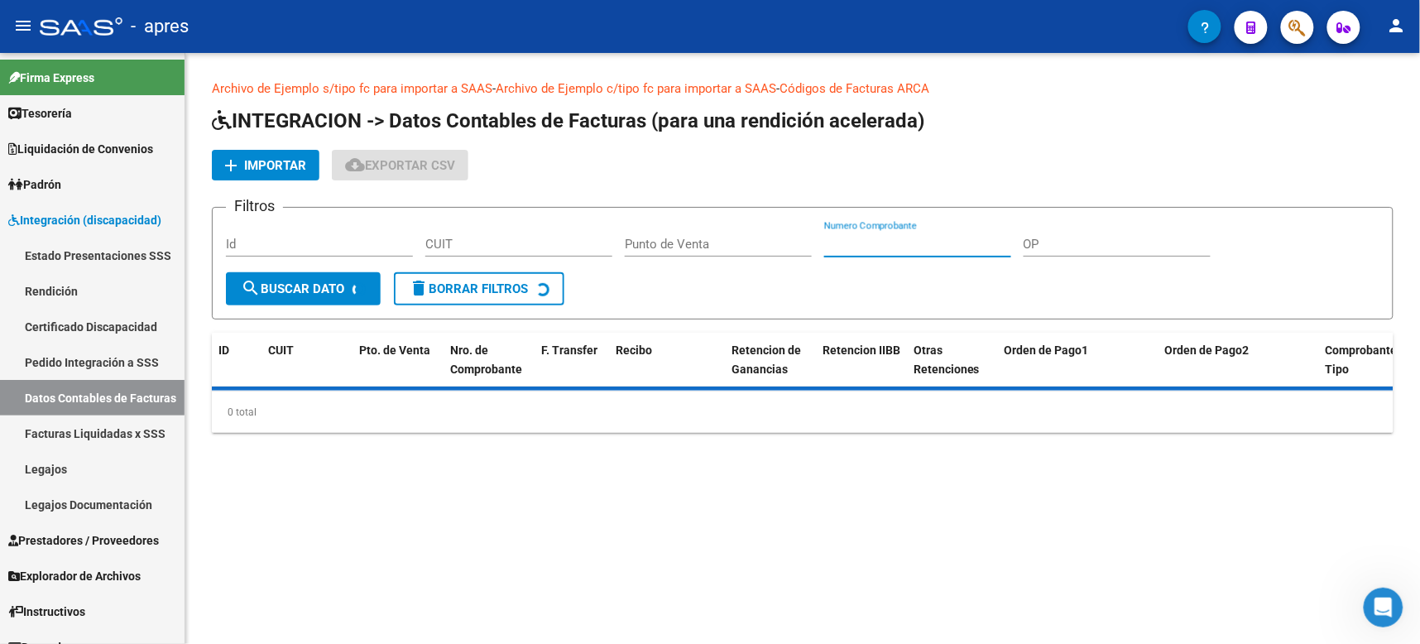
click at [956, 245] on input "Numero Comprobante" at bounding box center [917, 244] width 187 height 15
